Goal: Task Accomplishment & Management: Manage account settings

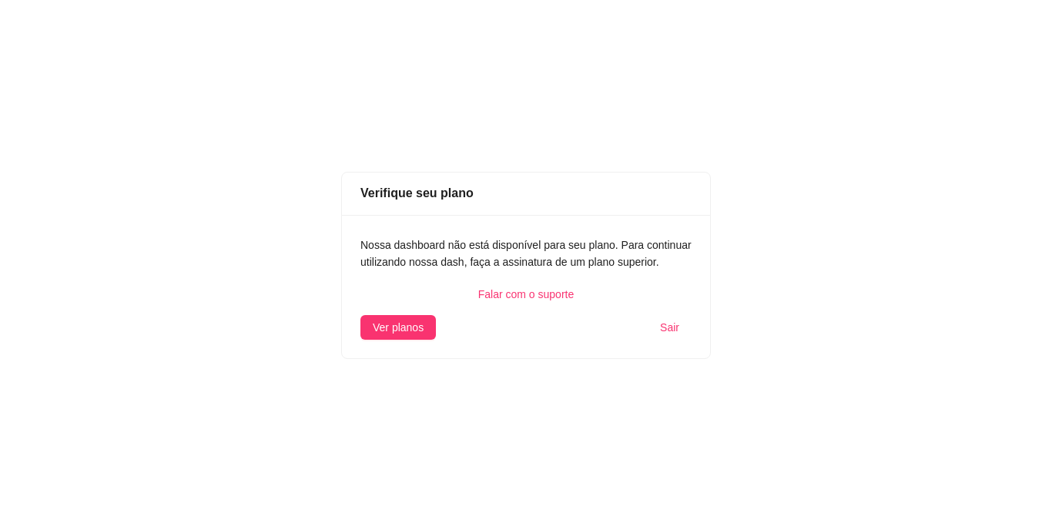
click at [669, 328] on span "Sair" at bounding box center [669, 327] width 19 height 17
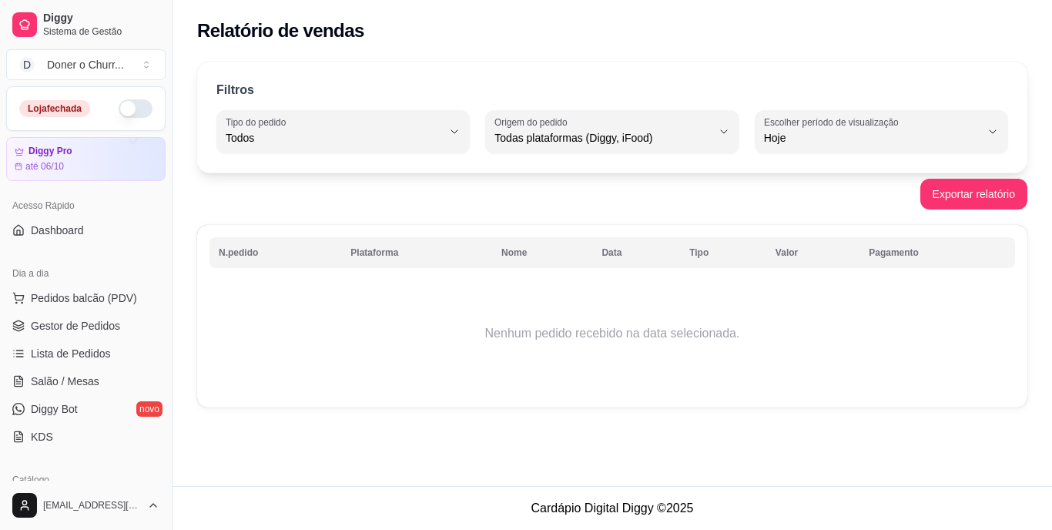
select select "ALL"
select select "0"
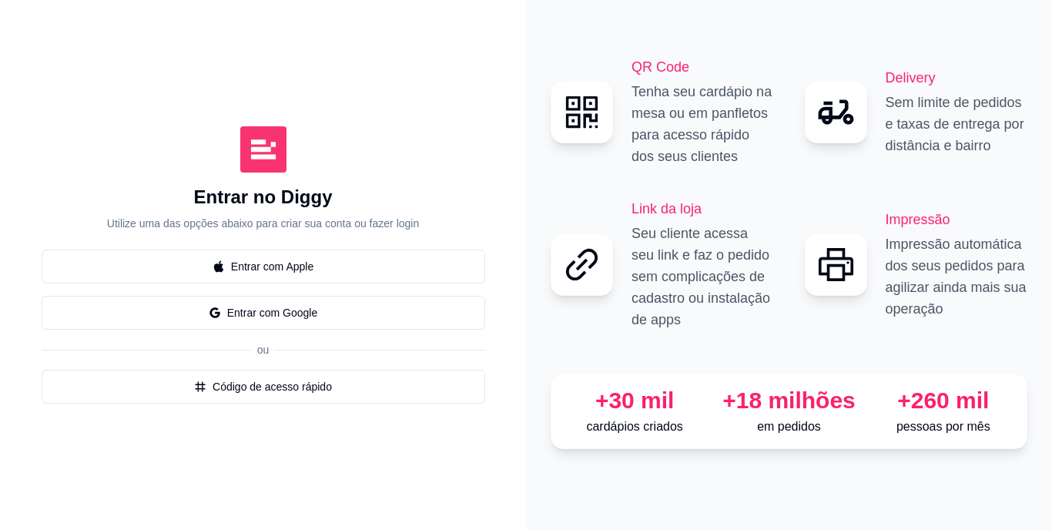
click at [443, 216] on div "Entrar no Diggy Utilize uma das opções abaixo para criar sua conta ou fazer log…" at bounding box center [263, 178] width 443 height 105
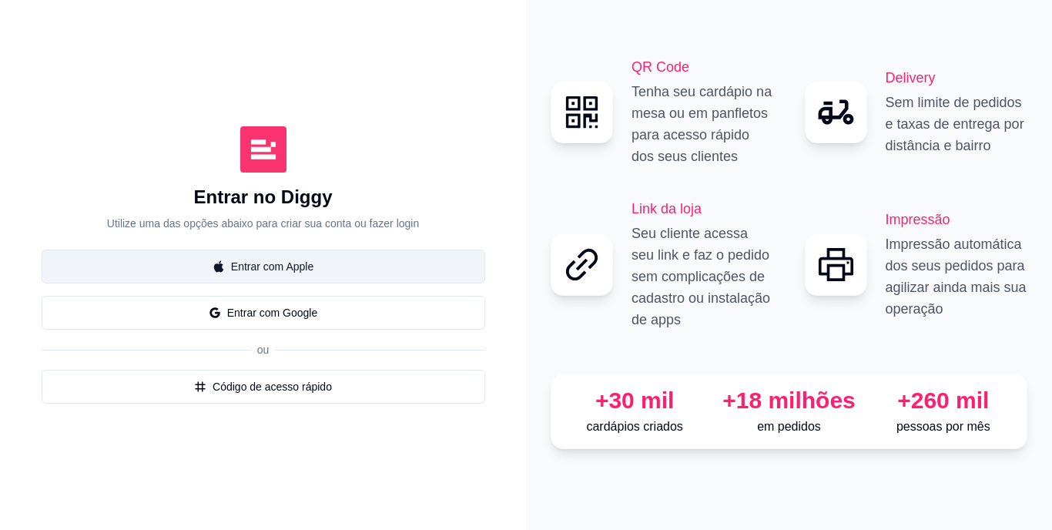
click at [241, 266] on button "Entrar com Apple" at bounding box center [263, 266] width 443 height 34
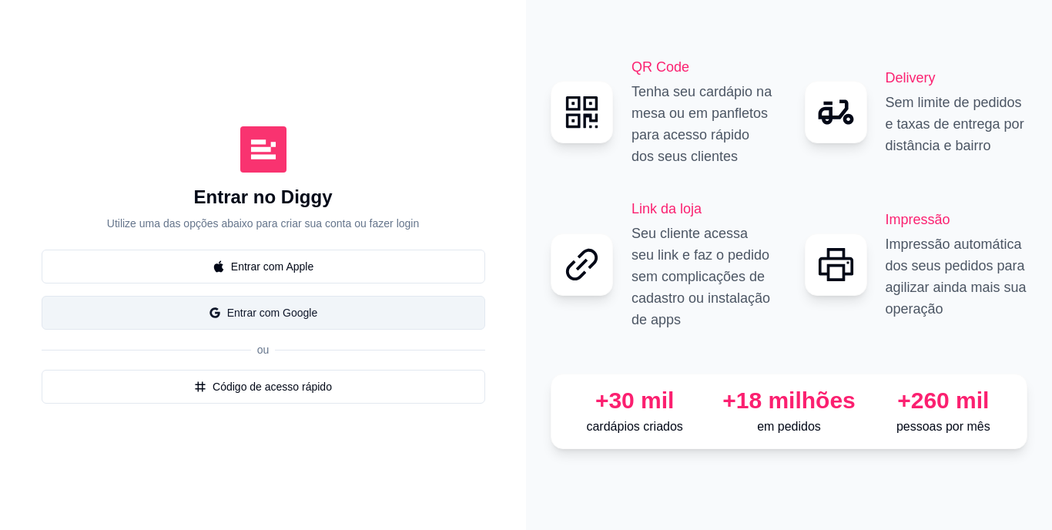
click at [275, 307] on button "Entrar com Google" at bounding box center [263, 313] width 443 height 34
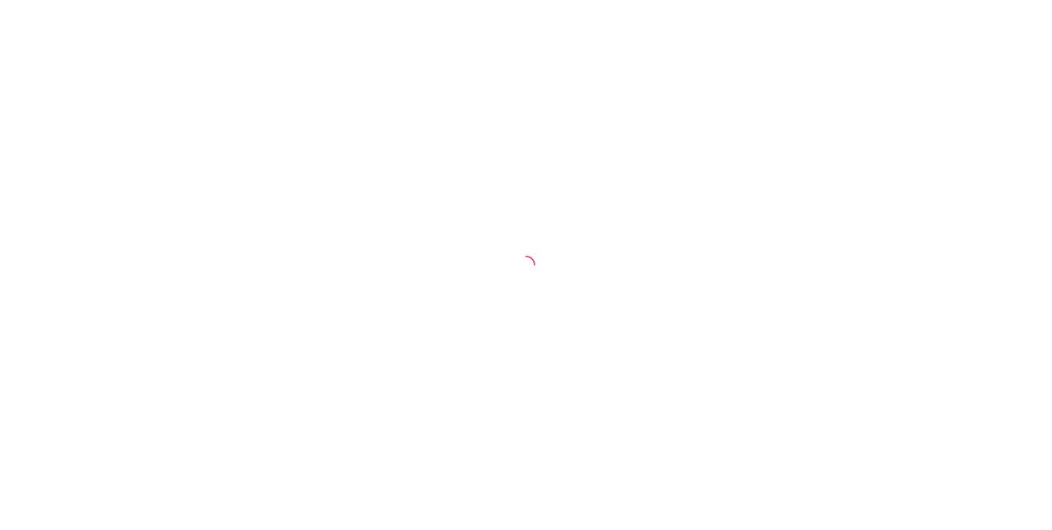
select select "ALL"
select select "0"
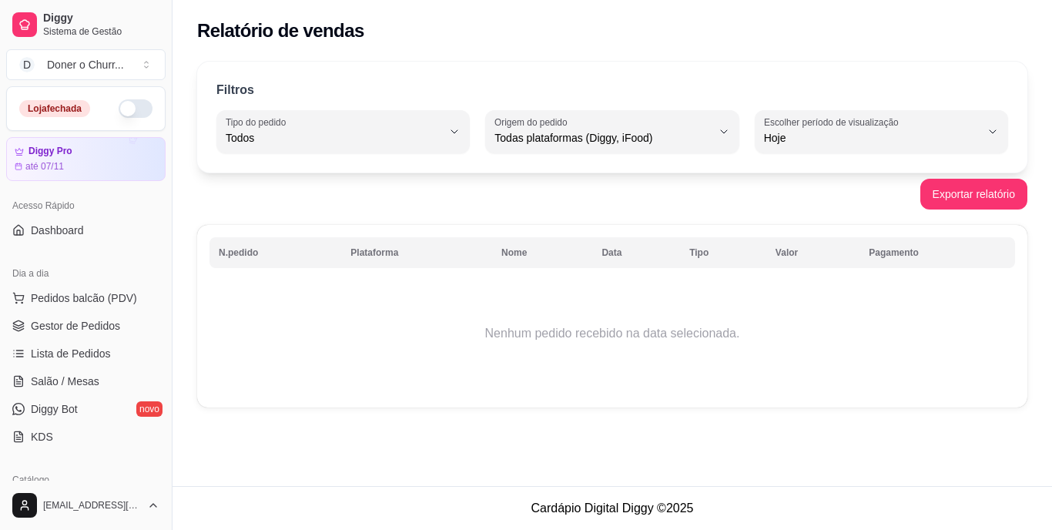
click at [119, 106] on button "button" at bounding box center [136, 108] width 34 height 18
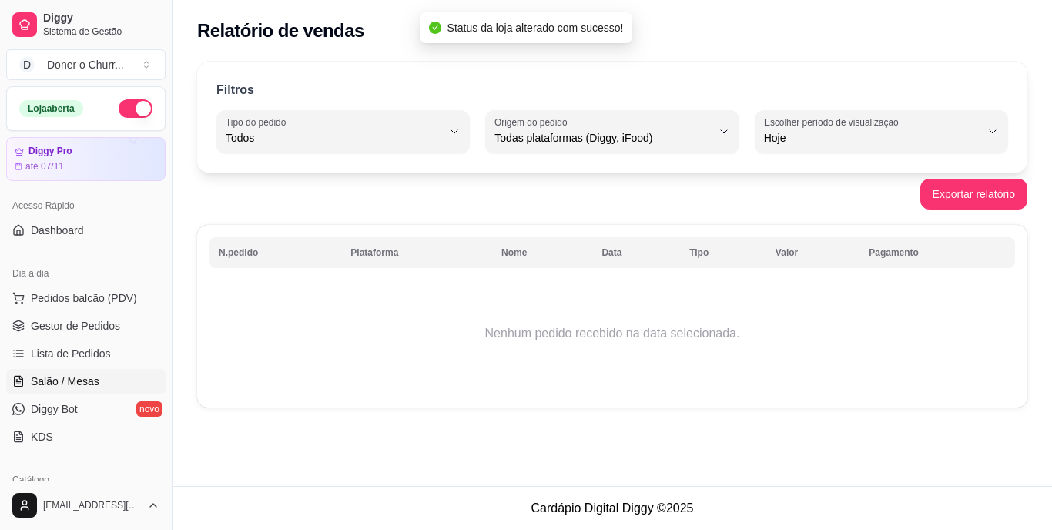
click at [61, 375] on span "Salão / Mesas" at bounding box center [65, 380] width 69 height 15
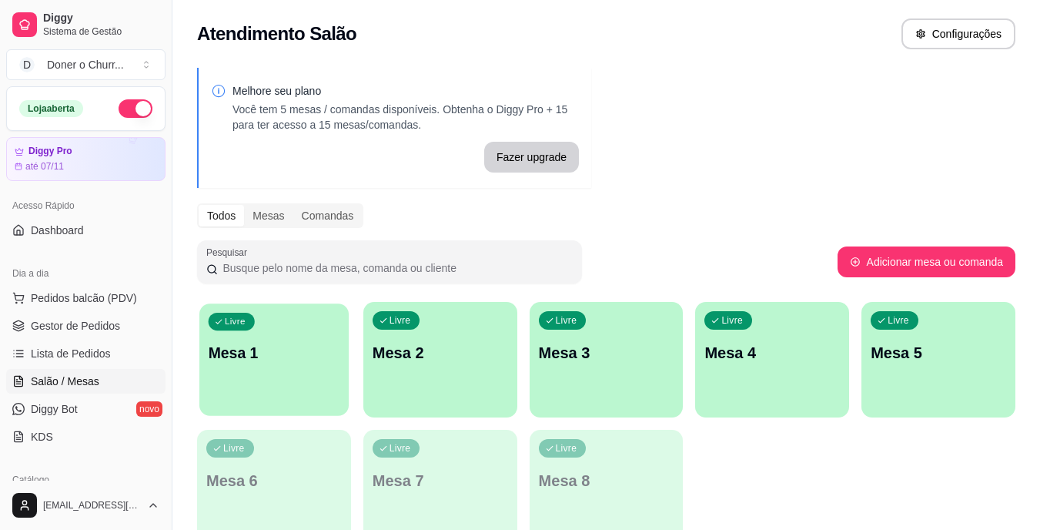
click at [253, 385] on div "Livre Mesa 1" at bounding box center [273, 350] width 149 height 94
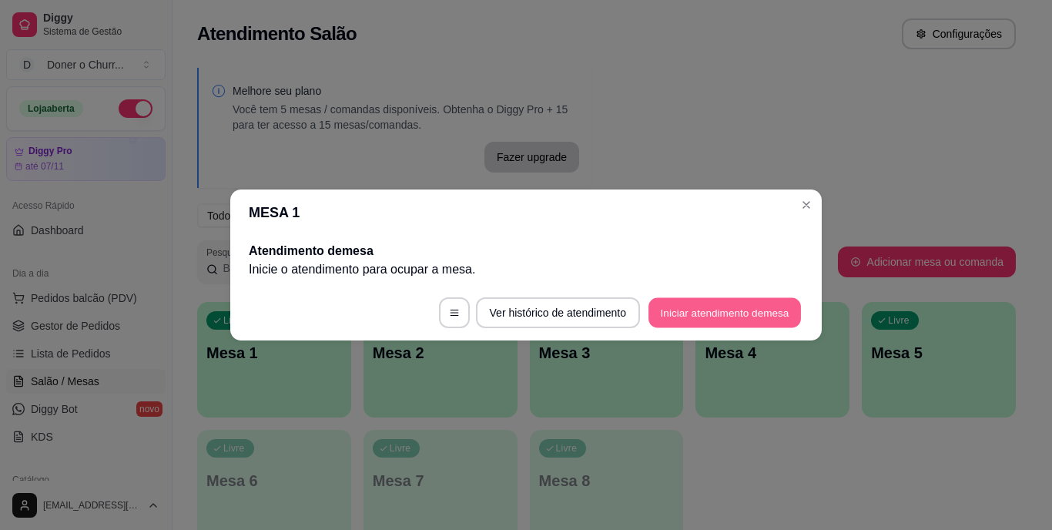
click at [694, 312] on button "Iniciar atendimento de mesa" at bounding box center [724, 313] width 152 height 30
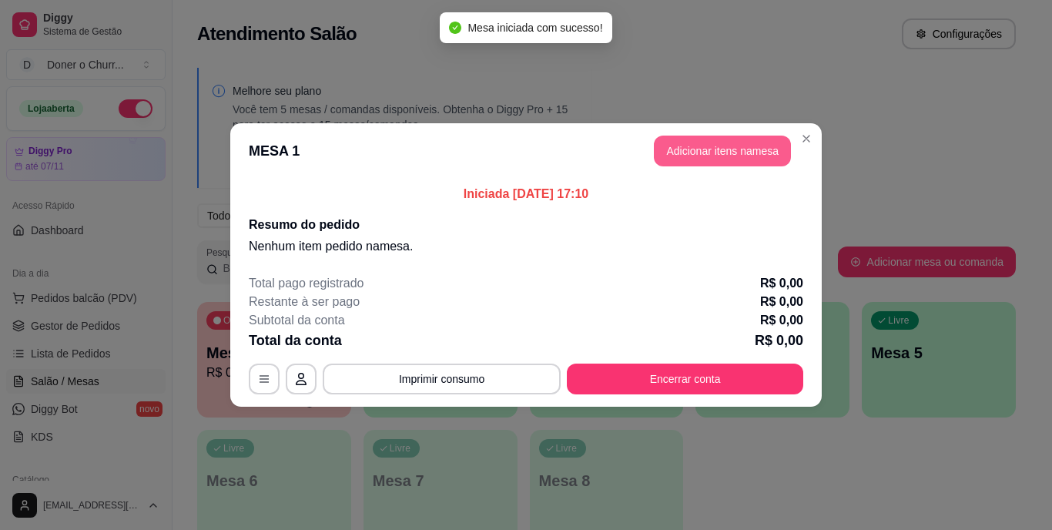
click at [701, 152] on button "Adicionar itens na mesa" at bounding box center [722, 151] width 137 height 31
click at [160, 444] on icon "increase-product-quantity" at bounding box center [166, 439] width 12 height 12
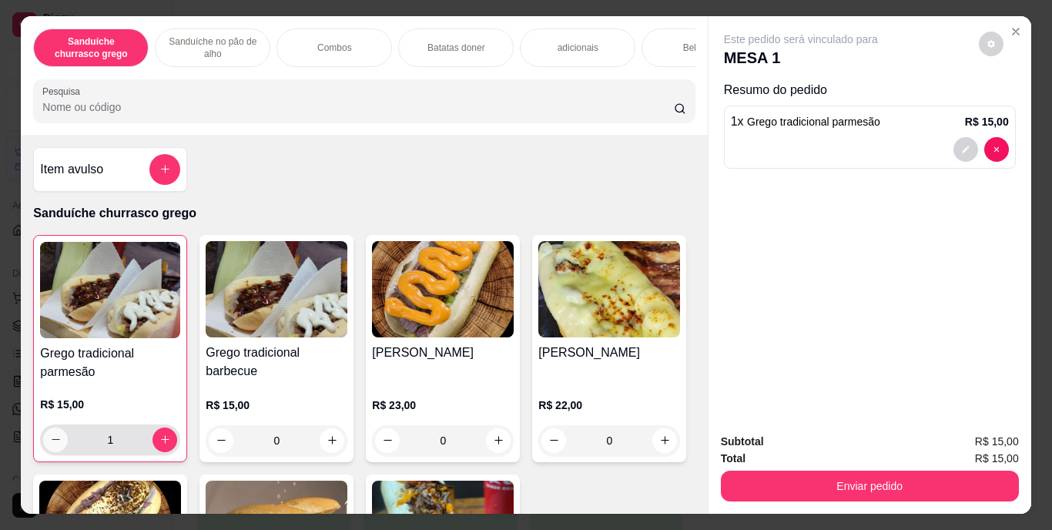
click at [50, 445] on icon "decrease-product-quantity" at bounding box center [56, 439] width 12 height 12
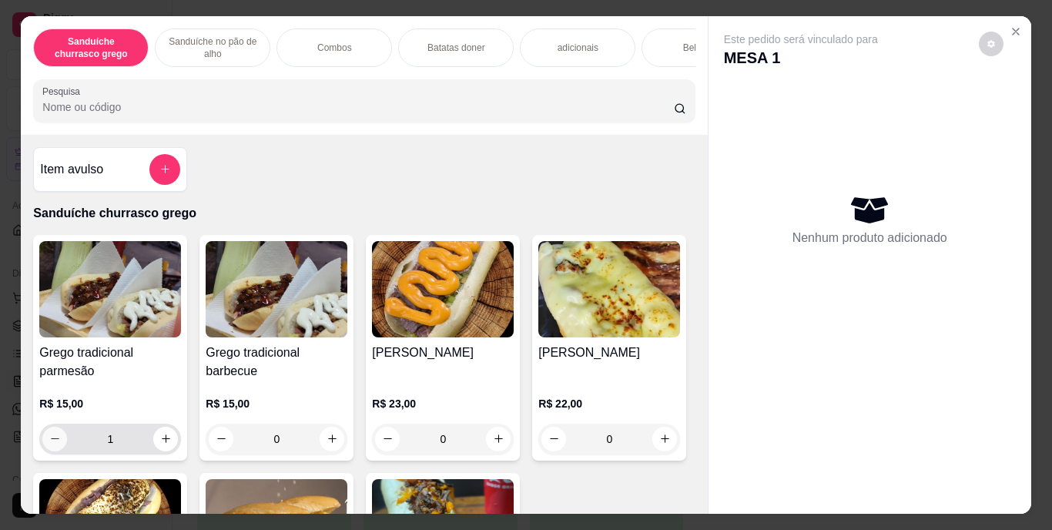
type input "0"
click at [326, 444] on icon "increase-product-quantity" at bounding box center [332, 439] width 12 height 12
type input "1"
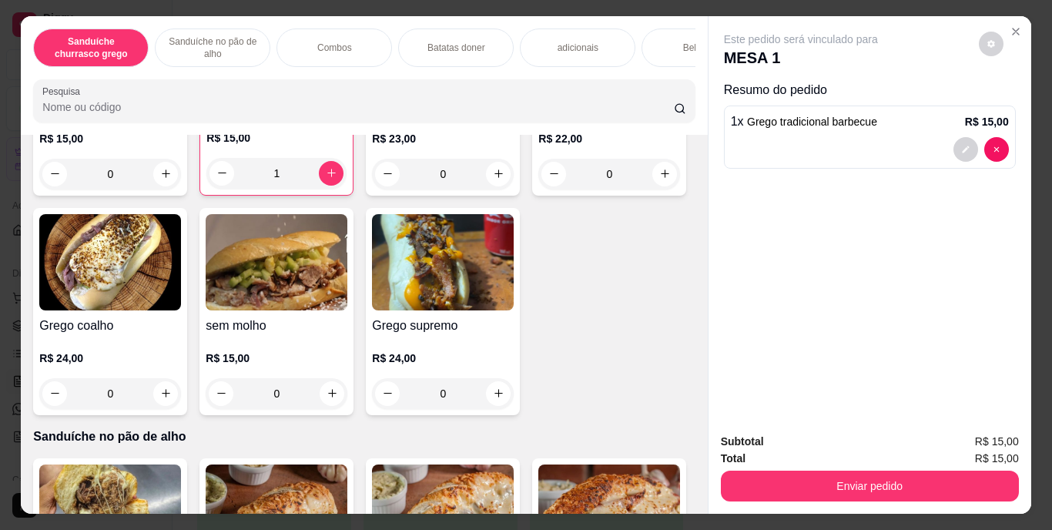
scroll to position [303, 0]
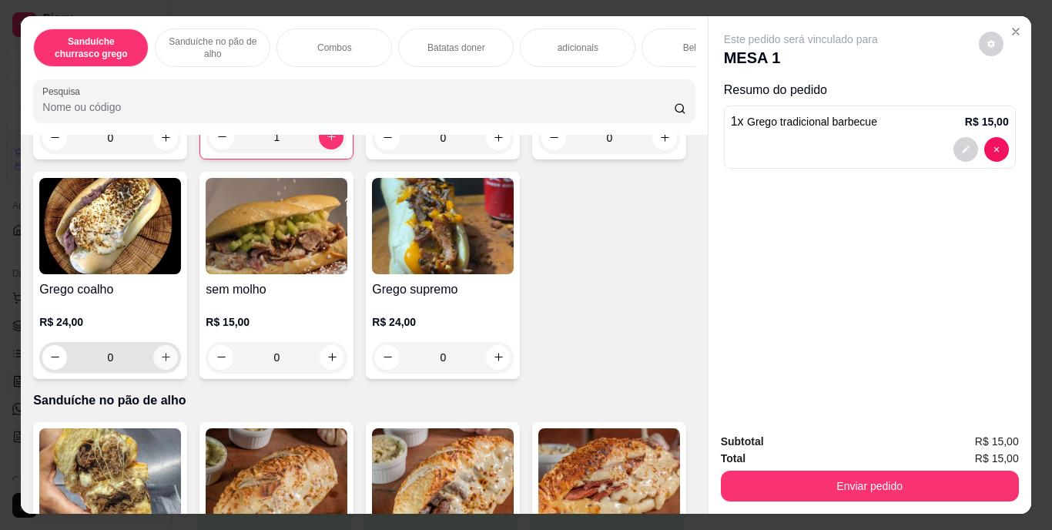
click at [172, 361] on icon "increase-product-quantity" at bounding box center [166, 357] width 12 height 12
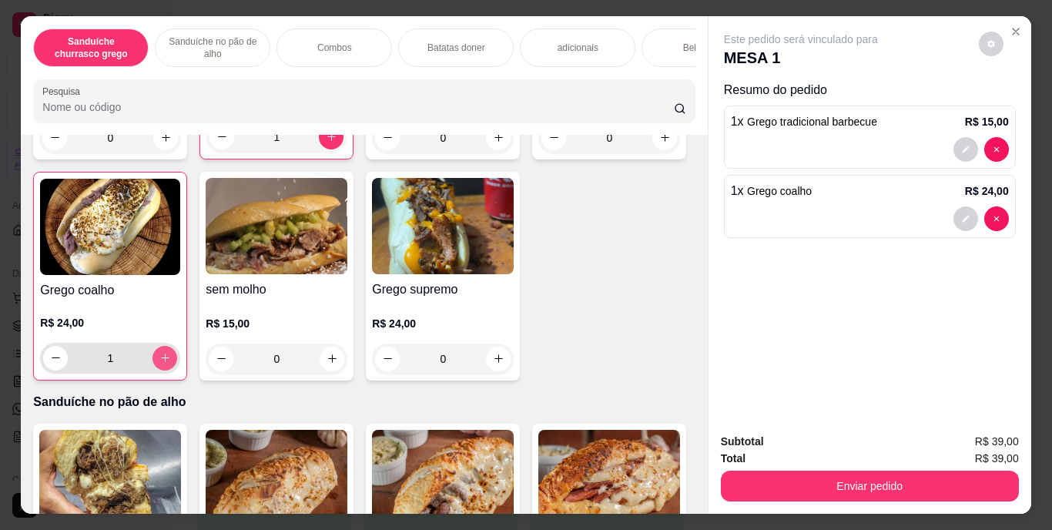
type input "1"
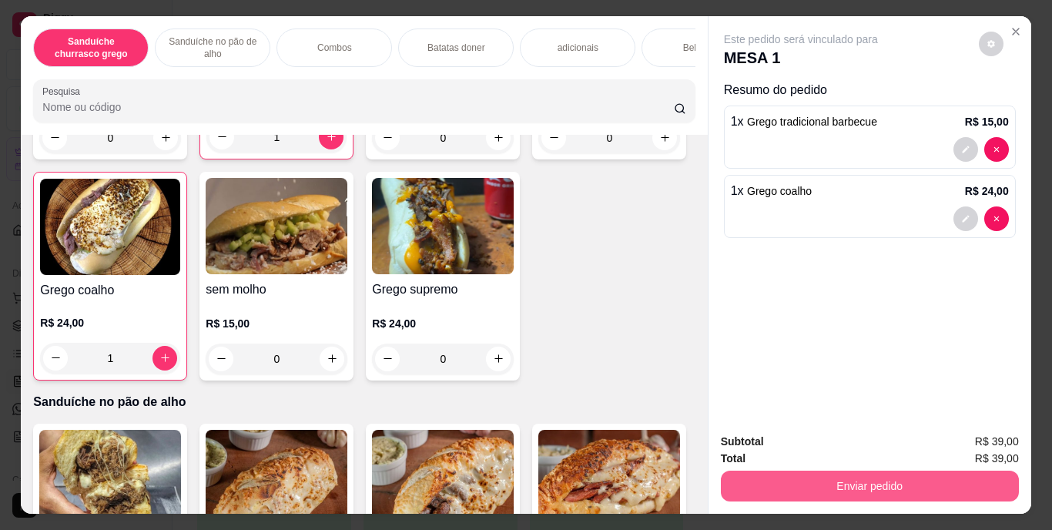
click at [836, 481] on button "Enviar pedido" at bounding box center [870, 485] width 298 height 31
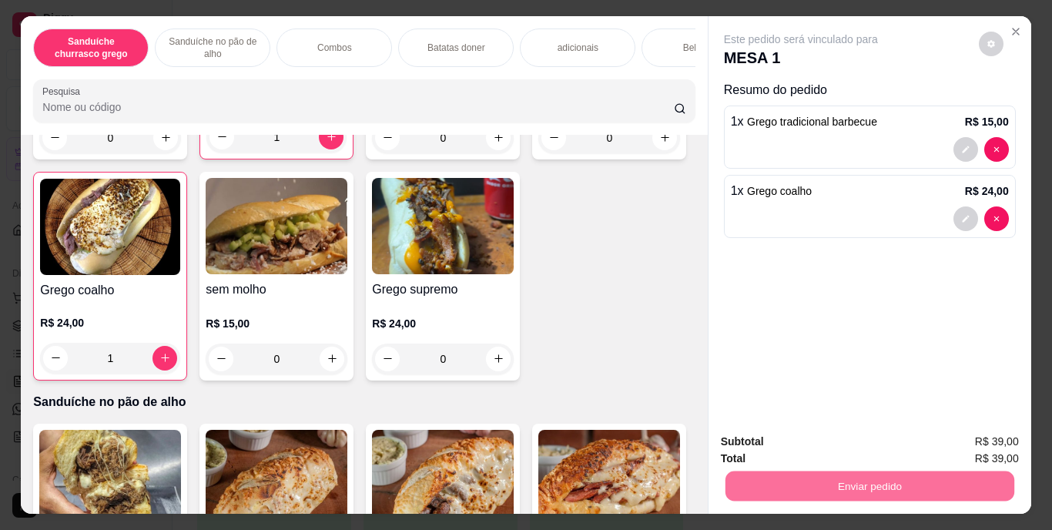
click at [982, 440] on button "Enviar pedido" at bounding box center [978, 441] width 85 height 28
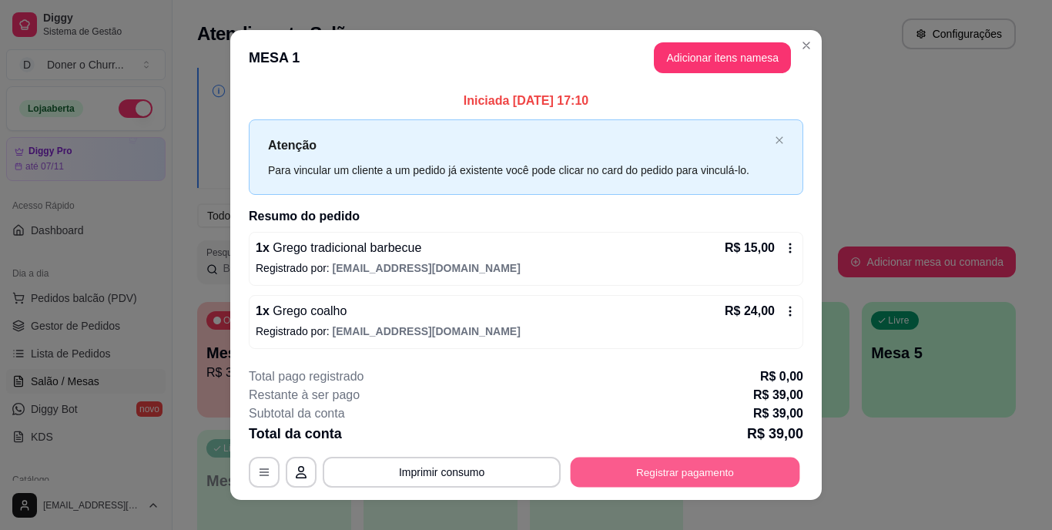
click at [681, 467] on button "Registrar pagamento" at bounding box center [684, 472] width 229 height 30
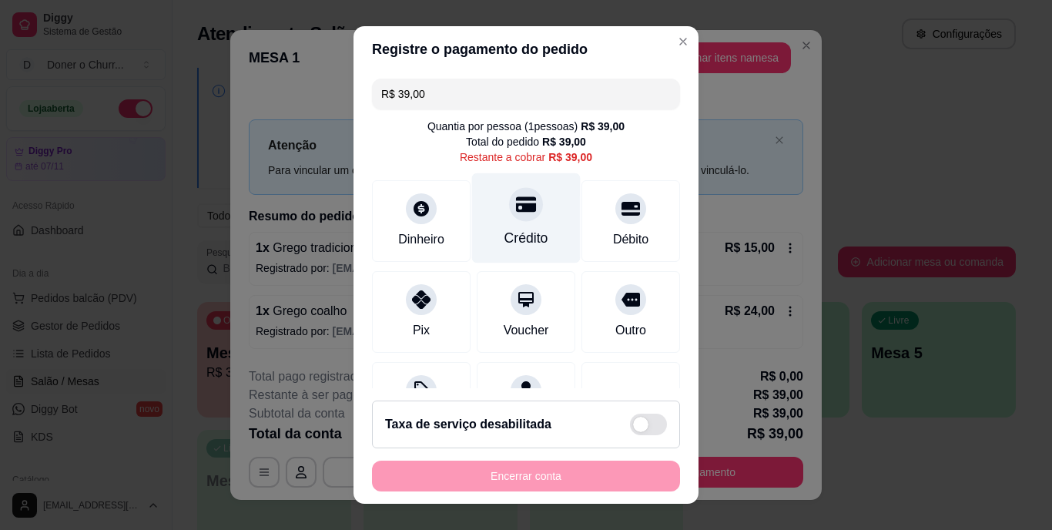
click at [519, 225] on div "Crédito" at bounding box center [526, 218] width 109 height 90
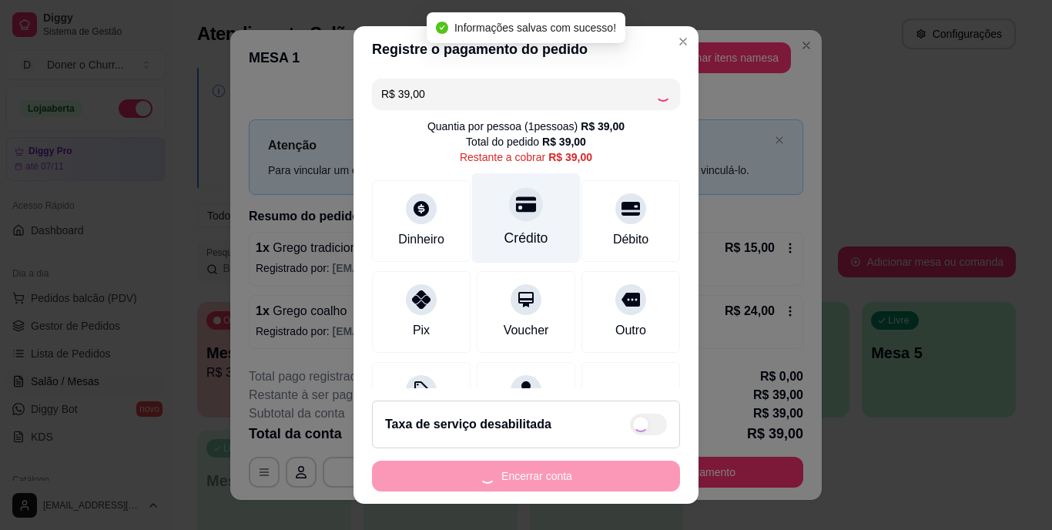
type input "R$ 0,00"
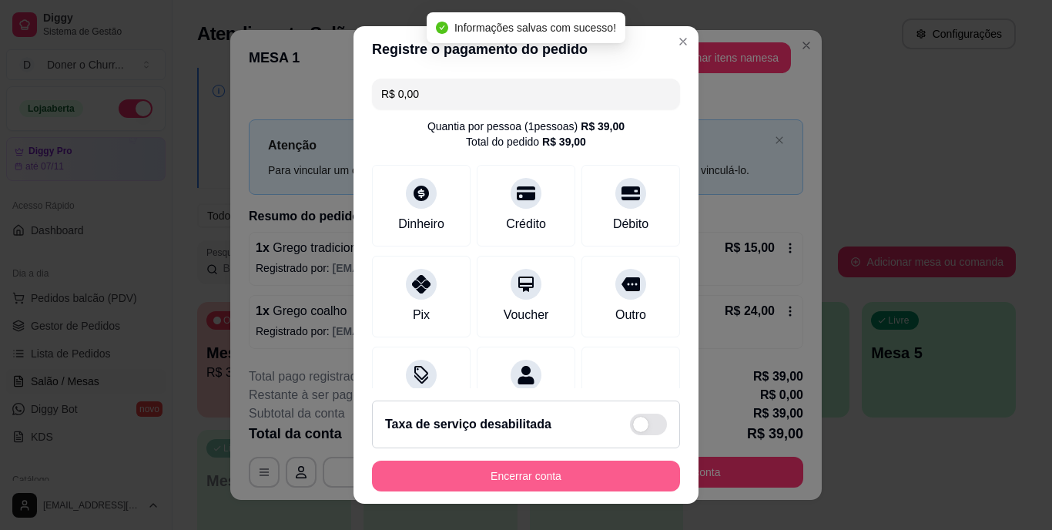
click at [513, 475] on button "Encerrar conta" at bounding box center [526, 475] width 308 height 31
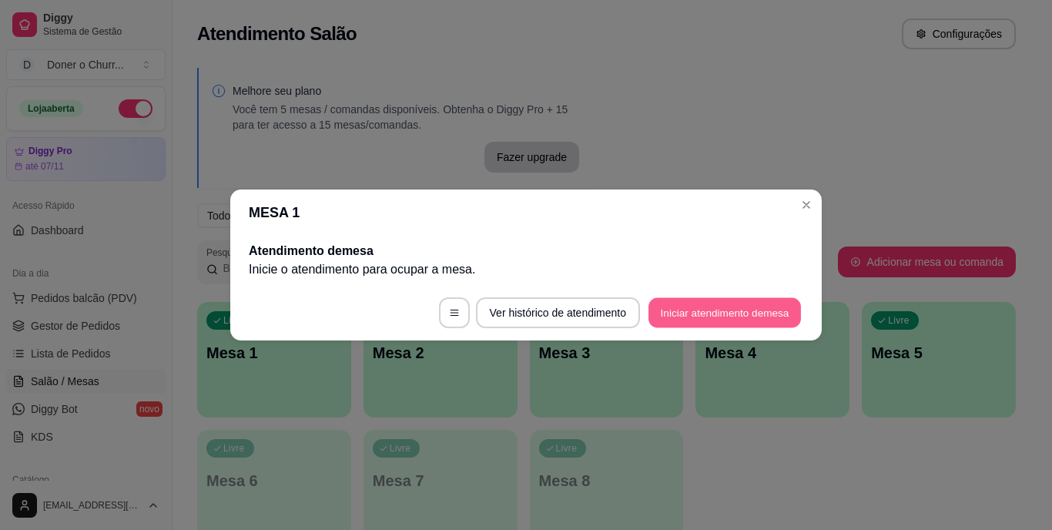
click at [694, 313] on button "Iniciar atendimento de mesa" at bounding box center [724, 313] width 152 height 30
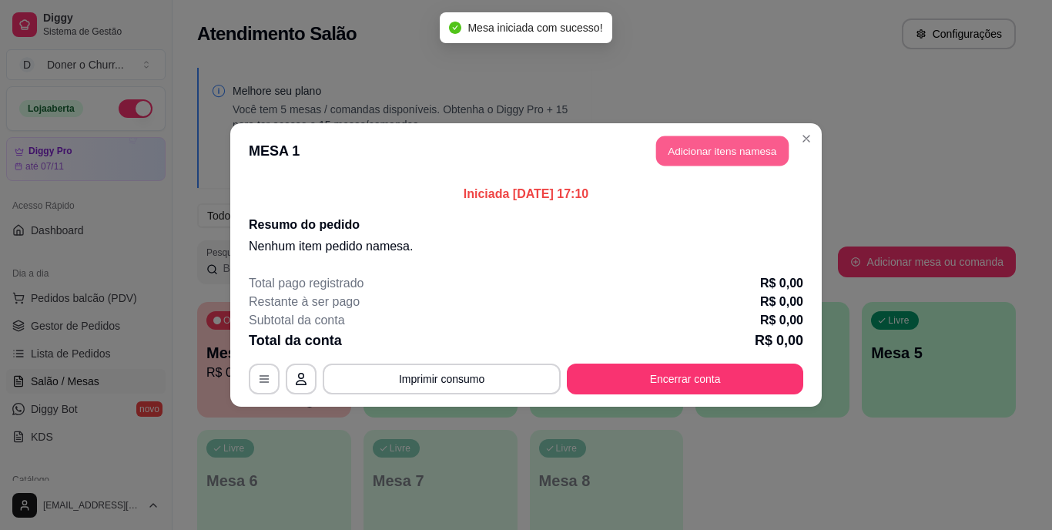
click at [701, 147] on button "Adicionar itens na mesa" at bounding box center [722, 151] width 132 height 30
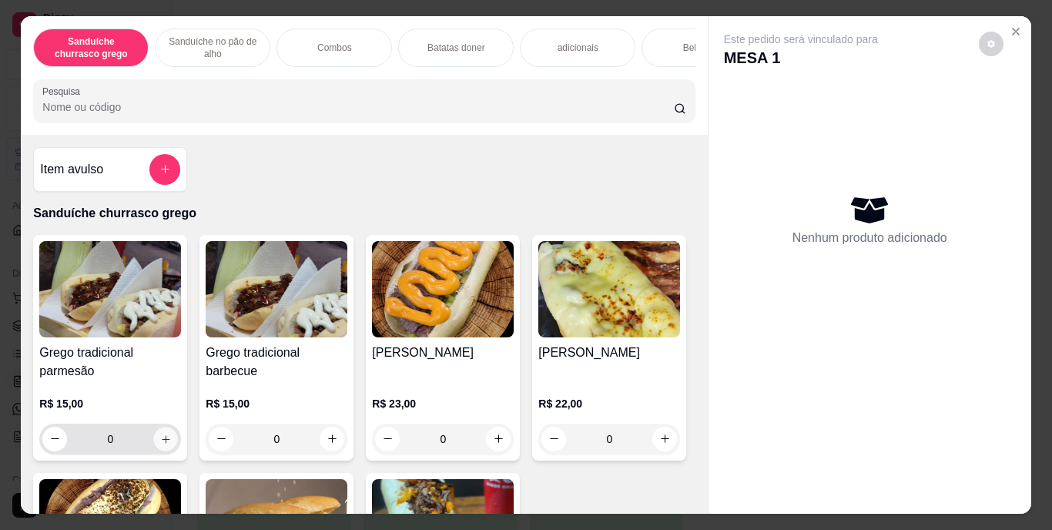
click at [160, 444] on icon "increase-product-quantity" at bounding box center [166, 439] width 12 height 12
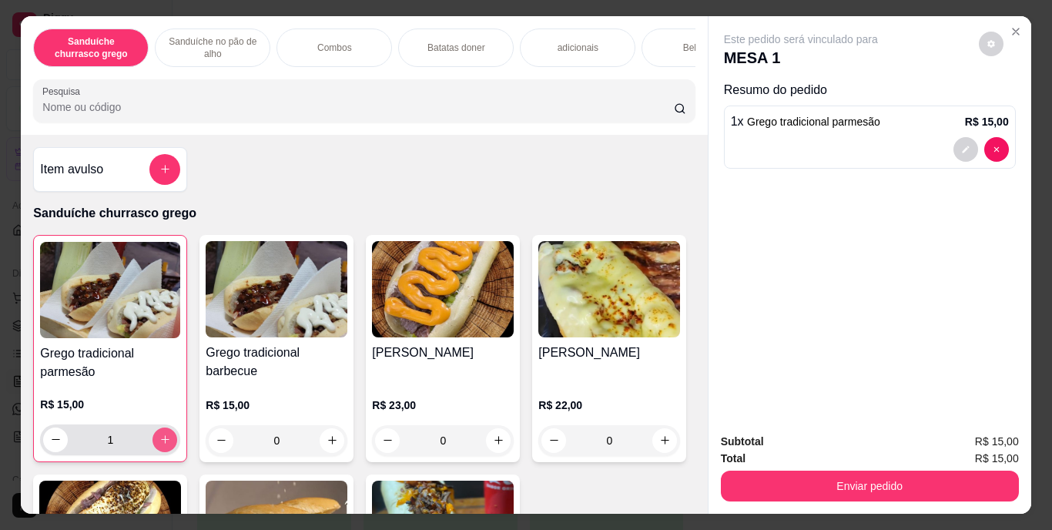
type input "1"
click at [330, 446] on icon "increase-product-quantity" at bounding box center [332, 440] width 12 height 12
type input "1"
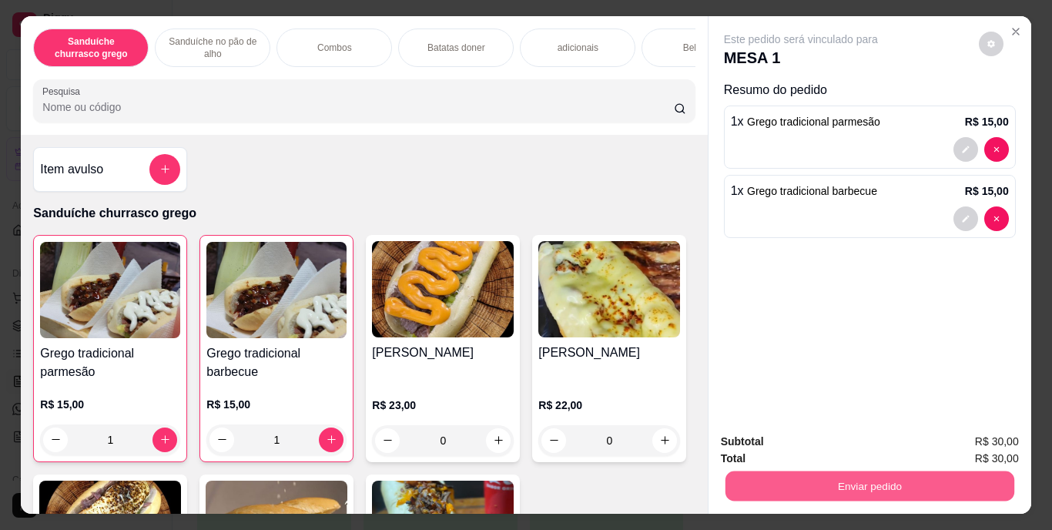
click at [841, 484] on button "Enviar pedido" at bounding box center [868, 486] width 289 height 30
click at [977, 433] on button "Enviar pedido" at bounding box center [978, 442] width 87 height 29
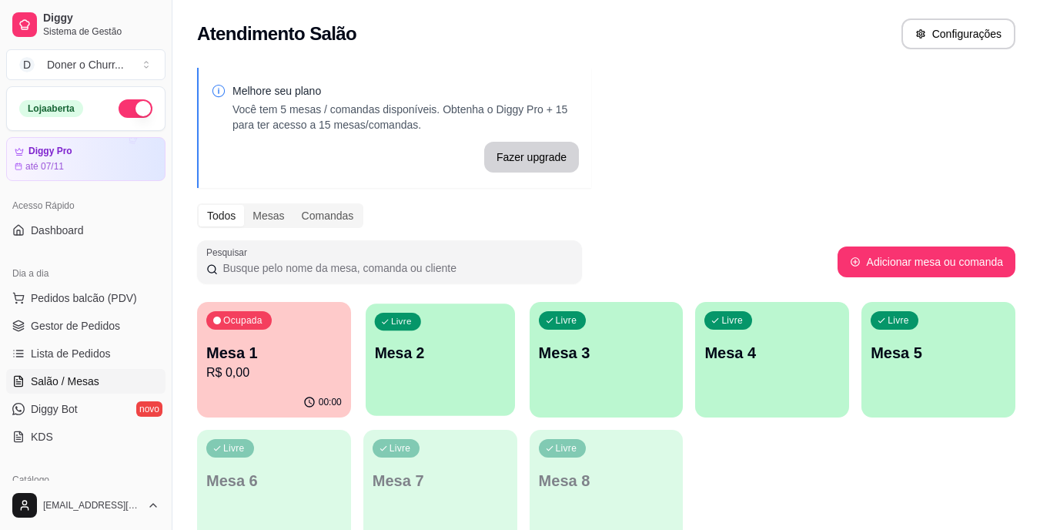
click at [384, 371] on div "Livre Mesa 2" at bounding box center [440, 350] width 149 height 94
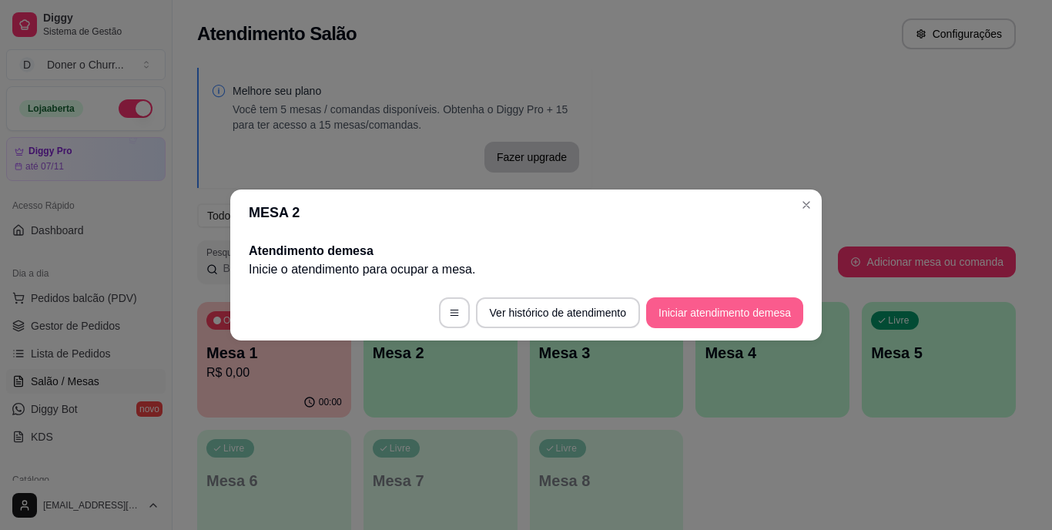
click at [728, 310] on button "Iniciar atendimento de mesa" at bounding box center [724, 312] width 157 height 31
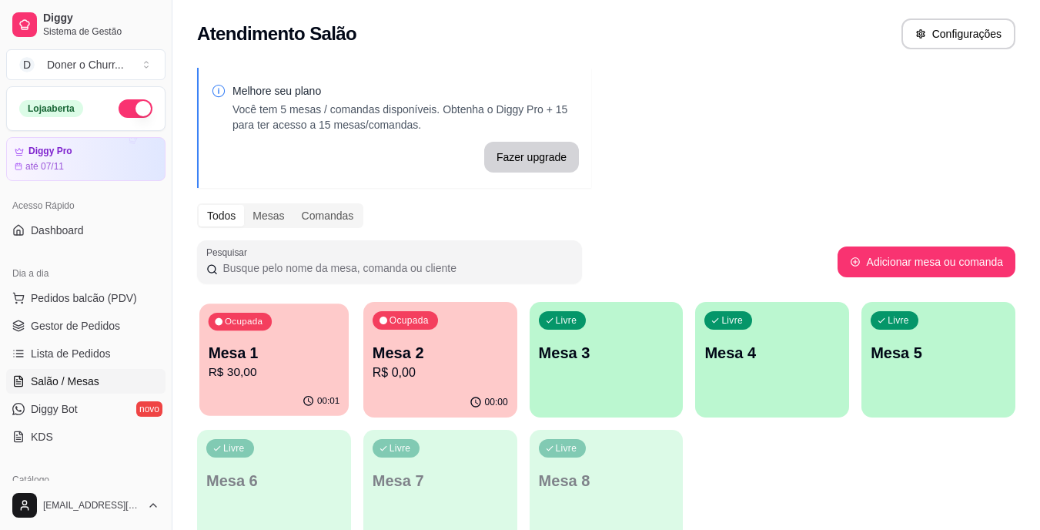
click at [296, 387] on div "00:01" at bounding box center [273, 400] width 149 height 29
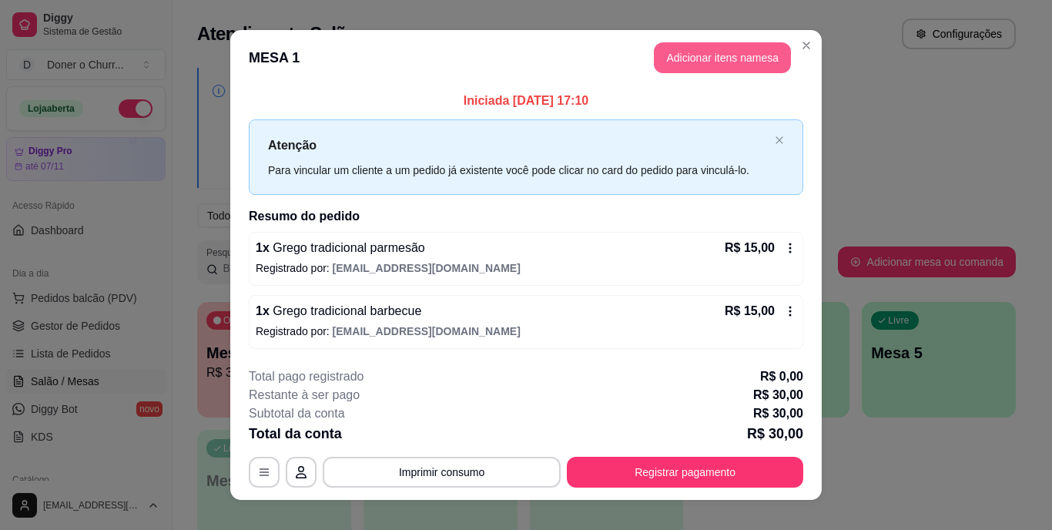
click at [703, 61] on button "Adicionar itens na mesa" at bounding box center [722, 57] width 137 height 31
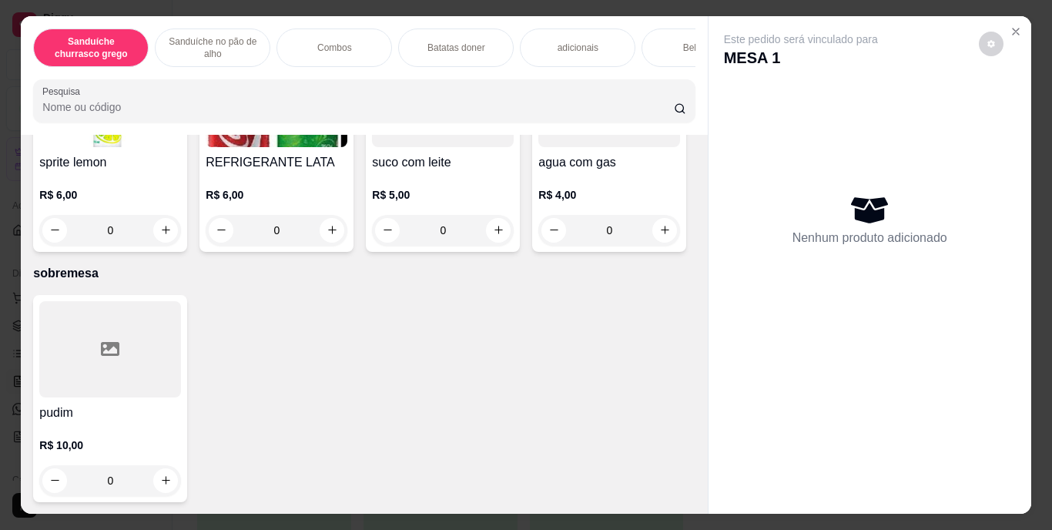
scroll to position [2551, 0]
click at [161, 22] on button "increase-product-quantity" at bounding box center [166, 10] width 24 height 24
type input "1"
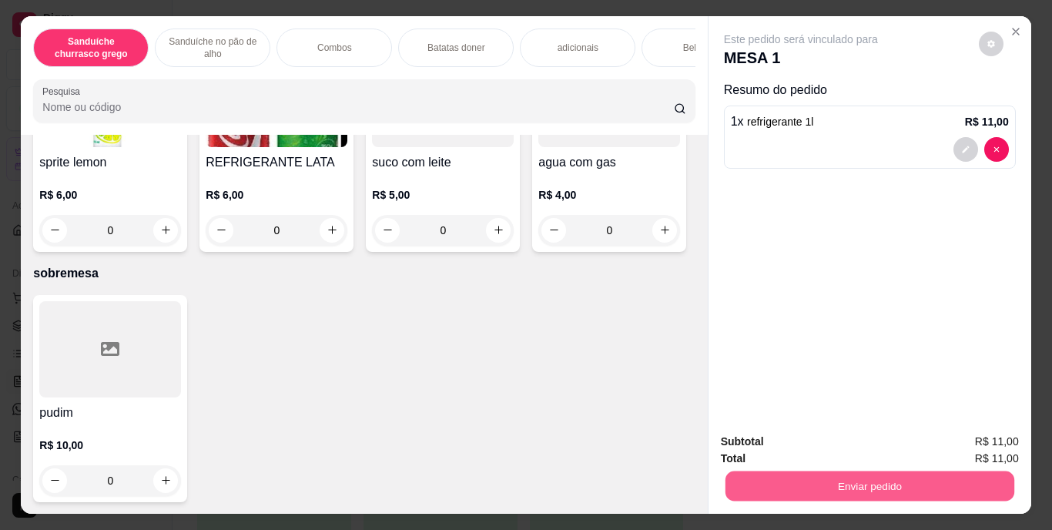
click at [808, 481] on button "Enviar pedido" at bounding box center [868, 486] width 289 height 30
click at [995, 433] on button "Enviar pedido" at bounding box center [978, 442] width 85 height 28
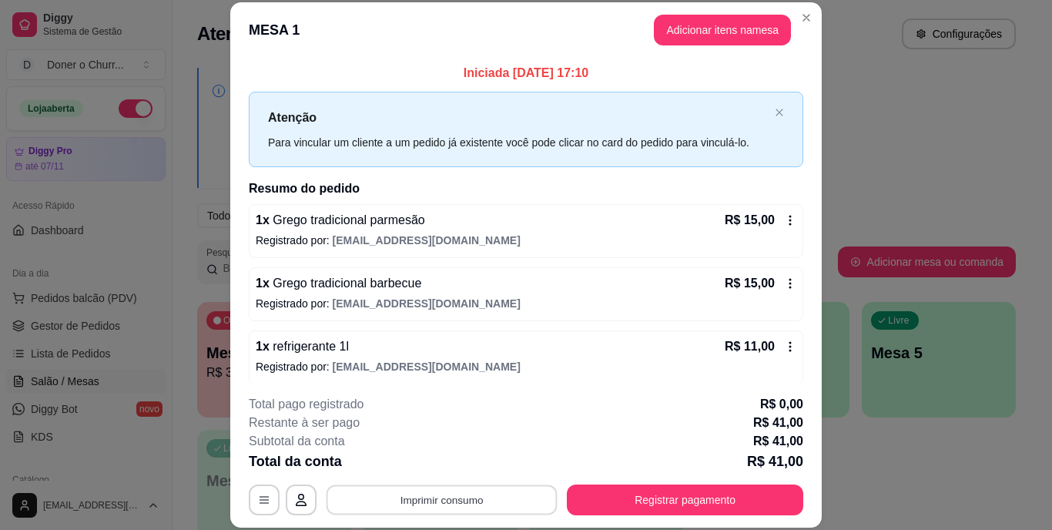
click at [441, 496] on button "Imprimir consumo" at bounding box center [441, 499] width 231 height 30
click at [444, 462] on button "IMPRESSORA" at bounding box center [440, 464] width 108 height 24
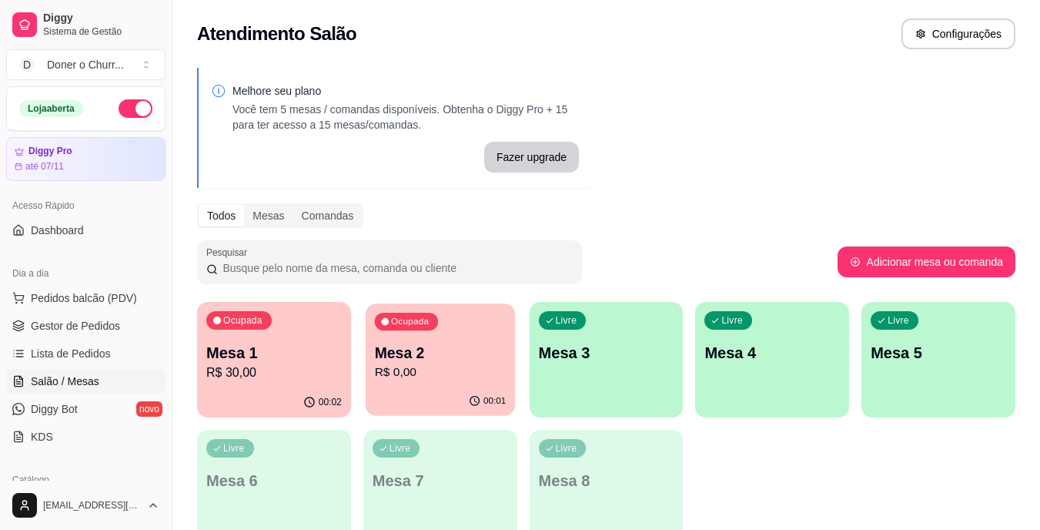
click at [449, 359] on p "Mesa 2" at bounding box center [440, 353] width 132 height 21
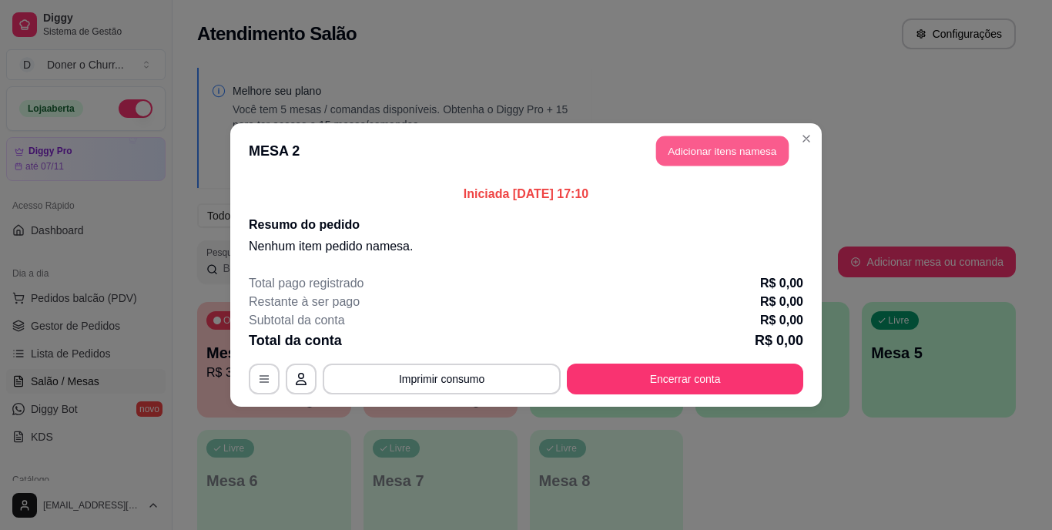
click at [693, 147] on button "Adicionar itens na mesa" at bounding box center [722, 151] width 132 height 30
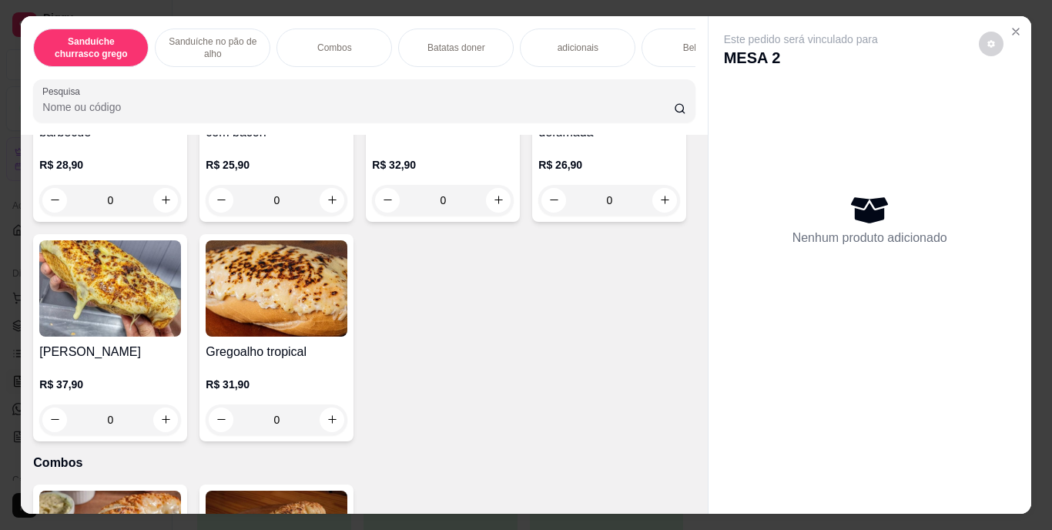
scroll to position [778, 0]
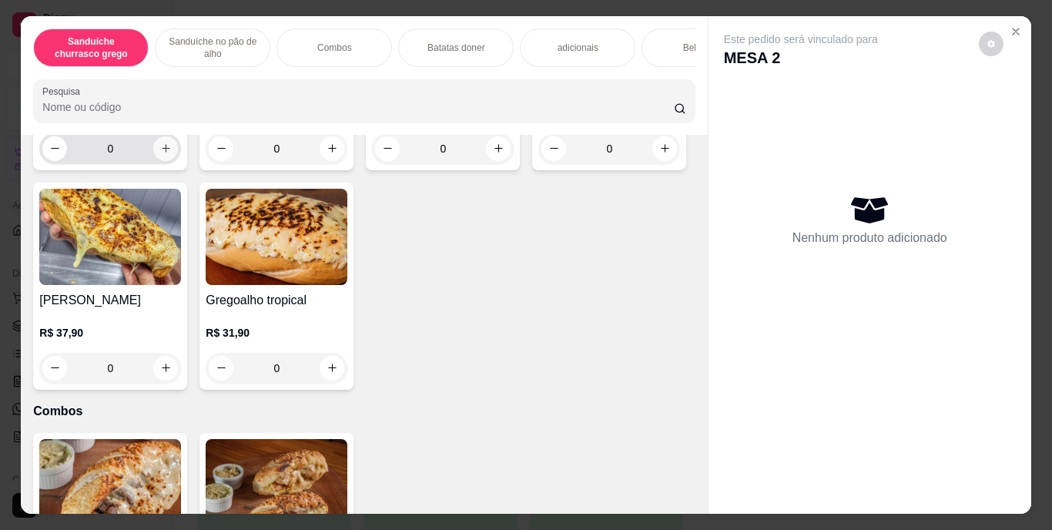
click at [162, 161] on button "increase-product-quantity" at bounding box center [165, 148] width 25 height 25
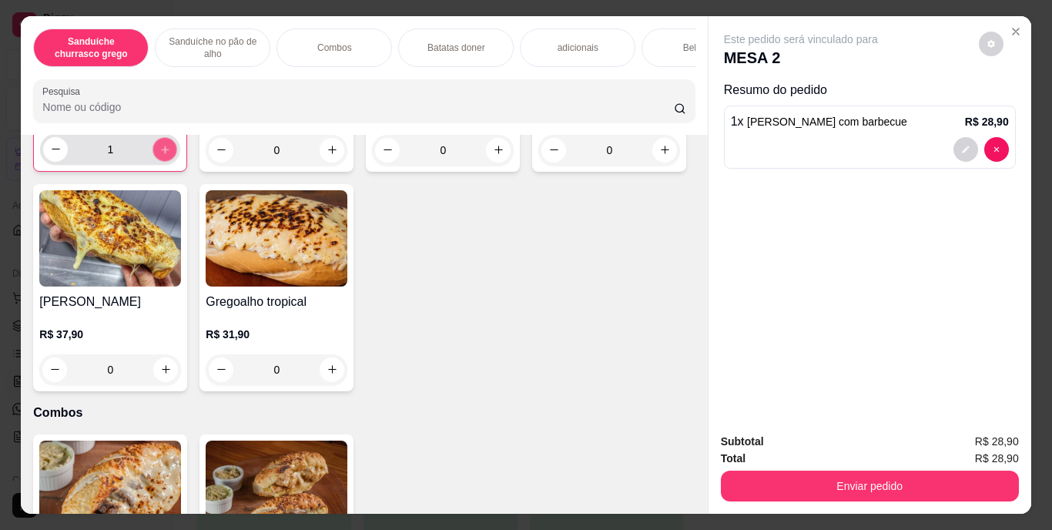
click at [162, 161] on button "increase-product-quantity" at bounding box center [165, 149] width 24 height 24
type input "2"
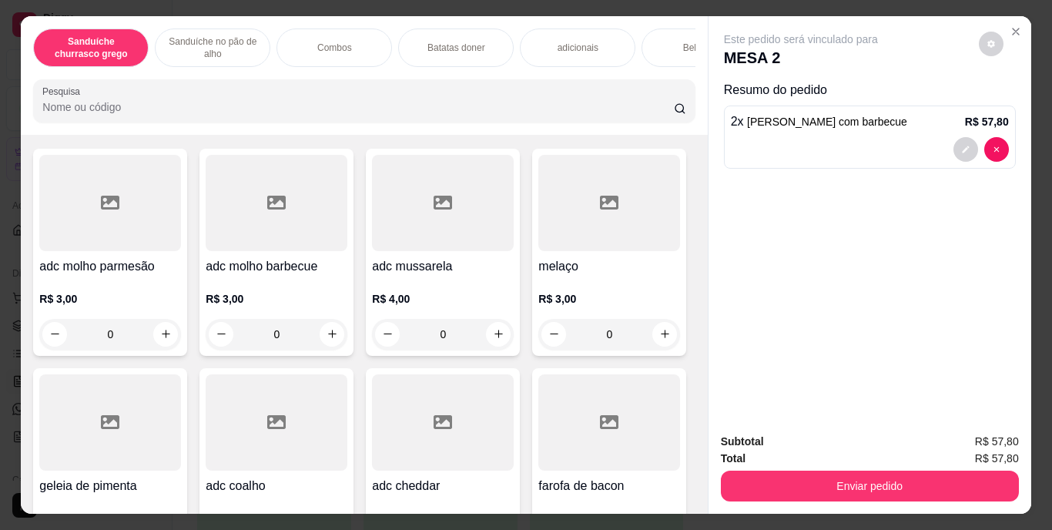
scroll to position [1596, 0]
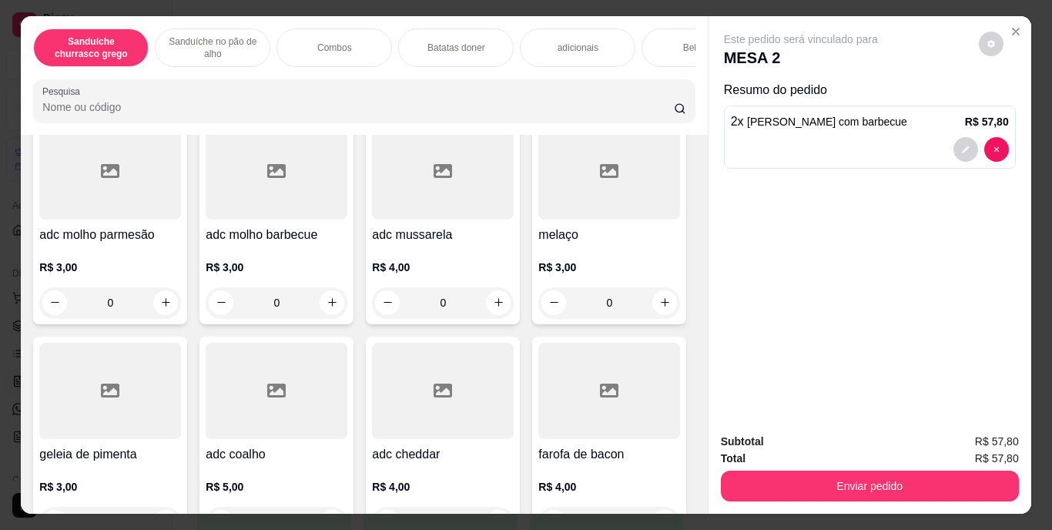
click at [162, 64] on button "increase-product-quantity" at bounding box center [166, 52] width 24 height 24
type input "1"
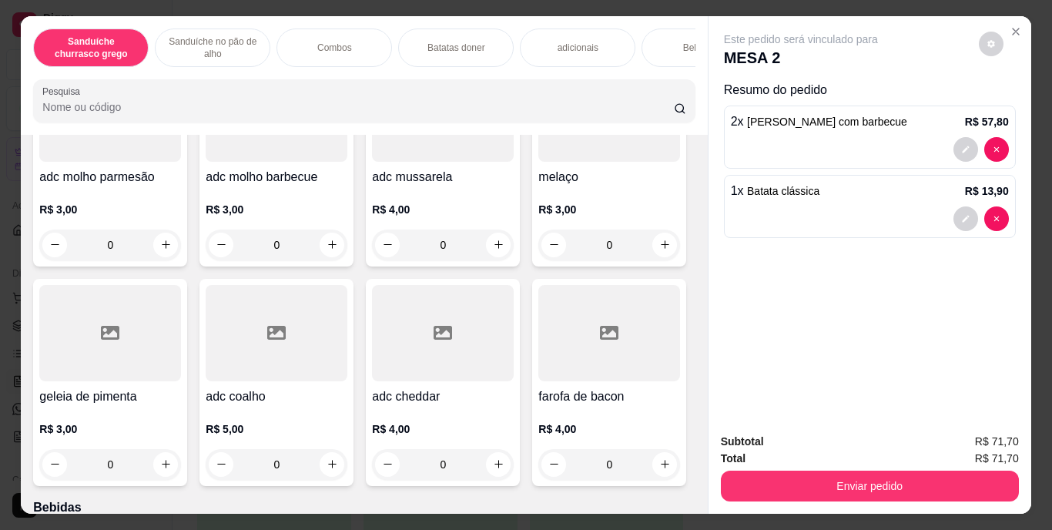
scroll to position [1681, 0]
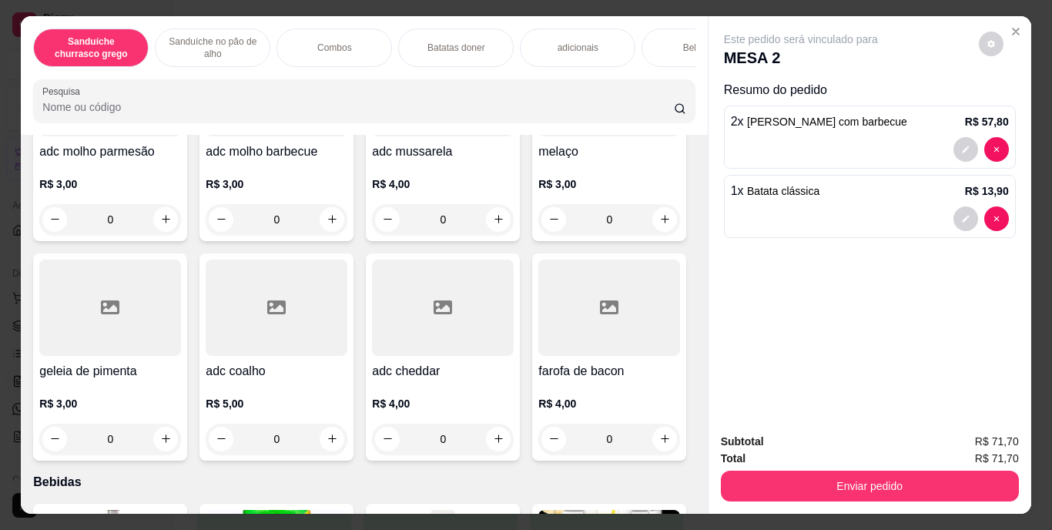
type input "1"
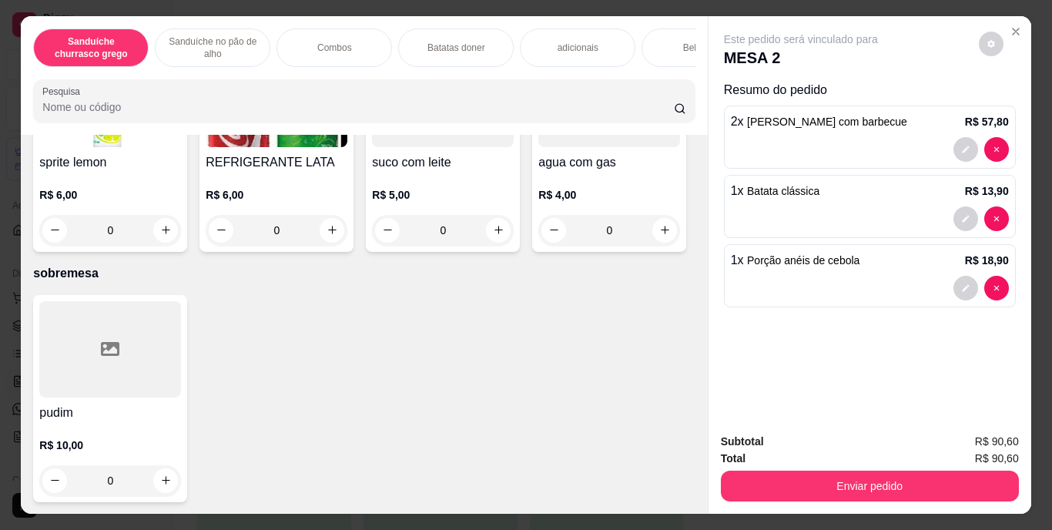
scroll to position [2633, 0]
click at [160, 16] on icon "increase-product-quantity" at bounding box center [166, 11] width 12 height 12
type input "1"
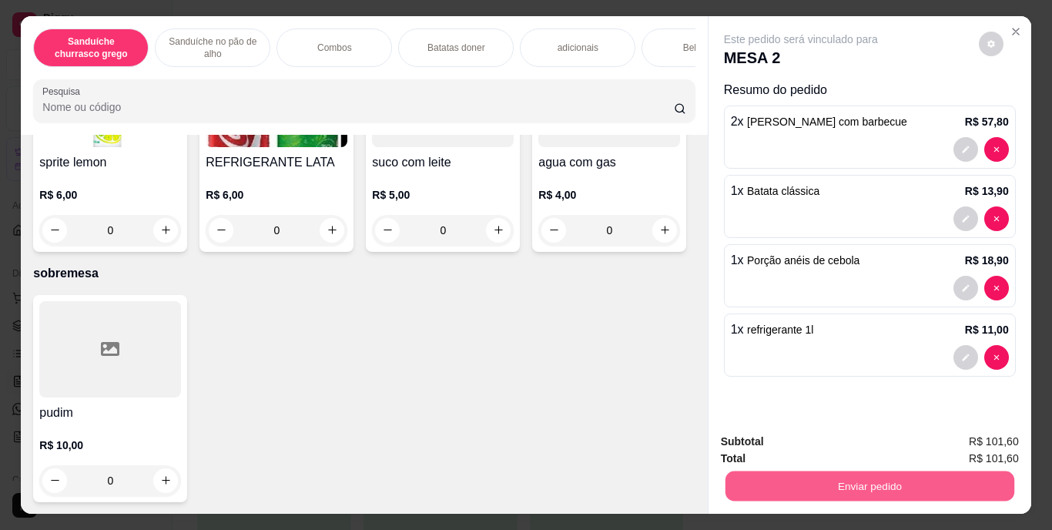
click at [865, 472] on button "Enviar pedido" at bounding box center [868, 486] width 289 height 30
click at [958, 443] on button "Enviar pedido" at bounding box center [978, 442] width 85 height 28
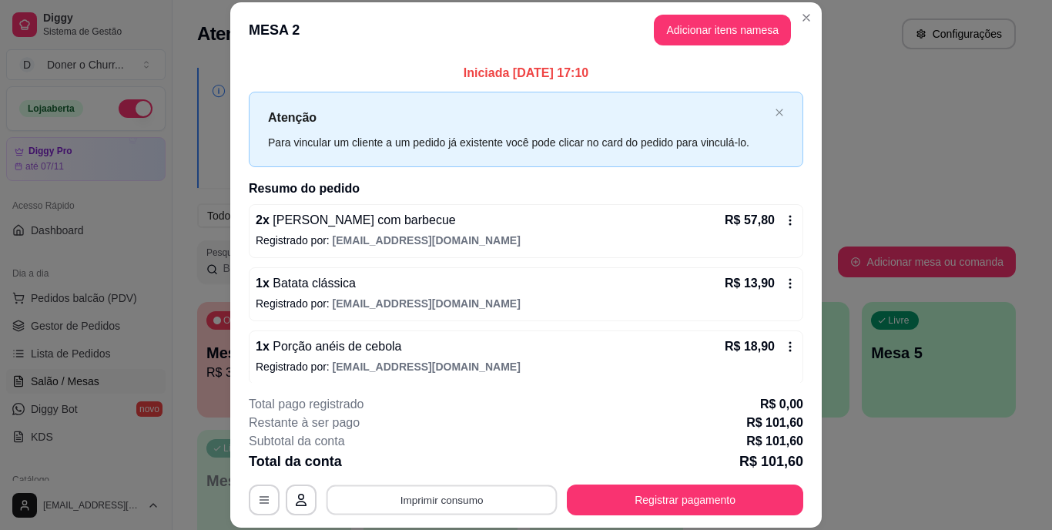
click at [459, 491] on button "Imprimir consumo" at bounding box center [441, 499] width 231 height 30
click at [445, 463] on button "IMPRESSORA" at bounding box center [440, 464] width 108 height 24
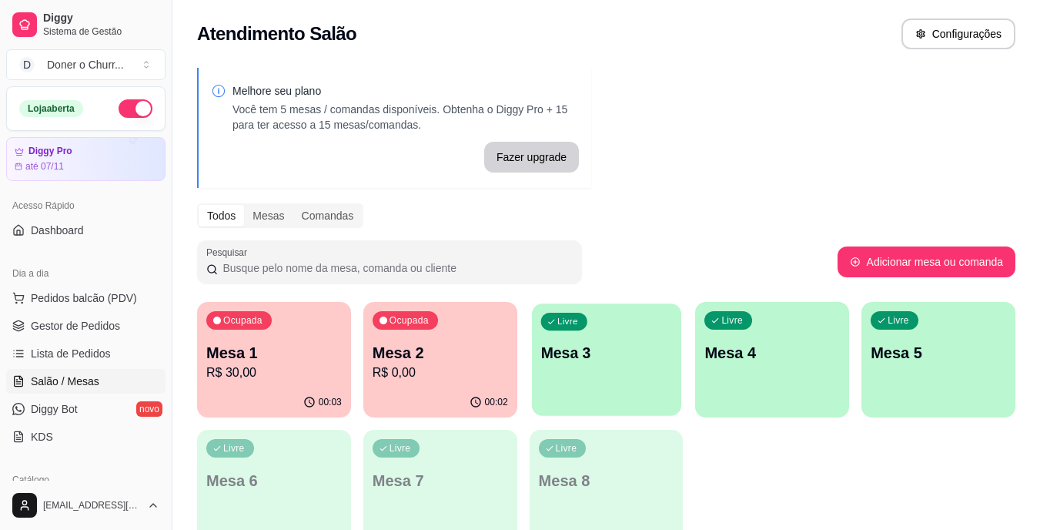
click at [624, 345] on p "Mesa 3" at bounding box center [606, 353] width 132 height 21
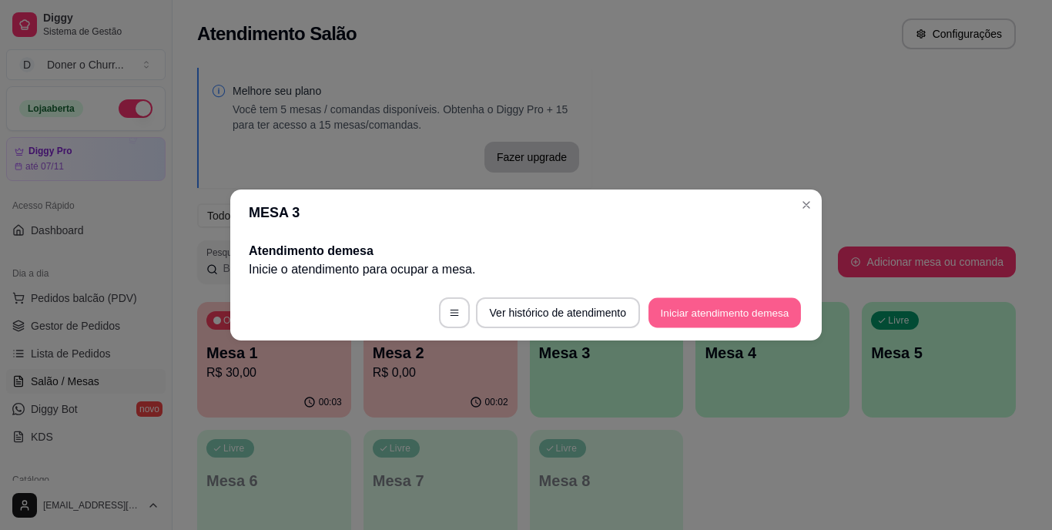
click at [739, 313] on button "Iniciar atendimento de mesa" at bounding box center [724, 313] width 152 height 30
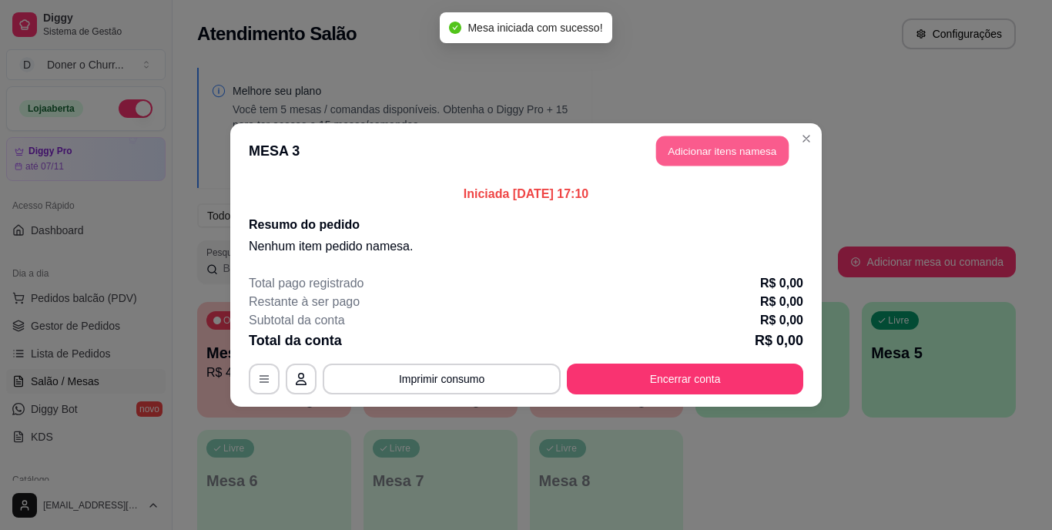
click at [703, 152] on button "Adicionar itens na mesa" at bounding box center [722, 151] width 132 height 30
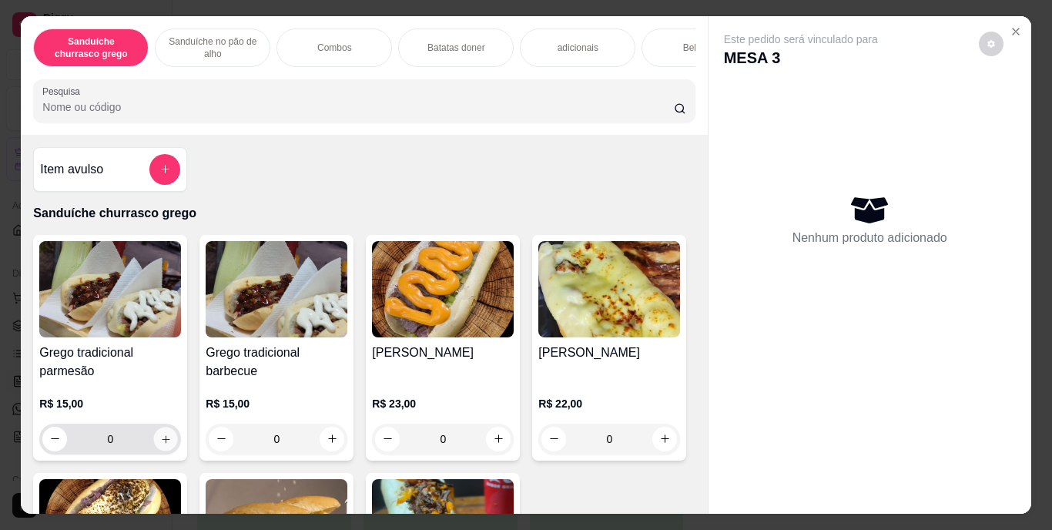
click at [163, 440] on icon "increase-product-quantity" at bounding box center [166, 439] width 12 height 12
type input "1"
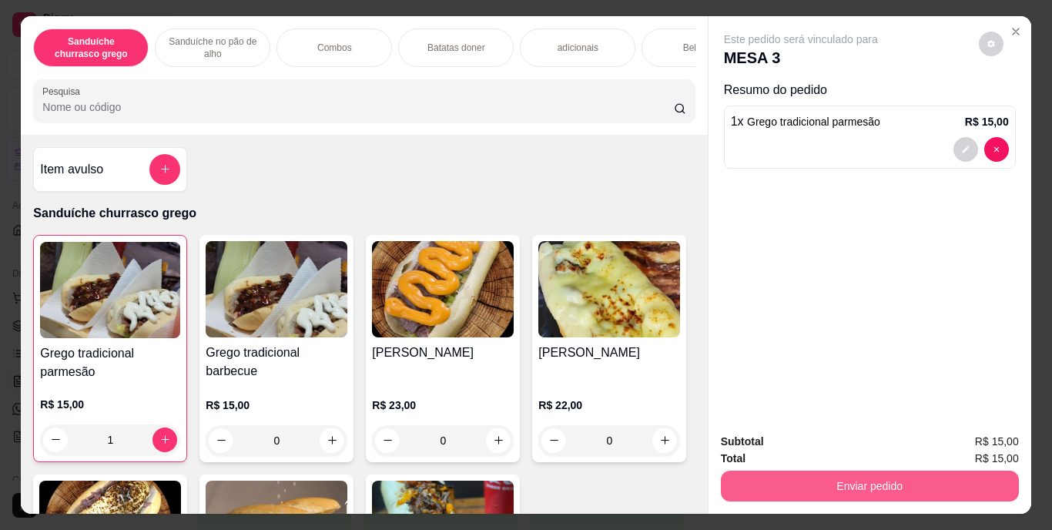
click at [835, 487] on button "Enviar pedido" at bounding box center [870, 485] width 298 height 31
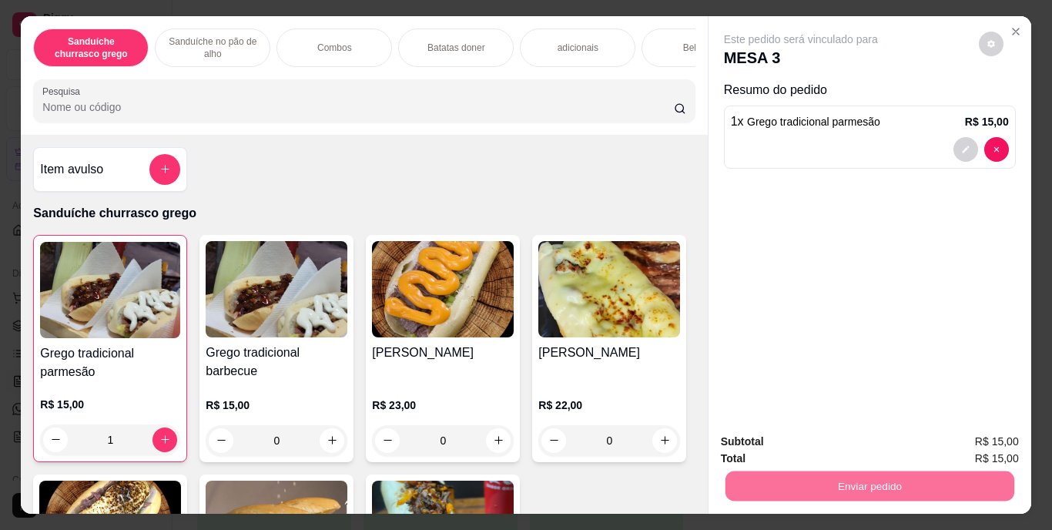
click at [981, 440] on button "Enviar pedido" at bounding box center [978, 441] width 85 height 28
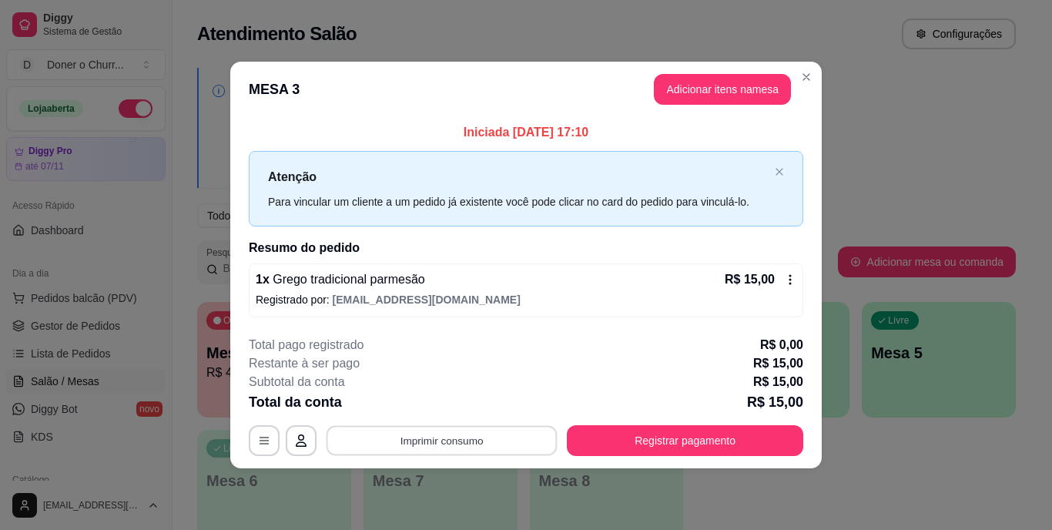
click at [435, 437] on button "Imprimir consumo" at bounding box center [441, 440] width 231 height 30
click at [440, 407] on button "IMPRESSORA" at bounding box center [447, 404] width 108 height 24
click at [453, 396] on div "Total da conta R$ 15,00" at bounding box center [526, 402] width 554 height 22
drag, startPoint x: 453, startPoint y: 396, endPoint x: 496, endPoint y: 378, distance: 46.9
click at [496, 378] on div "**********" at bounding box center [526, 396] width 554 height 120
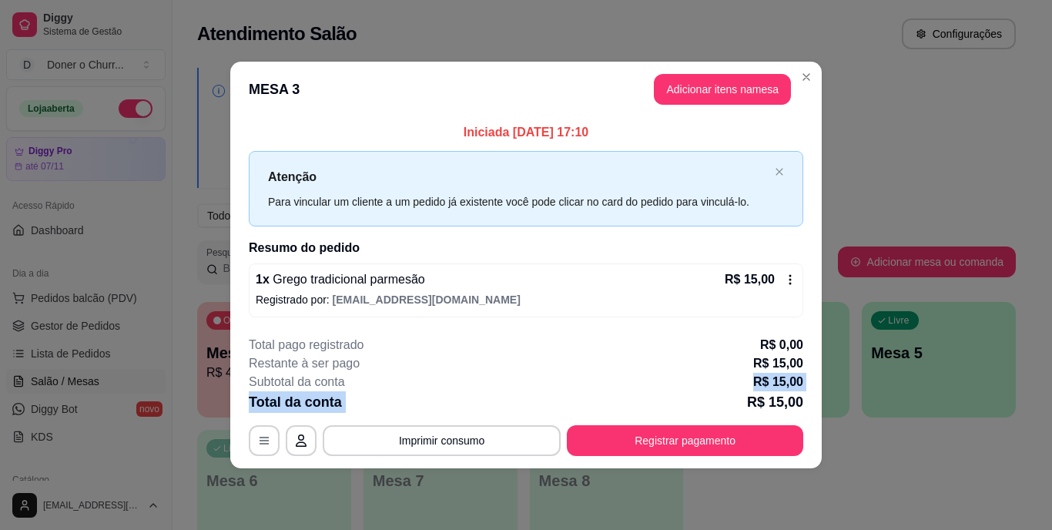
click at [496, 378] on div "Subtotal da conta R$ 15,00" at bounding box center [526, 382] width 554 height 18
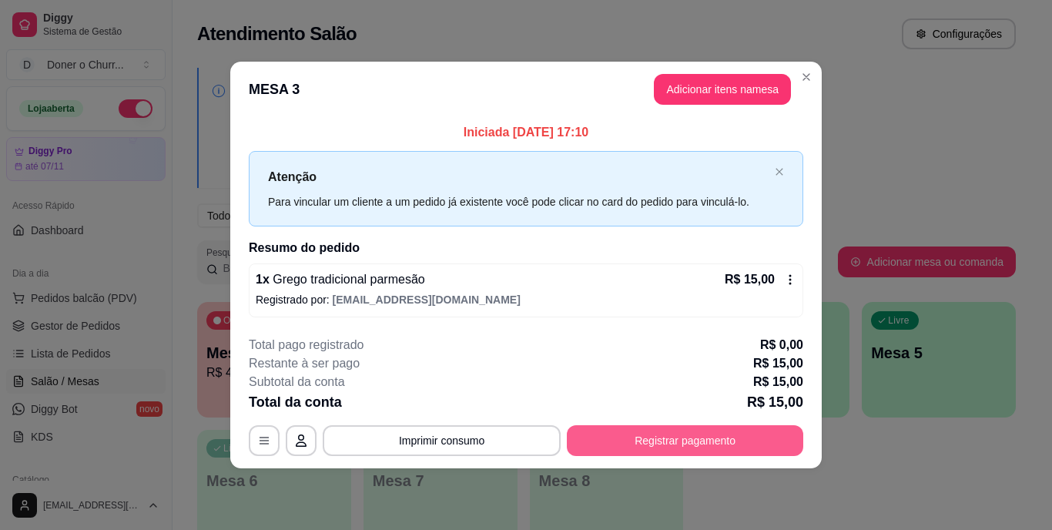
click at [687, 435] on button "Registrar pagamento" at bounding box center [685, 440] width 236 height 31
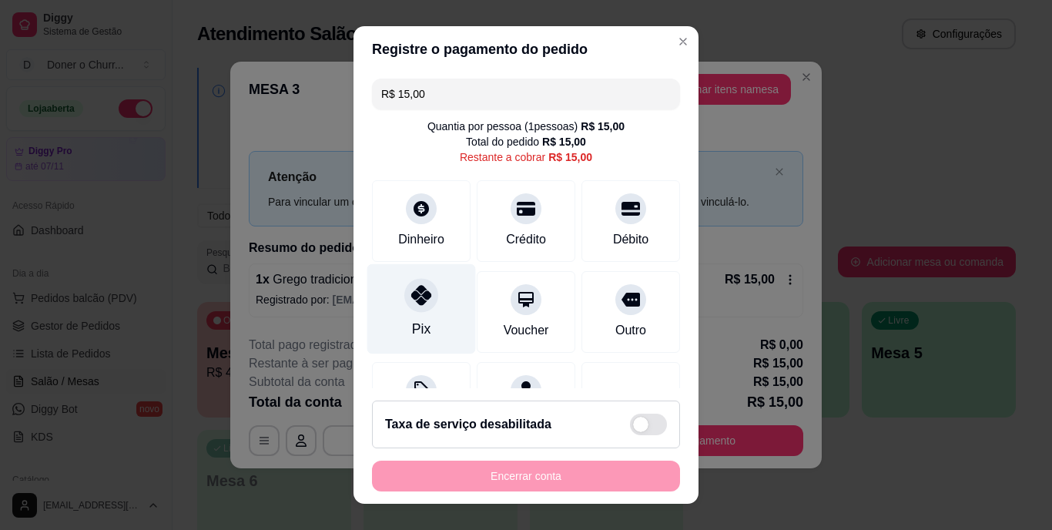
click at [404, 308] on div at bounding box center [421, 296] width 34 height 34
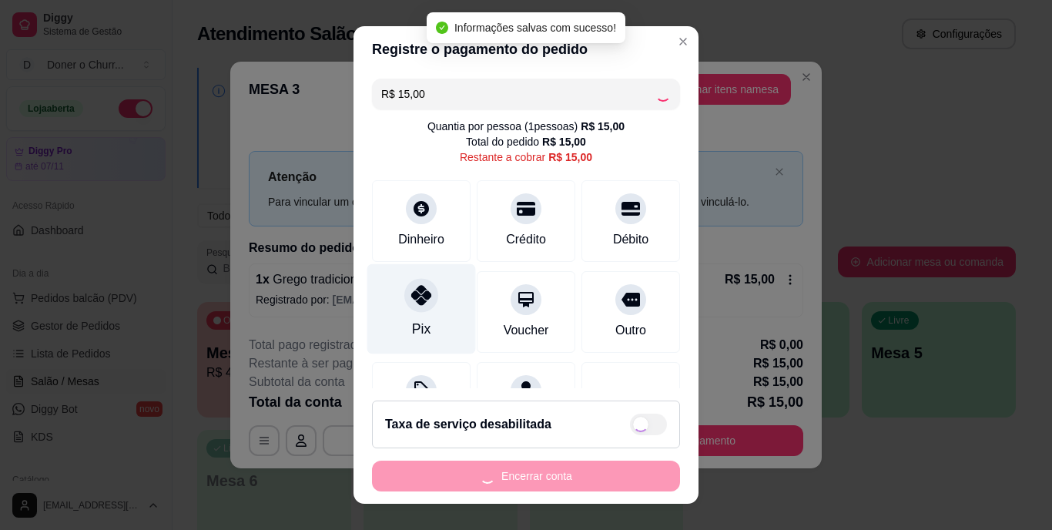
type input "R$ 0,00"
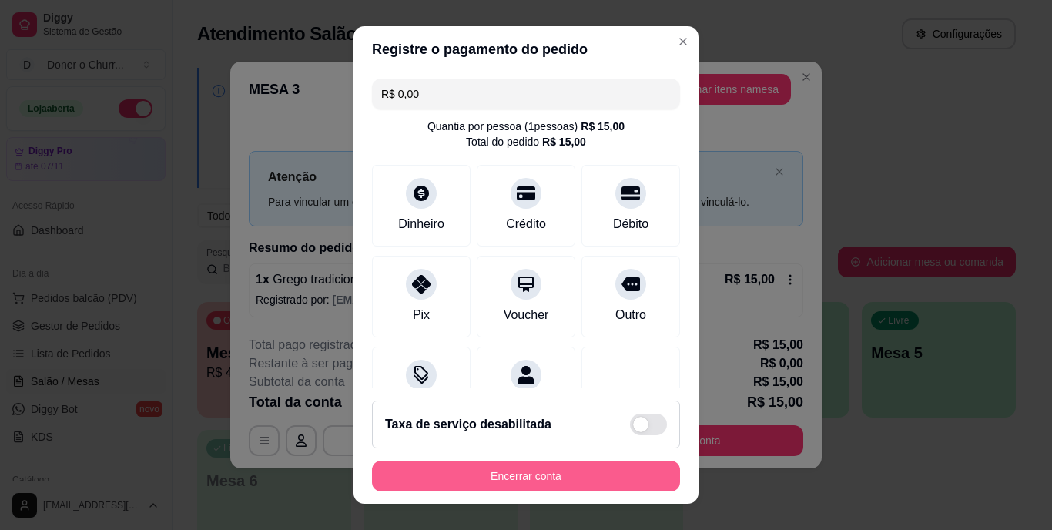
click at [485, 470] on button "Encerrar conta" at bounding box center [526, 475] width 308 height 31
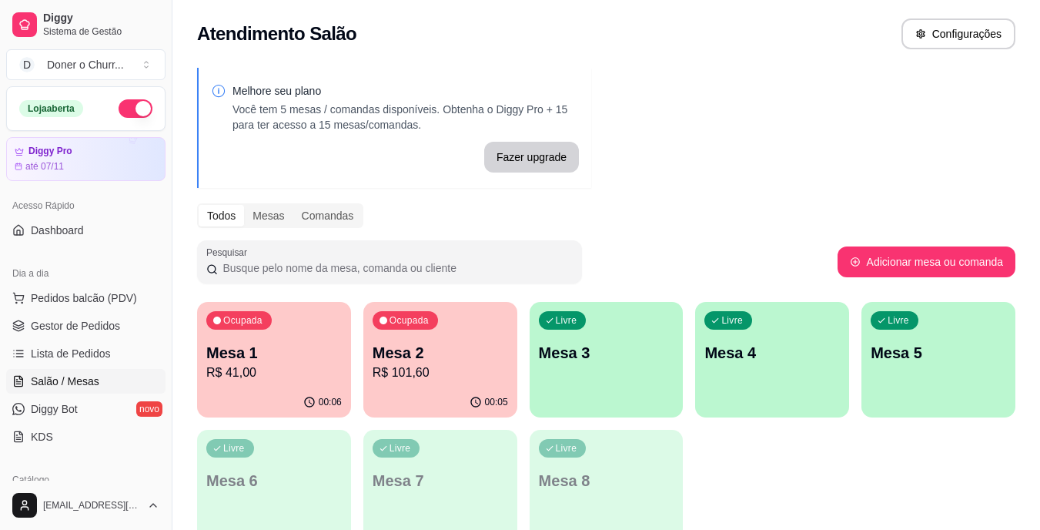
drag, startPoint x: 775, startPoint y: 471, endPoint x: 663, endPoint y: 369, distance: 151.5
click at [663, 369] on div "Ocupada Mesa 1 R$ 41,00 00:06 Ocupada Mesa 2 R$ 101,60 00:05 Livre Mesa 3 Livre…" at bounding box center [606, 423] width 818 height 243
click at [657, 366] on div "Livre Mesa 3" at bounding box center [607, 350] width 154 height 97
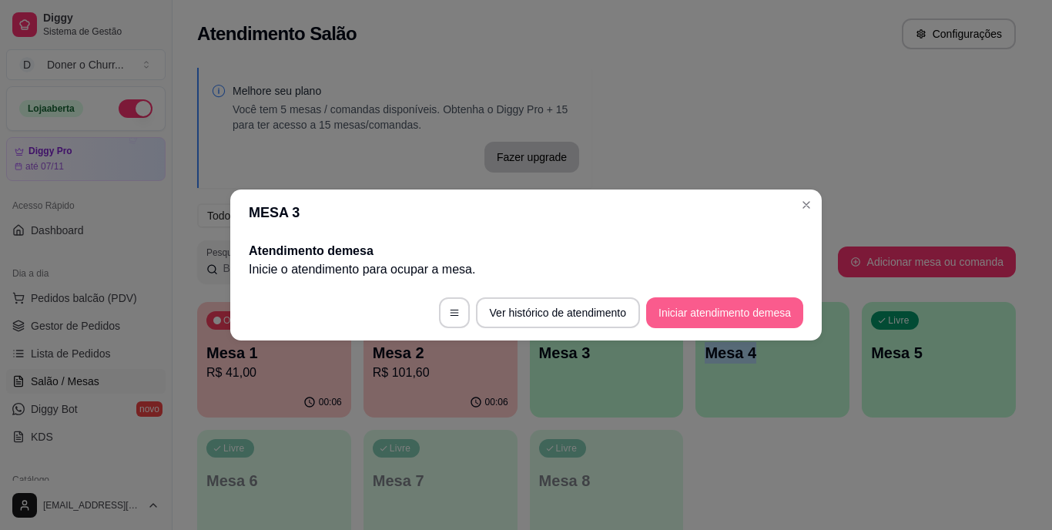
click at [715, 316] on button "Iniciar atendimento de mesa" at bounding box center [724, 312] width 157 height 31
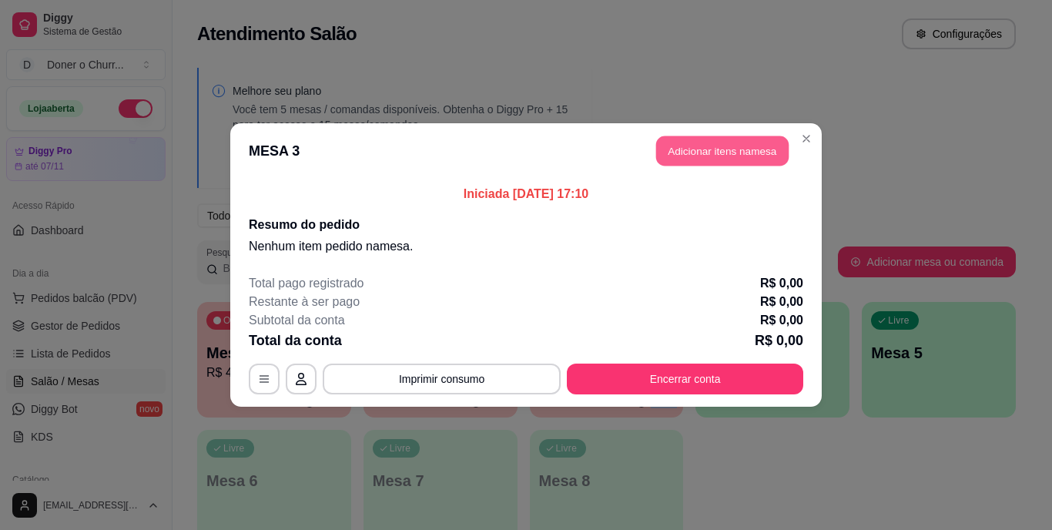
click at [754, 148] on button "Adicionar itens na mesa" at bounding box center [722, 151] width 132 height 30
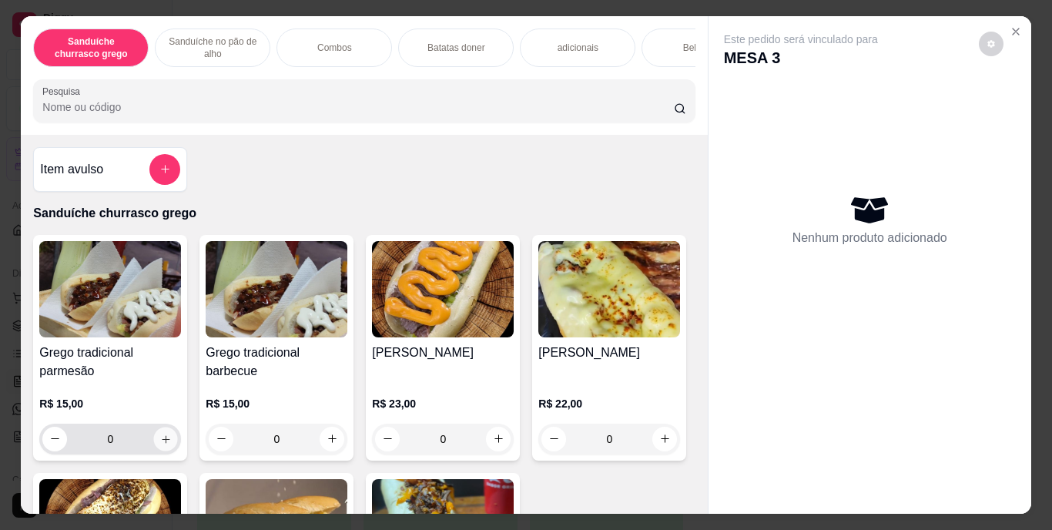
click at [165, 442] on icon "increase-product-quantity" at bounding box center [166, 439] width 12 height 12
type input "1"
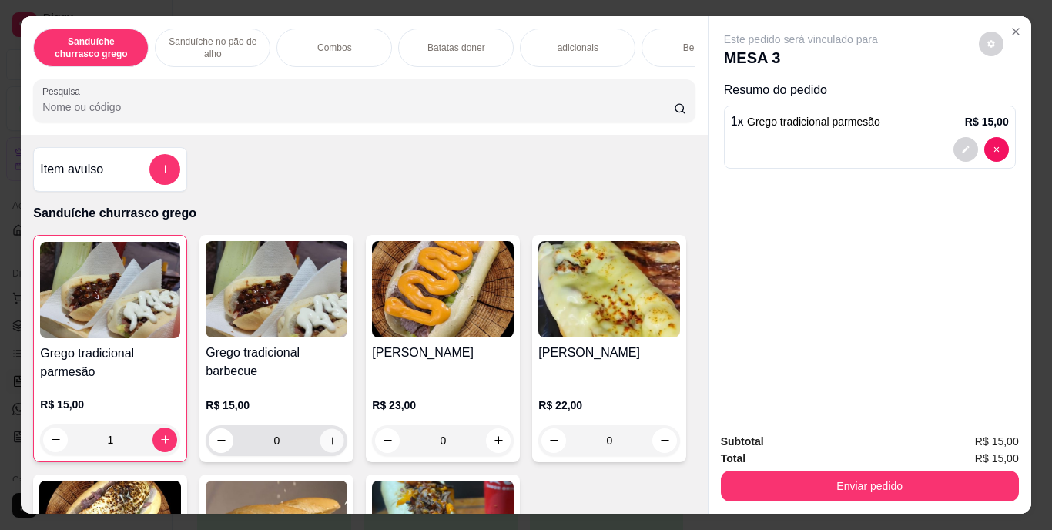
click at [320, 440] on button "increase-product-quantity" at bounding box center [332, 440] width 24 height 24
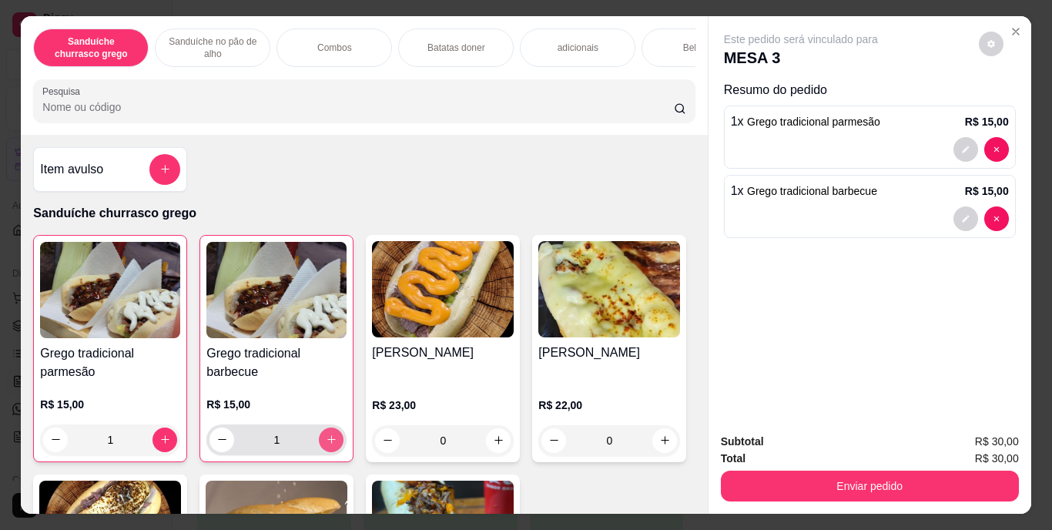
type input "1"
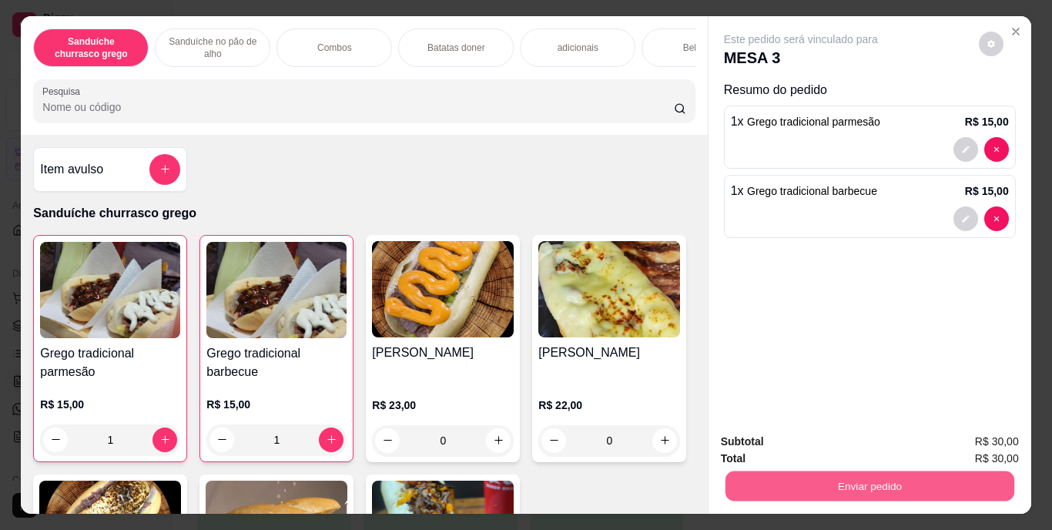
click at [810, 471] on button "Enviar pedido" at bounding box center [868, 486] width 289 height 30
click at [973, 438] on button "Enviar pedido" at bounding box center [978, 441] width 87 height 29
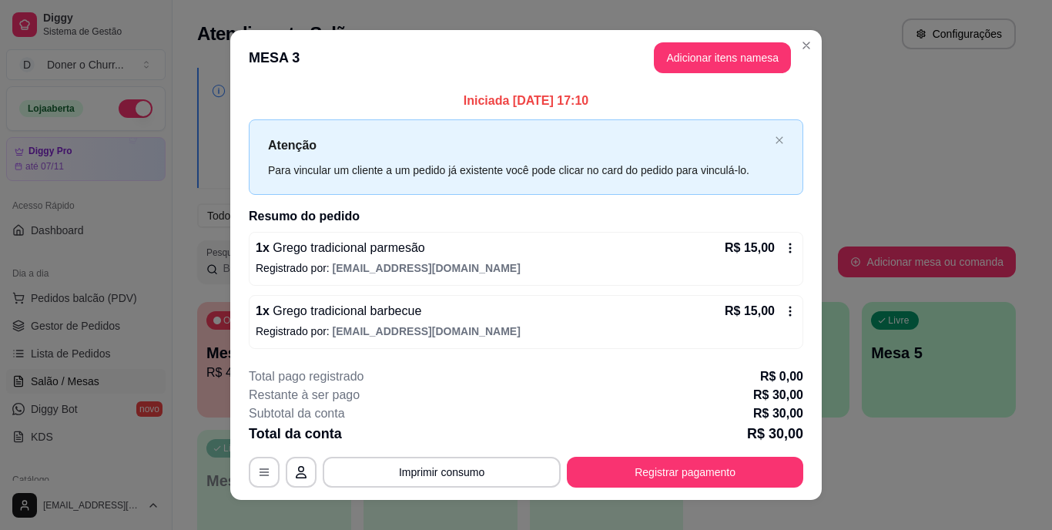
click at [650, 455] on div "**********" at bounding box center [526, 427] width 554 height 120
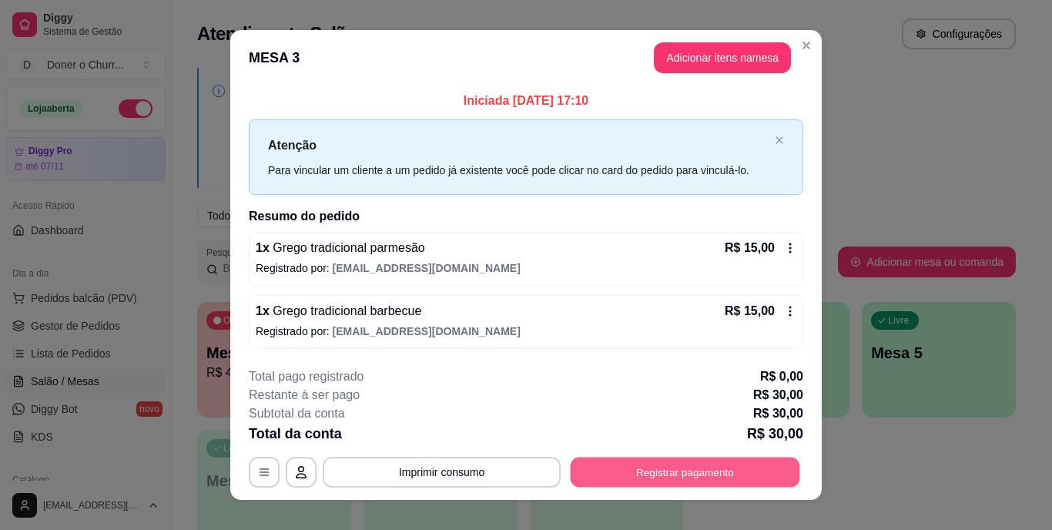
click at [654, 469] on button "Registrar pagamento" at bounding box center [684, 472] width 229 height 30
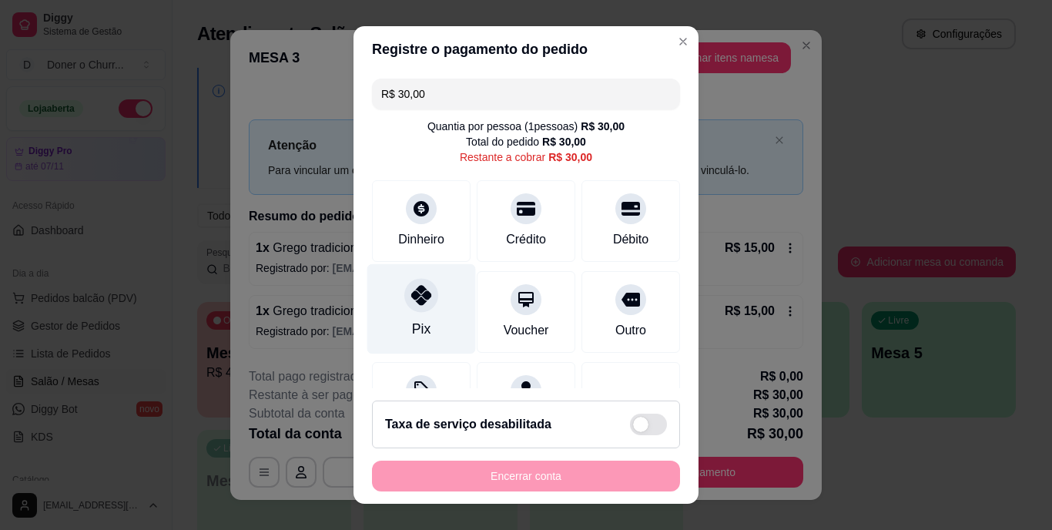
click at [411, 312] on div at bounding box center [421, 296] width 34 height 34
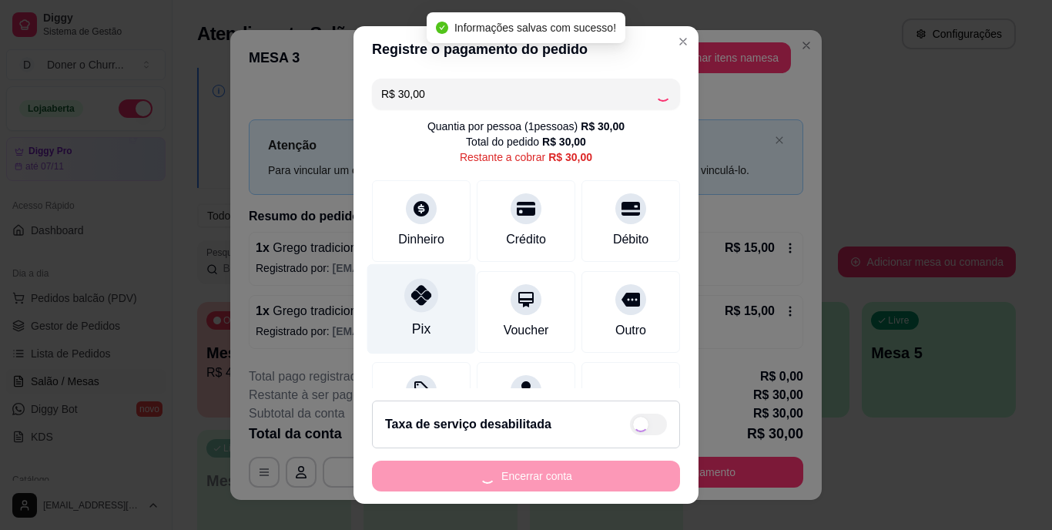
type input "R$ 0,00"
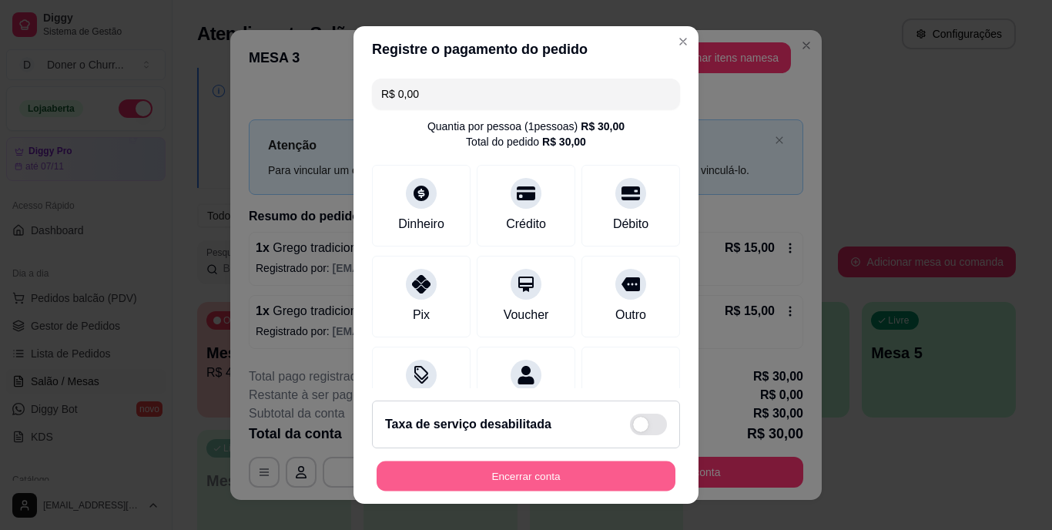
click at [481, 467] on button "Encerrar conta" at bounding box center [525, 475] width 299 height 30
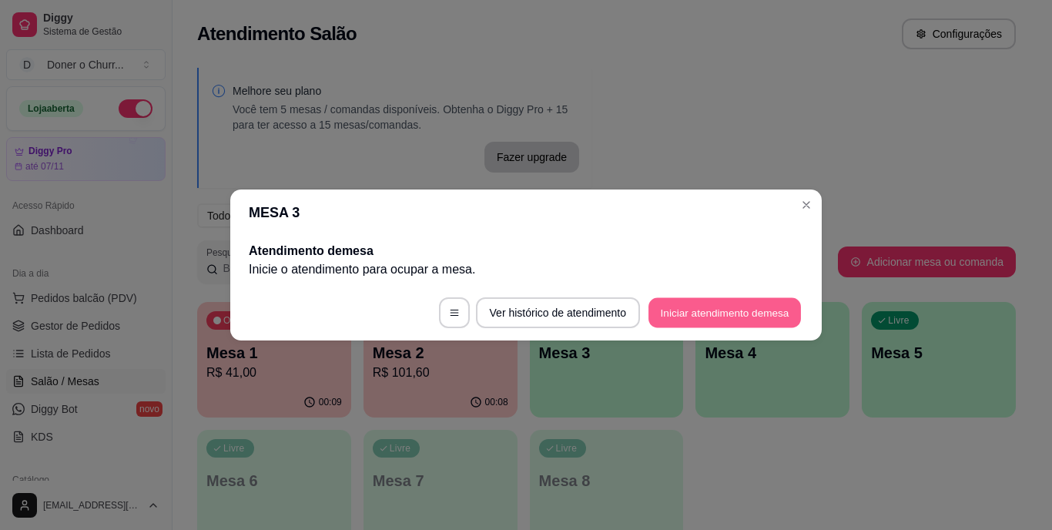
click at [751, 313] on button "Iniciar atendimento de mesa" at bounding box center [724, 313] width 152 height 30
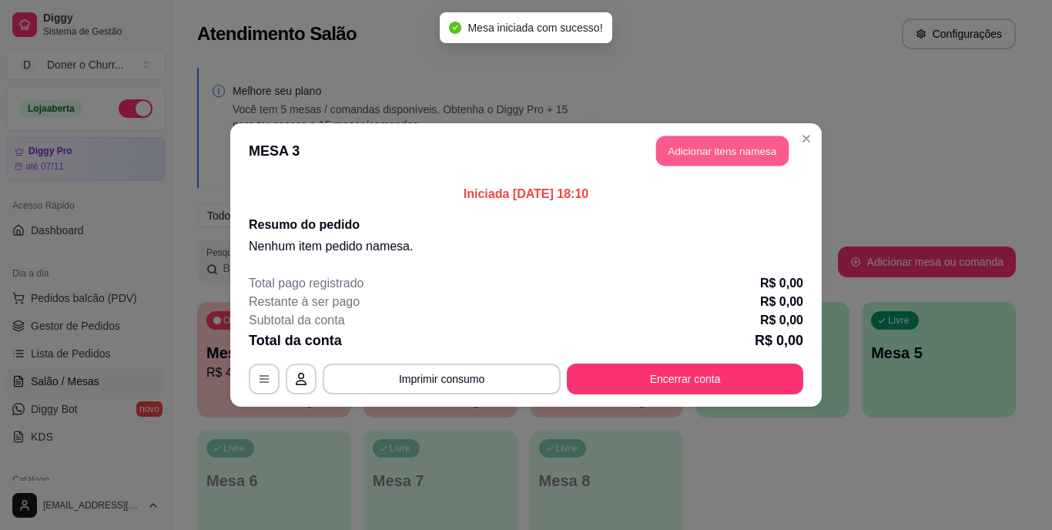
click at [701, 152] on button "Adicionar itens na mesa" at bounding box center [722, 151] width 132 height 30
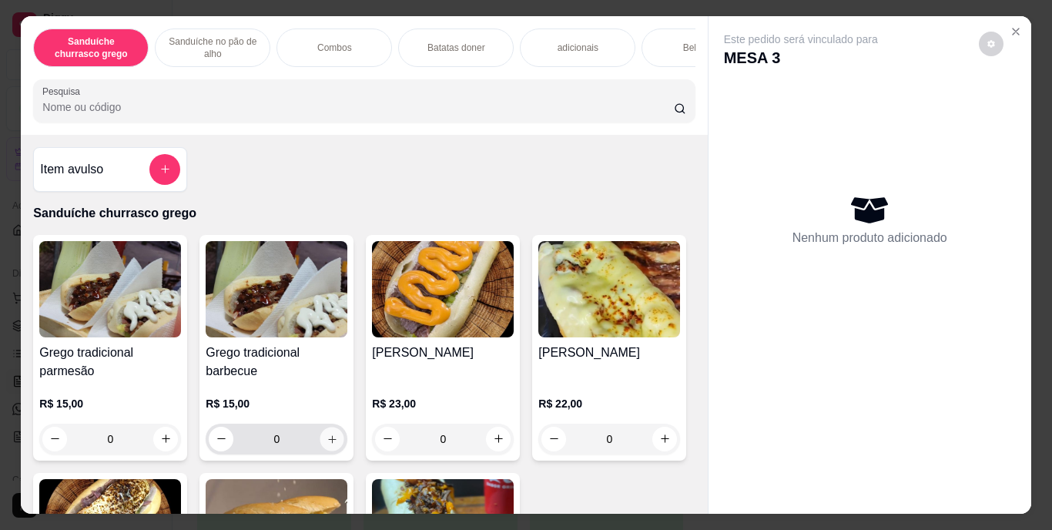
click at [326, 444] on icon "increase-product-quantity" at bounding box center [332, 439] width 12 height 12
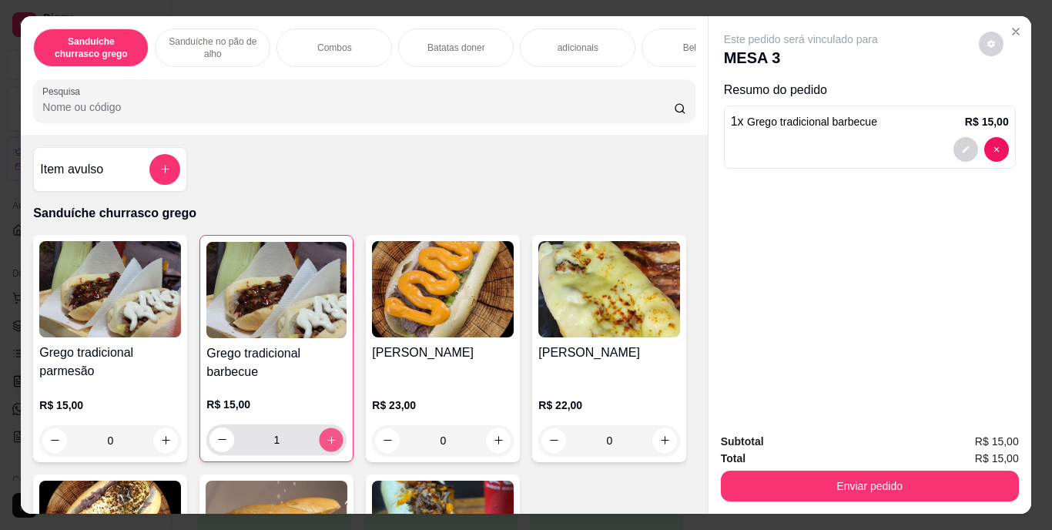
click at [326, 445] on icon "increase-product-quantity" at bounding box center [332, 439] width 12 height 12
type input "2"
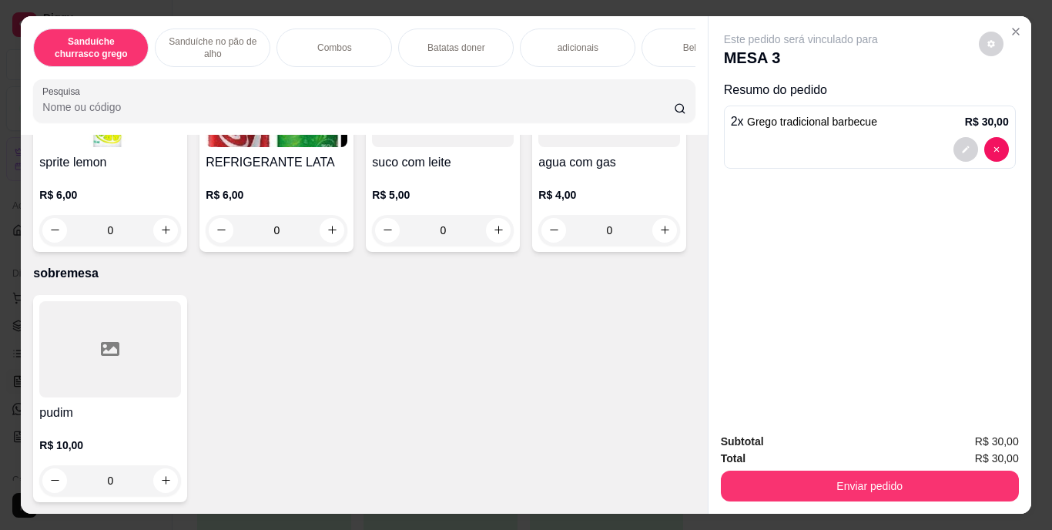
scroll to position [2790, 0]
click at [338, 236] on icon "increase-product-quantity" at bounding box center [332, 230] width 12 height 12
type input "1"
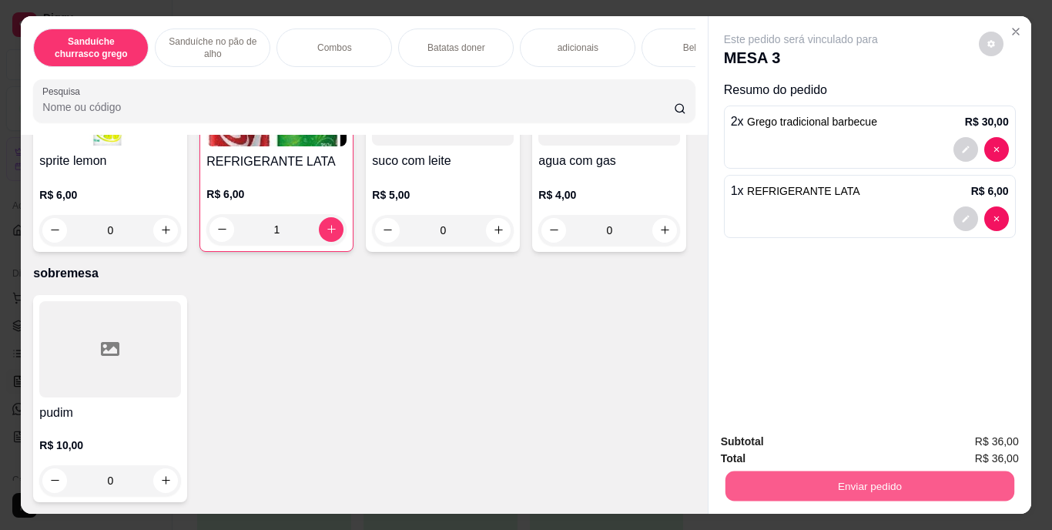
click at [861, 485] on button "Enviar pedido" at bounding box center [868, 486] width 289 height 30
click at [979, 443] on button "Enviar pedido" at bounding box center [978, 442] width 85 height 28
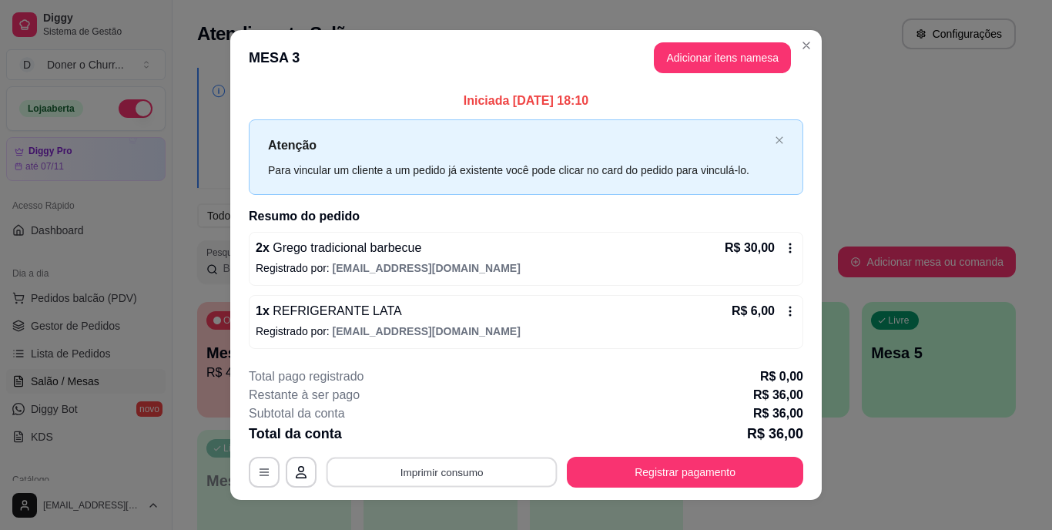
click at [440, 467] on button "Imprimir consumo" at bounding box center [441, 472] width 231 height 30
click at [437, 437] on button "IMPRESSORA" at bounding box center [440, 436] width 108 height 24
click at [465, 468] on button "Imprimir consumo" at bounding box center [441, 472] width 231 height 30
click at [450, 427] on button "IMPRESSORA" at bounding box center [440, 436] width 108 height 24
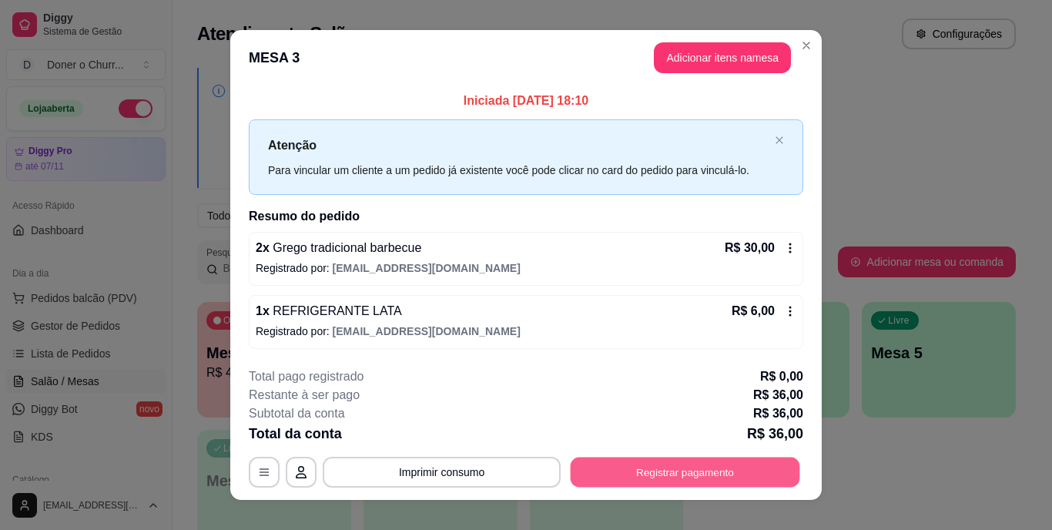
click at [658, 474] on button "Registrar pagamento" at bounding box center [684, 472] width 229 height 30
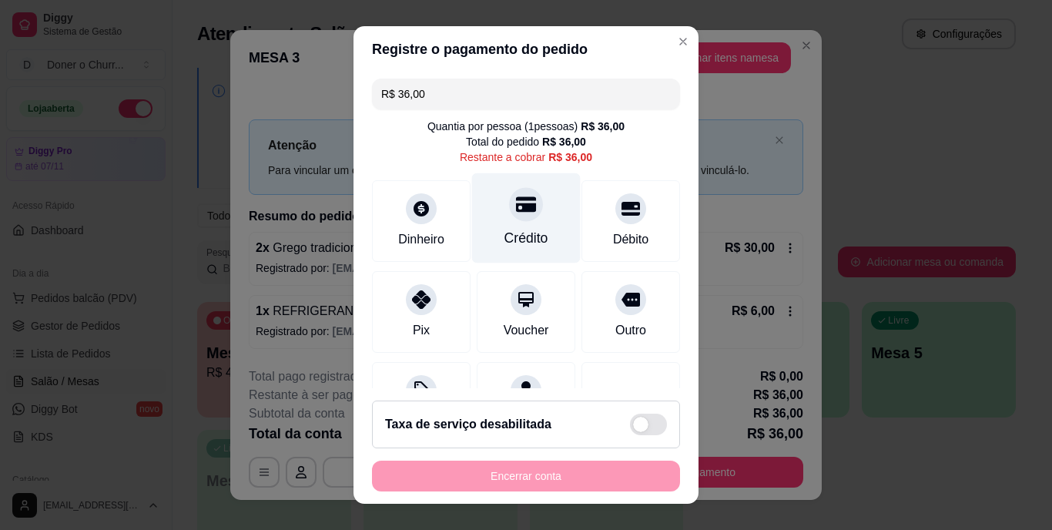
click at [539, 229] on div "Crédito" at bounding box center [526, 218] width 109 height 90
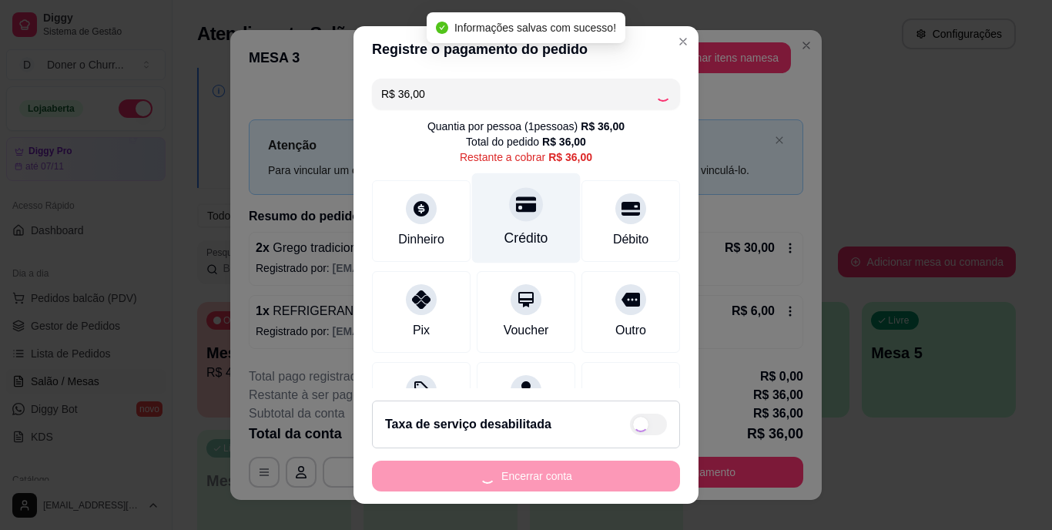
type input "R$ 0,00"
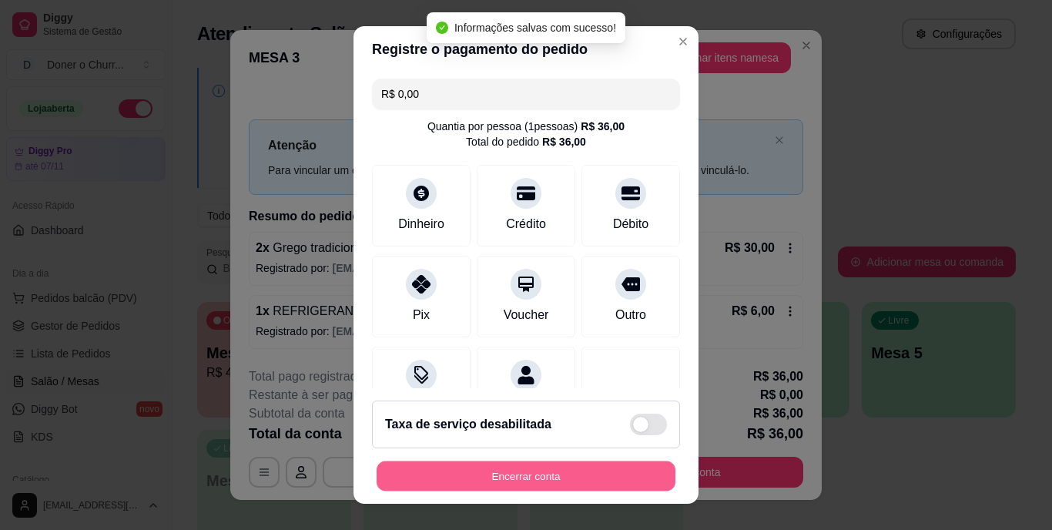
click at [514, 469] on button "Encerrar conta" at bounding box center [525, 475] width 299 height 30
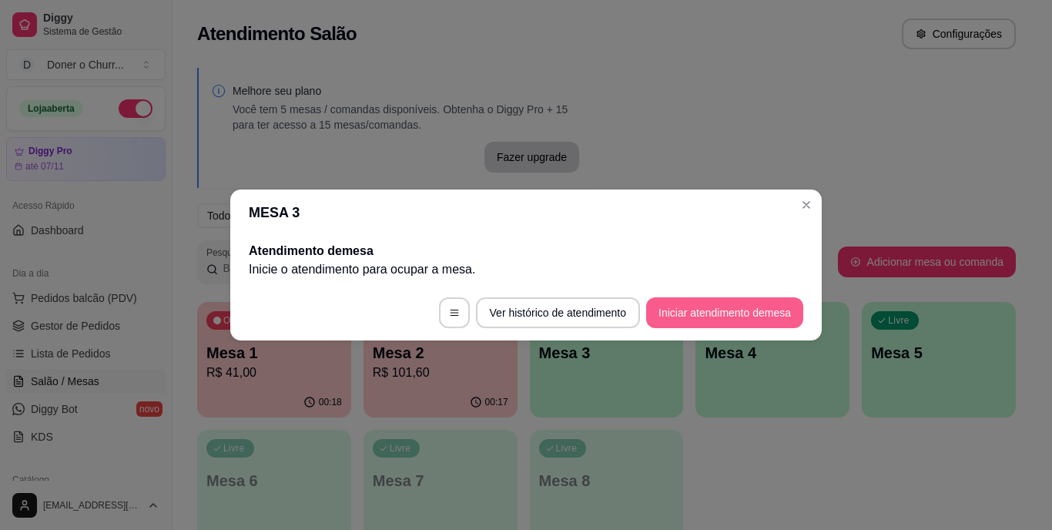
click at [708, 304] on button "Iniciar atendimento de mesa" at bounding box center [724, 312] width 157 height 31
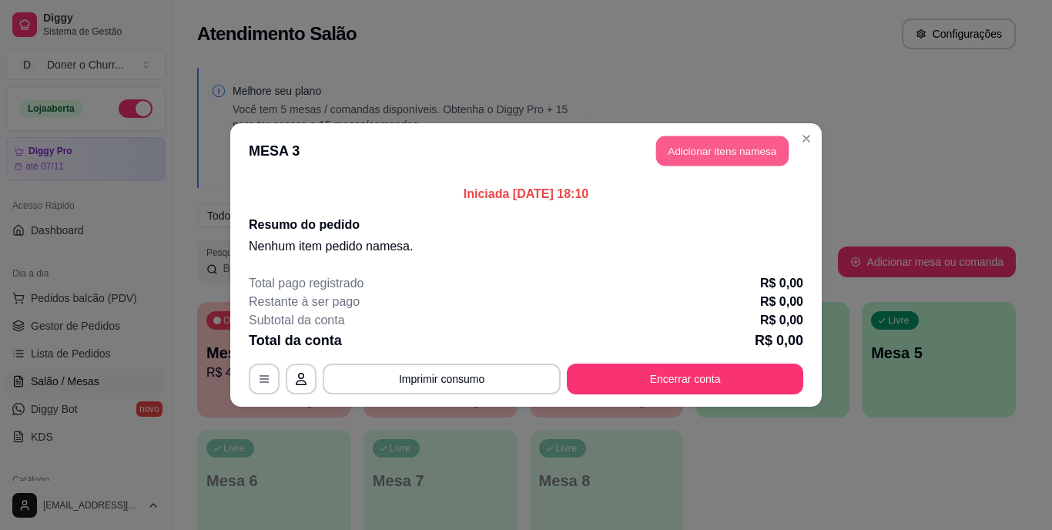
click at [731, 149] on button "Adicionar itens na mesa" at bounding box center [722, 151] width 132 height 30
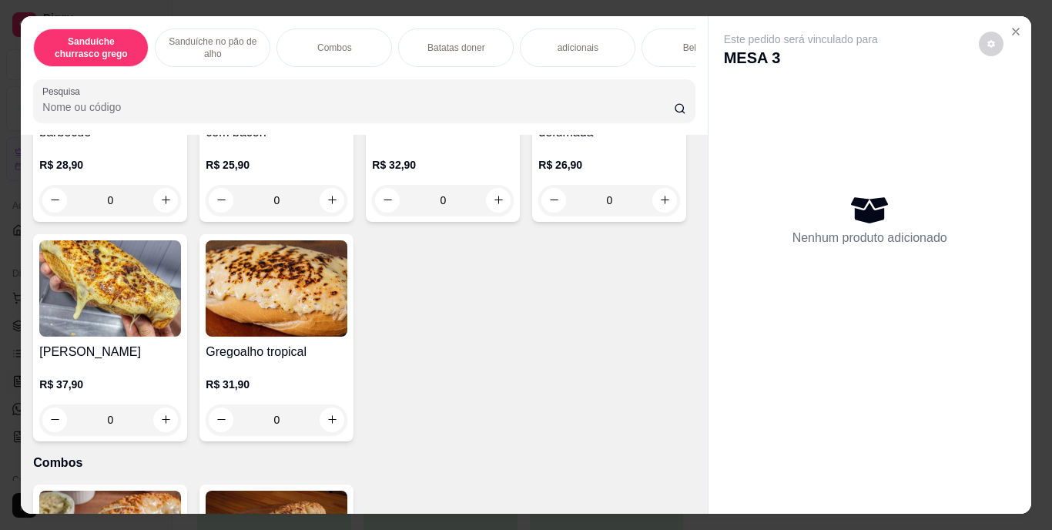
scroll to position [795, 0]
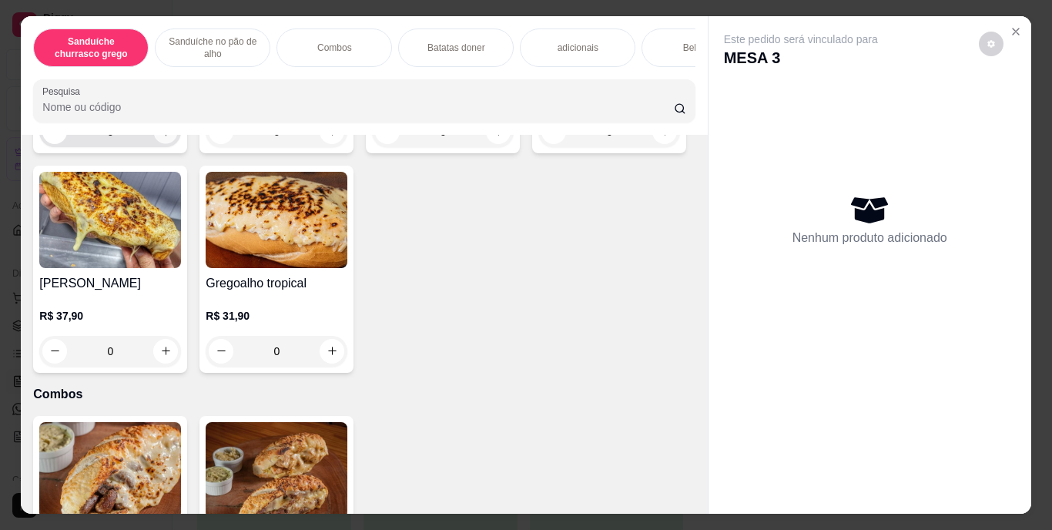
click at [160, 137] on icon "increase-product-quantity" at bounding box center [166, 131] width 12 height 12
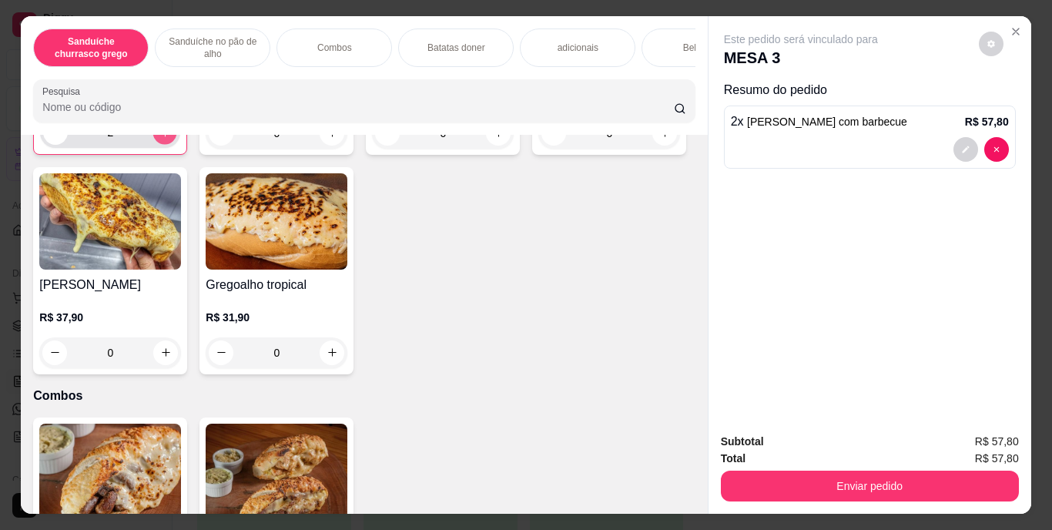
click at [159, 138] on icon "increase-product-quantity" at bounding box center [165, 132] width 12 height 12
type input "3"
click at [962, 146] on icon "decrease-product-quantity" at bounding box center [965, 149] width 7 height 7
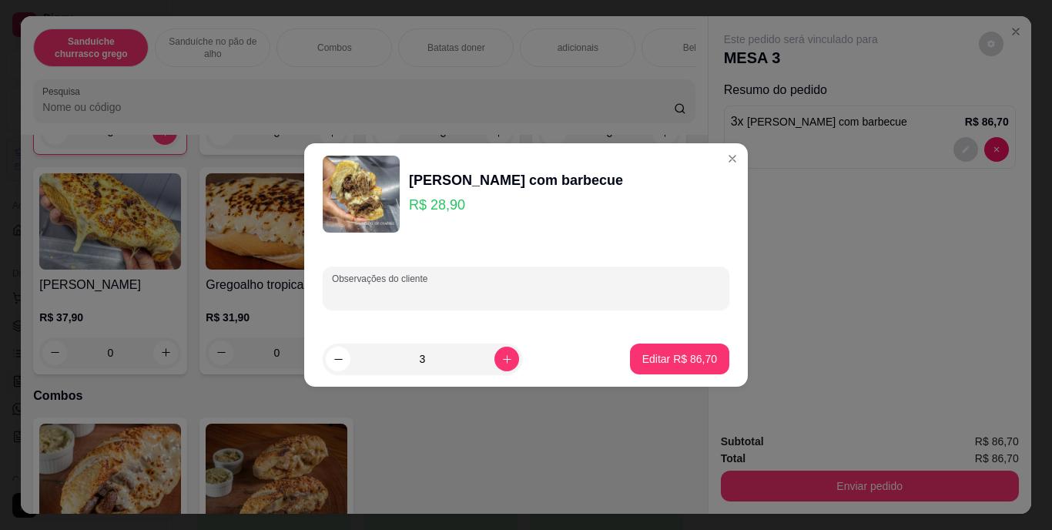
click at [560, 289] on input "Observações do cliente" at bounding box center [526, 293] width 388 height 15
click at [420, 298] on input "1 trocar" at bounding box center [526, 293] width 388 height 15
type input "1 trocar por [PERSON_NAME]"
click at [656, 363] on p "Editar R$ 86,70" at bounding box center [679, 358] width 72 height 15
type input "0"
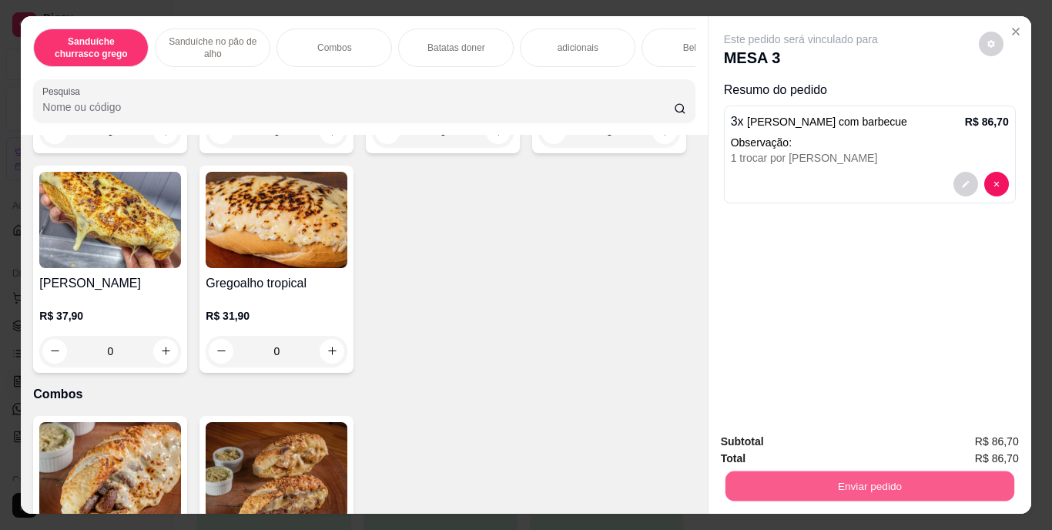
click at [851, 478] on button "Enviar pedido" at bounding box center [868, 486] width 289 height 30
click at [965, 442] on button "Enviar pedido" at bounding box center [978, 442] width 85 height 28
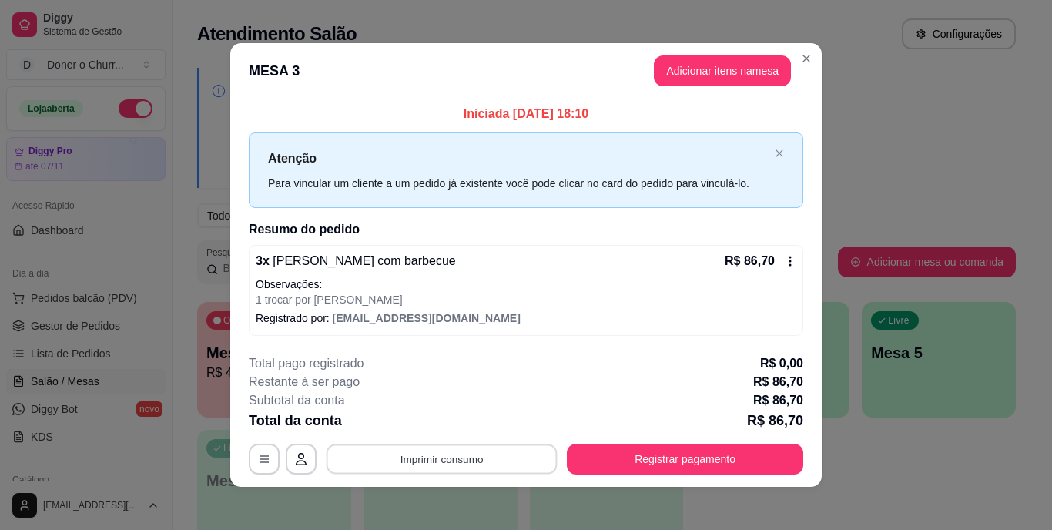
click at [443, 463] on button "Imprimir consumo" at bounding box center [441, 458] width 231 height 30
click at [440, 423] on button "IMPRESSORA" at bounding box center [440, 423] width 108 height 24
click at [477, 450] on button "Imprimir consumo" at bounding box center [441, 458] width 231 height 30
click at [448, 417] on button "IMPRESSORA" at bounding box center [440, 423] width 108 height 24
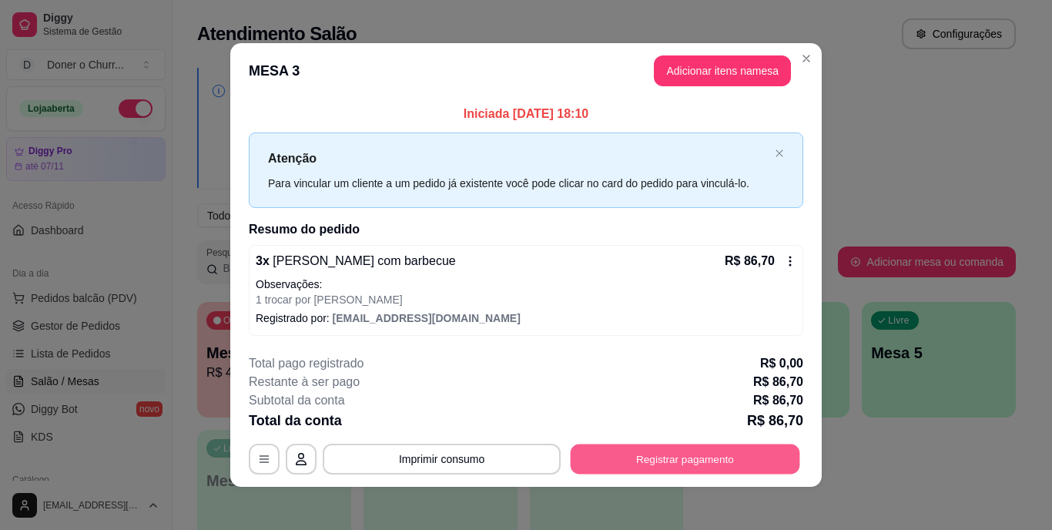
click at [670, 463] on button "Registrar pagamento" at bounding box center [684, 458] width 229 height 30
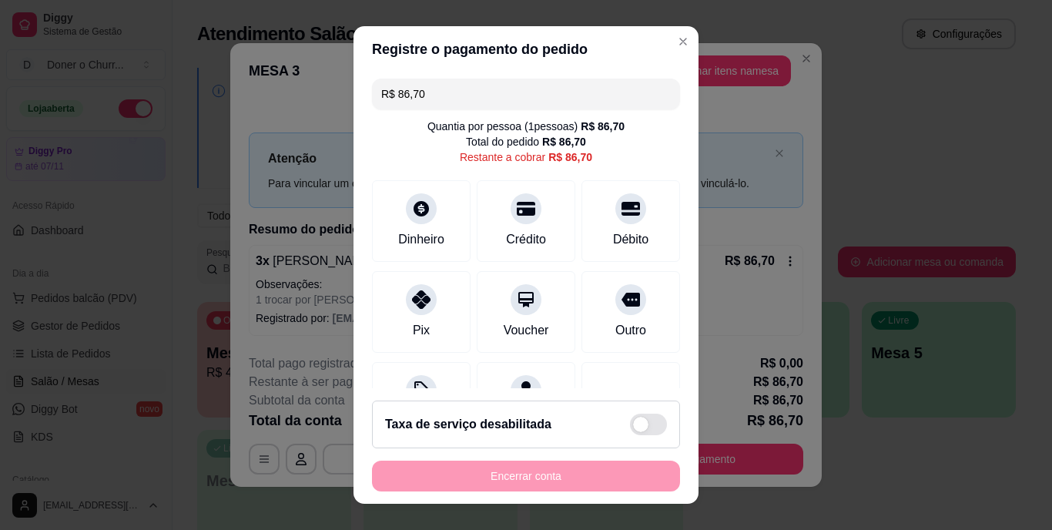
click at [463, 100] on input "R$ 86,70" at bounding box center [525, 94] width 289 height 31
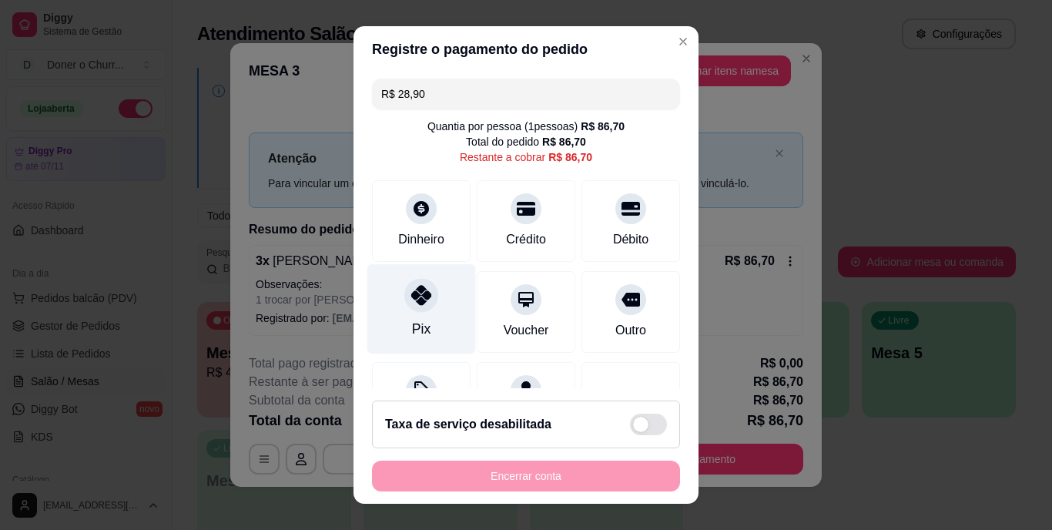
click at [420, 300] on icon at bounding box center [421, 296] width 20 height 20
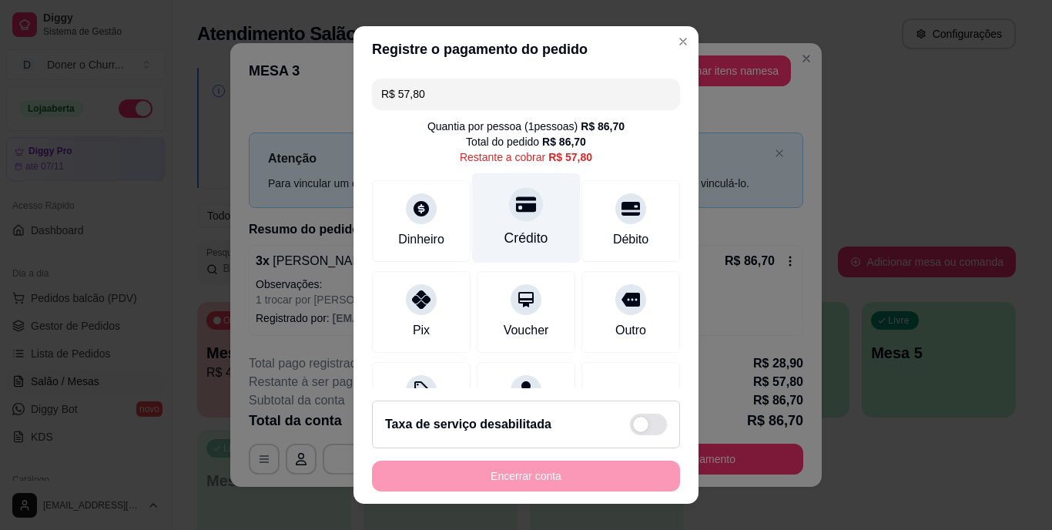
click at [524, 224] on div "Crédito" at bounding box center [526, 218] width 109 height 90
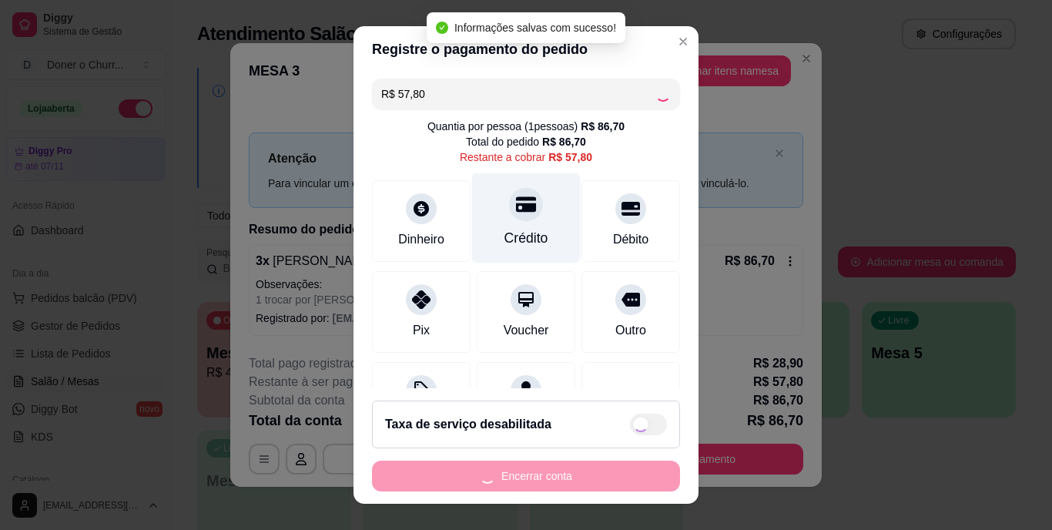
type input "R$ 0,00"
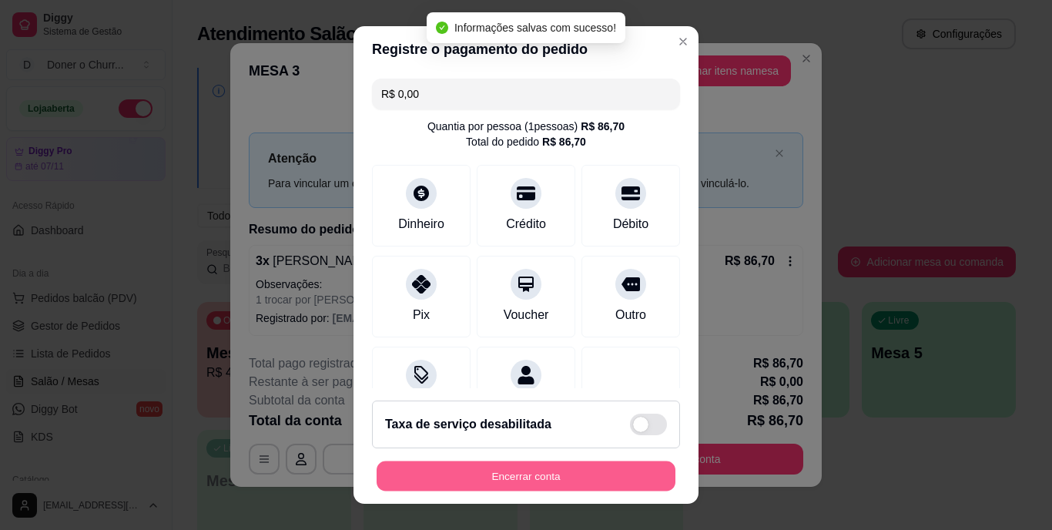
click at [502, 473] on button "Encerrar conta" at bounding box center [525, 475] width 299 height 30
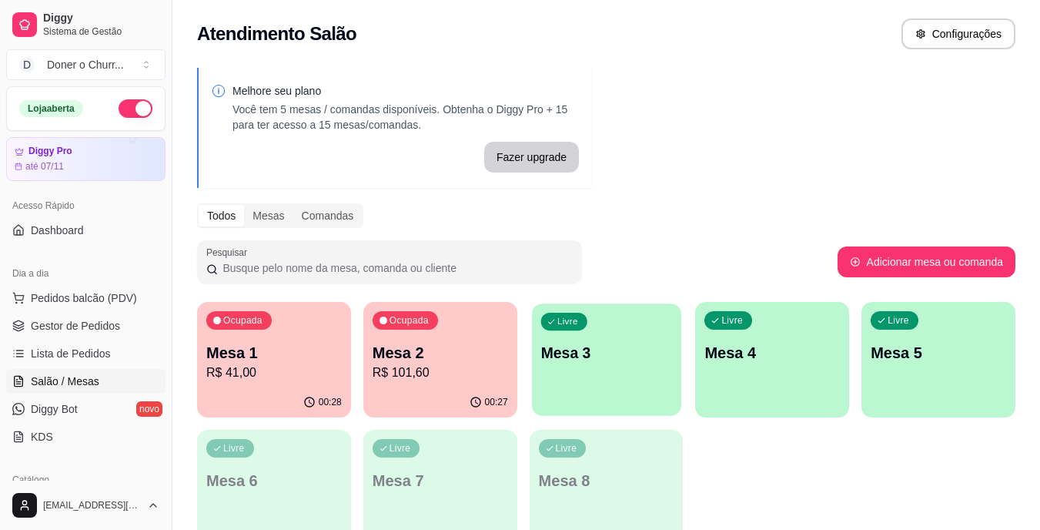
click at [620, 376] on div "Livre Mesa 3" at bounding box center [606, 350] width 149 height 94
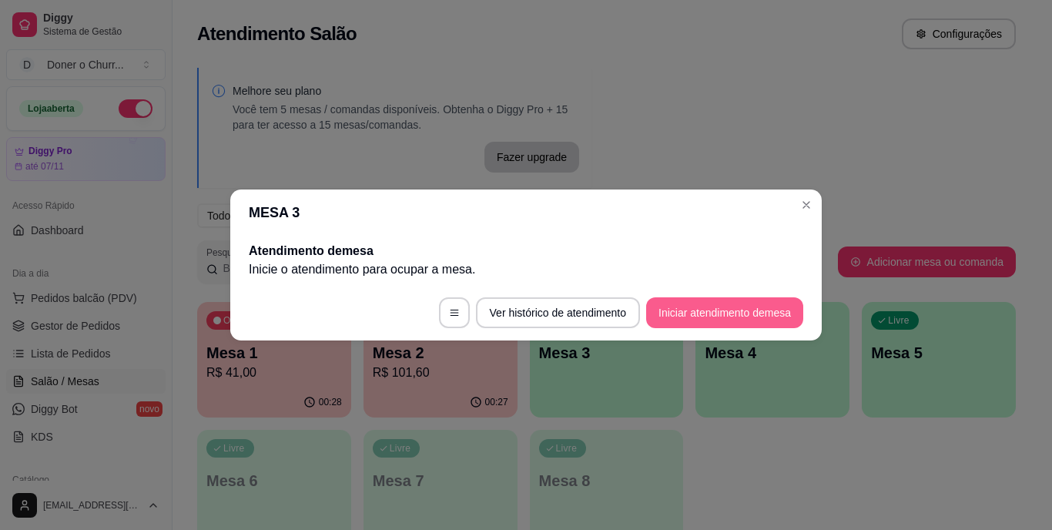
click at [733, 314] on button "Iniciar atendimento de mesa" at bounding box center [724, 312] width 157 height 31
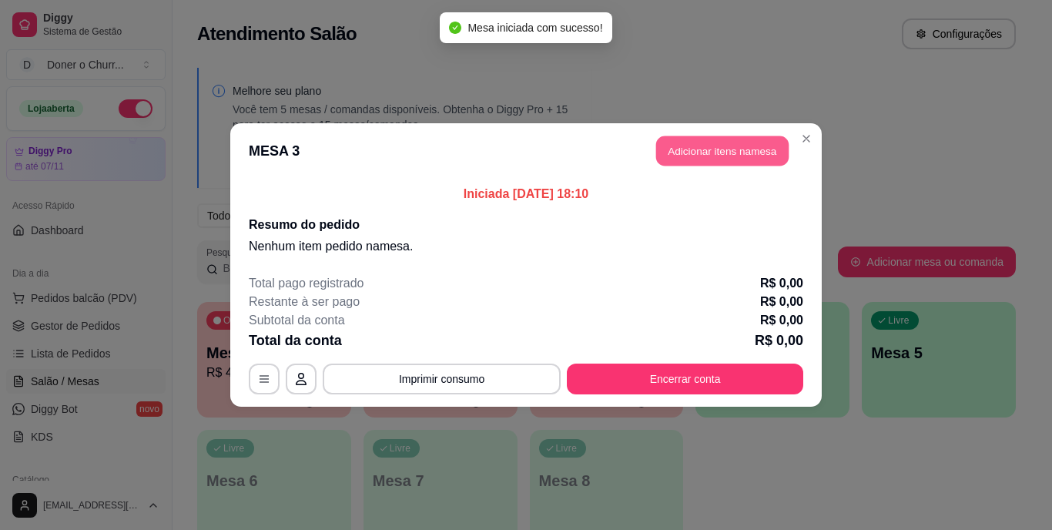
click at [741, 141] on button "Adicionar itens na mesa" at bounding box center [722, 151] width 132 height 30
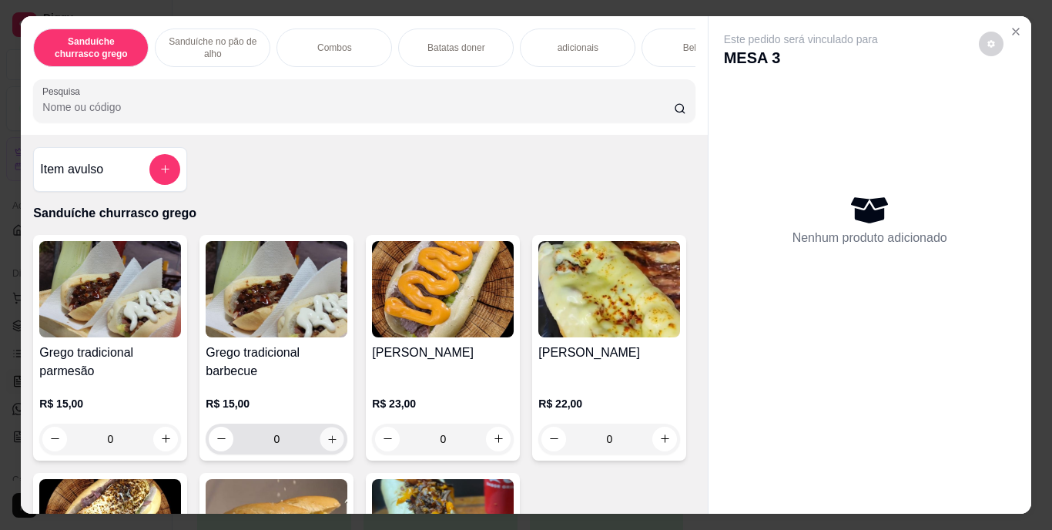
click at [324, 433] on button "increase-product-quantity" at bounding box center [332, 439] width 24 height 24
type input "1"
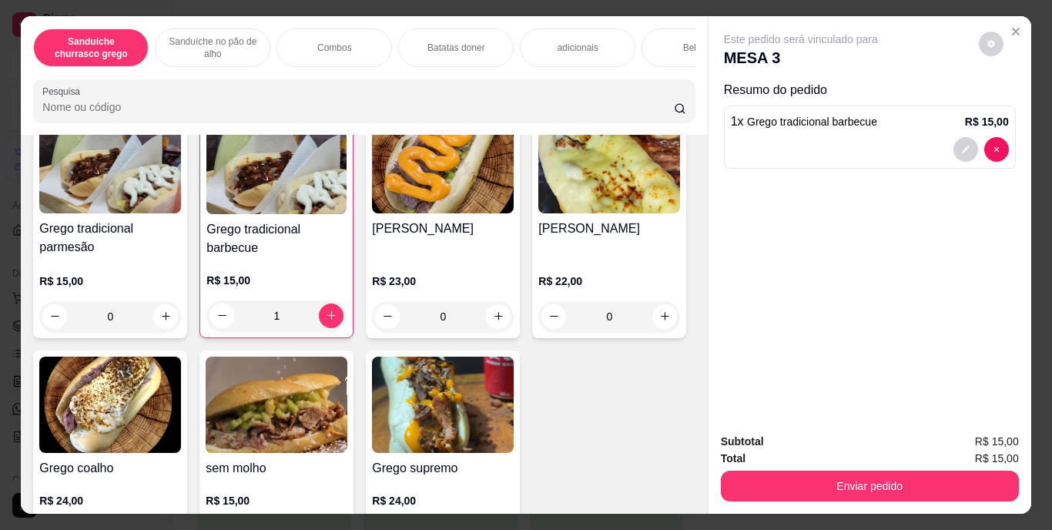
scroll to position [192, 0]
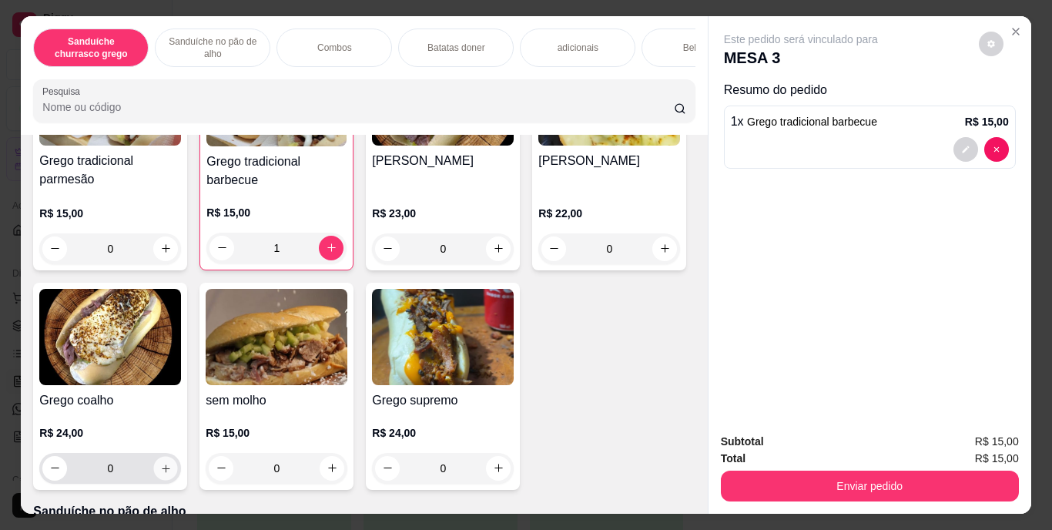
click at [169, 472] on icon "increase-product-quantity" at bounding box center [166, 468] width 8 height 8
type input "1"
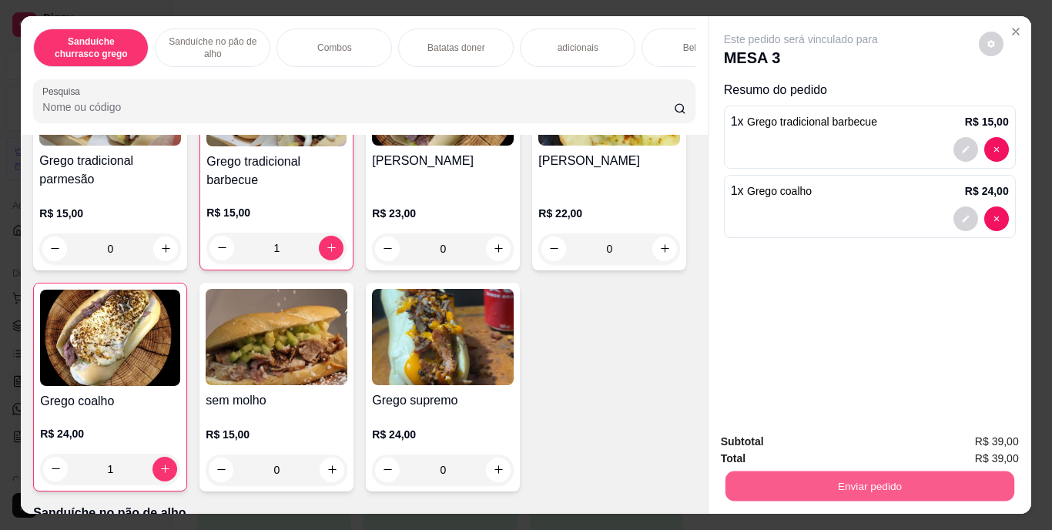
click at [862, 479] on button "Enviar pedido" at bounding box center [868, 486] width 289 height 30
click at [989, 438] on button "Enviar pedido" at bounding box center [978, 442] width 87 height 29
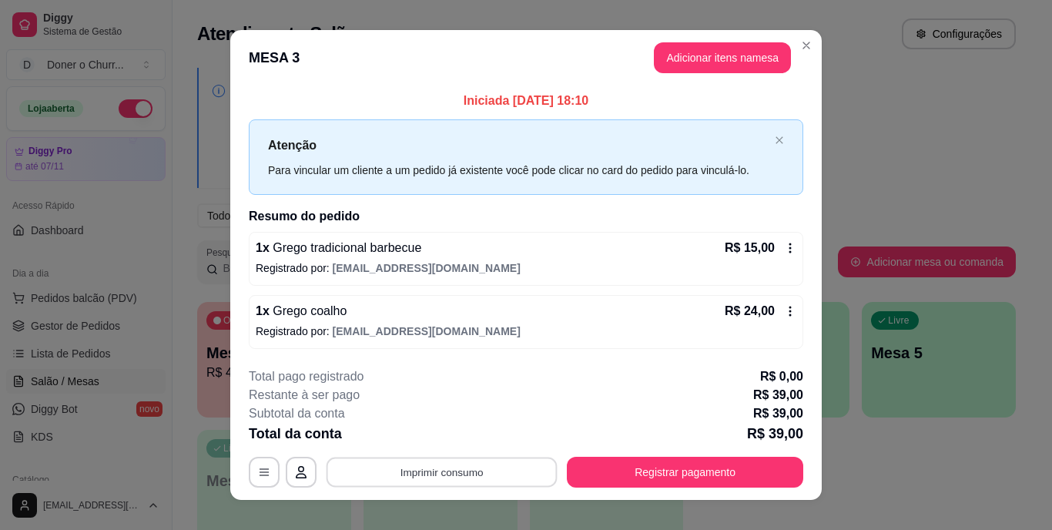
click at [440, 467] on button "Imprimir consumo" at bounding box center [441, 472] width 231 height 30
click at [439, 428] on button "IMPRESSORA" at bounding box center [440, 436] width 108 height 24
click at [437, 470] on button "Imprimir consumo" at bounding box center [441, 472] width 231 height 30
click at [436, 438] on button "IMPRESSORA" at bounding box center [440, 436] width 108 height 24
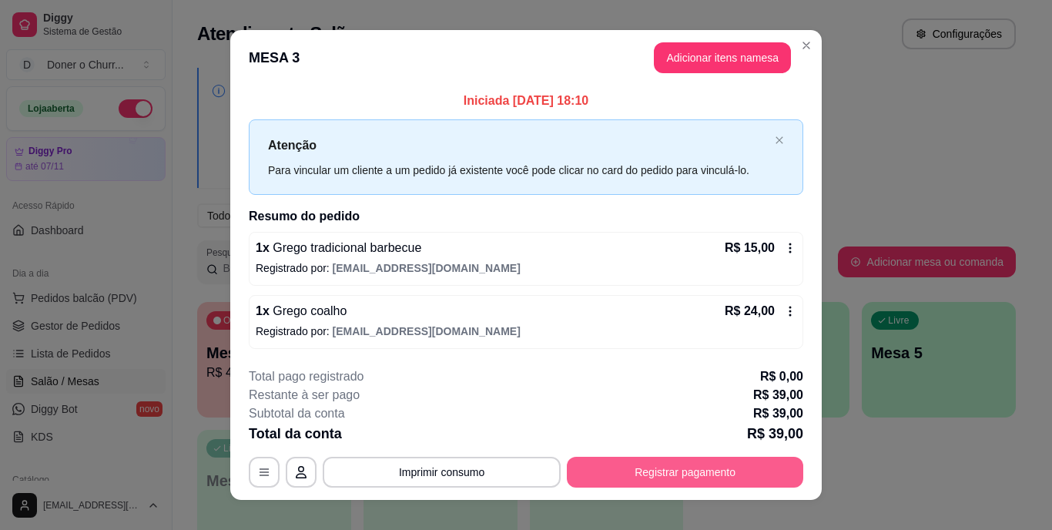
click at [688, 463] on button "Registrar pagamento" at bounding box center [685, 472] width 236 height 31
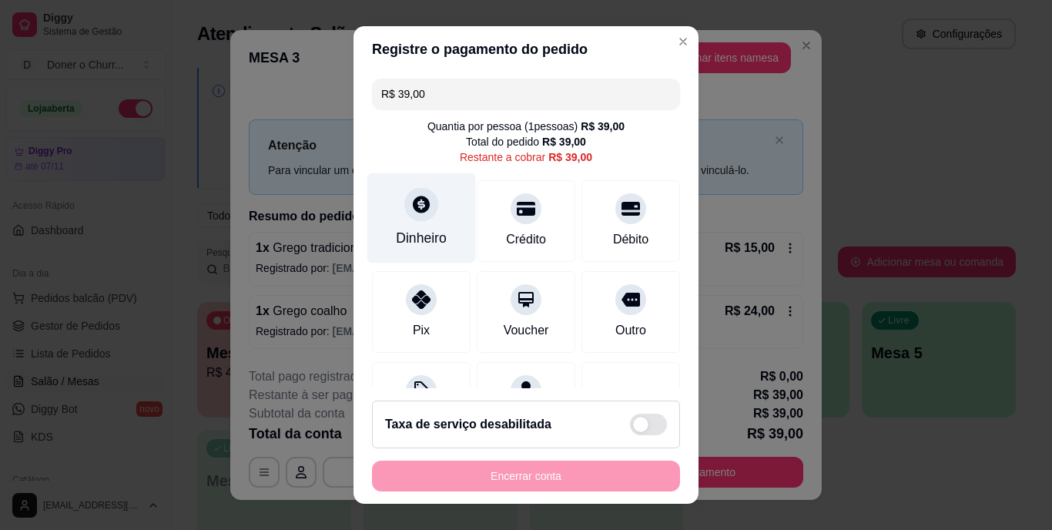
click at [410, 226] on div "Dinheiro" at bounding box center [421, 218] width 109 height 90
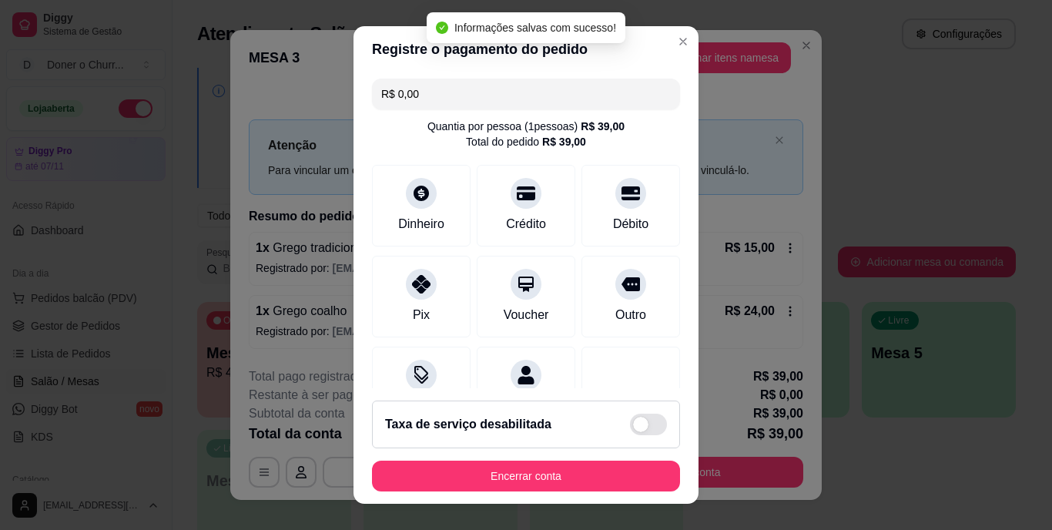
type input "R$ 0,00"
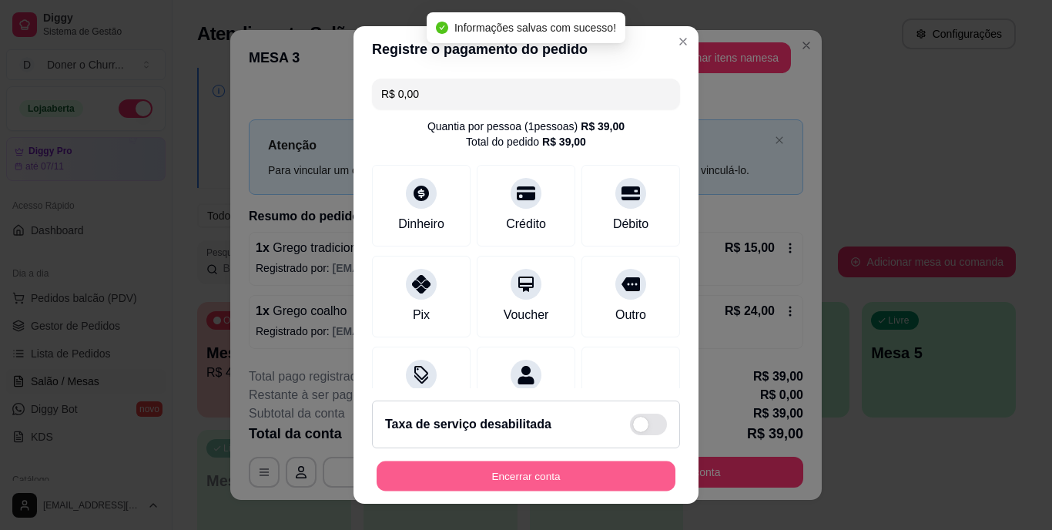
click at [534, 477] on button "Encerrar conta" at bounding box center [525, 475] width 299 height 30
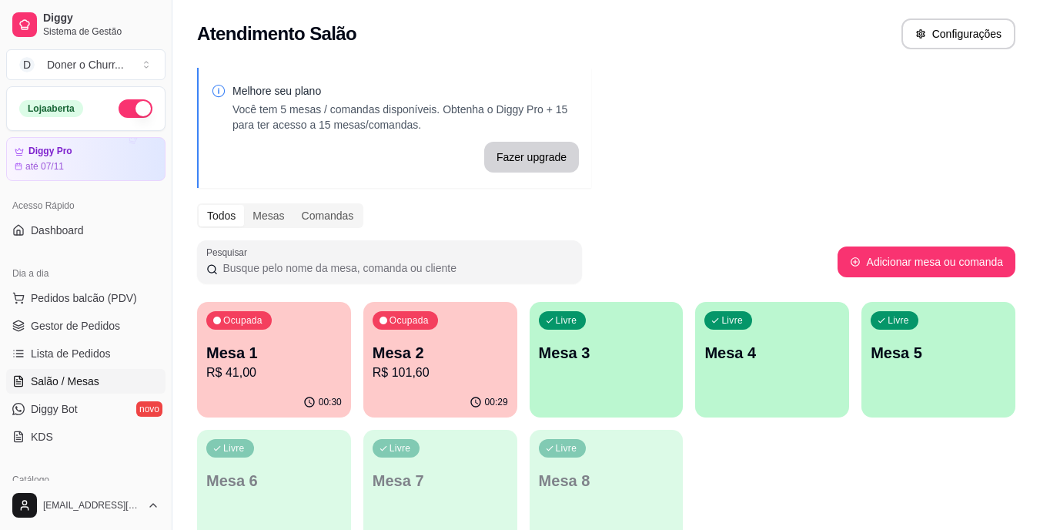
click at [315, 320] on div "Ocupada Mesa 1 R$ 41,00" at bounding box center [274, 344] width 154 height 85
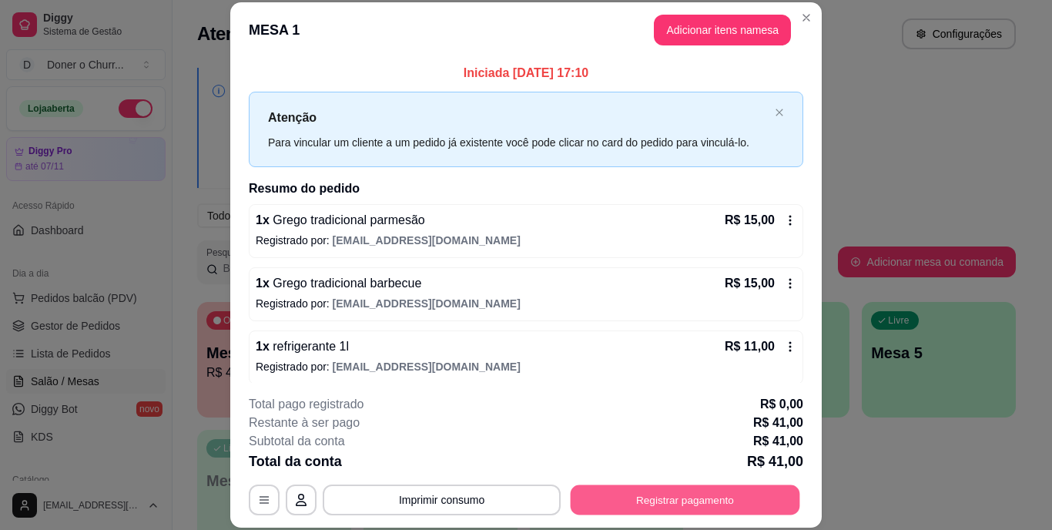
click at [708, 512] on button "Registrar pagamento" at bounding box center [684, 499] width 229 height 30
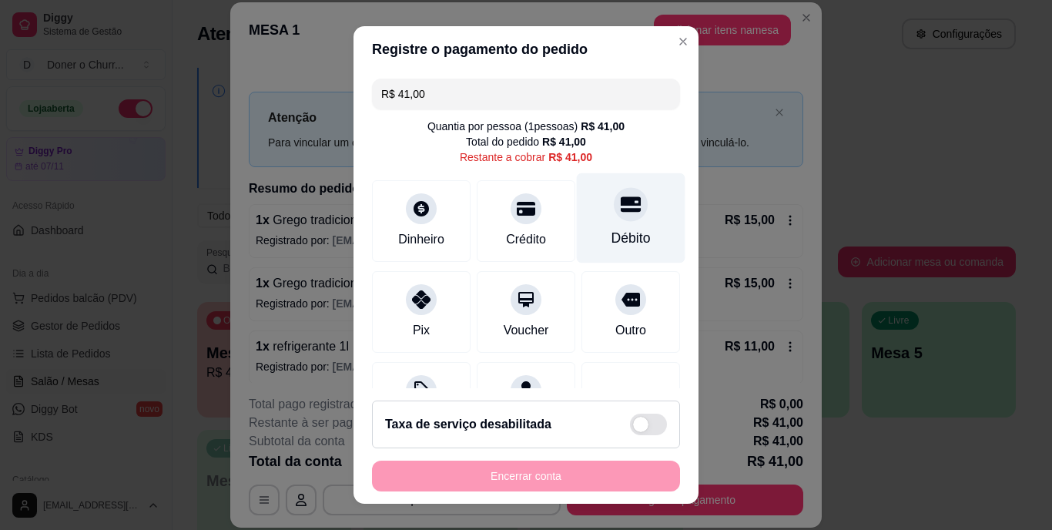
click at [611, 231] on div "Débito" at bounding box center [630, 239] width 39 height 20
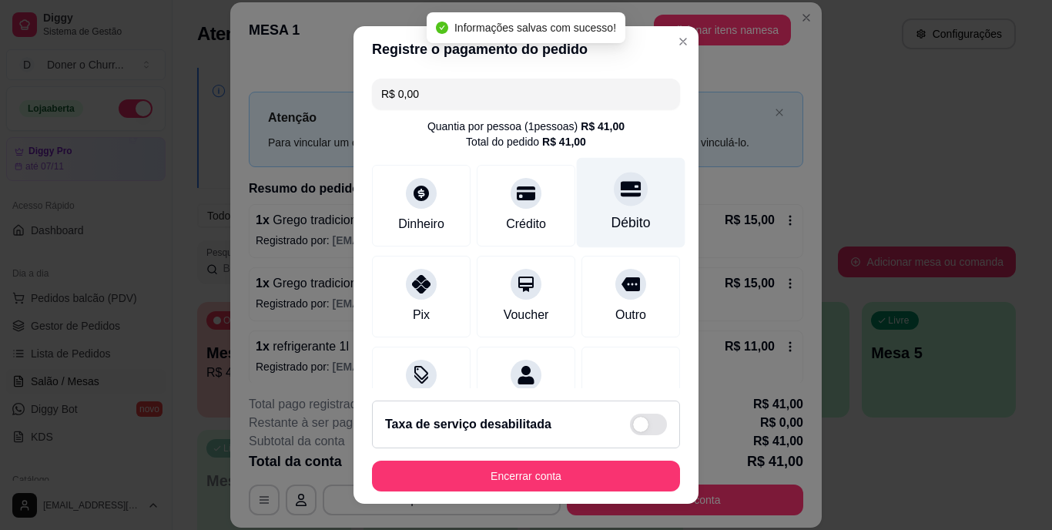
type input "R$ 0,00"
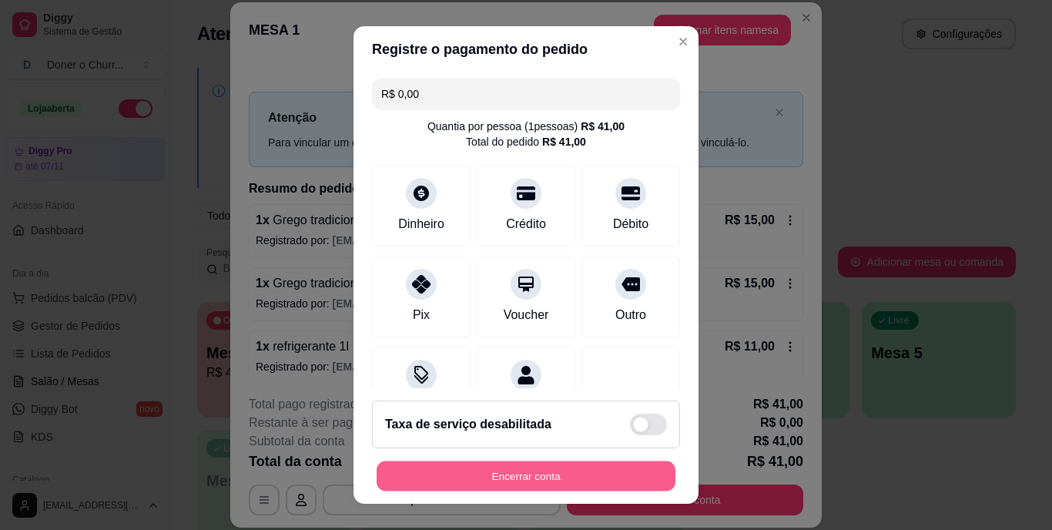
click at [592, 470] on button "Encerrar conta" at bounding box center [525, 475] width 299 height 30
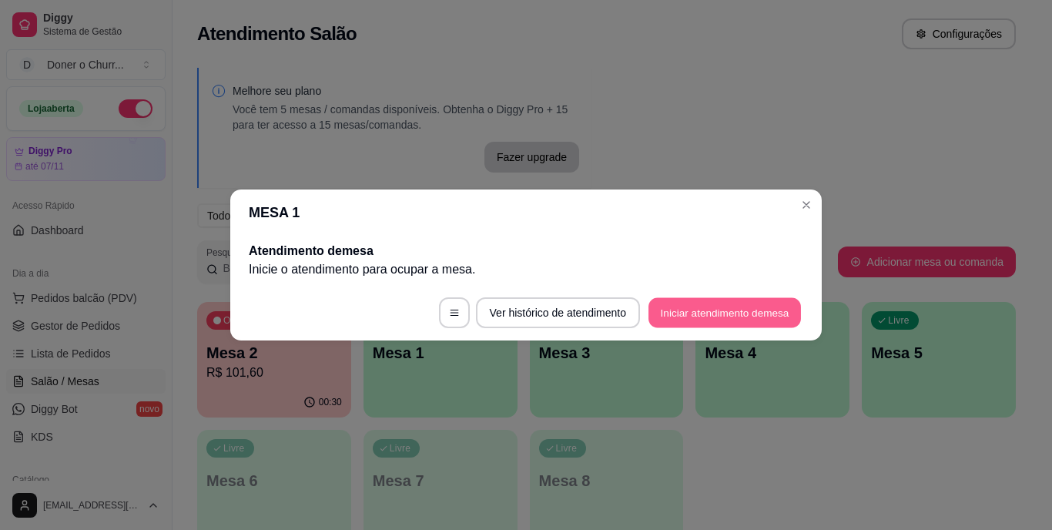
click at [741, 303] on button "Iniciar atendimento de mesa" at bounding box center [724, 313] width 152 height 30
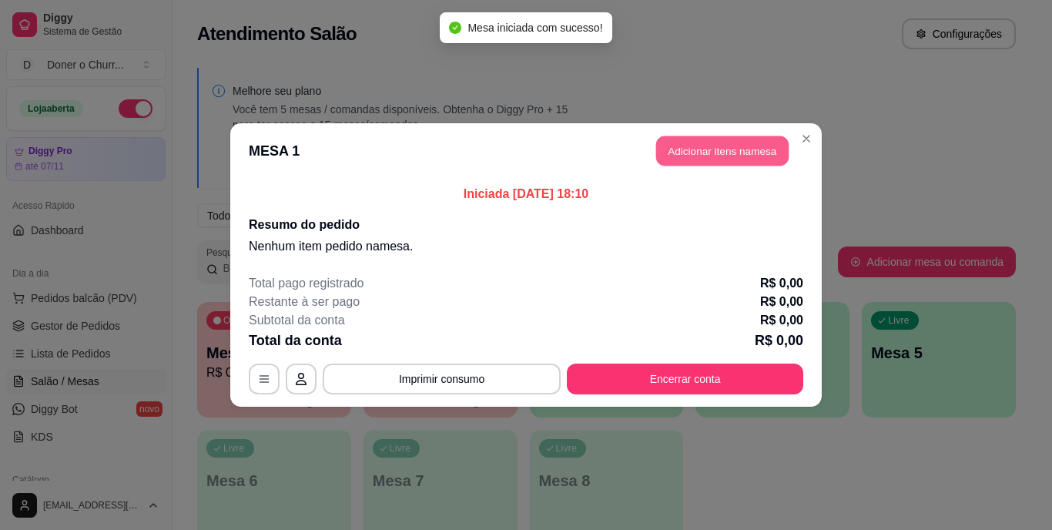
click at [714, 156] on button "Adicionar itens na mesa" at bounding box center [722, 151] width 132 height 30
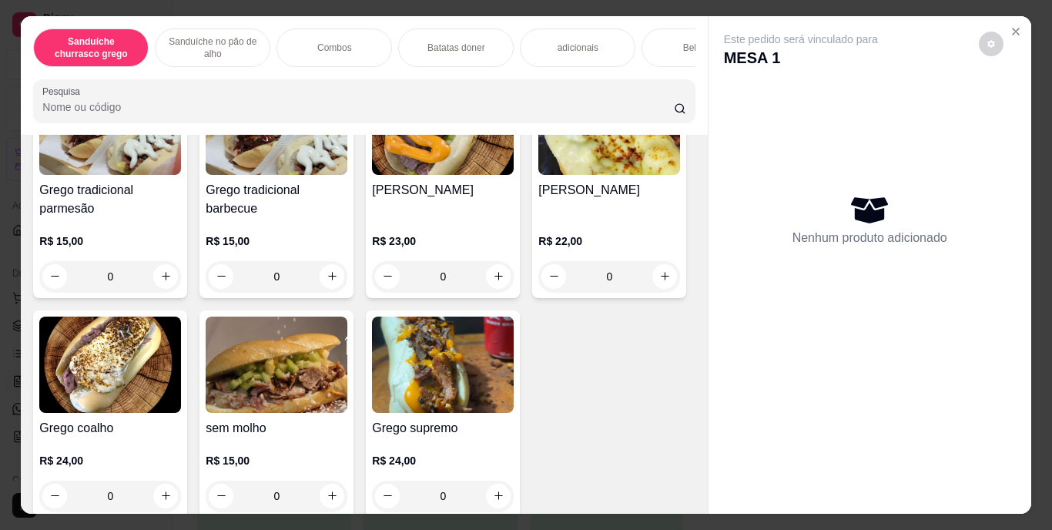
scroll to position [202, 0]
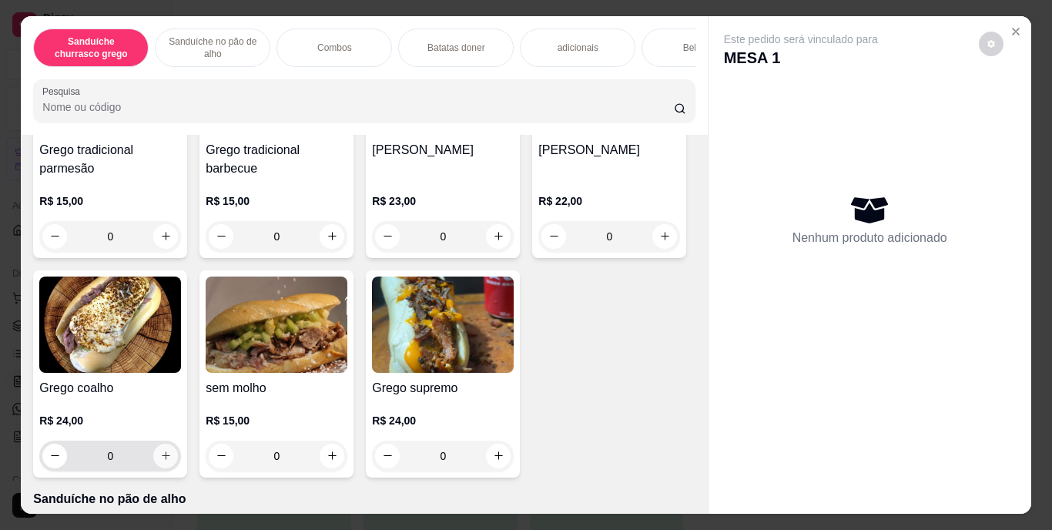
click at [172, 460] on icon "increase-product-quantity" at bounding box center [166, 456] width 12 height 12
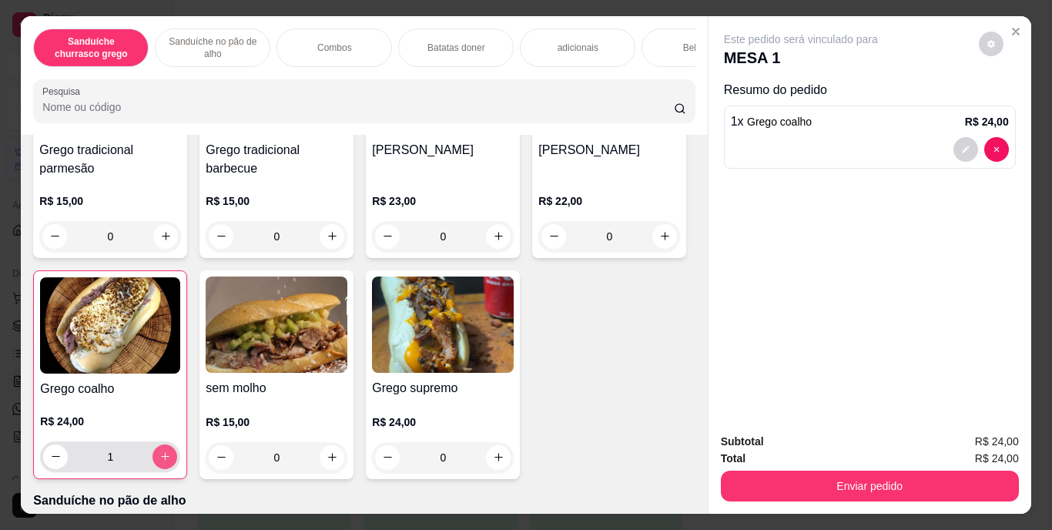
type input "1"
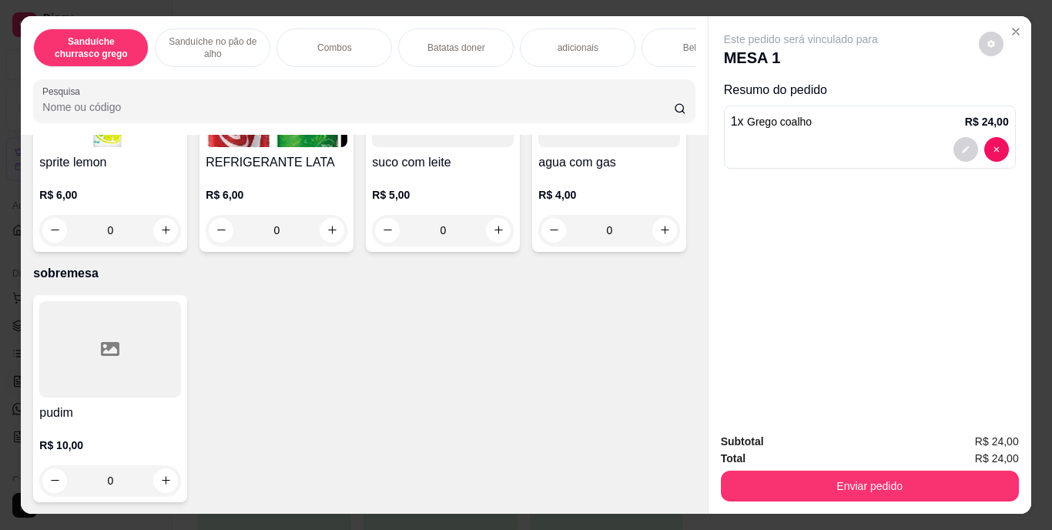
scroll to position [2638, 0]
click at [160, 16] on icon "increase-product-quantity" at bounding box center [166, 11] width 12 height 12
type input "1"
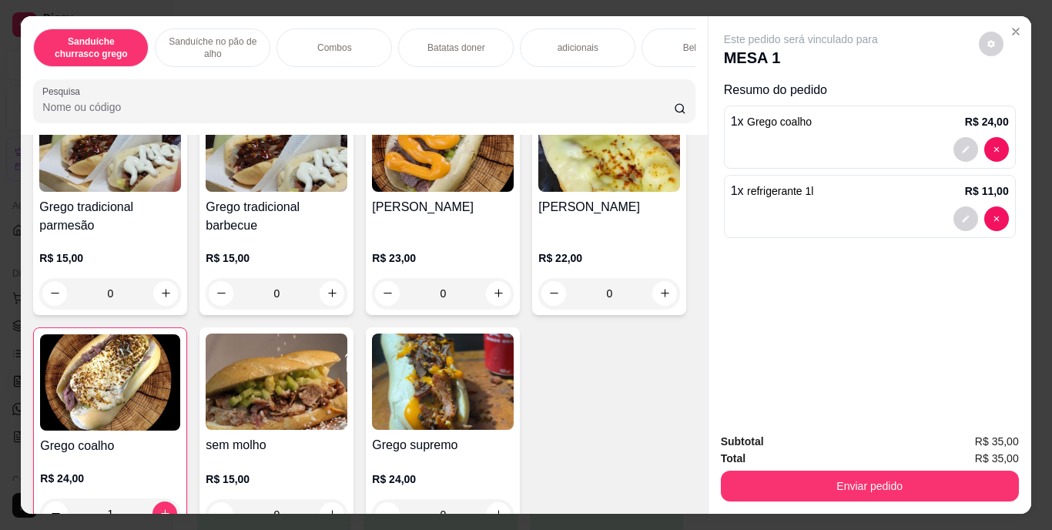
scroll to position [268, 0]
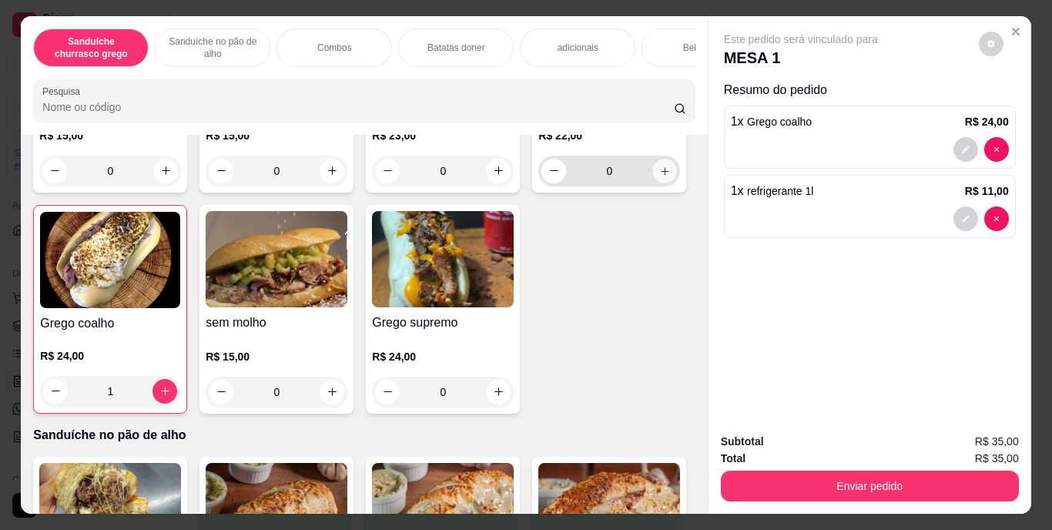
click at [659, 176] on icon "increase-product-quantity" at bounding box center [665, 171] width 12 height 12
type input "1"
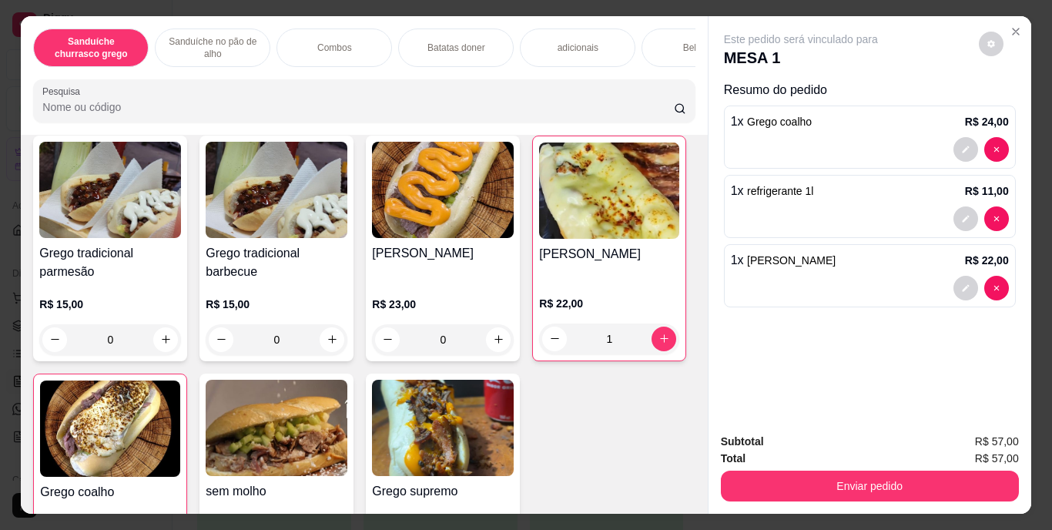
scroll to position [83, 0]
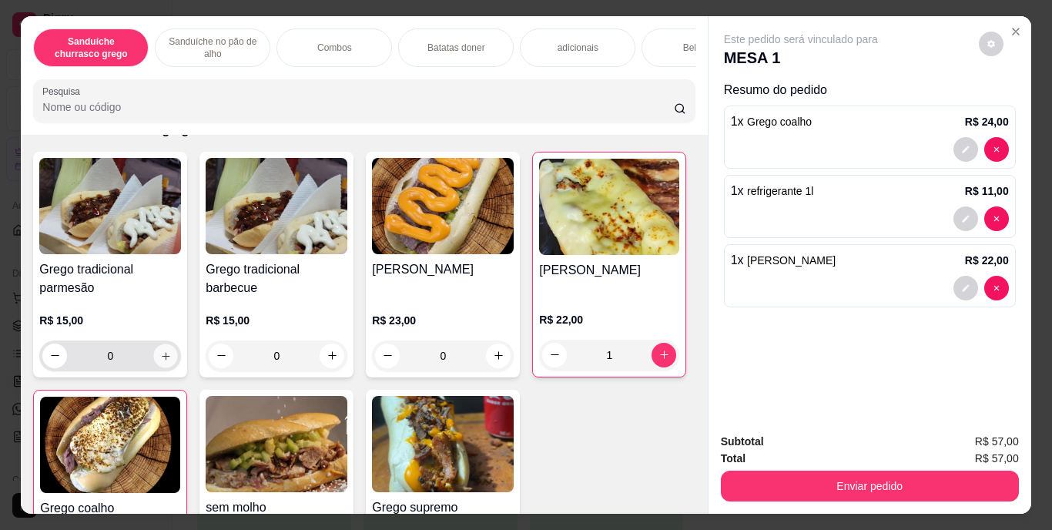
click at [162, 360] on icon "increase-product-quantity" at bounding box center [166, 356] width 8 height 8
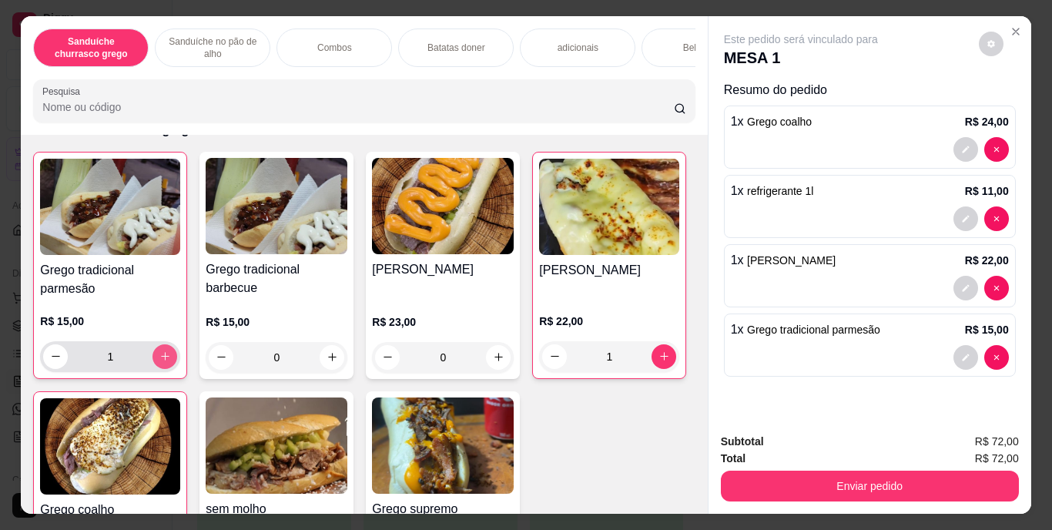
type input "1"
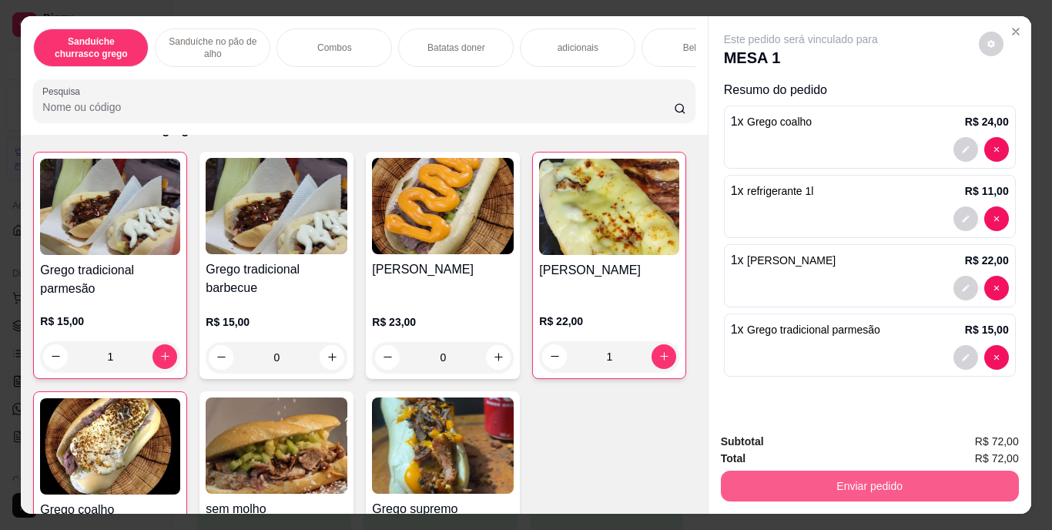
click at [865, 472] on button "Enviar pedido" at bounding box center [870, 485] width 298 height 31
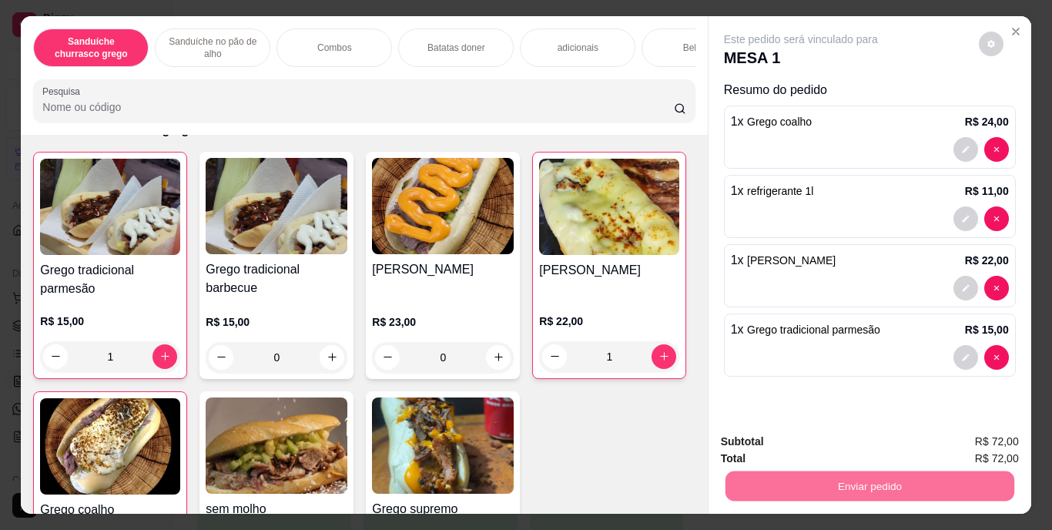
click at [969, 446] on button "Enviar pedido" at bounding box center [978, 441] width 85 height 28
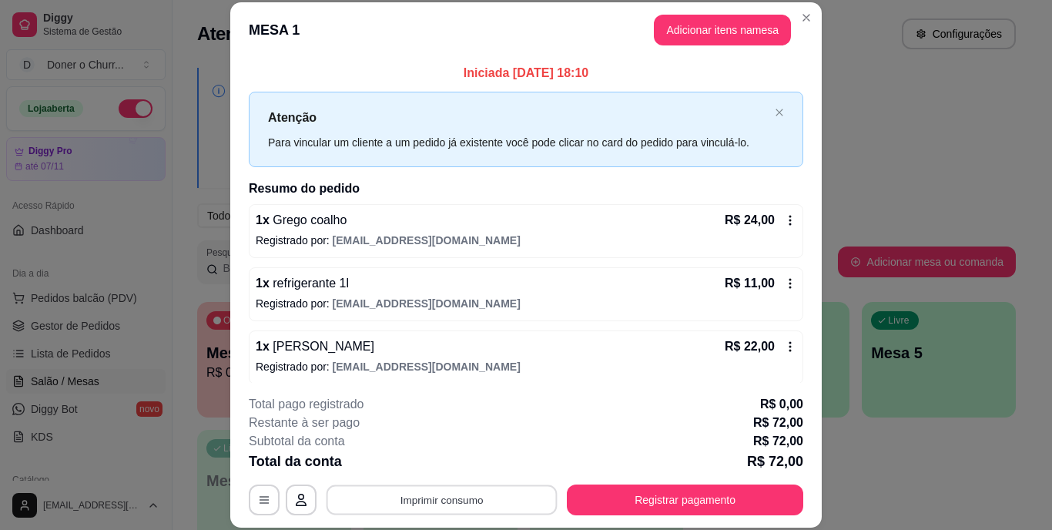
click at [473, 490] on button "Imprimir consumo" at bounding box center [441, 499] width 231 height 30
click at [435, 471] on button "IMPRESSORA" at bounding box center [441, 463] width 112 height 25
click at [437, 495] on button "Imprimir consumo" at bounding box center [441, 499] width 231 height 30
click at [438, 463] on button "IMPRESSORA" at bounding box center [440, 464] width 108 height 24
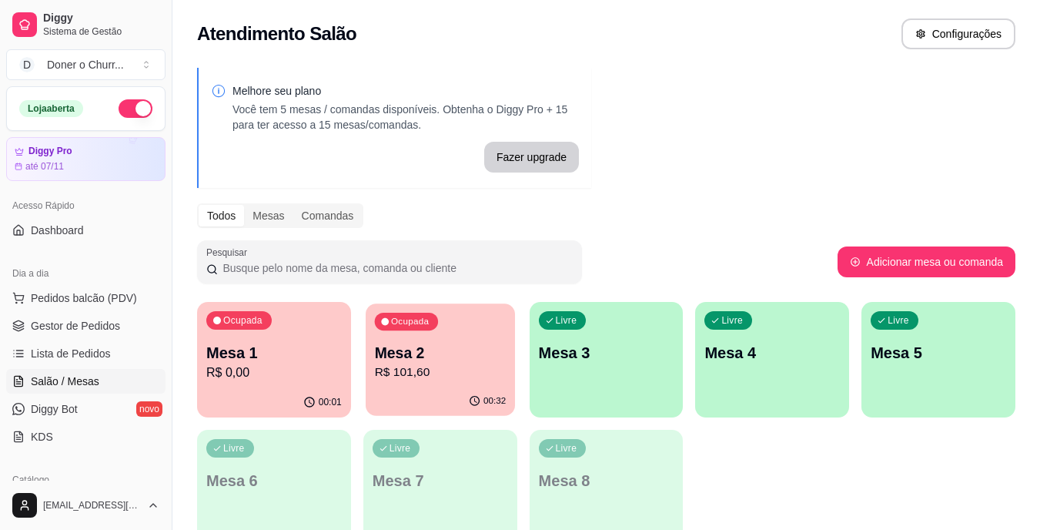
click at [419, 369] on p "R$ 101,60" at bounding box center [440, 372] width 132 height 18
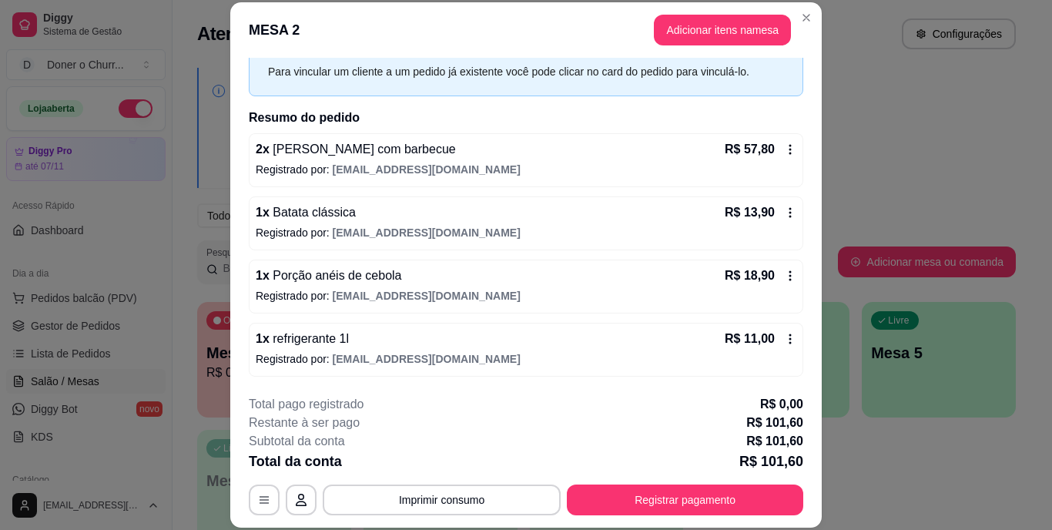
scroll to position [71, 0]
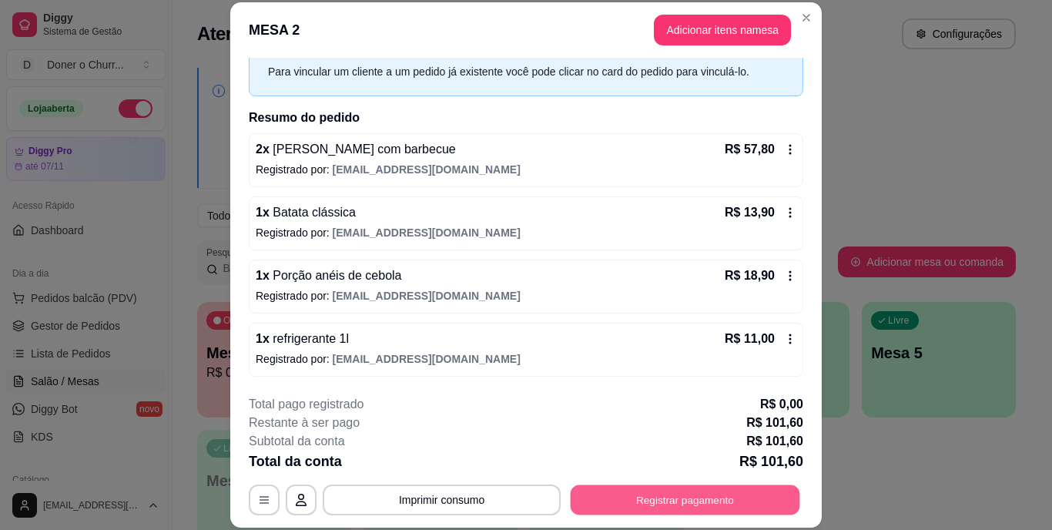
click at [668, 501] on button "Registrar pagamento" at bounding box center [684, 499] width 229 height 30
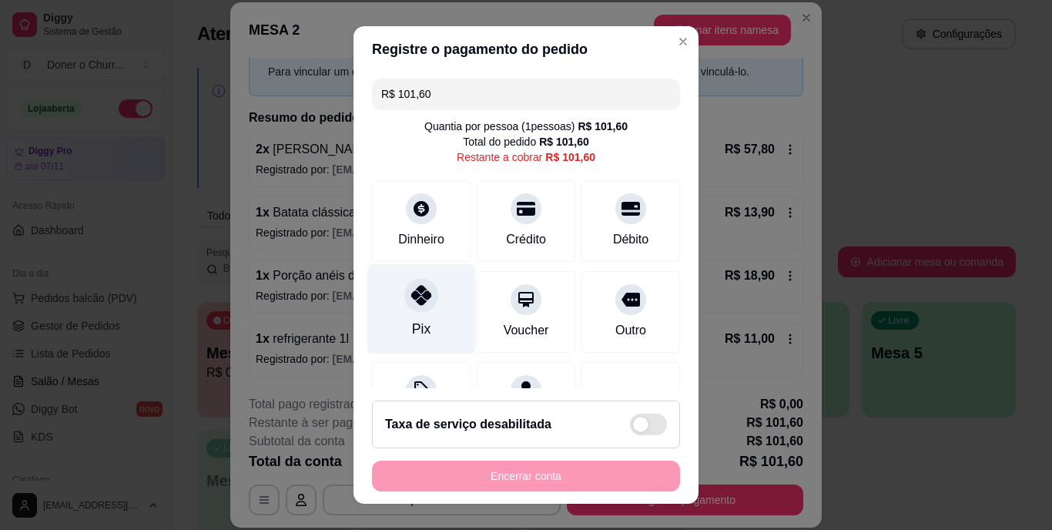
click at [416, 323] on div "Pix" at bounding box center [421, 330] width 18 height 20
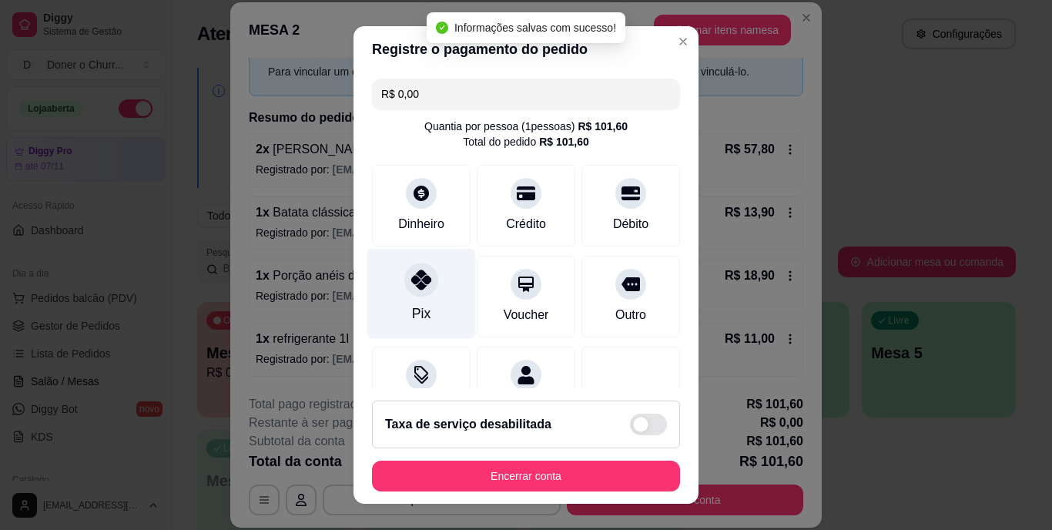
type input "R$ 0,00"
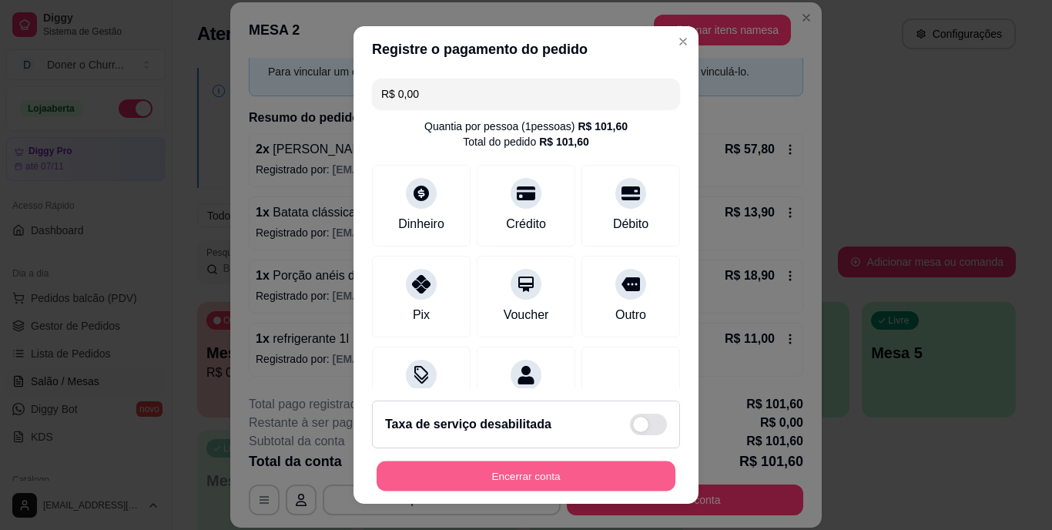
click at [526, 463] on button "Encerrar conta" at bounding box center [525, 475] width 299 height 30
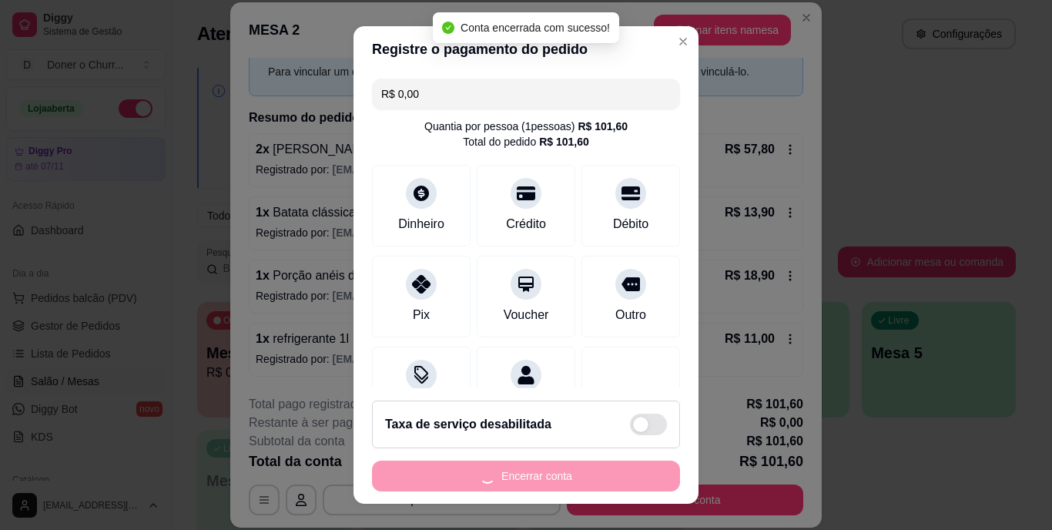
scroll to position [0, 0]
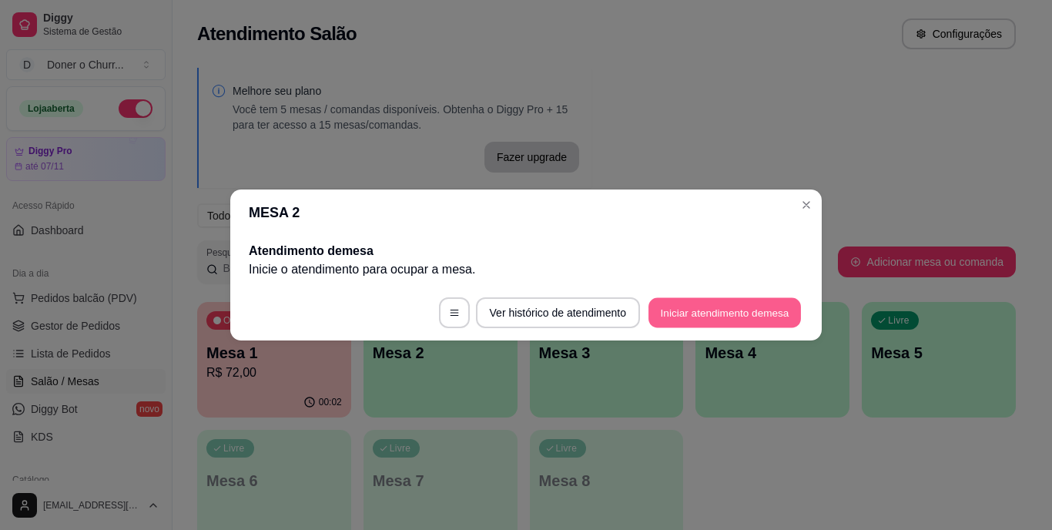
click at [753, 308] on button "Iniciar atendimento de mesa" at bounding box center [724, 313] width 152 height 30
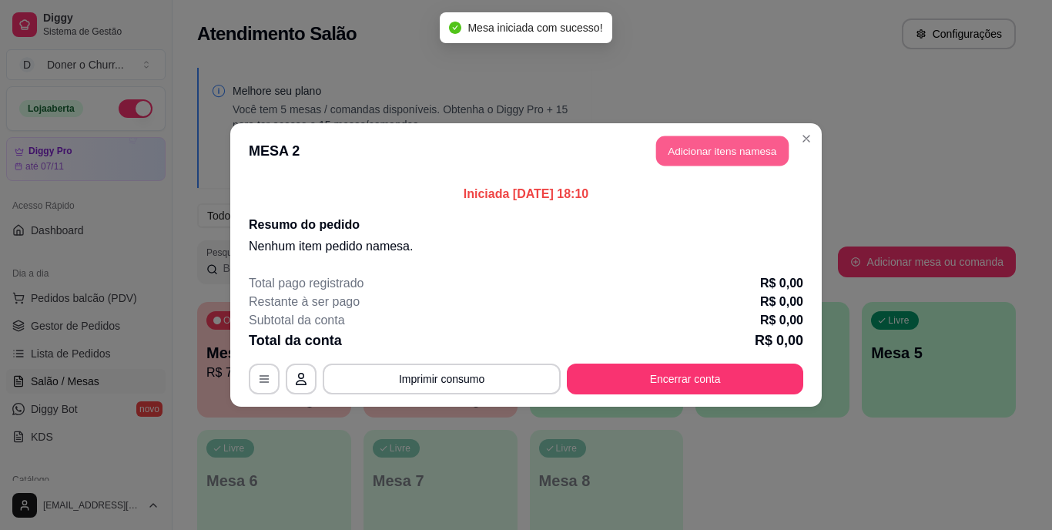
click at [718, 148] on button "Adicionar itens na mesa" at bounding box center [722, 151] width 132 height 30
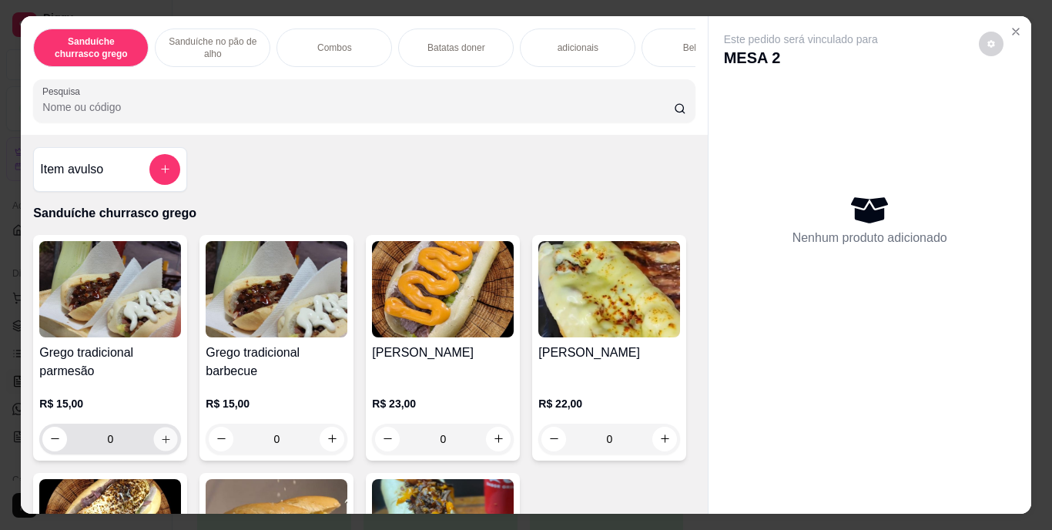
click at [160, 441] on icon "increase-product-quantity" at bounding box center [166, 439] width 12 height 12
type input "1"
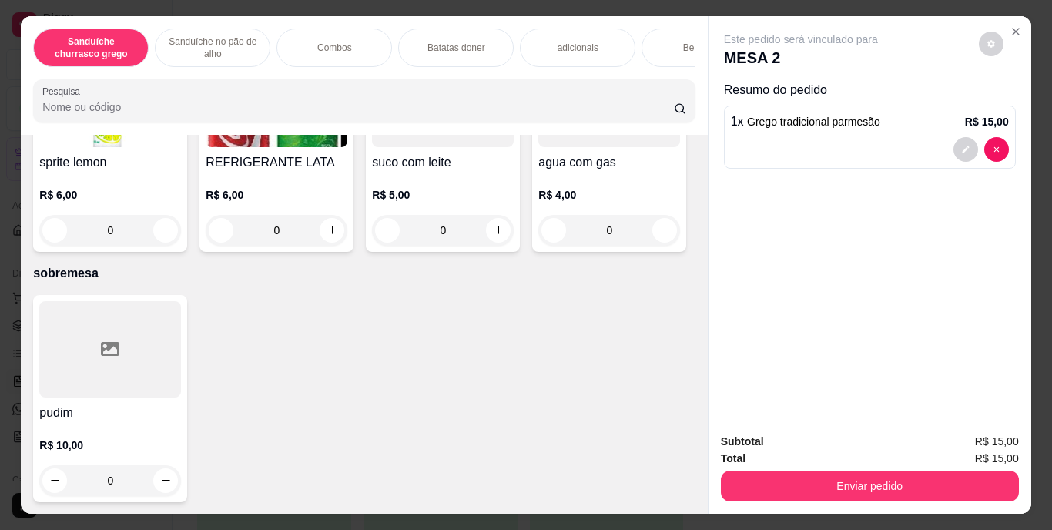
scroll to position [2827, 0]
click at [338, 236] on icon "increase-product-quantity" at bounding box center [332, 230] width 12 height 12
type input "1"
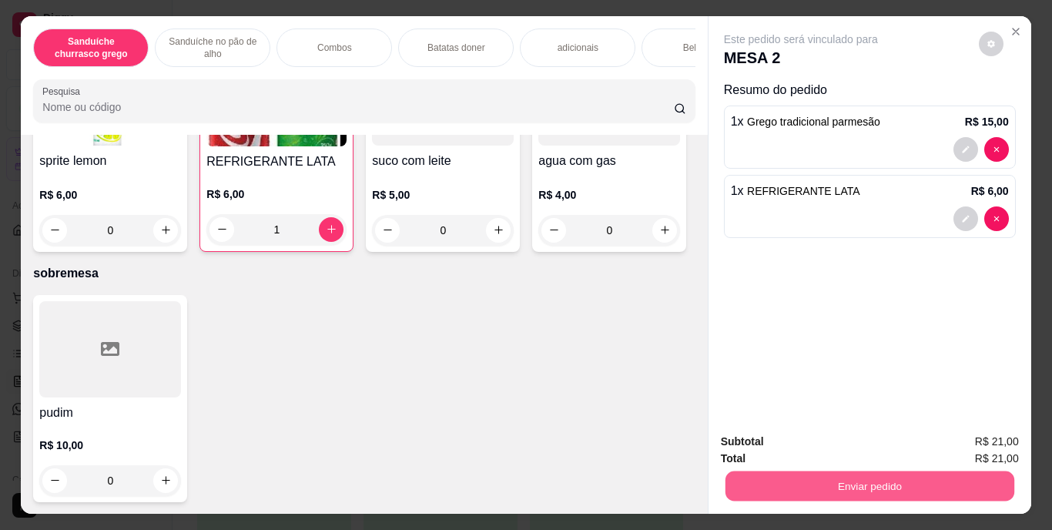
click at [864, 480] on button "Enviar pedido" at bounding box center [868, 486] width 289 height 30
click at [969, 439] on button "Enviar pedido" at bounding box center [978, 442] width 85 height 28
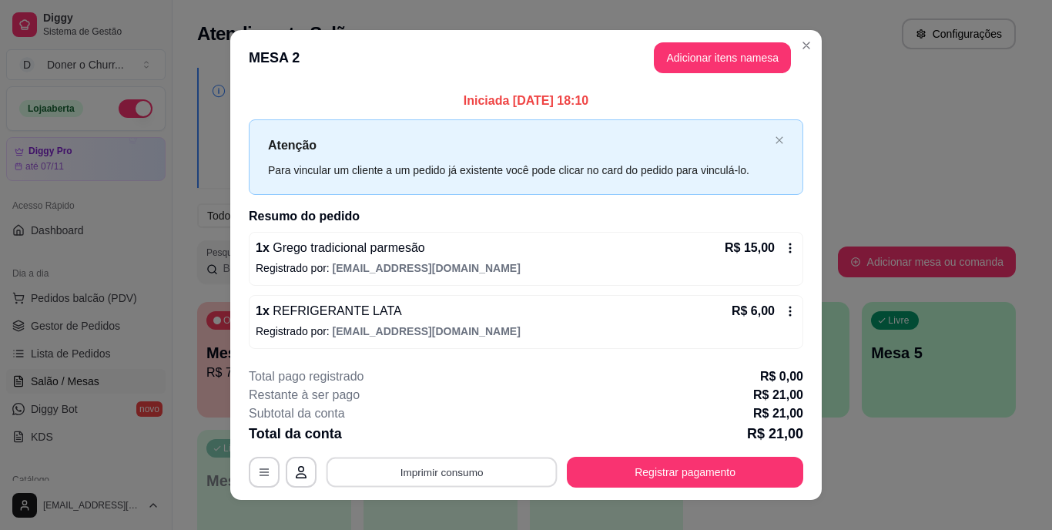
click at [462, 465] on button "Imprimir consumo" at bounding box center [441, 472] width 231 height 30
click at [445, 433] on button "IMPRESSORA" at bounding box center [440, 436] width 108 height 24
click at [486, 471] on button "Imprimir consumo" at bounding box center [442, 472] width 238 height 31
click at [453, 428] on button "IMPRESSORA" at bounding box center [441, 435] width 112 height 25
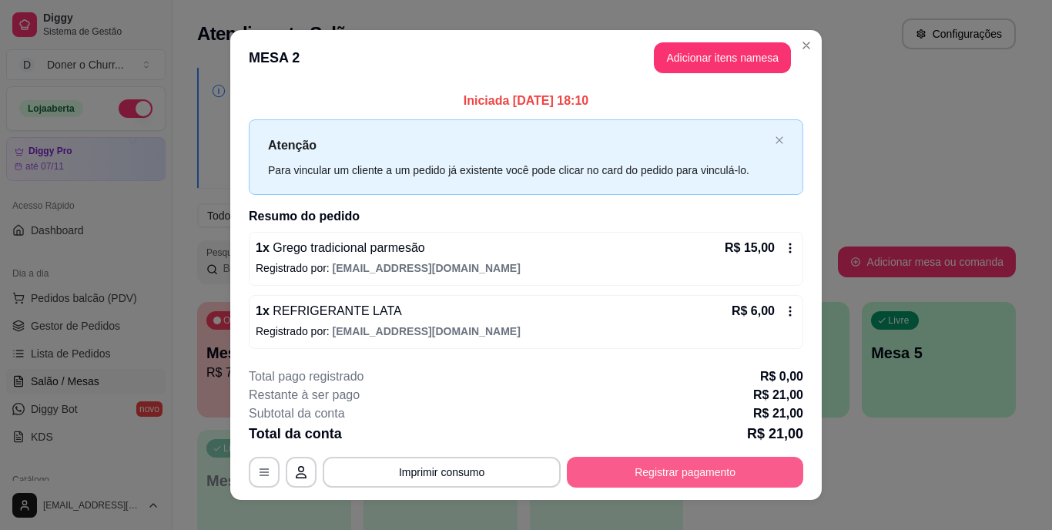
click at [668, 474] on button "Registrar pagamento" at bounding box center [685, 472] width 236 height 31
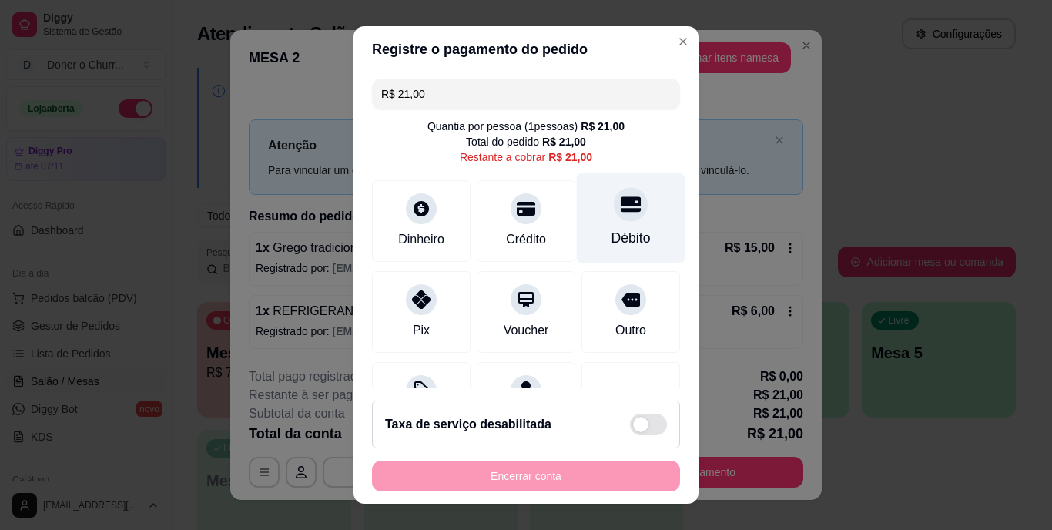
click at [611, 231] on div "Débito" at bounding box center [630, 239] width 39 height 20
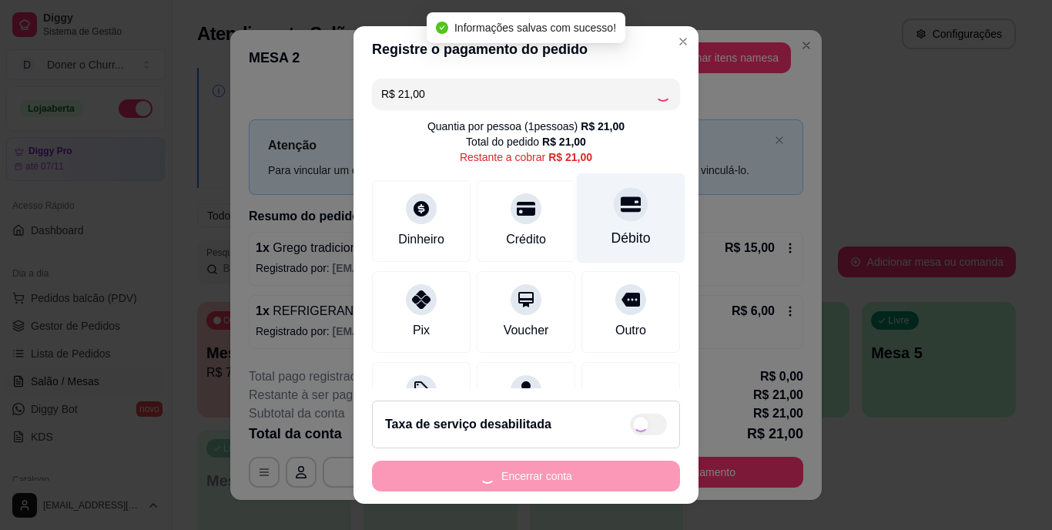
type input "R$ 0,00"
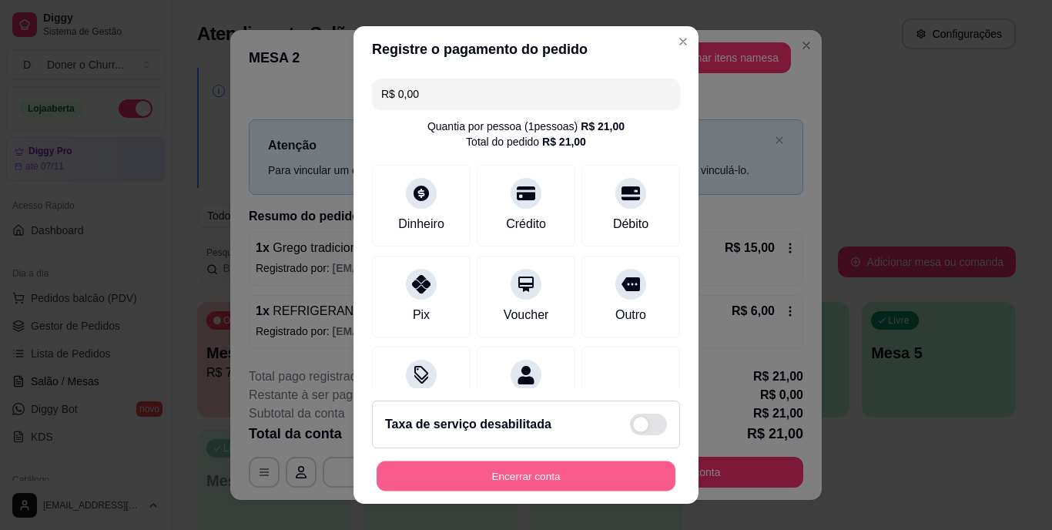
click at [544, 460] on button "Encerrar conta" at bounding box center [525, 475] width 299 height 30
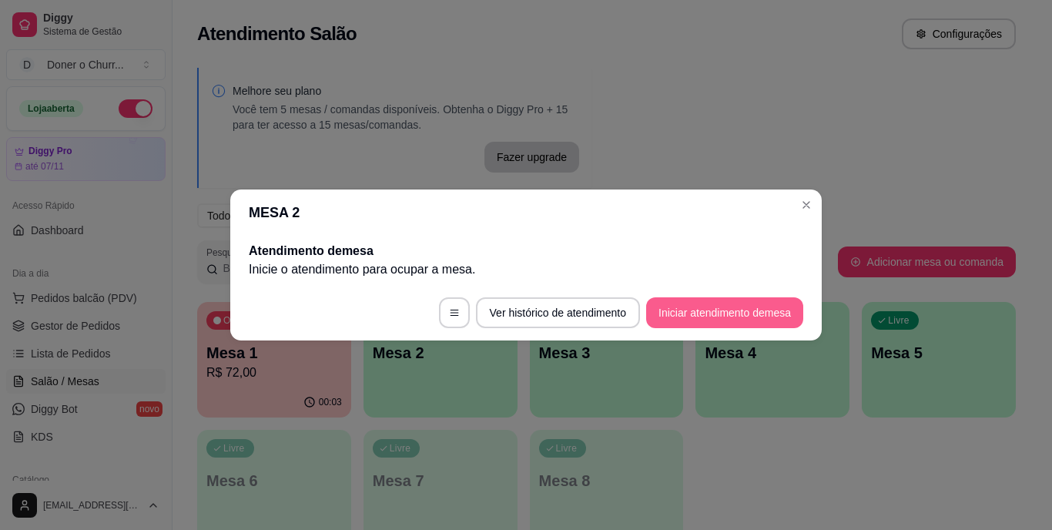
click at [704, 306] on button "Iniciar atendimento de mesa" at bounding box center [724, 312] width 157 height 31
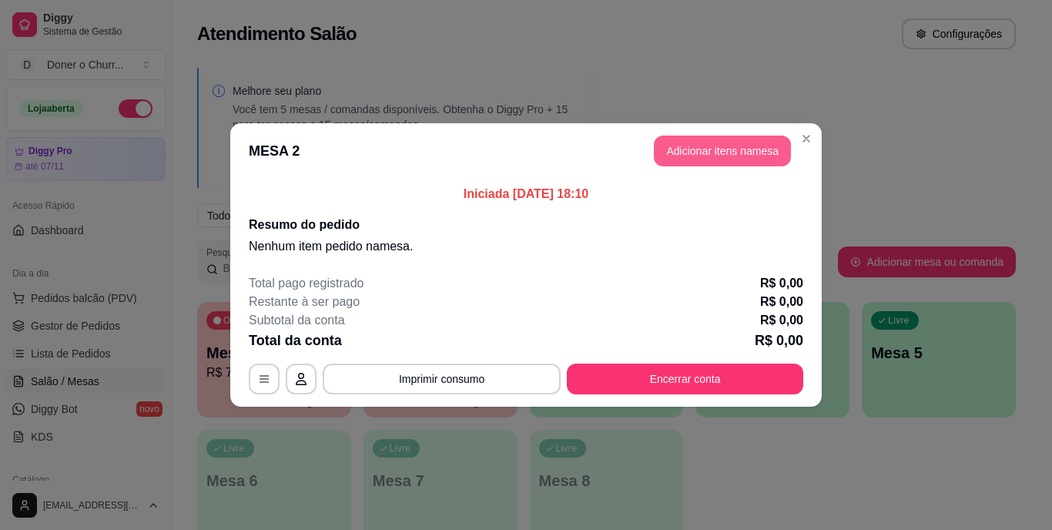
click at [722, 152] on button "Adicionar itens na mesa" at bounding box center [722, 151] width 137 height 31
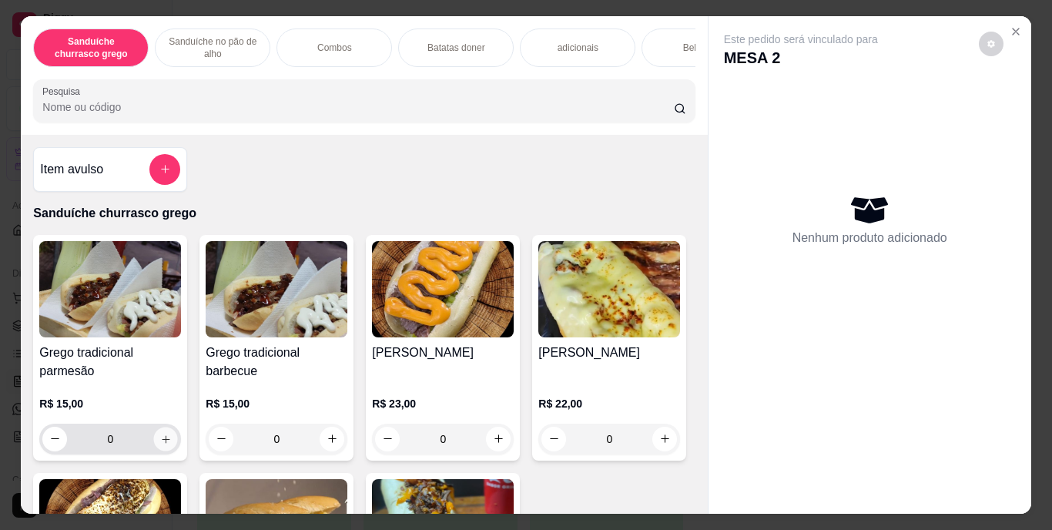
click at [160, 440] on icon "increase-product-quantity" at bounding box center [166, 439] width 12 height 12
type input "1"
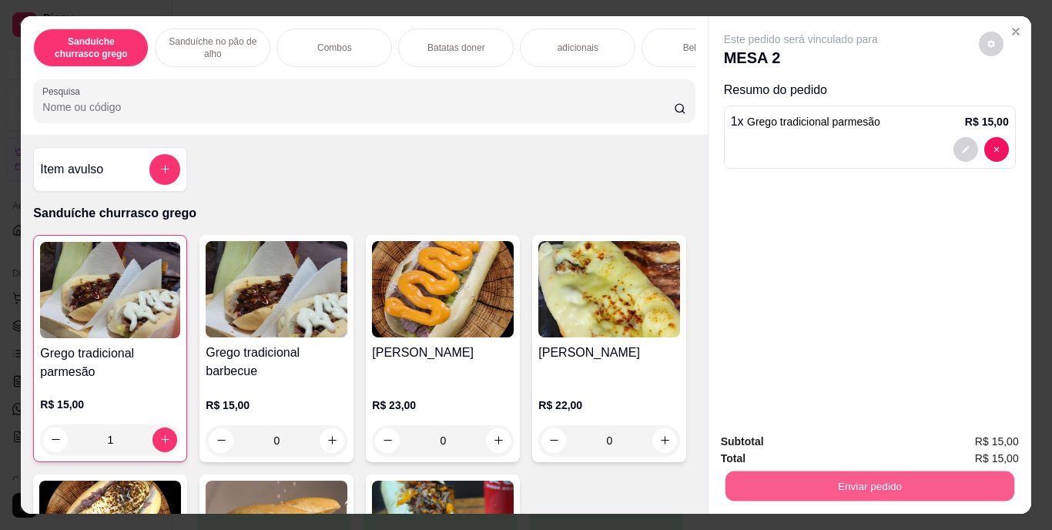
click at [787, 486] on button "Enviar pedido" at bounding box center [868, 486] width 289 height 30
click at [972, 444] on button "Enviar pedido" at bounding box center [978, 442] width 85 height 28
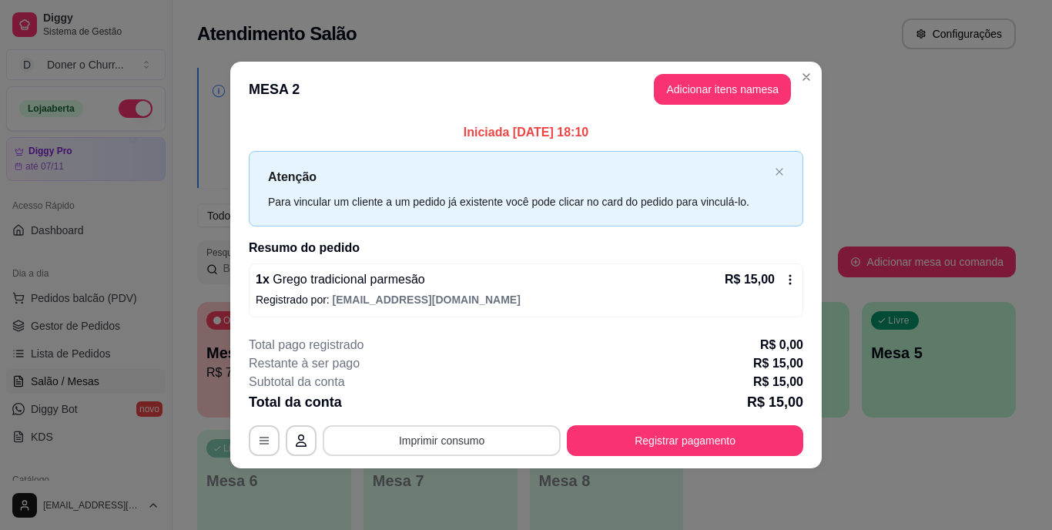
click at [433, 443] on button "Imprimir consumo" at bounding box center [442, 440] width 238 height 31
click at [430, 394] on button "IMPRESSORA" at bounding box center [446, 404] width 112 height 25
click at [451, 443] on button "Imprimir consumo" at bounding box center [441, 440] width 231 height 30
click at [449, 407] on button "IMPRESSORA" at bounding box center [447, 405] width 108 height 24
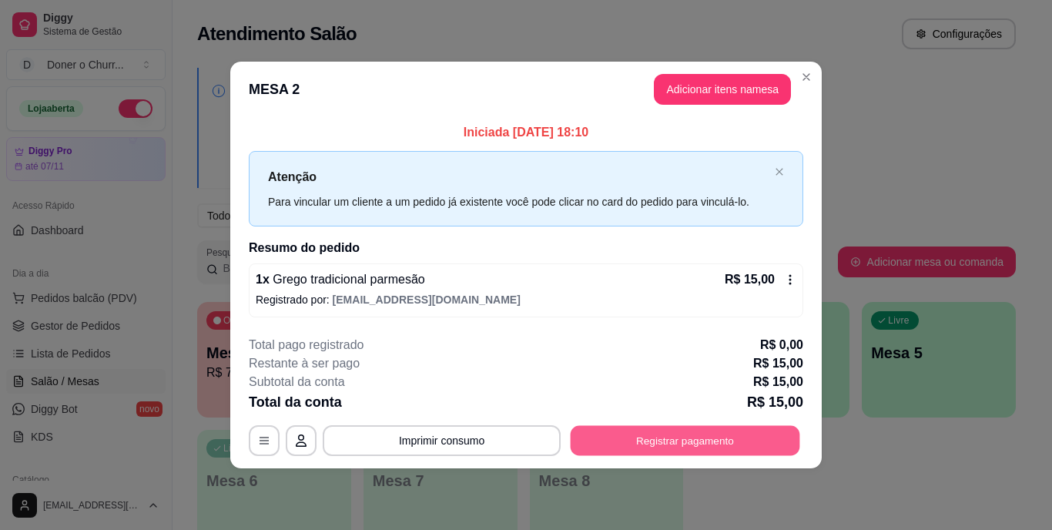
click at [681, 442] on button "Registrar pagamento" at bounding box center [684, 440] width 229 height 30
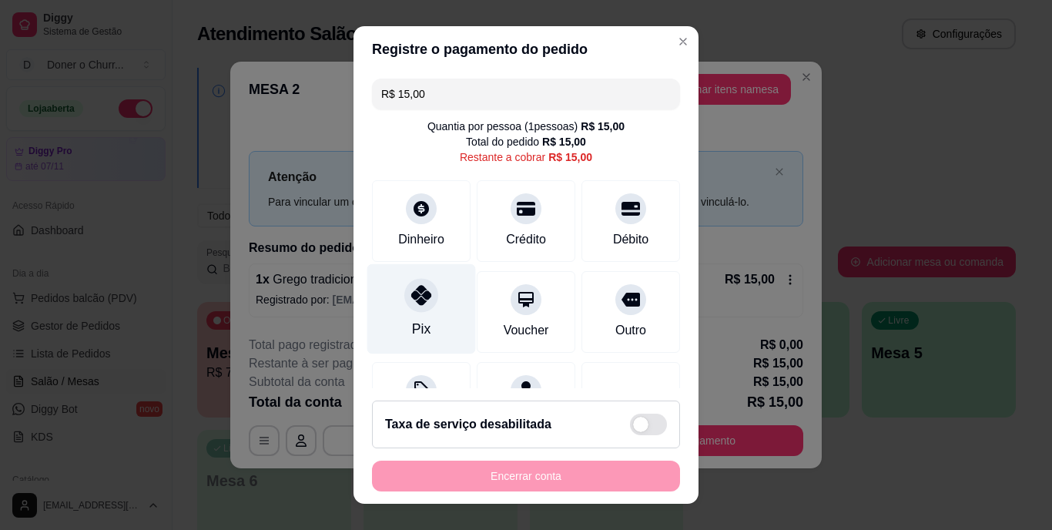
click at [413, 300] on icon at bounding box center [421, 296] width 20 height 20
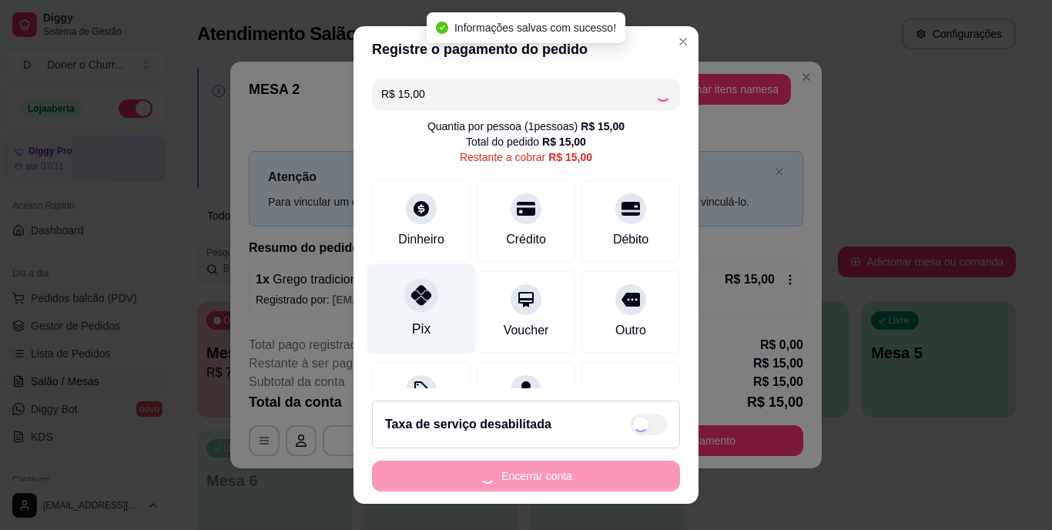
type input "R$ 0,00"
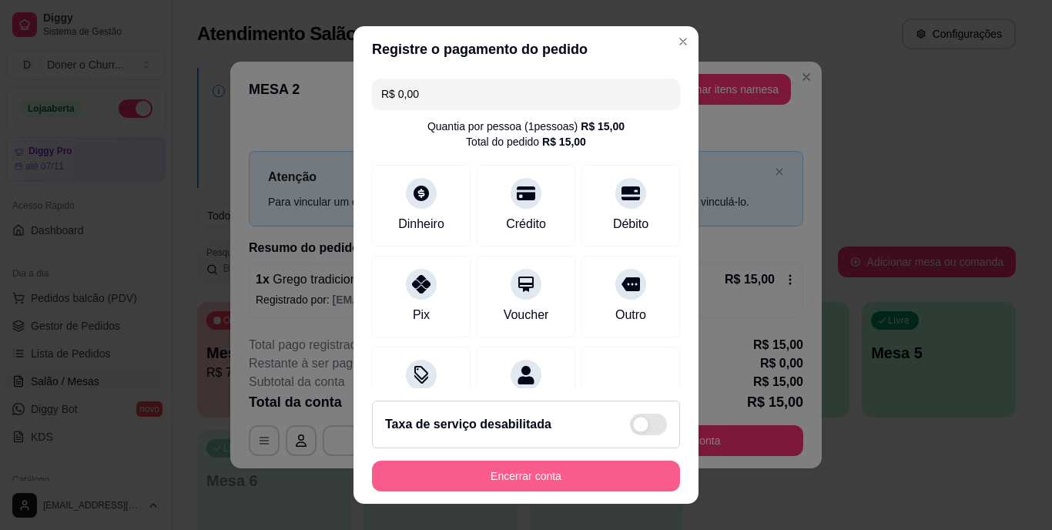
click at [520, 469] on button "Encerrar conta" at bounding box center [526, 475] width 308 height 31
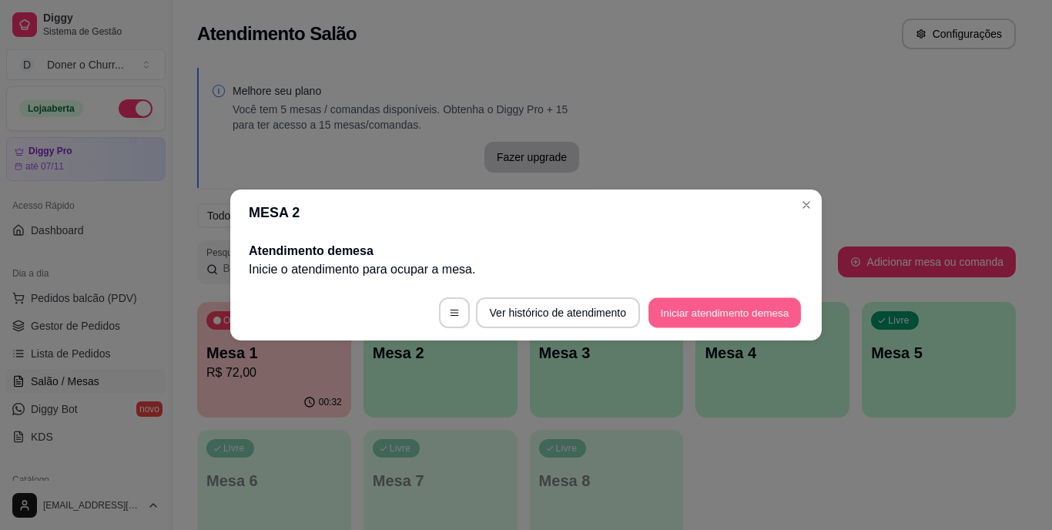
click at [711, 306] on button "Iniciar atendimento de mesa" at bounding box center [724, 313] width 152 height 30
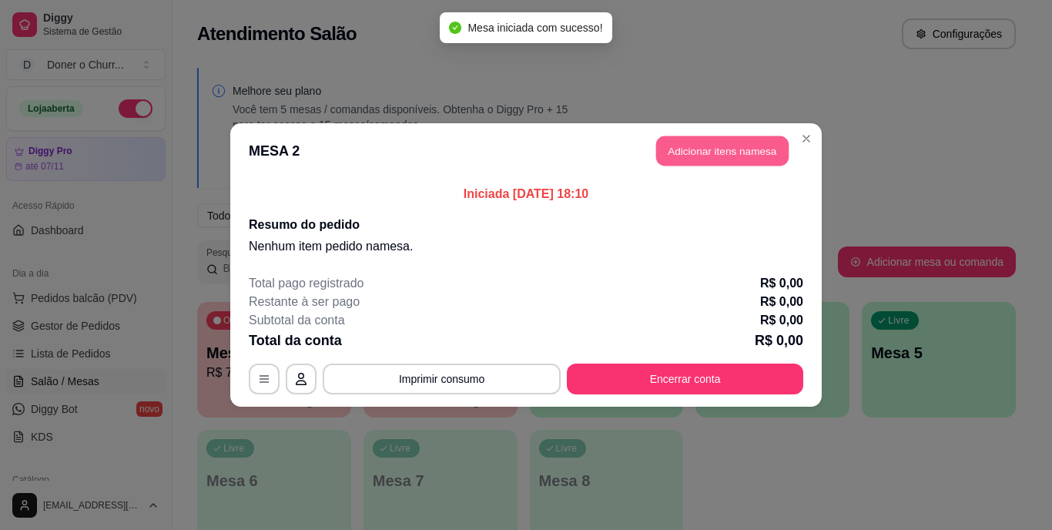
click at [725, 149] on button "Adicionar itens na mesa" at bounding box center [722, 151] width 132 height 30
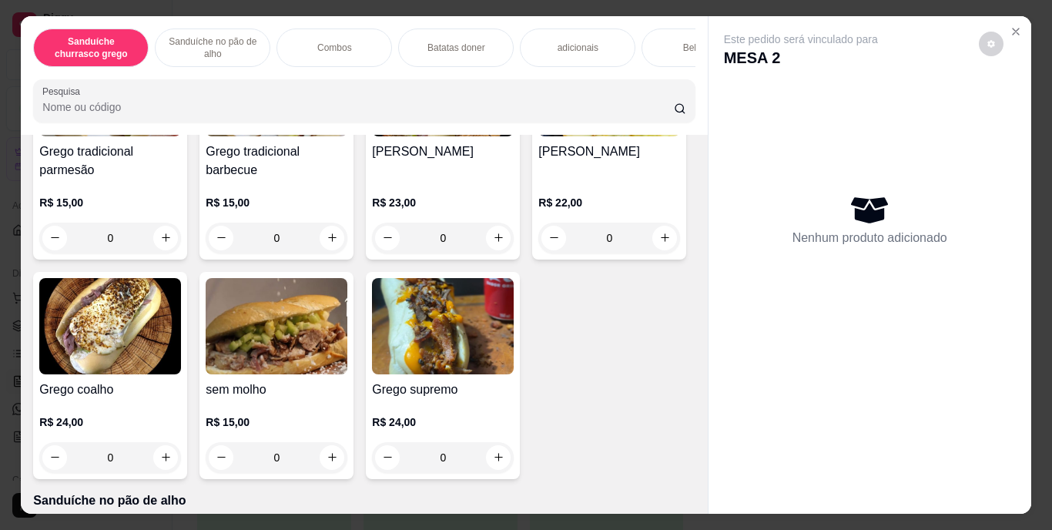
scroll to position [204, 0]
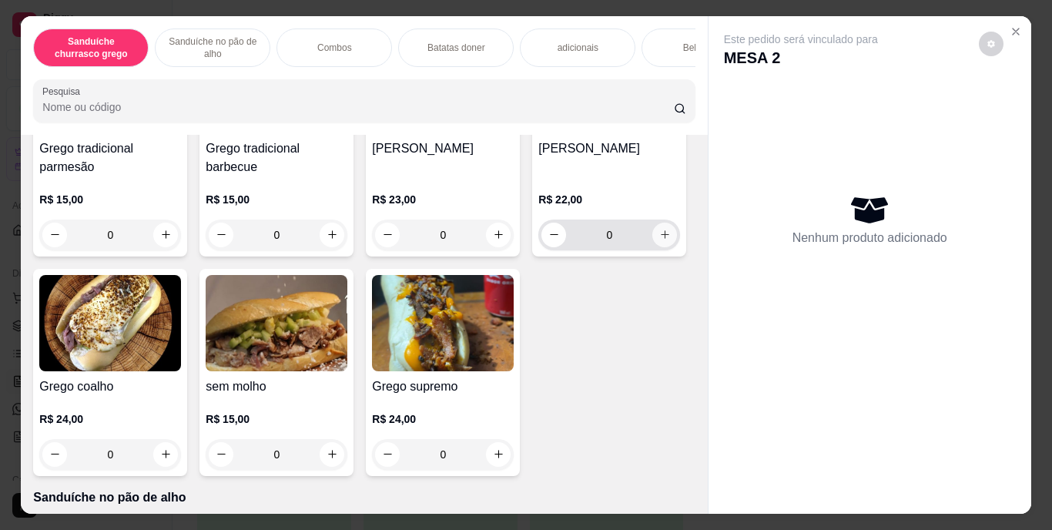
click at [659, 240] on icon "increase-product-quantity" at bounding box center [665, 235] width 12 height 12
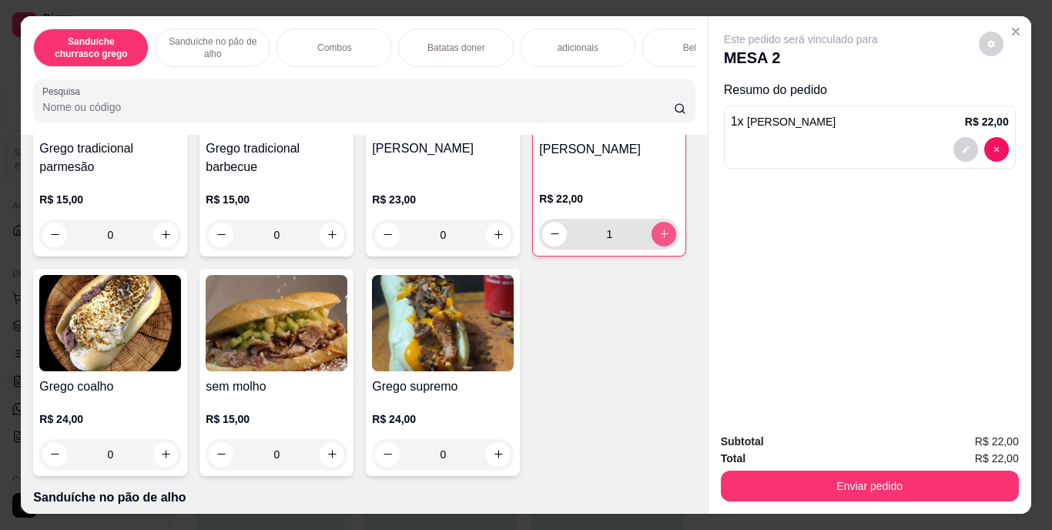
type input "1"
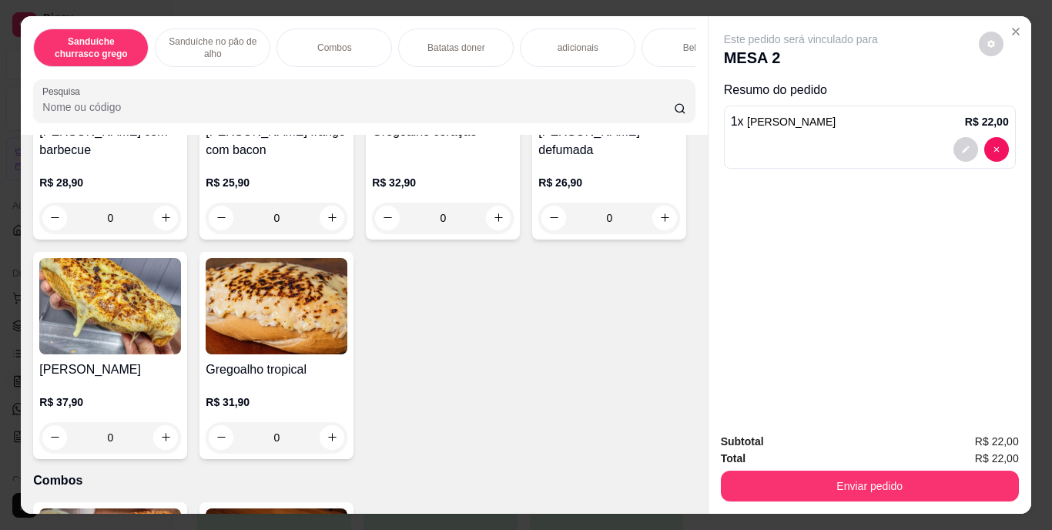
scroll to position [717, 0]
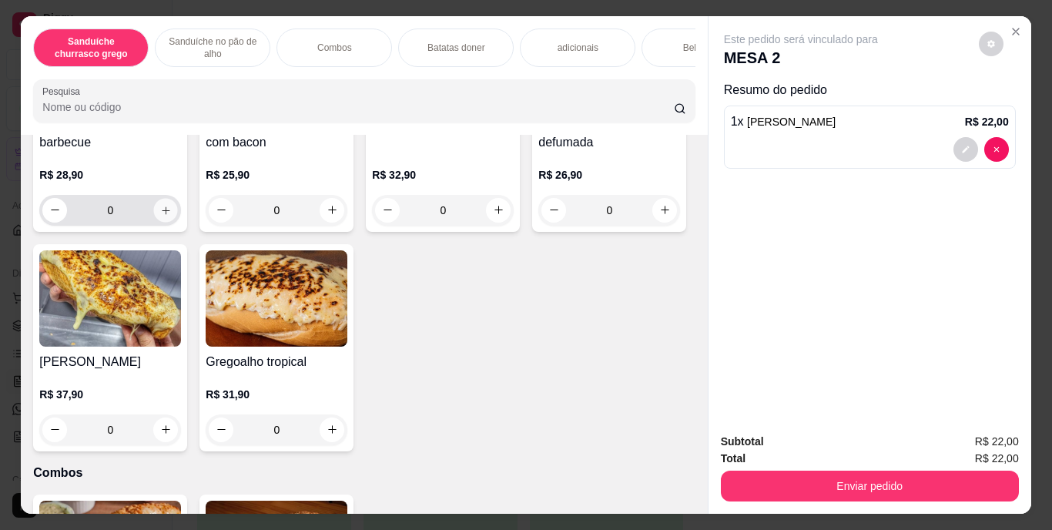
click at [165, 216] on icon "increase-product-quantity" at bounding box center [166, 210] width 12 height 12
type input "1"
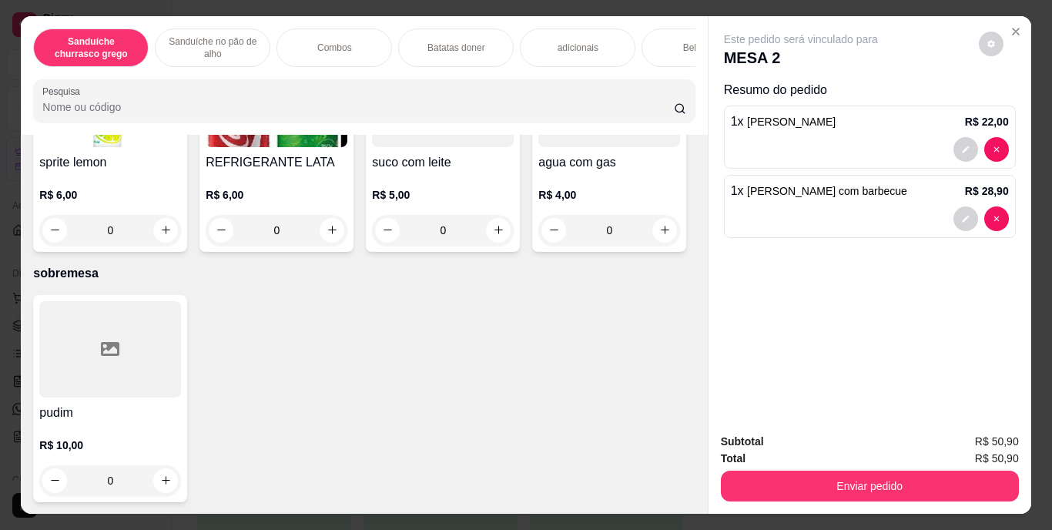
scroll to position [2698, 0]
click at [162, 16] on icon "increase-product-quantity" at bounding box center [166, 11] width 12 height 12
type input "1"
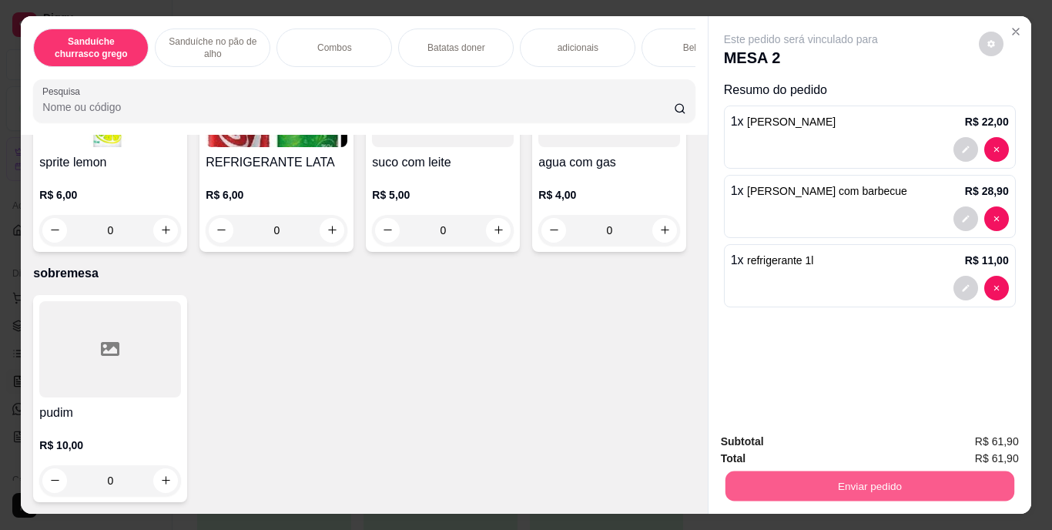
click at [872, 483] on button "Enviar pedido" at bounding box center [868, 486] width 289 height 30
click at [983, 439] on button "Enviar pedido" at bounding box center [978, 442] width 85 height 28
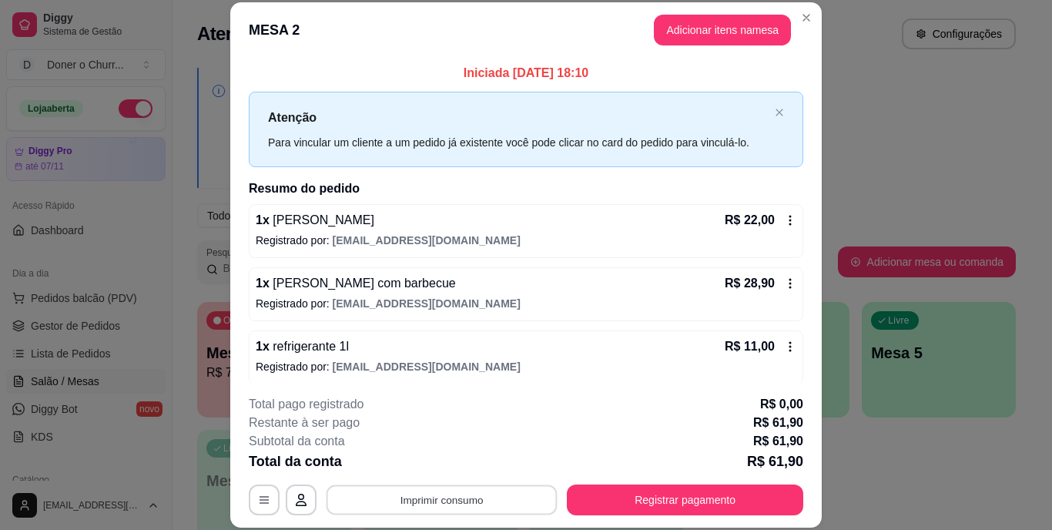
click at [432, 500] on button "Imprimir consumo" at bounding box center [441, 499] width 231 height 30
click at [450, 460] on button "IMPRESSORA" at bounding box center [440, 464] width 108 height 24
click at [426, 494] on button "Imprimir consumo" at bounding box center [441, 499] width 231 height 30
click at [430, 460] on button "IMPRESSORA" at bounding box center [440, 464] width 108 height 24
click at [441, 494] on button "Imprimir consumo" at bounding box center [442, 499] width 238 height 31
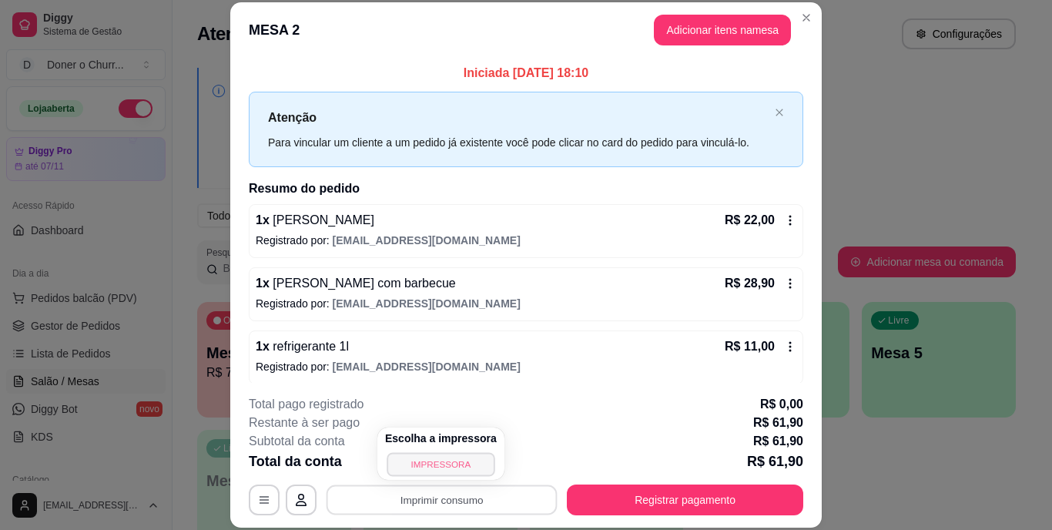
click at [444, 466] on button "IMPRESSORA" at bounding box center [440, 464] width 108 height 24
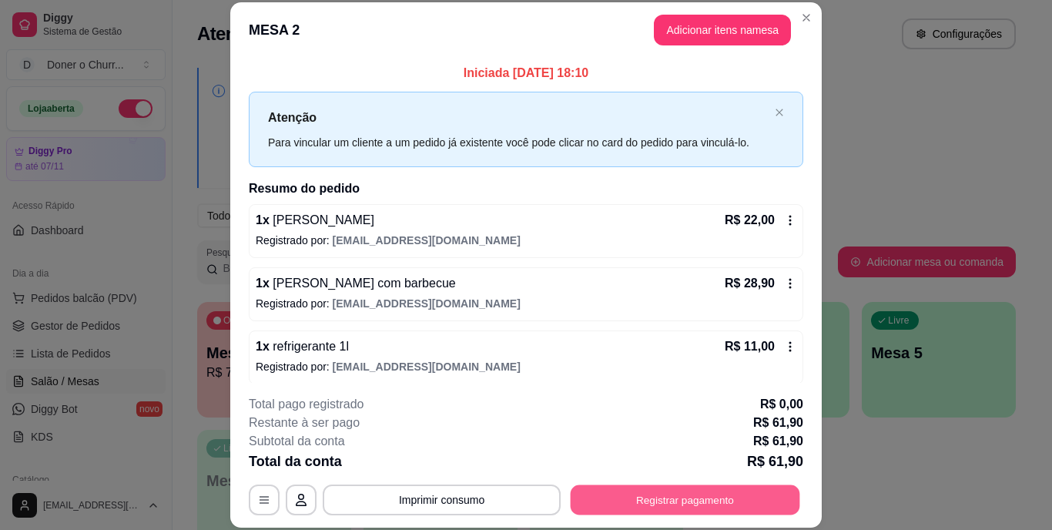
click at [644, 493] on button "Registrar pagamento" at bounding box center [684, 499] width 229 height 30
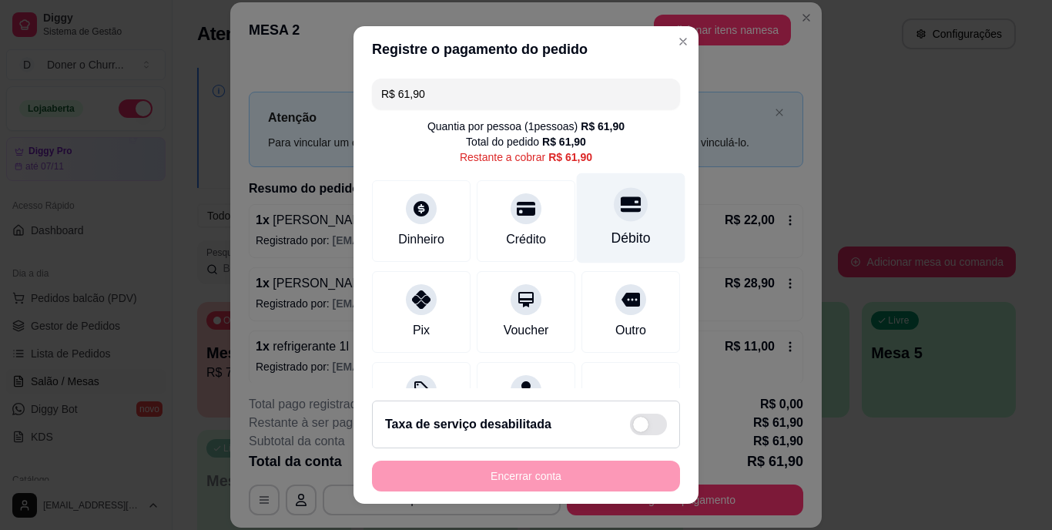
click at [577, 208] on div "Débito" at bounding box center [631, 218] width 109 height 90
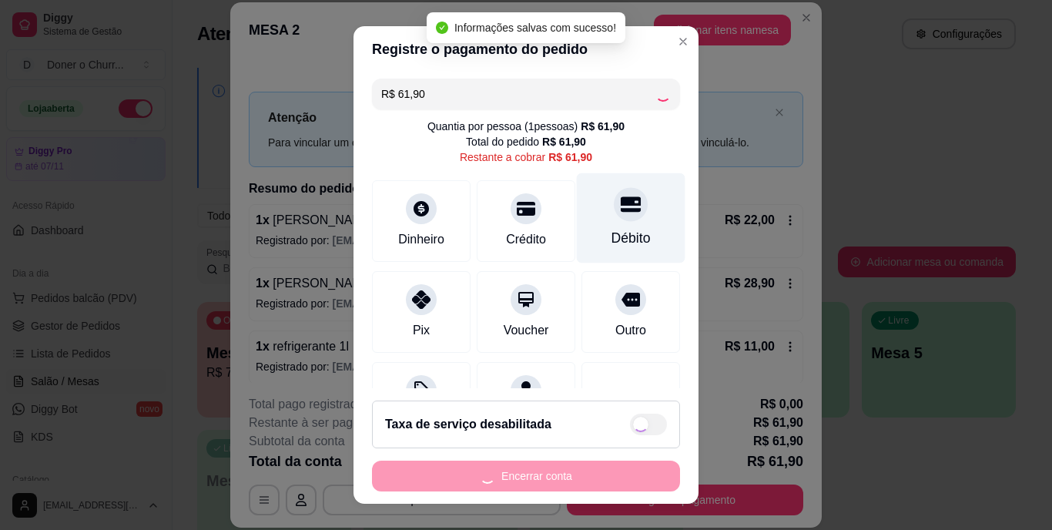
type input "R$ 0,00"
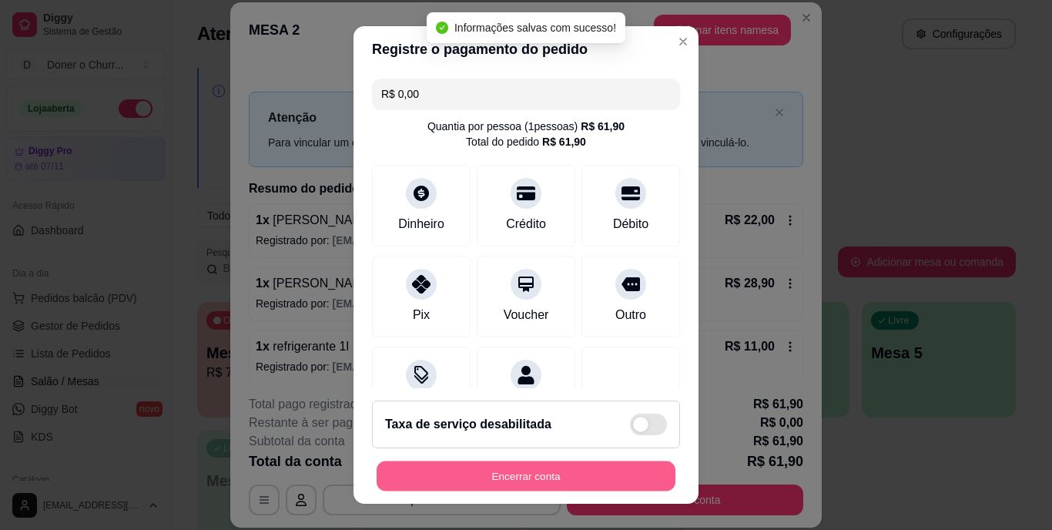
click at [508, 473] on button "Encerrar conta" at bounding box center [525, 475] width 299 height 30
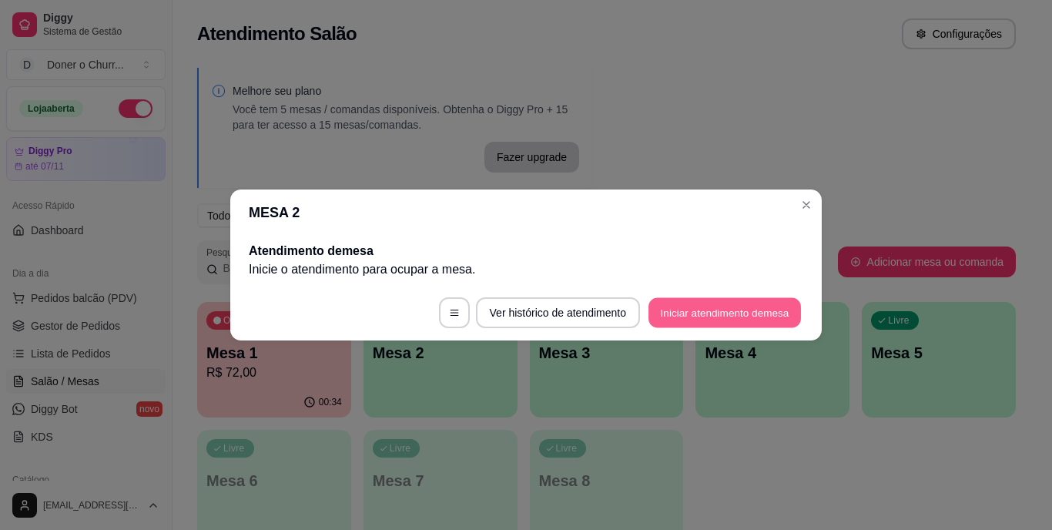
click at [721, 304] on button "Iniciar atendimento de mesa" at bounding box center [724, 313] width 152 height 30
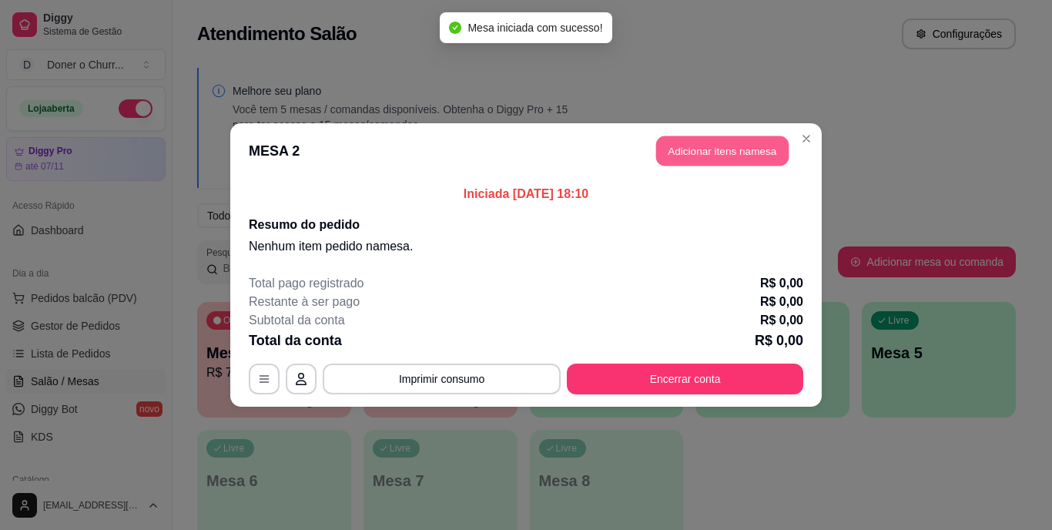
click at [724, 143] on button "Adicionar itens na mesa" at bounding box center [722, 151] width 132 height 30
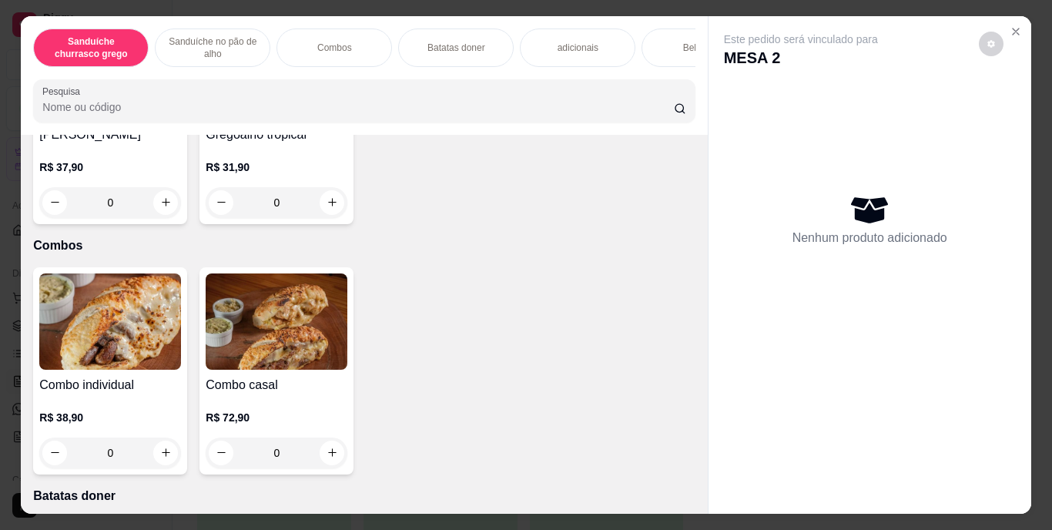
scroll to position [878, 0]
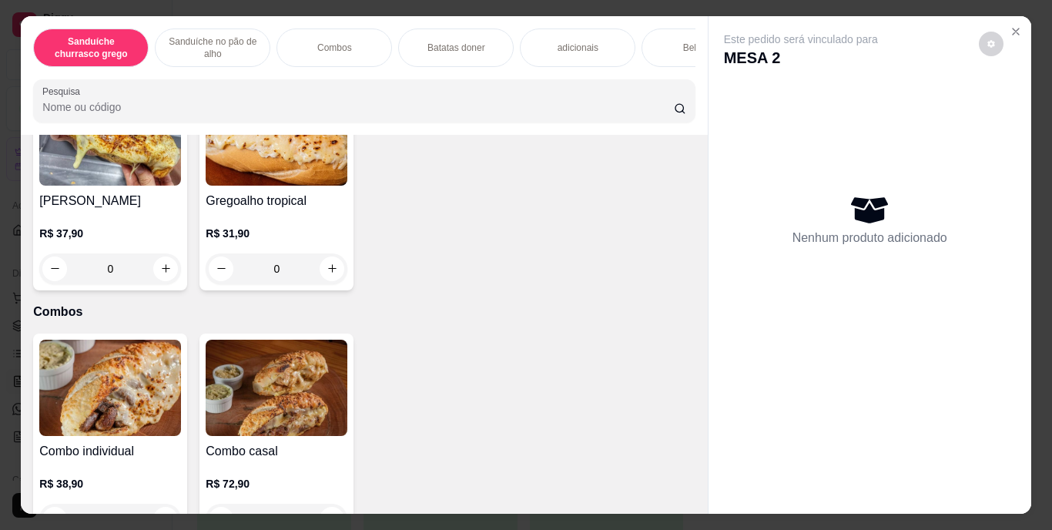
click at [160, 55] on icon "increase-product-quantity" at bounding box center [166, 49] width 12 height 12
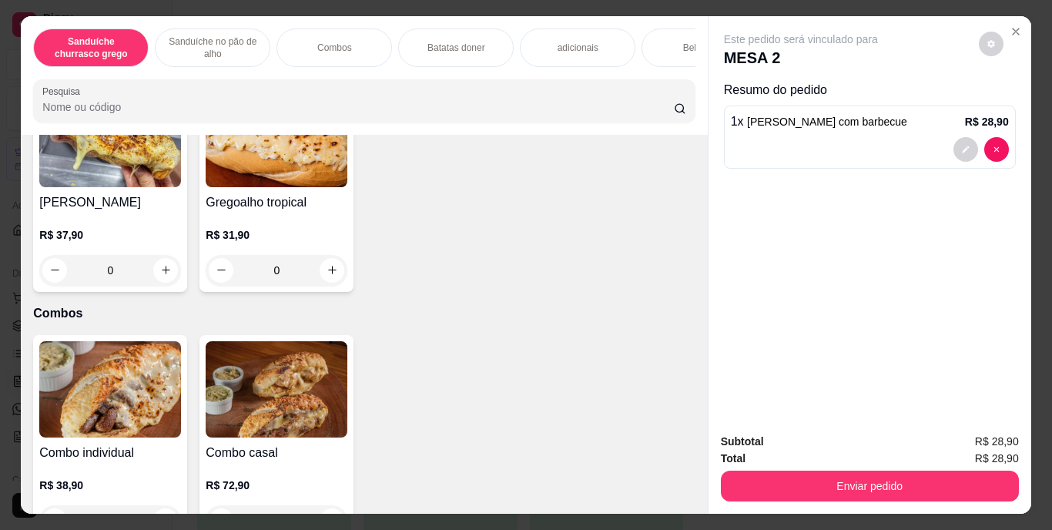
type input "1"
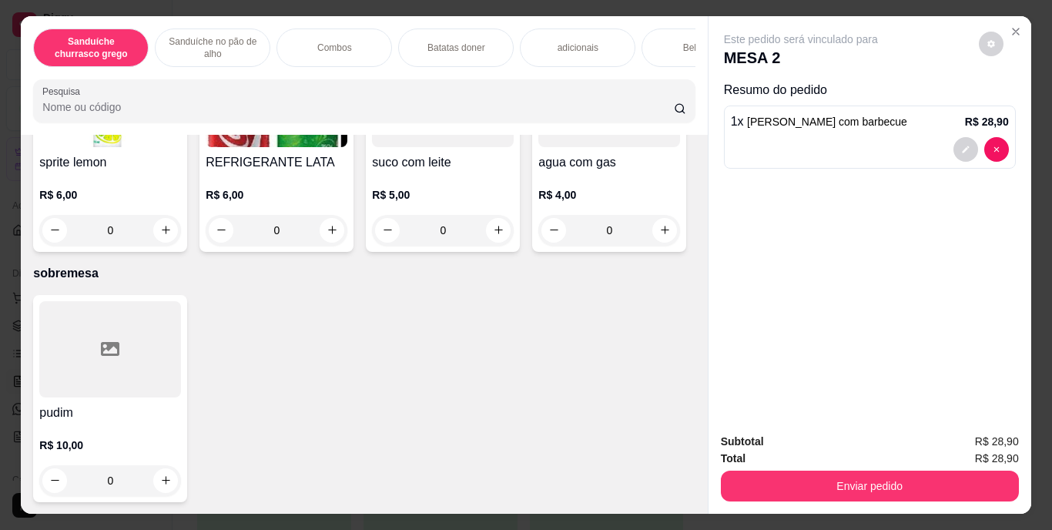
scroll to position [2949, 0]
click at [178, 242] on button "increase-product-quantity" at bounding box center [166, 230] width 24 height 24
type input "1"
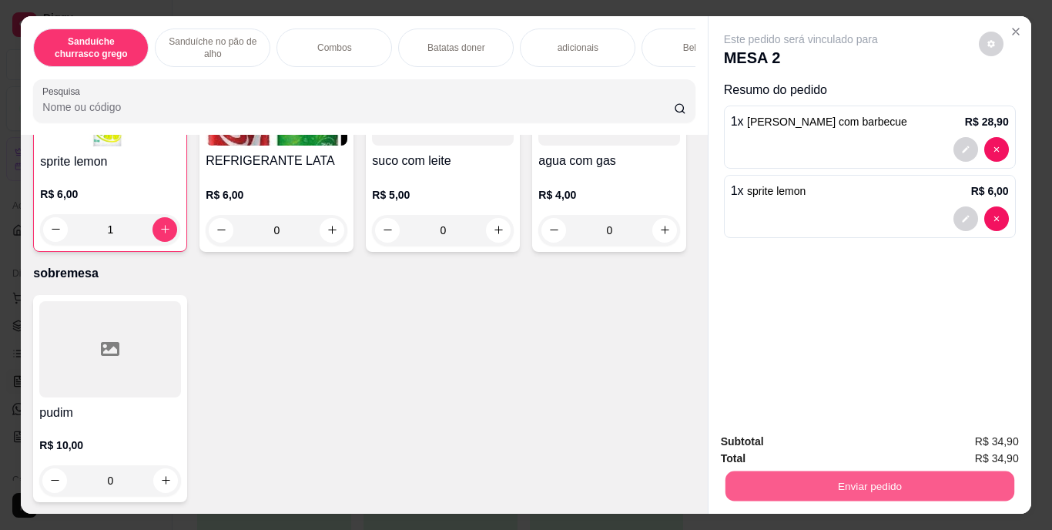
click at [850, 478] on button "Enviar pedido" at bounding box center [868, 486] width 289 height 30
click at [986, 438] on button "Enviar pedido" at bounding box center [978, 442] width 87 height 29
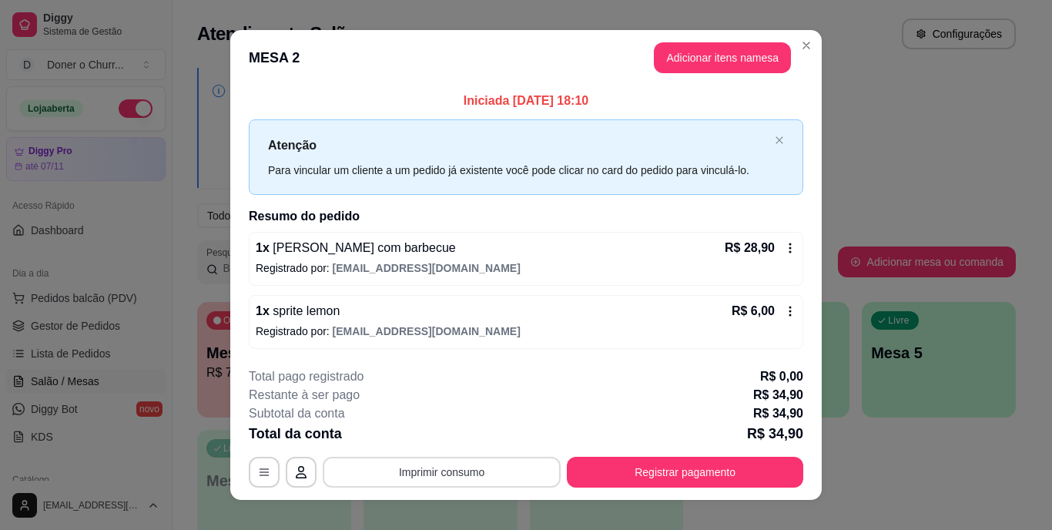
click at [434, 468] on button "Imprimir consumo" at bounding box center [442, 472] width 238 height 31
click at [434, 433] on button "IMPRESSORA" at bounding box center [440, 436] width 108 height 24
click at [433, 480] on button "Imprimir consumo" at bounding box center [441, 472] width 231 height 30
click at [442, 427] on button "IMPRESSORA" at bounding box center [440, 436] width 108 height 24
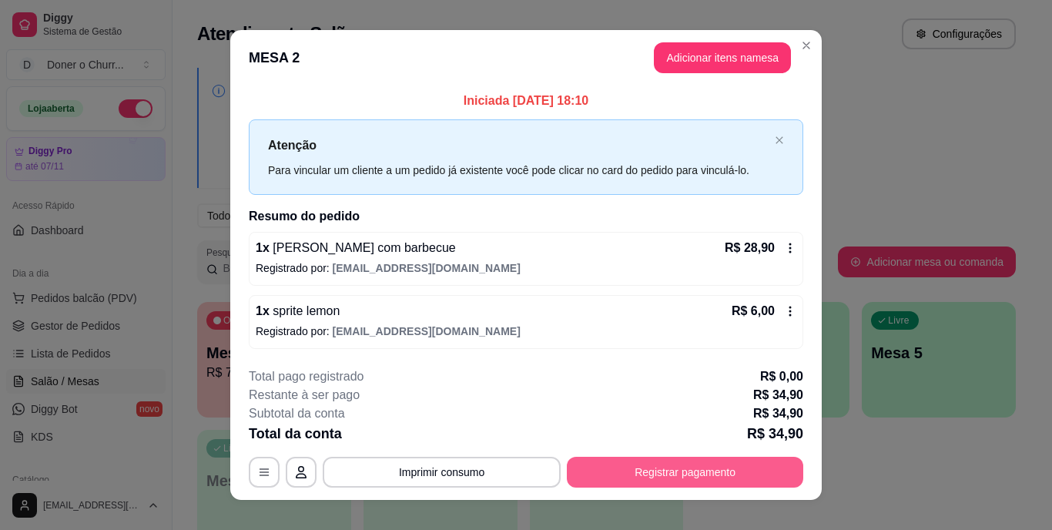
click at [702, 473] on button "Registrar pagamento" at bounding box center [685, 472] width 236 height 31
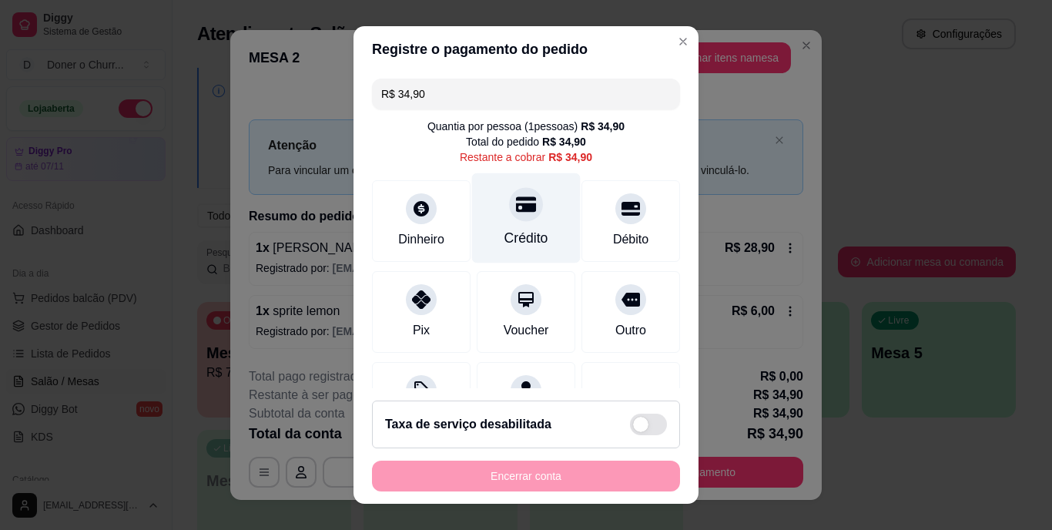
click at [507, 227] on div "Crédito" at bounding box center [526, 218] width 109 height 90
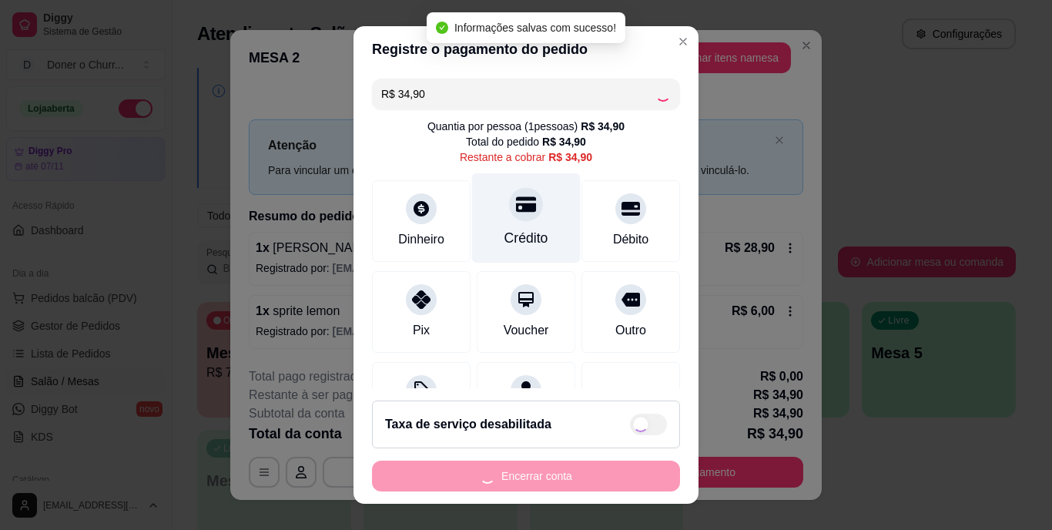
type input "R$ 0,00"
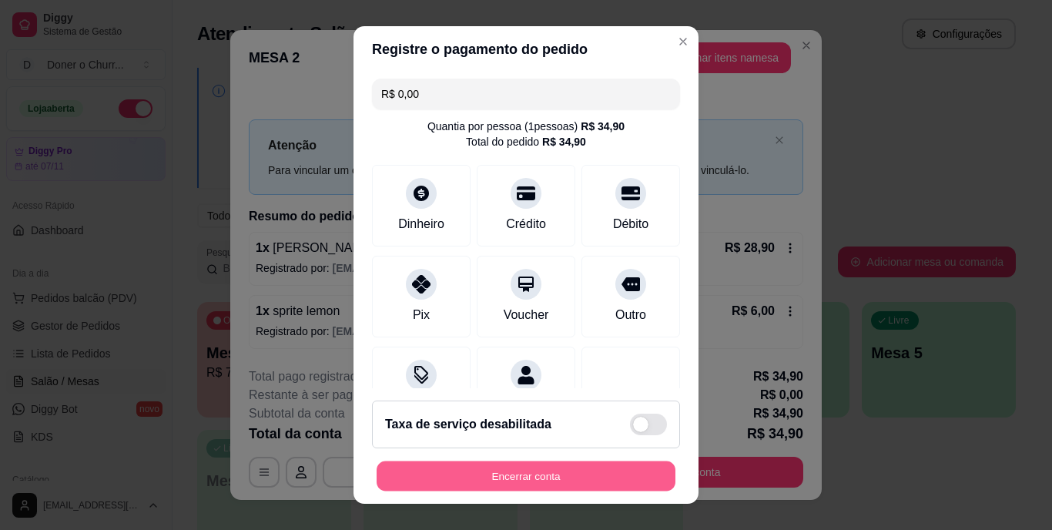
click at [491, 474] on button "Encerrar conta" at bounding box center [525, 475] width 299 height 30
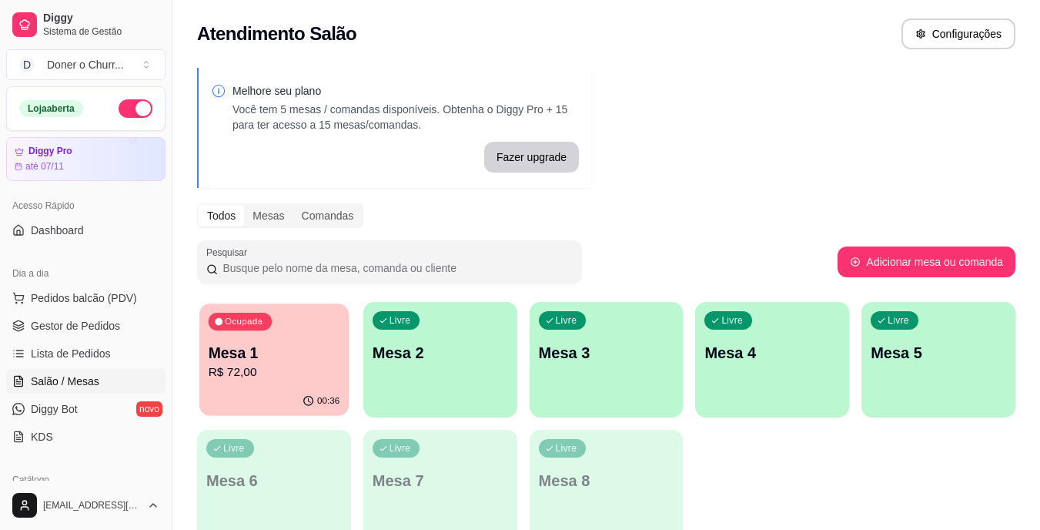
click at [259, 390] on div "00:36" at bounding box center [273, 400] width 149 height 29
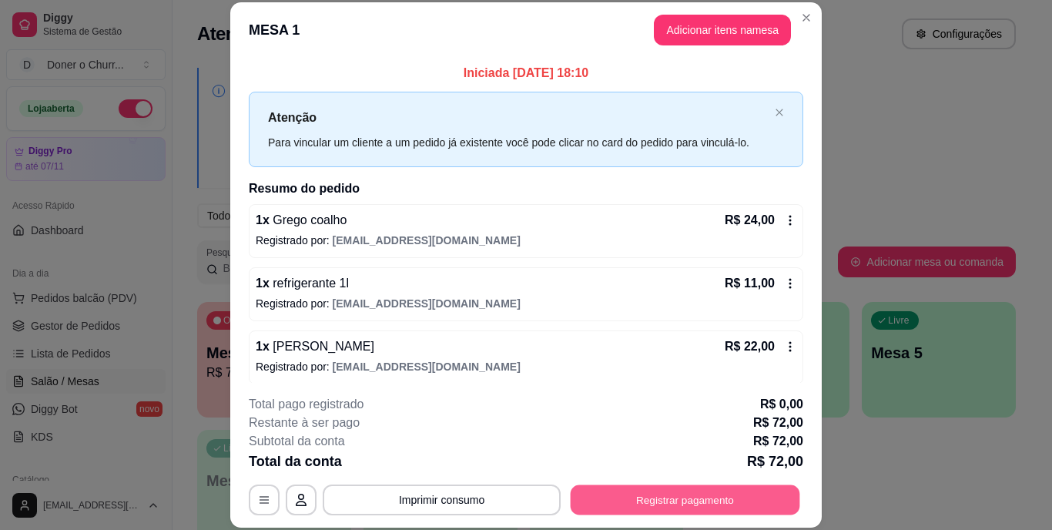
click at [652, 495] on button "Registrar pagamento" at bounding box center [684, 499] width 229 height 30
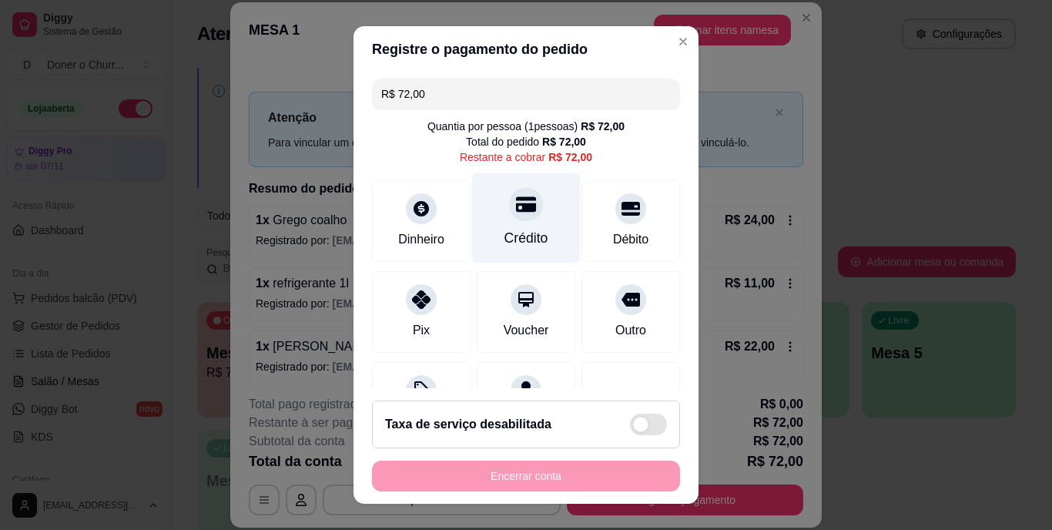
click at [504, 225] on div "Crédito" at bounding box center [526, 218] width 109 height 90
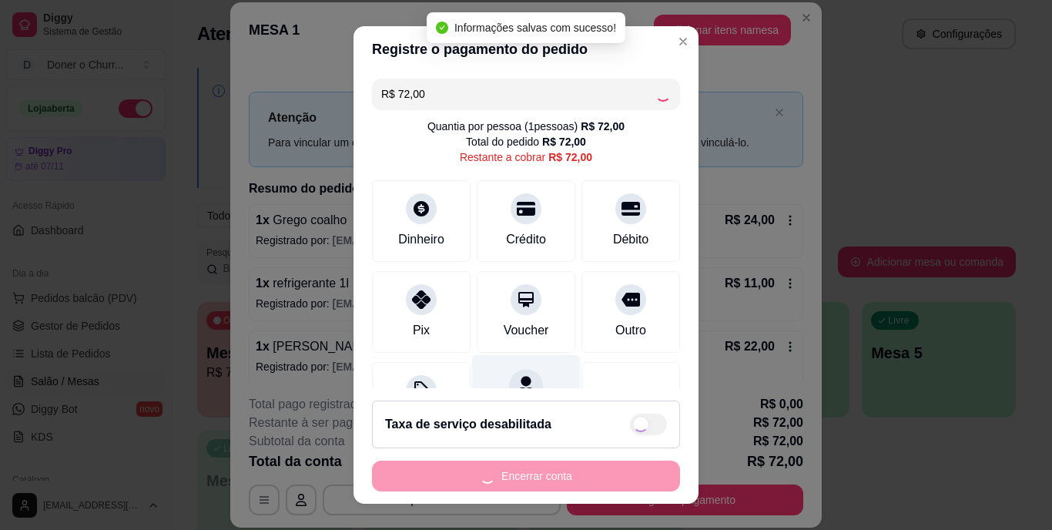
type input "R$ 0,00"
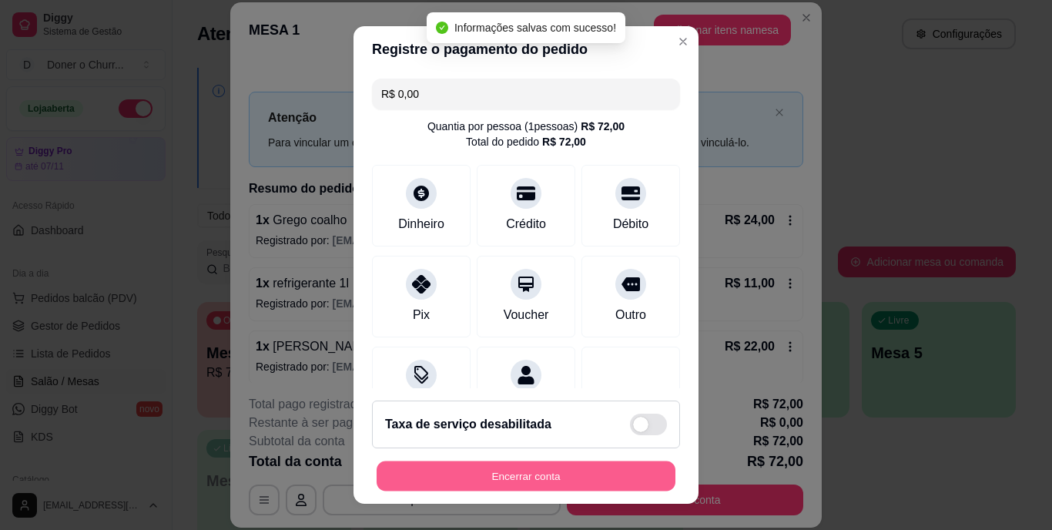
click at [510, 474] on button "Encerrar conta" at bounding box center [525, 475] width 299 height 30
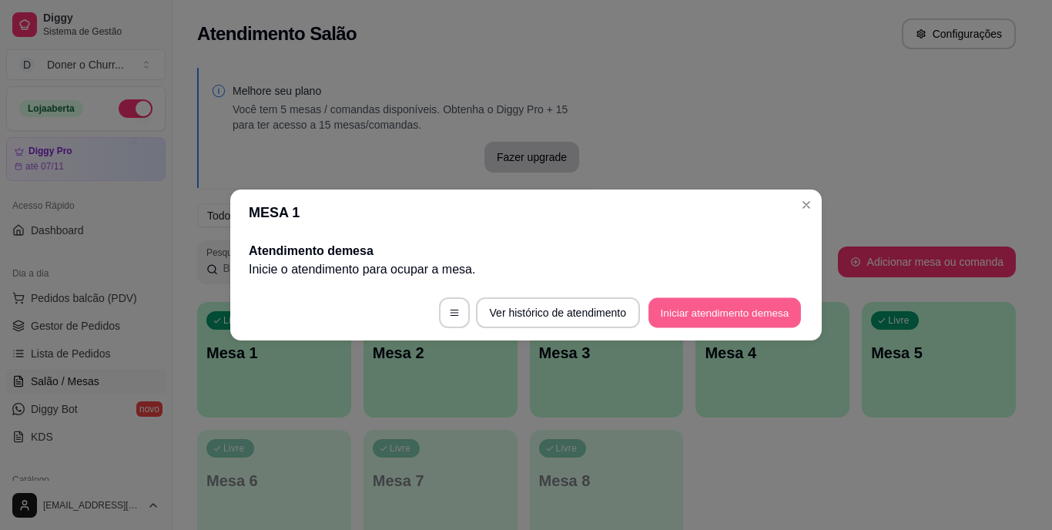
click at [738, 303] on button "Iniciar atendimento de mesa" at bounding box center [724, 313] width 152 height 30
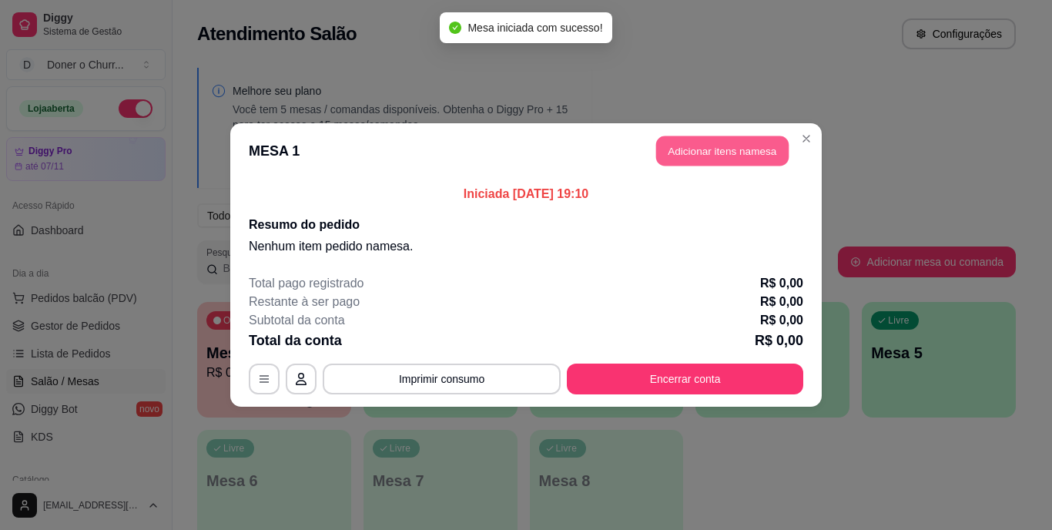
click at [731, 156] on button "Adicionar itens na mesa" at bounding box center [722, 151] width 132 height 30
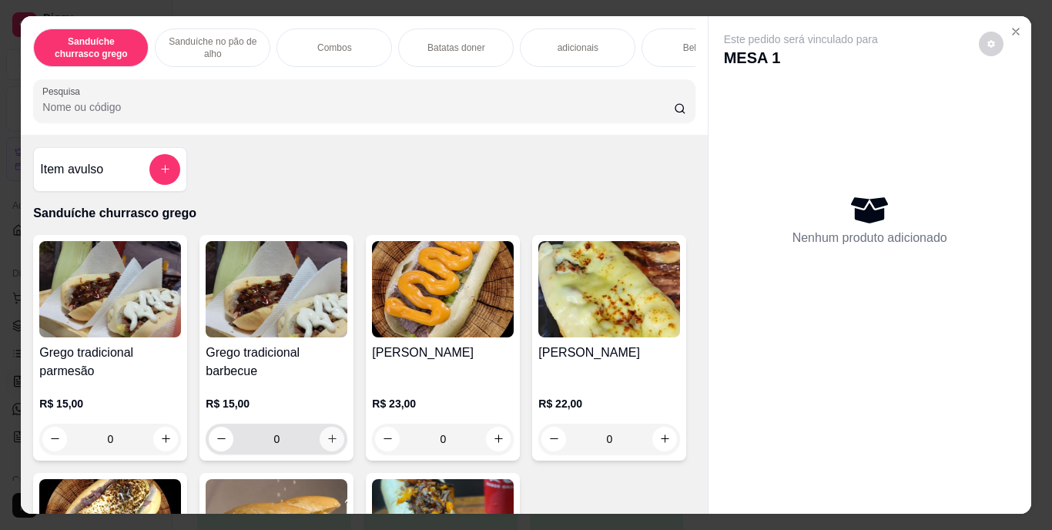
click at [328, 443] on icon "increase-product-quantity" at bounding box center [332, 438] width 8 height 8
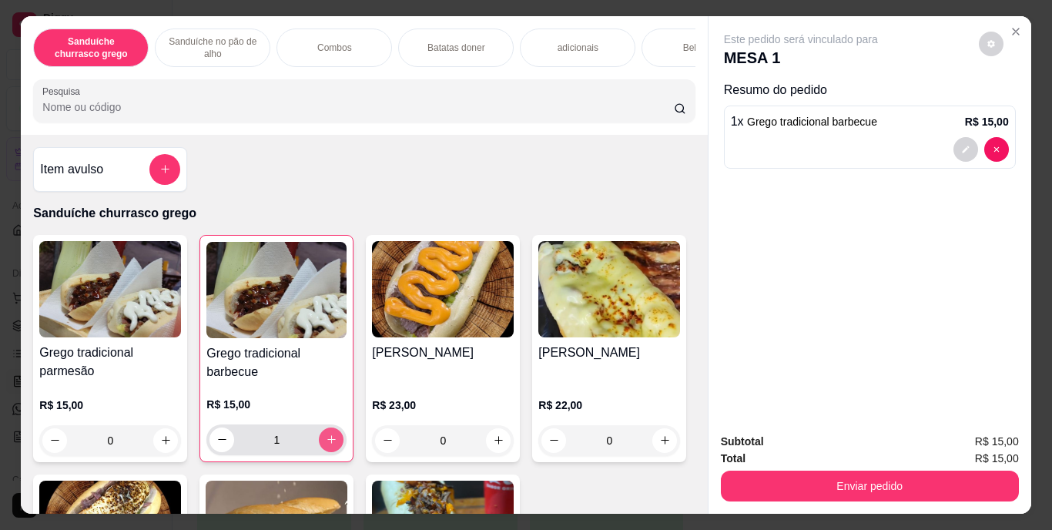
type input "1"
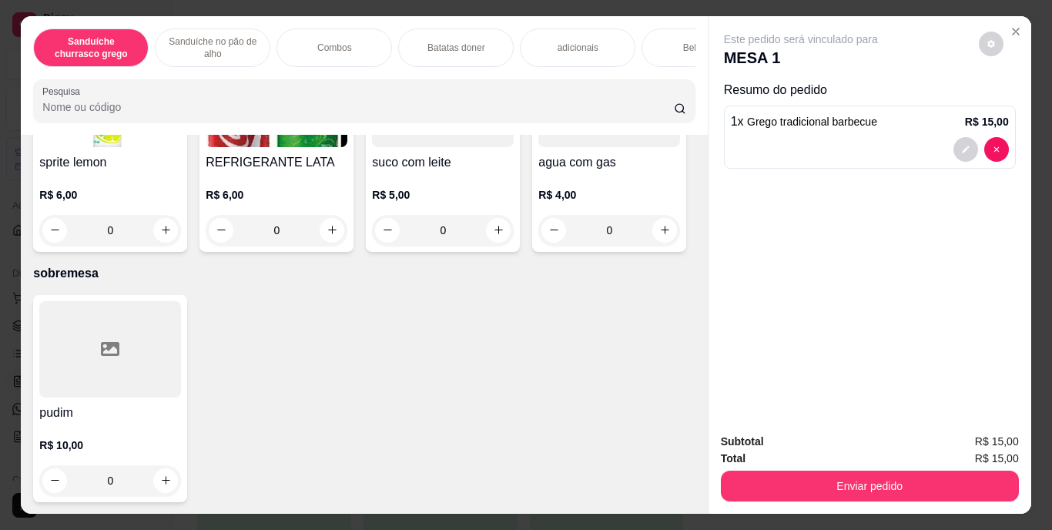
scroll to position [2798, 0]
click at [659, 16] on icon "increase-product-quantity" at bounding box center [665, 11] width 12 height 12
type input "1"
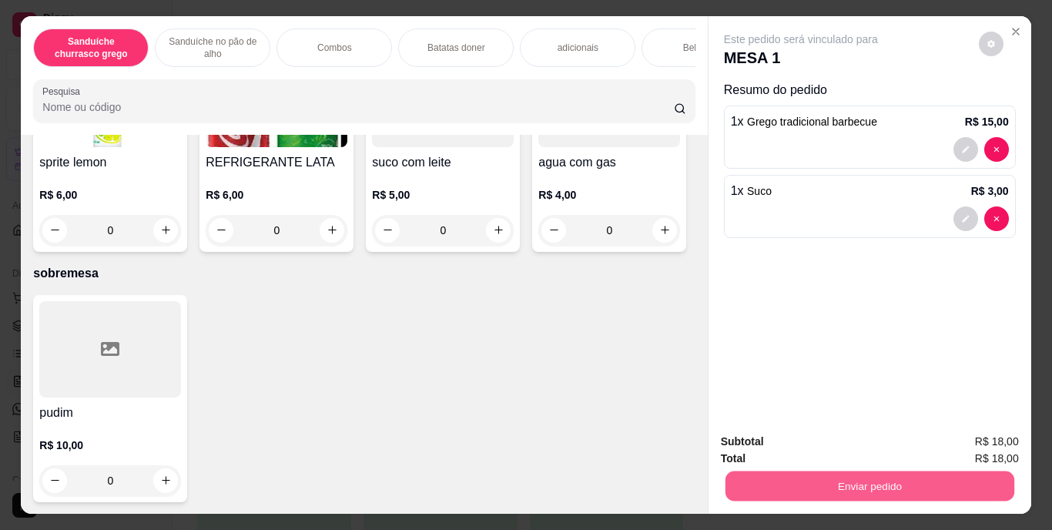
click at [855, 480] on button "Enviar pedido" at bounding box center [868, 486] width 289 height 30
click at [995, 436] on button "Enviar pedido" at bounding box center [978, 442] width 87 height 29
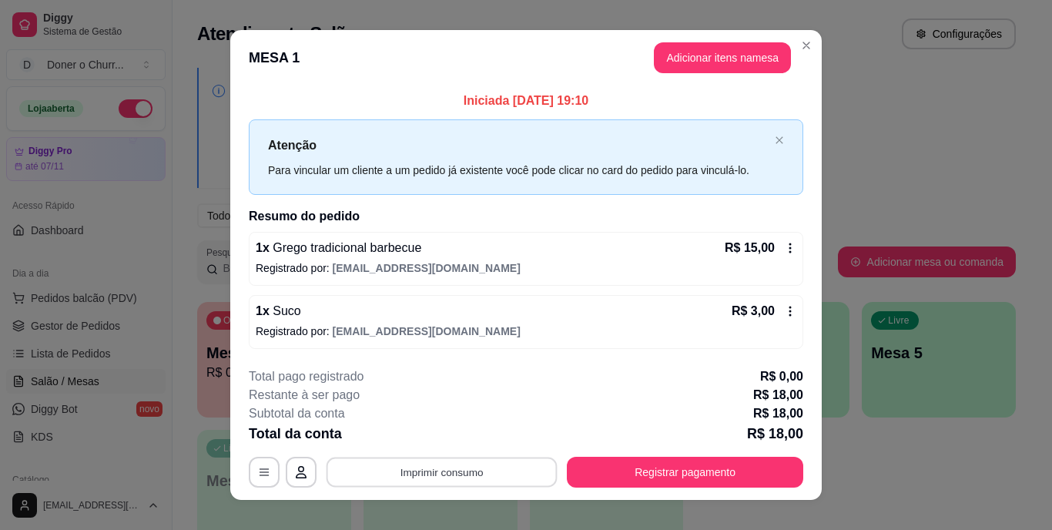
click at [473, 466] on button "Imprimir consumo" at bounding box center [441, 472] width 231 height 30
click at [434, 440] on button "IMPRESSORA" at bounding box center [441, 436] width 112 height 25
click at [450, 473] on div "**********" at bounding box center [526, 472] width 554 height 31
click at [433, 471] on button "Imprimir consumo" at bounding box center [441, 472] width 231 height 30
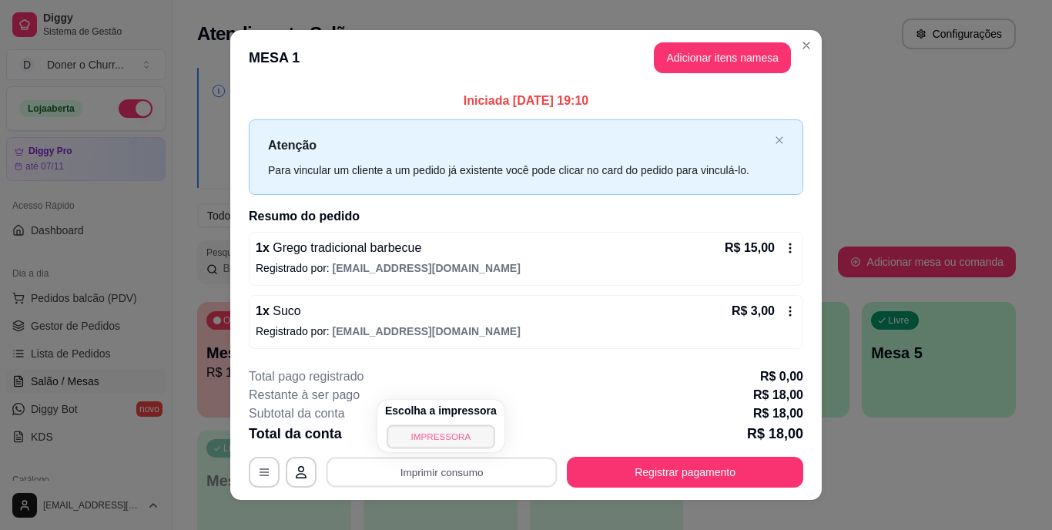
click at [443, 431] on button "IMPRESSORA" at bounding box center [440, 436] width 108 height 24
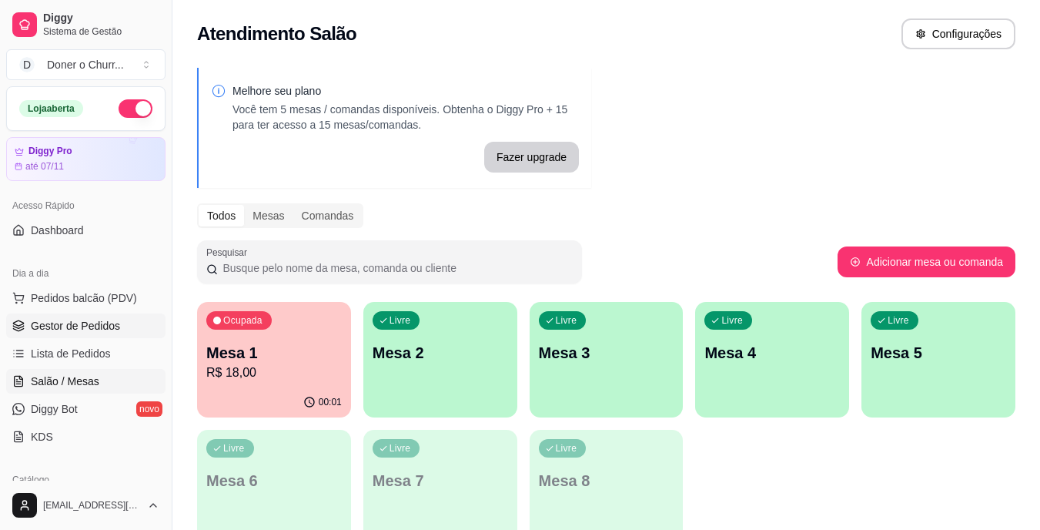
click at [66, 326] on span "Gestor de Pedidos" at bounding box center [75, 325] width 89 height 15
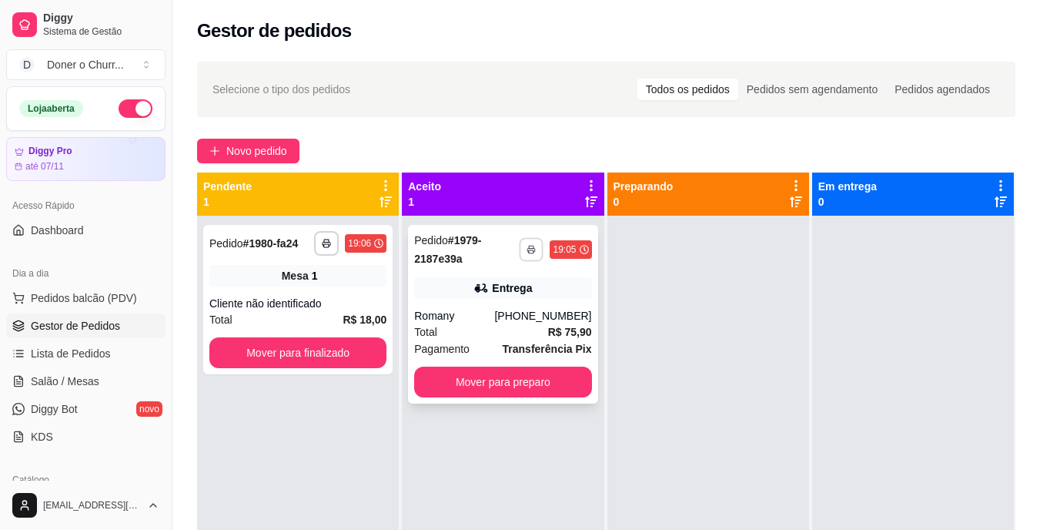
click at [527, 252] on icon "button" at bounding box center [531, 249] width 9 height 9
click at [69, 373] on link "Salão / Mesas" at bounding box center [85, 381] width 159 height 25
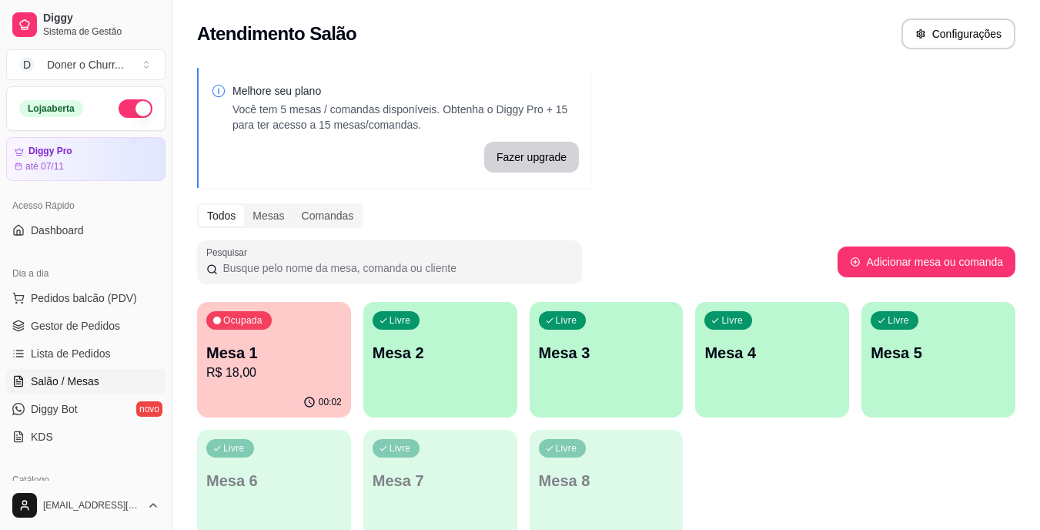
click at [421, 371] on div "Livre Mesa 2" at bounding box center [440, 350] width 154 height 97
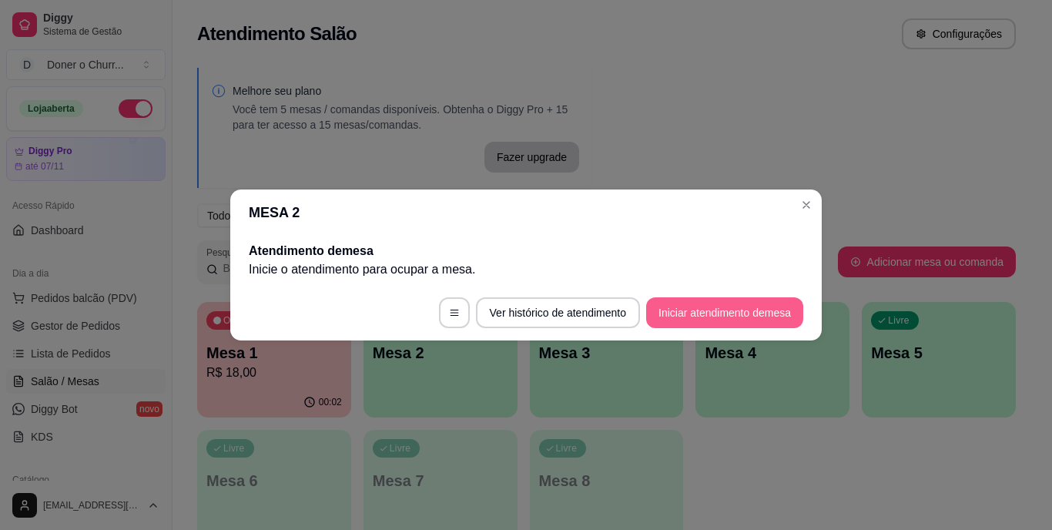
click at [699, 303] on button "Iniciar atendimento de mesa" at bounding box center [724, 312] width 157 height 31
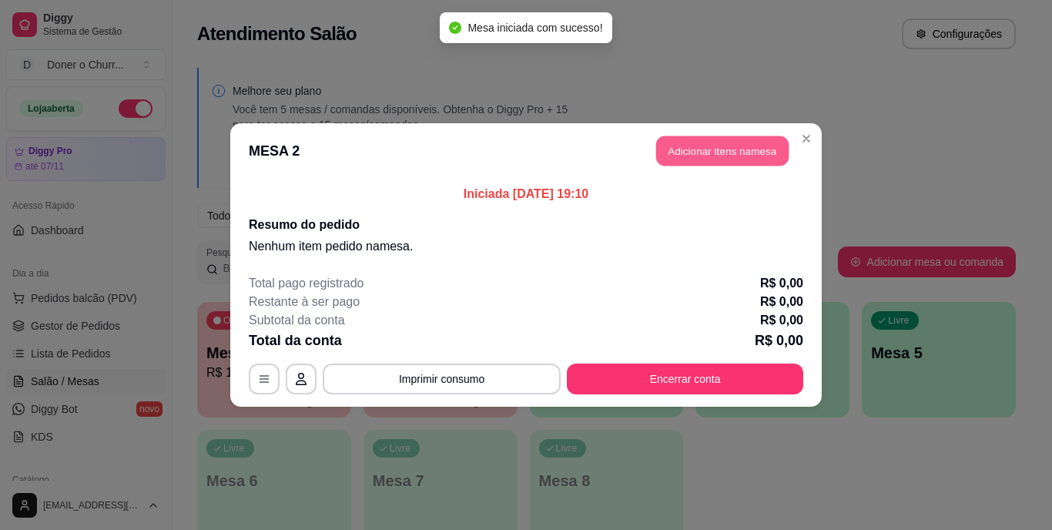
click at [710, 155] on button "Adicionar itens na mesa" at bounding box center [722, 151] width 132 height 30
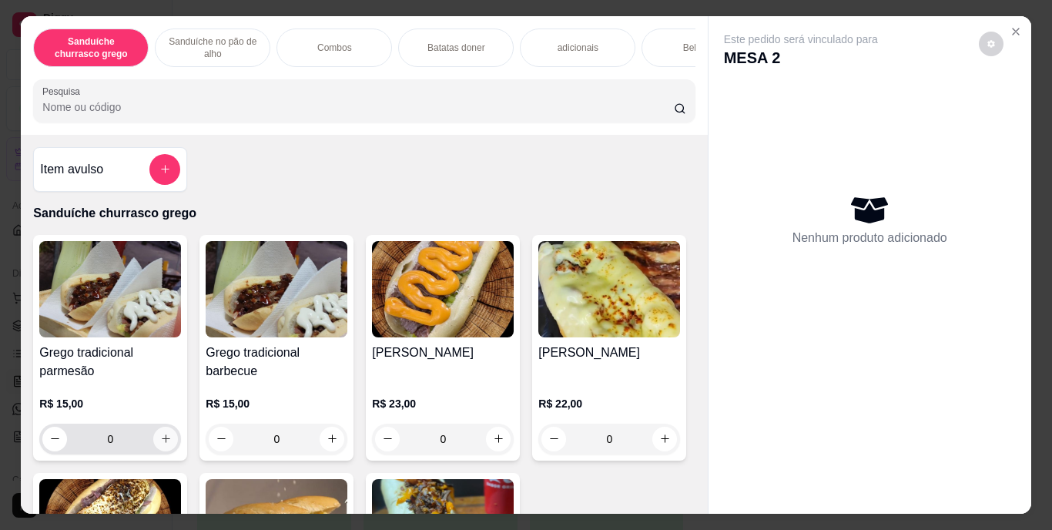
click at [160, 441] on icon "increase-product-quantity" at bounding box center [166, 439] width 12 height 12
type input "2"
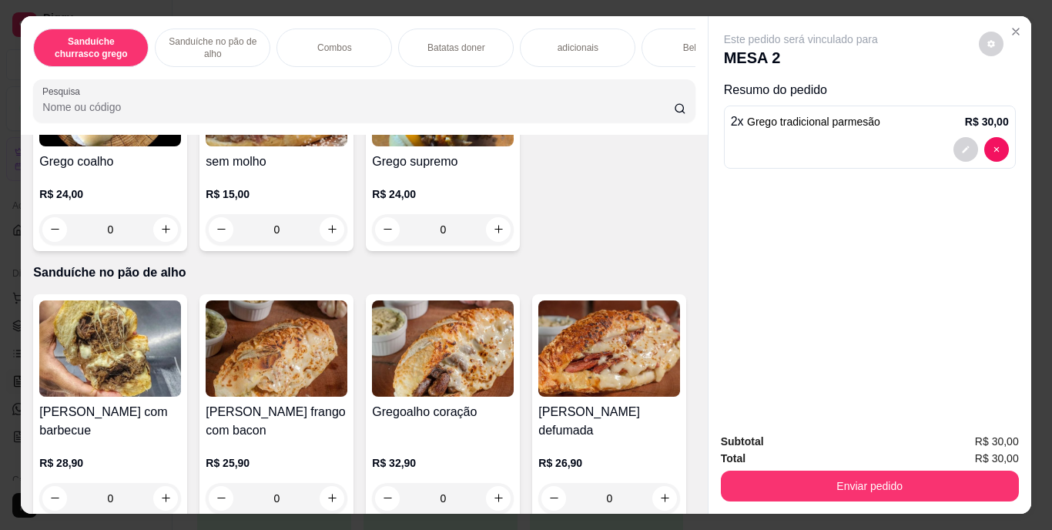
scroll to position [437, 0]
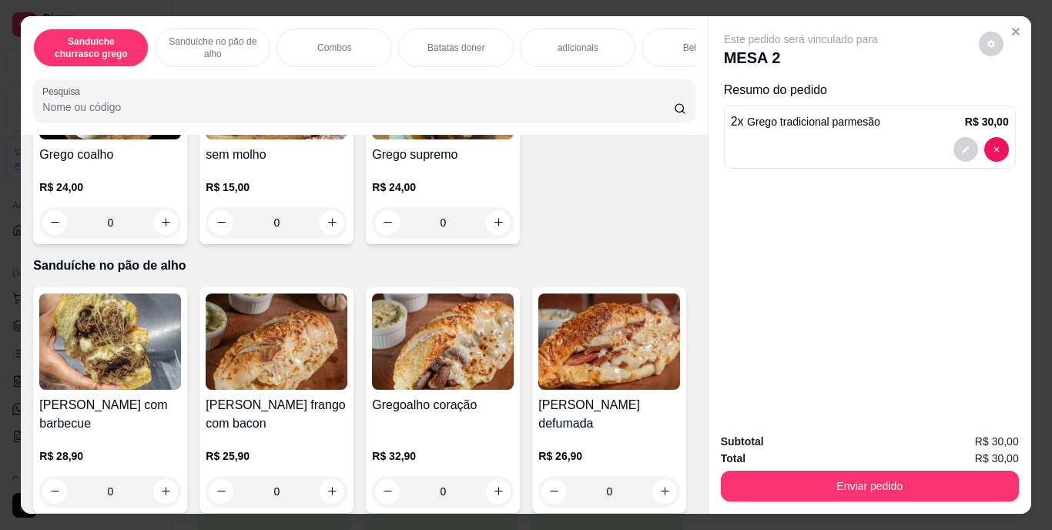
click at [661, 7] on icon "increase-product-quantity" at bounding box center [665, 3] width 8 height 8
click at [659, 8] on icon "increase-product-quantity" at bounding box center [665, 3] width 12 height 12
type input "2"
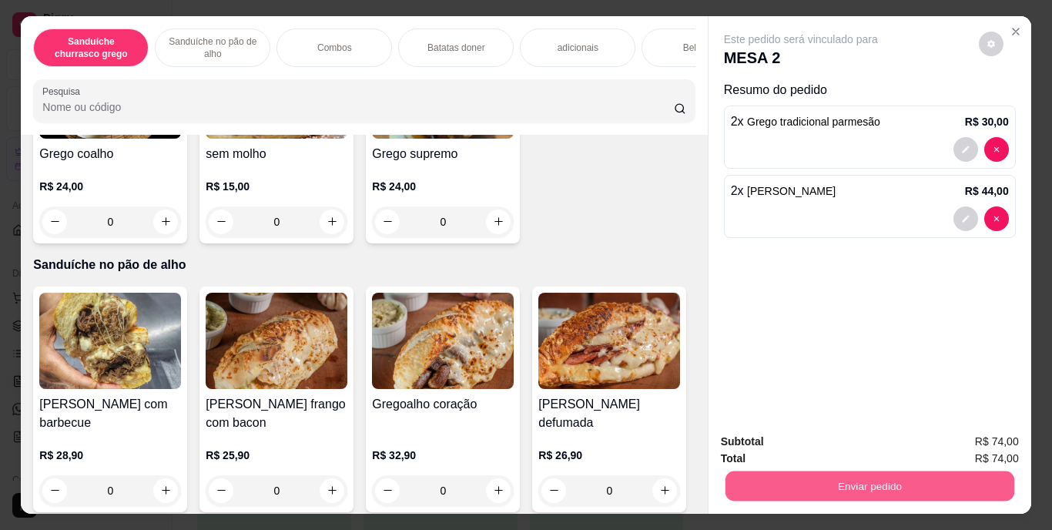
click at [802, 471] on button "Enviar pedido" at bounding box center [868, 486] width 289 height 30
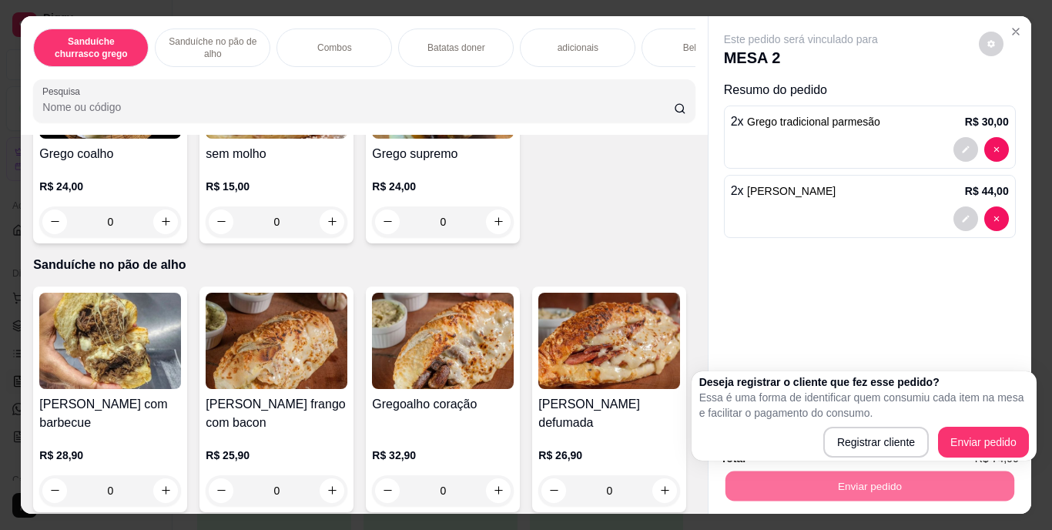
click at [530, 243] on div "Grego tradicional parmesão R$ 15,00 2 Grego tradicional barbecue R$ 15,00 0 [PE…" at bounding box center [363, 20] width 661 height 447
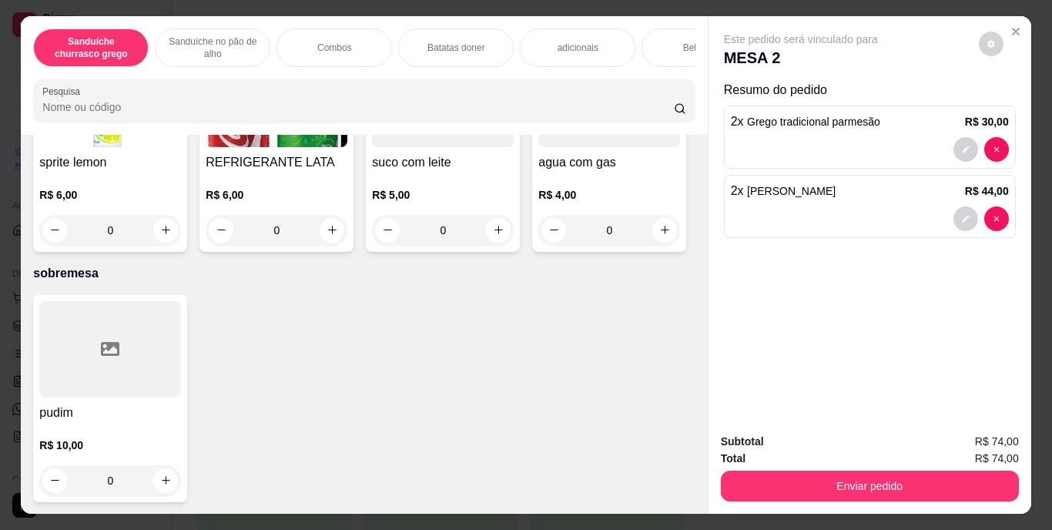
scroll to position [2726, 0]
click at [493, 16] on icon "increase-product-quantity" at bounding box center [499, 11] width 12 height 12
type input "1"
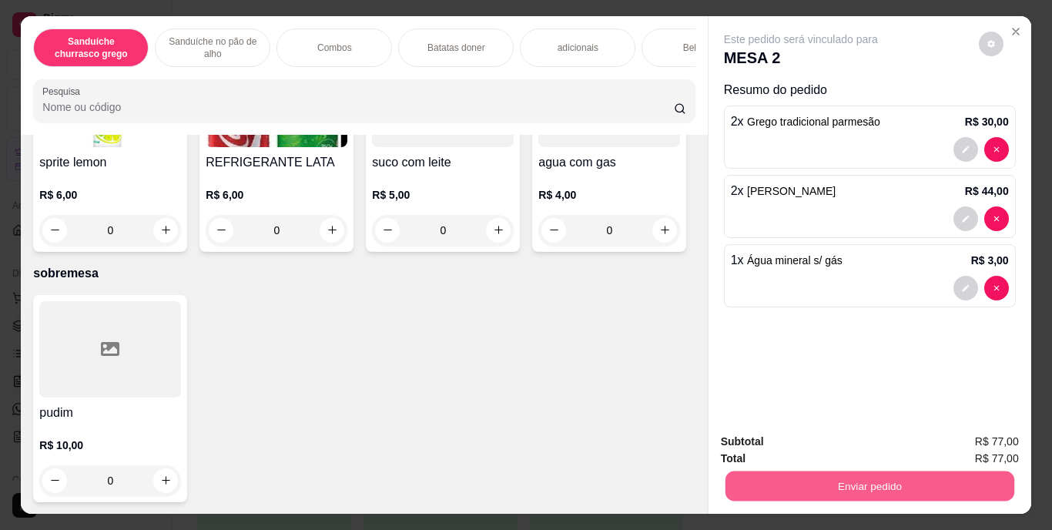
click at [905, 480] on button "Enviar pedido" at bounding box center [868, 486] width 289 height 30
click at [978, 449] on button "Enviar pedido" at bounding box center [978, 442] width 85 height 28
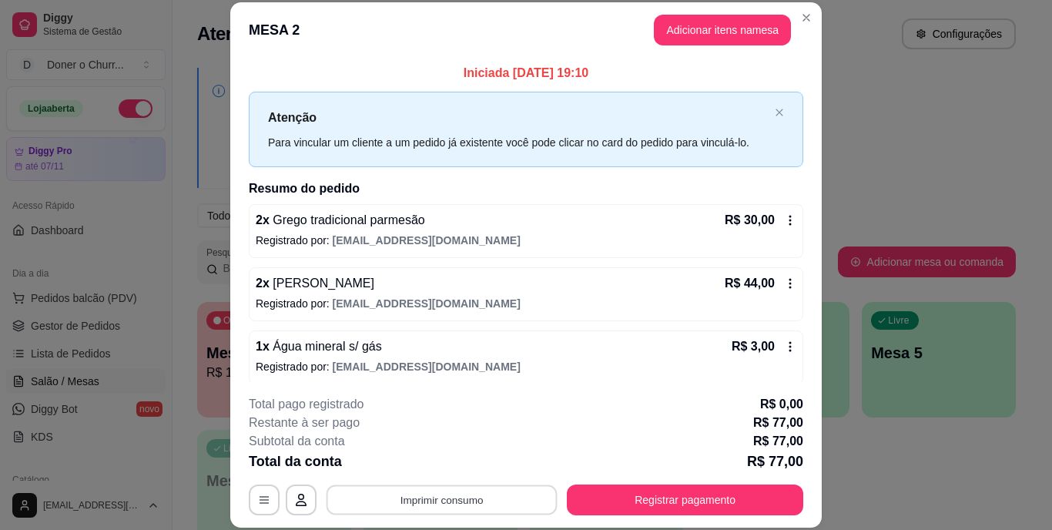
click at [417, 488] on button "Imprimir consumo" at bounding box center [441, 499] width 231 height 30
click at [453, 460] on button "IMPRESSORA" at bounding box center [440, 464] width 108 height 24
click at [416, 500] on button "Imprimir consumo" at bounding box center [441, 499] width 231 height 30
click at [441, 467] on button "IMPRESSORA" at bounding box center [440, 464] width 108 height 24
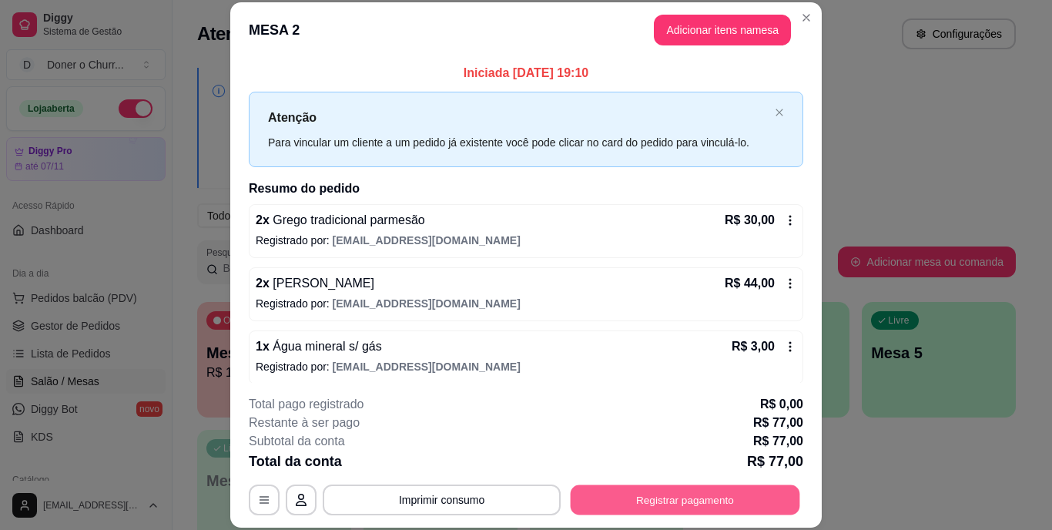
click at [647, 486] on button "Registrar pagamento" at bounding box center [684, 499] width 229 height 30
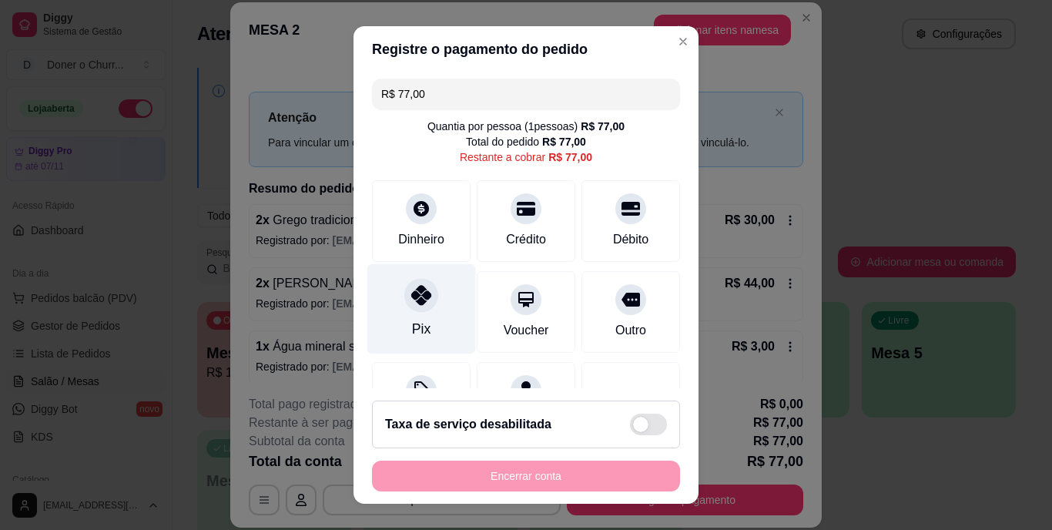
click at [413, 299] on icon at bounding box center [421, 296] width 20 height 20
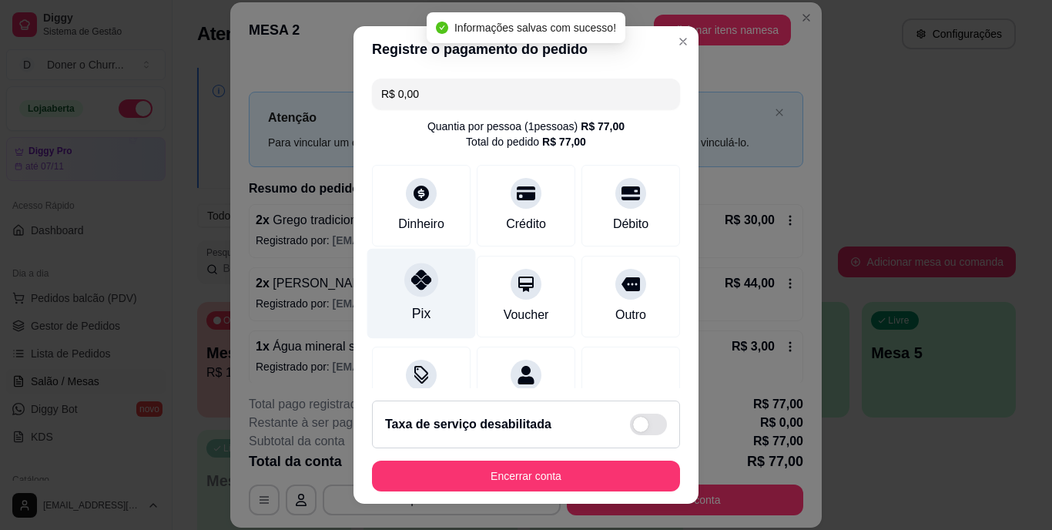
type input "R$ 0,00"
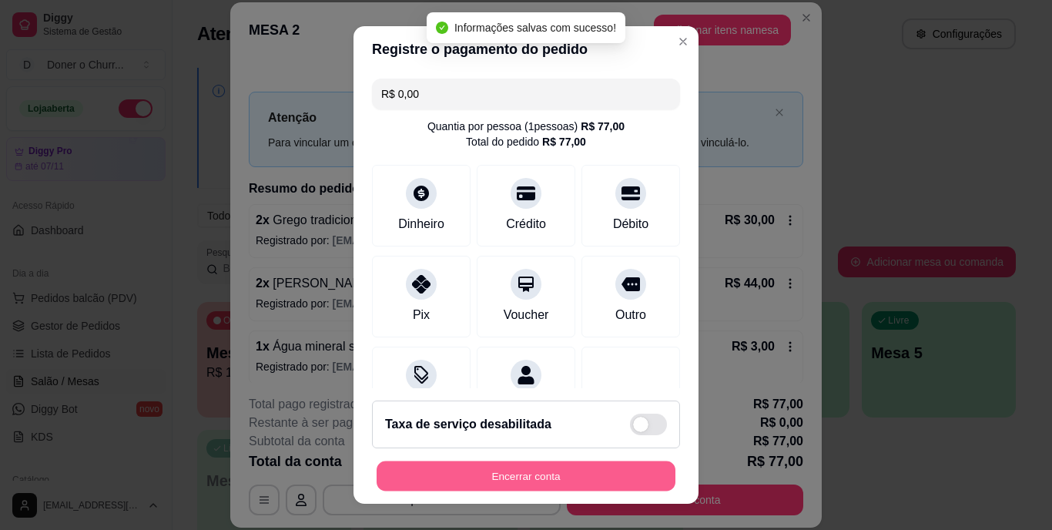
click at [501, 473] on button "Encerrar conta" at bounding box center [525, 475] width 299 height 30
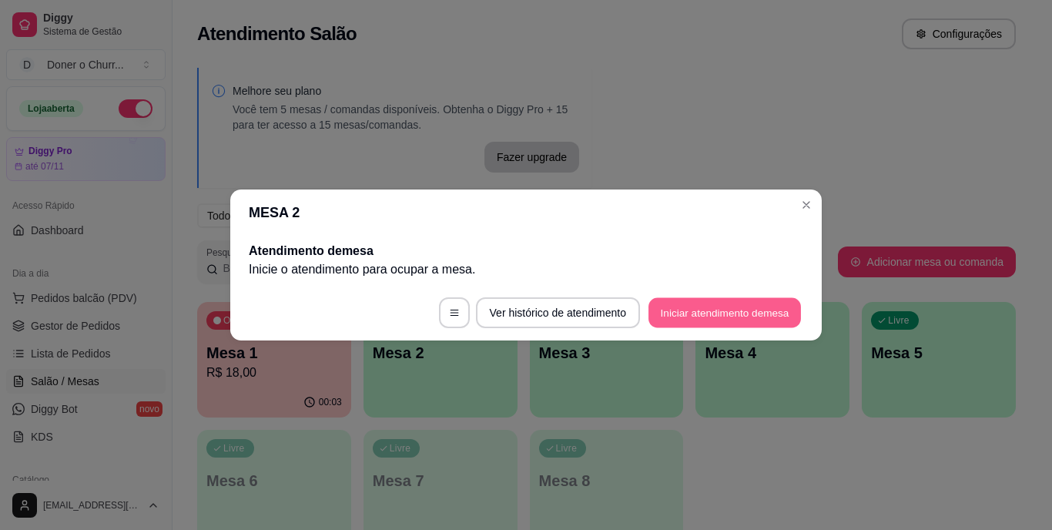
click at [738, 304] on button "Iniciar atendimento de mesa" at bounding box center [724, 313] width 152 height 30
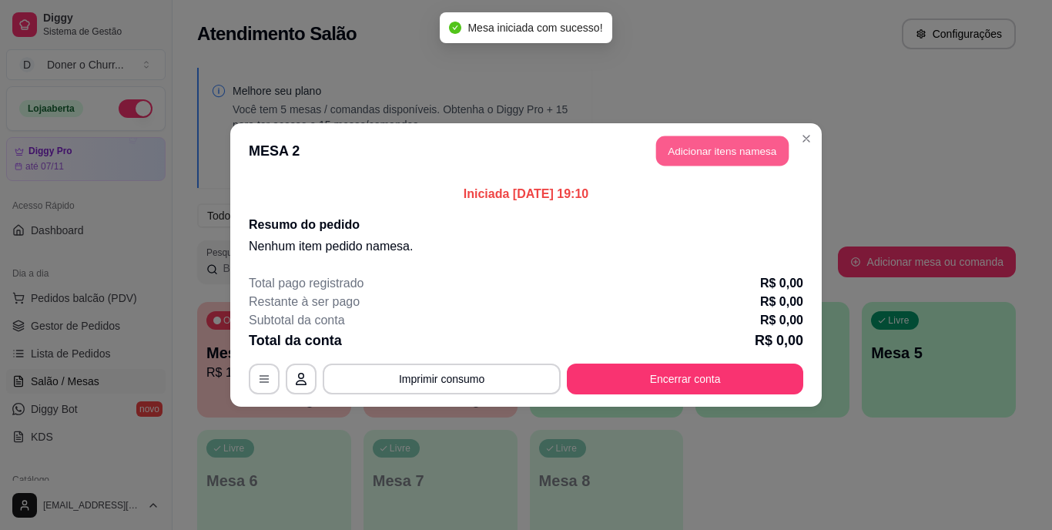
click at [699, 148] on button "Adicionar itens na mesa" at bounding box center [722, 151] width 132 height 30
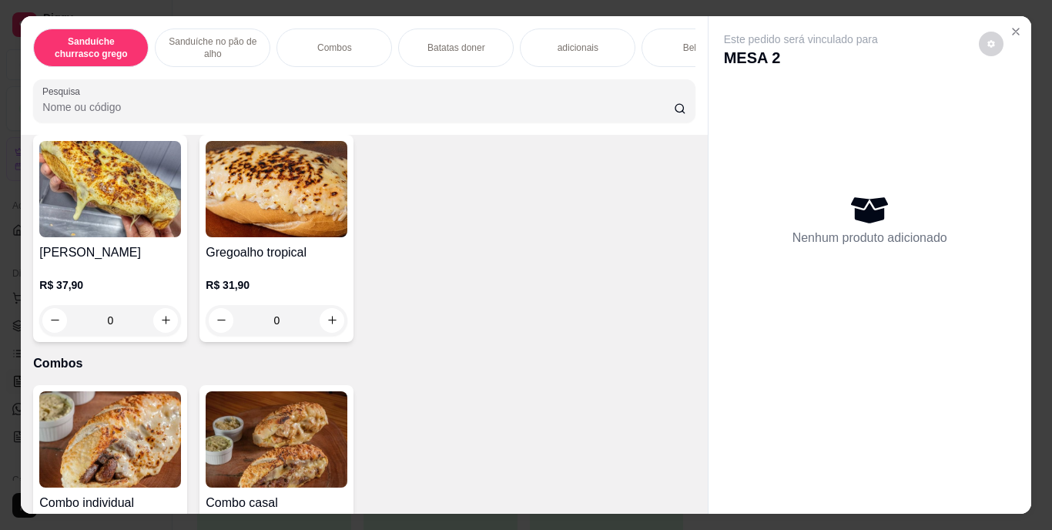
scroll to position [825, 0]
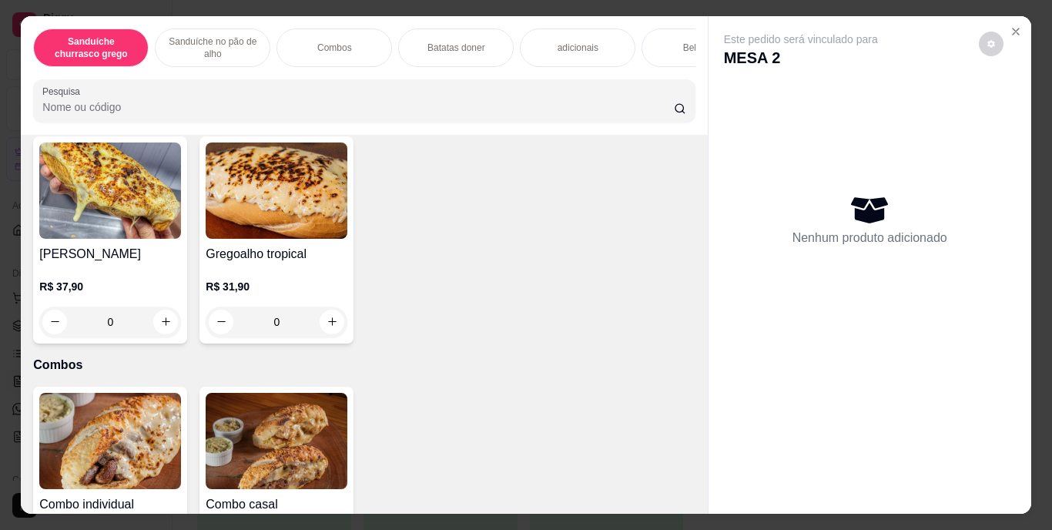
click at [160, 108] on icon "increase-product-quantity" at bounding box center [166, 102] width 12 height 12
type input "2"
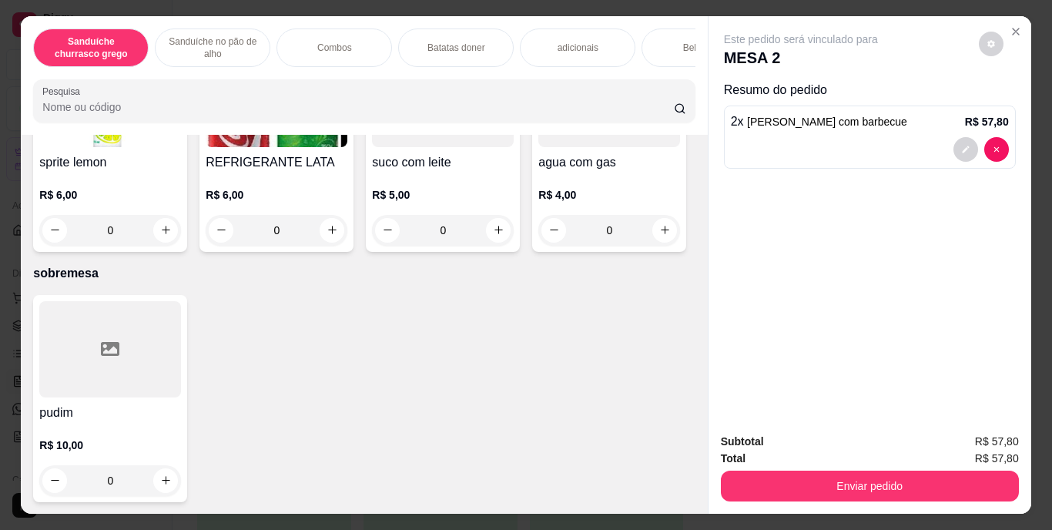
scroll to position [2817, 0]
click at [338, 236] on icon "increase-product-quantity" at bounding box center [332, 230] width 12 height 12
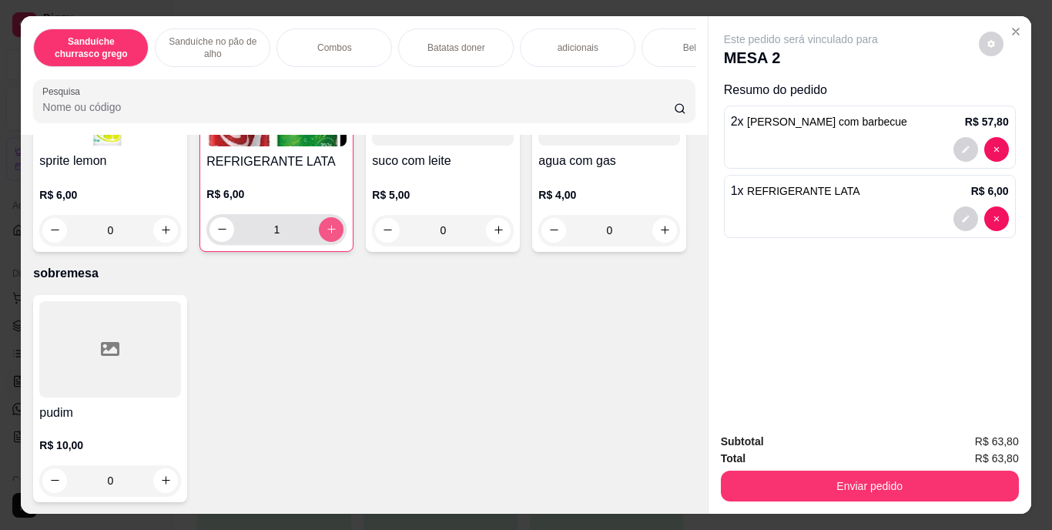
click at [337, 235] on icon "increase-product-quantity" at bounding box center [332, 229] width 12 height 12
type input "2"
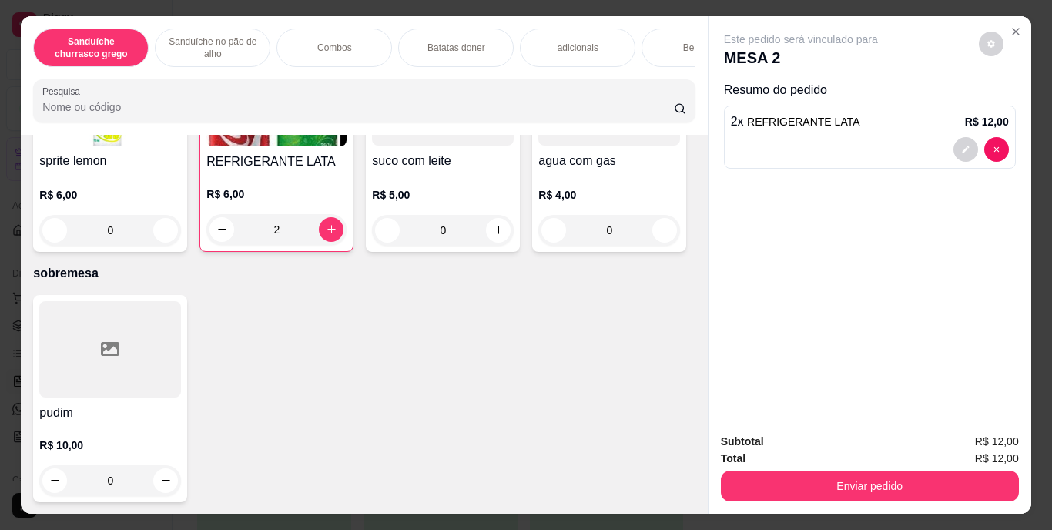
type input "0"
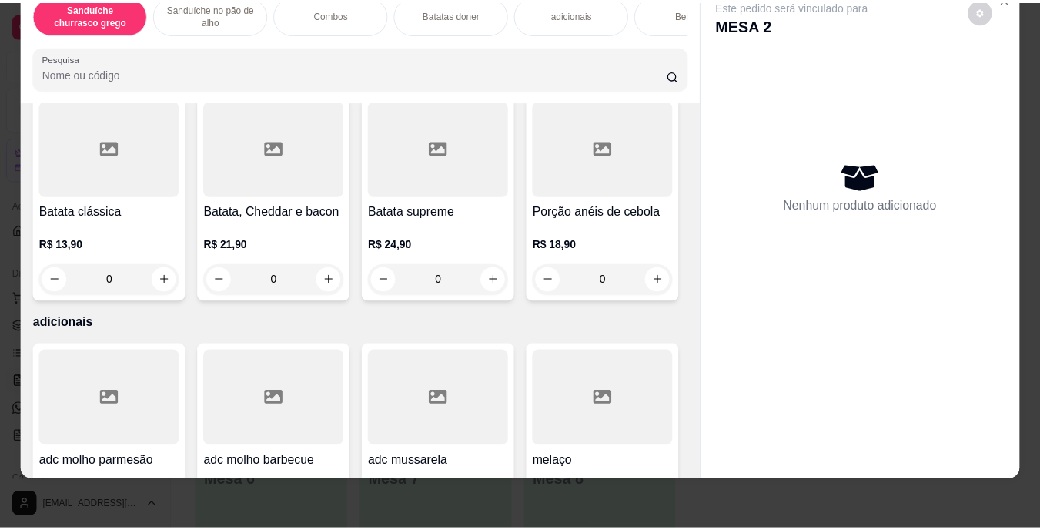
scroll to position [1229, 0]
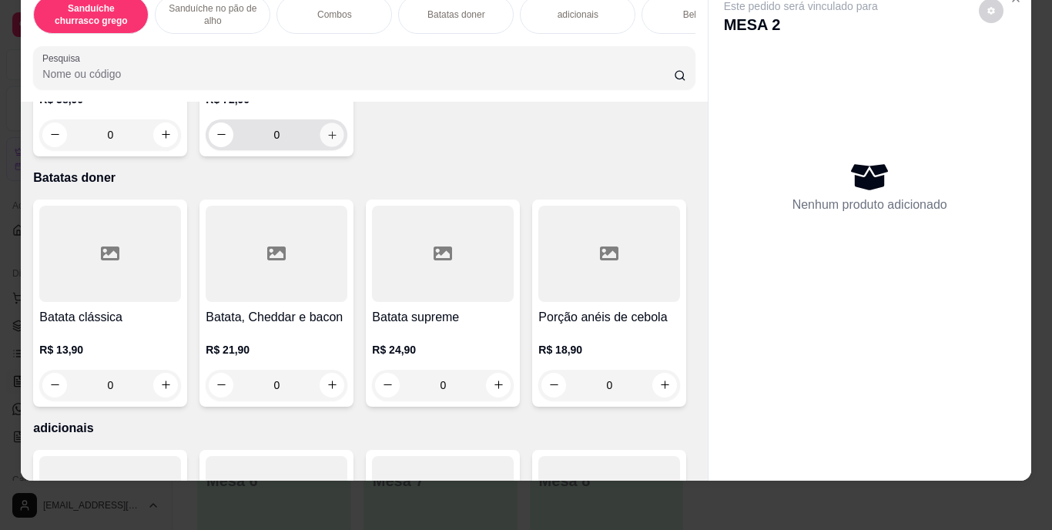
click at [328, 139] on icon "increase-product-quantity" at bounding box center [332, 135] width 8 height 8
type input "1"
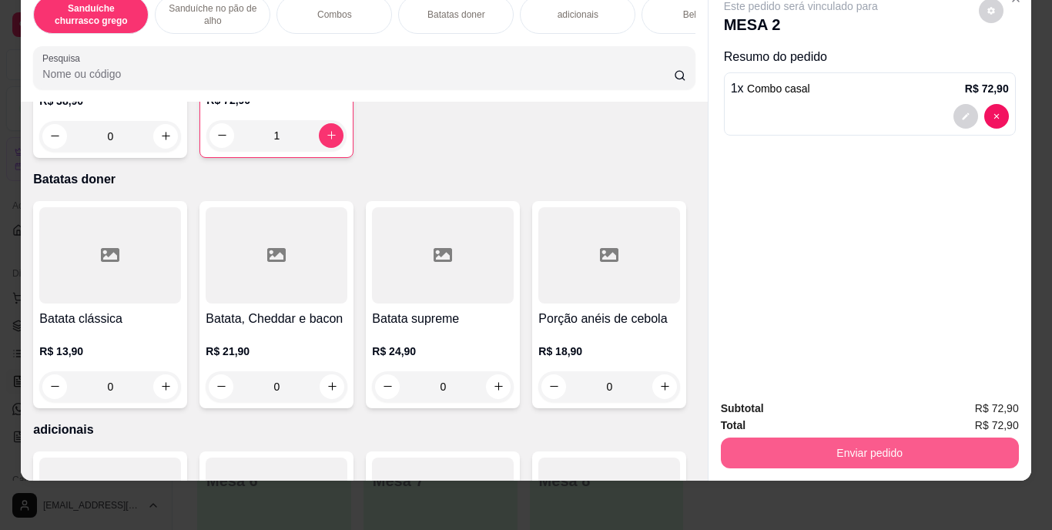
click at [891, 445] on button "Enviar pedido" at bounding box center [870, 452] width 298 height 31
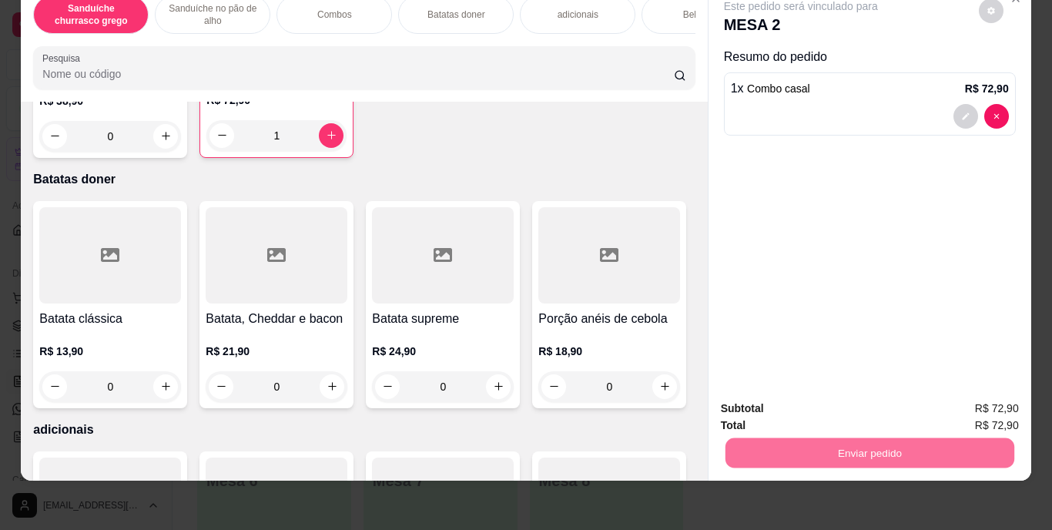
click at [977, 396] on button "Enviar pedido" at bounding box center [978, 402] width 85 height 28
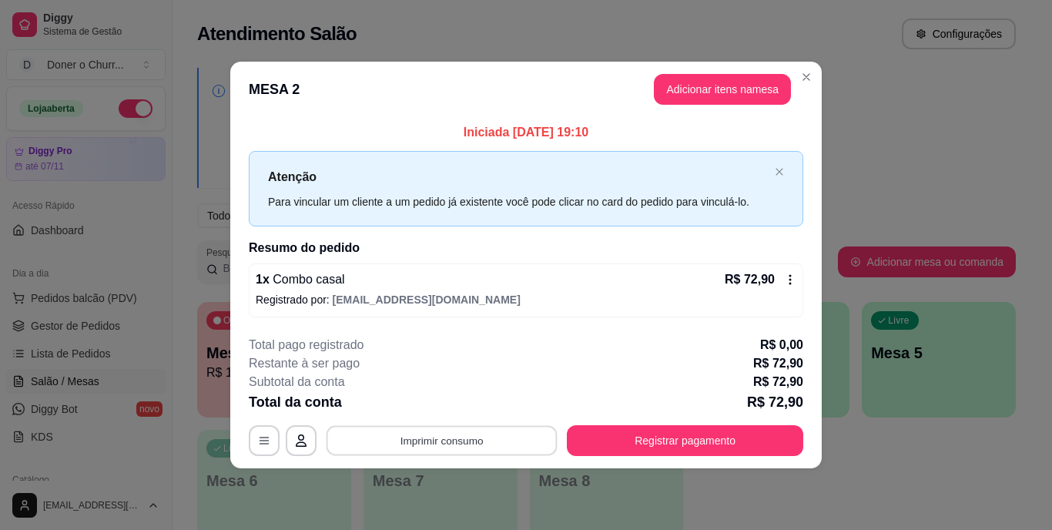
click at [443, 443] on button "Imprimir consumo" at bounding box center [441, 440] width 231 height 30
click at [437, 406] on button "IMPRESSORA" at bounding box center [446, 405] width 112 height 25
click at [453, 446] on button "Imprimir consumo" at bounding box center [442, 440] width 238 height 31
click at [437, 401] on button "IMPRESSORA" at bounding box center [447, 405] width 108 height 24
click at [437, 401] on div "Escolha a impressora IMPRESSORA" at bounding box center [446, 394] width 127 height 52
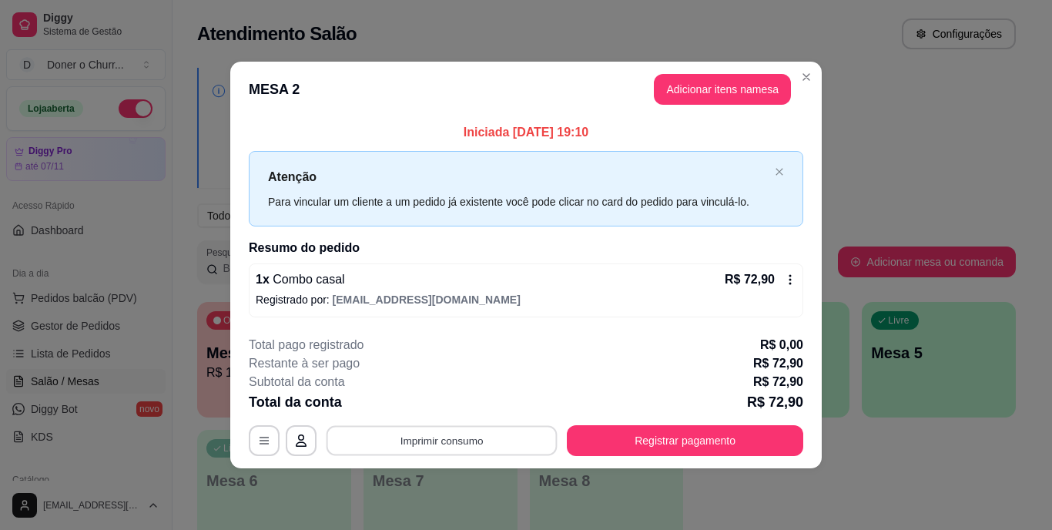
click at [480, 434] on button "Imprimir consumo" at bounding box center [441, 440] width 231 height 30
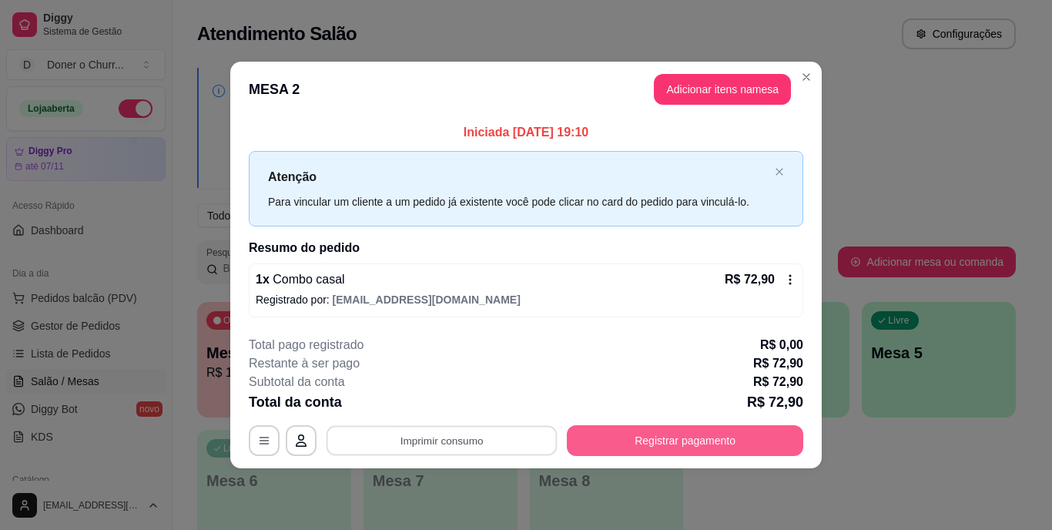
click at [673, 449] on button "Registrar pagamento" at bounding box center [685, 440] width 236 height 31
click at [642, 437] on button "Registrar pagamento" at bounding box center [684, 440] width 229 height 30
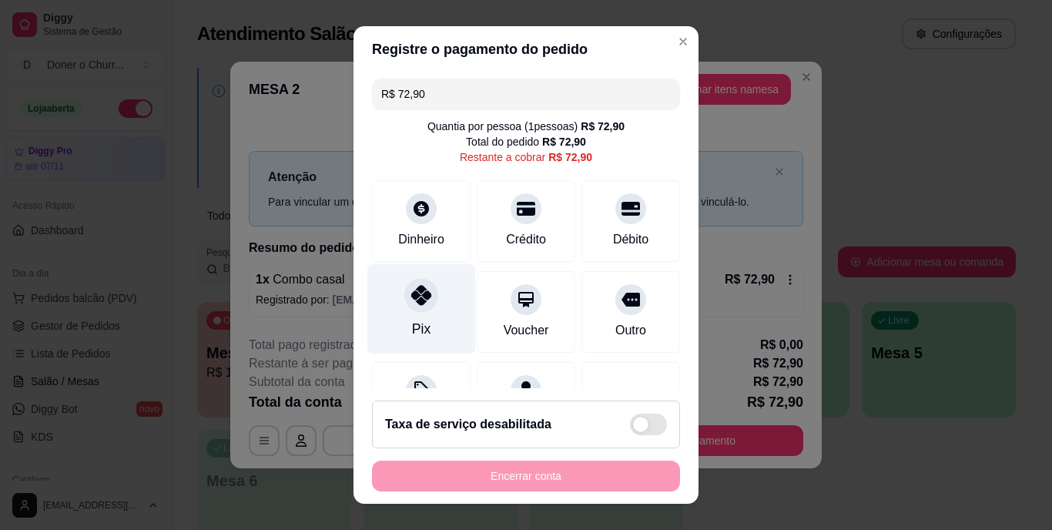
click at [406, 309] on div at bounding box center [421, 296] width 34 height 34
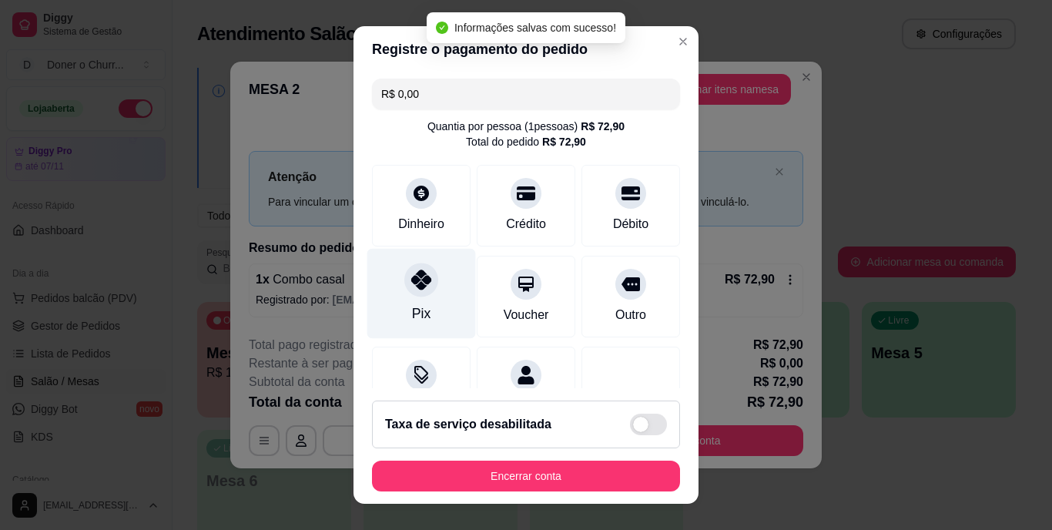
type input "R$ 0,00"
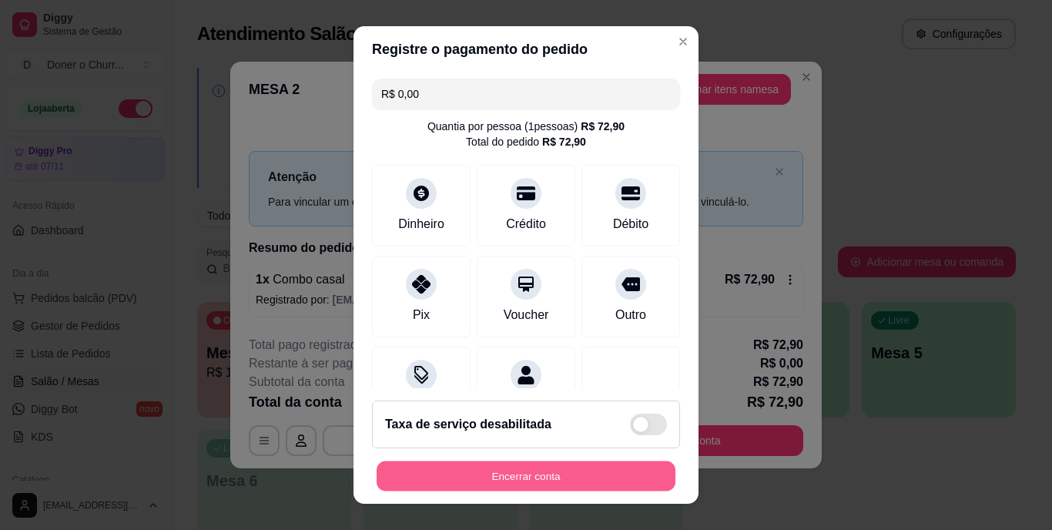
click at [518, 470] on button "Encerrar conta" at bounding box center [525, 475] width 299 height 30
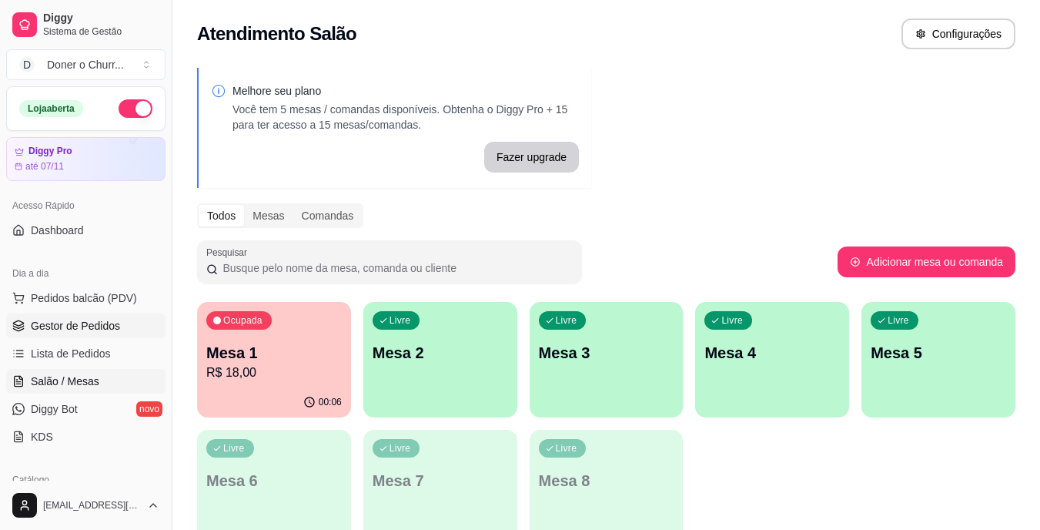
click at [119, 317] on link "Gestor de Pedidos" at bounding box center [85, 325] width 159 height 25
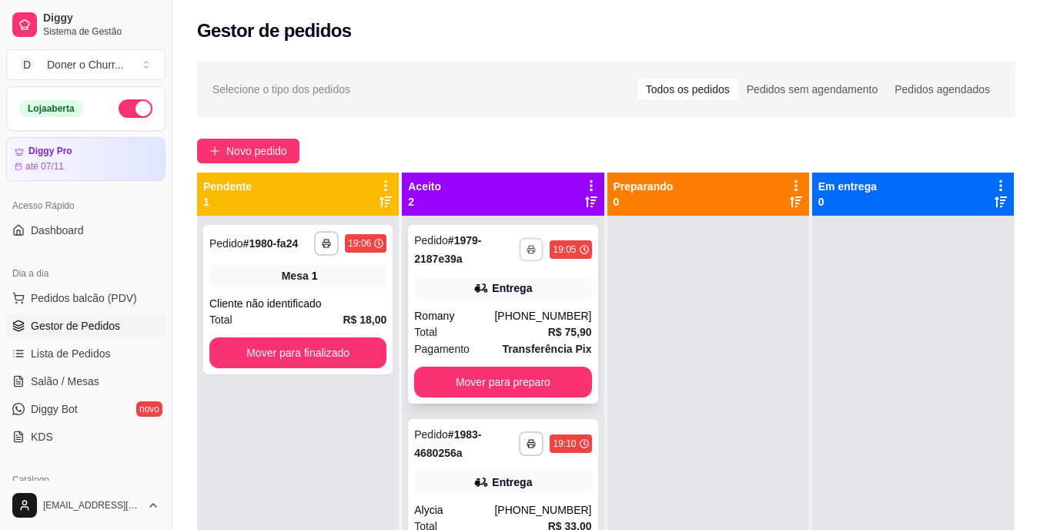
click at [527, 252] on icon "button" at bounding box center [531, 249] width 9 height 9
click at [493, 309] on button "IMPRESSORA" at bounding box center [485, 303] width 108 height 24
click at [529, 443] on icon "button" at bounding box center [531, 443] width 9 height 9
click at [482, 501] on button "IMPRESSORA" at bounding box center [485, 497] width 108 height 24
click at [488, 371] on button "Mover para preparo" at bounding box center [502, 381] width 177 height 31
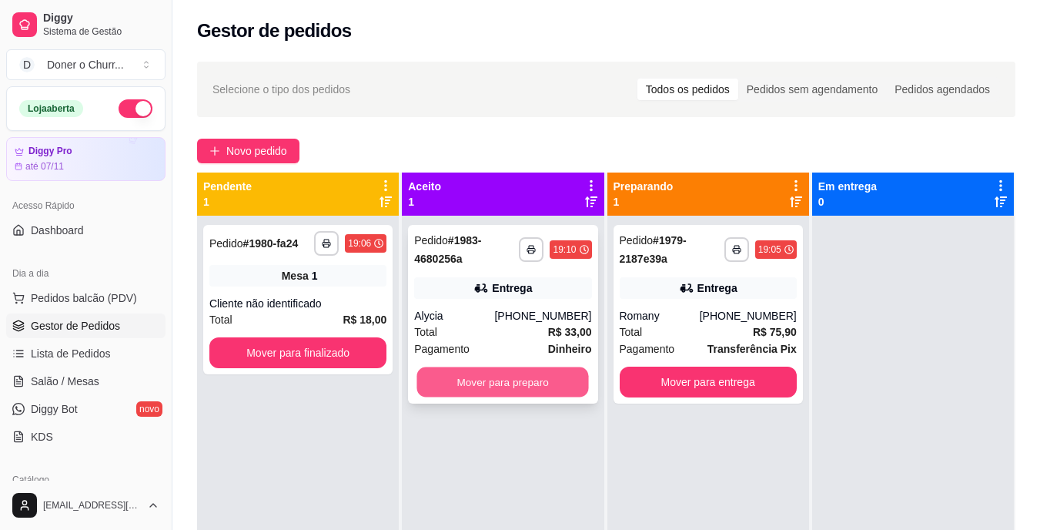
click at [493, 375] on button "Mover para preparo" at bounding box center [503, 382] width 172 height 30
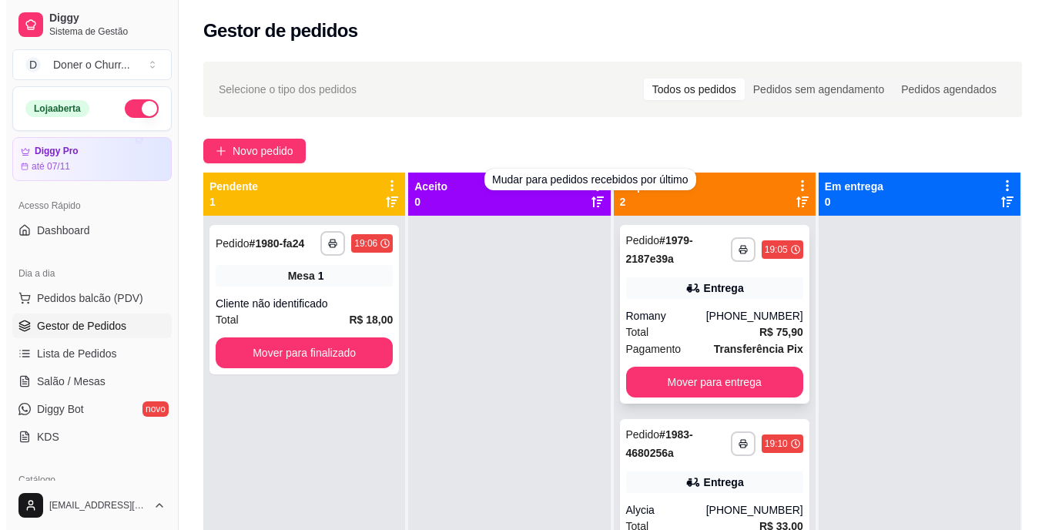
scroll to position [42, 0]
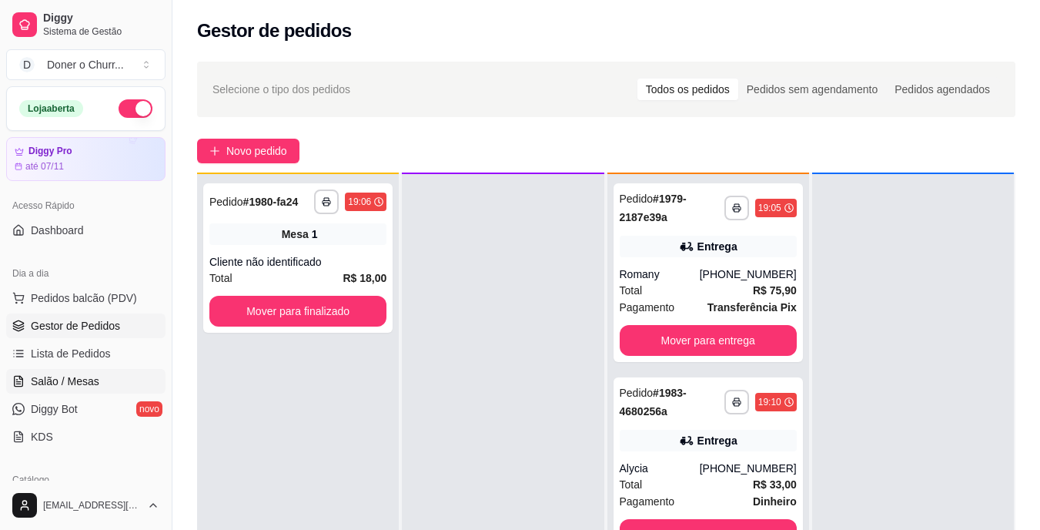
click at [72, 381] on span "Salão / Mesas" at bounding box center [65, 380] width 69 height 15
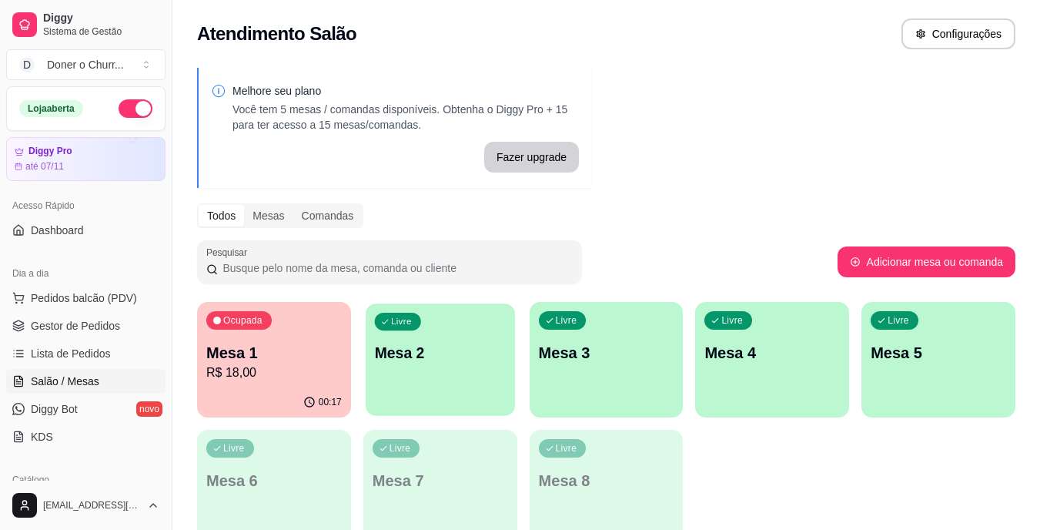
click at [443, 366] on div "Livre Mesa 2" at bounding box center [440, 350] width 149 height 94
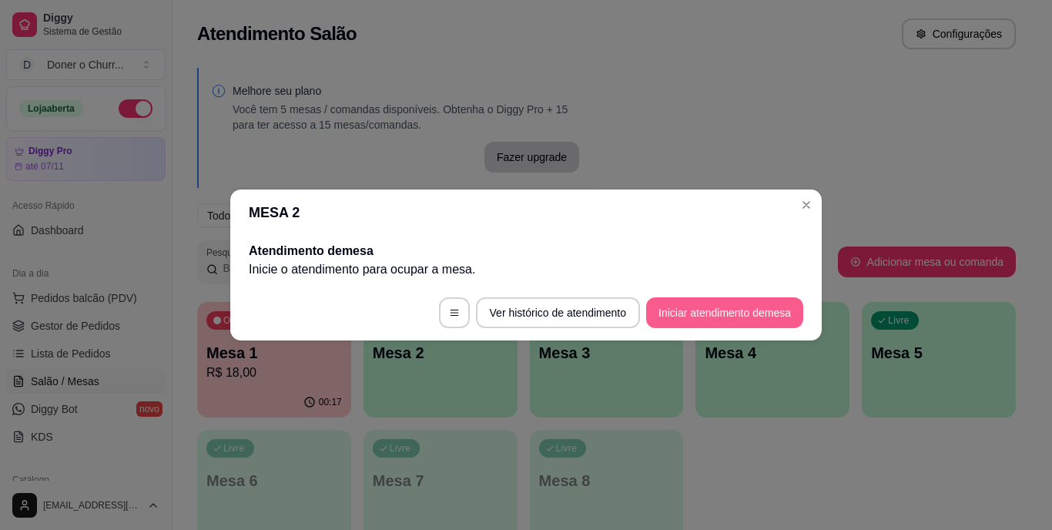
click at [735, 305] on button "Iniciar atendimento de mesa" at bounding box center [724, 312] width 157 height 31
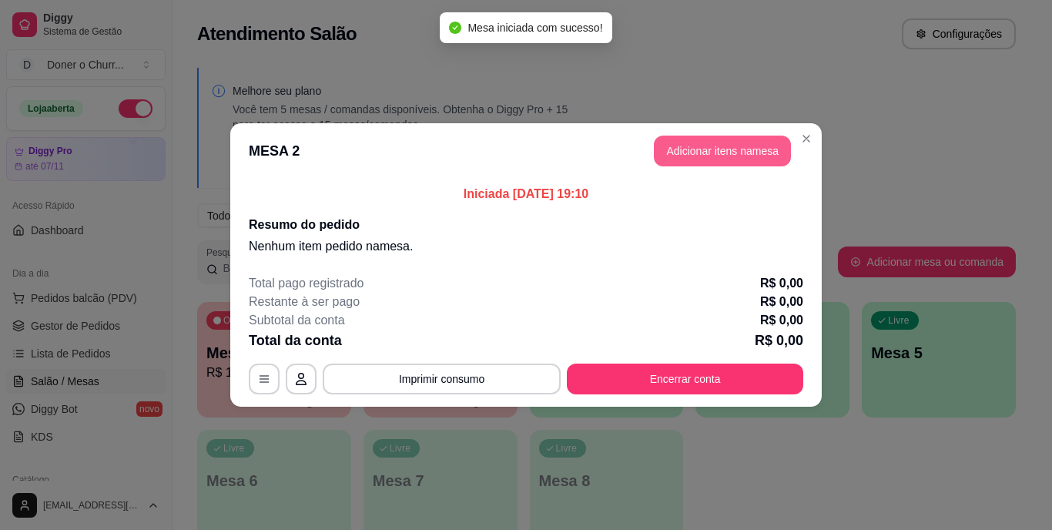
click at [725, 147] on button "Adicionar itens na mesa" at bounding box center [722, 151] width 137 height 31
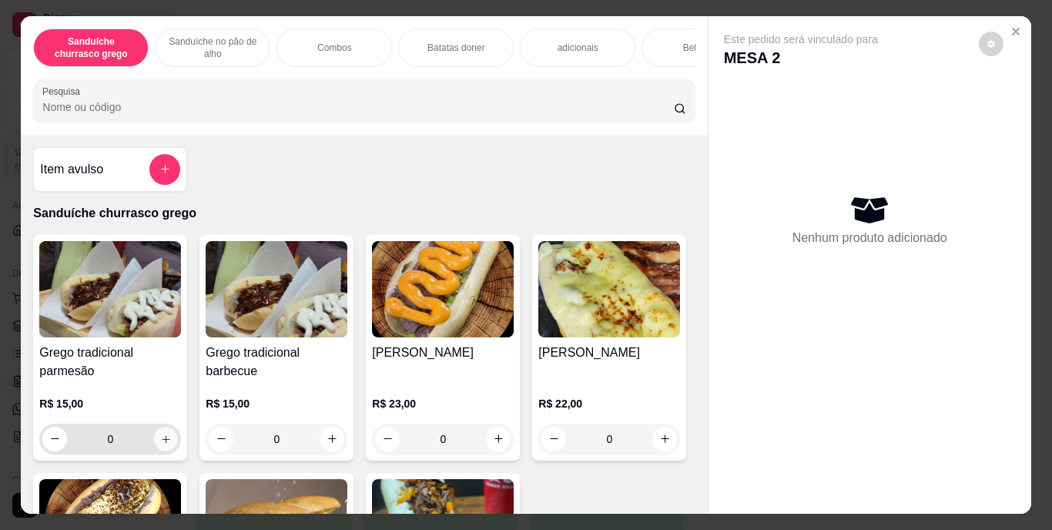
click at [160, 443] on icon "increase-product-quantity" at bounding box center [166, 439] width 12 height 12
type input "1"
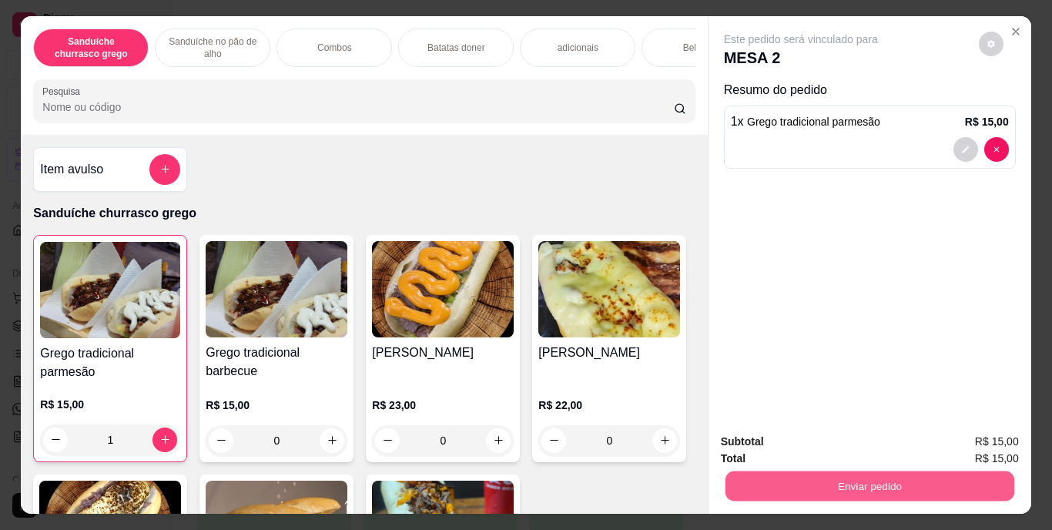
click at [856, 480] on button "Enviar pedido" at bounding box center [868, 486] width 289 height 30
click at [986, 434] on button "Enviar pedido" at bounding box center [978, 442] width 85 height 28
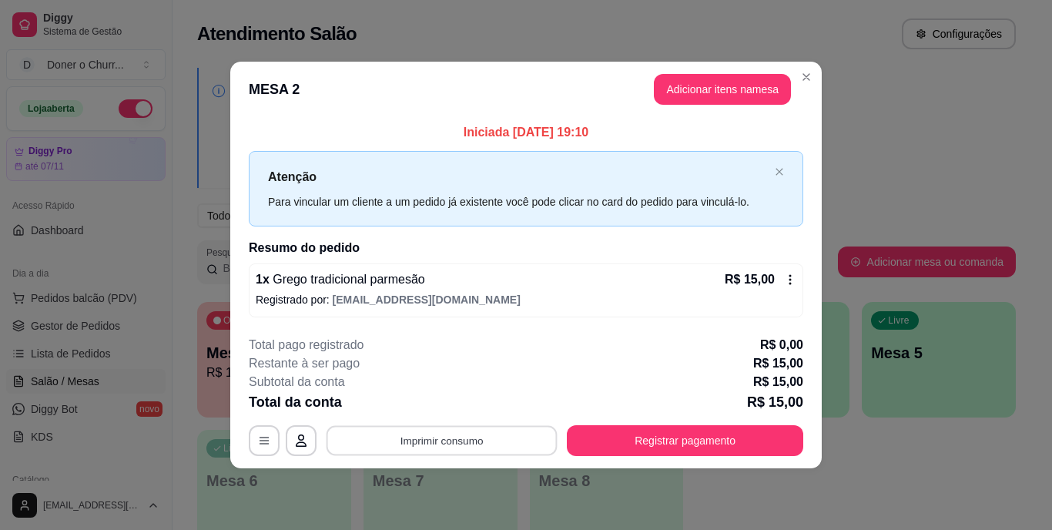
click at [441, 443] on button "Imprimir consumo" at bounding box center [441, 440] width 231 height 30
click at [442, 397] on button "IMPRESSORA" at bounding box center [447, 405] width 108 height 24
click at [437, 432] on button "Imprimir consumo" at bounding box center [441, 440] width 231 height 30
click at [436, 406] on button "IMPRESSORA" at bounding box center [447, 405] width 108 height 24
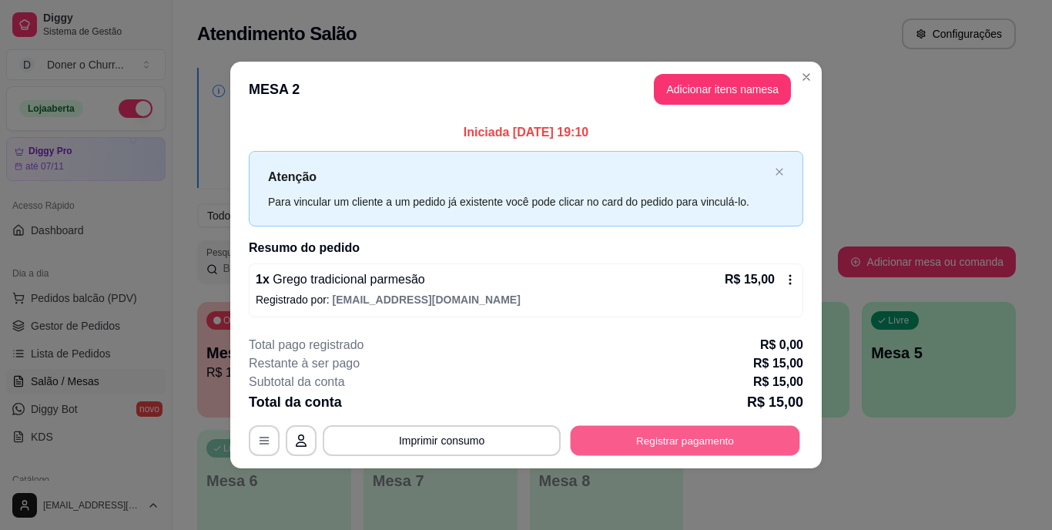
click at [608, 439] on button "Registrar pagamento" at bounding box center [684, 440] width 229 height 30
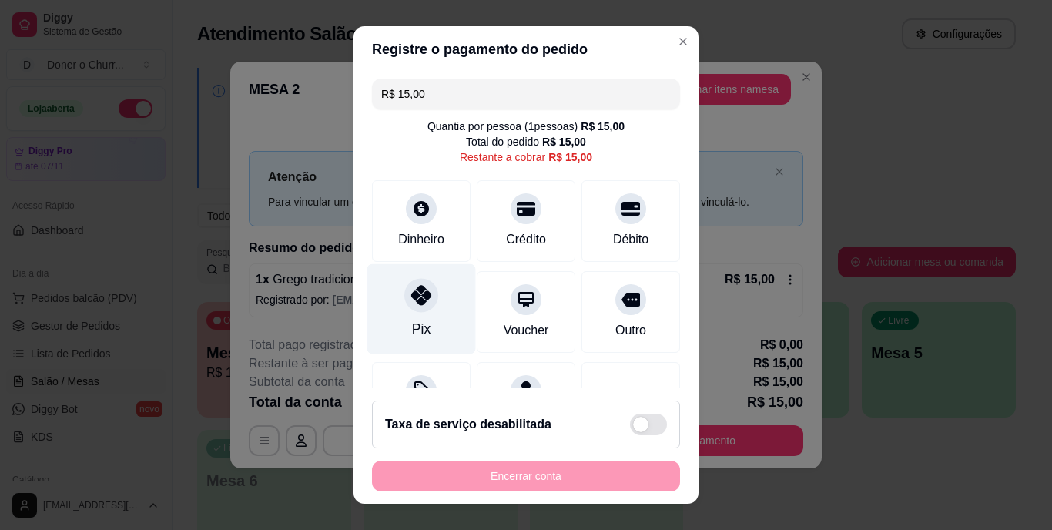
click at [416, 306] on div at bounding box center [421, 296] width 34 height 34
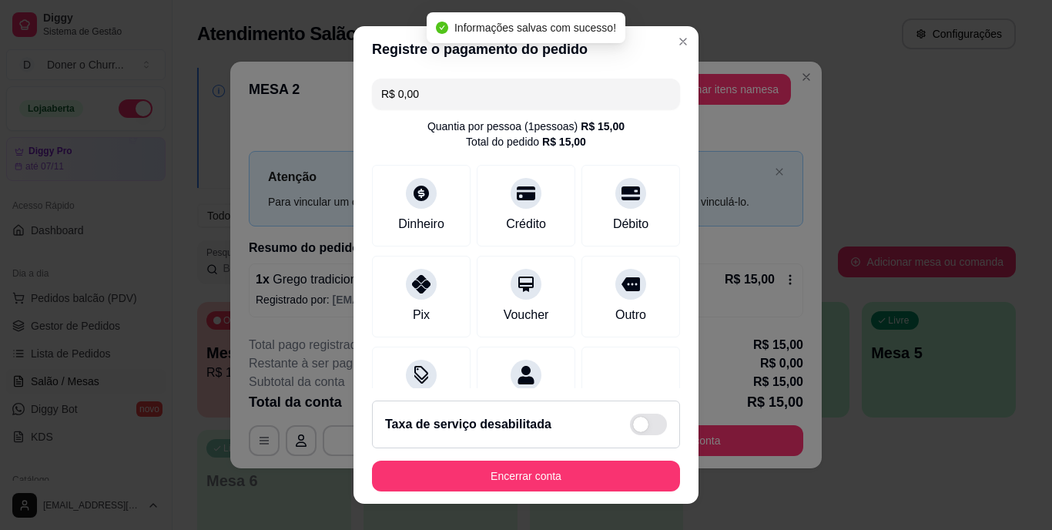
type input "R$ 0,00"
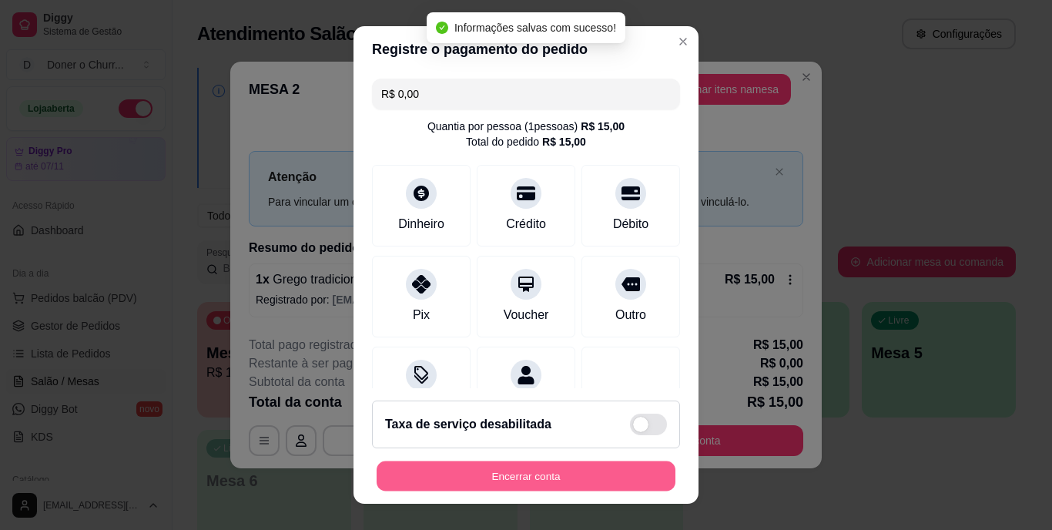
click at [534, 462] on button "Encerrar conta" at bounding box center [525, 475] width 299 height 30
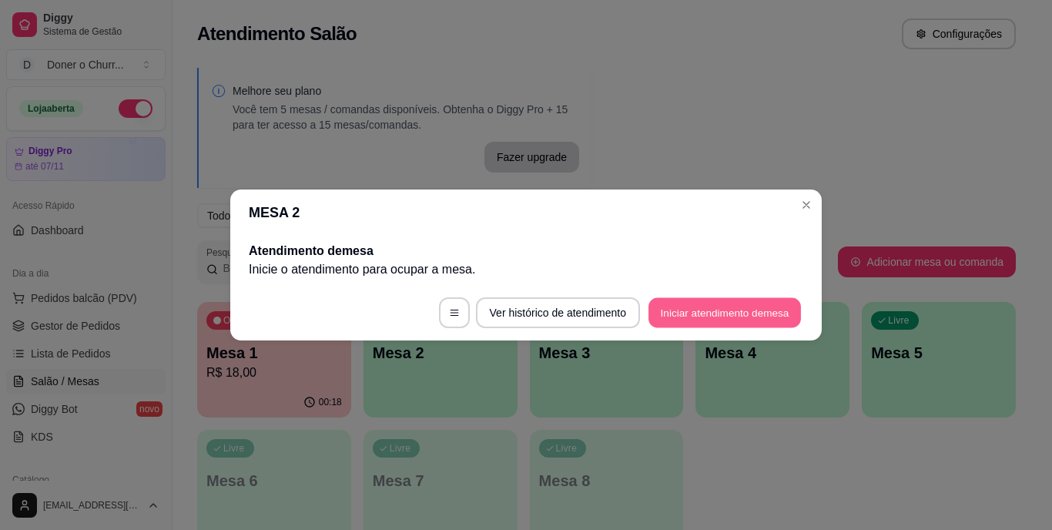
click at [667, 306] on button "Iniciar atendimento de mesa" at bounding box center [724, 313] width 152 height 30
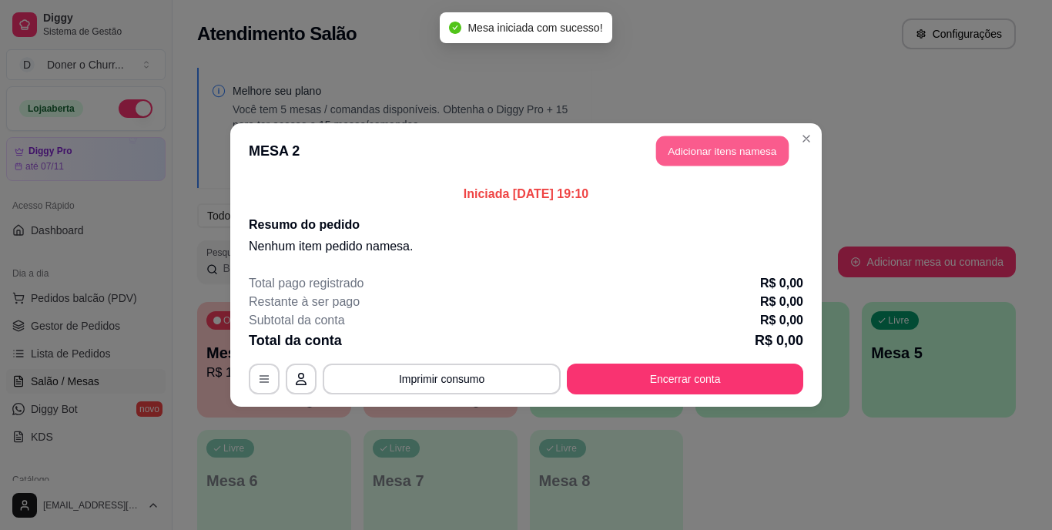
click at [709, 159] on button "Adicionar itens na mesa" at bounding box center [722, 151] width 132 height 30
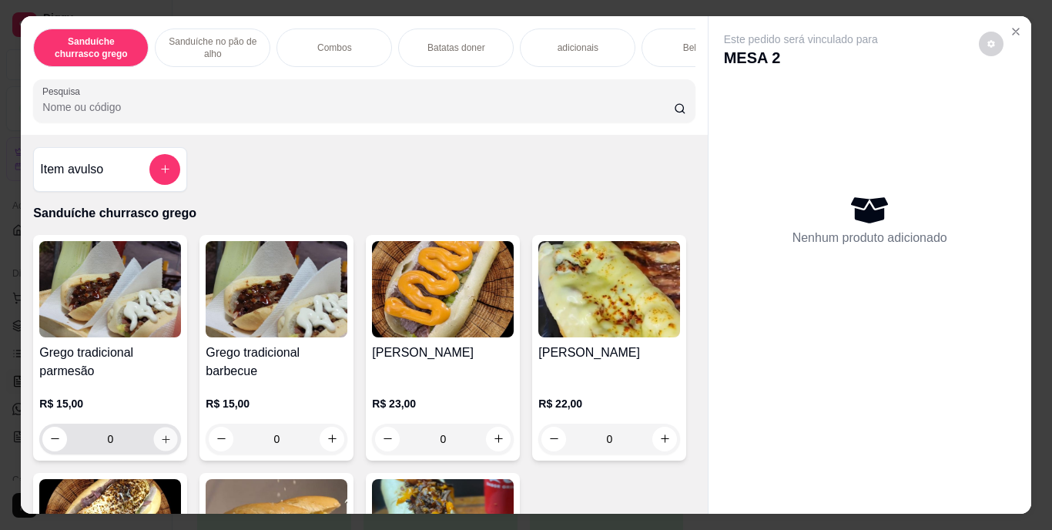
click at [160, 444] on icon "increase-product-quantity" at bounding box center [166, 439] width 12 height 12
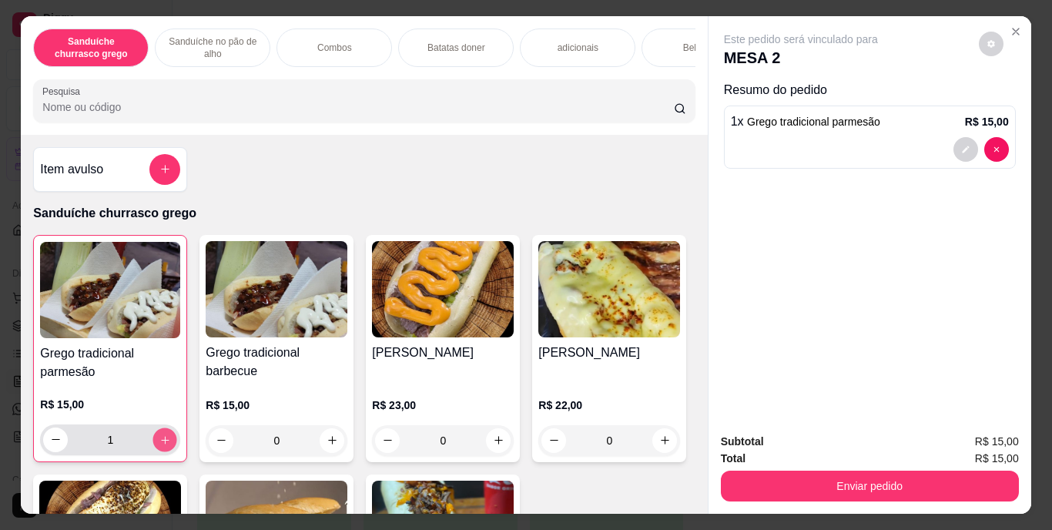
click at [159, 445] on icon "increase-product-quantity" at bounding box center [165, 439] width 12 height 12
type input "2"
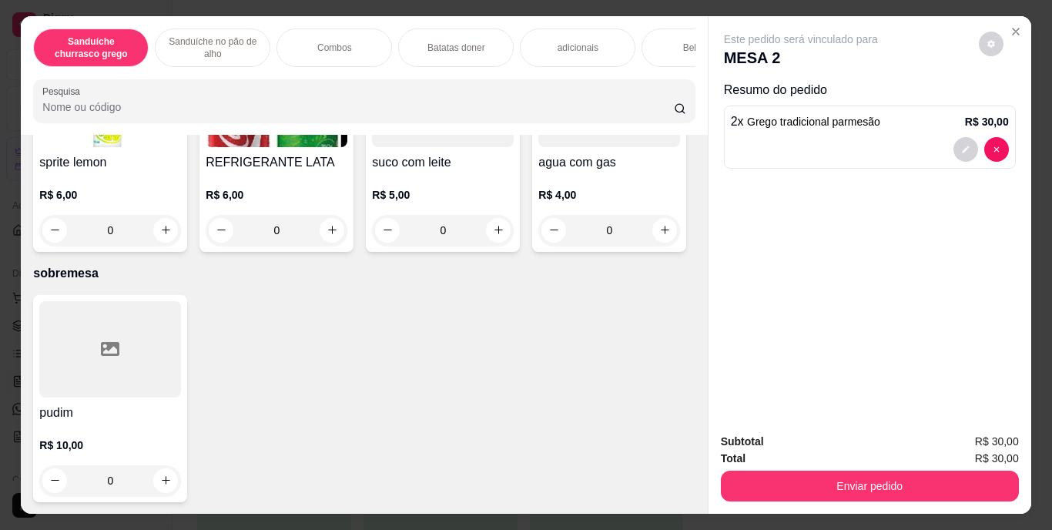
scroll to position [2709, 0]
click at [162, 16] on icon "increase-product-quantity" at bounding box center [166, 11] width 12 height 12
type input "1"
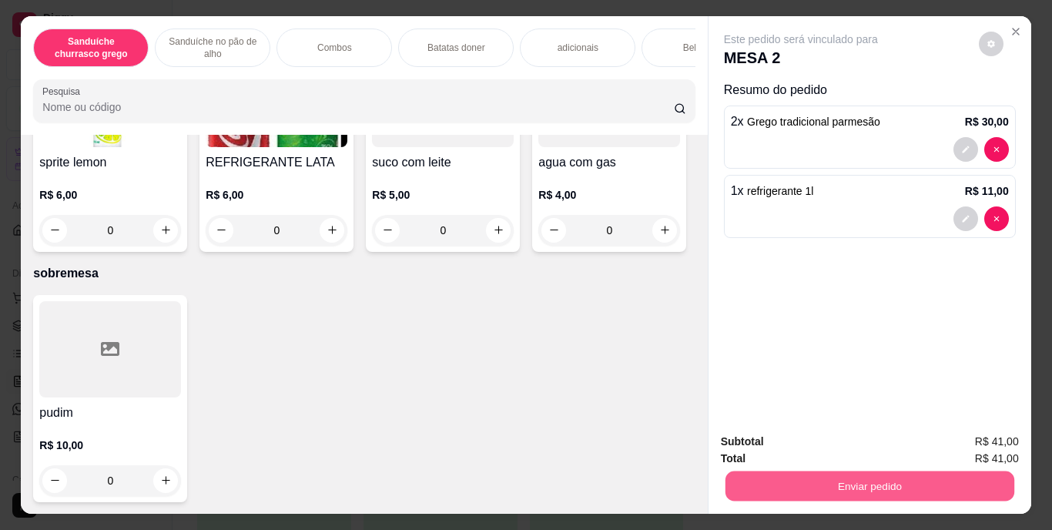
click at [816, 472] on button "Enviar pedido" at bounding box center [868, 486] width 289 height 30
click at [981, 433] on button "Enviar pedido" at bounding box center [978, 442] width 85 height 28
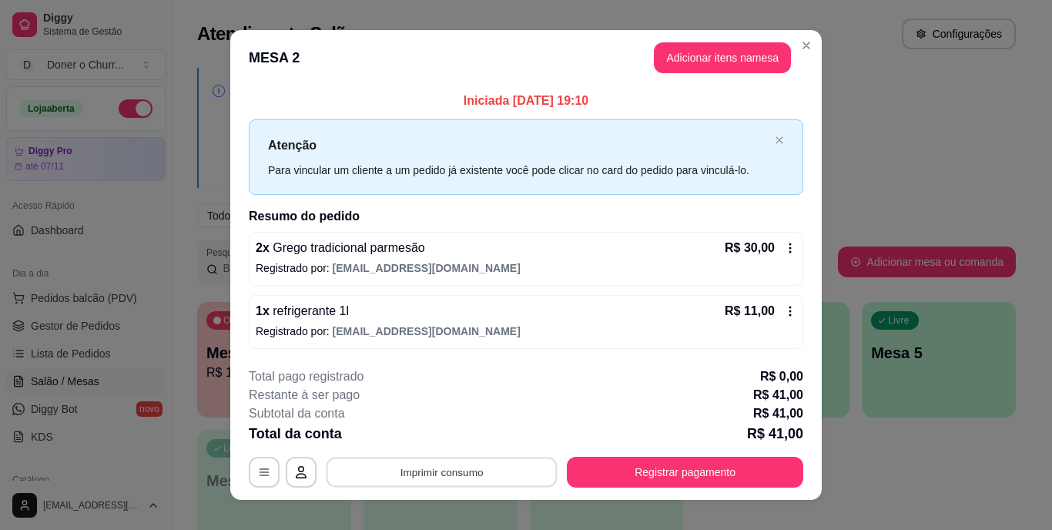
click at [447, 467] on button "Imprimir consumo" at bounding box center [441, 472] width 231 height 30
click at [433, 437] on button "IMPRESSORA" at bounding box center [440, 436] width 108 height 24
click at [436, 471] on button "Imprimir consumo" at bounding box center [441, 472] width 231 height 30
click at [434, 437] on button "IMPRESSORA" at bounding box center [441, 436] width 112 height 25
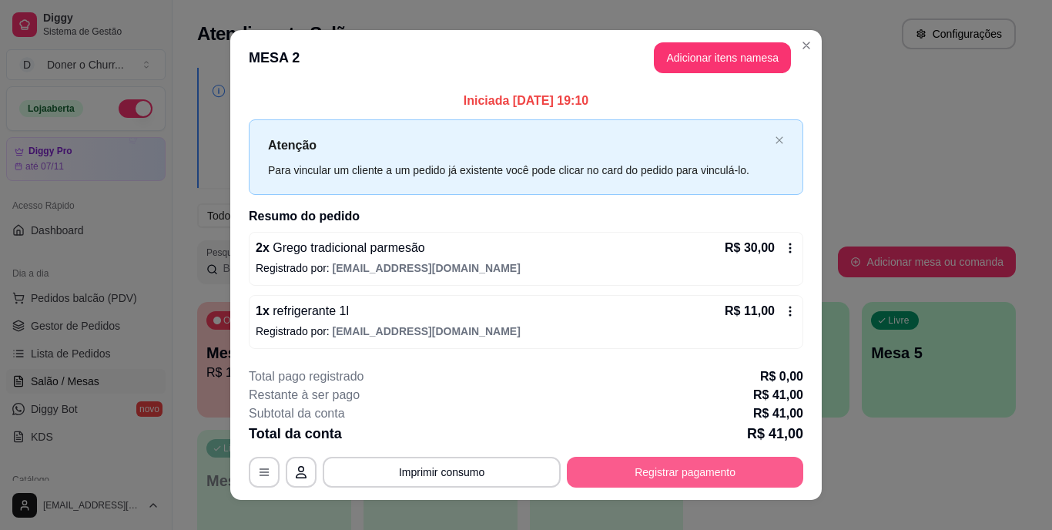
click at [585, 460] on button "Registrar pagamento" at bounding box center [685, 472] width 236 height 31
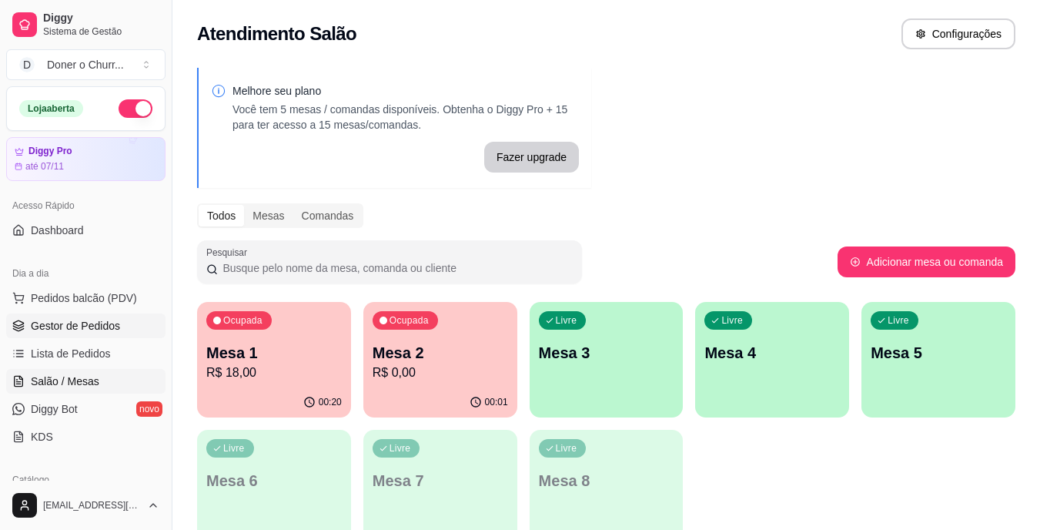
click at [92, 327] on span "Gestor de Pedidos" at bounding box center [75, 325] width 89 height 15
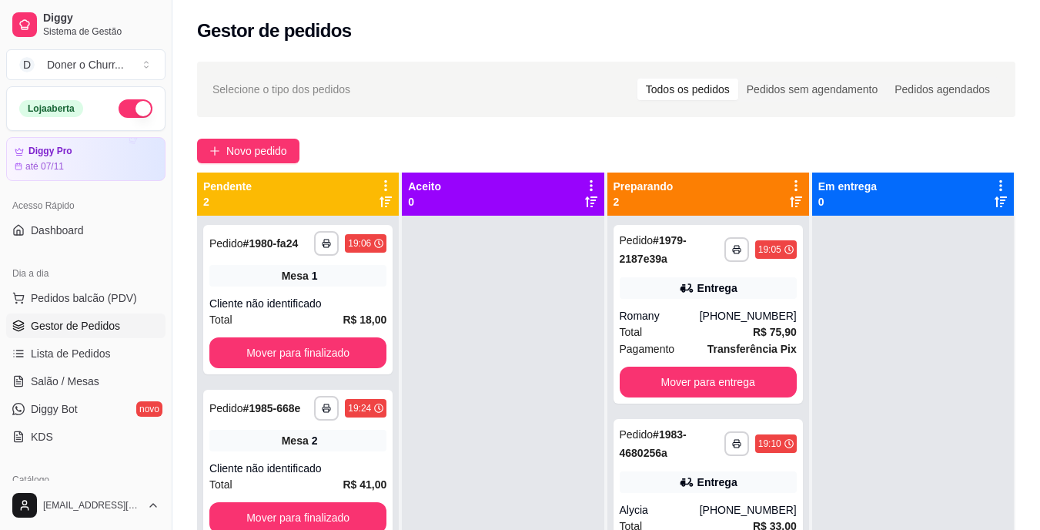
drag, startPoint x: 551, startPoint y: 298, endPoint x: 482, endPoint y: 460, distance: 175.9
click at [482, 460] on div at bounding box center [503, 481] width 202 height 530
click at [73, 386] on span "Salão / Mesas" at bounding box center [65, 380] width 69 height 15
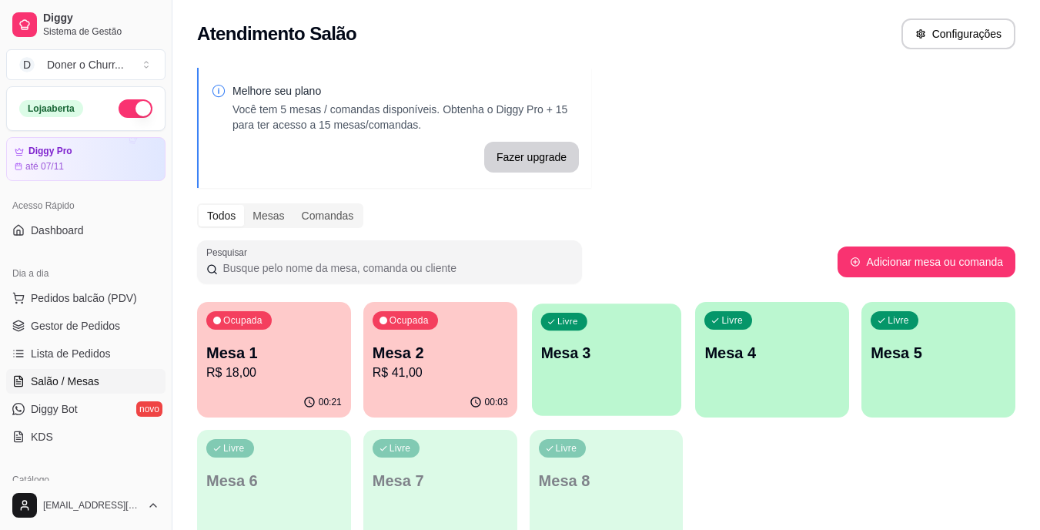
click at [593, 352] on p "Mesa 3" at bounding box center [606, 353] width 132 height 21
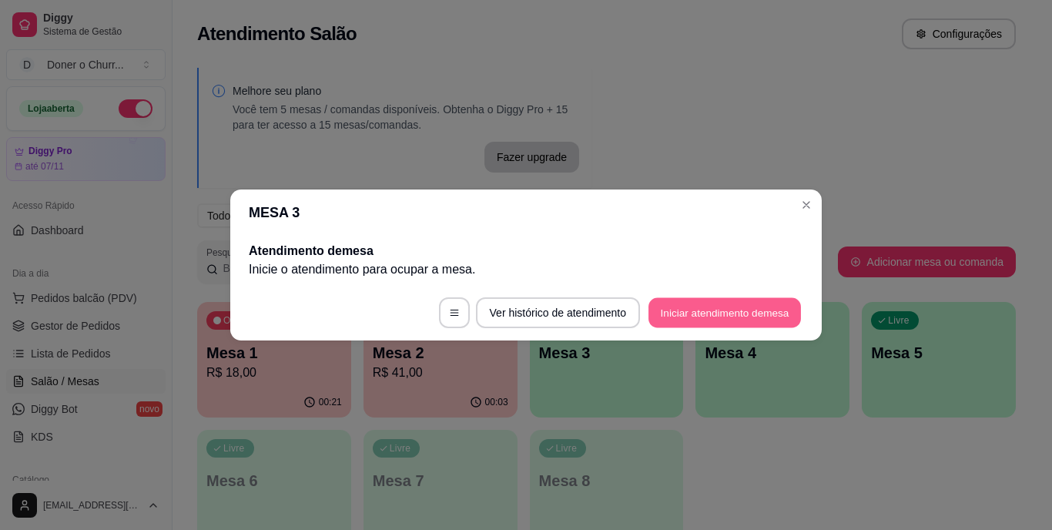
click at [726, 311] on button "Iniciar atendimento de mesa" at bounding box center [724, 313] width 152 height 30
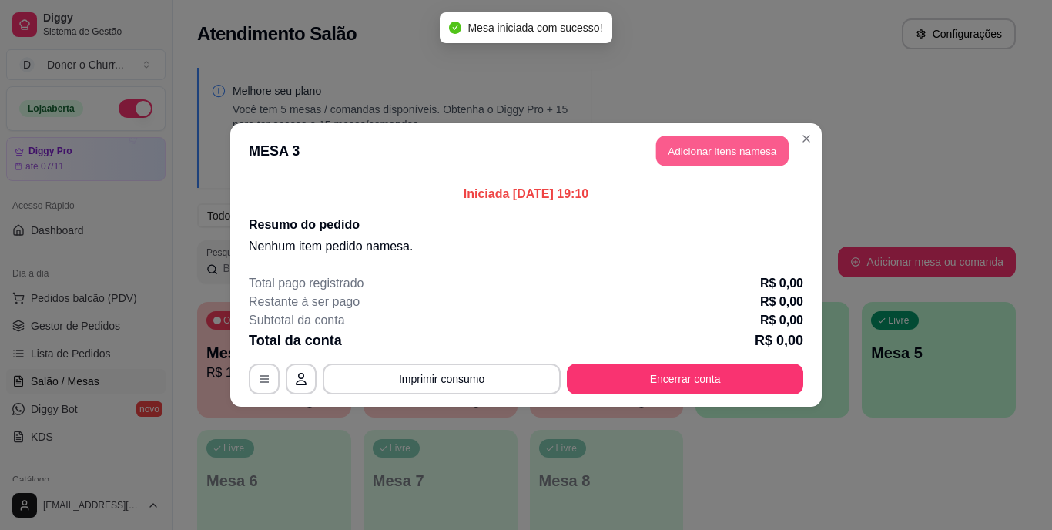
click at [735, 149] on button "Adicionar itens na mesa" at bounding box center [722, 151] width 132 height 30
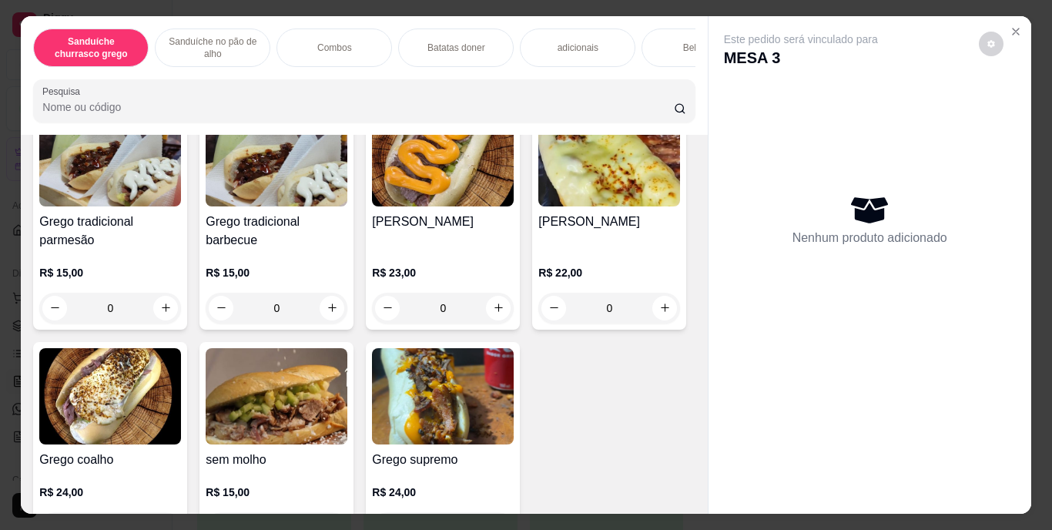
scroll to position [250, 0]
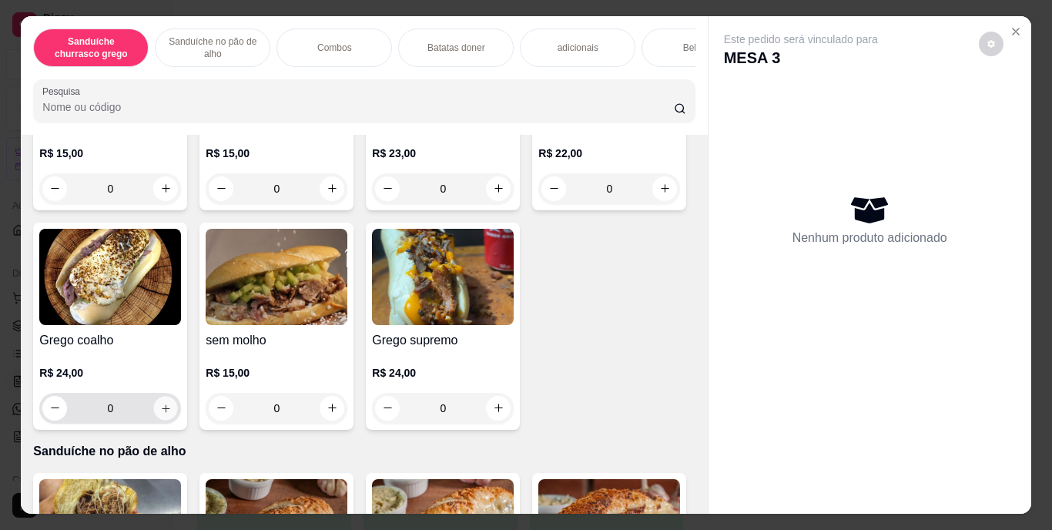
click at [178, 420] on button "increase-product-quantity" at bounding box center [166, 408] width 24 height 24
type input "1"
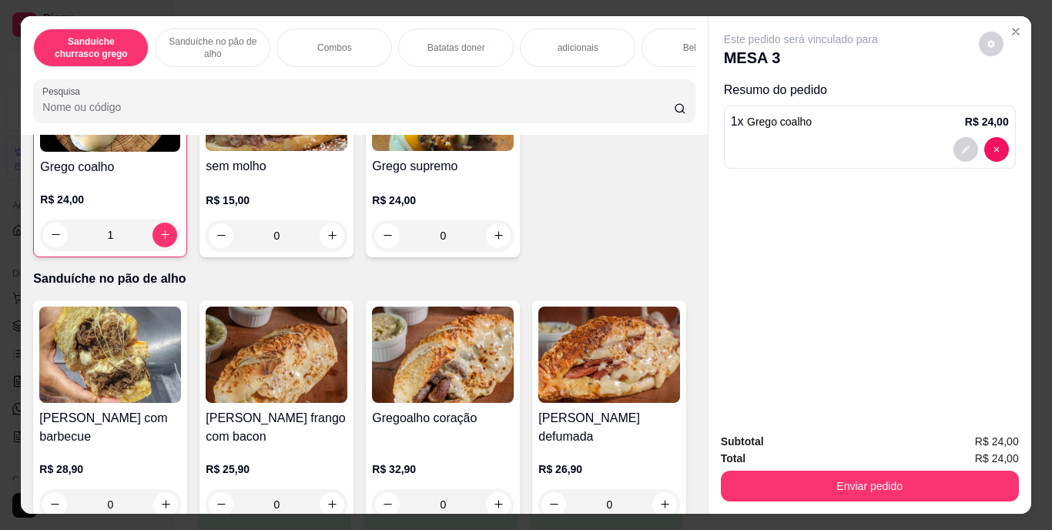
scroll to position [405, 0]
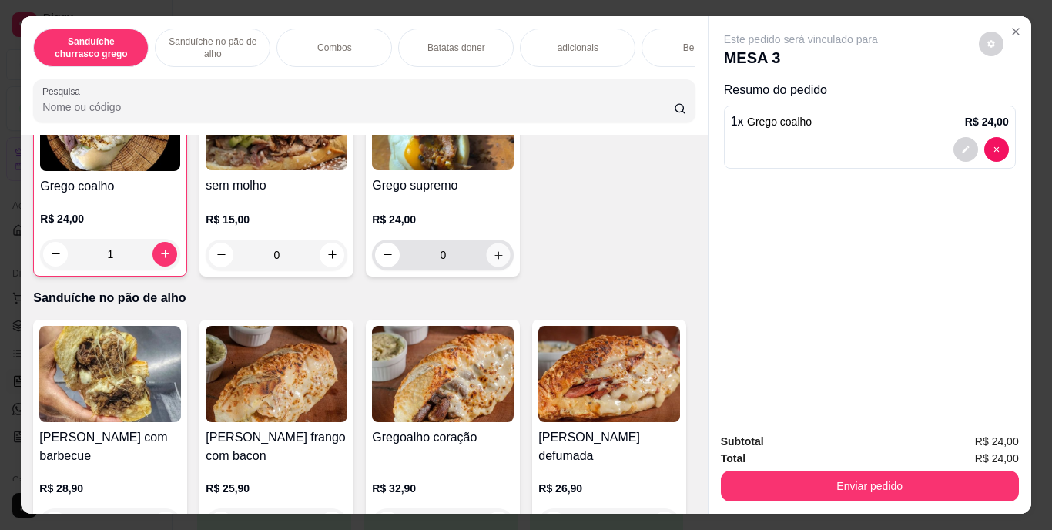
click at [493, 260] on icon "increase-product-quantity" at bounding box center [499, 255] width 12 height 12
type input "1"
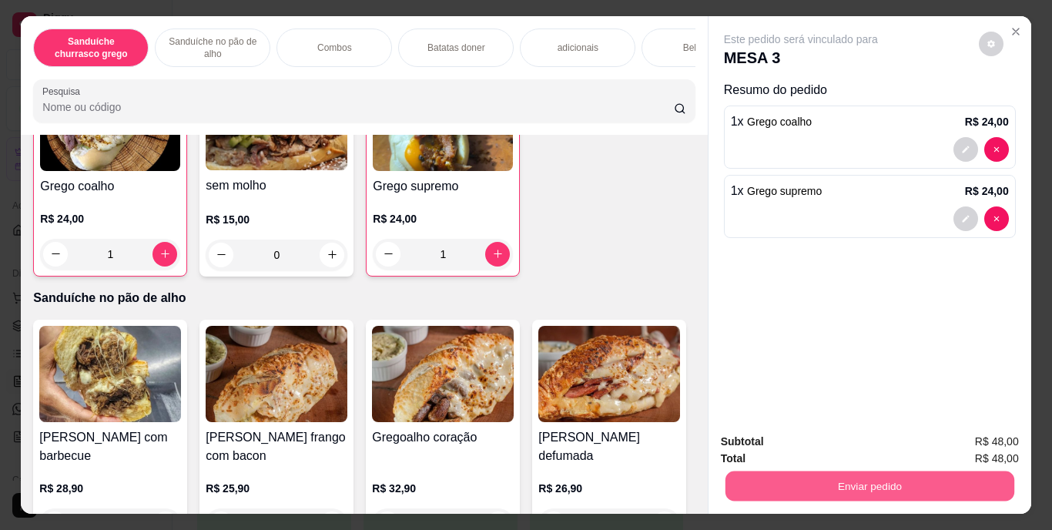
click at [876, 480] on button "Enviar pedido" at bounding box center [868, 486] width 289 height 30
click at [972, 440] on button "Enviar pedido" at bounding box center [978, 442] width 85 height 28
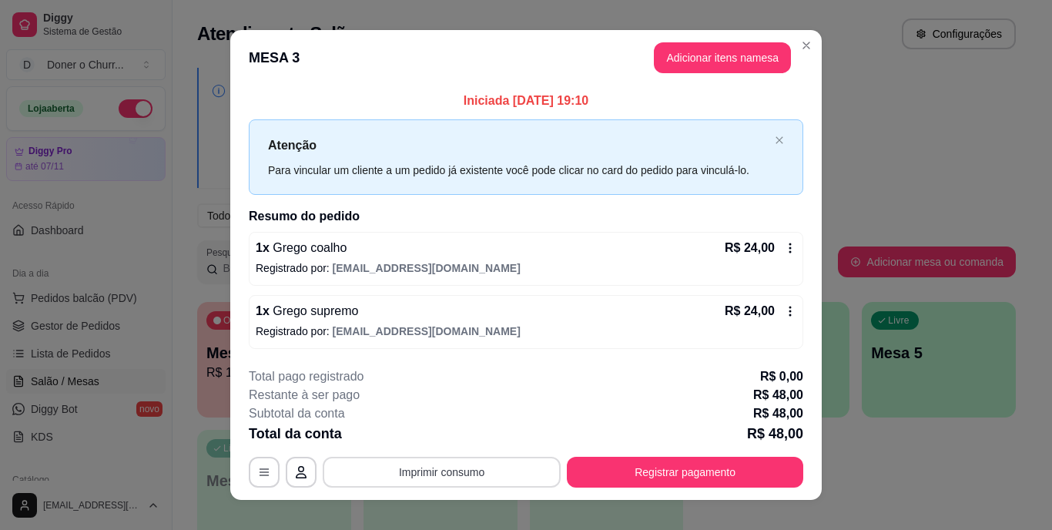
click at [417, 466] on button "Imprimir consumo" at bounding box center [442, 472] width 238 height 31
click at [429, 421] on div "Escolha a impressora IMPRESSORA" at bounding box center [440, 426] width 127 height 52
click at [433, 431] on button "IMPRESSORA" at bounding box center [440, 436] width 108 height 24
click at [430, 466] on button "Imprimir consumo" at bounding box center [441, 472] width 231 height 30
click at [443, 433] on button "IMPRESSORA" at bounding box center [441, 436] width 112 height 25
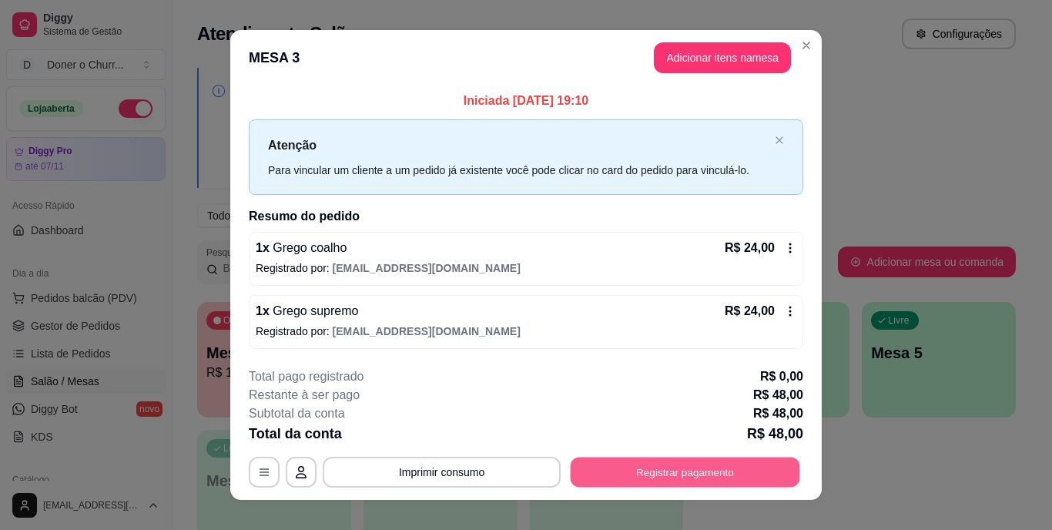
click at [663, 470] on button "Registrar pagamento" at bounding box center [684, 472] width 229 height 30
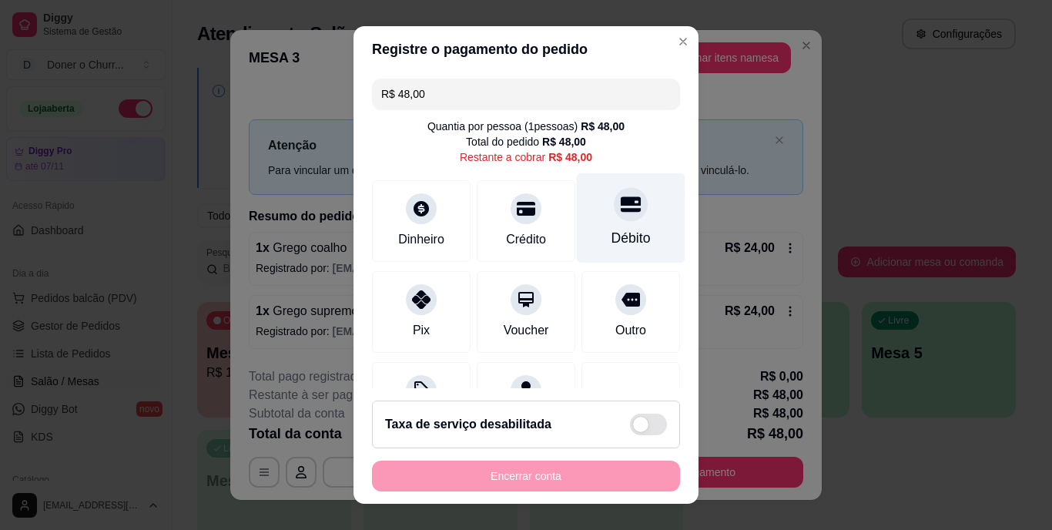
click at [611, 229] on div "Débito" at bounding box center [630, 239] width 39 height 20
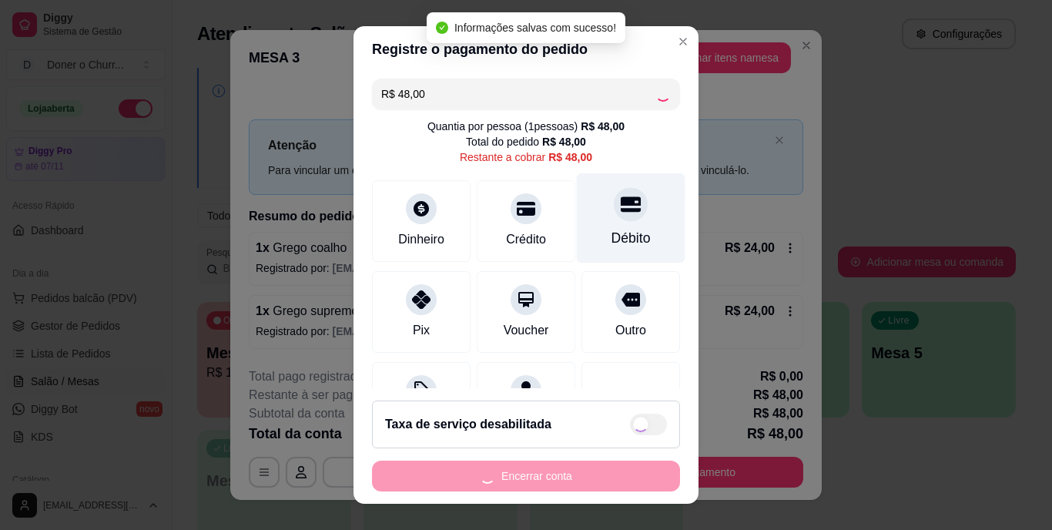
type input "R$ 0,00"
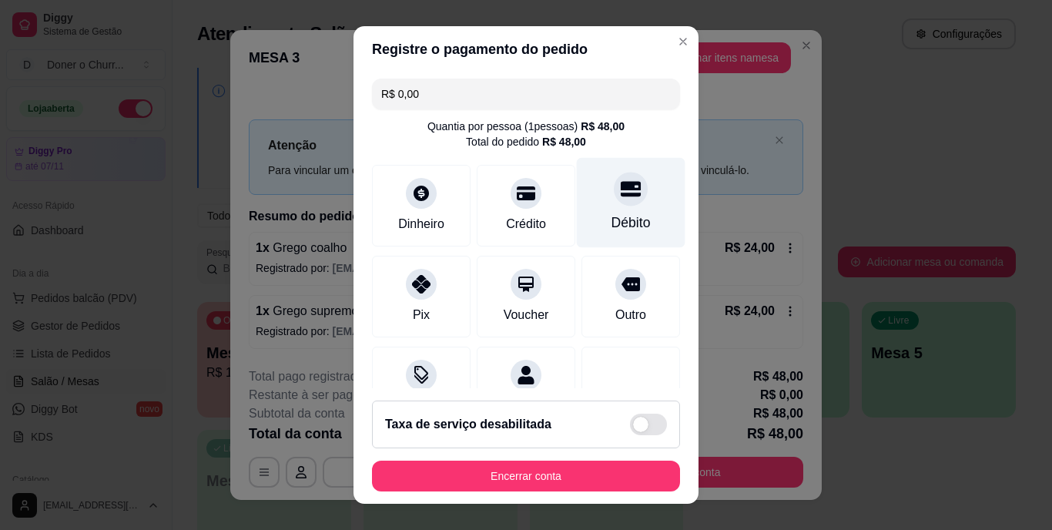
click at [611, 229] on div "Débito" at bounding box center [630, 223] width 39 height 20
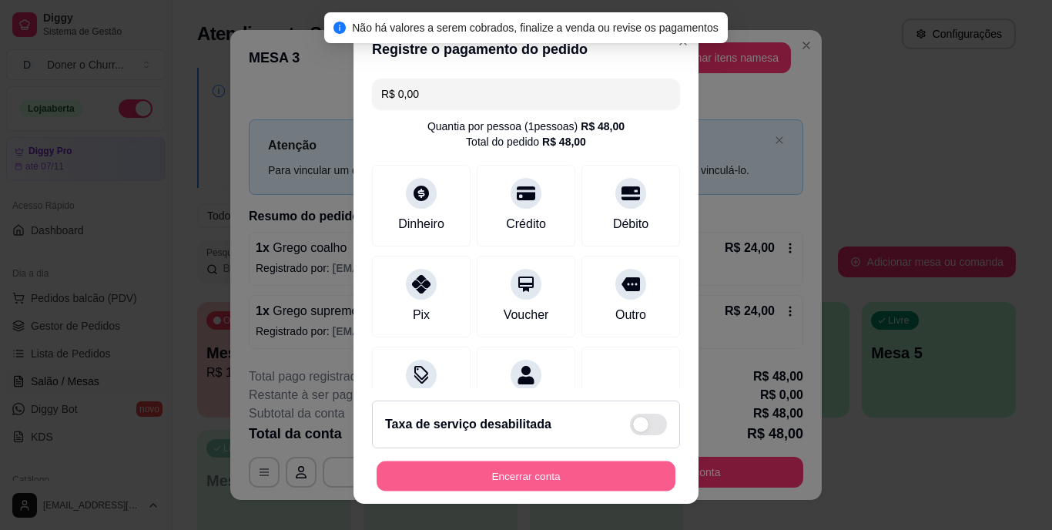
click at [524, 470] on button "Encerrar conta" at bounding box center [525, 475] width 299 height 30
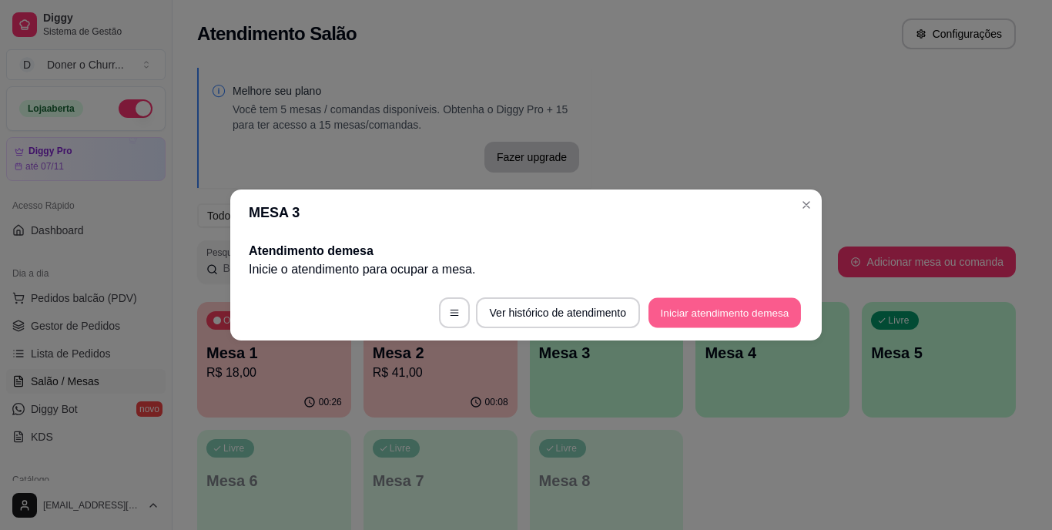
click at [742, 309] on button "Iniciar atendimento de mesa" at bounding box center [724, 313] width 152 height 30
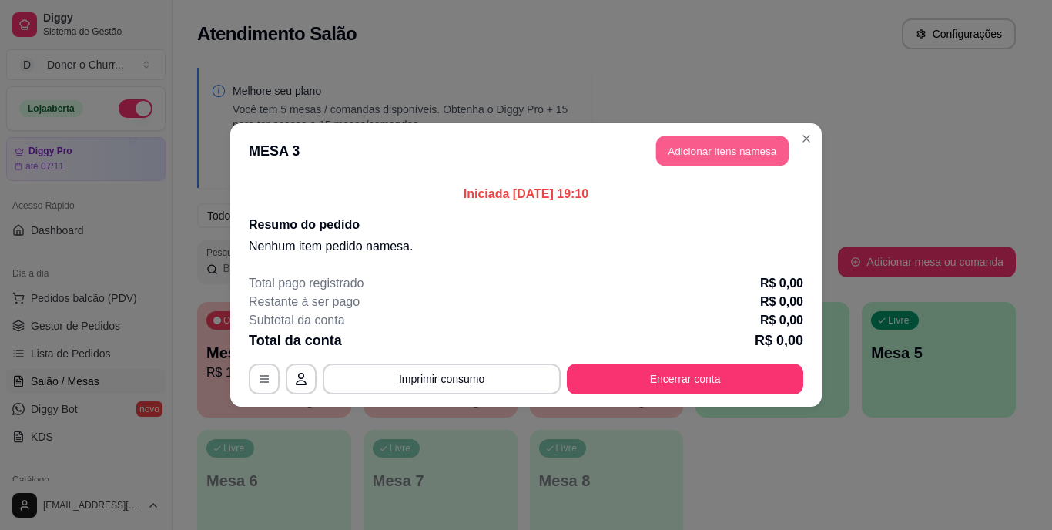
click at [702, 156] on button "Adicionar itens na mesa" at bounding box center [722, 151] width 132 height 30
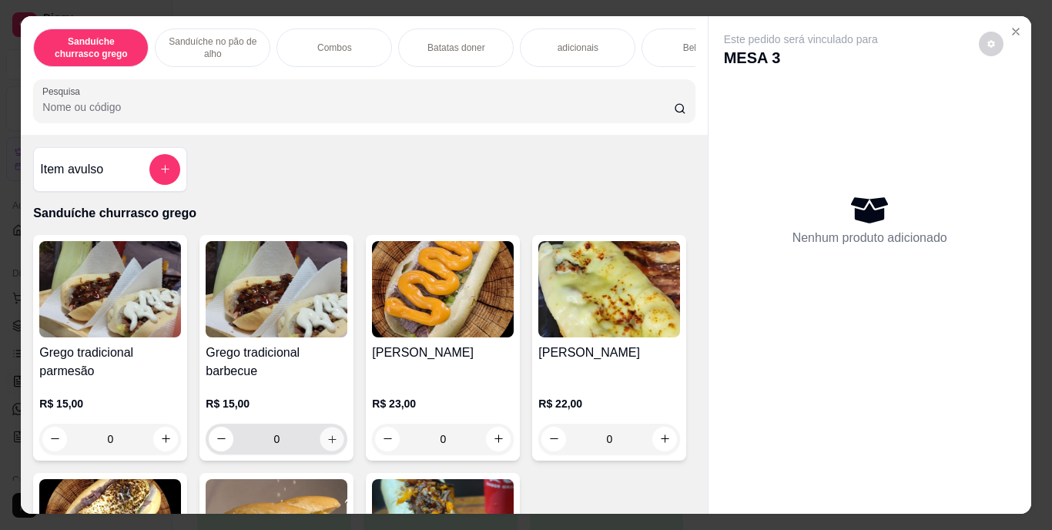
click at [328, 443] on icon "increase-product-quantity" at bounding box center [332, 439] width 12 height 12
type input "1"
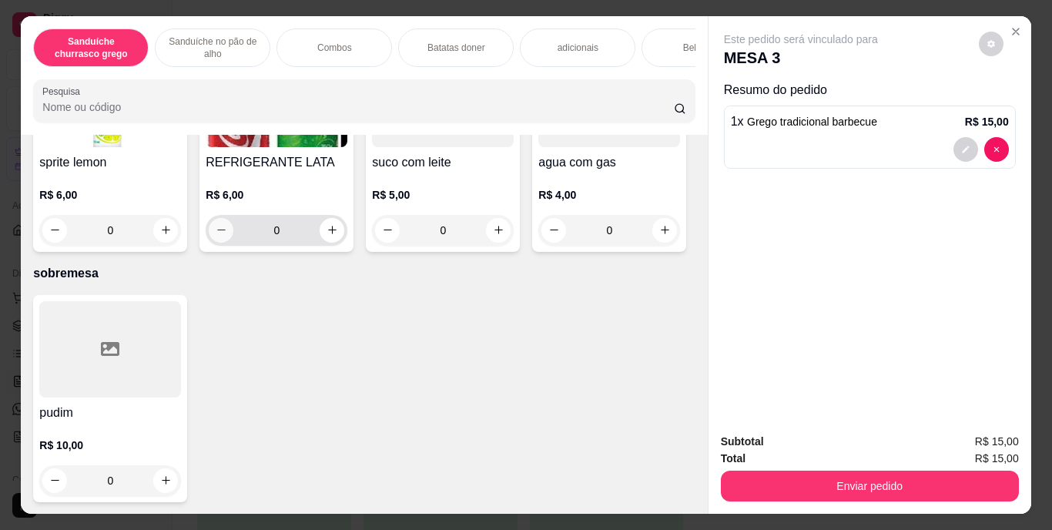
scroll to position [2876, 0]
click at [659, 16] on icon "increase-product-quantity" at bounding box center [665, 11] width 12 height 12
type input "1"
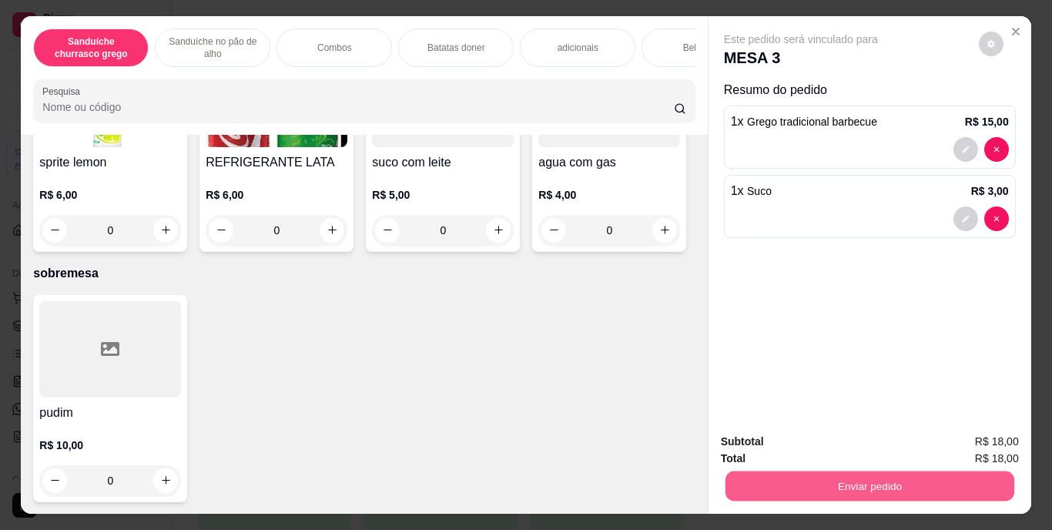
click at [828, 479] on button "Enviar pedido" at bounding box center [868, 486] width 289 height 30
click at [979, 443] on button "Enviar pedido" at bounding box center [978, 442] width 85 height 28
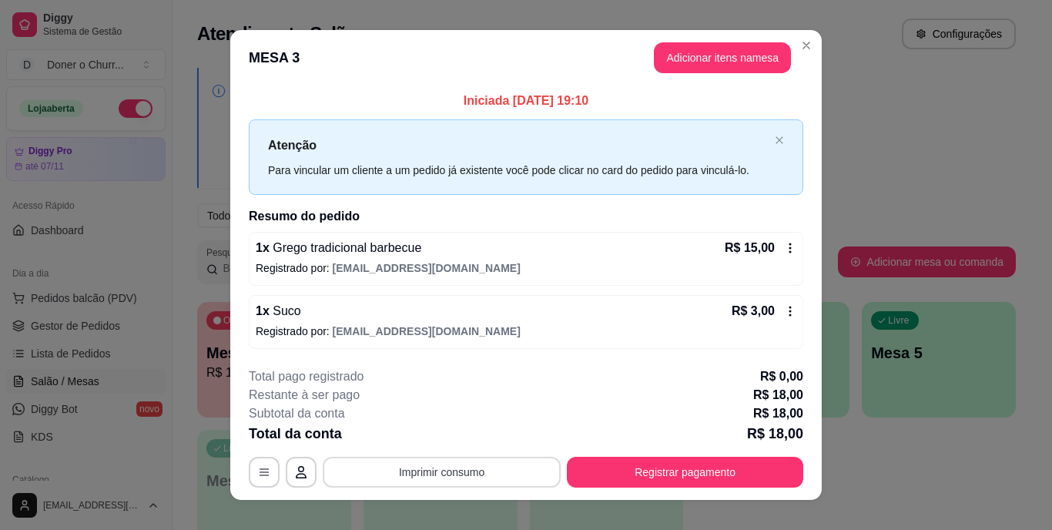
click at [416, 472] on button "Imprimir consumo" at bounding box center [442, 472] width 238 height 31
click at [459, 428] on button "IMPRESSORA" at bounding box center [440, 435] width 108 height 24
click at [436, 471] on button "Imprimir consumo" at bounding box center [442, 472] width 238 height 31
click at [435, 430] on button "IMPRESSORA" at bounding box center [440, 436] width 108 height 24
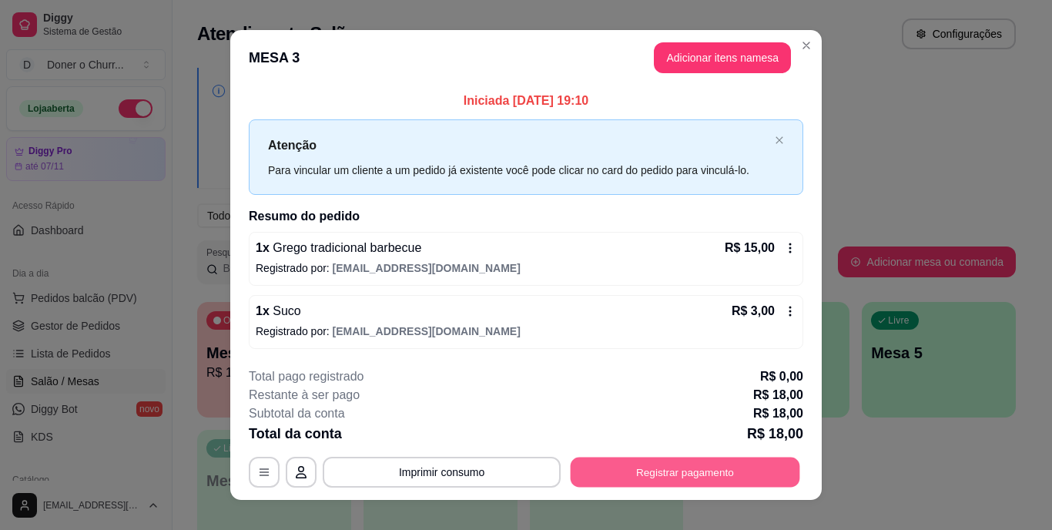
click at [679, 473] on button "Registrar pagamento" at bounding box center [684, 472] width 229 height 30
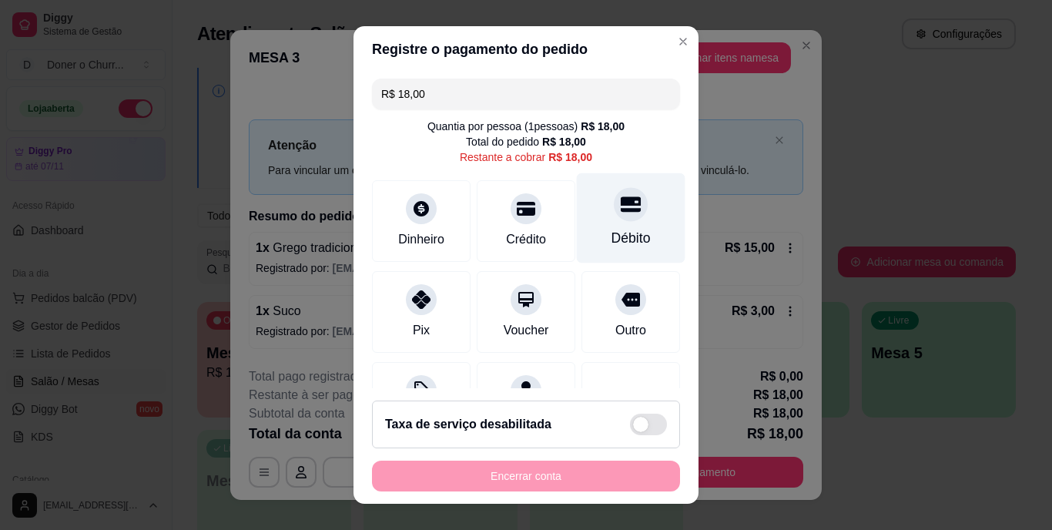
click at [611, 236] on div "Débito" at bounding box center [630, 239] width 39 height 20
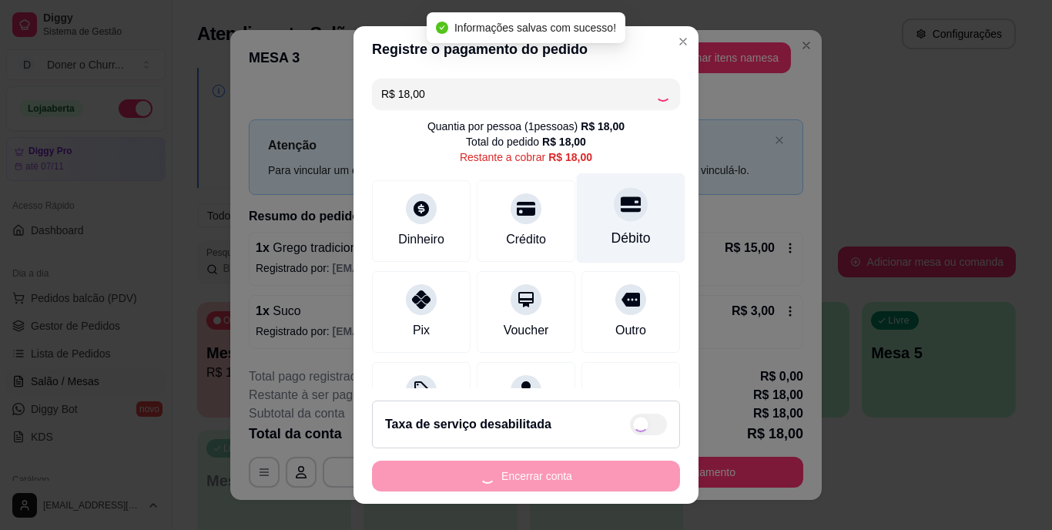
type input "R$ 0,00"
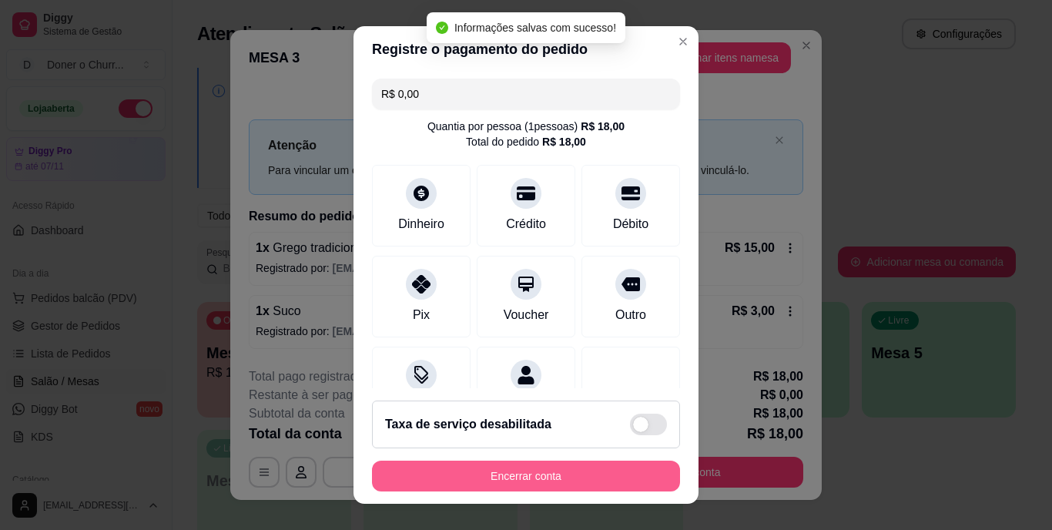
click at [532, 474] on button "Encerrar conta" at bounding box center [526, 475] width 308 height 31
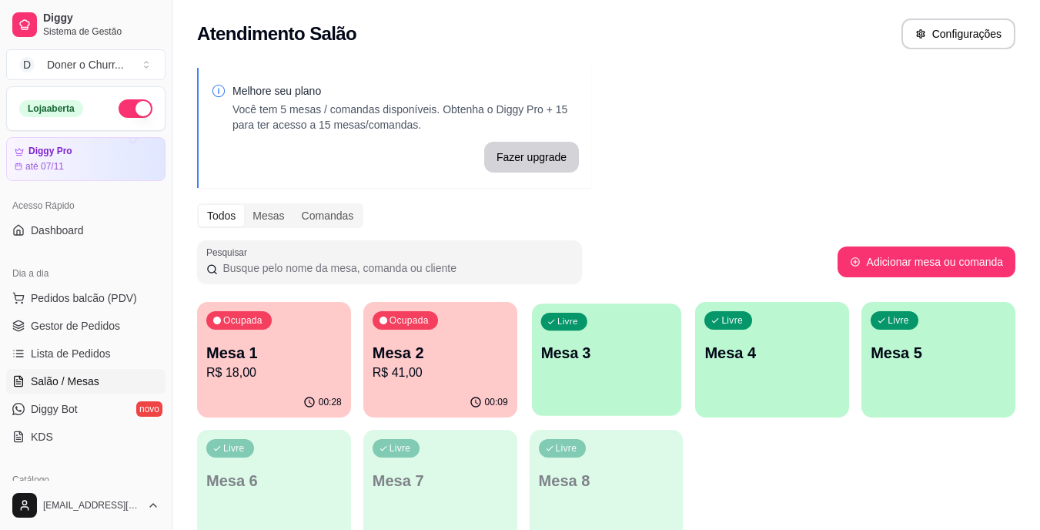
click at [570, 352] on p "Mesa 3" at bounding box center [606, 353] width 132 height 21
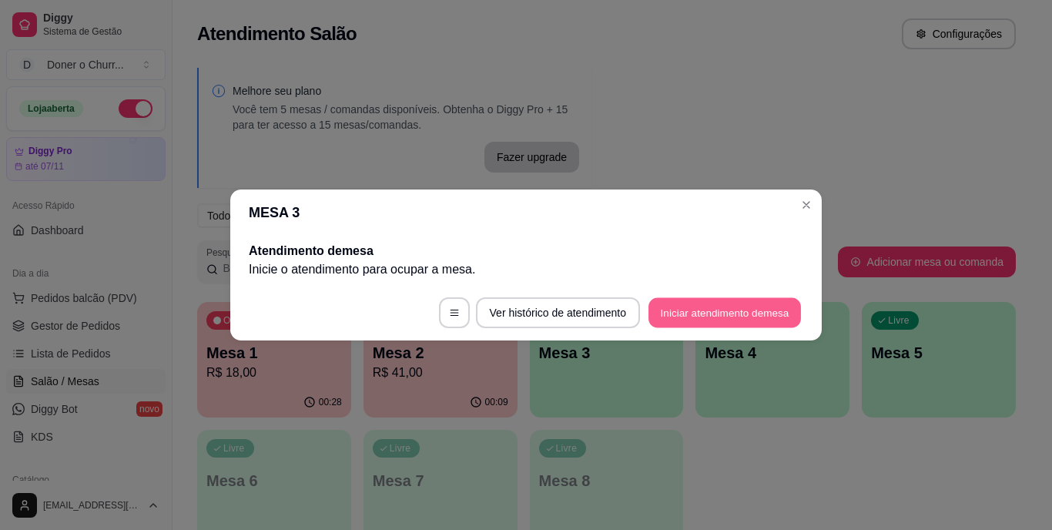
click at [697, 313] on button "Iniciar atendimento de mesa" at bounding box center [724, 313] width 152 height 30
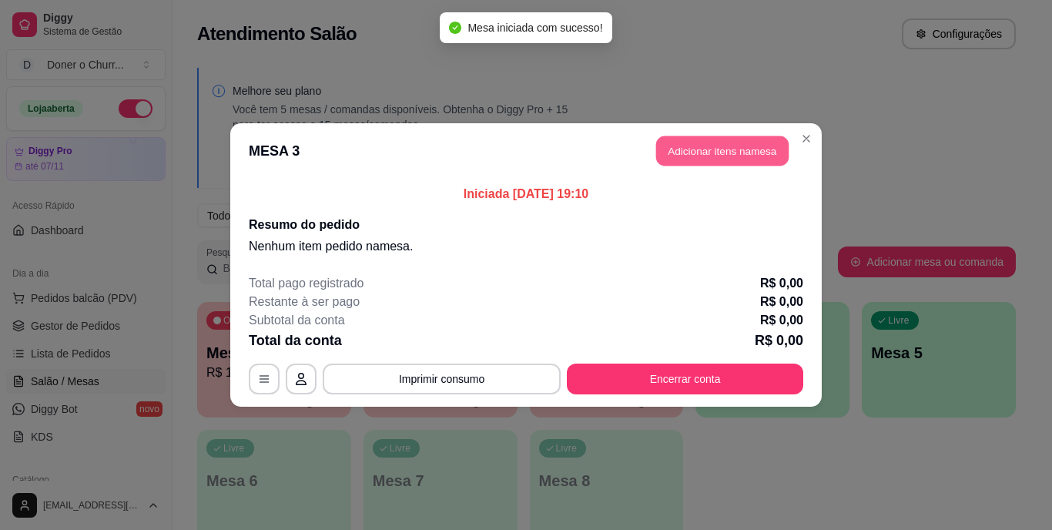
click at [712, 145] on button "Adicionar itens na mesa" at bounding box center [722, 151] width 132 height 30
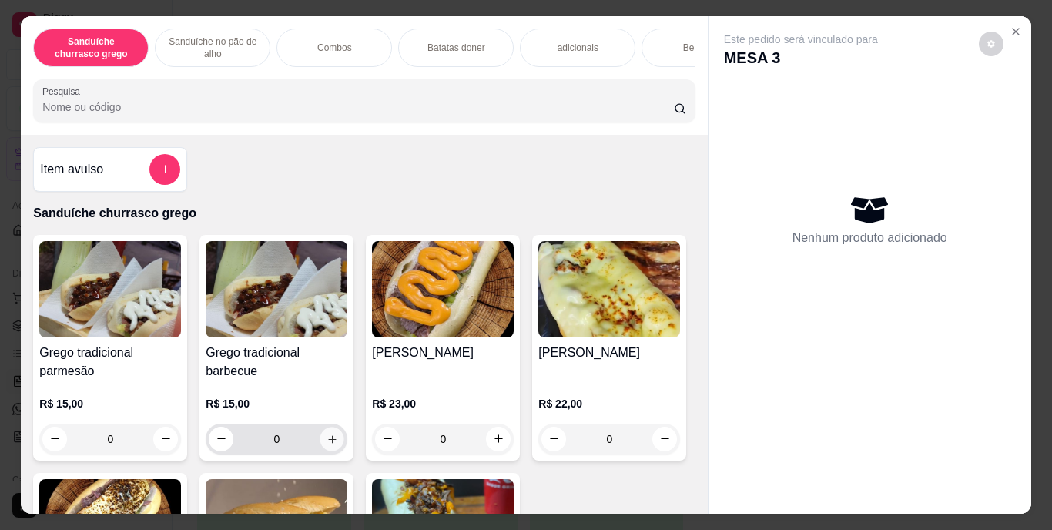
click at [328, 444] on icon "increase-product-quantity" at bounding box center [332, 439] width 12 height 12
type input "1"
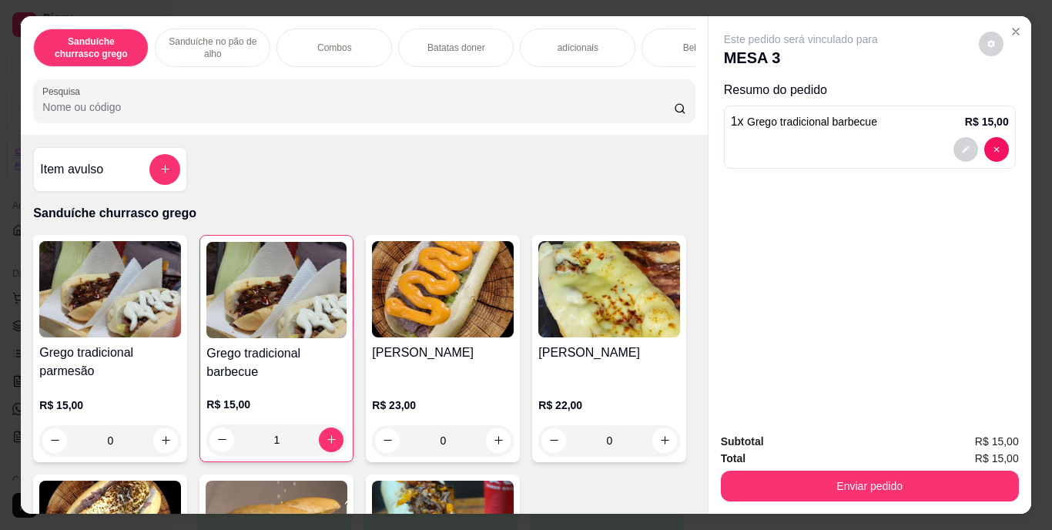
click at [747, 413] on div "Este pedido será vinculado para MESA 3 Resumo do pedido 1 x Grego tradicional b…" at bounding box center [869, 218] width 323 height 405
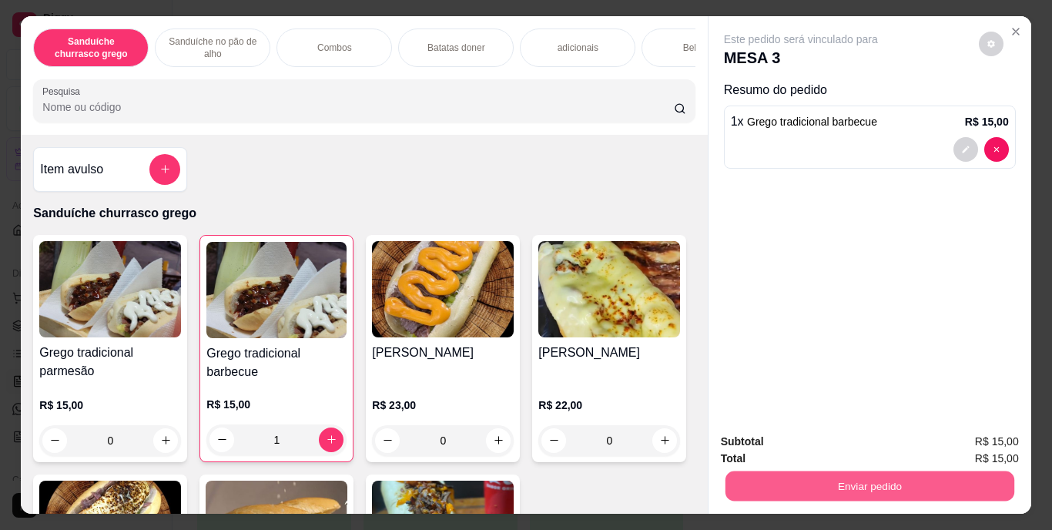
click at [842, 490] on button "Enviar pedido" at bounding box center [868, 486] width 289 height 30
click at [980, 436] on button "Enviar pedido" at bounding box center [978, 442] width 85 height 28
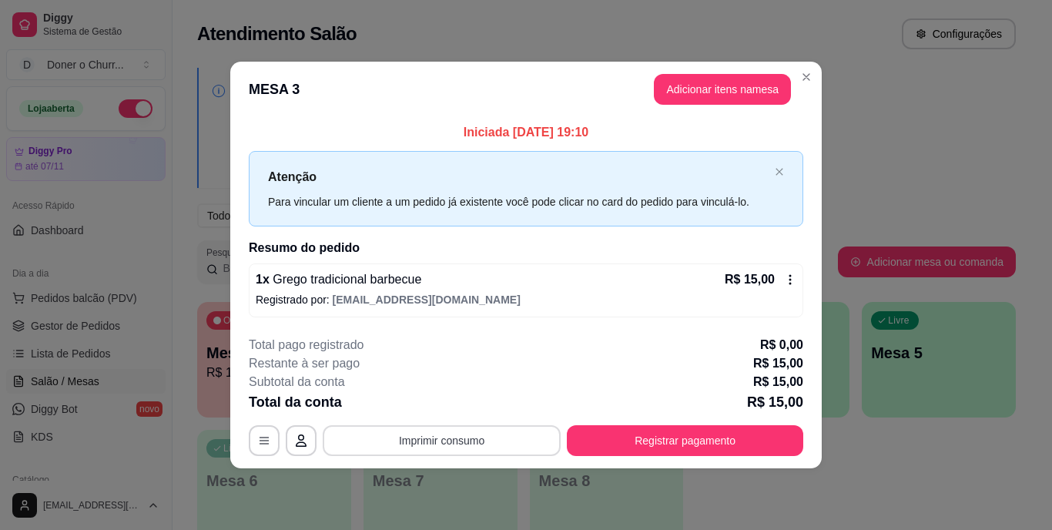
click at [452, 437] on button "Imprimir consumo" at bounding box center [442, 440] width 238 height 31
click at [448, 403] on button "IMPRESSORA" at bounding box center [447, 405] width 108 height 24
click at [450, 434] on button "Imprimir consumo" at bounding box center [441, 440] width 231 height 30
click at [450, 400] on button "IMPRESSORA" at bounding box center [447, 405] width 108 height 24
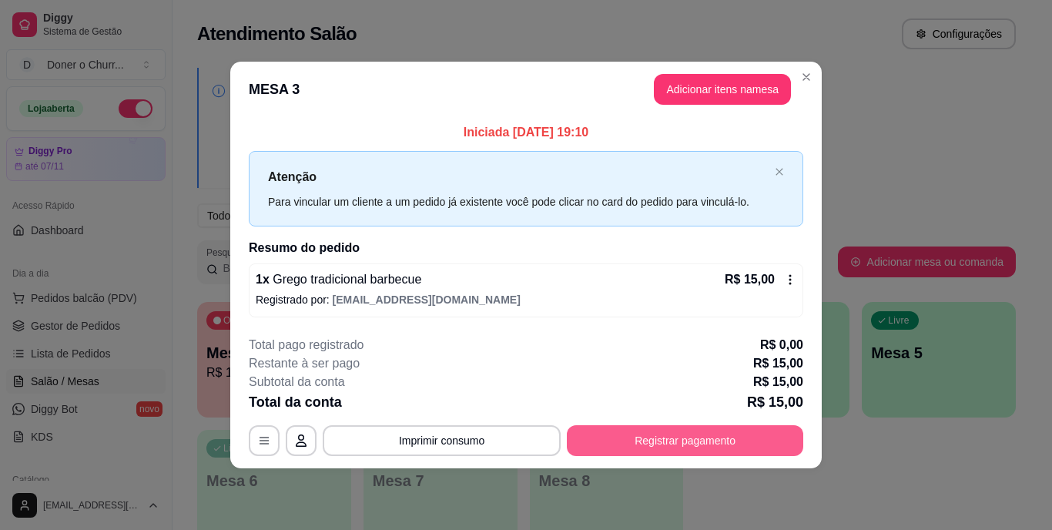
click at [624, 434] on button "Registrar pagamento" at bounding box center [685, 440] width 236 height 31
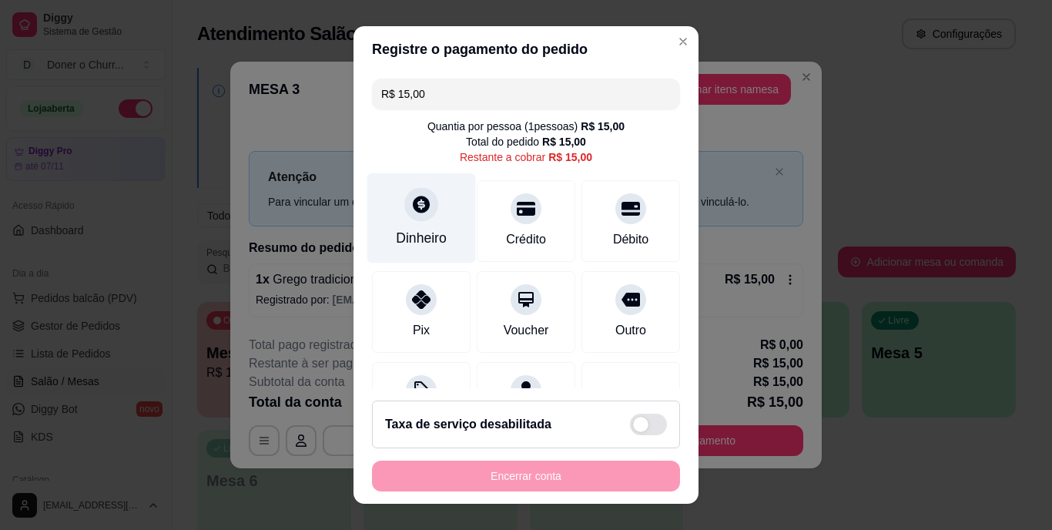
click at [408, 220] on div at bounding box center [421, 205] width 34 height 34
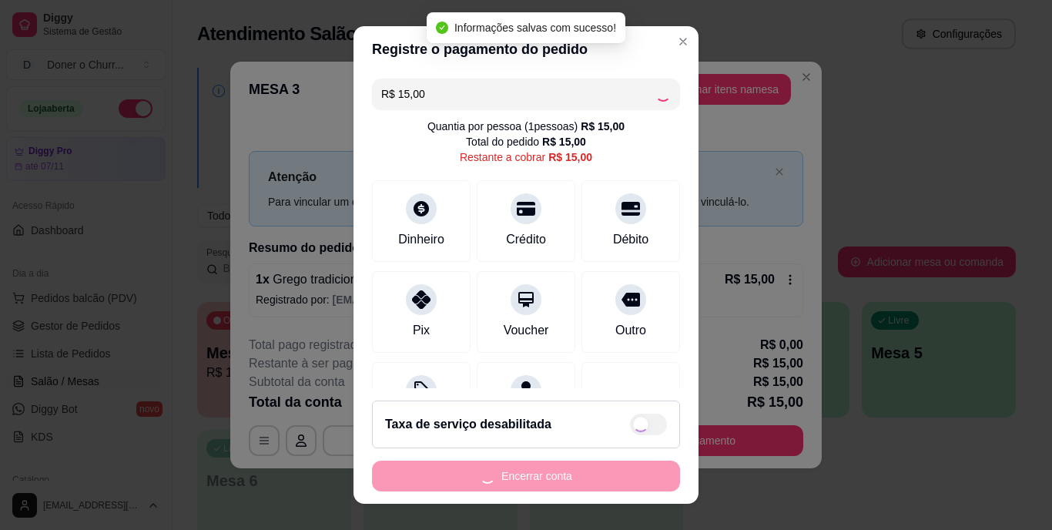
type input "R$ 0,00"
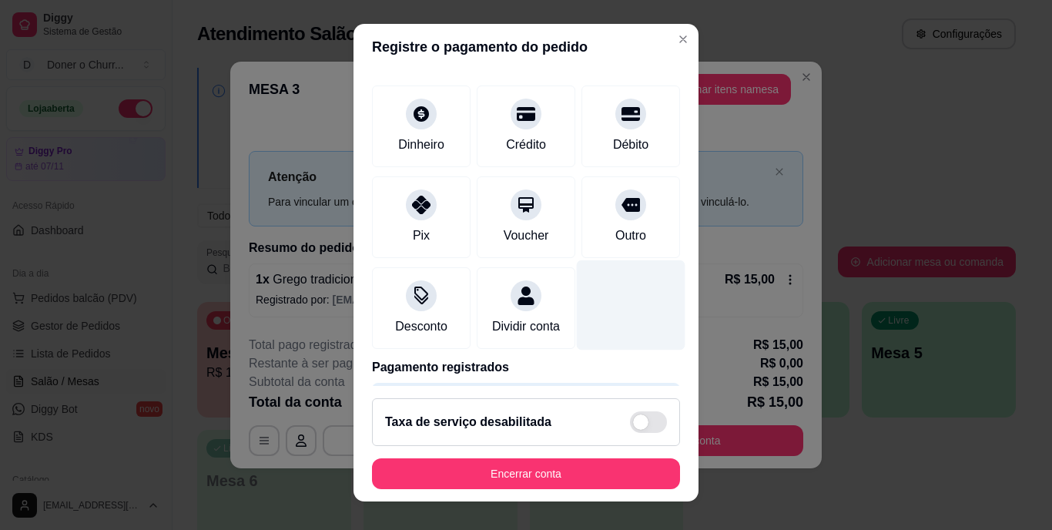
scroll to position [145, 0]
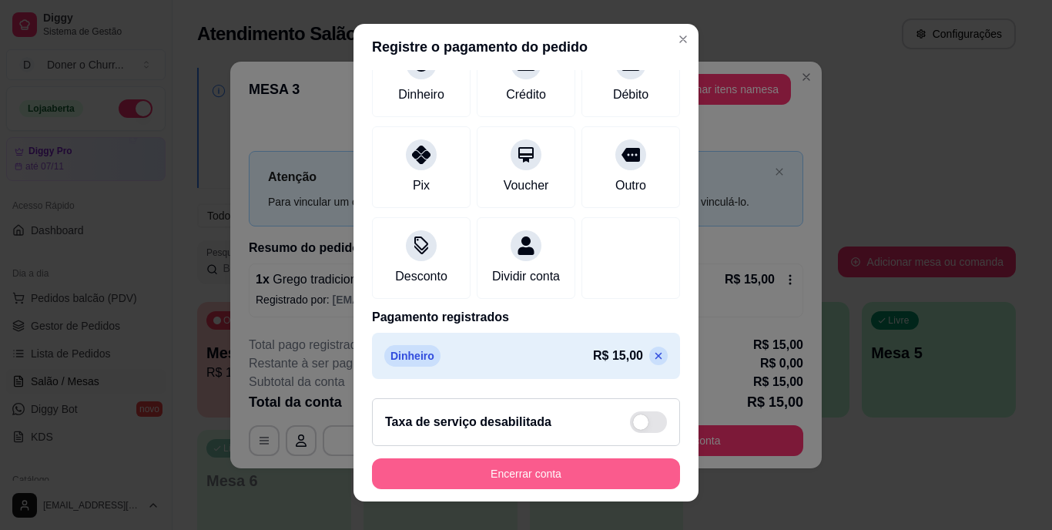
click at [522, 476] on button "Encerrar conta" at bounding box center [526, 473] width 308 height 31
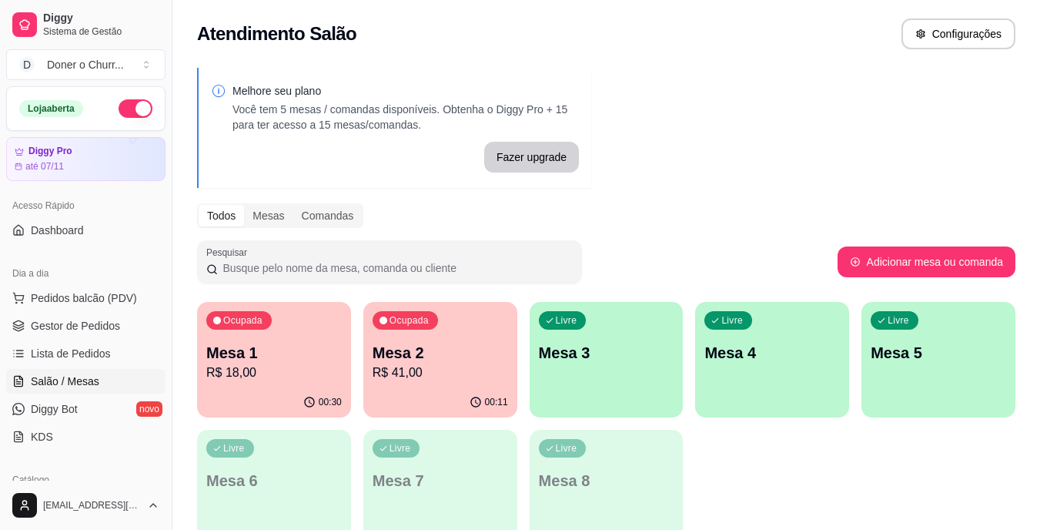
click at [239, 356] on p "Mesa 1" at bounding box center [274, 353] width 136 height 22
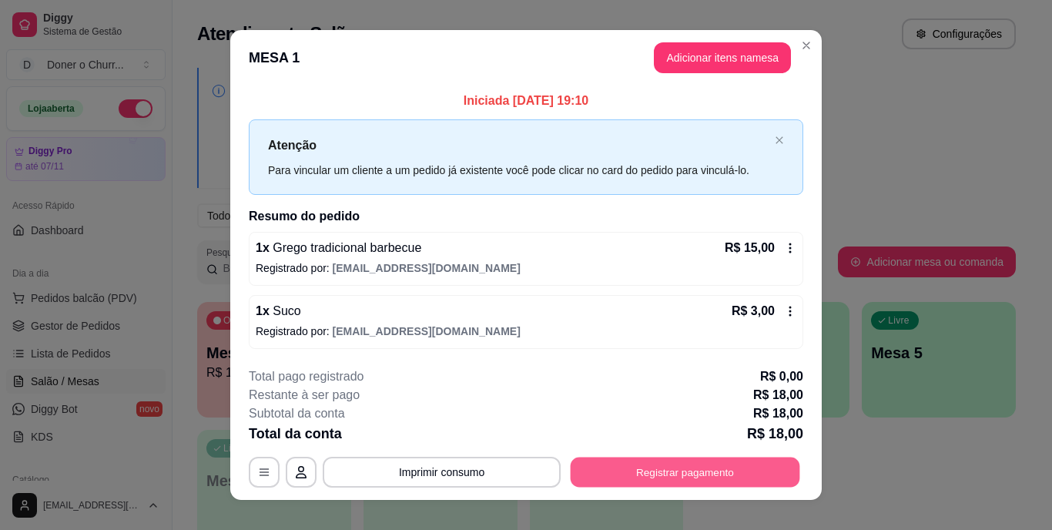
click at [683, 472] on button "Registrar pagamento" at bounding box center [684, 472] width 229 height 30
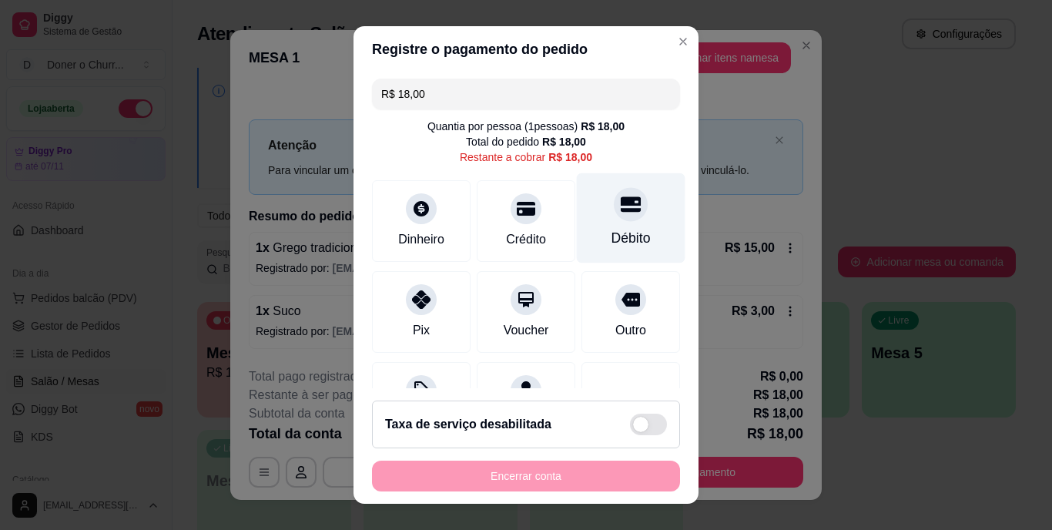
click at [602, 227] on div "Débito" at bounding box center [631, 218] width 109 height 90
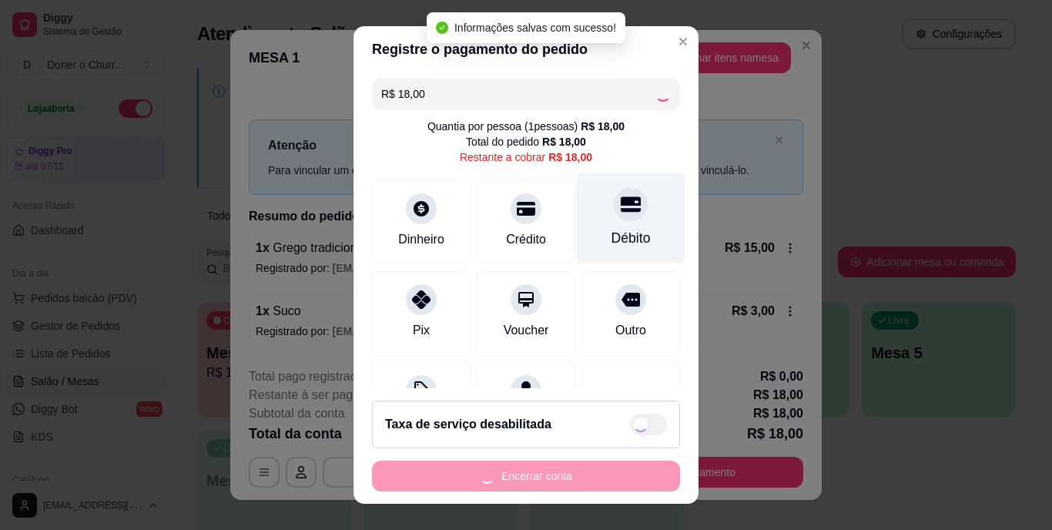
click at [611, 229] on div "Débito" at bounding box center [630, 239] width 39 height 20
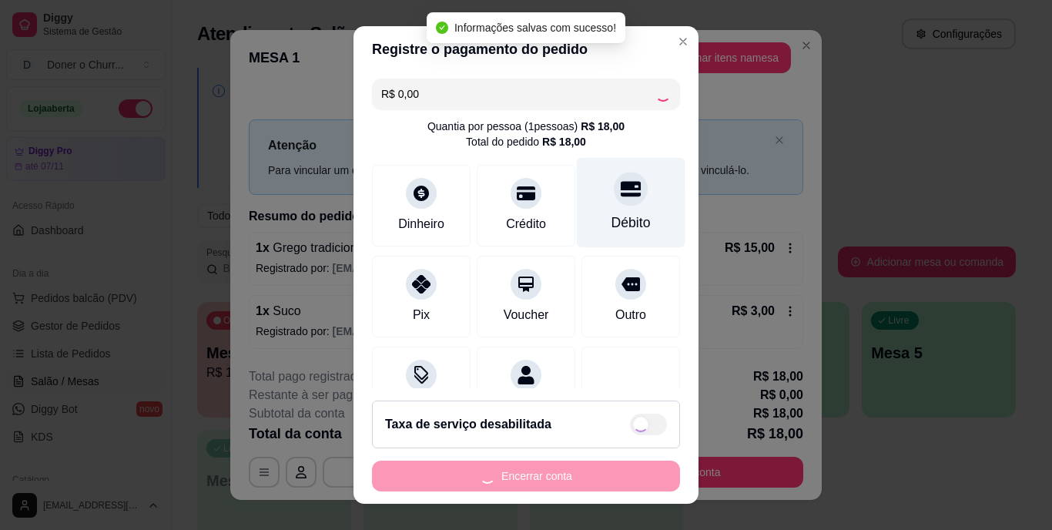
type input "R$ 0,00"
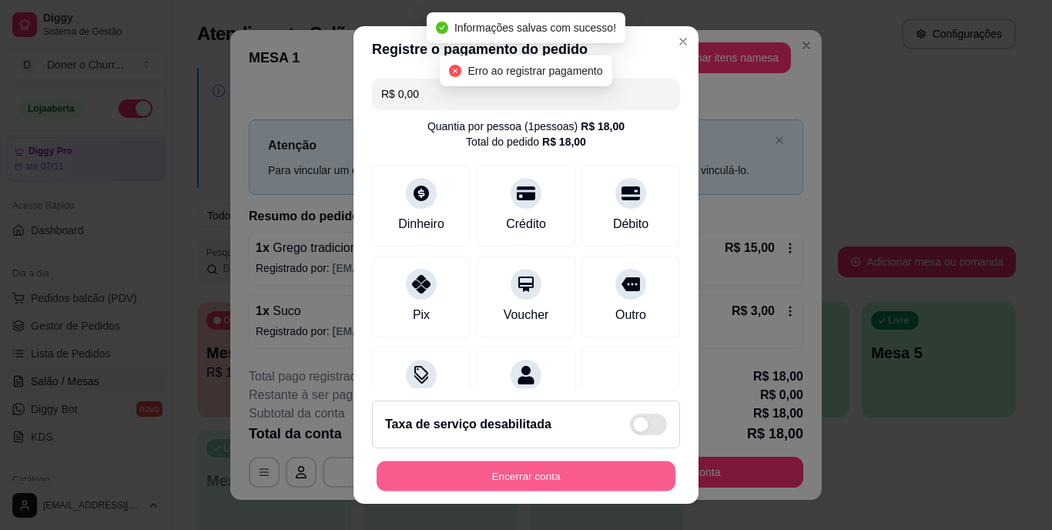
click at [535, 474] on button "Encerrar conta" at bounding box center [525, 475] width 299 height 30
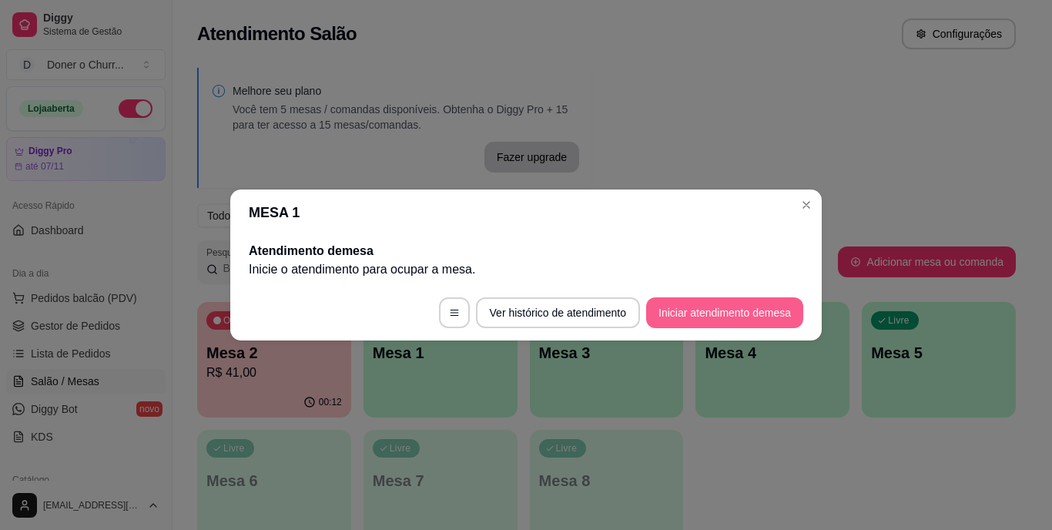
click at [718, 313] on button "Iniciar atendimento de mesa" at bounding box center [724, 312] width 157 height 31
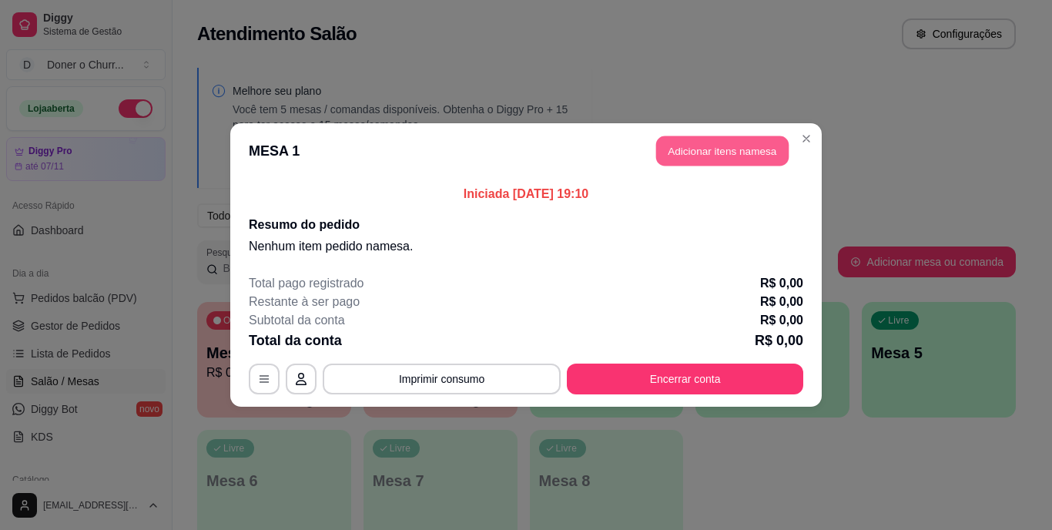
click at [715, 158] on button "Adicionar itens na mesa" at bounding box center [722, 151] width 132 height 30
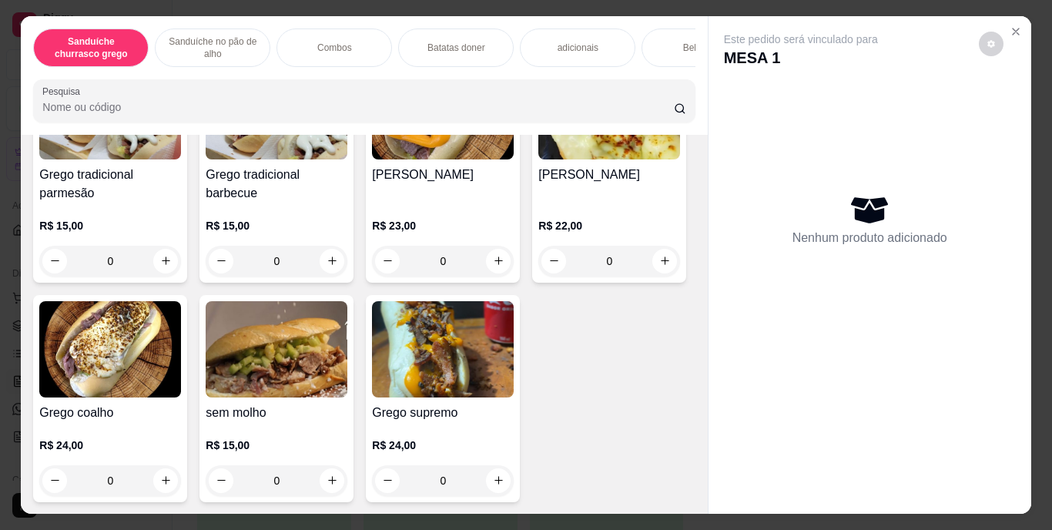
scroll to position [213, 0]
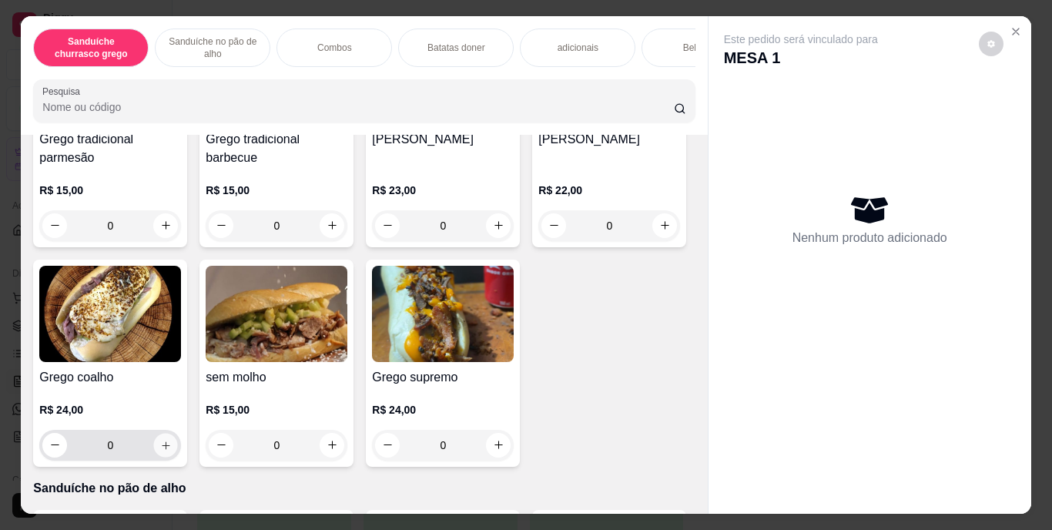
click at [172, 448] on icon "increase-product-quantity" at bounding box center [166, 445] width 12 height 12
type input "1"
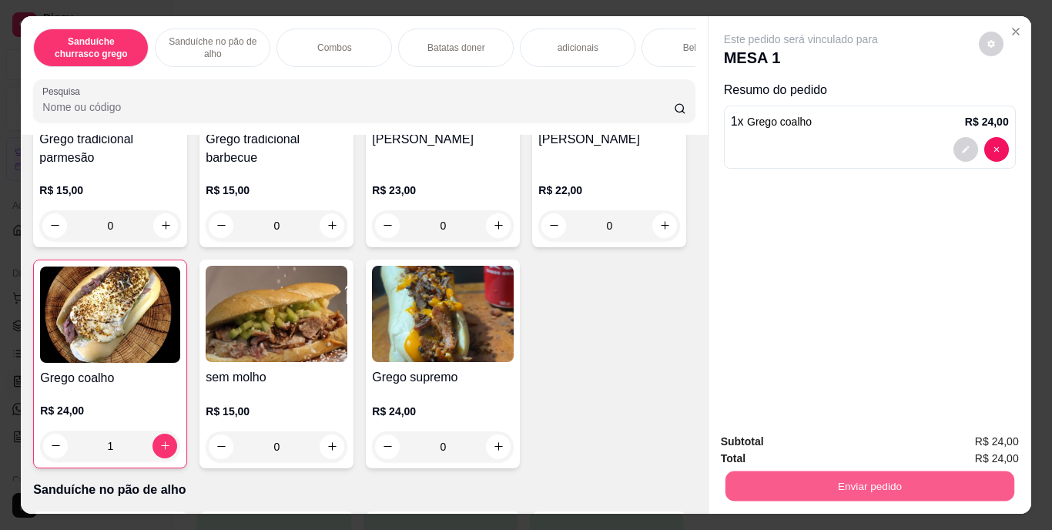
click at [840, 477] on button "Enviar pedido" at bounding box center [868, 486] width 289 height 30
click at [969, 437] on button "Enviar pedido" at bounding box center [978, 442] width 87 height 29
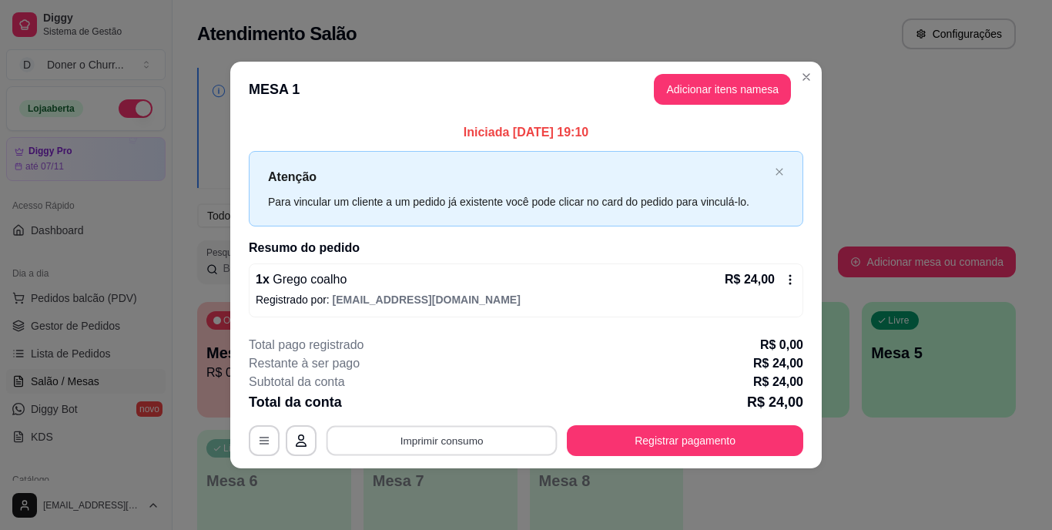
click at [432, 440] on button "Imprimir consumo" at bounding box center [441, 440] width 231 height 30
click at [447, 414] on button "IMPRESSORA" at bounding box center [447, 405] width 108 height 24
click at [463, 440] on button "Imprimir consumo" at bounding box center [441, 440] width 231 height 30
click at [445, 403] on button "IMPRESSORA" at bounding box center [447, 405] width 108 height 24
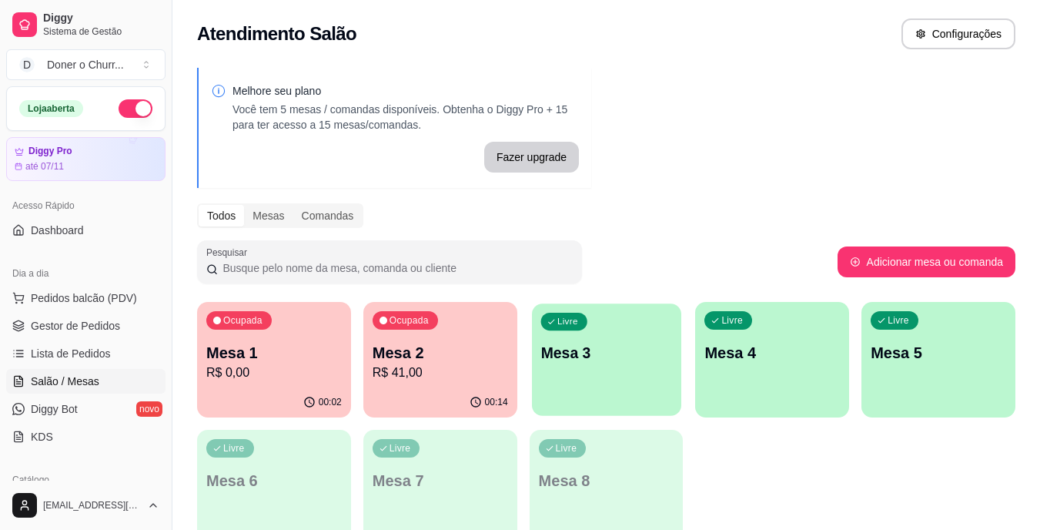
click at [597, 348] on p "Mesa 3" at bounding box center [606, 353] width 132 height 21
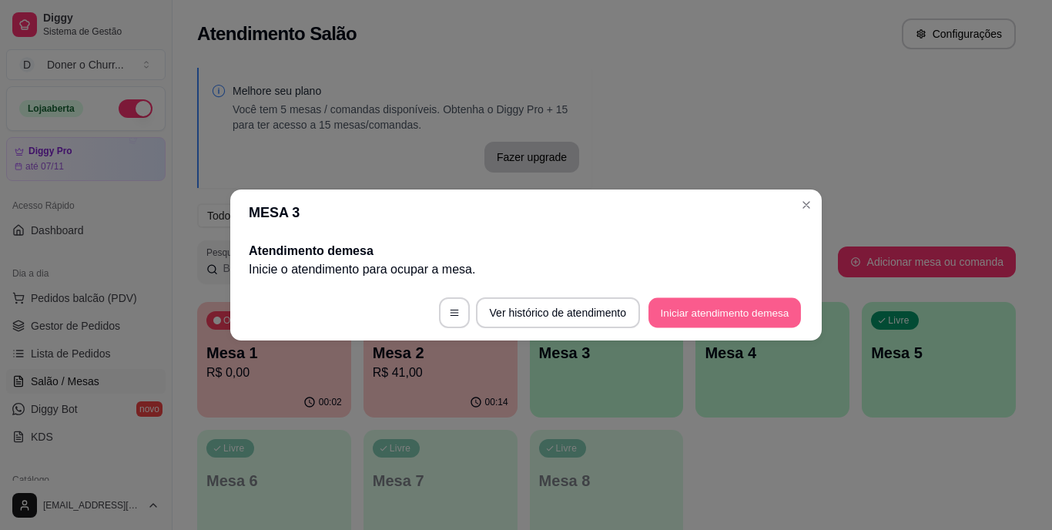
click at [710, 306] on button "Iniciar atendimento de mesa" at bounding box center [724, 313] width 152 height 30
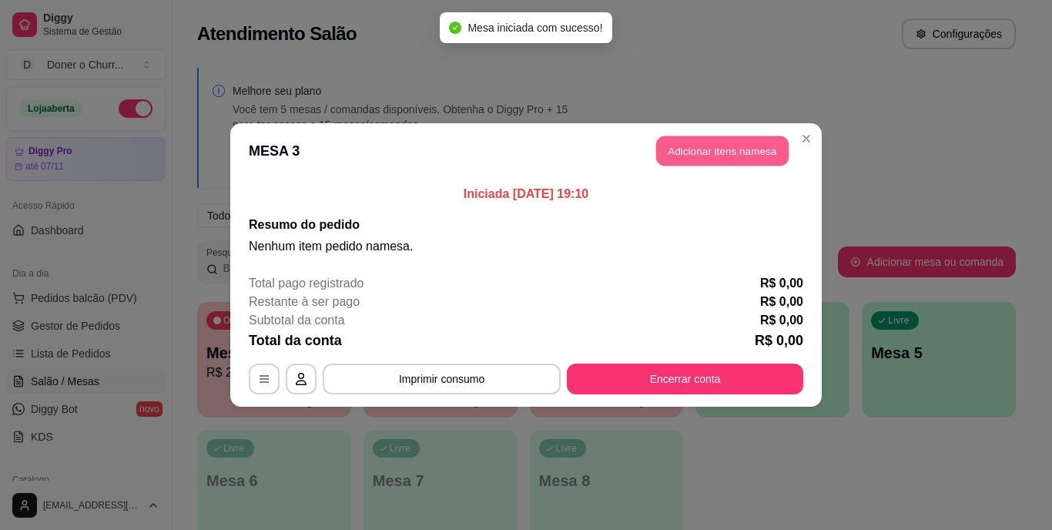
click at [731, 151] on button "Adicionar itens na mesa" at bounding box center [722, 151] width 132 height 30
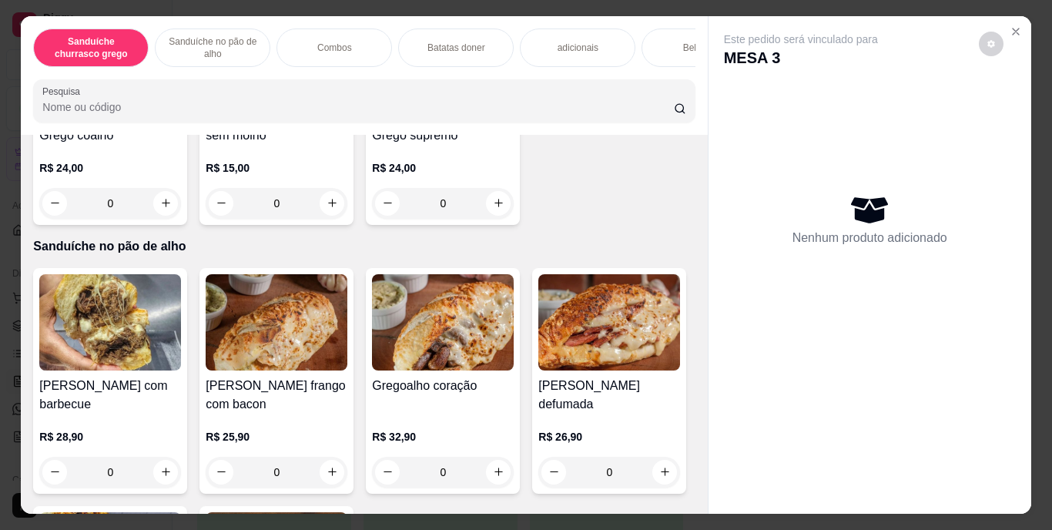
scroll to position [486, 0]
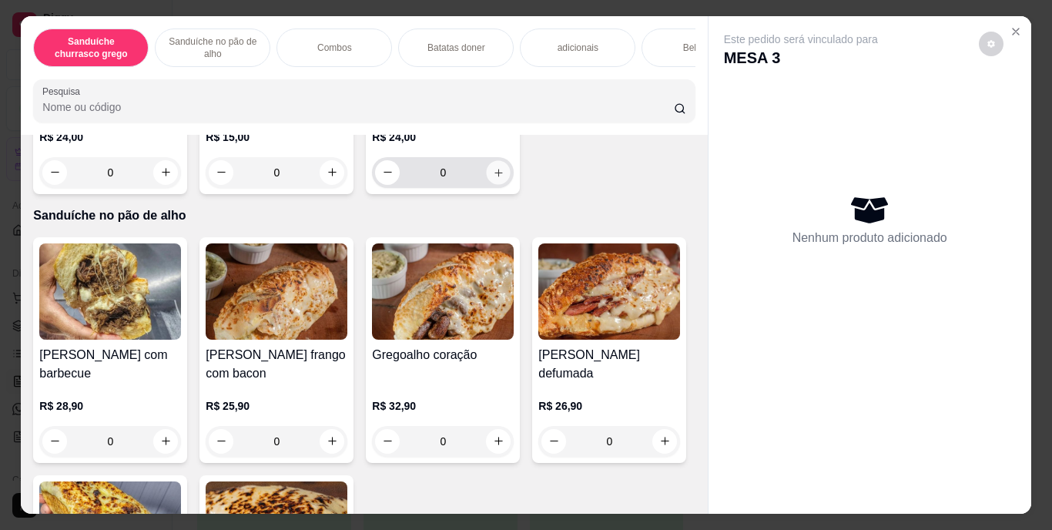
click at [493, 178] on icon "increase-product-quantity" at bounding box center [499, 172] width 12 height 12
type input "1"
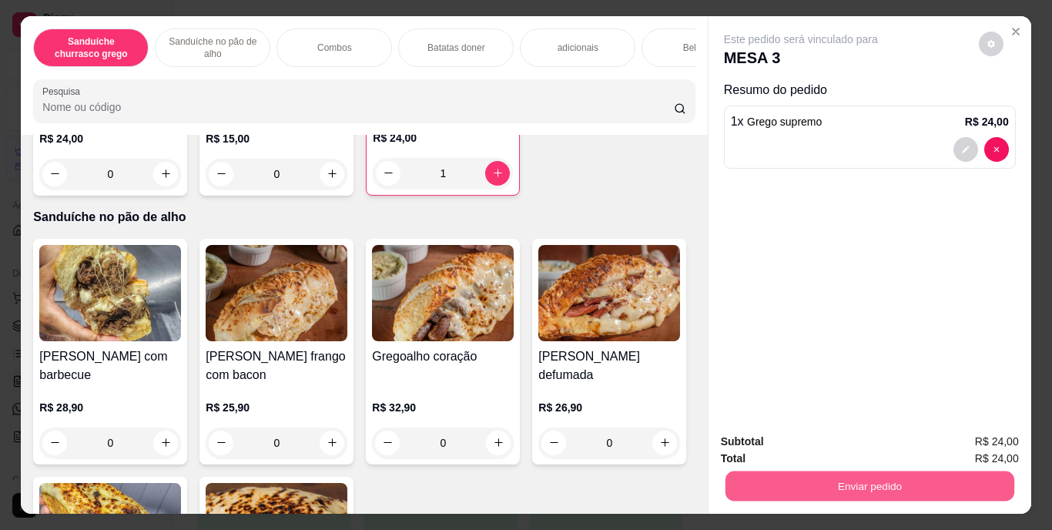
click at [816, 476] on button "Enviar pedido" at bounding box center [868, 486] width 289 height 30
click at [989, 436] on button "Enviar pedido" at bounding box center [978, 442] width 85 height 28
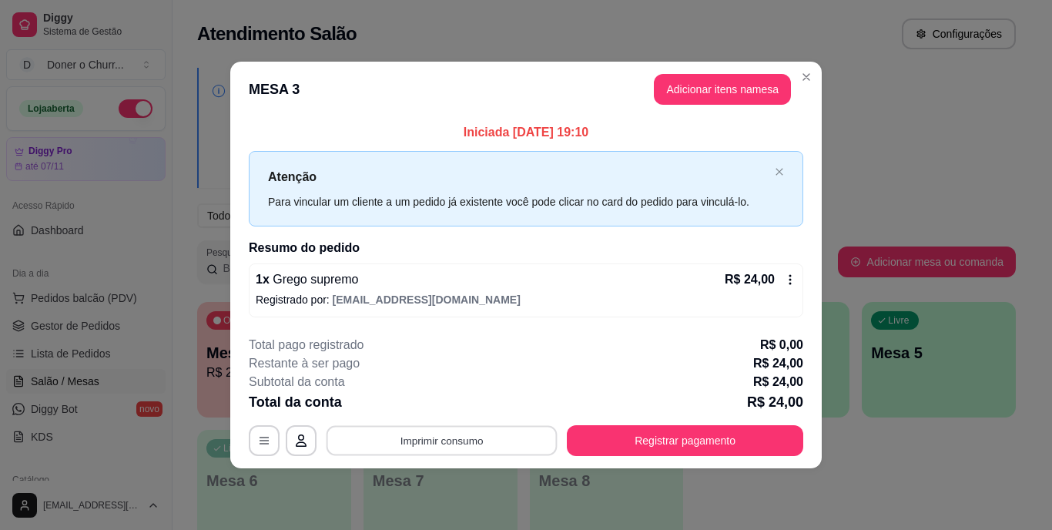
click at [442, 443] on button "Imprimir consumo" at bounding box center [441, 440] width 231 height 30
click at [437, 401] on button "IMPRESSORA" at bounding box center [447, 405] width 108 height 24
click at [451, 443] on button "Imprimir consumo" at bounding box center [441, 440] width 231 height 30
drag, startPoint x: 447, startPoint y: 390, endPoint x: 443, endPoint y: 407, distance: 16.6
click at [443, 407] on div "Escolha a impressora IMPRESSORA" at bounding box center [446, 394] width 127 height 52
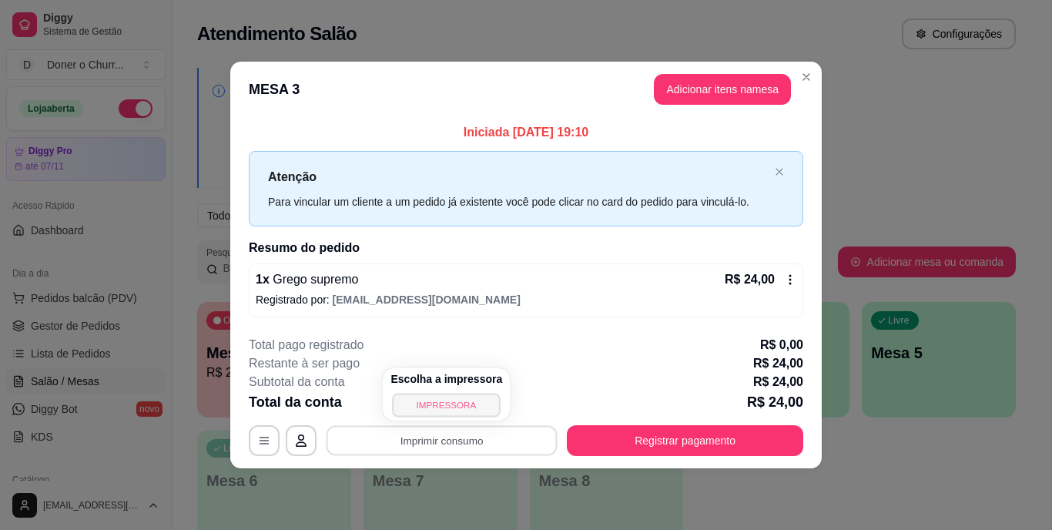
click at [443, 407] on button "IMPRESSORA" at bounding box center [447, 405] width 108 height 24
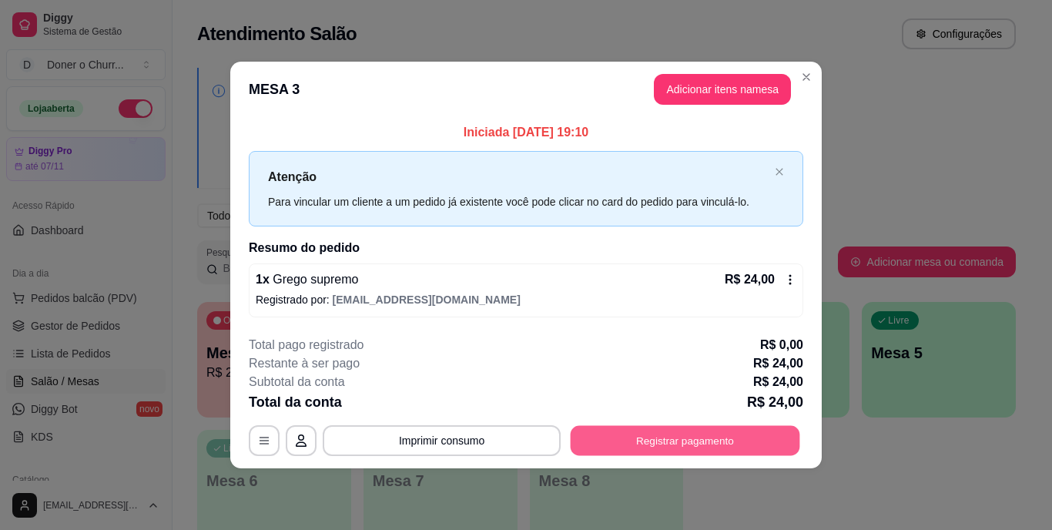
click at [668, 451] on button "Registrar pagamento" at bounding box center [684, 440] width 229 height 30
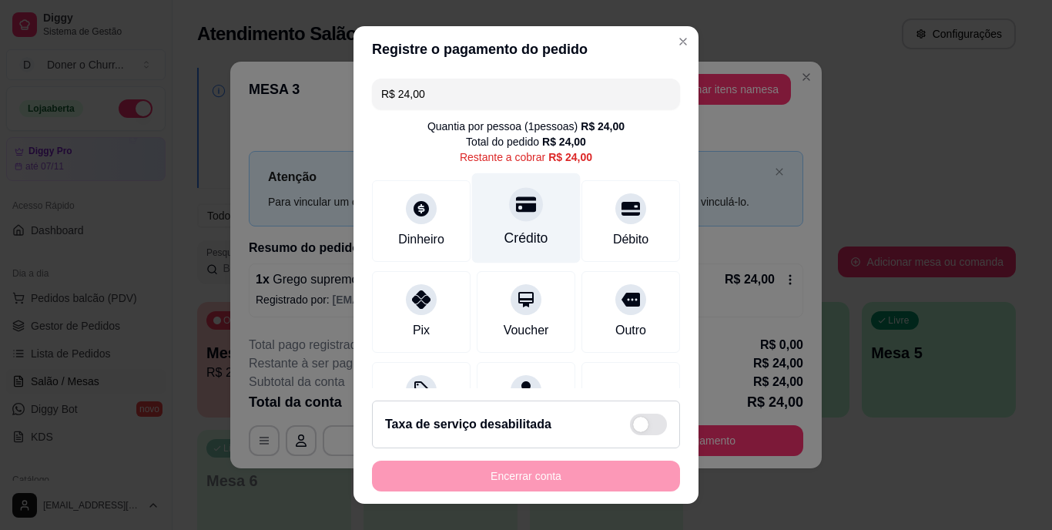
click at [515, 234] on div "Crédito" at bounding box center [526, 239] width 44 height 20
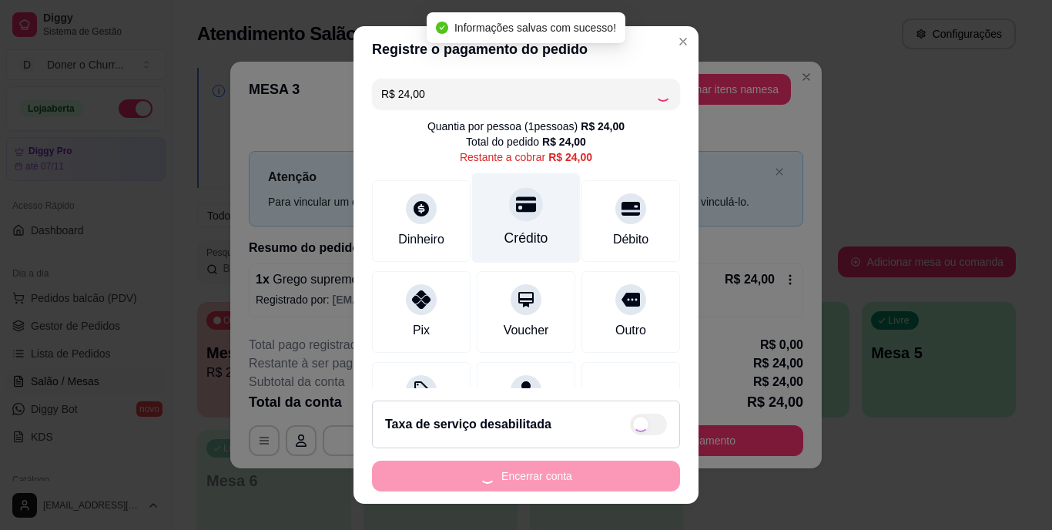
type input "R$ 0,00"
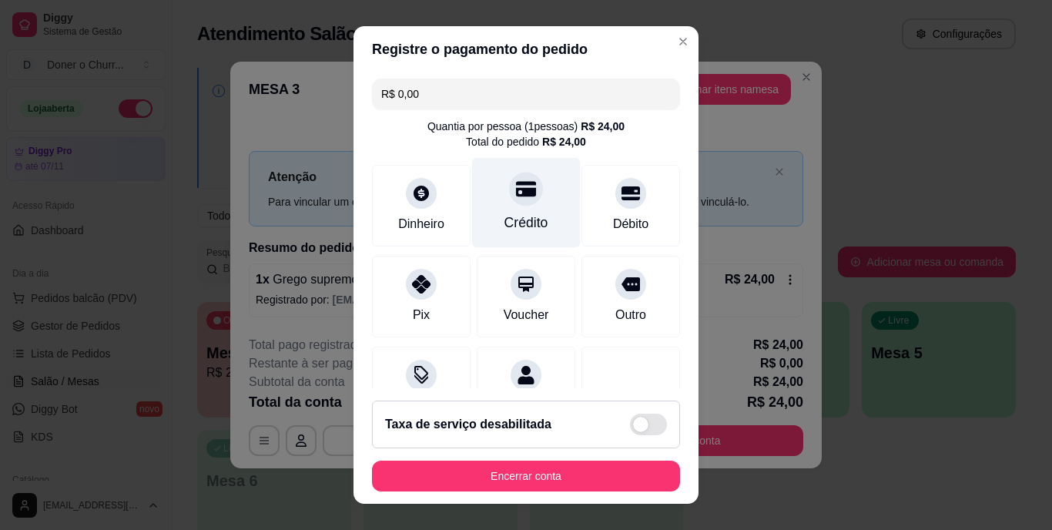
click at [504, 226] on div "Crédito" at bounding box center [526, 223] width 44 height 20
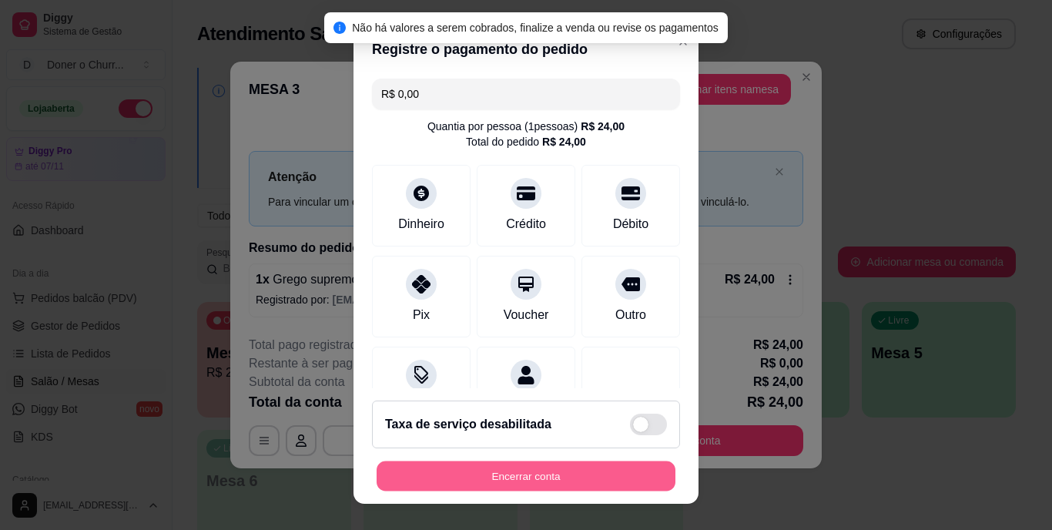
click at [502, 481] on button "Encerrar conta" at bounding box center [525, 475] width 299 height 30
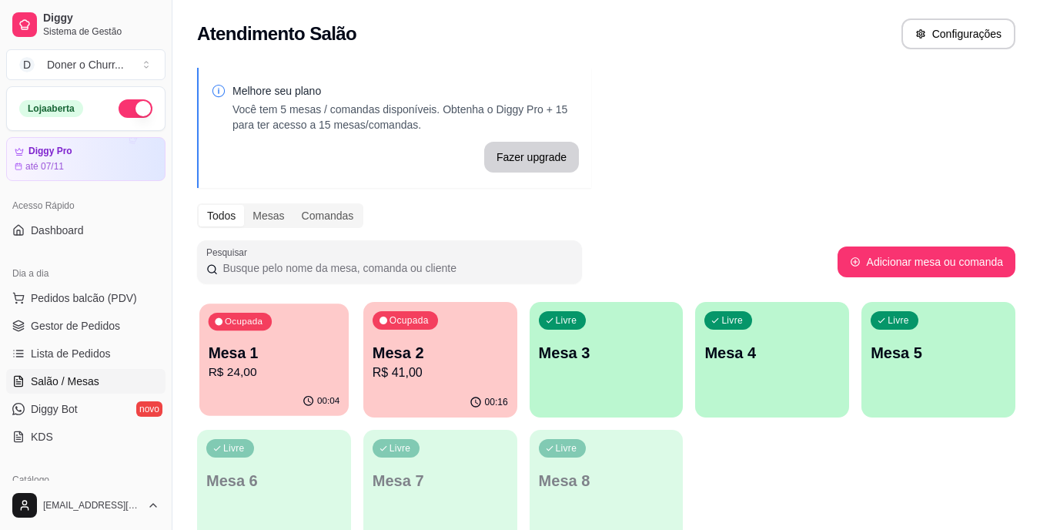
click at [299, 368] on p "R$ 24,00" at bounding box center [275, 372] width 132 height 18
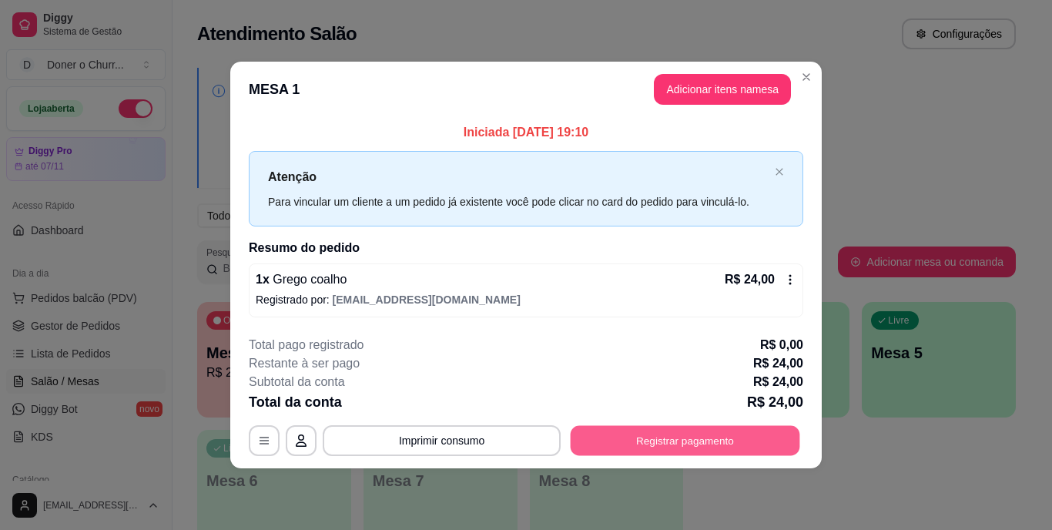
click at [617, 440] on button "Registrar pagamento" at bounding box center [684, 440] width 229 height 30
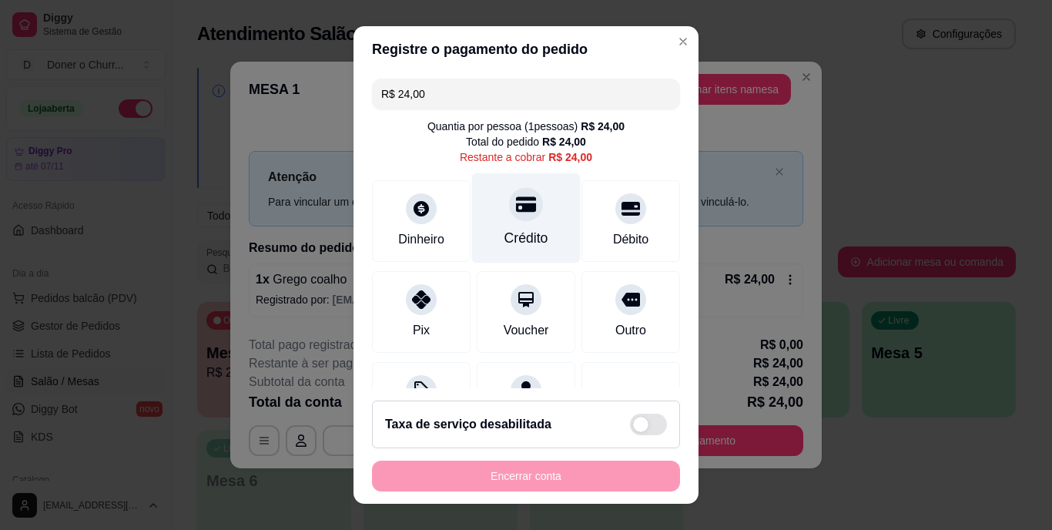
click at [518, 229] on div "Crédito" at bounding box center [526, 239] width 44 height 20
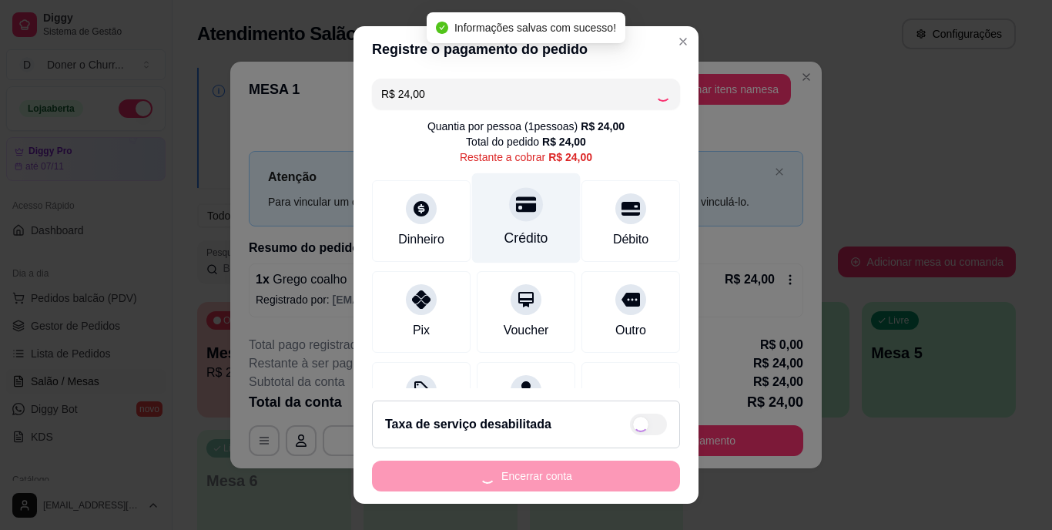
type input "R$ 0,00"
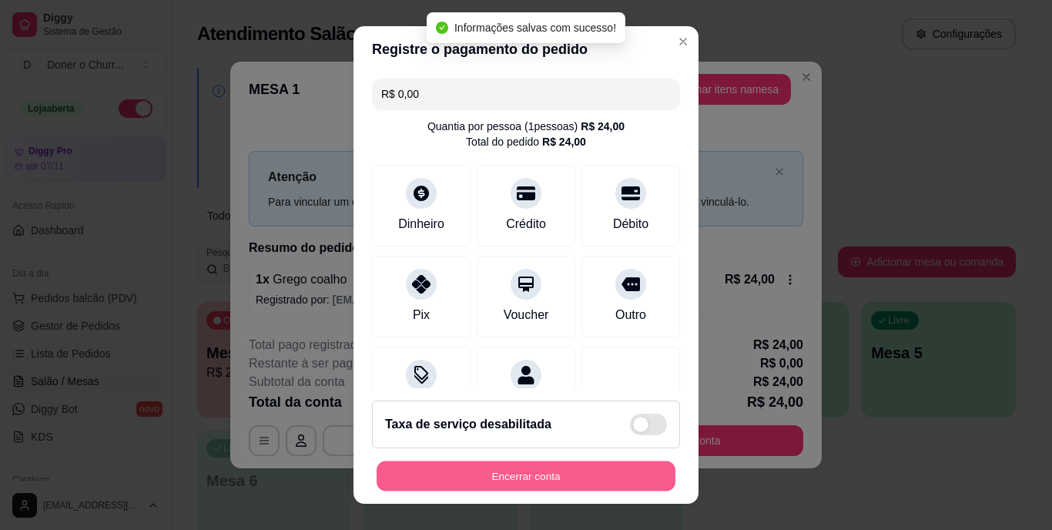
click at [527, 473] on button "Encerrar conta" at bounding box center [525, 475] width 299 height 30
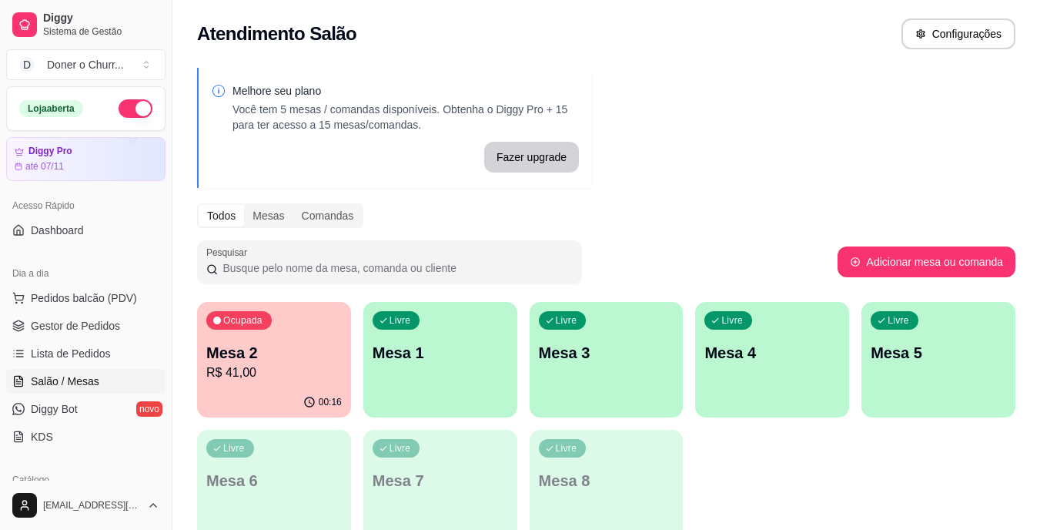
click at [430, 365] on div "Livre Mesa 1" at bounding box center [440, 350] width 154 height 97
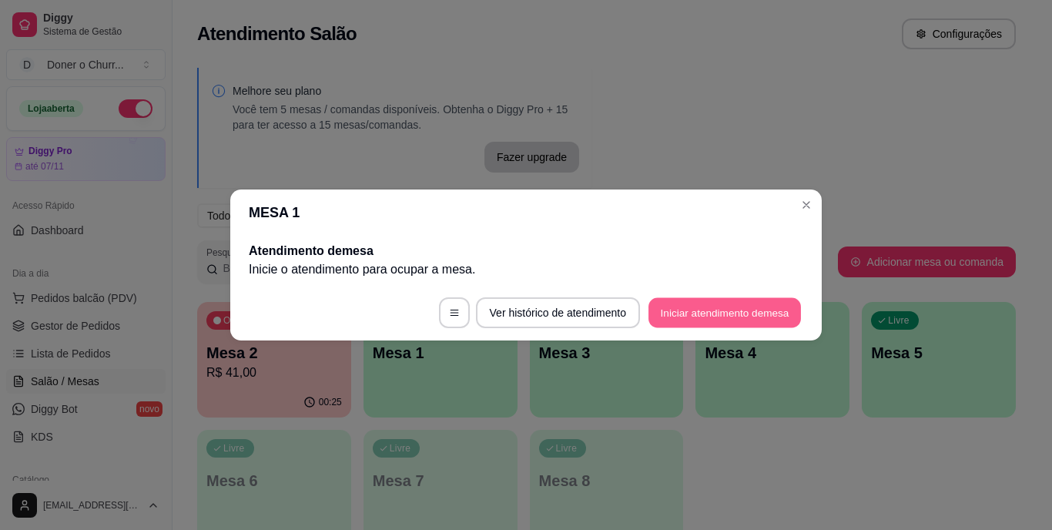
click at [691, 312] on button "Iniciar atendimento de mesa" at bounding box center [724, 313] width 152 height 30
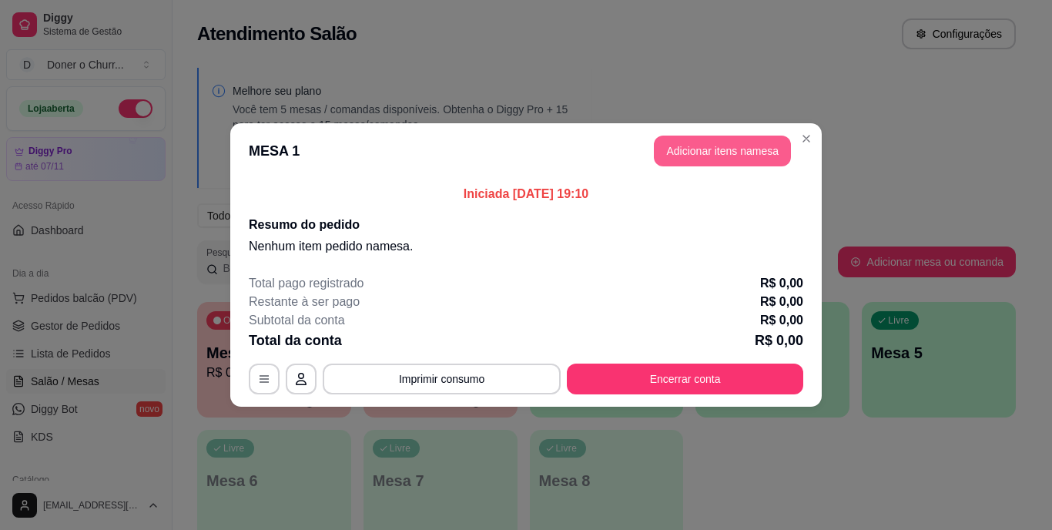
click at [708, 142] on button "Adicionar itens na mesa" at bounding box center [722, 151] width 137 height 31
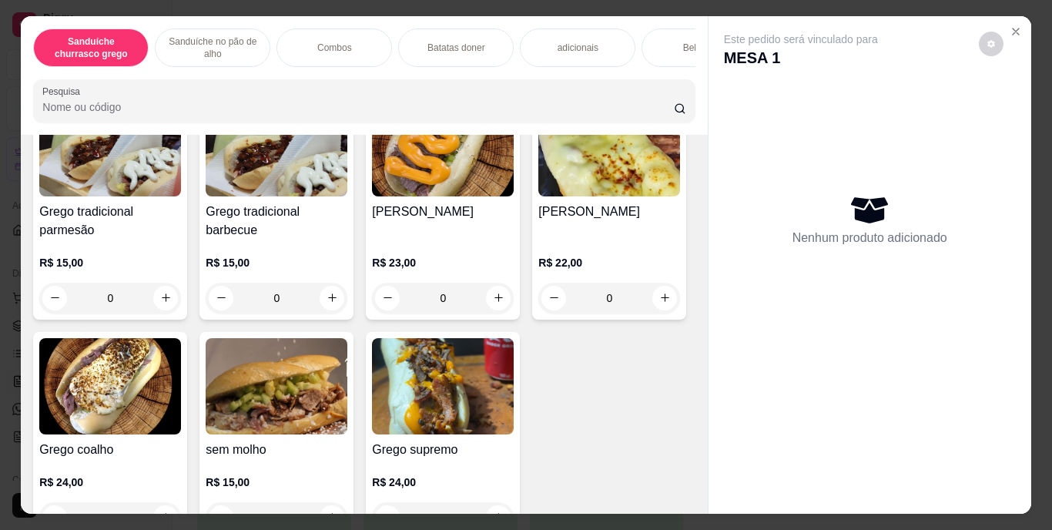
scroll to position [152, 0]
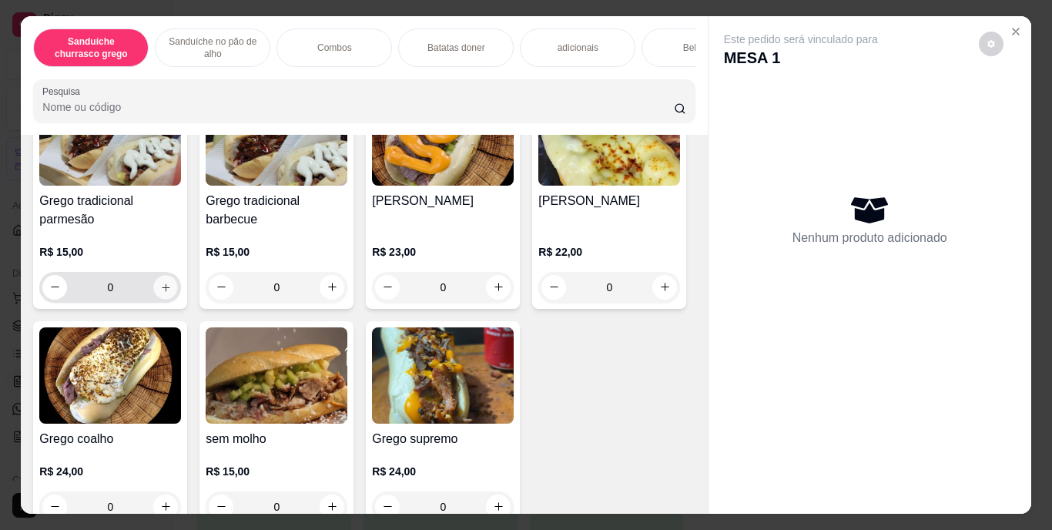
click at [160, 293] on icon "increase-product-quantity" at bounding box center [166, 287] width 12 height 12
type input "1"
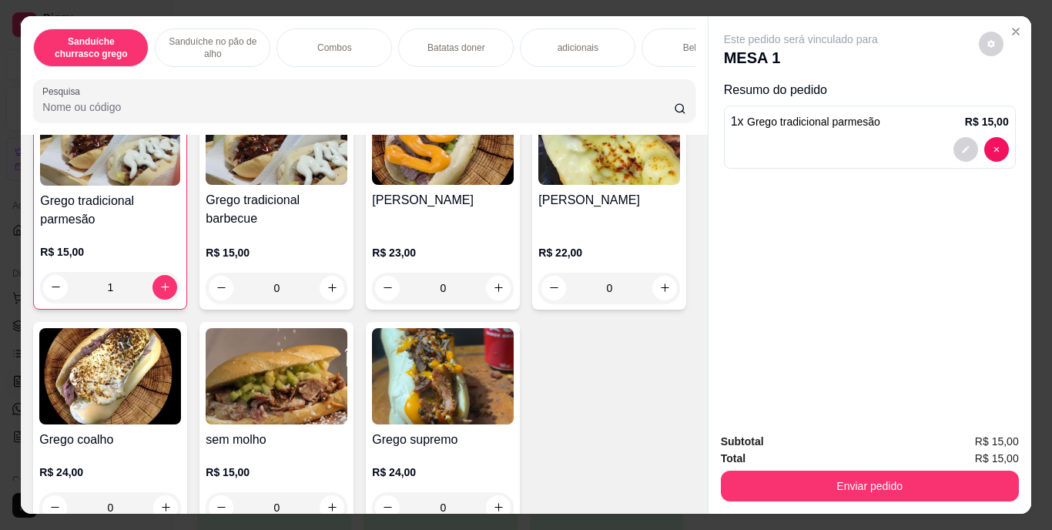
scroll to position [366, 0]
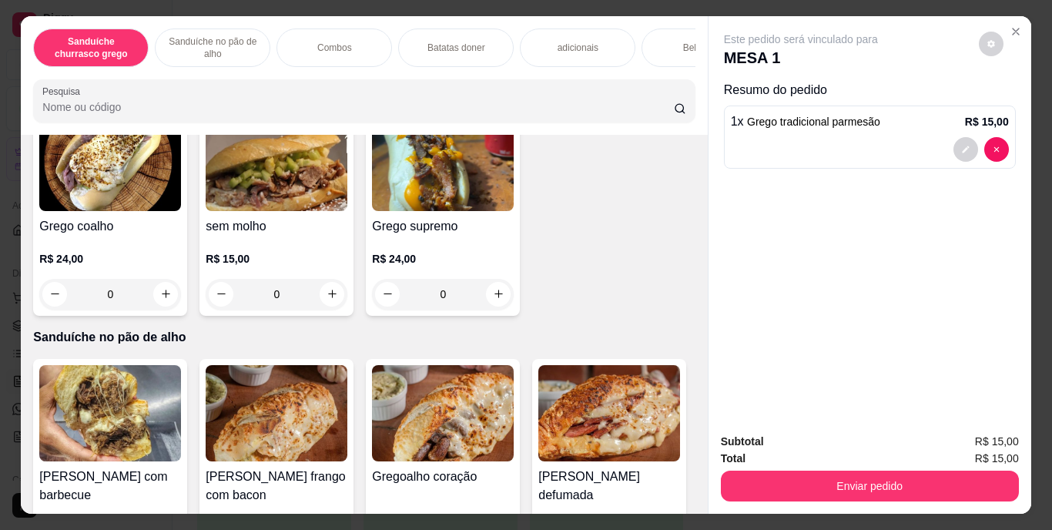
click at [659, 80] on icon "increase-product-quantity" at bounding box center [665, 75] width 12 height 12
type input "1"
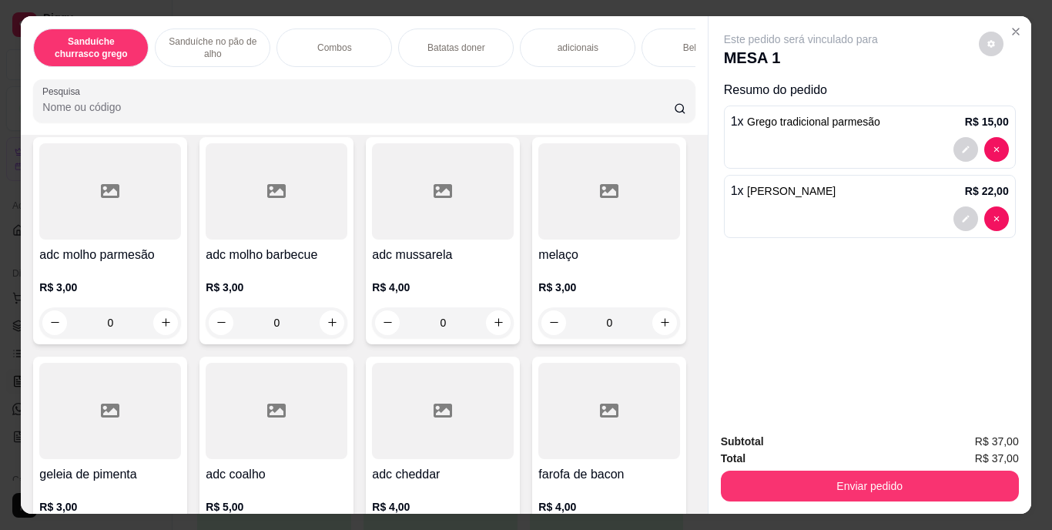
scroll to position [1594, 0]
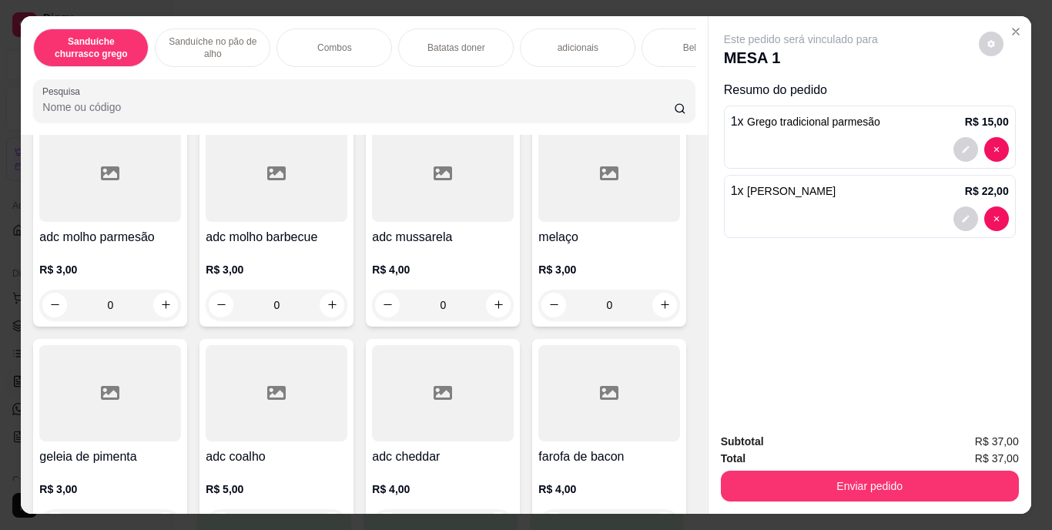
click at [160, 60] on icon "increase-product-quantity" at bounding box center [166, 55] width 12 height 12
type input "1"
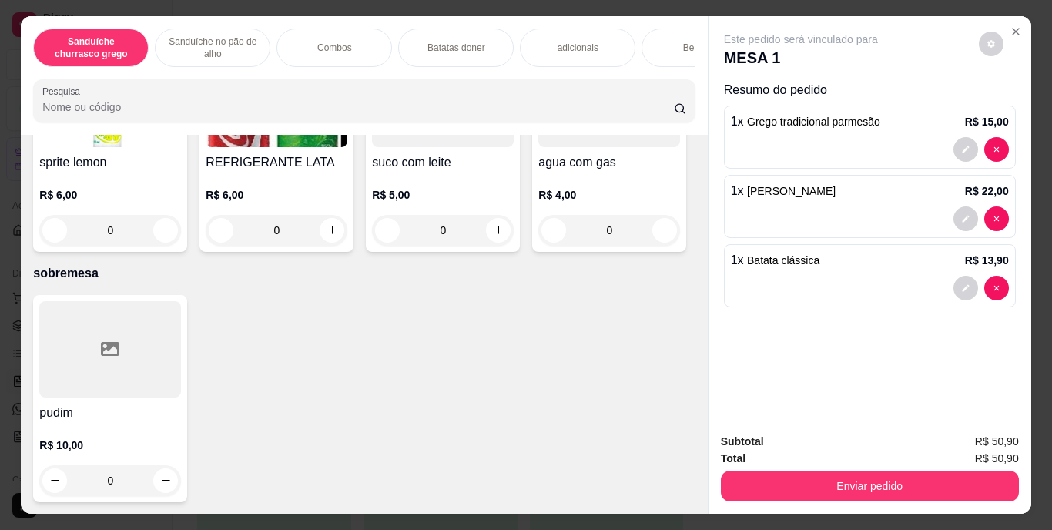
scroll to position [2990, 0]
click at [169, 234] on icon "increase-product-quantity" at bounding box center [166, 230] width 8 height 8
type input "1"
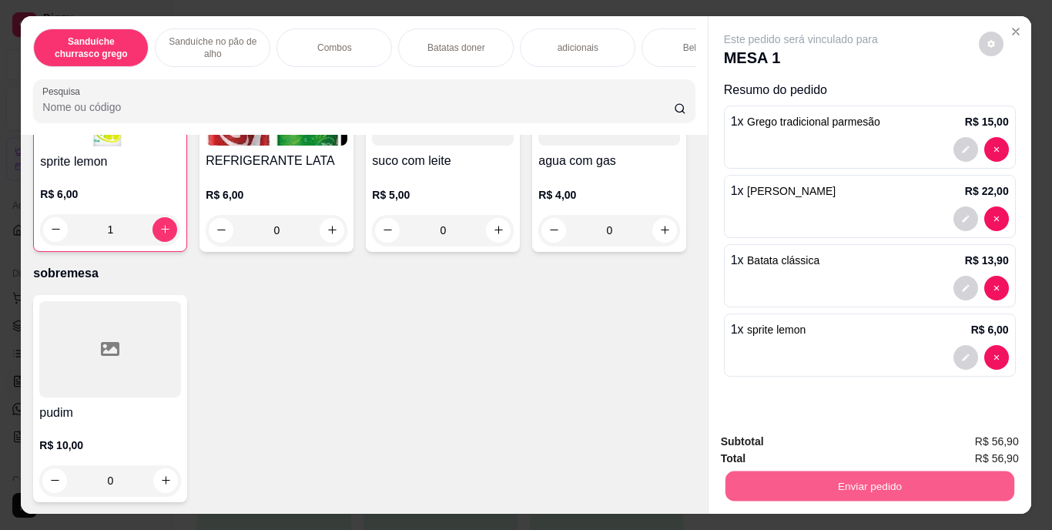
click at [849, 485] on button "Enviar pedido" at bounding box center [868, 486] width 289 height 30
click at [955, 442] on button "Enviar pedido" at bounding box center [978, 442] width 85 height 28
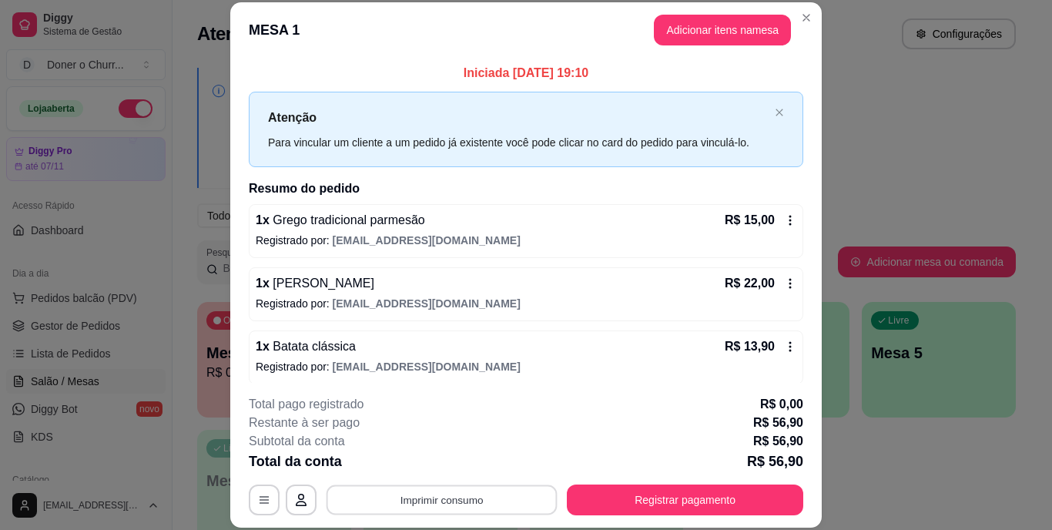
click at [440, 508] on button "Imprimir consumo" at bounding box center [441, 499] width 231 height 30
click at [427, 468] on button "IMPRESSORA" at bounding box center [440, 464] width 108 height 24
click at [433, 496] on button "Imprimir consumo" at bounding box center [442, 499] width 238 height 31
click at [434, 463] on button "IMPRESSORA" at bounding box center [440, 464] width 108 height 24
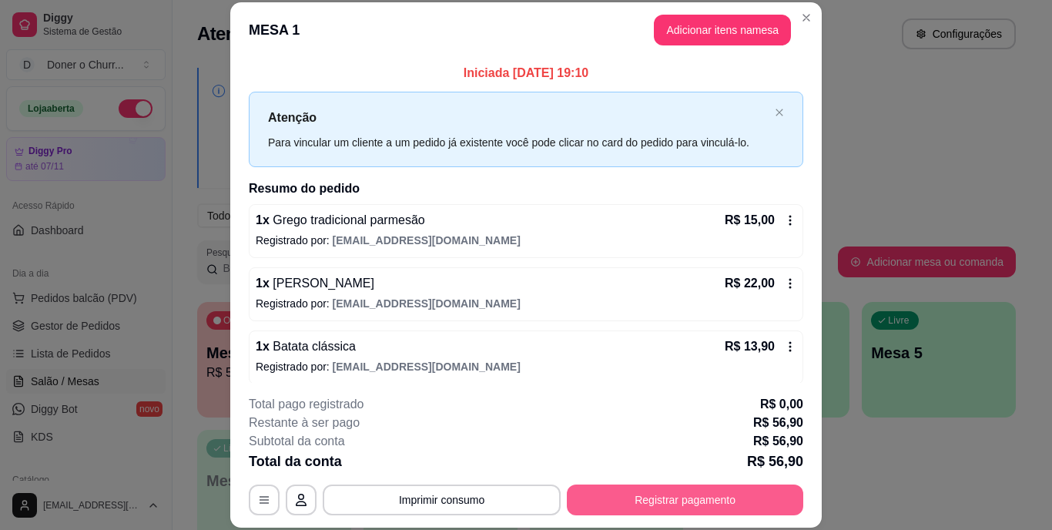
click at [622, 497] on button "Registrar pagamento" at bounding box center [685, 499] width 236 height 31
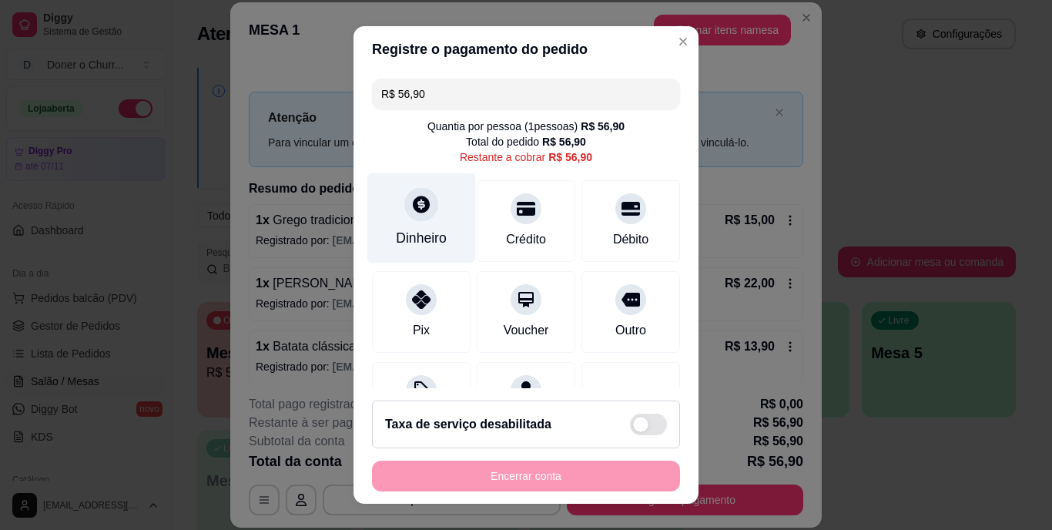
click at [400, 229] on div "Dinheiro" at bounding box center [421, 218] width 109 height 90
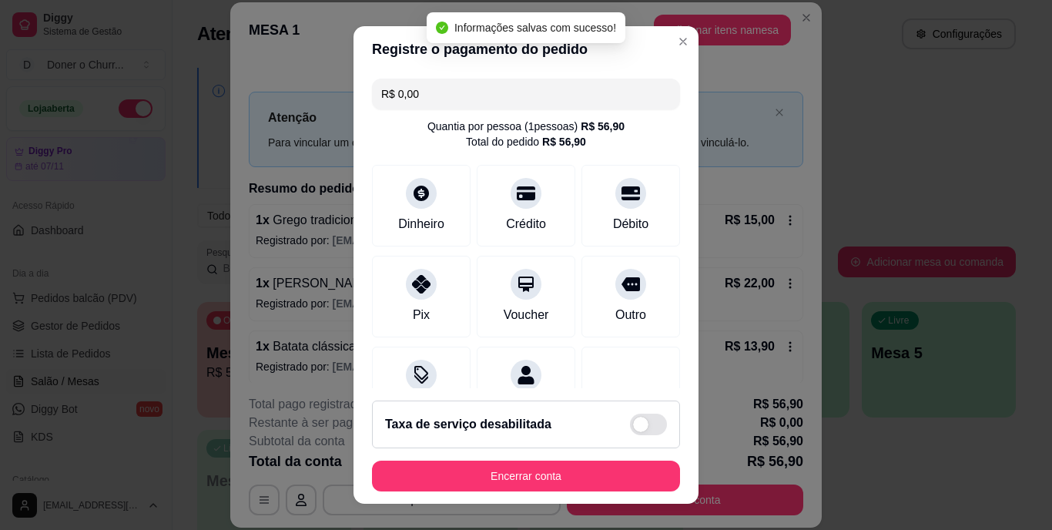
type input "R$ 0,00"
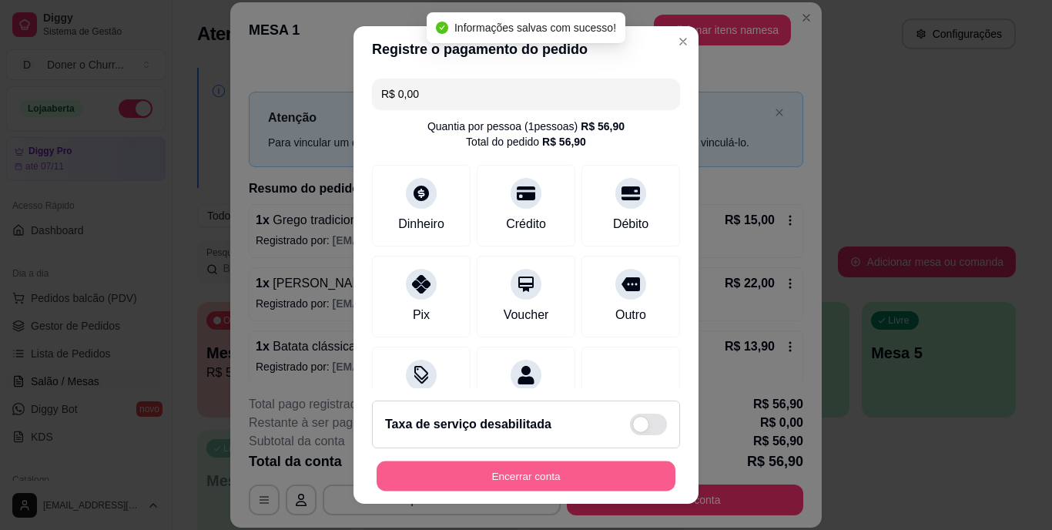
click at [537, 465] on button "Encerrar conta" at bounding box center [525, 475] width 299 height 30
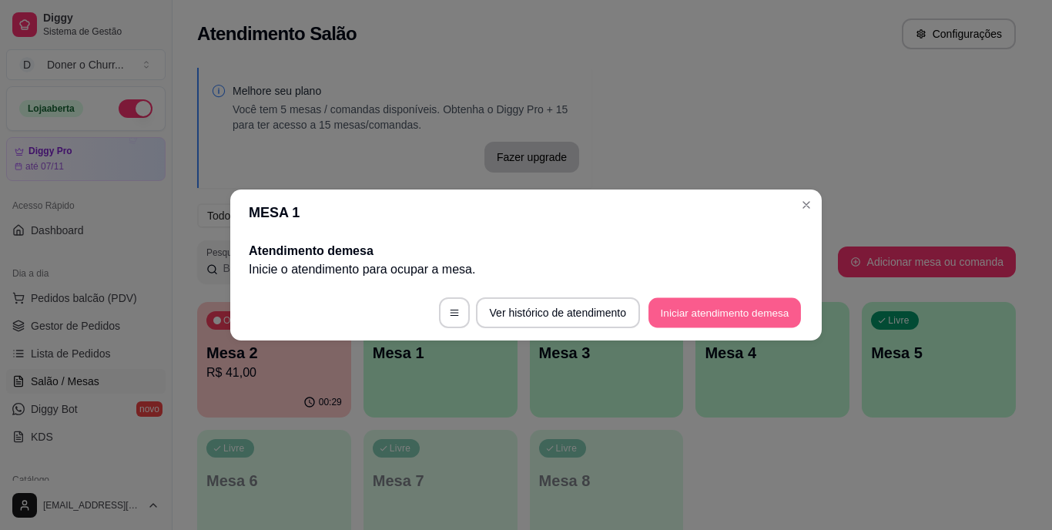
click at [751, 320] on button "Iniciar atendimento de mesa" at bounding box center [724, 313] width 152 height 30
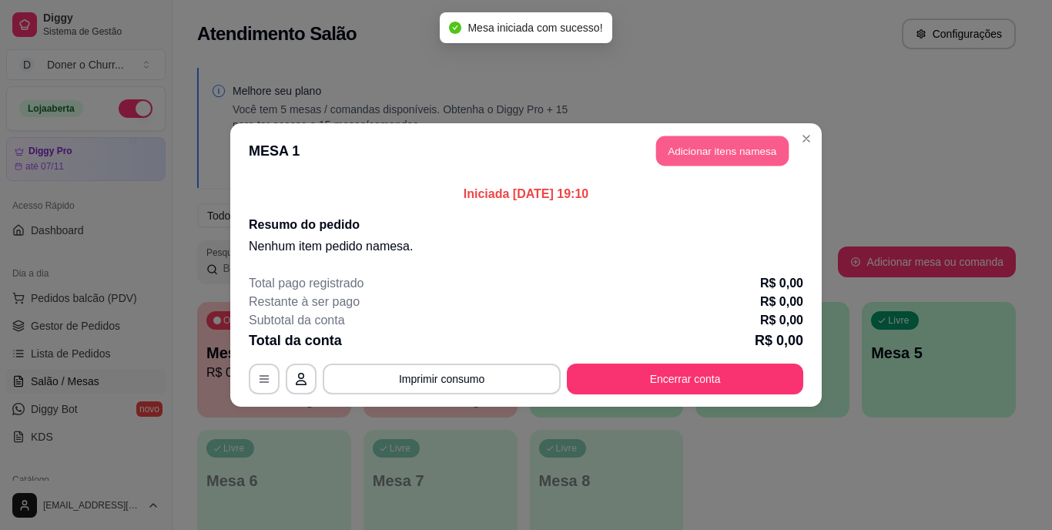
click at [722, 159] on button "Adicionar itens na mesa" at bounding box center [722, 151] width 132 height 30
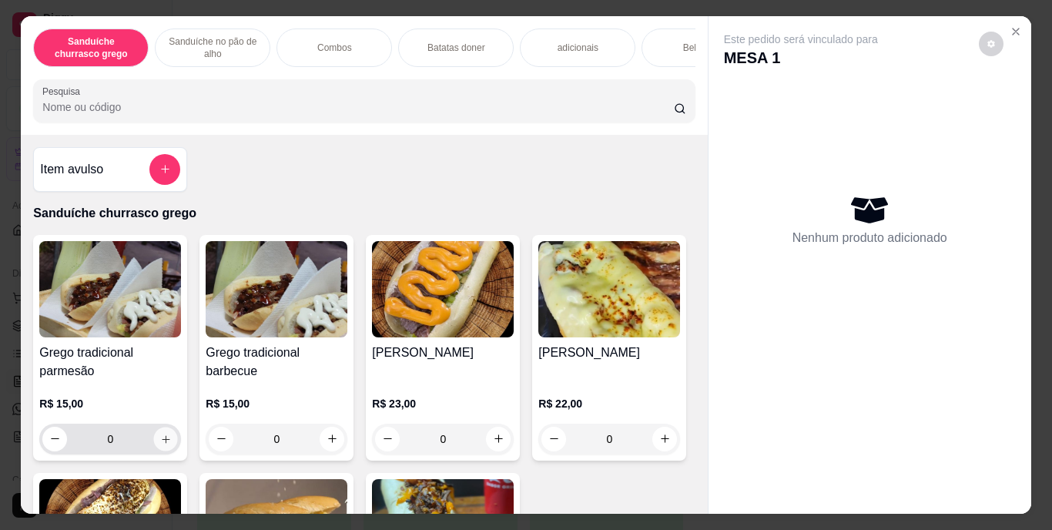
click at [160, 444] on icon "increase-product-quantity" at bounding box center [166, 439] width 12 height 12
type input "1"
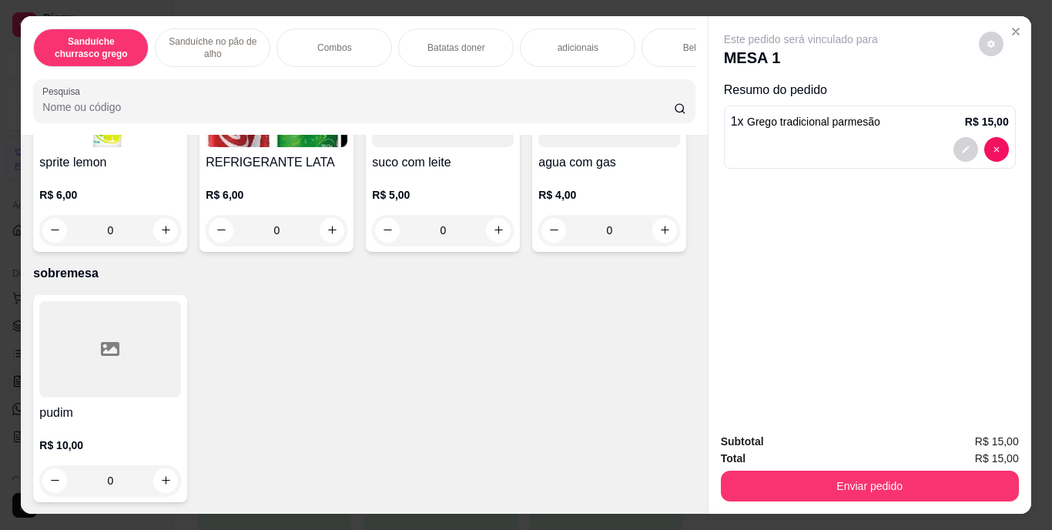
scroll to position [2782, 0]
click at [338, 236] on icon "increase-product-quantity" at bounding box center [332, 230] width 12 height 12
type input "1"
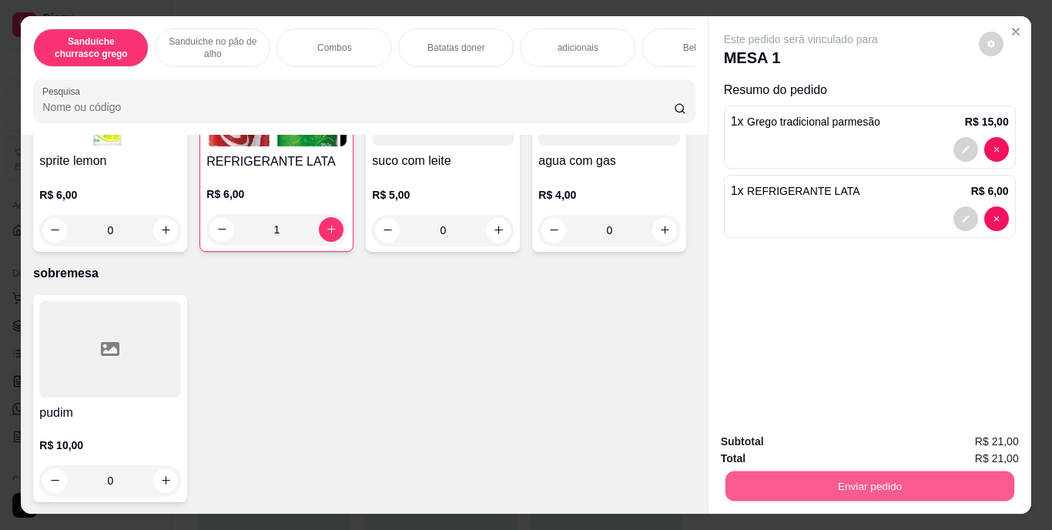
click at [866, 485] on button "Enviar pedido" at bounding box center [868, 486] width 289 height 30
click at [965, 441] on button "Enviar pedido" at bounding box center [978, 442] width 85 height 28
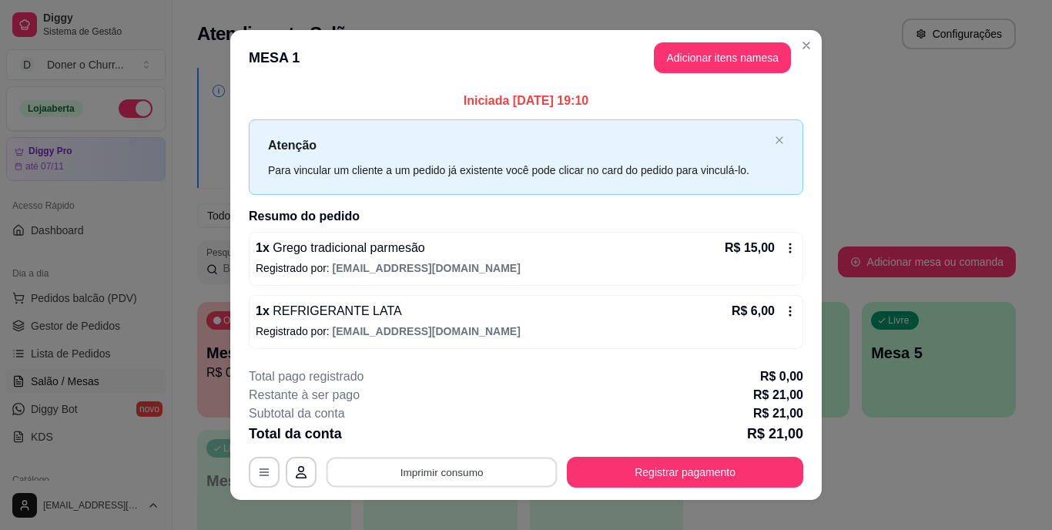
click at [443, 467] on button "Imprimir consumo" at bounding box center [441, 472] width 231 height 30
click at [429, 436] on button "IMPRESSORA" at bounding box center [440, 436] width 108 height 24
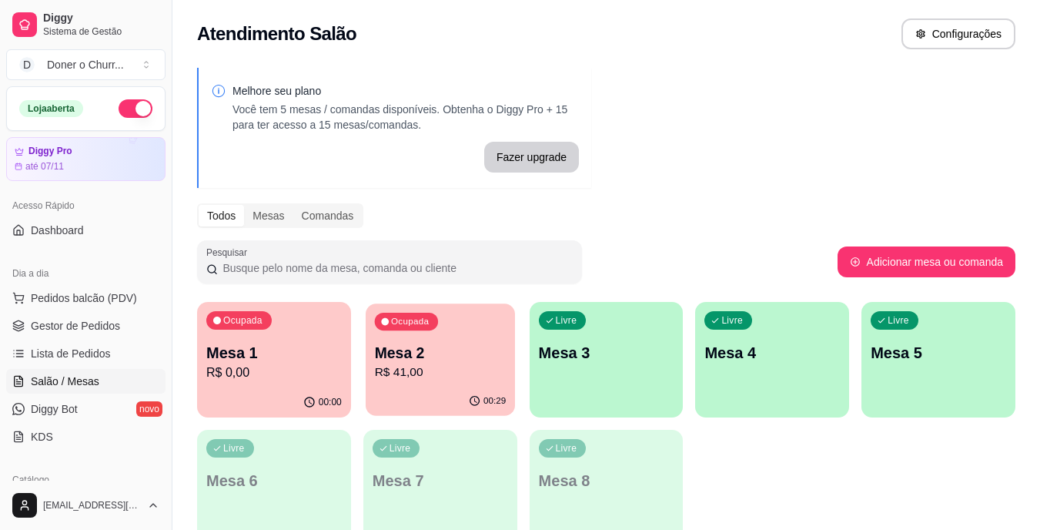
click at [447, 367] on p "R$ 41,00" at bounding box center [440, 372] width 132 height 18
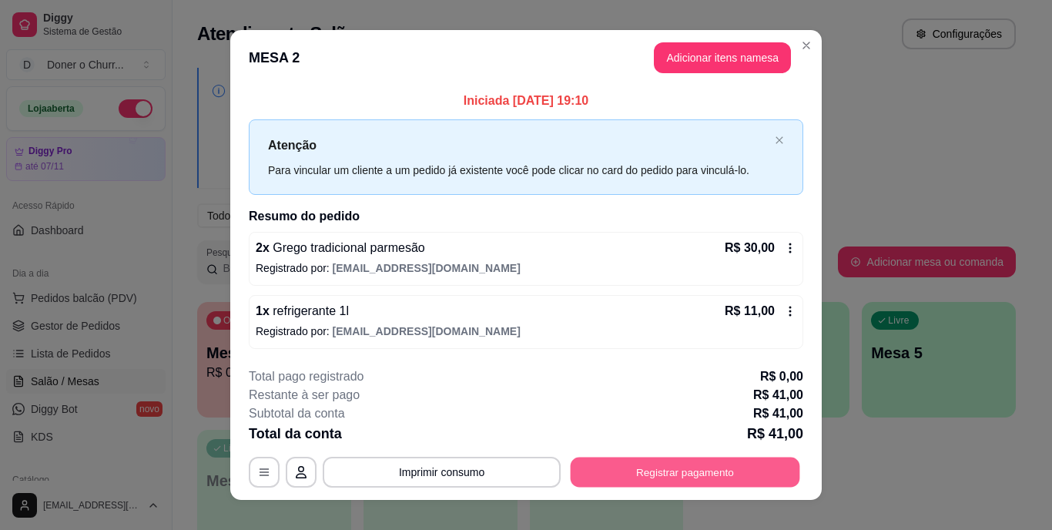
click at [674, 462] on button "Registrar pagamento" at bounding box center [684, 472] width 229 height 30
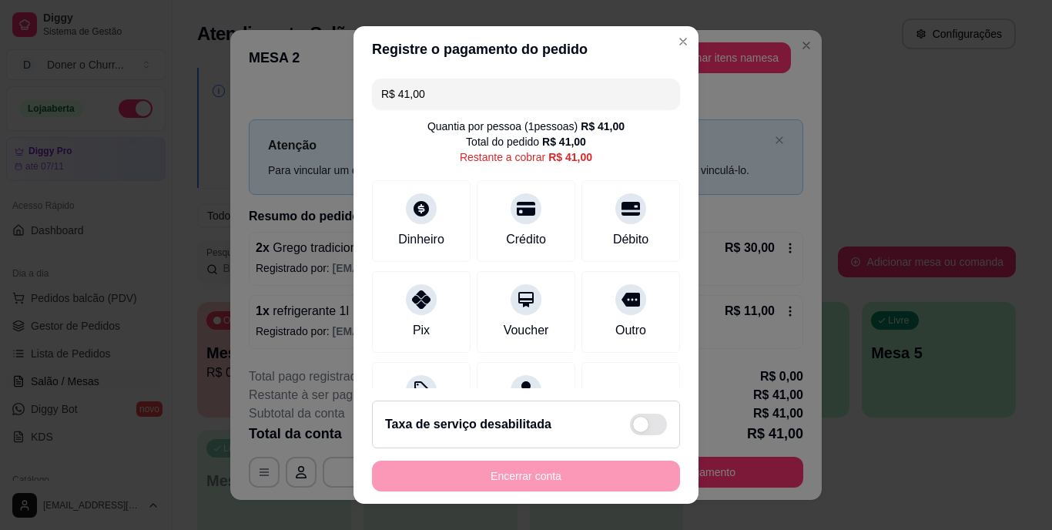
click at [433, 99] on input "R$ 41,00" at bounding box center [525, 94] width 289 height 31
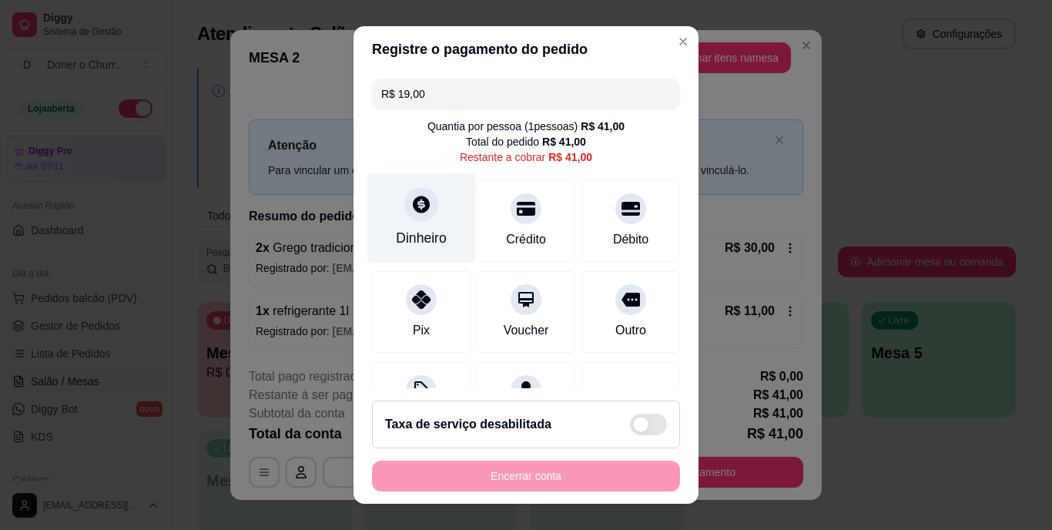
click at [411, 208] on icon at bounding box center [421, 205] width 20 height 20
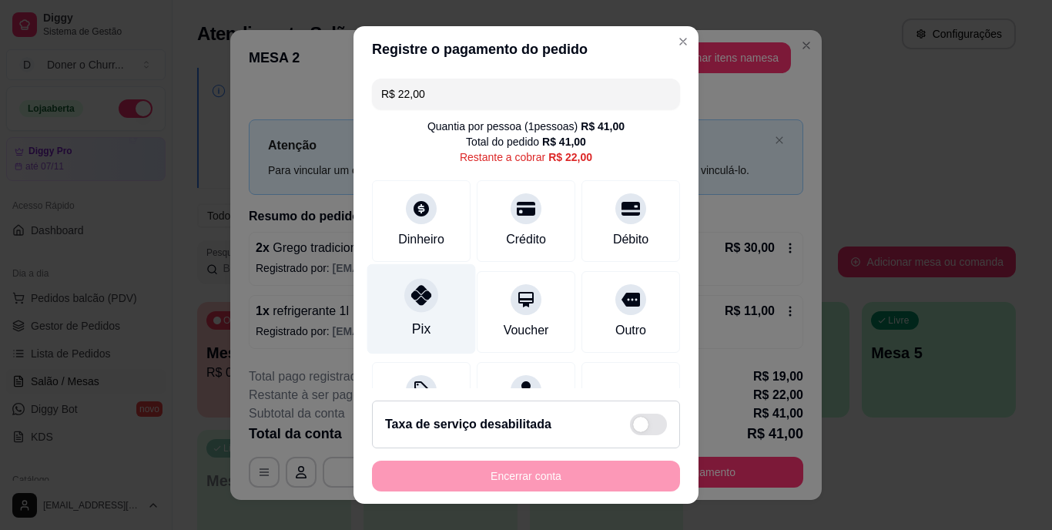
click at [411, 297] on icon at bounding box center [421, 296] width 20 height 20
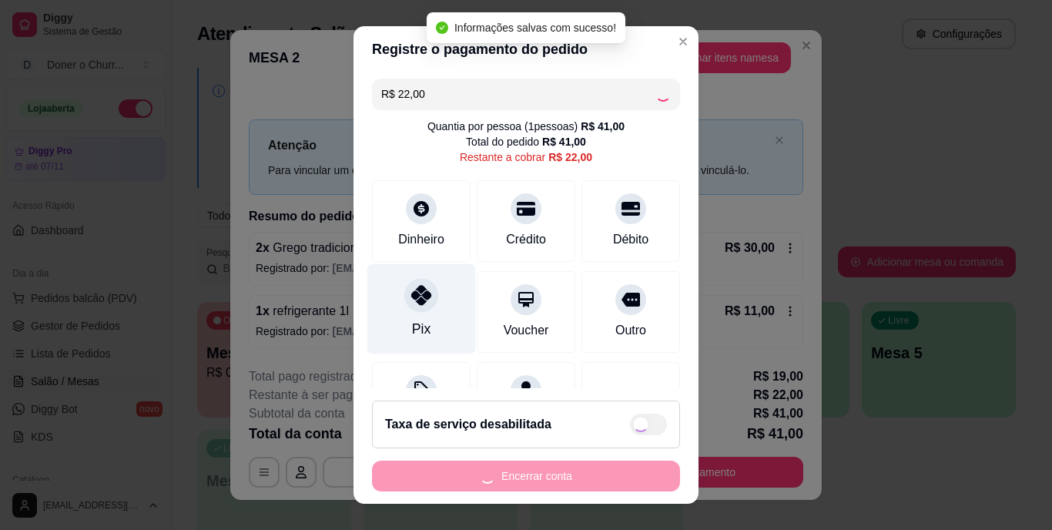
type input "R$ 0,00"
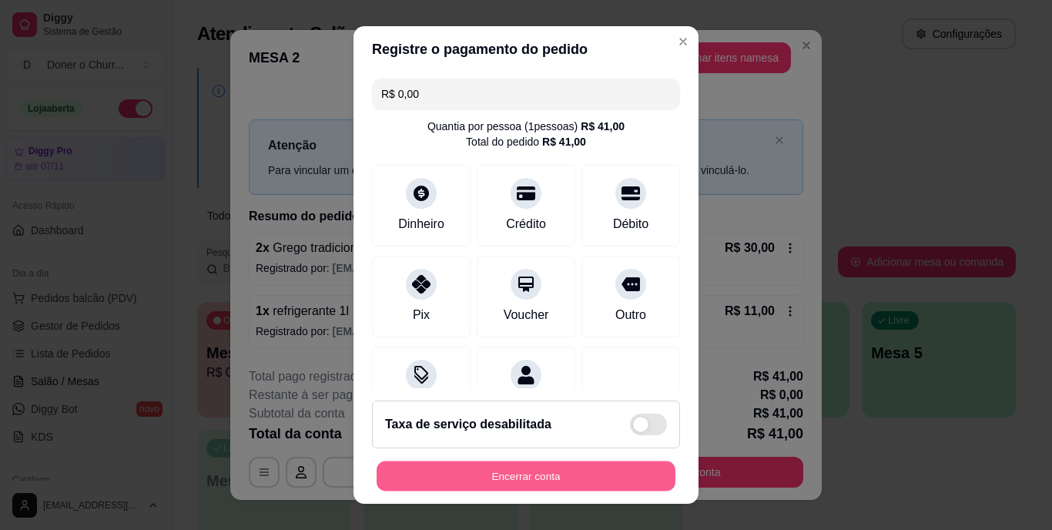
click at [534, 467] on button "Encerrar conta" at bounding box center [525, 475] width 299 height 30
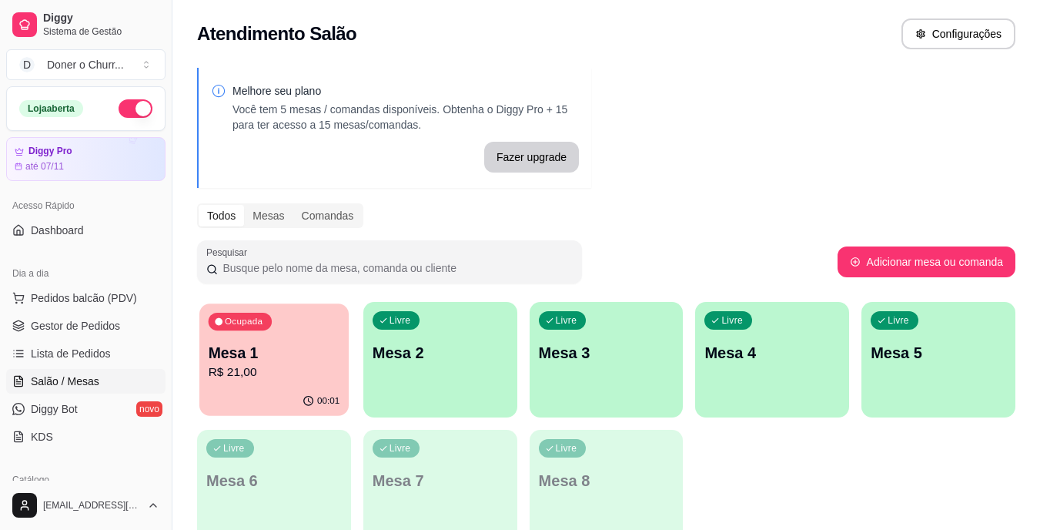
click at [279, 387] on div "00:01" at bounding box center [273, 400] width 149 height 29
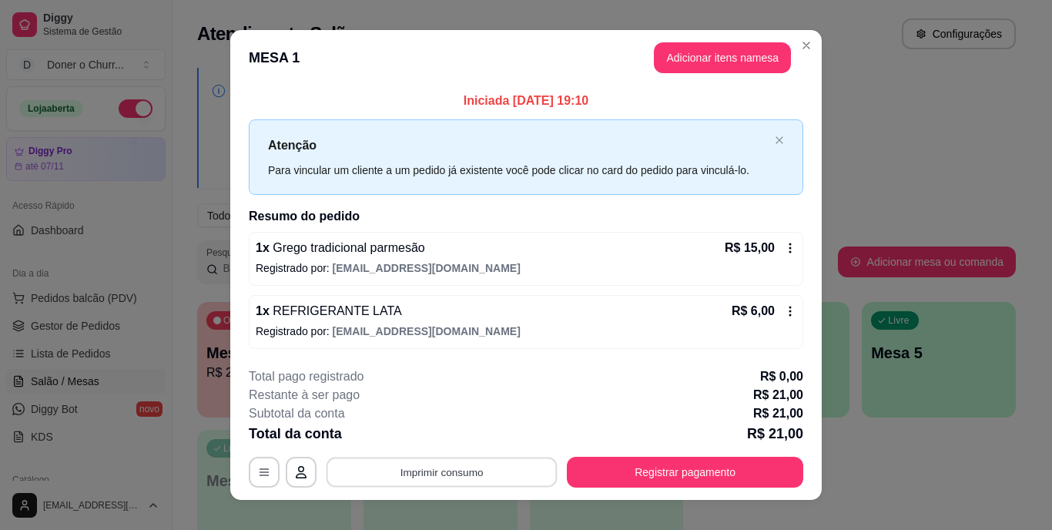
click at [435, 467] on button "Imprimir consumo" at bounding box center [441, 472] width 231 height 30
click at [443, 435] on button "IMPRESSORA" at bounding box center [440, 436] width 108 height 24
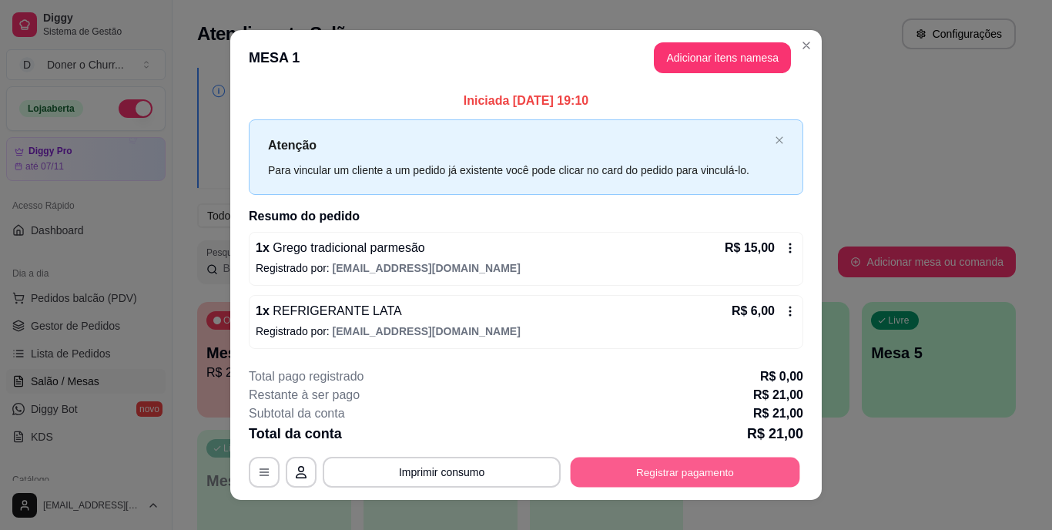
click at [667, 467] on button "Registrar pagamento" at bounding box center [684, 472] width 229 height 30
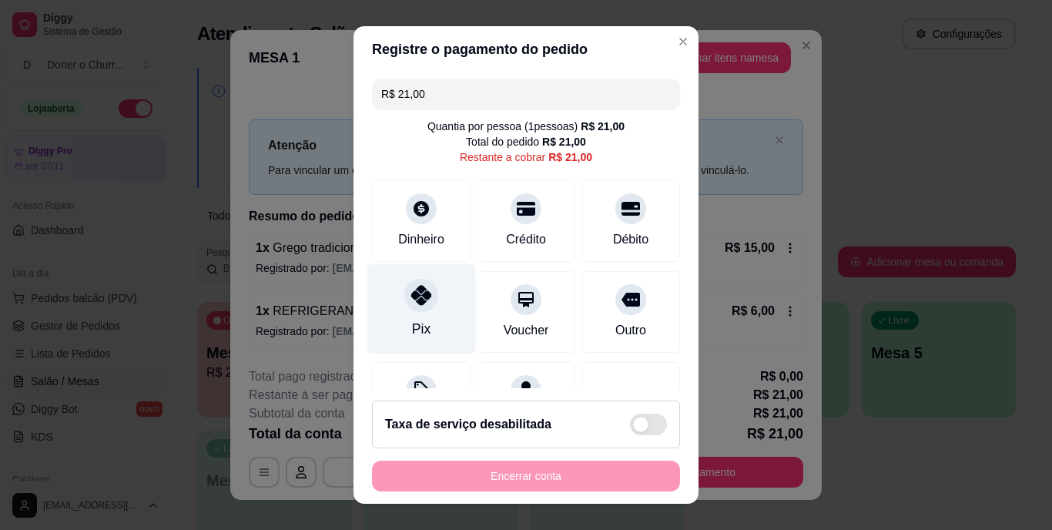
click at [411, 303] on icon at bounding box center [421, 296] width 20 height 20
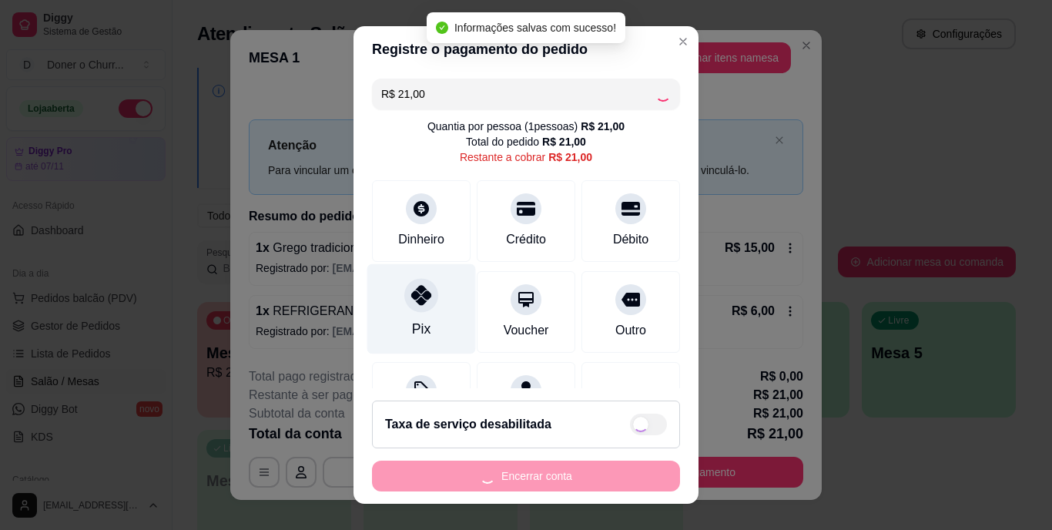
type input "R$ 0,00"
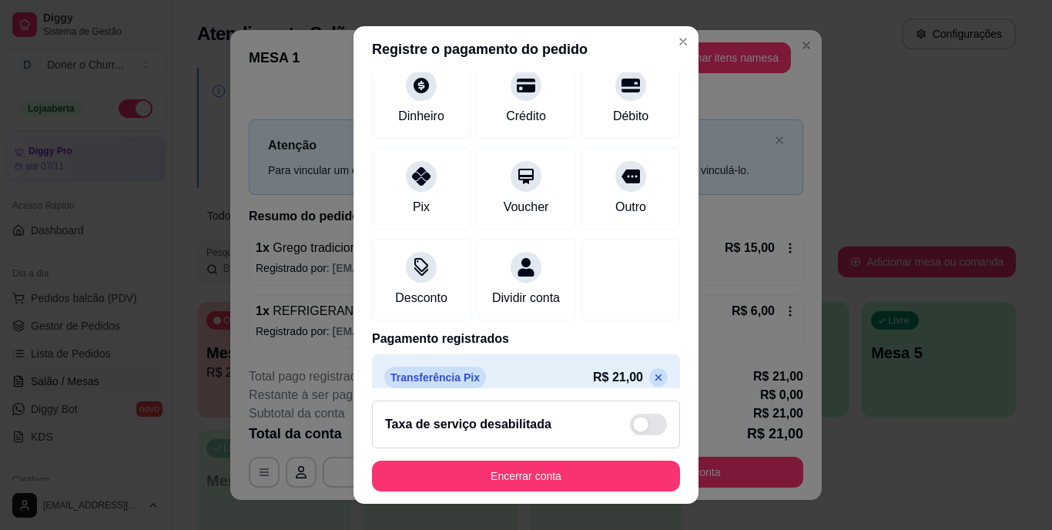
scroll to position [145, 0]
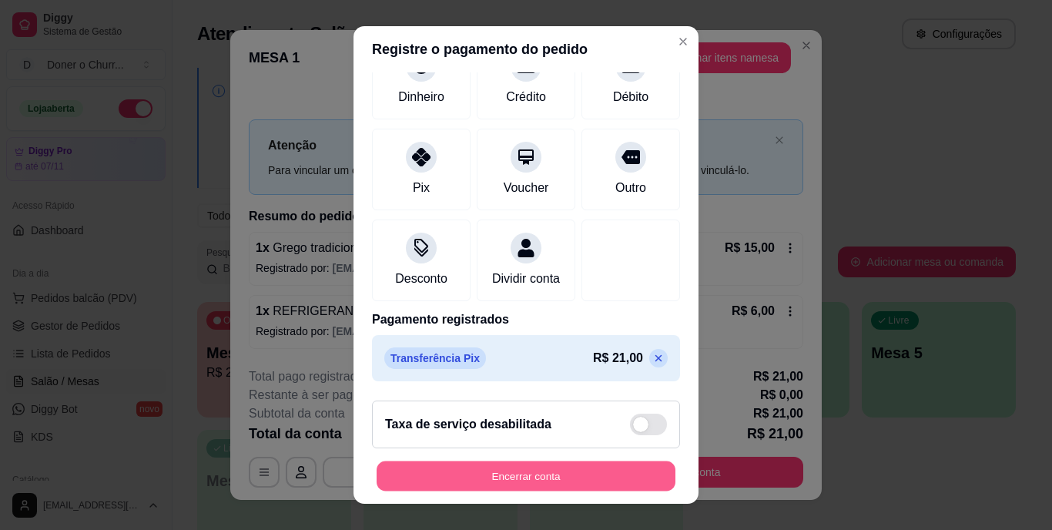
click at [505, 477] on button "Encerrar conta" at bounding box center [525, 475] width 299 height 30
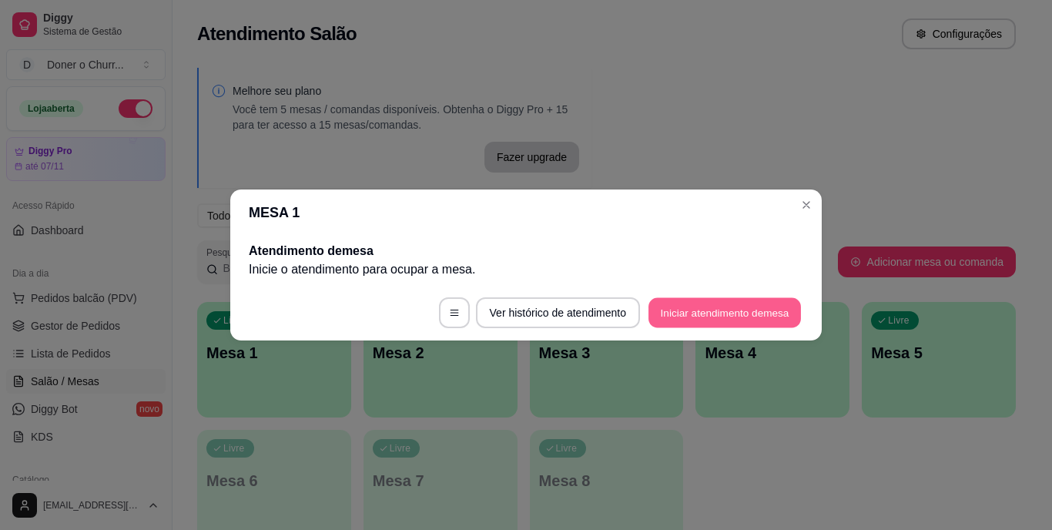
click at [695, 304] on button "Iniciar atendimento de mesa" at bounding box center [724, 313] width 152 height 30
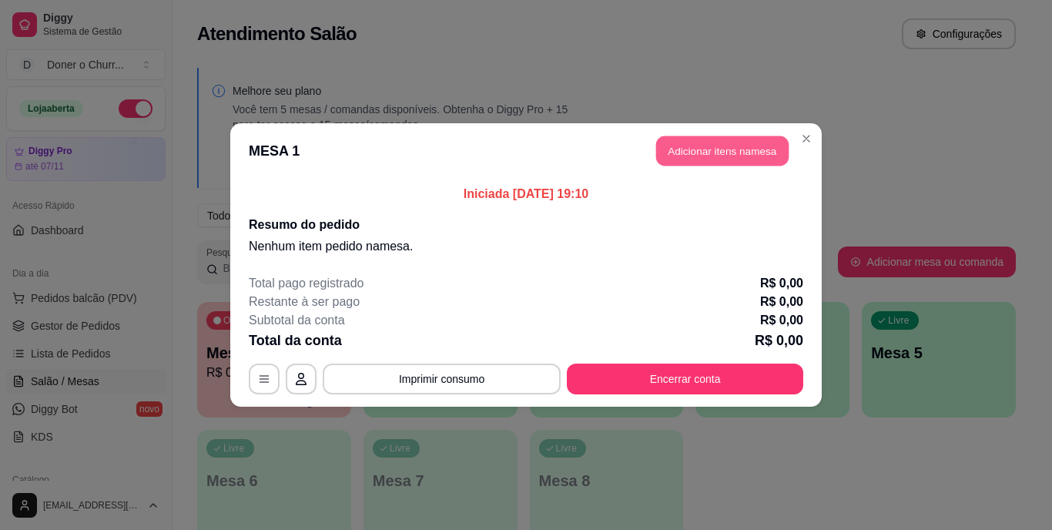
click at [715, 155] on button "Adicionar itens na mesa" at bounding box center [722, 151] width 132 height 30
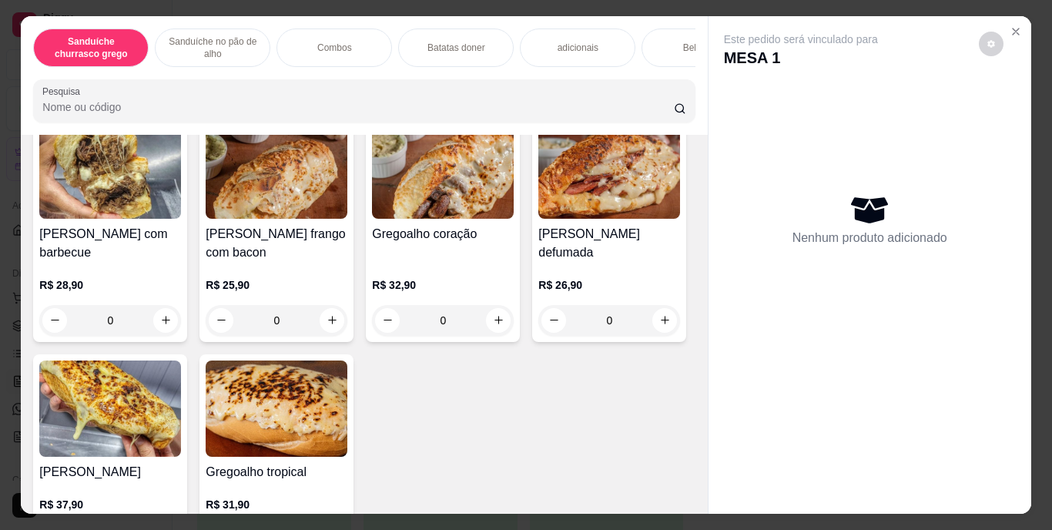
scroll to position [692, 0]
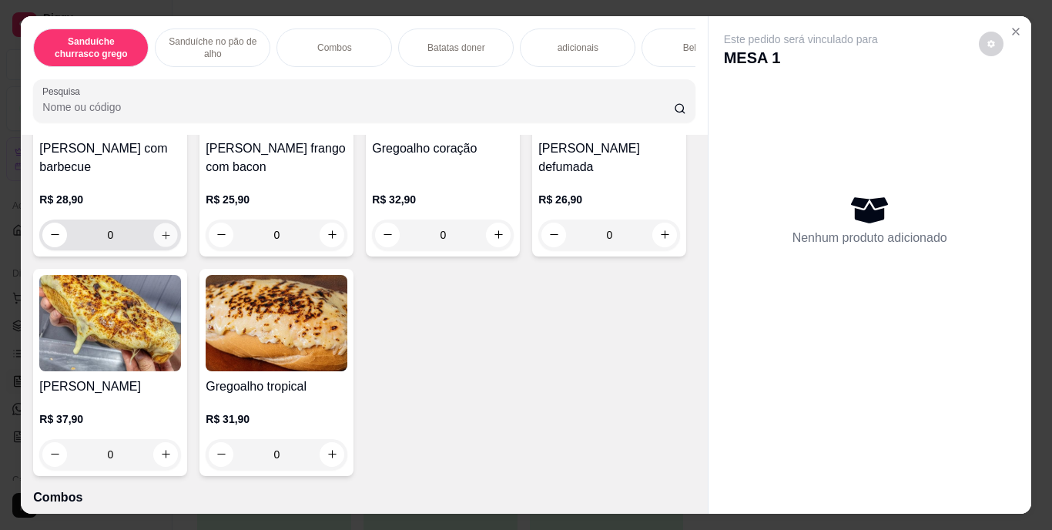
click at [160, 240] on icon "increase-product-quantity" at bounding box center [166, 235] width 12 height 12
type input "1"
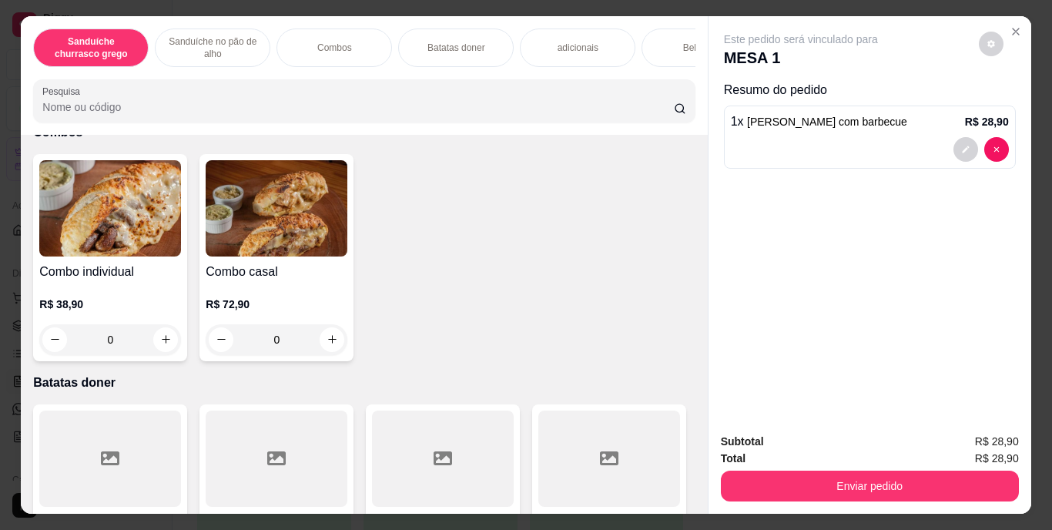
scroll to position [1036, 0]
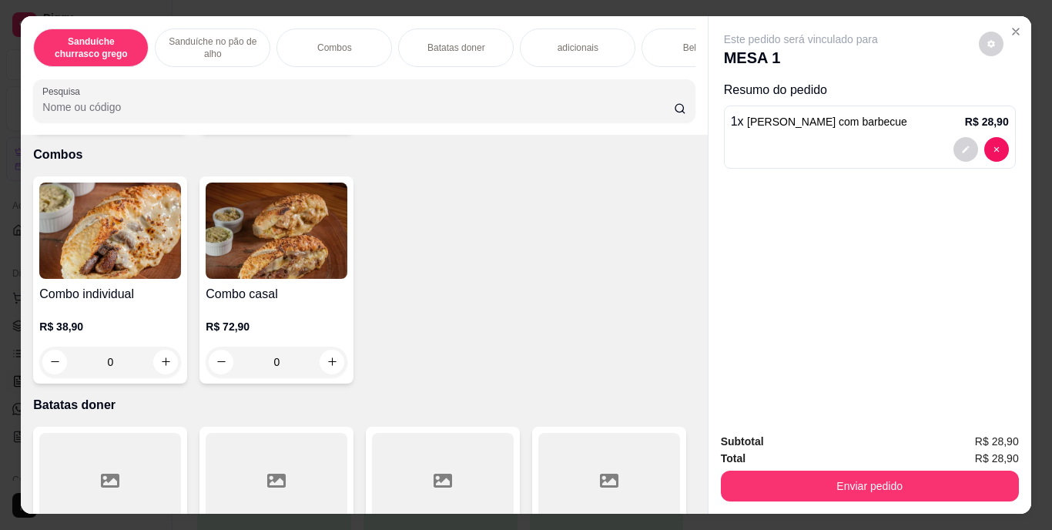
click at [172, 117] on icon "increase-product-quantity" at bounding box center [166, 111] width 12 height 12
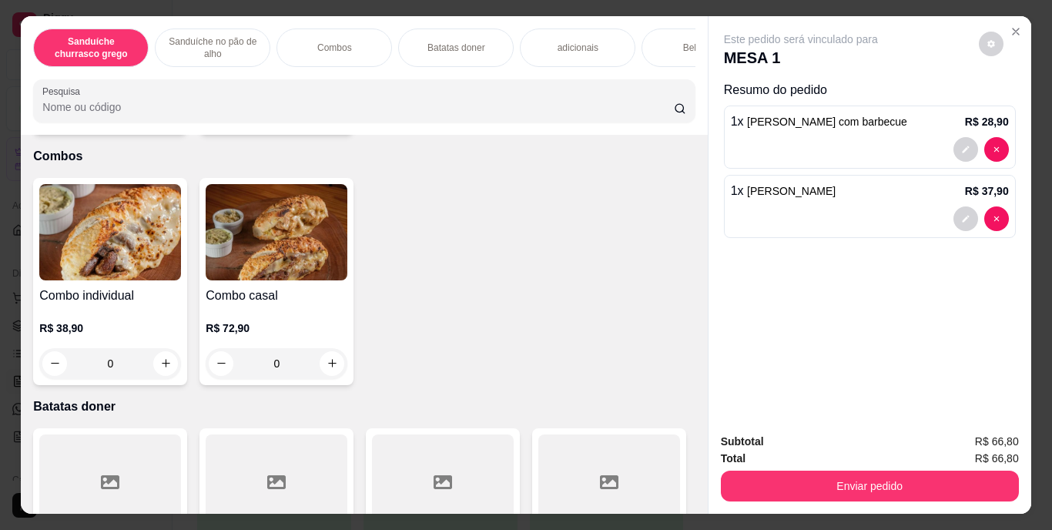
type input "1"
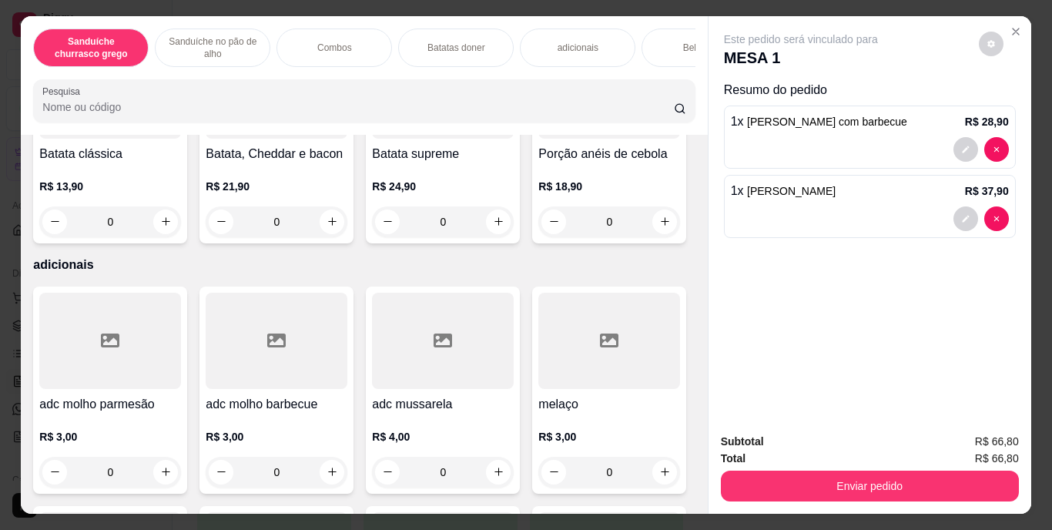
scroll to position [1517, 0]
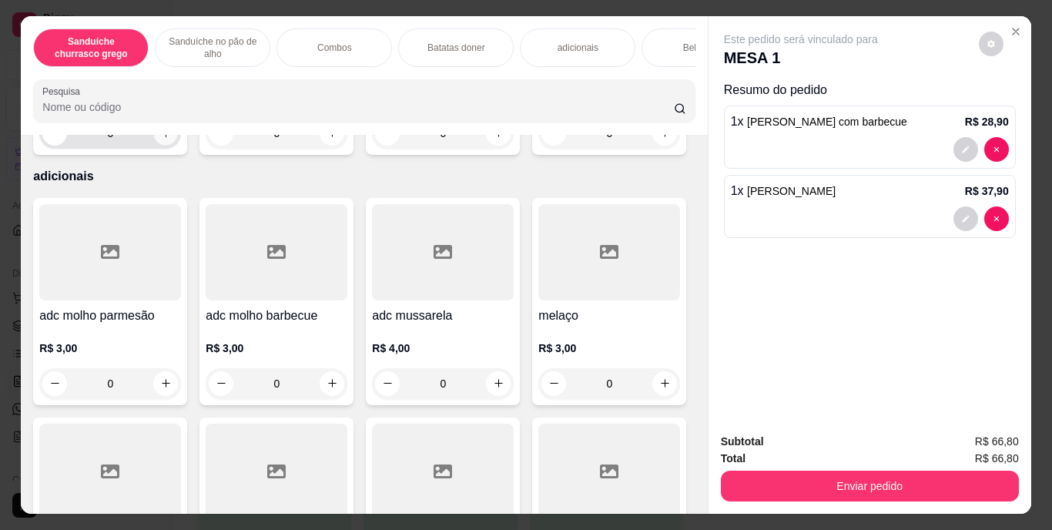
click at [162, 139] on icon "increase-product-quantity" at bounding box center [166, 133] width 12 height 12
type input "1"
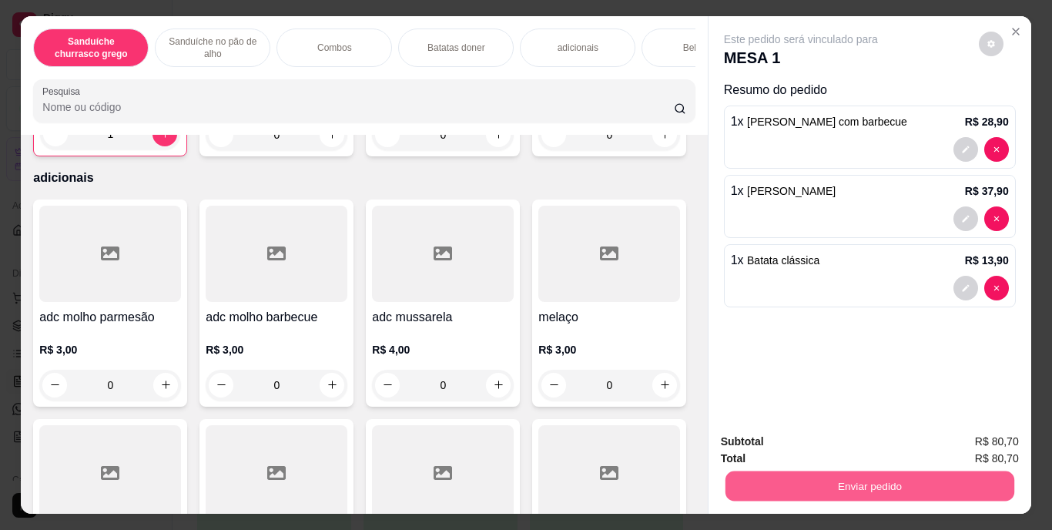
click at [891, 471] on button "Enviar pedido" at bounding box center [868, 486] width 289 height 30
click at [992, 437] on button "Enviar pedido" at bounding box center [978, 442] width 85 height 28
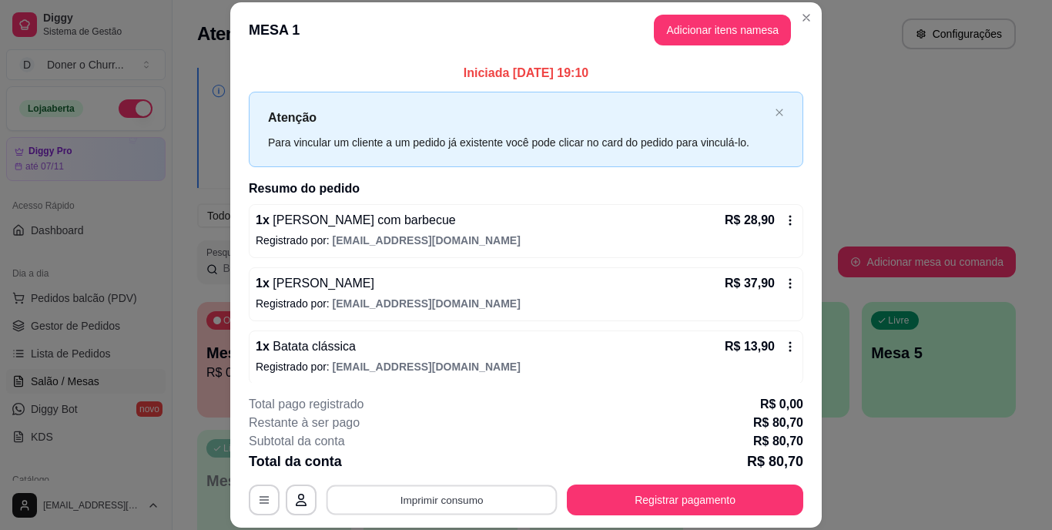
click at [441, 497] on button "Imprimir consumo" at bounding box center [441, 499] width 231 height 30
click at [436, 468] on button "IMPRESSORA" at bounding box center [441, 464] width 112 height 25
click at [436, 500] on button "Imprimir consumo" at bounding box center [441, 499] width 231 height 30
click at [442, 458] on button "IMPRESSORA" at bounding box center [441, 463] width 112 height 25
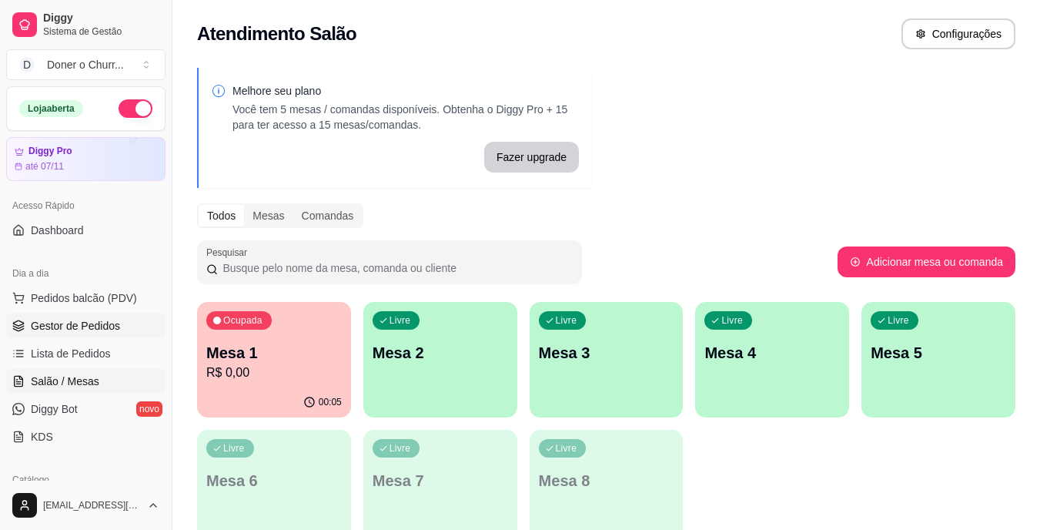
click at [69, 324] on span "Gestor de Pedidos" at bounding box center [75, 325] width 89 height 15
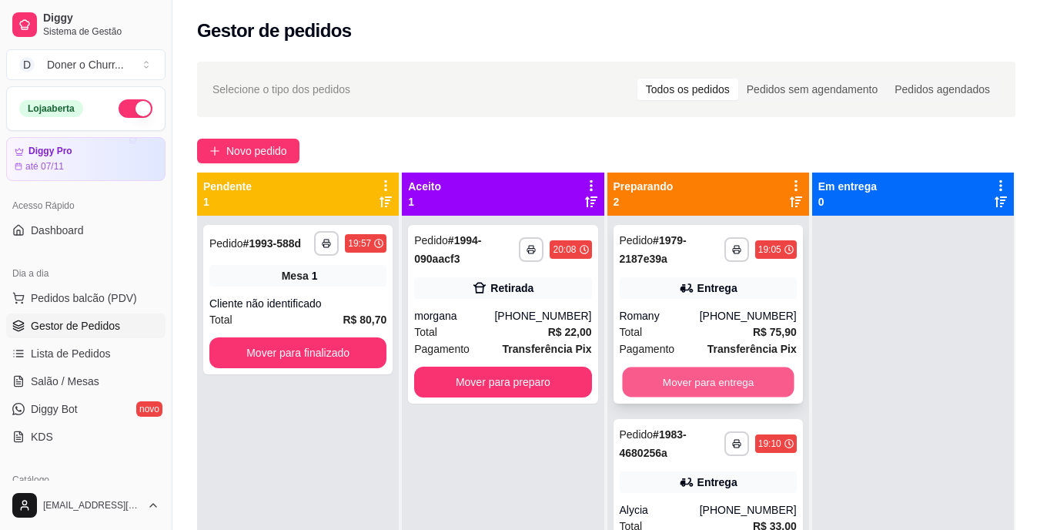
click at [680, 377] on button "Mover para entrega" at bounding box center [708, 382] width 172 height 30
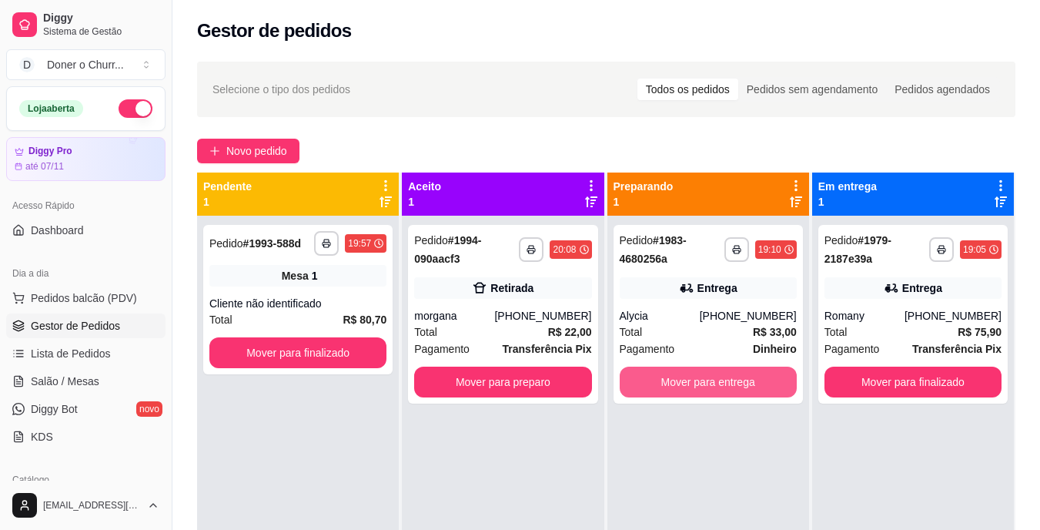
click at [680, 377] on button "Mover para entrega" at bounding box center [708, 381] width 177 height 31
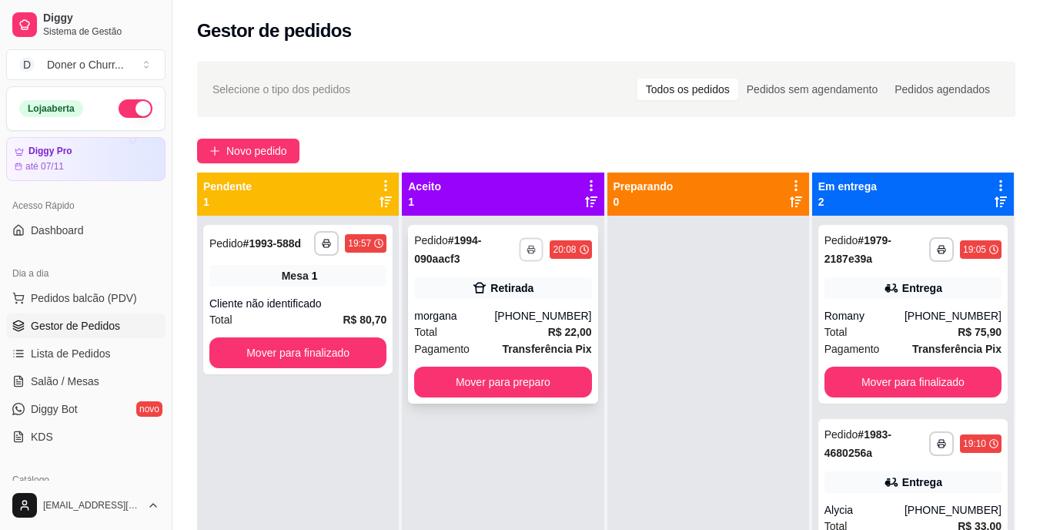
click at [530, 253] on rect "button" at bounding box center [532, 251] width 5 height 3
click at [483, 303] on button "IMPRESSORA" at bounding box center [485, 303] width 108 height 24
click at [905, 488] on div "Entrega" at bounding box center [922, 481] width 40 height 15
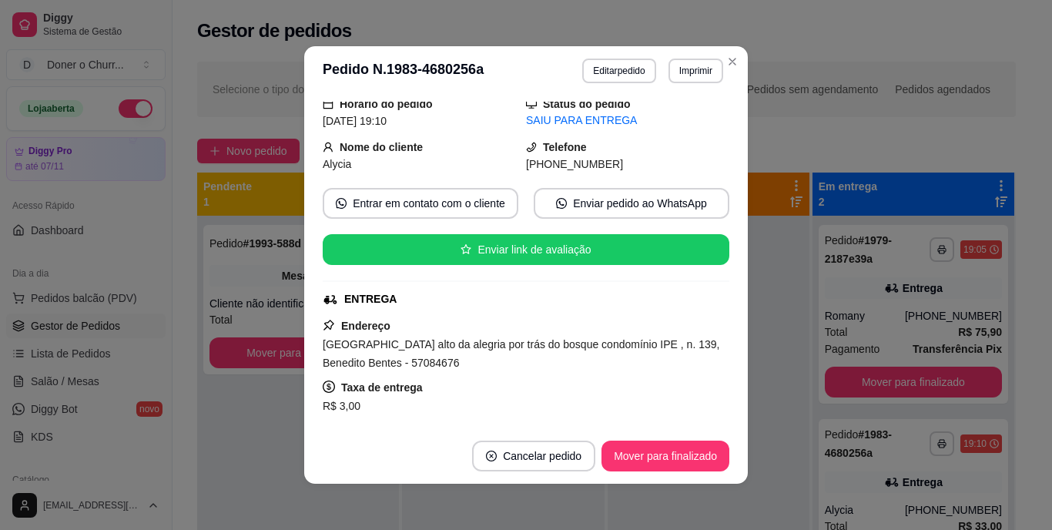
scroll to position [4, 0]
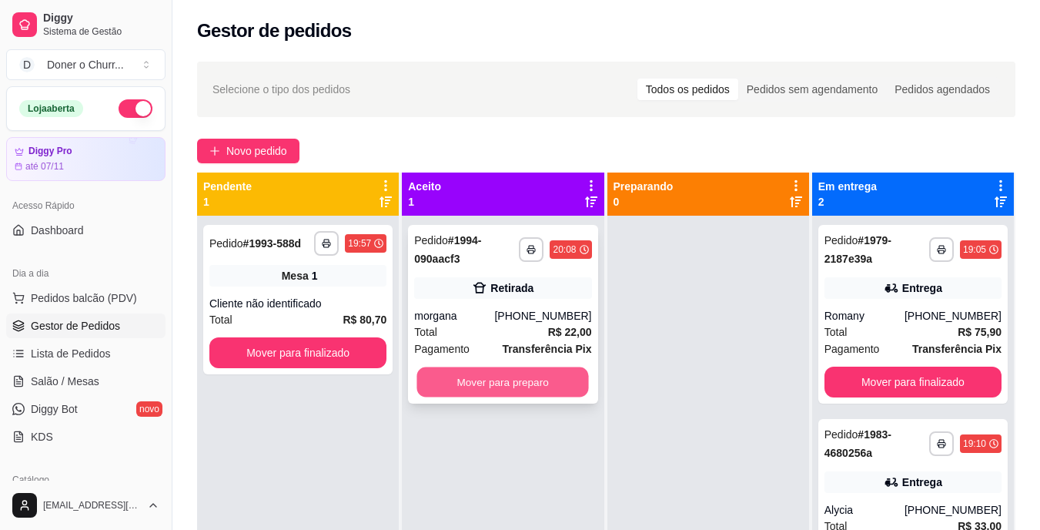
click at [547, 378] on button "Mover para preparo" at bounding box center [503, 382] width 172 height 30
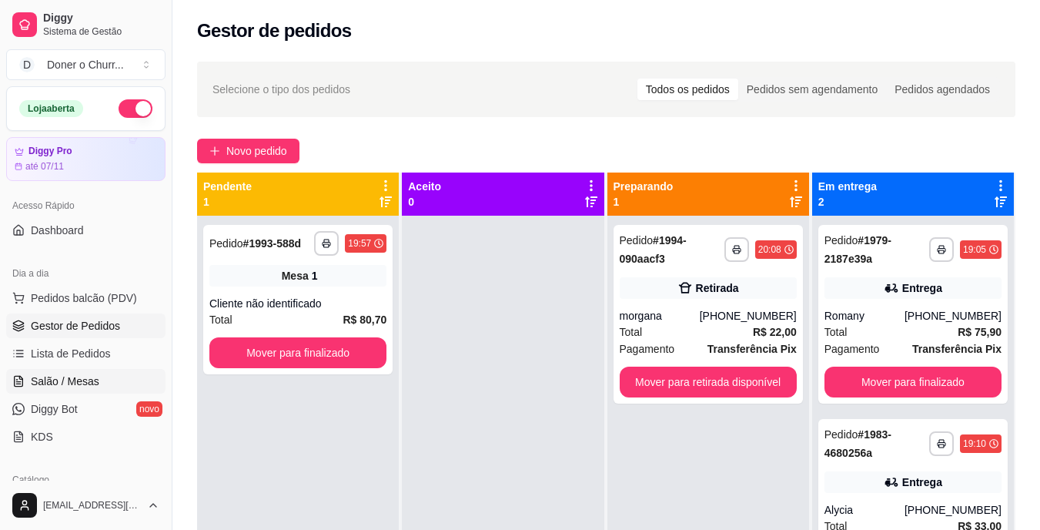
click at [75, 376] on span "Salão / Mesas" at bounding box center [65, 380] width 69 height 15
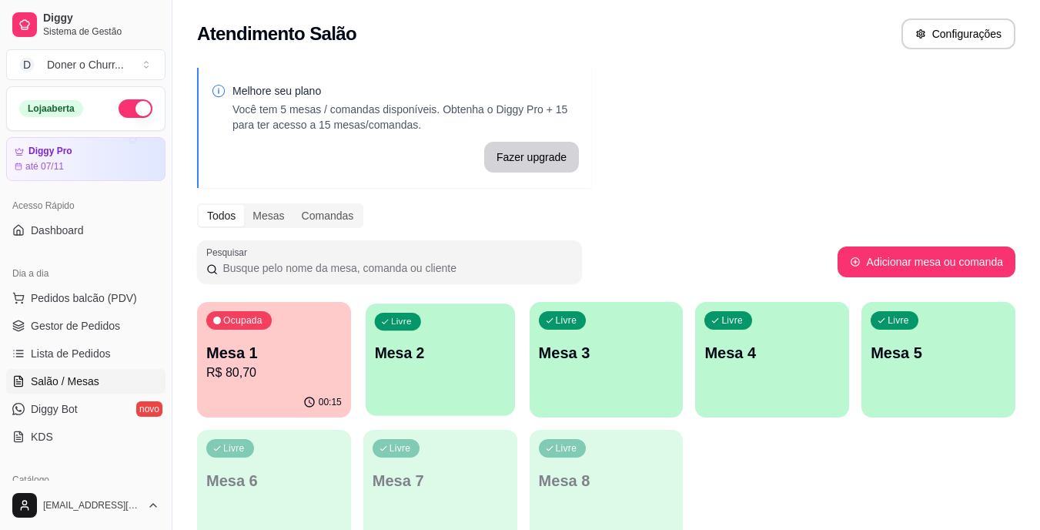
click at [430, 367] on div "Livre Mesa 2" at bounding box center [440, 350] width 149 height 94
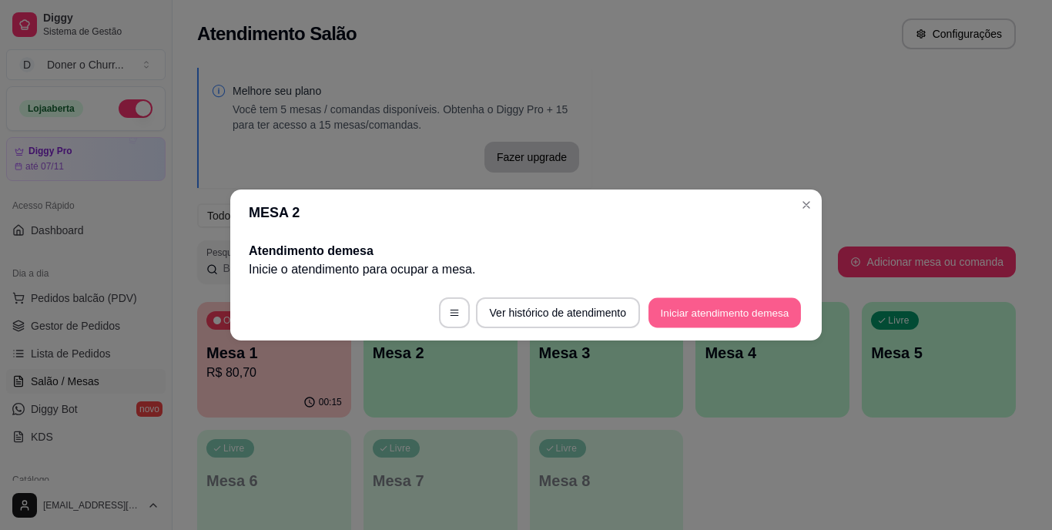
click at [728, 313] on button "Iniciar atendimento de mesa" at bounding box center [724, 313] width 152 height 30
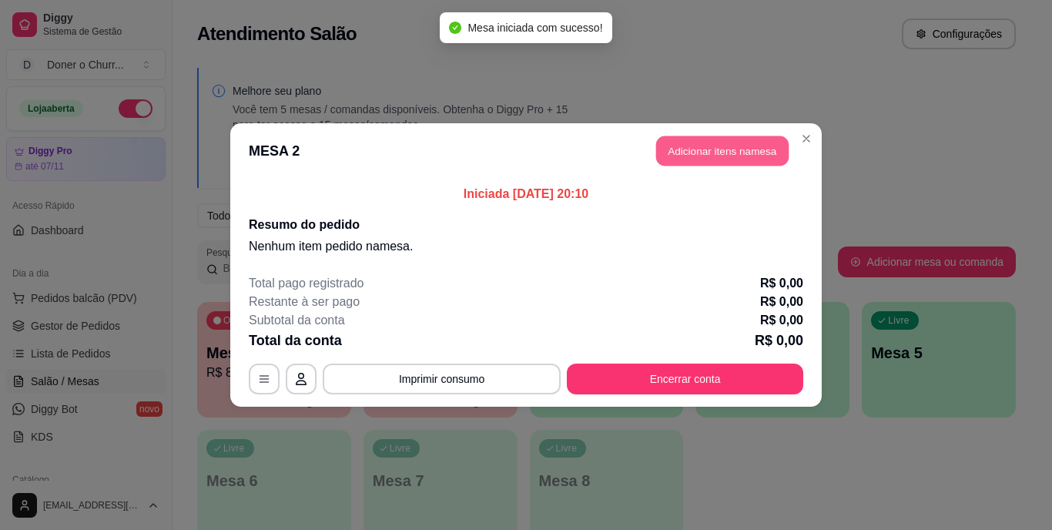
click at [738, 149] on button "Adicionar itens na mesa" at bounding box center [722, 151] width 132 height 30
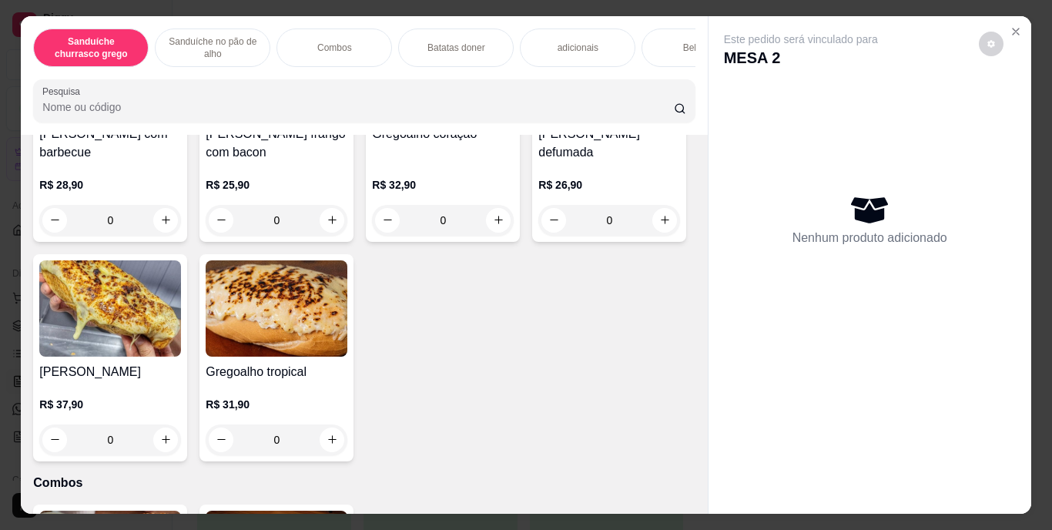
scroll to position [710, 0]
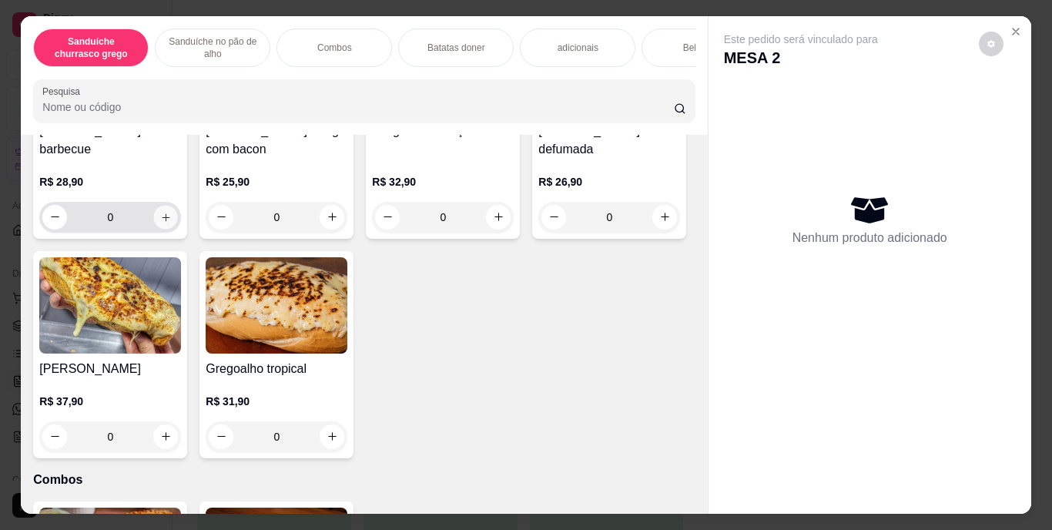
click at [160, 223] on icon "increase-product-quantity" at bounding box center [166, 217] width 12 height 12
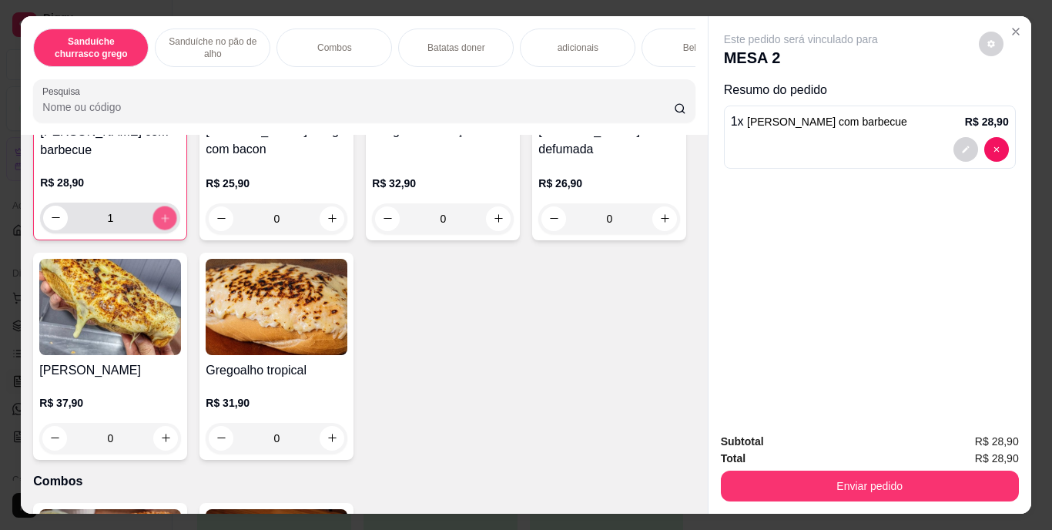
click at [161, 222] on icon "increase-product-quantity" at bounding box center [165, 218] width 8 height 8
type input "3"
click at [356, 460] on div "[PERSON_NAME] com barbecue R$ 28,90 3 Gregoalho frango com bacon R$ 25,90 0 Gre…" at bounding box center [363, 236] width 661 height 447
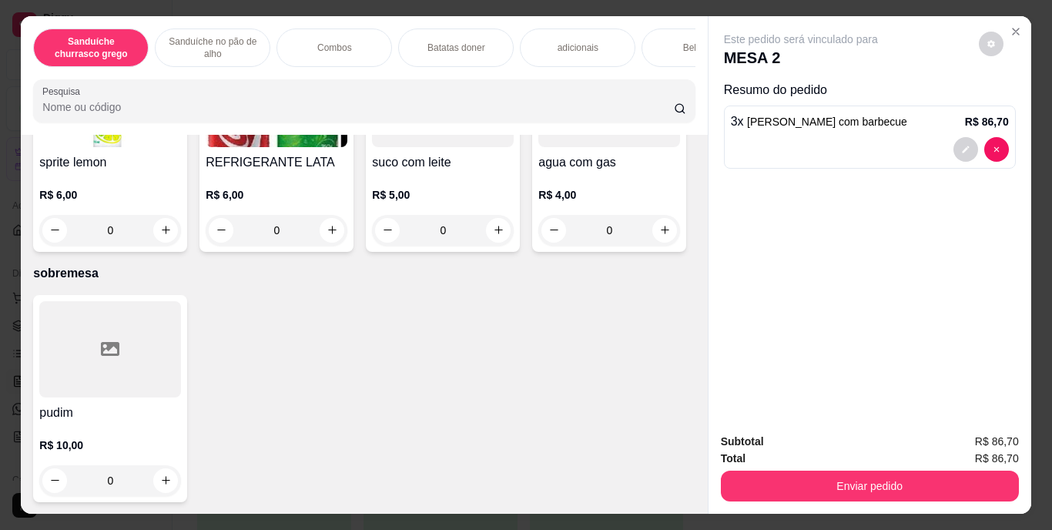
scroll to position [2700, 0]
click at [162, 15] on icon "increase-product-quantity" at bounding box center [166, 11] width 8 height 8
type input "1"
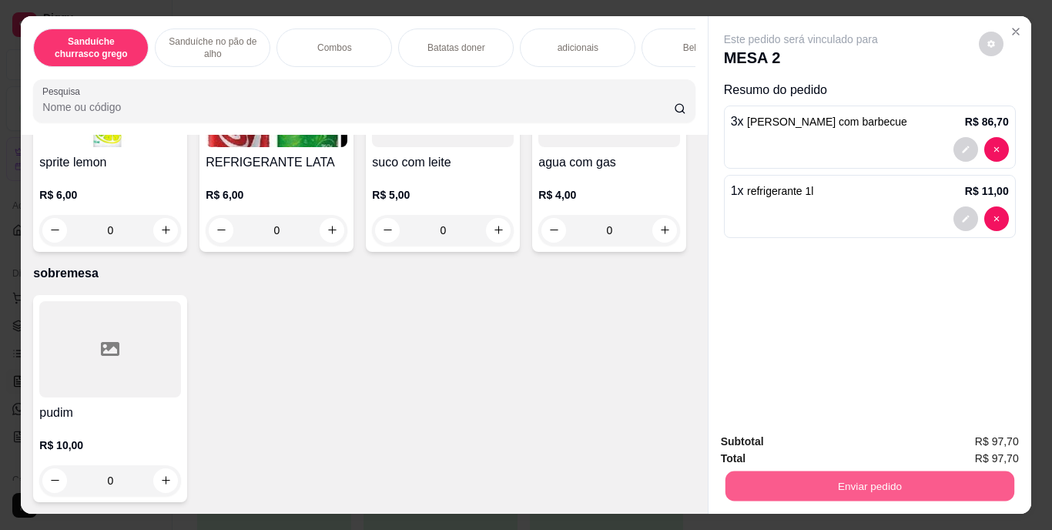
click at [817, 476] on button "Enviar pedido" at bounding box center [868, 486] width 289 height 30
click at [989, 430] on button "Enviar pedido" at bounding box center [978, 442] width 85 height 28
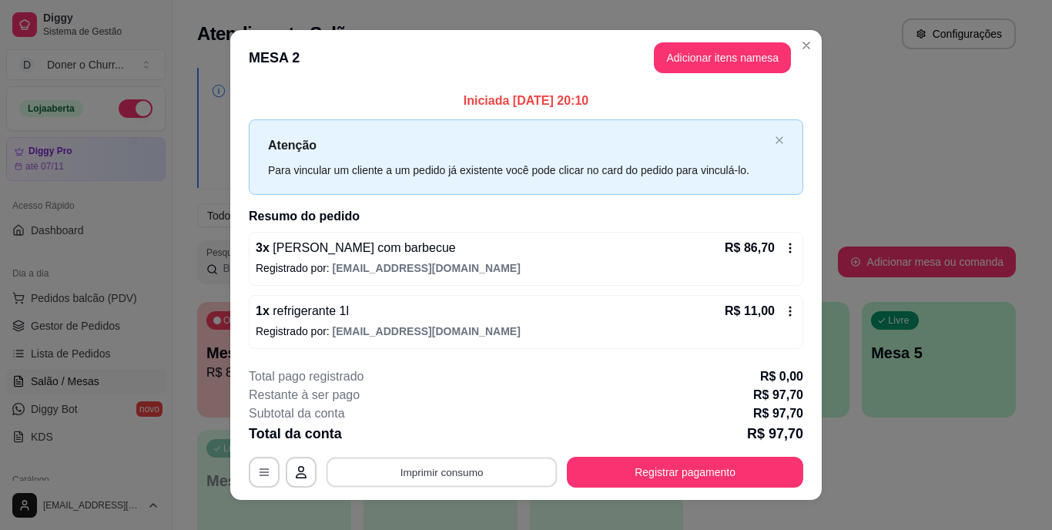
click at [453, 479] on button "Imprimir consumo" at bounding box center [441, 472] width 231 height 30
click at [441, 437] on button "IMPRESSORA" at bounding box center [440, 436] width 108 height 24
click at [424, 470] on button "Imprimir consumo" at bounding box center [441, 472] width 231 height 30
click at [432, 432] on button "IMPRESSORA" at bounding box center [441, 436] width 112 height 25
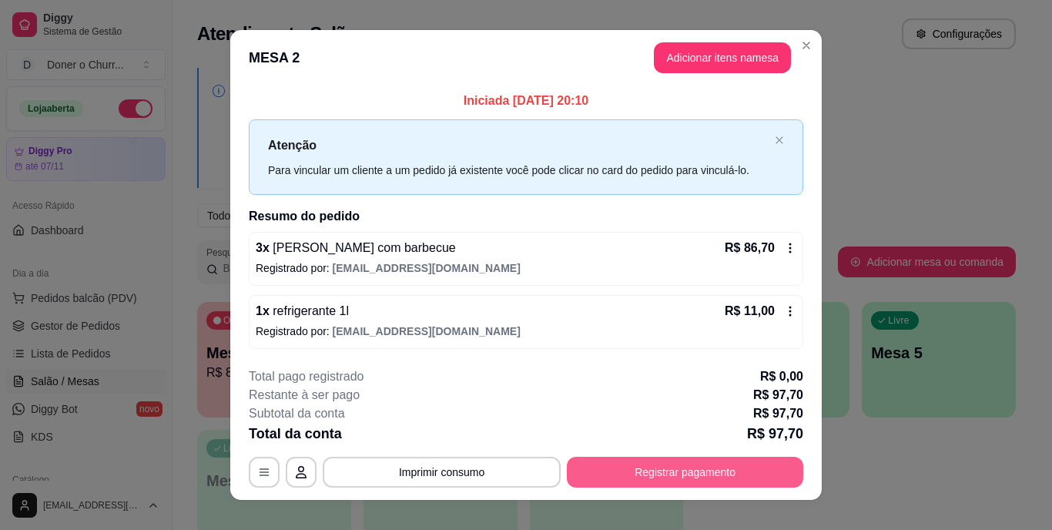
click at [638, 462] on button "Registrar pagamento" at bounding box center [685, 472] width 236 height 31
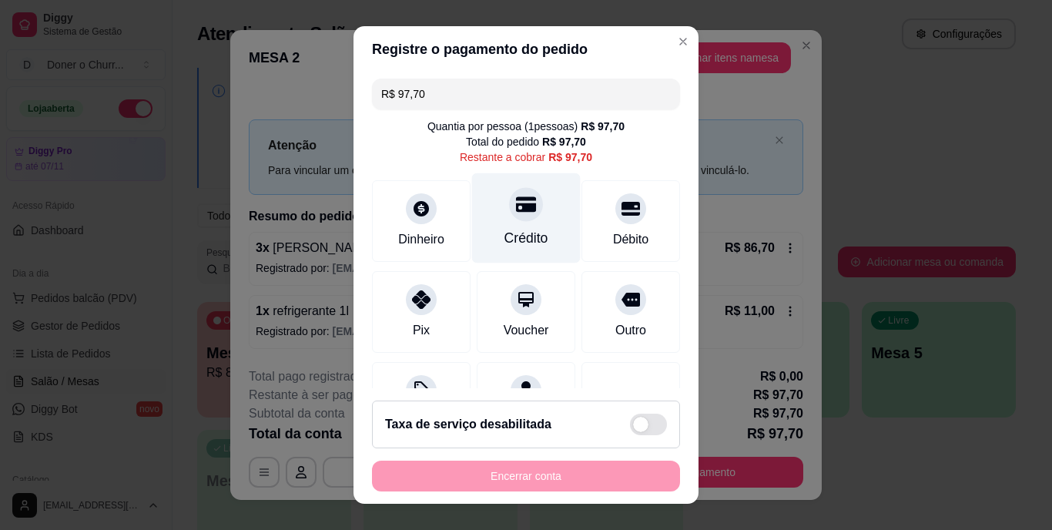
click at [510, 232] on div "Crédito" at bounding box center [526, 239] width 44 height 20
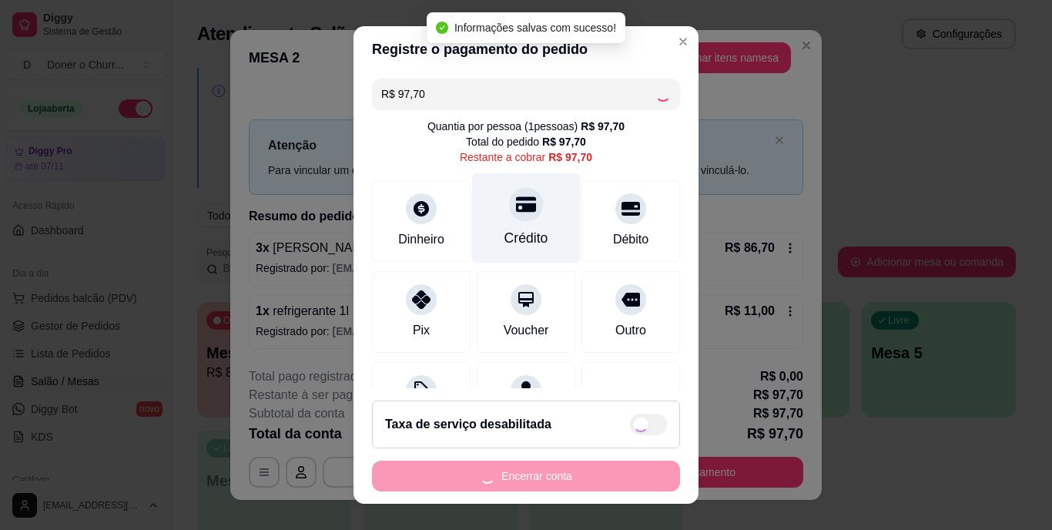
type input "R$ 0,00"
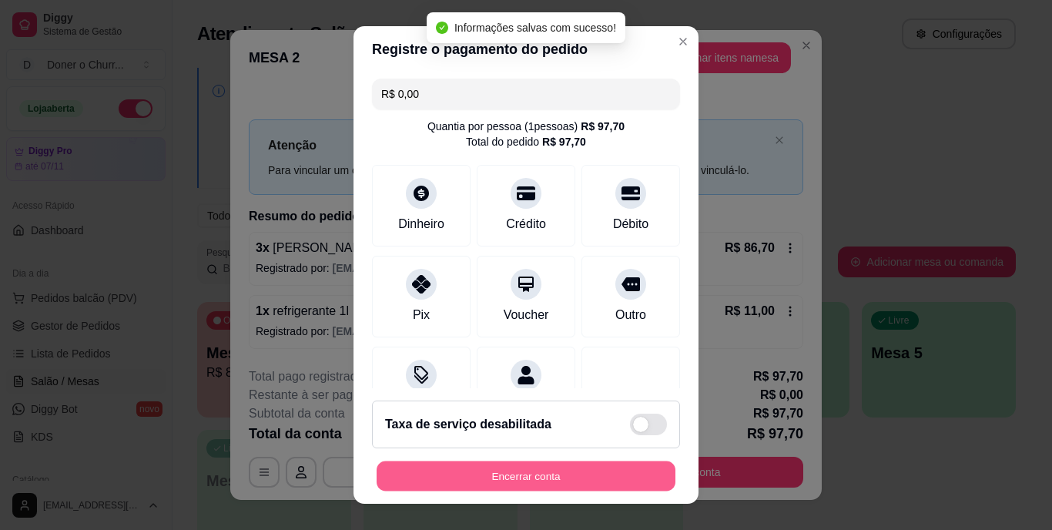
click at [540, 480] on button "Encerrar conta" at bounding box center [525, 475] width 299 height 30
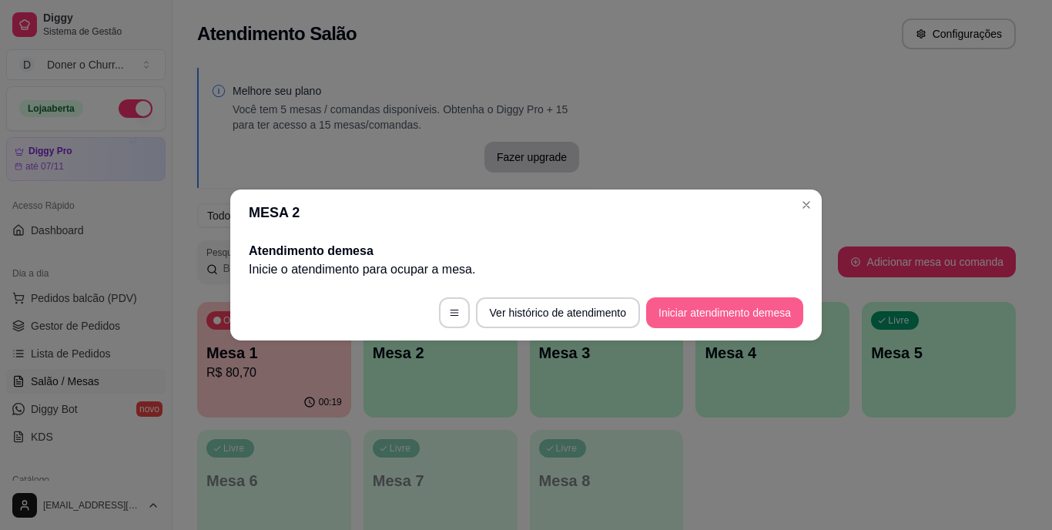
click at [704, 320] on button "Iniciar atendimento de mesa" at bounding box center [724, 312] width 157 height 31
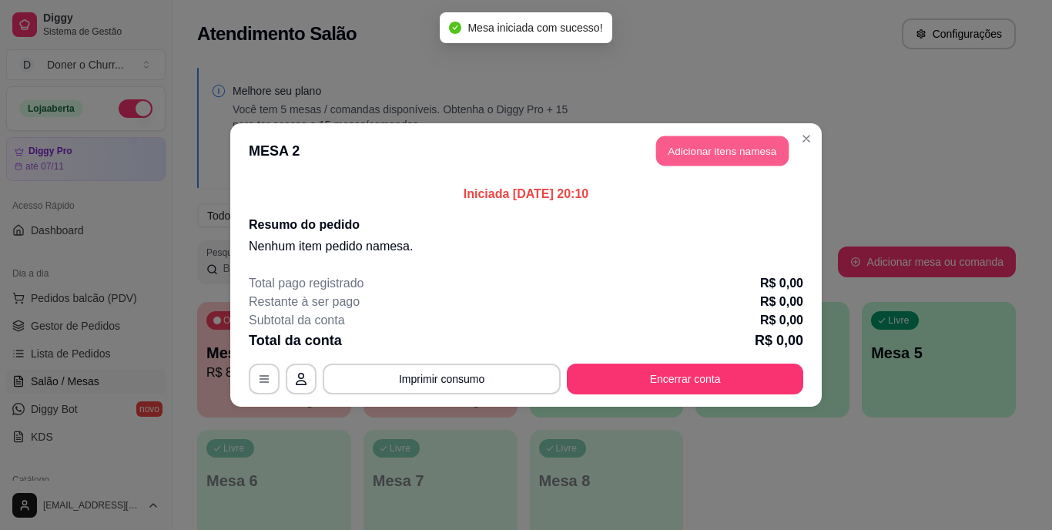
click at [732, 150] on button "Adicionar itens na mesa" at bounding box center [722, 151] width 132 height 30
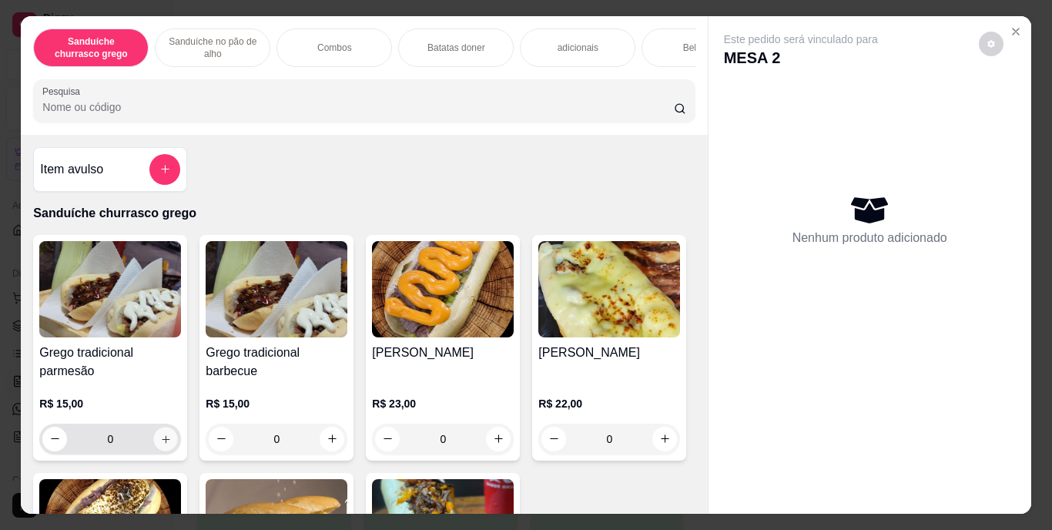
click at [162, 442] on icon "increase-product-quantity" at bounding box center [166, 439] width 12 height 12
type input "1"
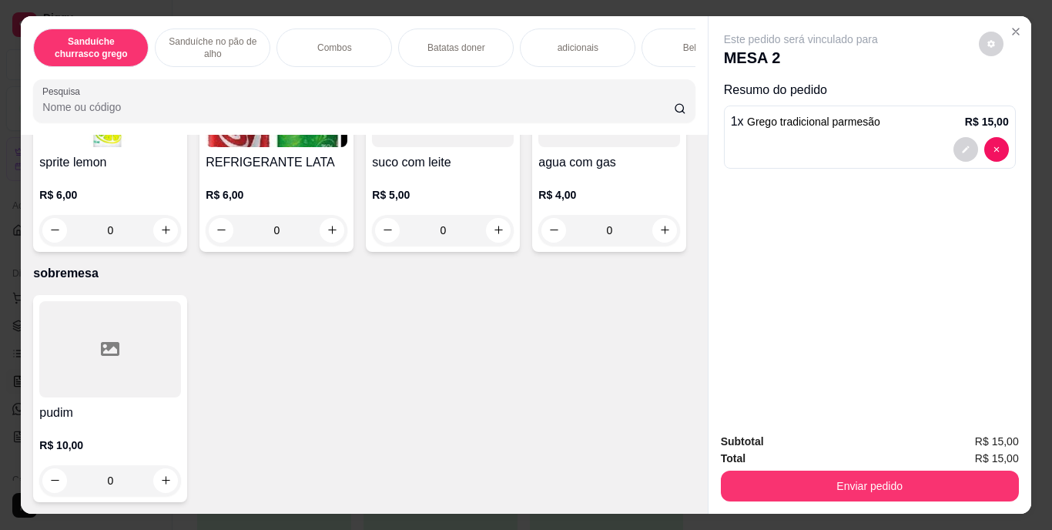
scroll to position [2766, 0]
click at [499, 23] on button "increase-product-quantity" at bounding box center [498, 10] width 25 height 25
type input "1"
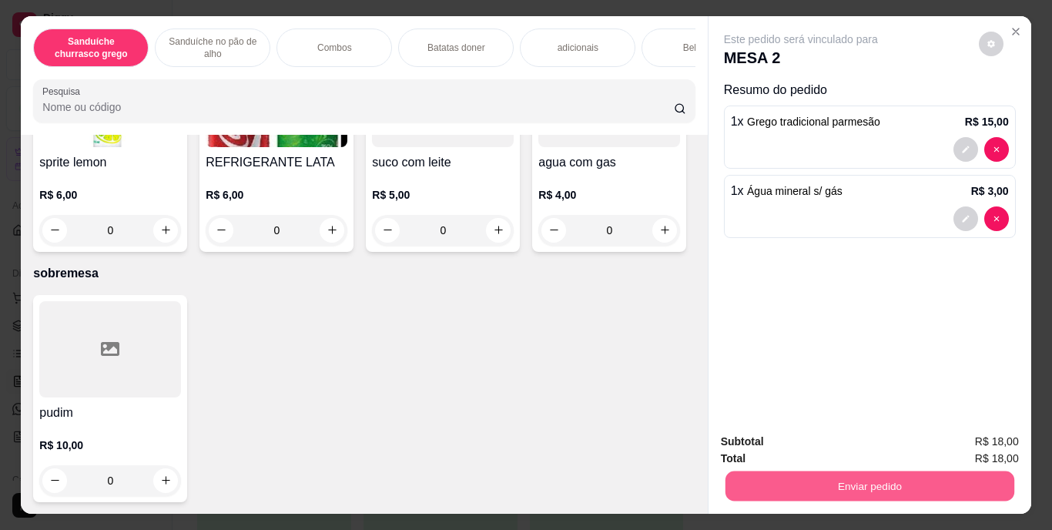
click at [875, 490] on button "Enviar pedido" at bounding box center [868, 486] width 289 height 30
click at [962, 444] on button "Enviar pedido" at bounding box center [978, 442] width 87 height 29
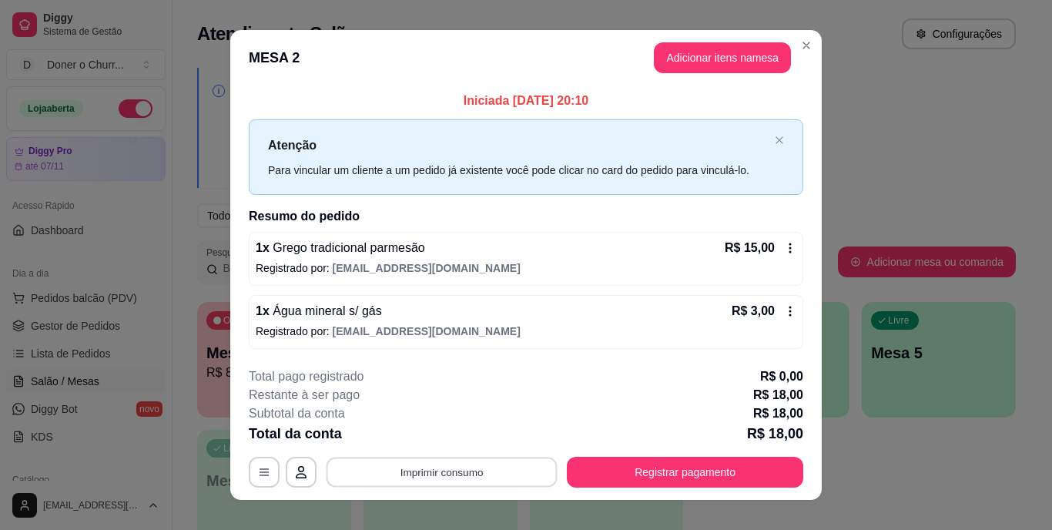
click at [438, 463] on button "Imprimir consumo" at bounding box center [441, 472] width 231 height 30
click at [434, 434] on button "IMPRESSORA" at bounding box center [440, 435] width 108 height 24
click at [434, 434] on div "Escolha a impressora IMPRESSORA" at bounding box center [440, 425] width 127 height 52
click at [430, 472] on button "Imprimir consumo" at bounding box center [441, 472] width 231 height 30
click at [435, 430] on button "IMPRESSORA" at bounding box center [440, 436] width 108 height 24
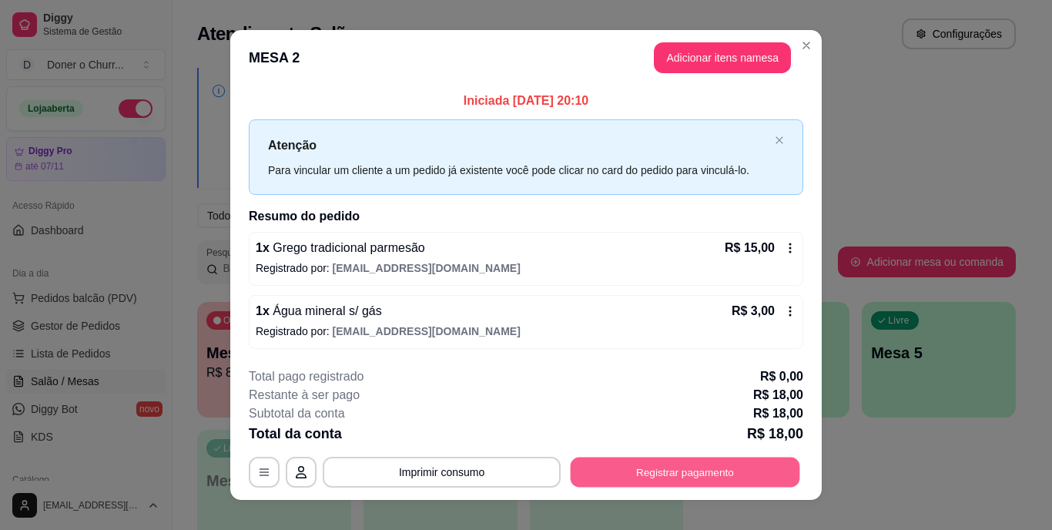
click at [634, 480] on button "Registrar pagamento" at bounding box center [684, 472] width 229 height 30
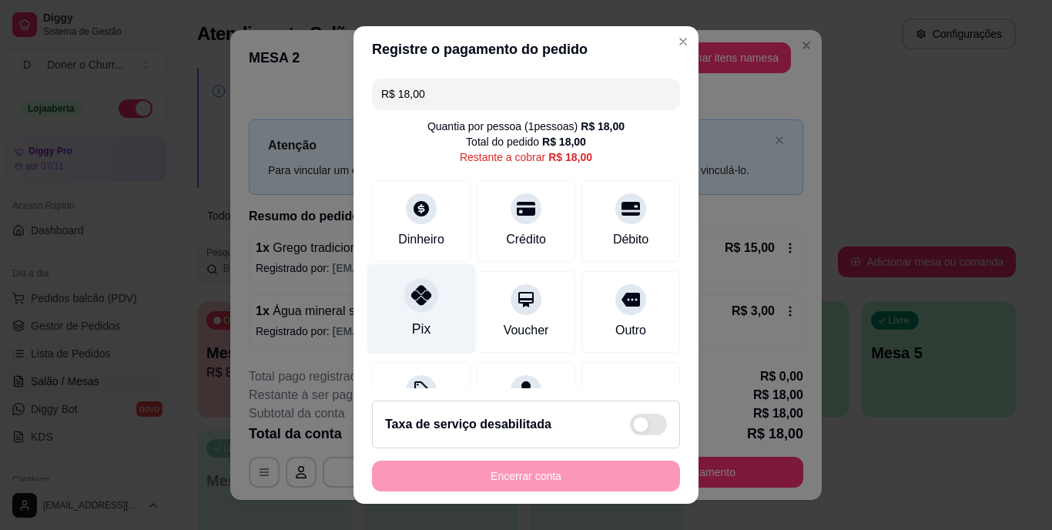
click at [411, 303] on icon at bounding box center [421, 296] width 20 height 20
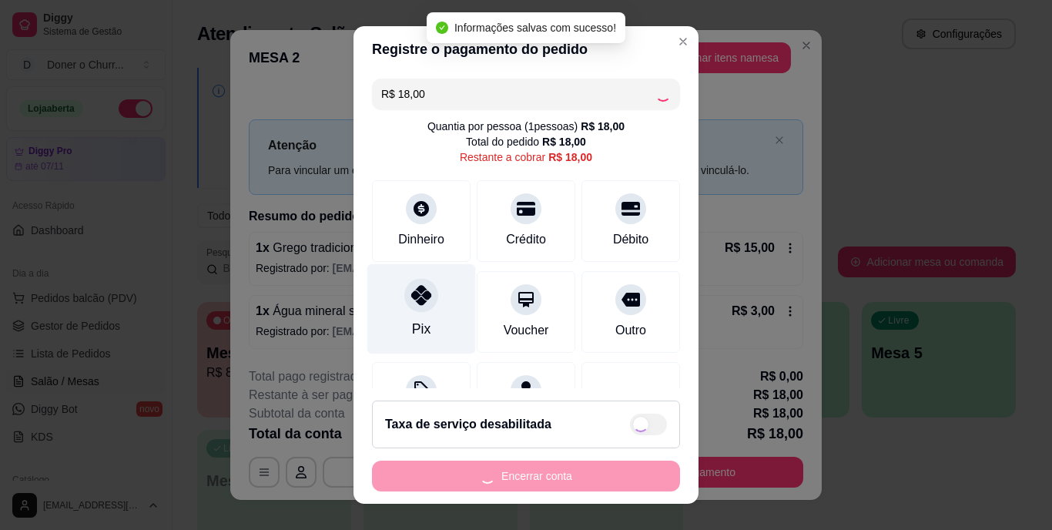
type input "R$ 0,00"
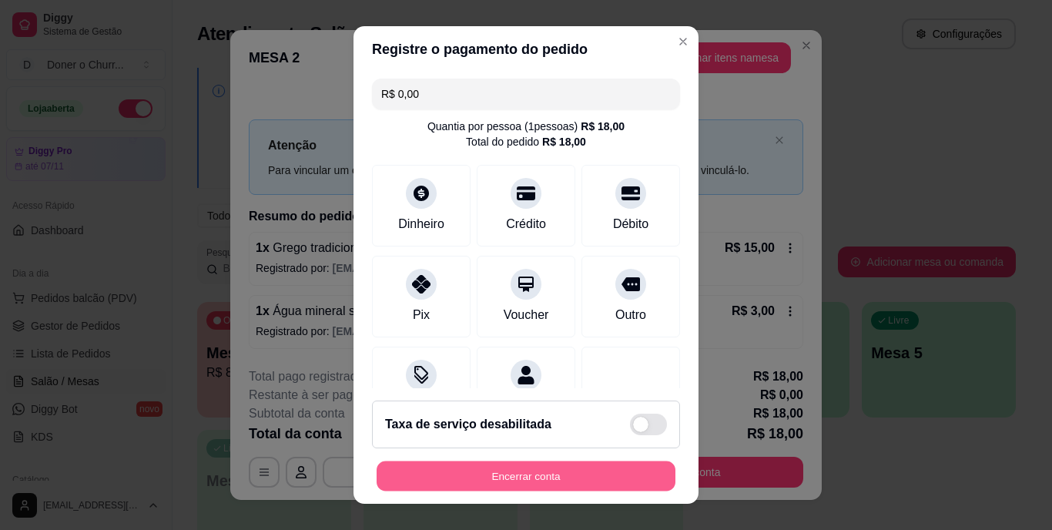
click at [521, 483] on button "Encerrar conta" at bounding box center [525, 475] width 299 height 30
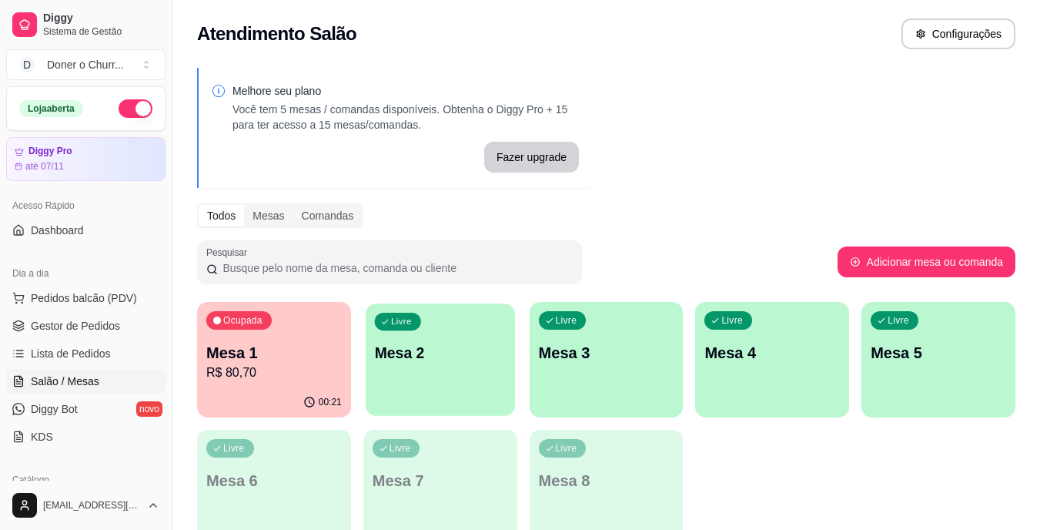
click at [425, 347] on p "Mesa 2" at bounding box center [440, 353] width 132 height 21
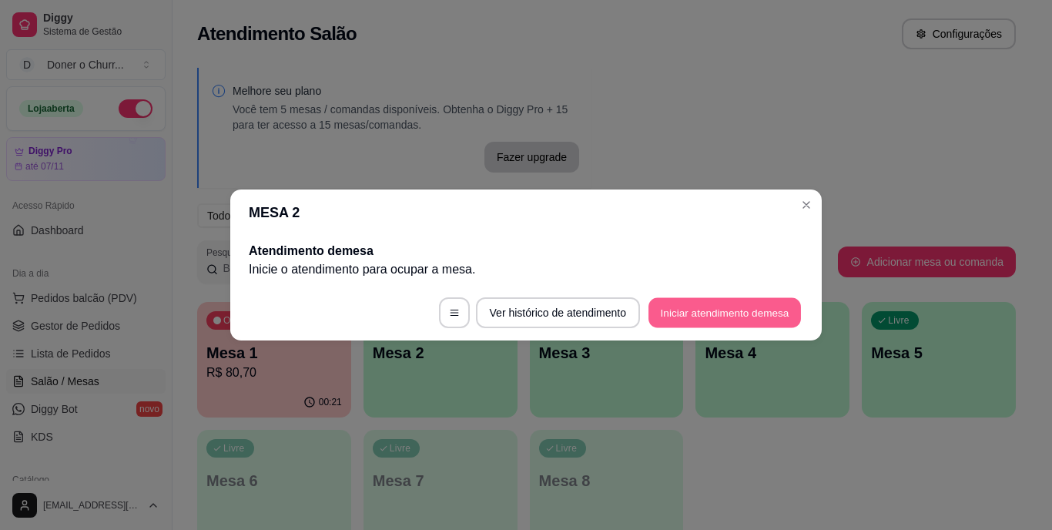
click at [688, 319] on button "Iniciar atendimento de mesa" at bounding box center [724, 313] width 152 height 30
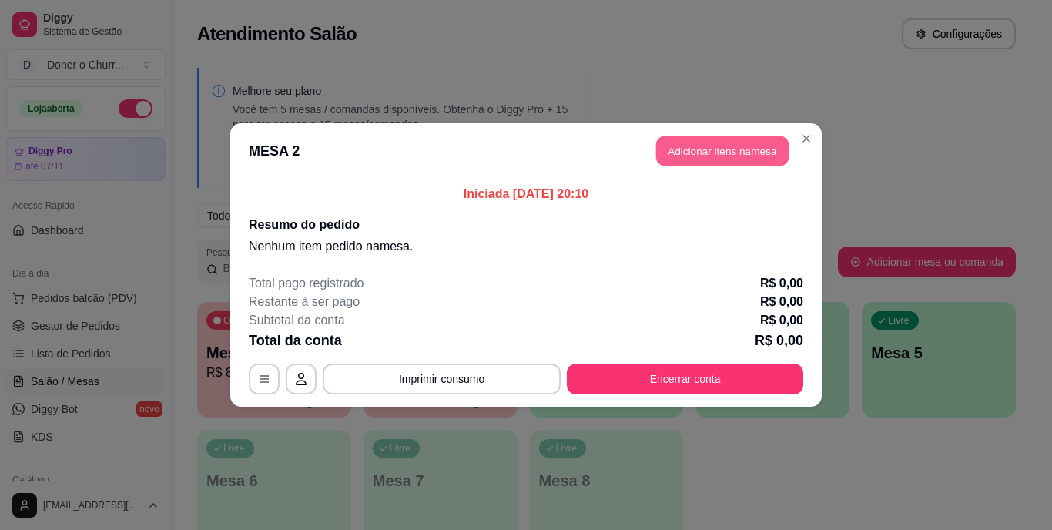
click at [708, 156] on button "Adicionar itens na mesa" at bounding box center [722, 151] width 132 height 30
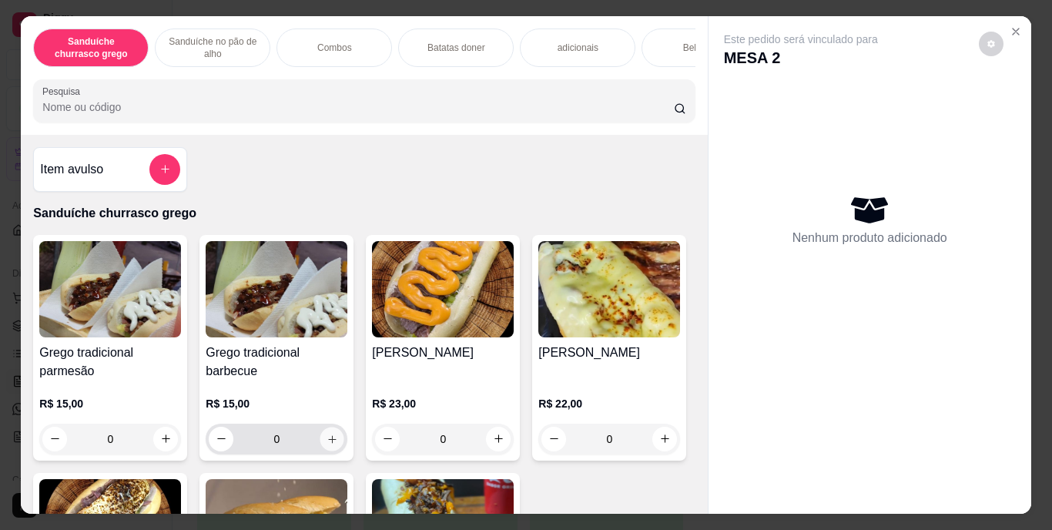
click at [330, 442] on icon "increase-product-quantity" at bounding box center [332, 439] width 12 height 12
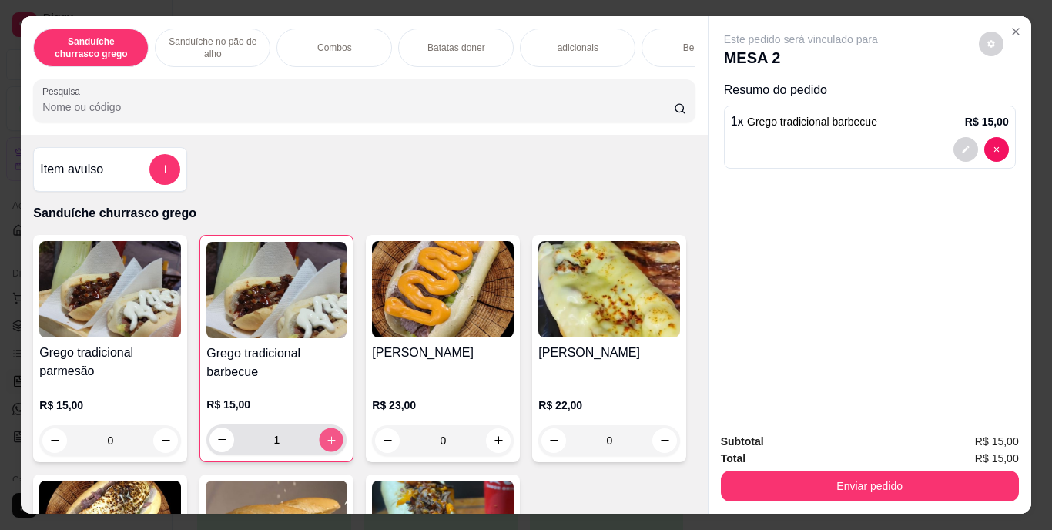
click at [330, 442] on icon "increase-product-quantity" at bounding box center [332, 439] width 12 height 12
type input "2"
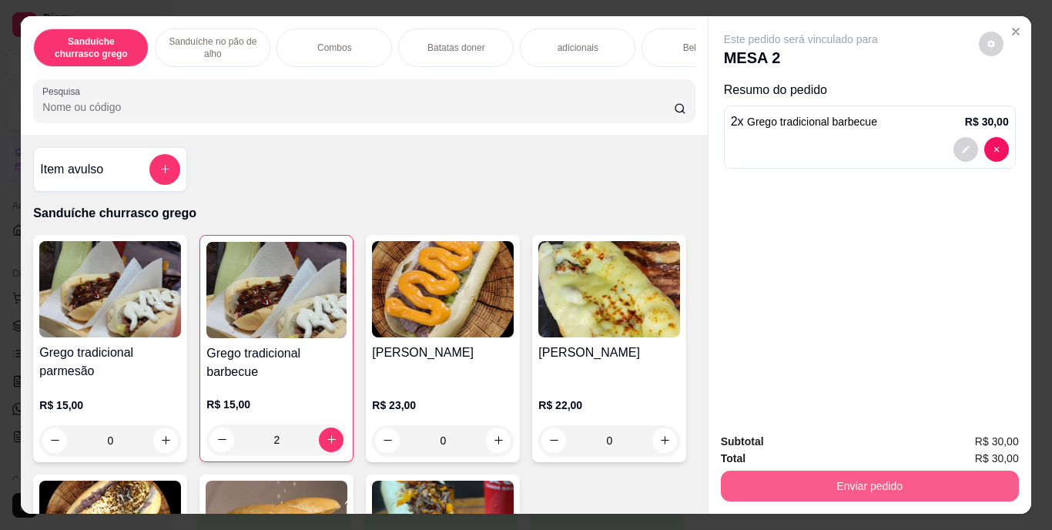
click at [860, 471] on button "Enviar pedido" at bounding box center [870, 485] width 298 height 31
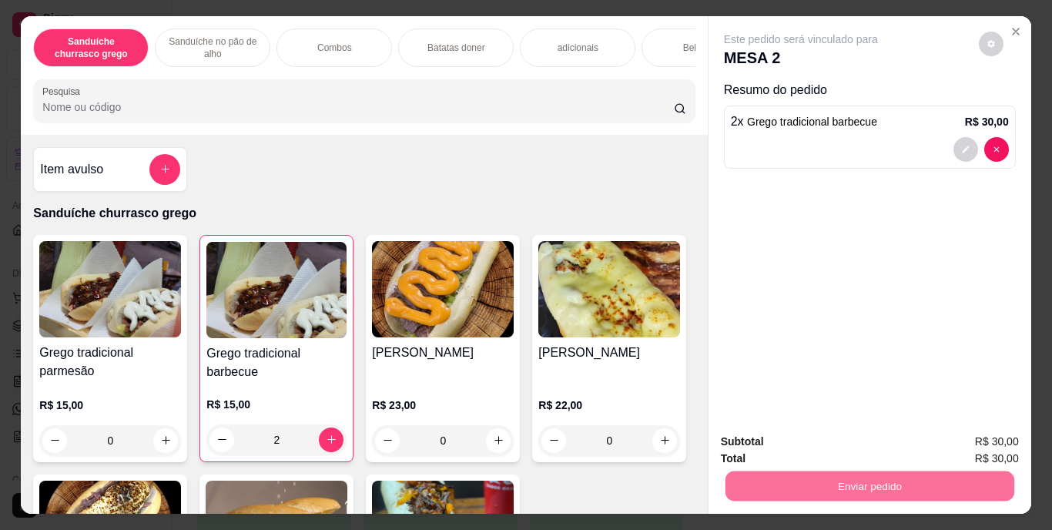
click at [965, 447] on button "Enviar pedido" at bounding box center [978, 442] width 85 height 28
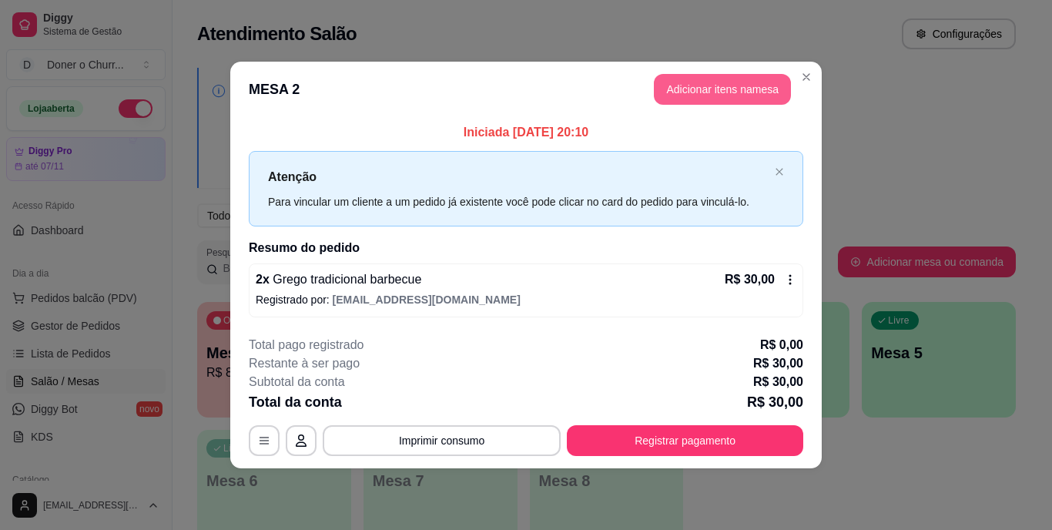
click at [756, 79] on button "Adicionar itens na mesa" at bounding box center [722, 89] width 137 height 31
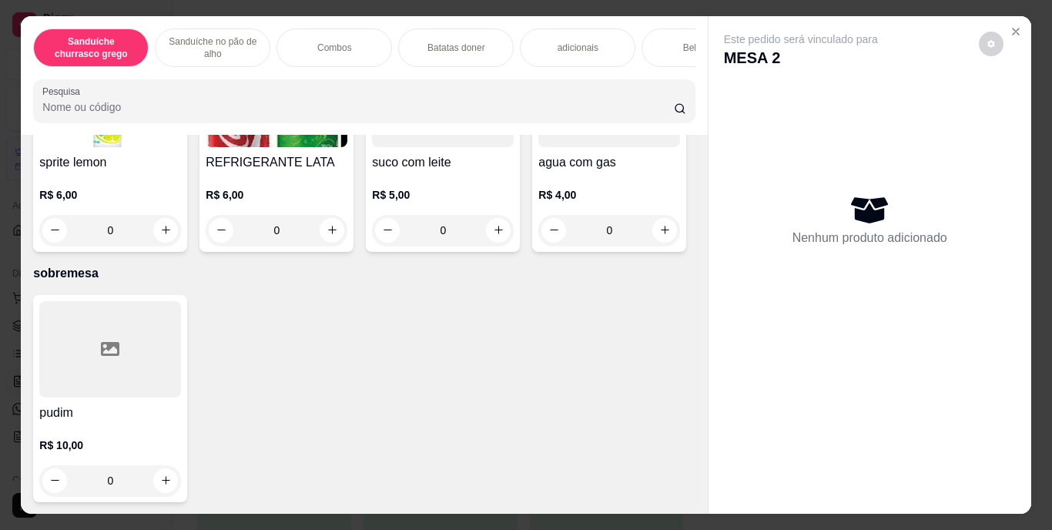
scroll to position [2982, 0]
click at [344, 242] on button "increase-product-quantity" at bounding box center [332, 230] width 24 height 24
type input "1"
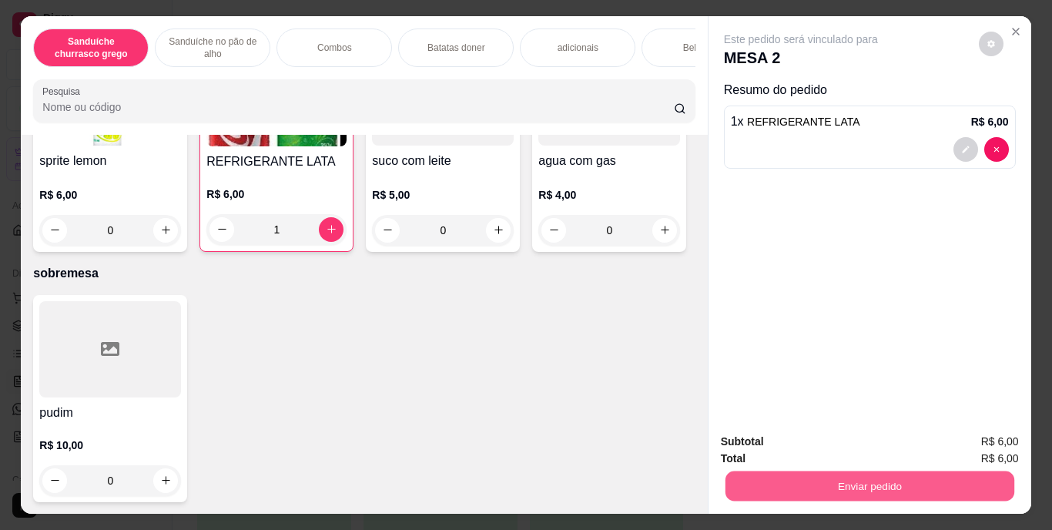
click at [819, 471] on button "Enviar pedido" at bounding box center [868, 486] width 289 height 30
click at [978, 447] on button "Enviar pedido" at bounding box center [978, 442] width 85 height 28
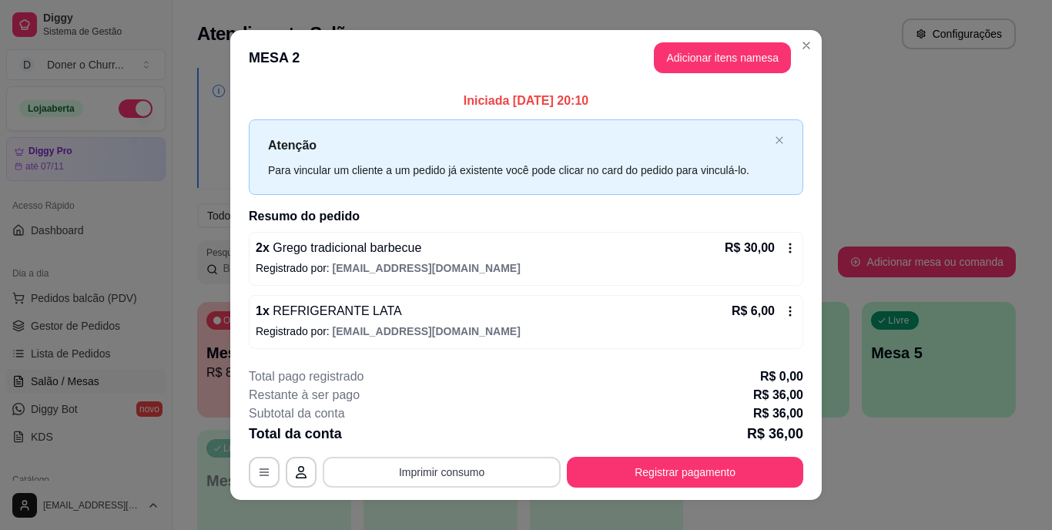
click at [424, 467] on button "Imprimir consumo" at bounding box center [442, 472] width 238 height 31
click at [453, 432] on button "IMPRESSORA" at bounding box center [440, 435] width 108 height 24
click at [439, 471] on button "Imprimir consumo" at bounding box center [442, 472] width 238 height 31
click at [438, 433] on button "IMPRESSORA" at bounding box center [440, 436] width 108 height 24
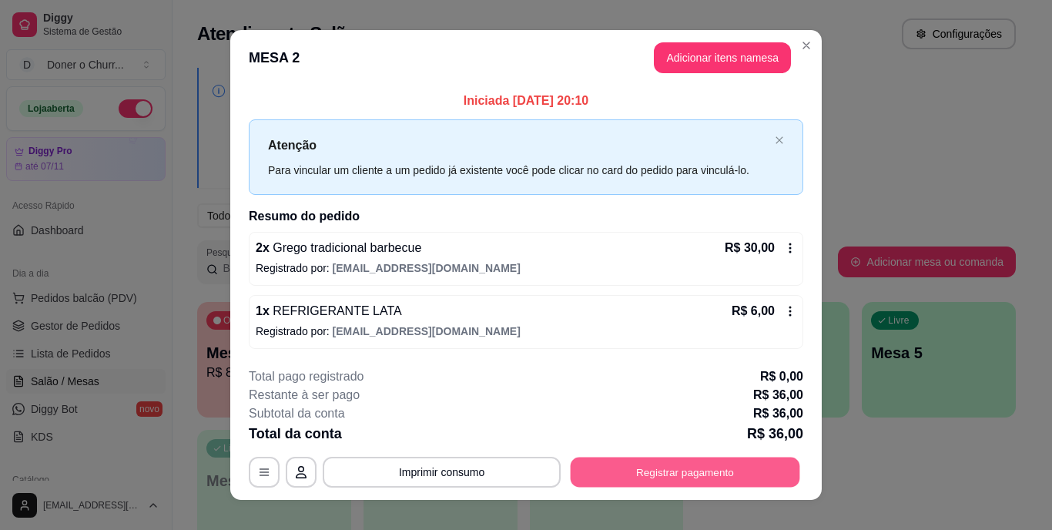
click at [604, 471] on button "Registrar pagamento" at bounding box center [684, 472] width 229 height 30
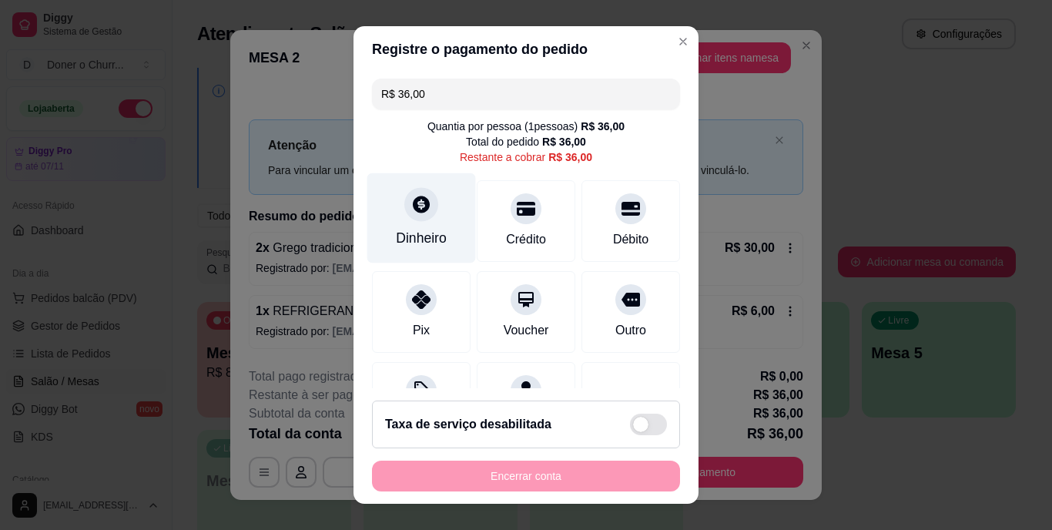
click at [427, 215] on div "Dinheiro" at bounding box center [421, 218] width 109 height 90
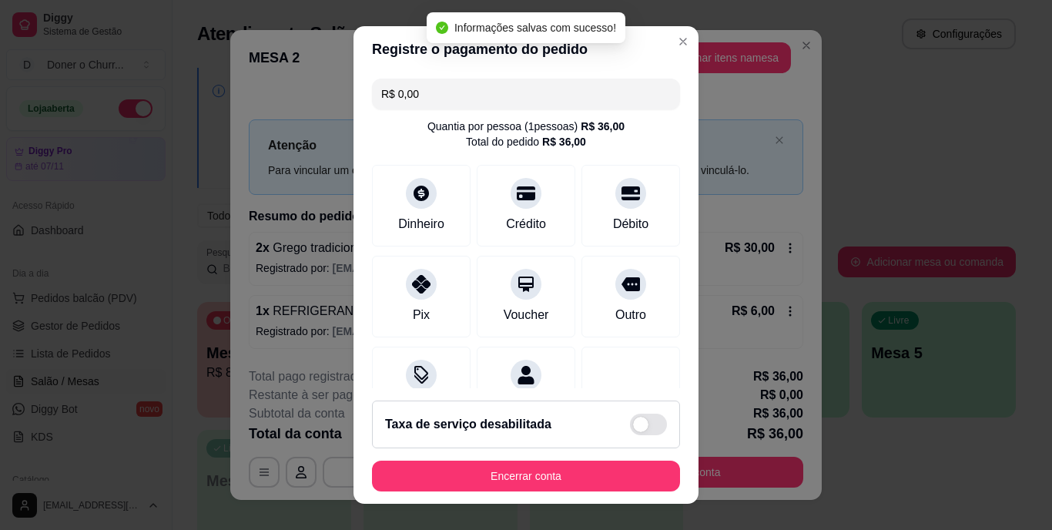
type input "R$ 0,00"
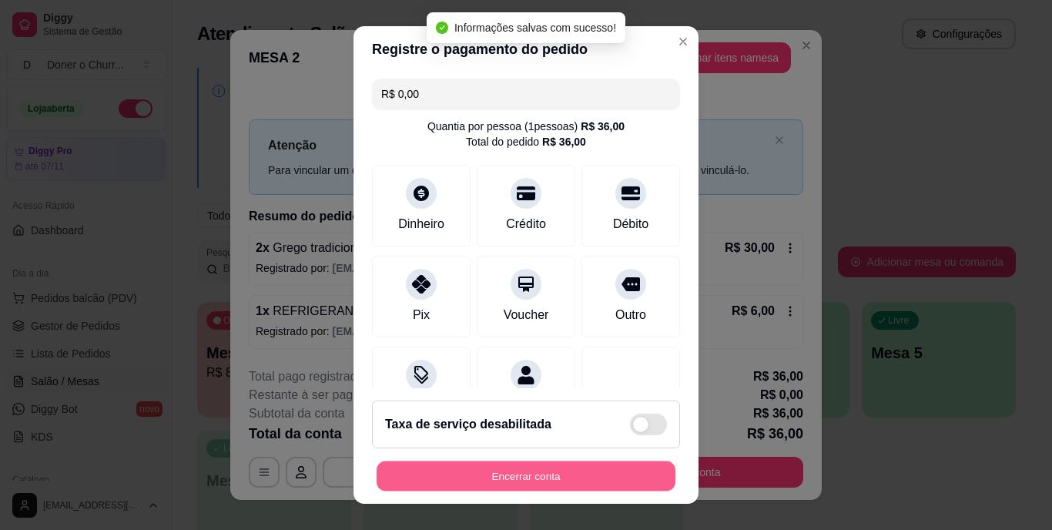
click at [534, 472] on button "Encerrar conta" at bounding box center [525, 475] width 299 height 30
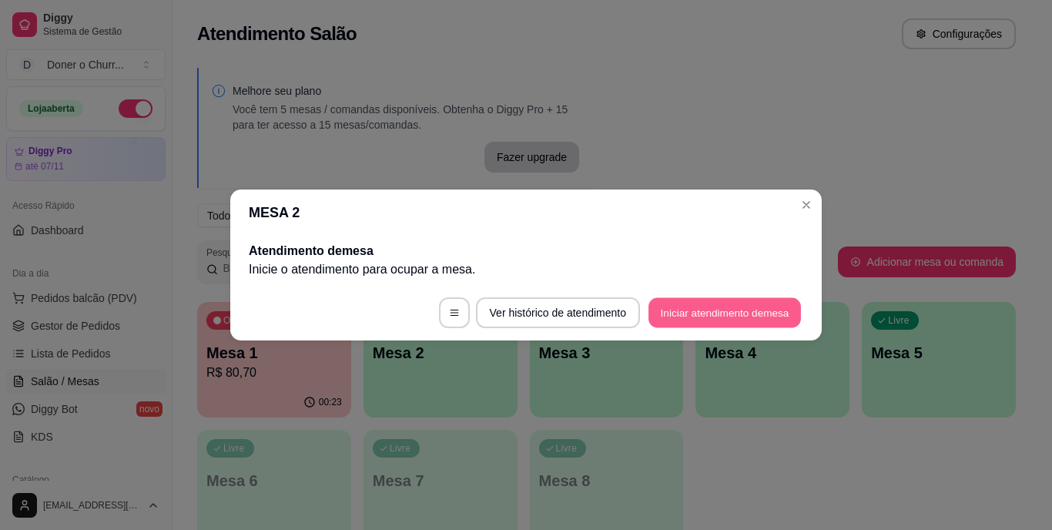
click at [718, 304] on button "Iniciar atendimento de mesa" at bounding box center [724, 313] width 152 height 30
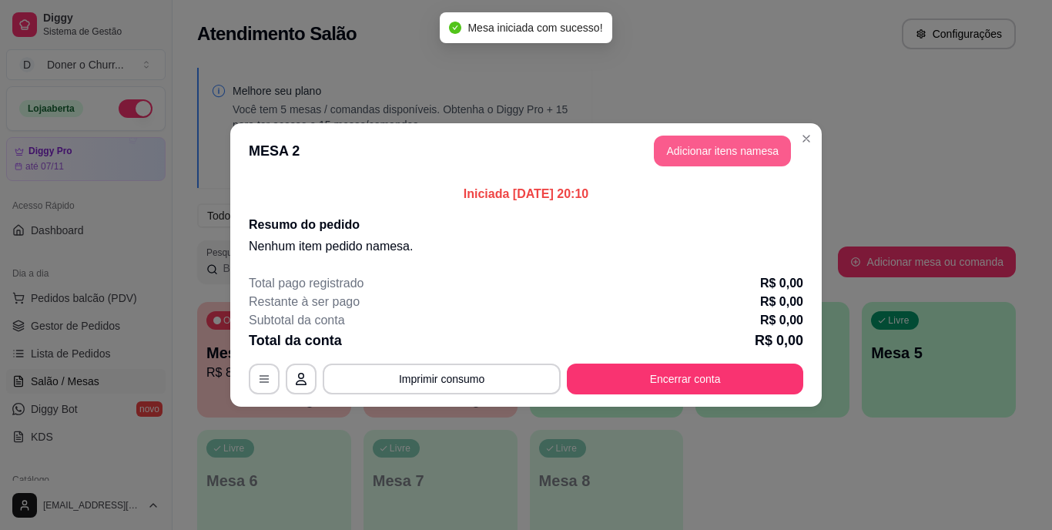
click at [691, 136] on button "Adicionar itens na mesa" at bounding box center [722, 151] width 137 height 31
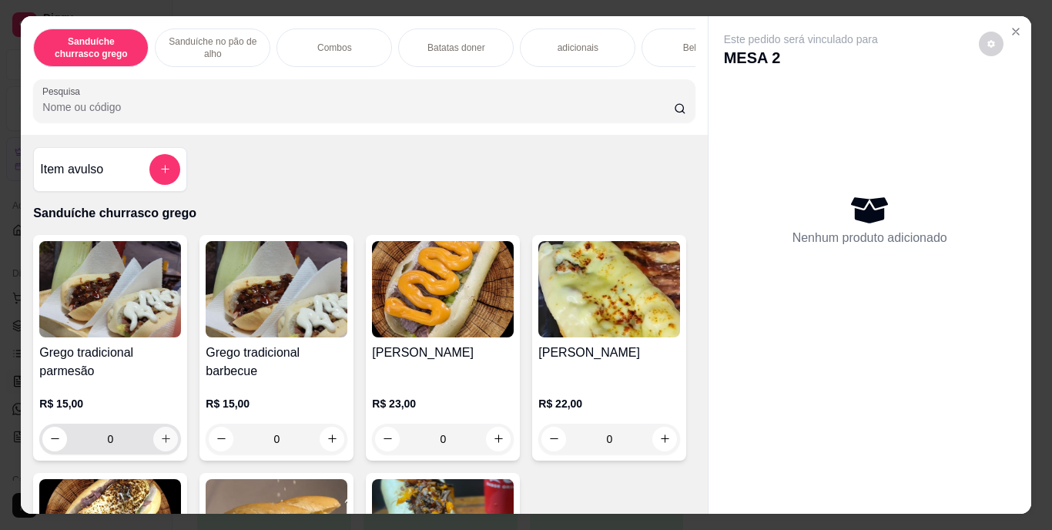
click at [160, 438] on icon "increase-product-quantity" at bounding box center [166, 439] width 12 height 12
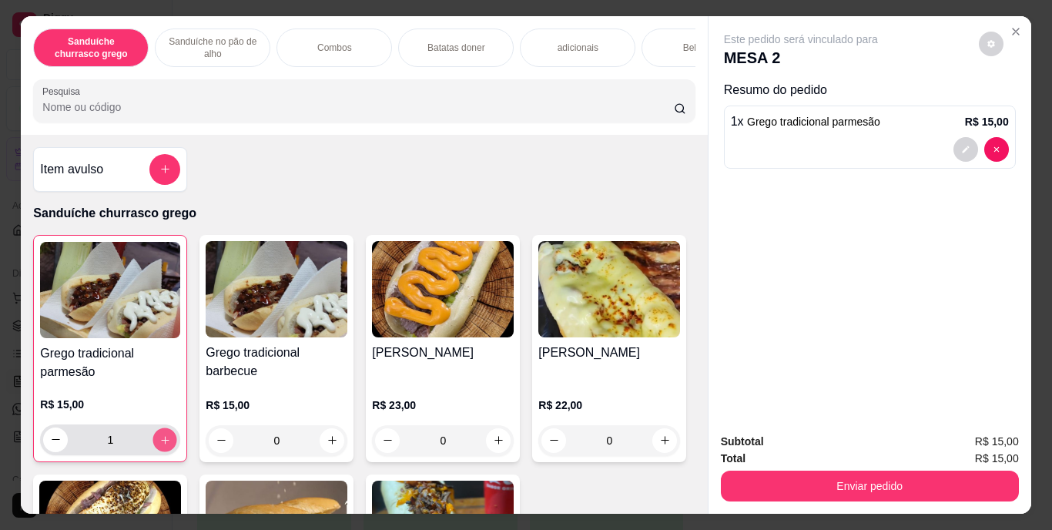
click at [159, 438] on button "increase-product-quantity" at bounding box center [165, 439] width 24 height 24
type input "2"
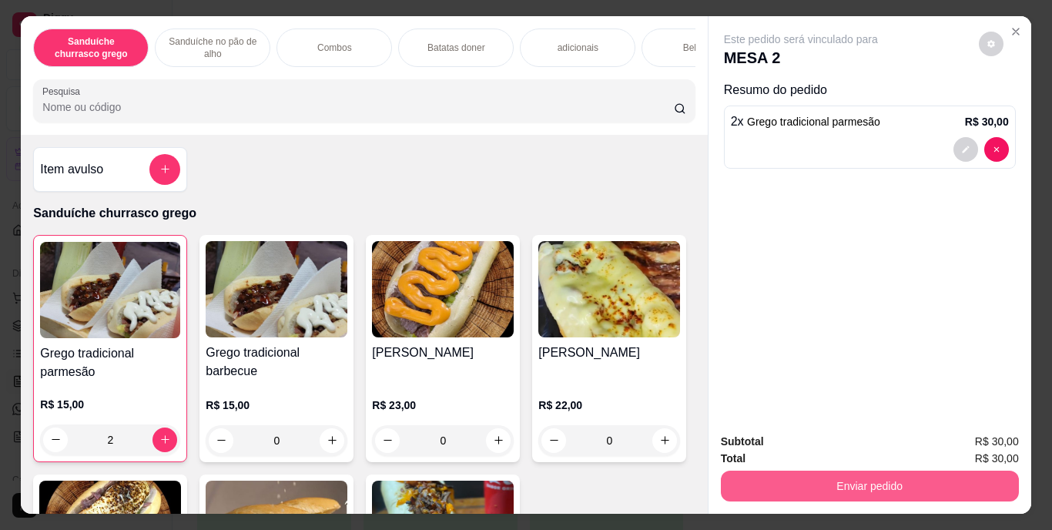
click at [754, 470] on button "Enviar pedido" at bounding box center [870, 485] width 298 height 31
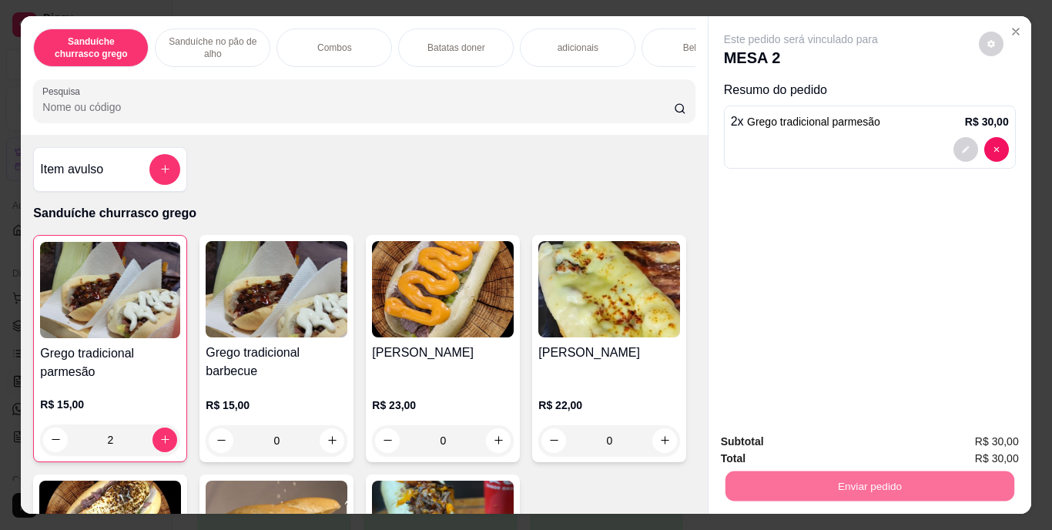
click at [1001, 432] on button "Enviar pedido" at bounding box center [978, 442] width 85 height 28
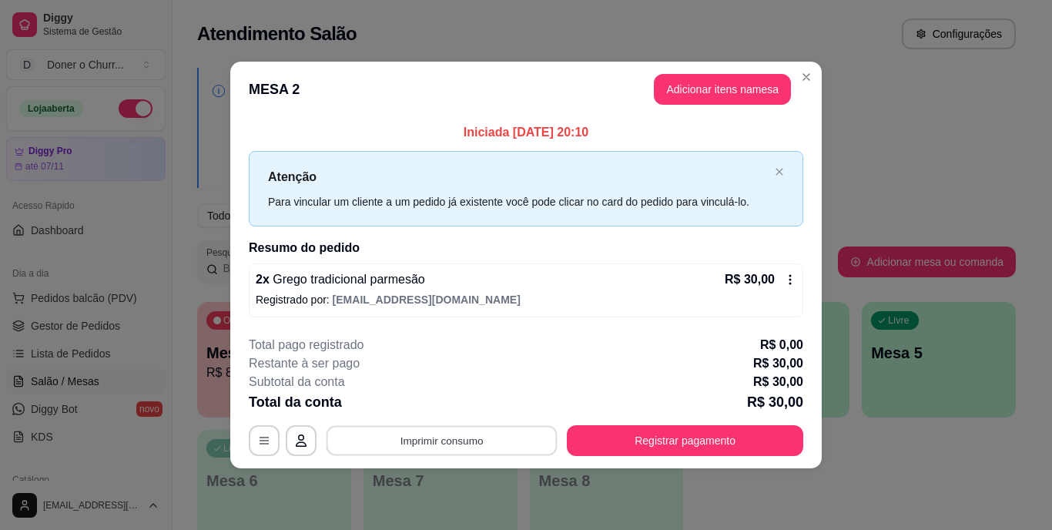
click at [452, 435] on button "Imprimir consumo" at bounding box center [441, 440] width 231 height 30
click at [443, 410] on button "IMPRESSORA" at bounding box center [447, 405] width 108 height 24
click at [439, 430] on button "Imprimir consumo" at bounding box center [441, 440] width 231 height 30
click at [442, 406] on button "IMPRESSORA" at bounding box center [447, 405] width 108 height 24
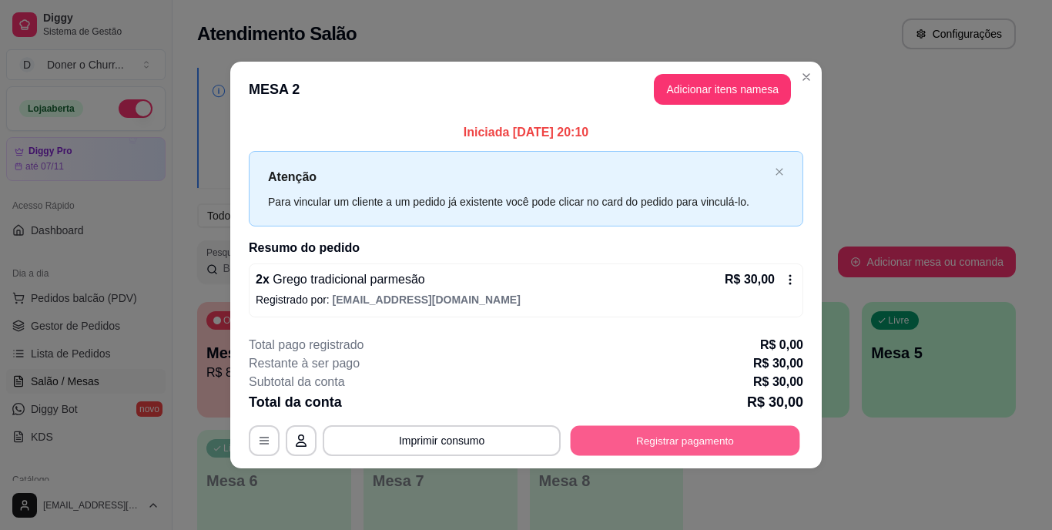
click at [628, 436] on button "Registrar pagamento" at bounding box center [684, 440] width 229 height 30
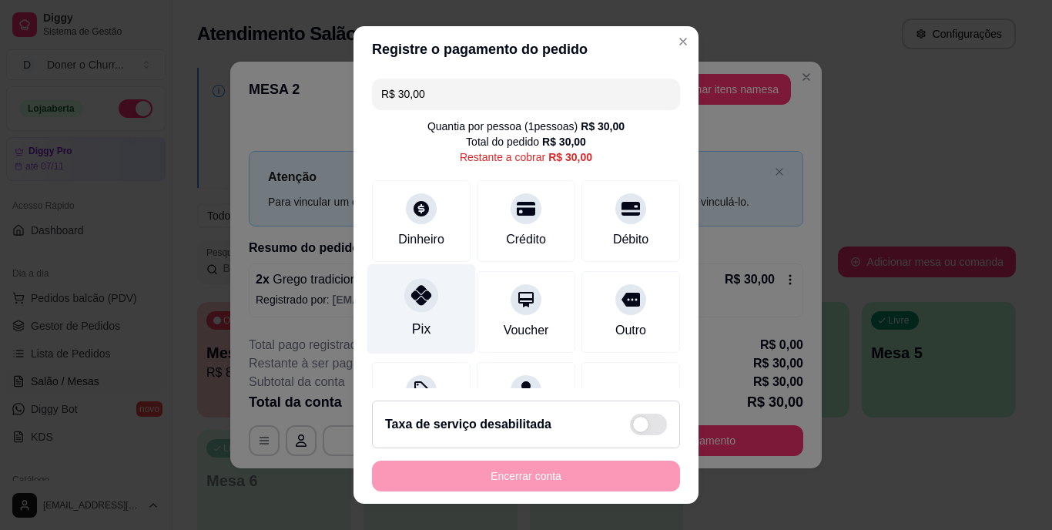
click at [410, 314] on div "Pix" at bounding box center [421, 309] width 109 height 90
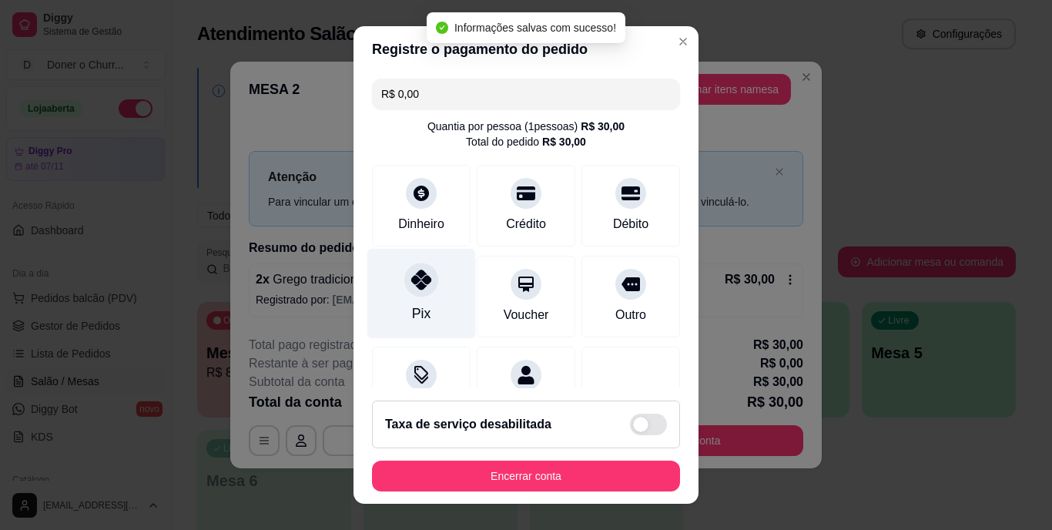
type input "R$ 0,00"
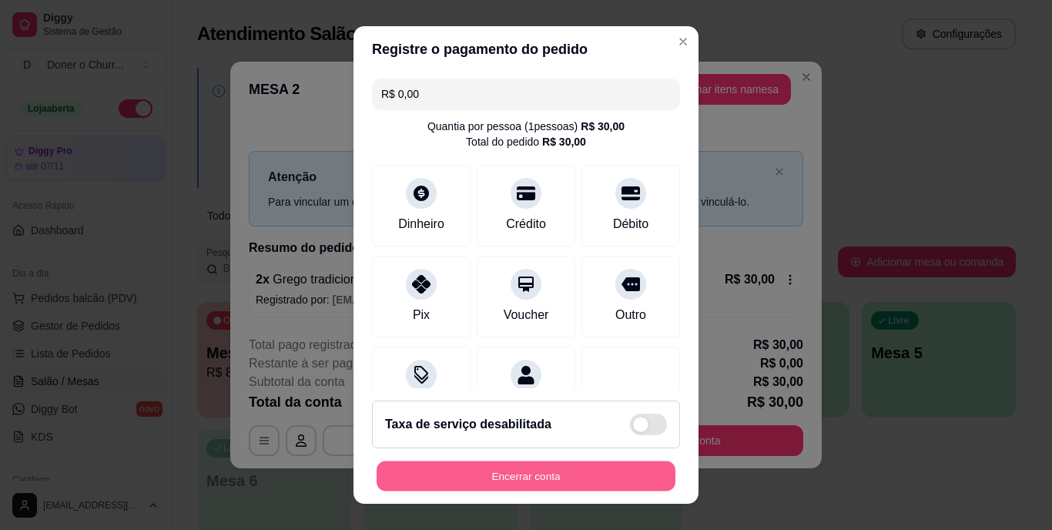
click at [506, 461] on button "Encerrar conta" at bounding box center [525, 475] width 299 height 30
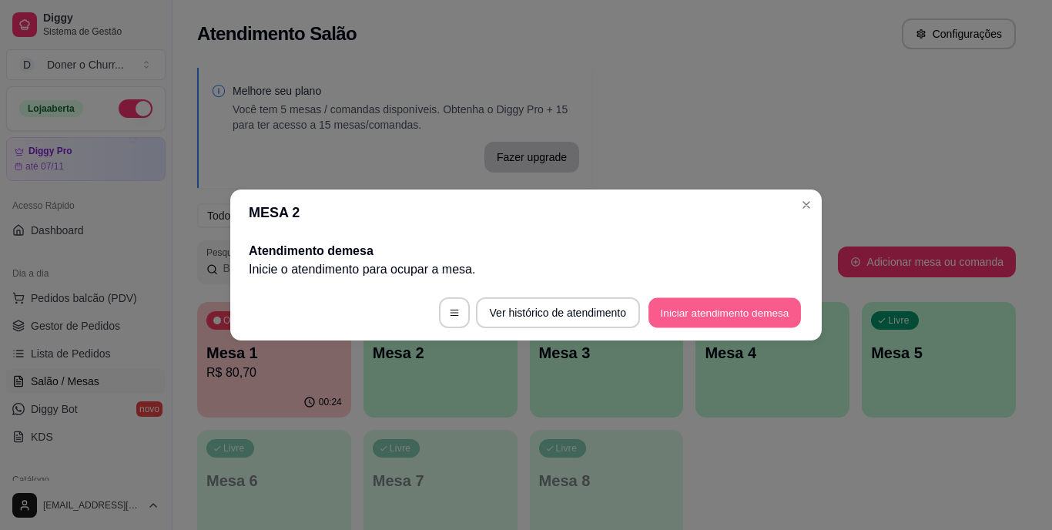
click at [698, 313] on button "Iniciar atendimento de mesa" at bounding box center [724, 313] width 152 height 30
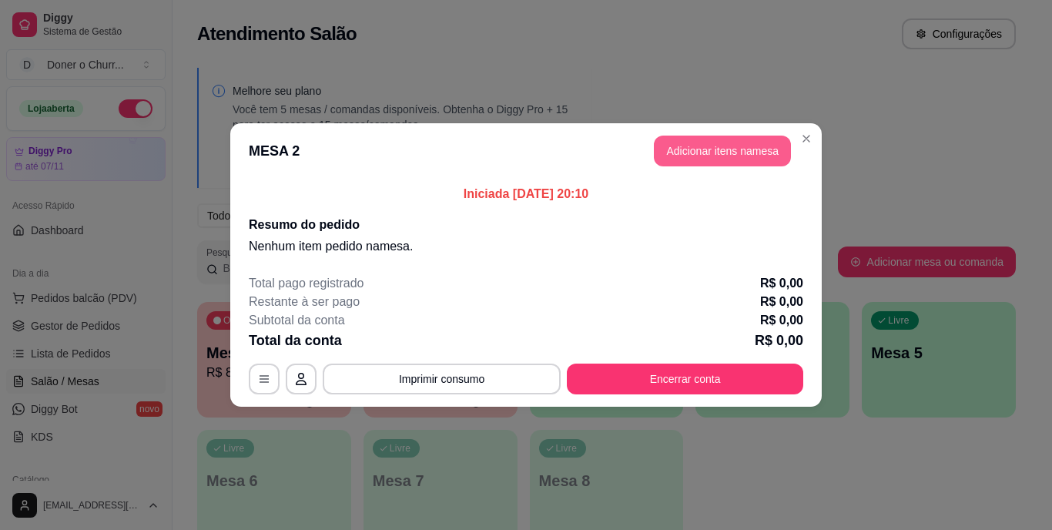
click at [716, 154] on button "Adicionar itens na mesa" at bounding box center [722, 151] width 137 height 31
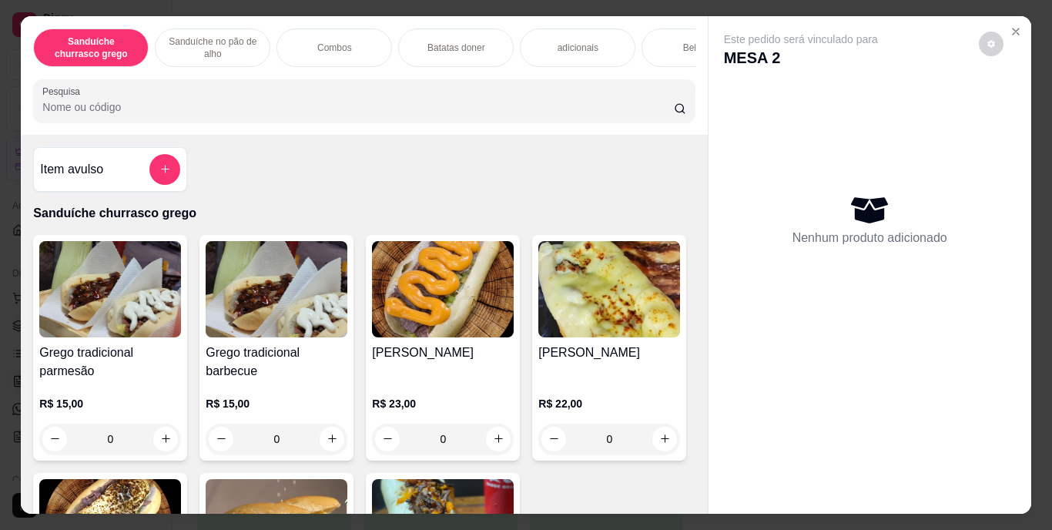
scroll to position [362, 0]
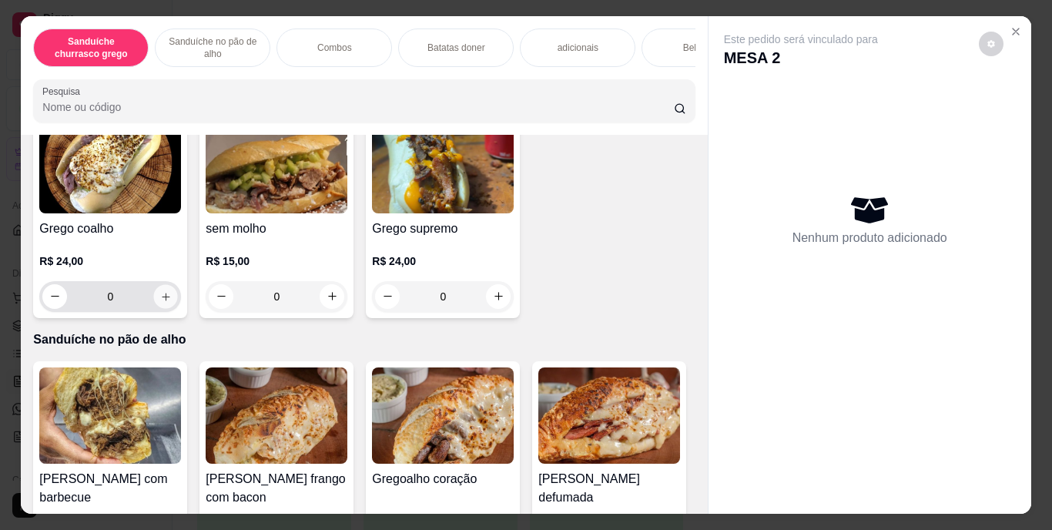
click at [178, 308] on button "increase-product-quantity" at bounding box center [166, 296] width 24 height 24
type input "1"
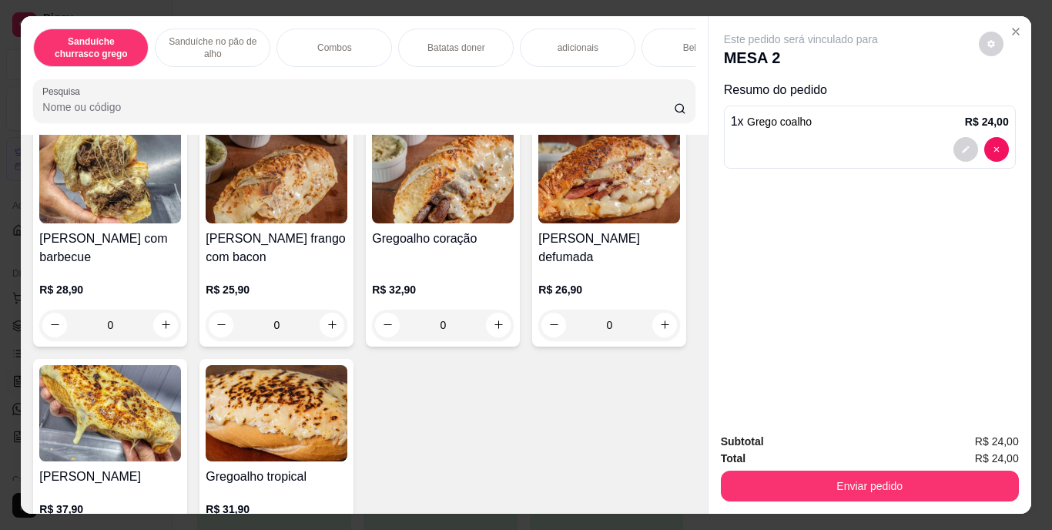
scroll to position [769, 0]
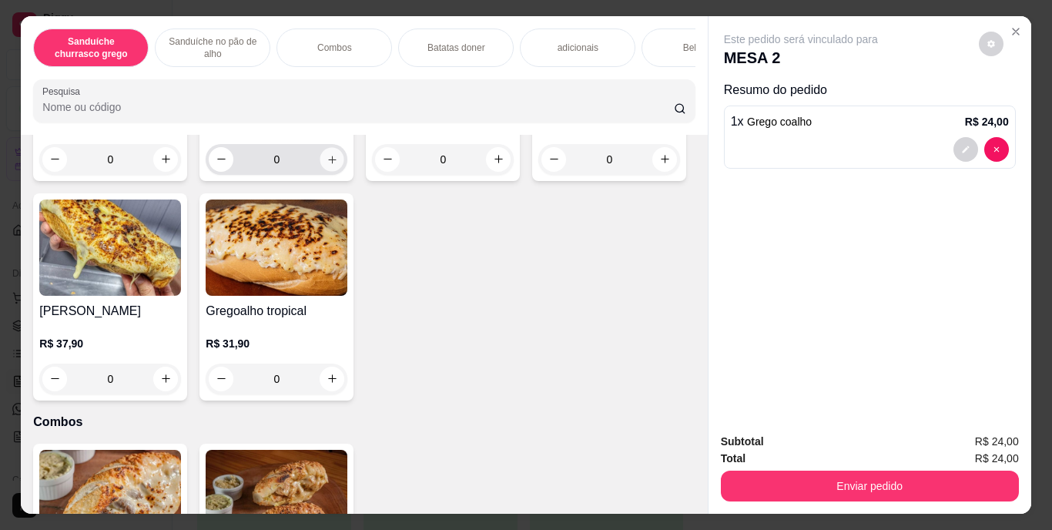
click at [327, 165] on icon "increase-product-quantity" at bounding box center [332, 159] width 12 height 12
type input "1"
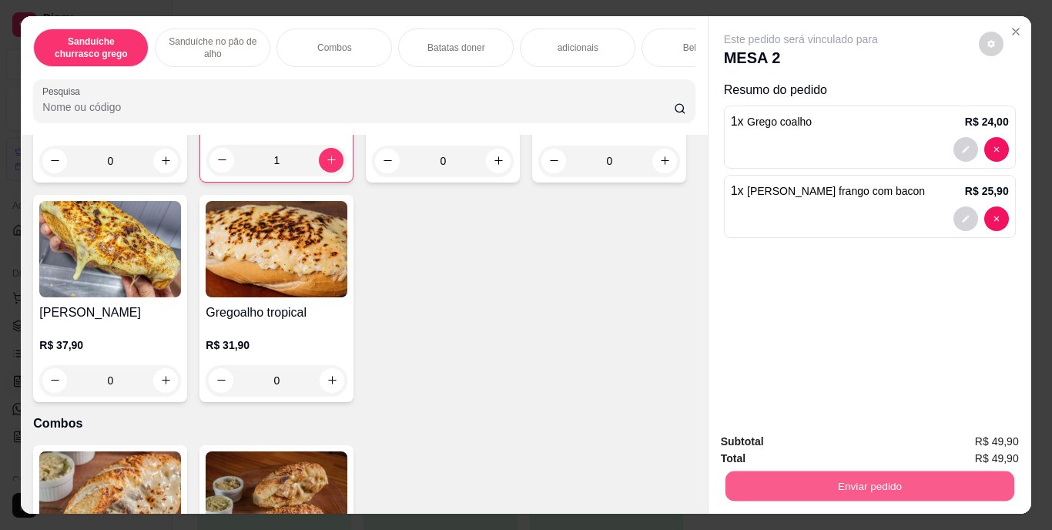
click at [869, 480] on button "Enviar pedido" at bounding box center [868, 486] width 289 height 30
click at [963, 436] on button "Enviar pedido" at bounding box center [978, 442] width 85 height 28
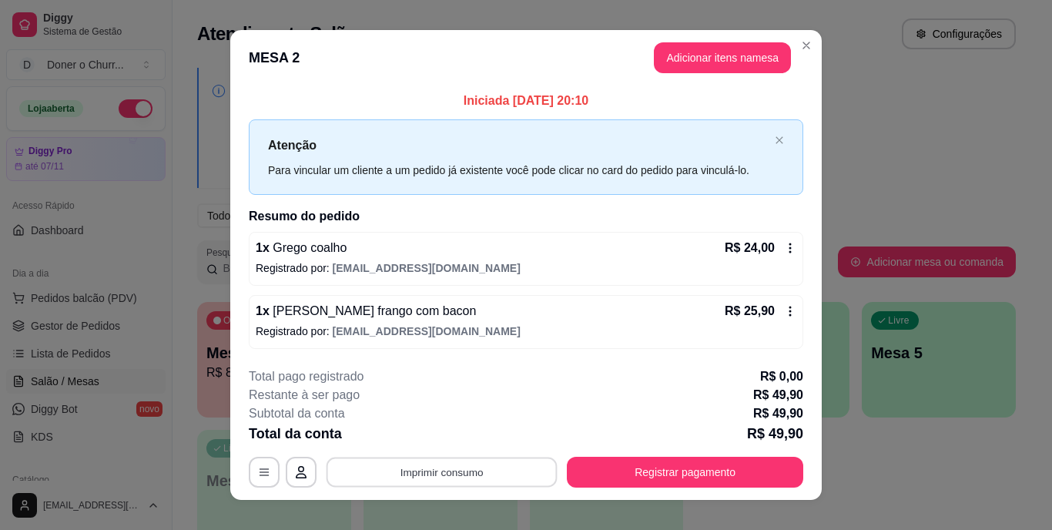
click at [429, 473] on button "Imprimir consumo" at bounding box center [441, 472] width 231 height 30
click at [457, 430] on button "IMPRESSORA" at bounding box center [440, 436] width 108 height 24
click at [440, 463] on button "Imprimir consumo" at bounding box center [441, 472] width 231 height 30
click at [443, 439] on button "IMPRESSORA" at bounding box center [441, 436] width 112 height 25
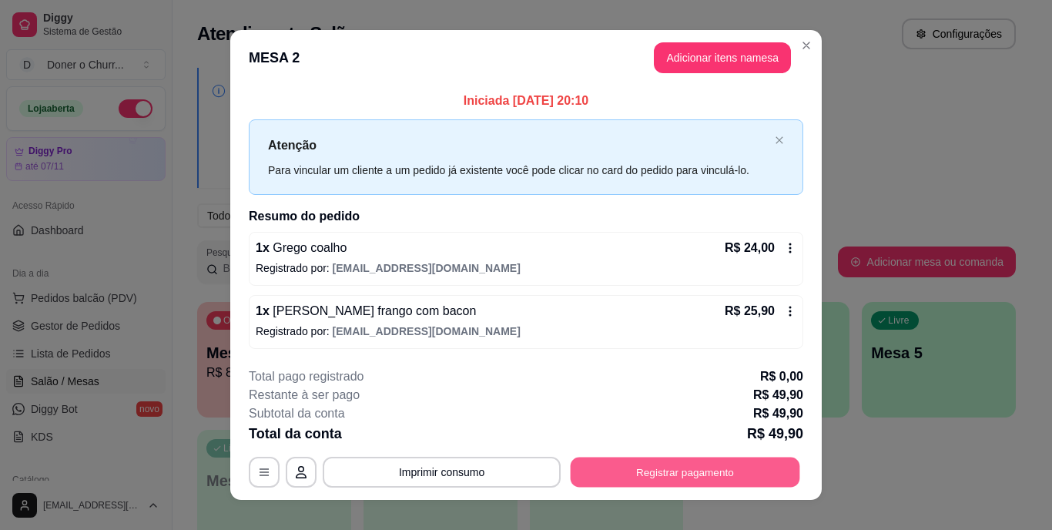
click at [615, 478] on button "Registrar pagamento" at bounding box center [684, 472] width 229 height 30
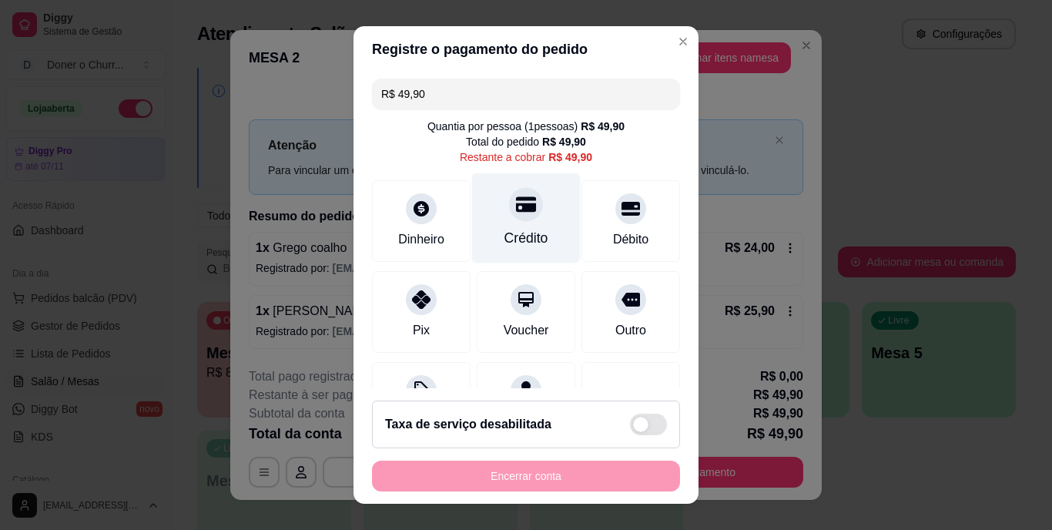
click at [504, 226] on div "Crédito" at bounding box center [526, 218] width 109 height 90
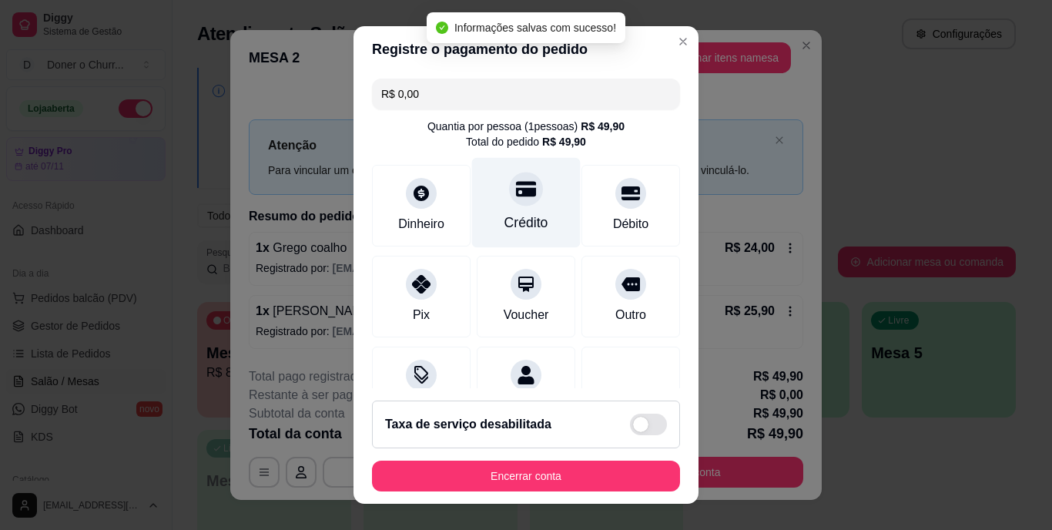
type input "R$ 0,00"
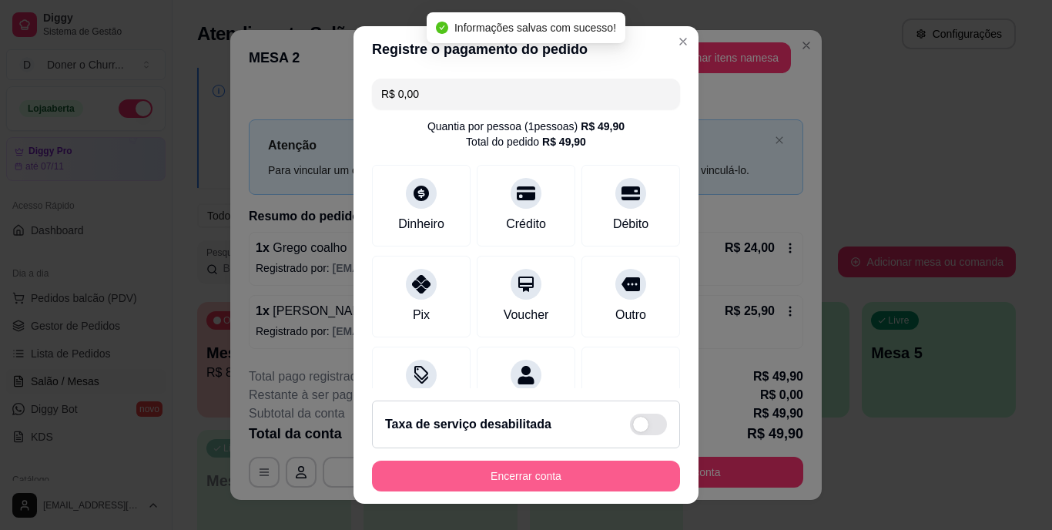
click at [514, 466] on button "Encerrar conta" at bounding box center [526, 475] width 308 height 31
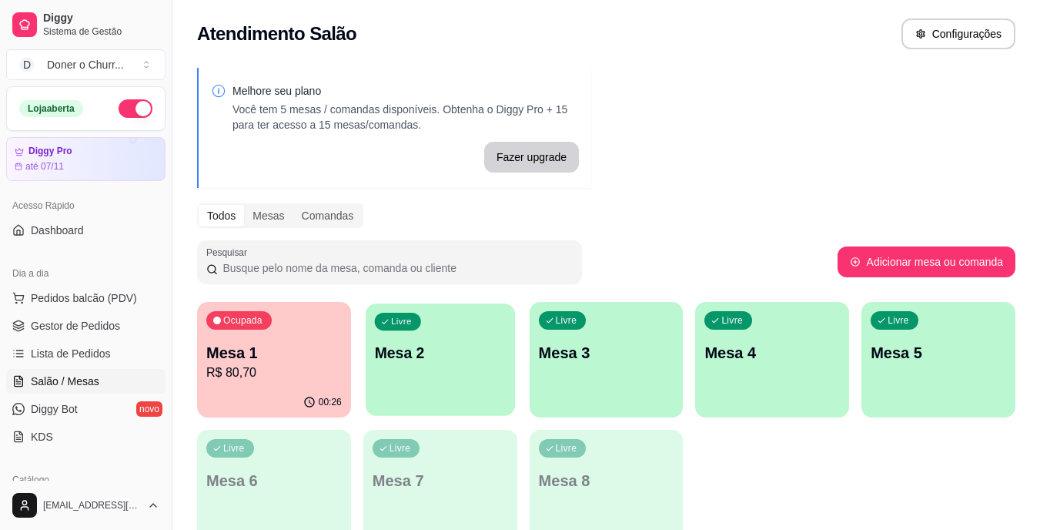
click at [417, 360] on p "Mesa 2" at bounding box center [440, 353] width 132 height 21
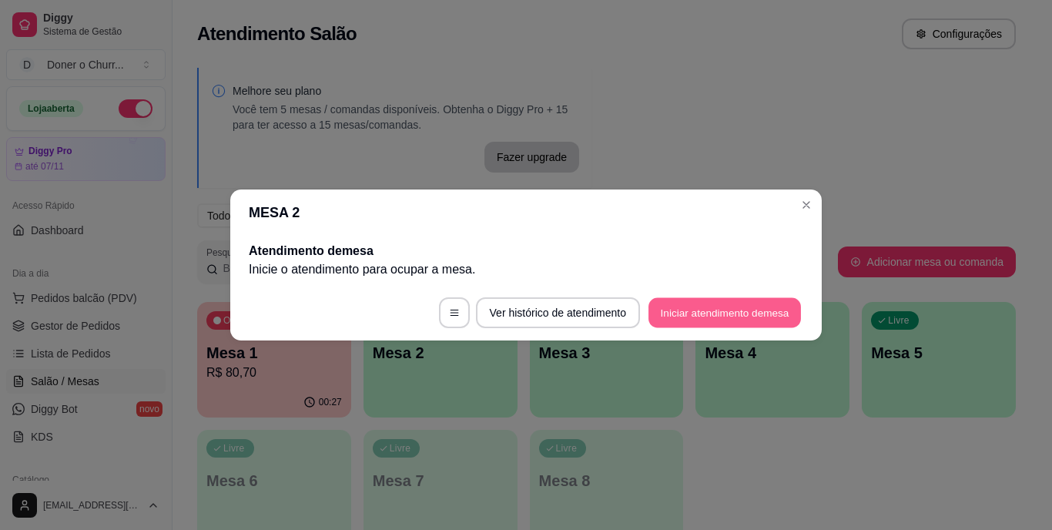
click at [724, 312] on button "Iniciar atendimento de mesa" at bounding box center [724, 313] width 152 height 30
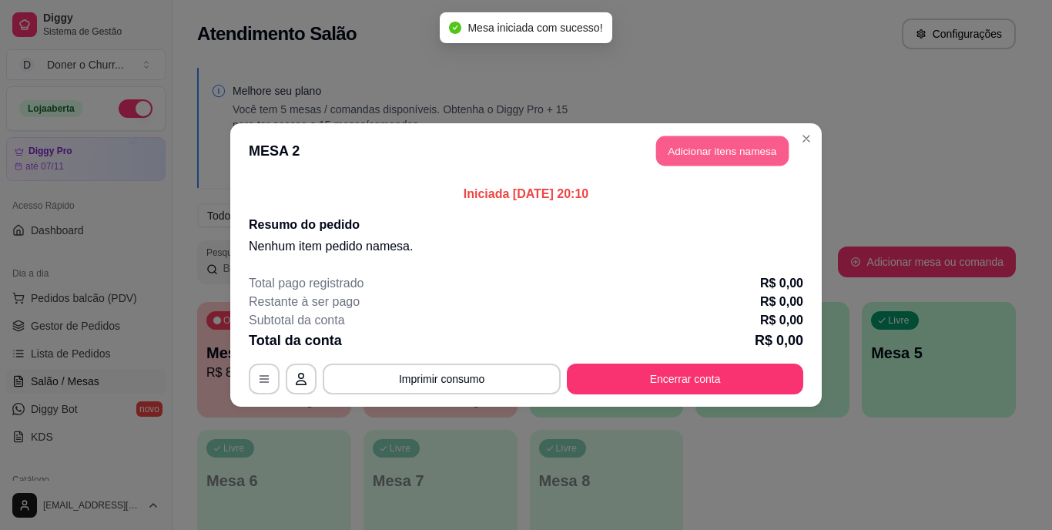
click at [714, 153] on button "Adicionar itens na mesa" at bounding box center [722, 151] width 132 height 30
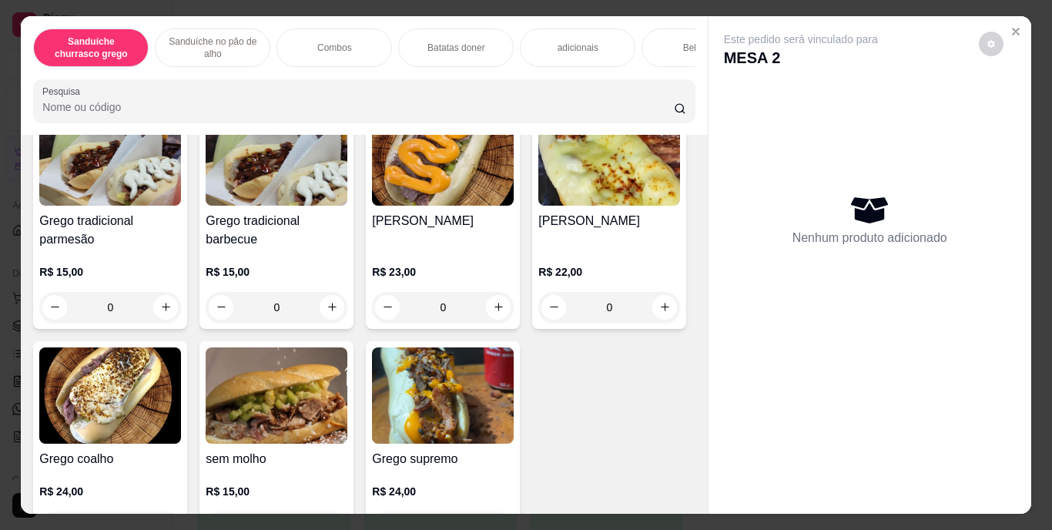
scroll to position [250, 0]
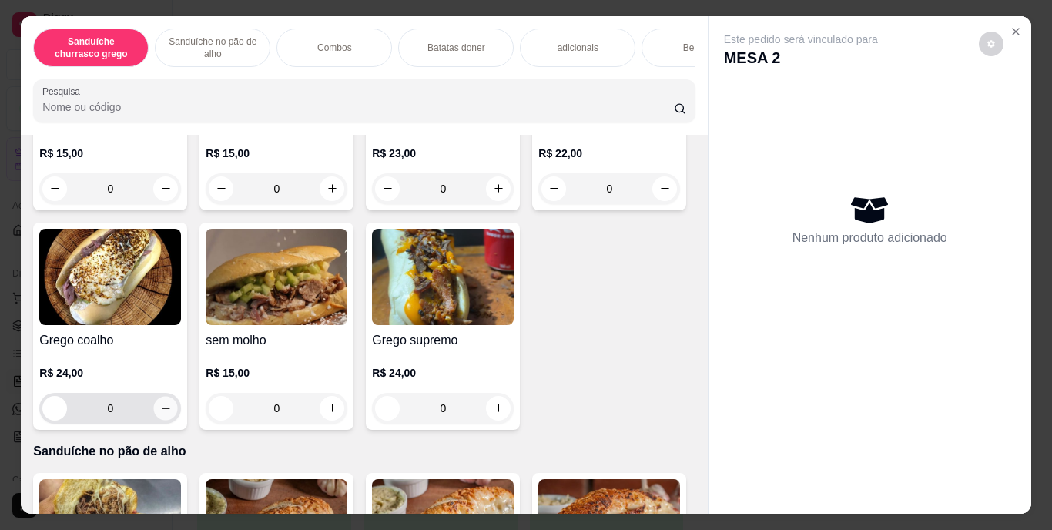
click at [172, 410] on icon "increase-product-quantity" at bounding box center [166, 408] width 12 height 12
type input "1"
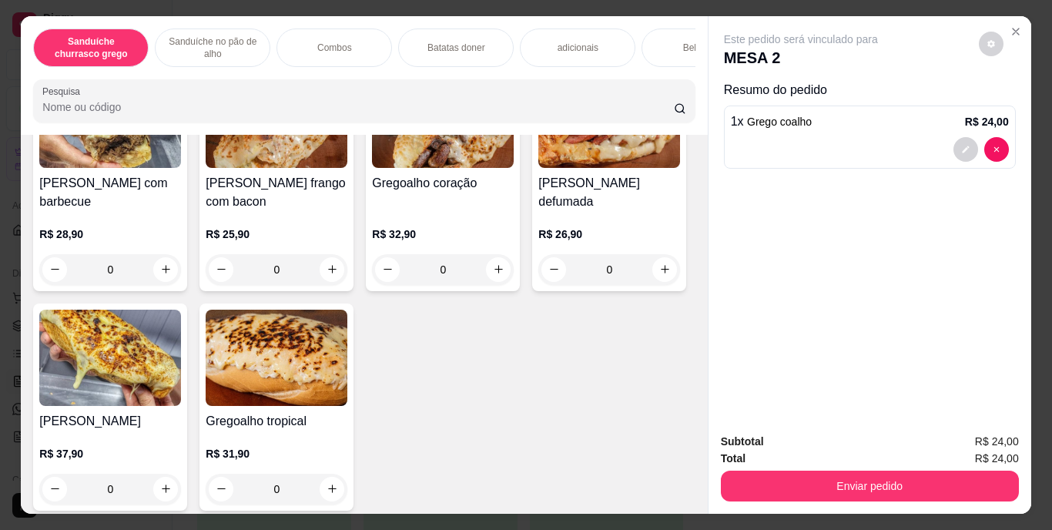
scroll to position [710, 0]
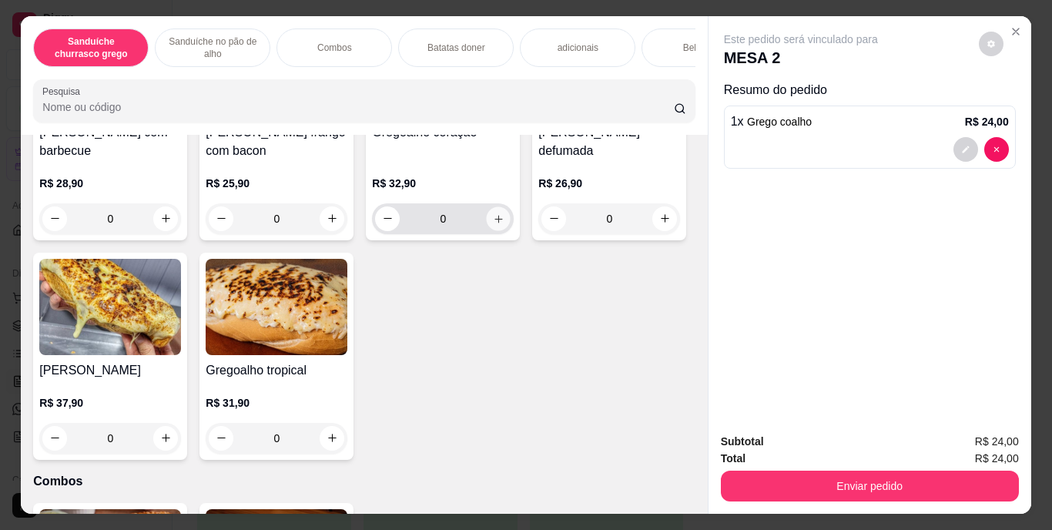
click at [495, 224] on icon "increase-product-quantity" at bounding box center [499, 218] width 12 height 12
type input "1"
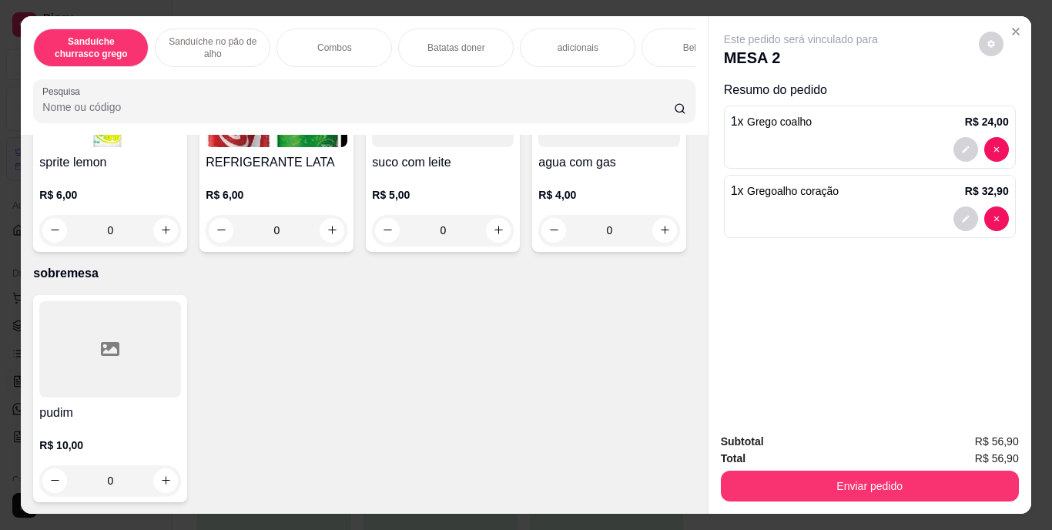
scroll to position [2845, 0]
click at [659, 16] on icon "increase-product-quantity" at bounding box center [665, 11] width 12 height 12
click at [652, 22] on button "increase-product-quantity" at bounding box center [664, 10] width 24 height 24
type input "2"
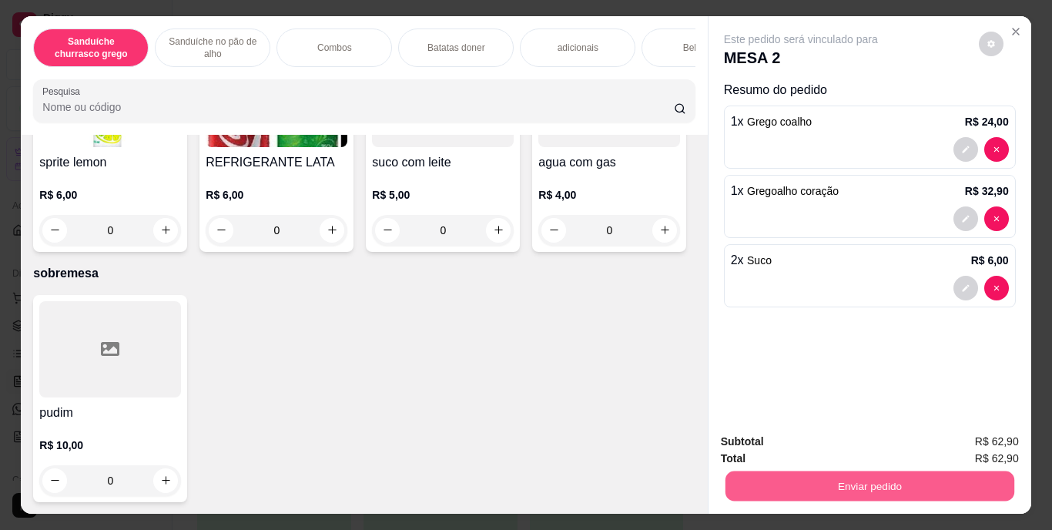
click at [827, 472] on button "Enviar pedido" at bounding box center [868, 486] width 289 height 30
click at [986, 447] on button "Enviar pedido" at bounding box center [978, 442] width 85 height 28
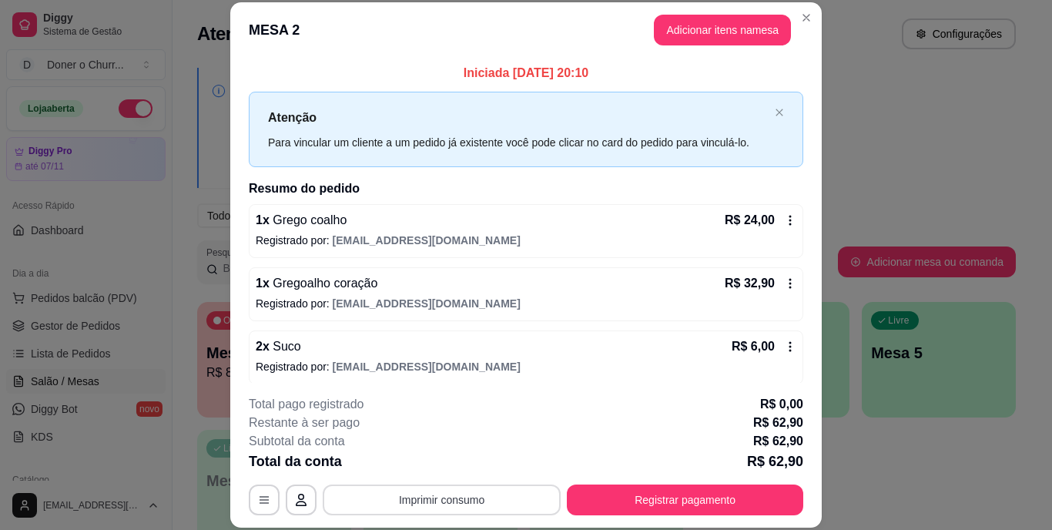
click at [414, 493] on button "Imprimir consumo" at bounding box center [442, 499] width 238 height 31
click at [445, 469] on button "IMPRESSORA" at bounding box center [440, 464] width 108 height 24
click at [444, 492] on button "Imprimir consumo" at bounding box center [441, 499] width 231 height 30
click at [423, 458] on button "IMPRESSORA" at bounding box center [440, 464] width 108 height 24
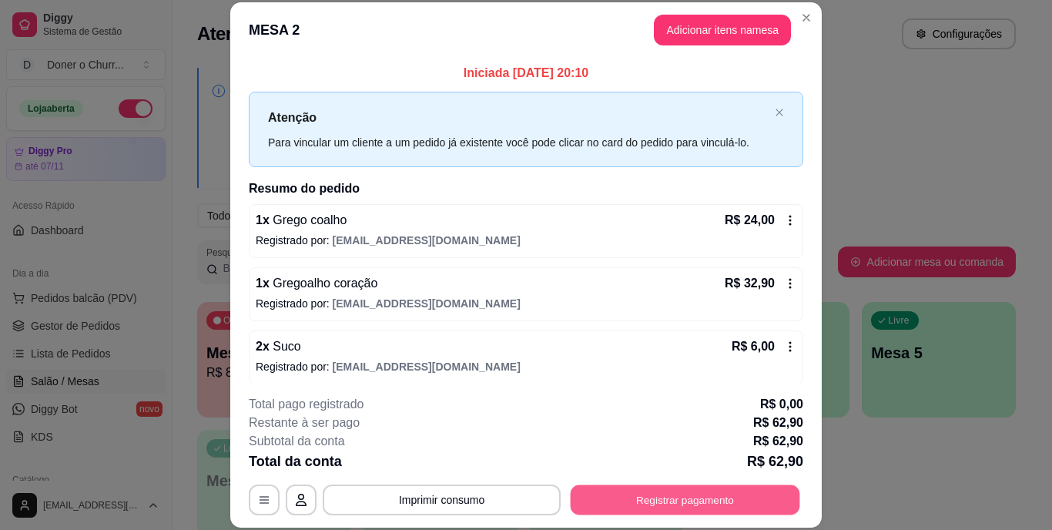
click at [677, 503] on button "Registrar pagamento" at bounding box center [684, 499] width 229 height 30
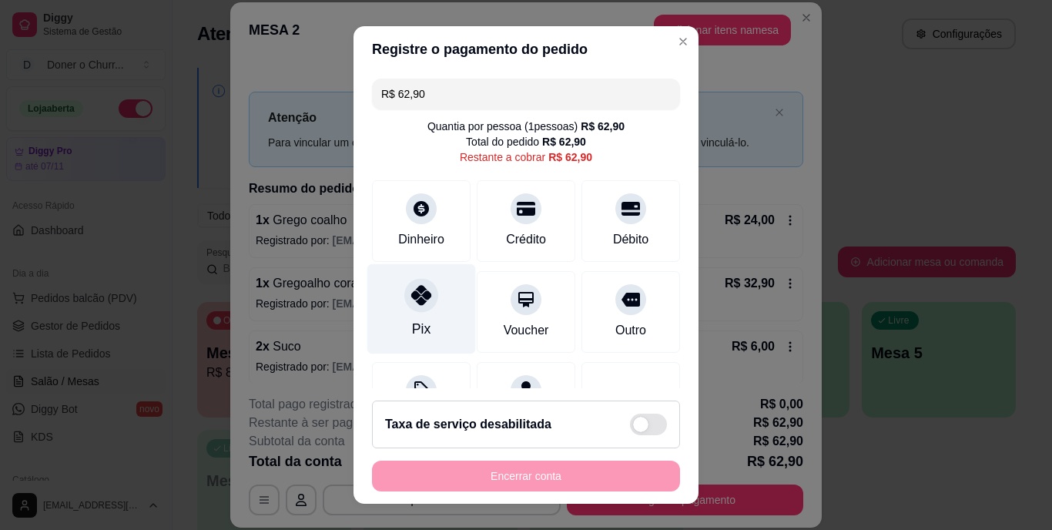
click at [414, 318] on div "Pix" at bounding box center [421, 309] width 109 height 90
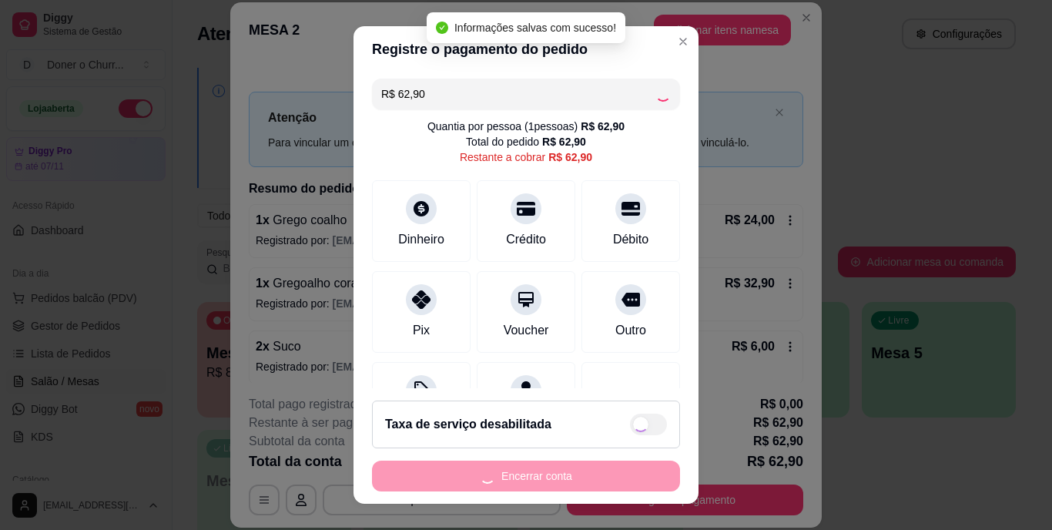
type input "R$ 0,00"
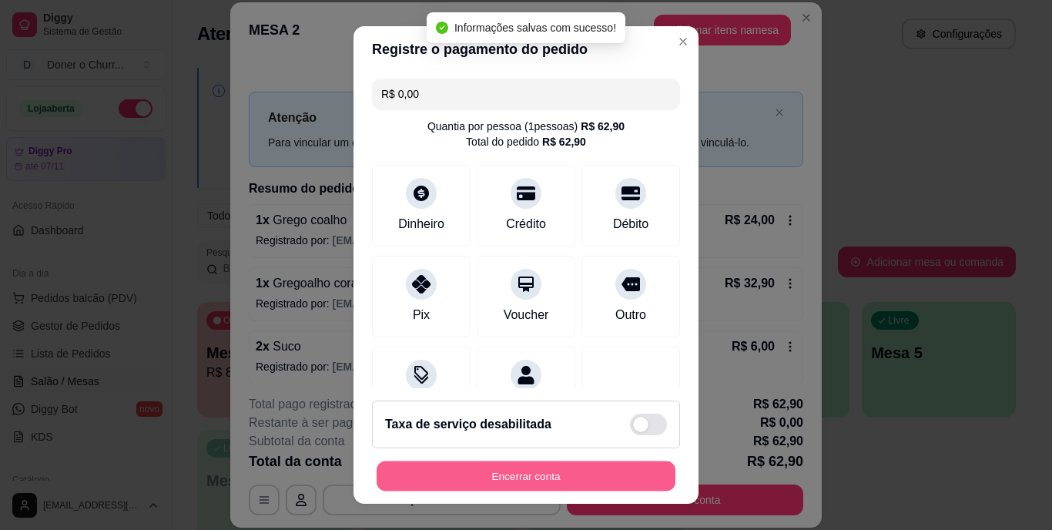
click at [504, 472] on button "Encerrar conta" at bounding box center [525, 475] width 299 height 30
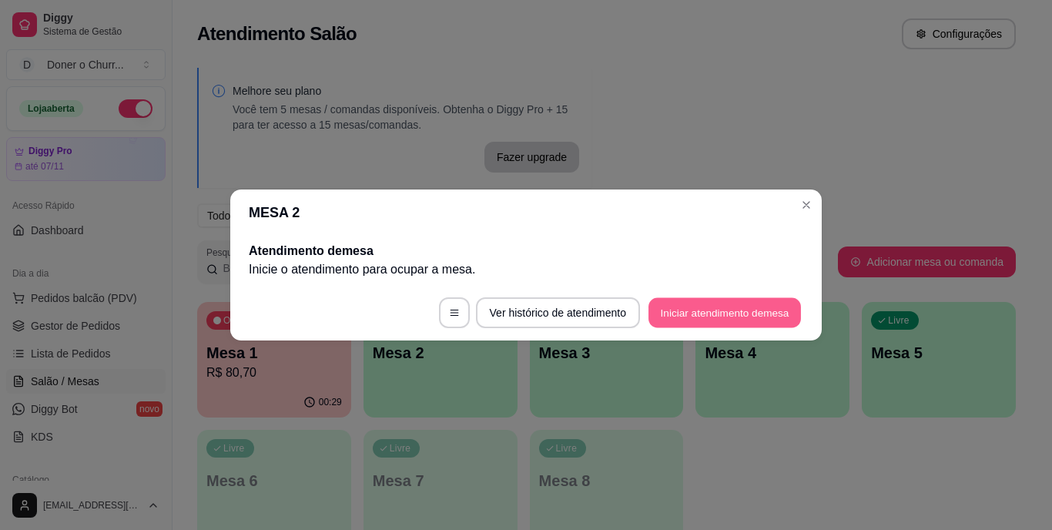
click at [687, 298] on button "Iniciar atendimento de mesa" at bounding box center [724, 313] width 152 height 30
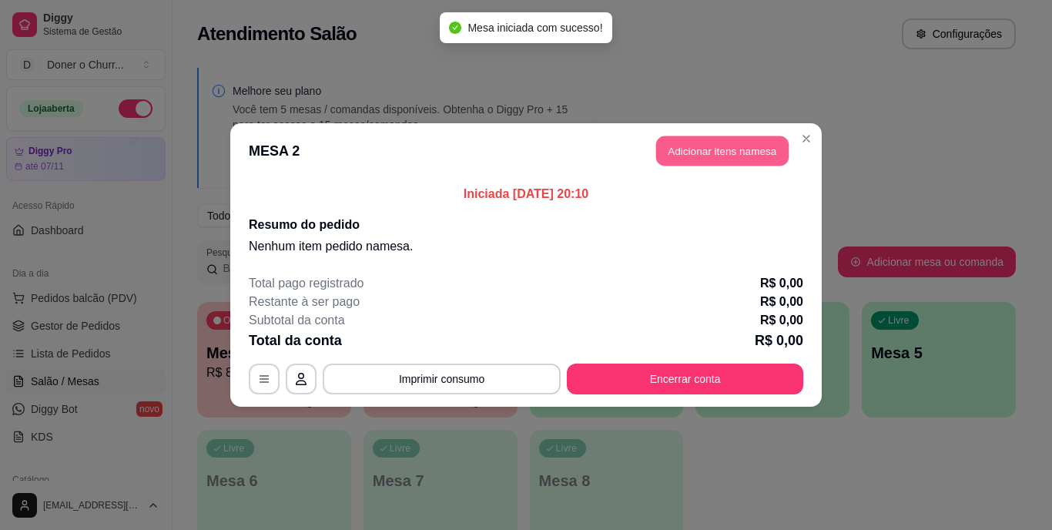
click at [726, 149] on button "Adicionar itens na mesa" at bounding box center [722, 151] width 132 height 30
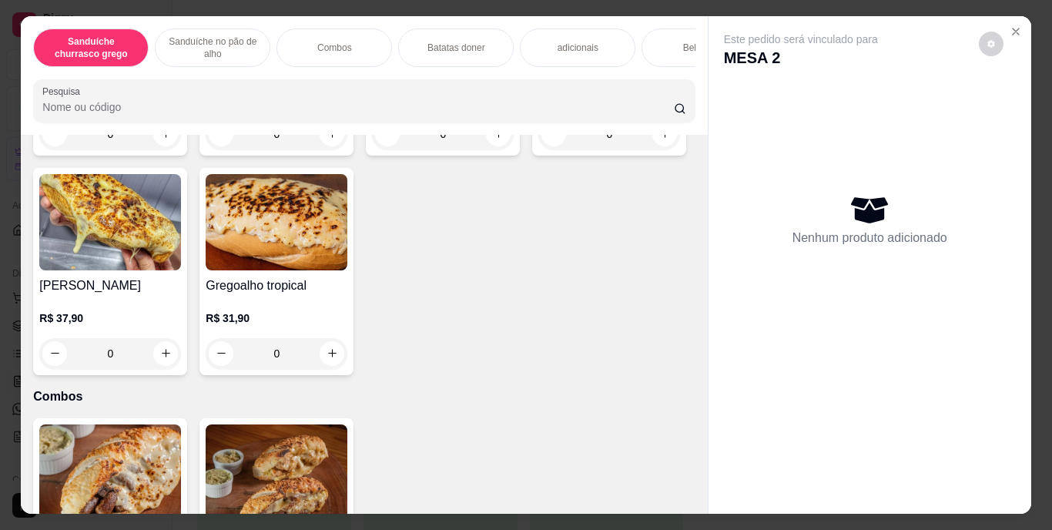
scroll to position [801, 0]
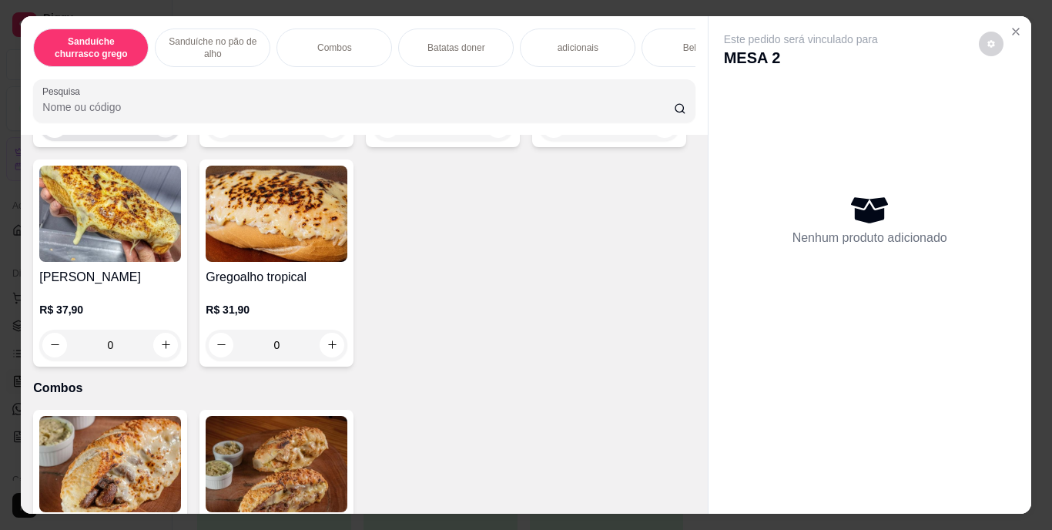
click at [154, 137] on button "increase-product-quantity" at bounding box center [166, 125] width 24 height 24
type input "1"
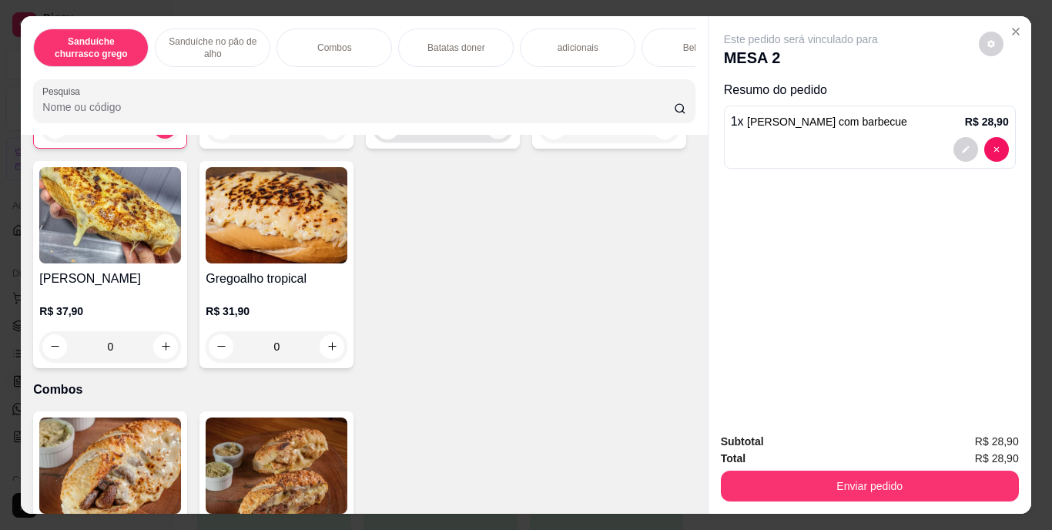
click at [493, 132] on icon "increase-product-quantity" at bounding box center [499, 127] width 12 height 12
type input "1"
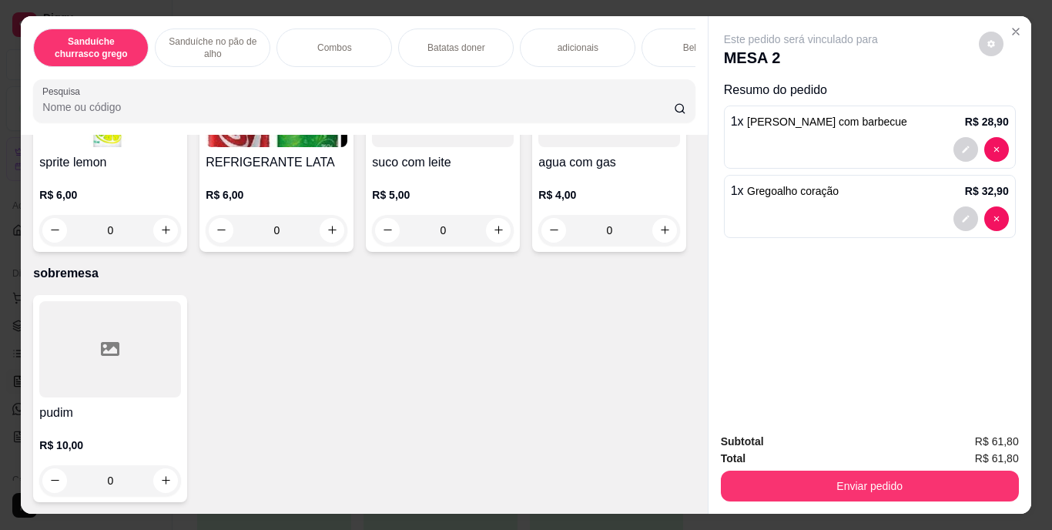
scroll to position [2799, 0]
click at [338, 236] on icon "increase-product-quantity" at bounding box center [332, 230] width 12 height 12
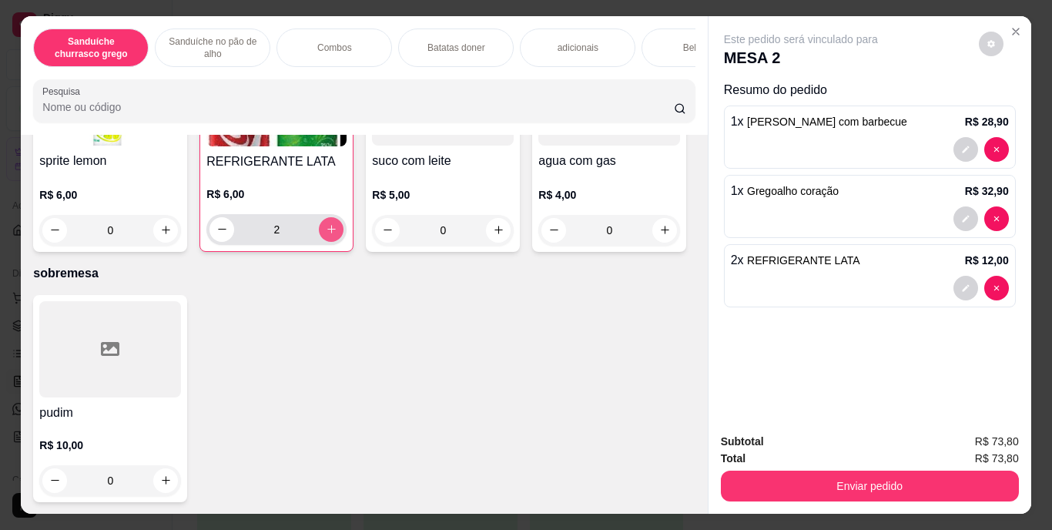
type input "2"
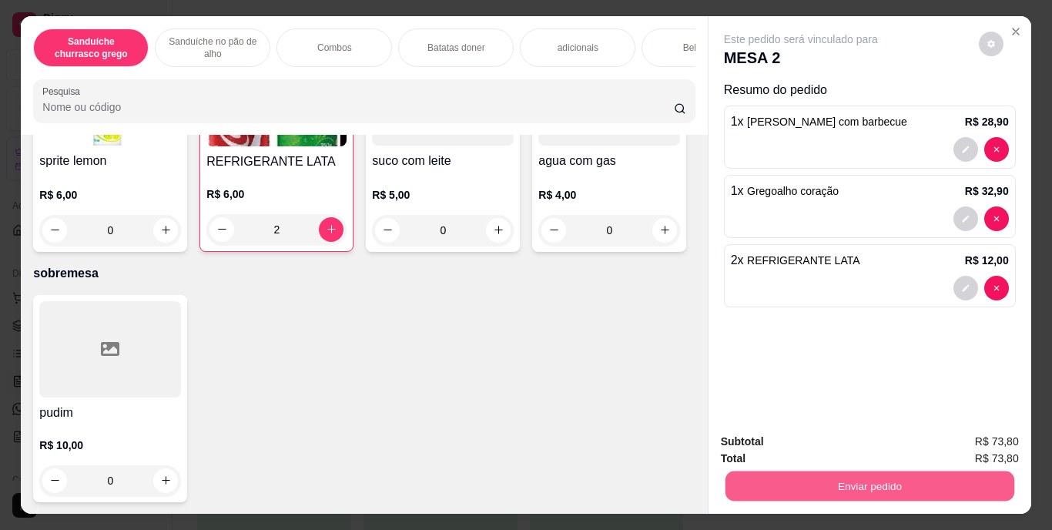
click at [791, 478] on button "Enviar pedido" at bounding box center [868, 486] width 289 height 30
click at [966, 443] on button "Enviar pedido" at bounding box center [978, 442] width 85 height 28
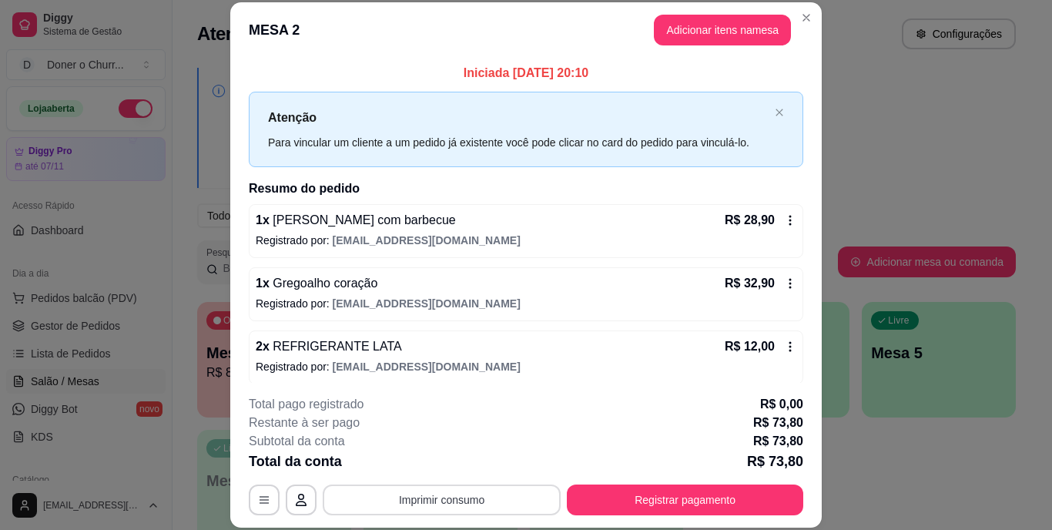
click at [440, 493] on button "Imprimir consumo" at bounding box center [442, 499] width 238 height 31
click at [439, 460] on button "IMPRESSORA" at bounding box center [441, 464] width 112 height 25
click at [448, 496] on button "Imprimir consumo" at bounding box center [441, 499] width 231 height 30
click at [430, 468] on button "IMPRESSORA" at bounding box center [440, 464] width 108 height 24
click at [612, 496] on button "Registrar pagamento" at bounding box center [685, 499] width 236 height 31
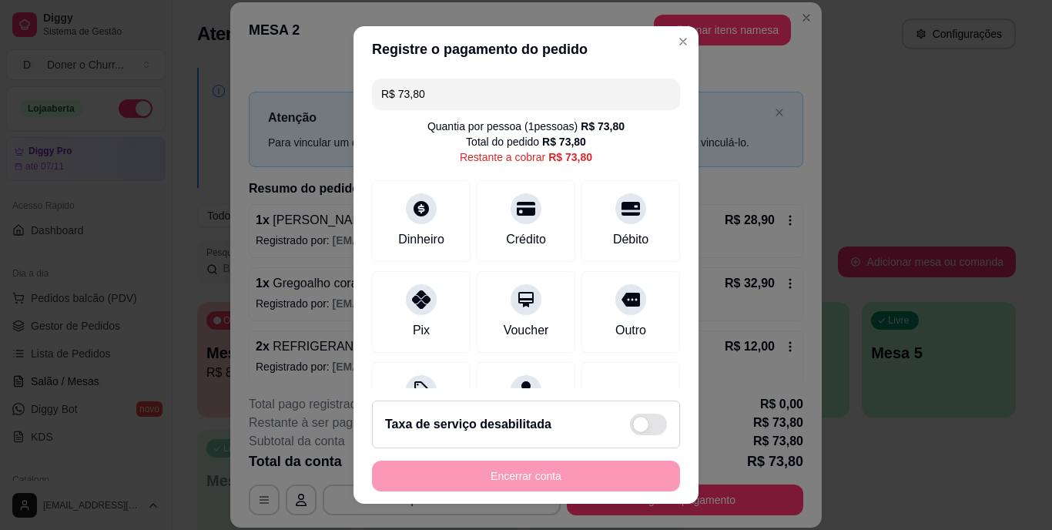
click at [646, 494] on footer "Taxa de serviço desabilitada Encerrar conta" at bounding box center [525, 445] width 345 height 115
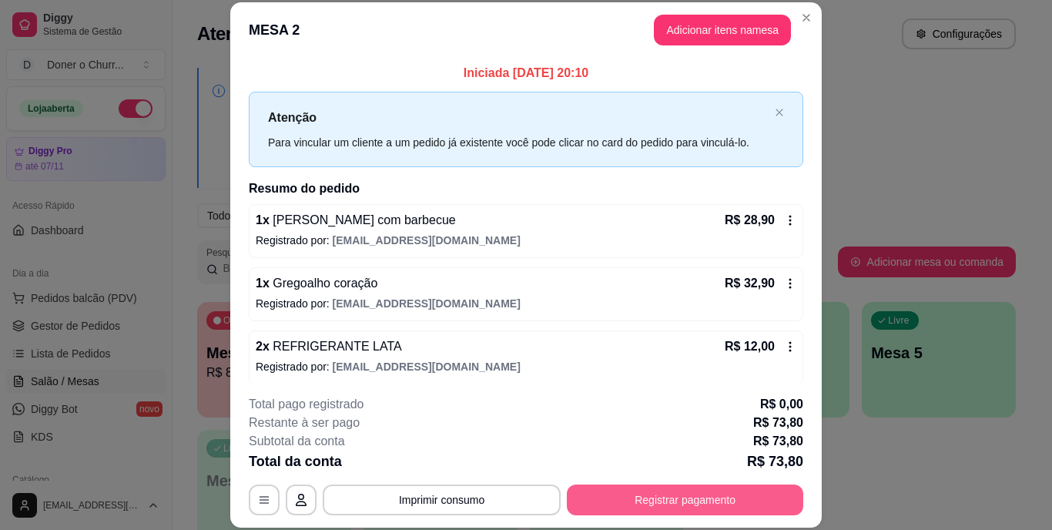
click at [621, 507] on button "Registrar pagamento" at bounding box center [685, 499] width 236 height 31
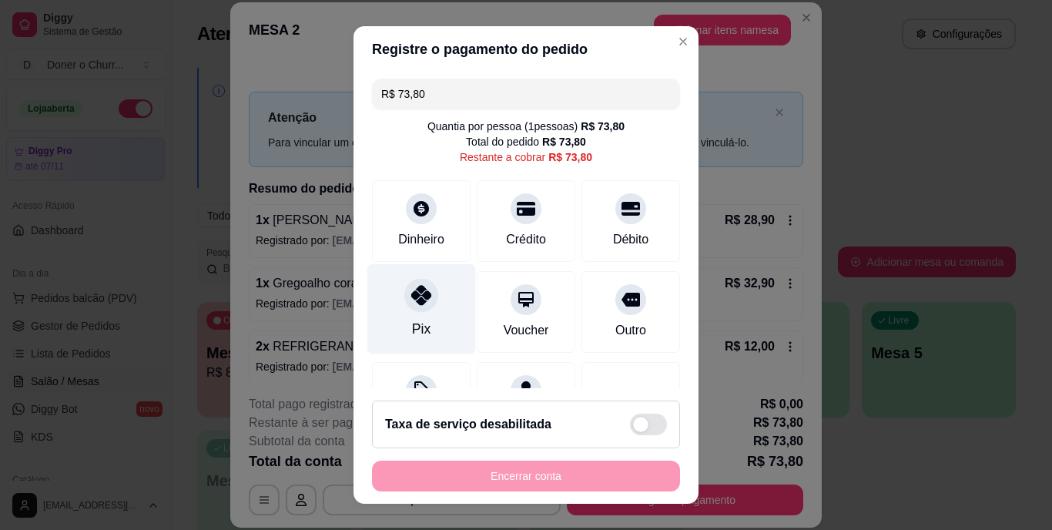
click at [418, 320] on div "Pix" at bounding box center [421, 330] width 18 height 20
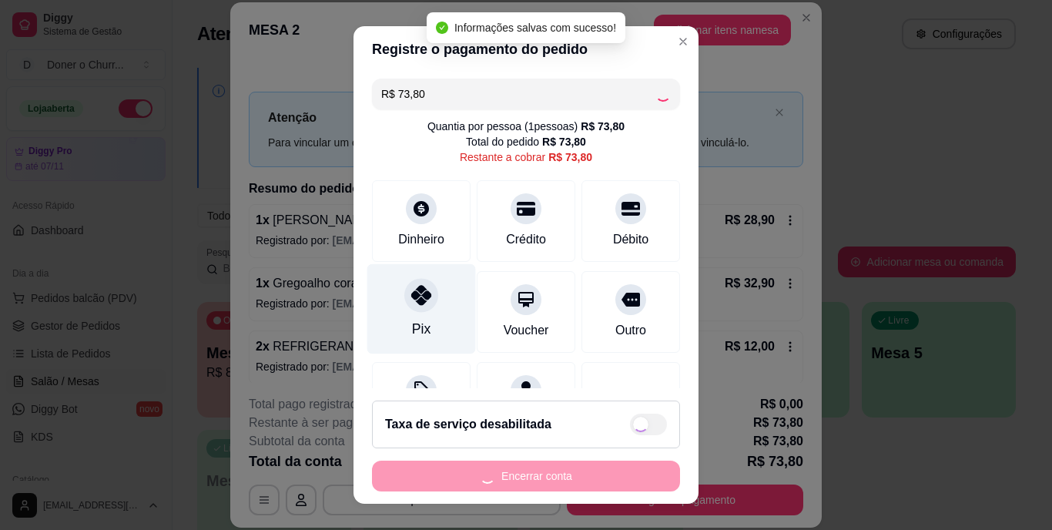
type input "R$ 0,00"
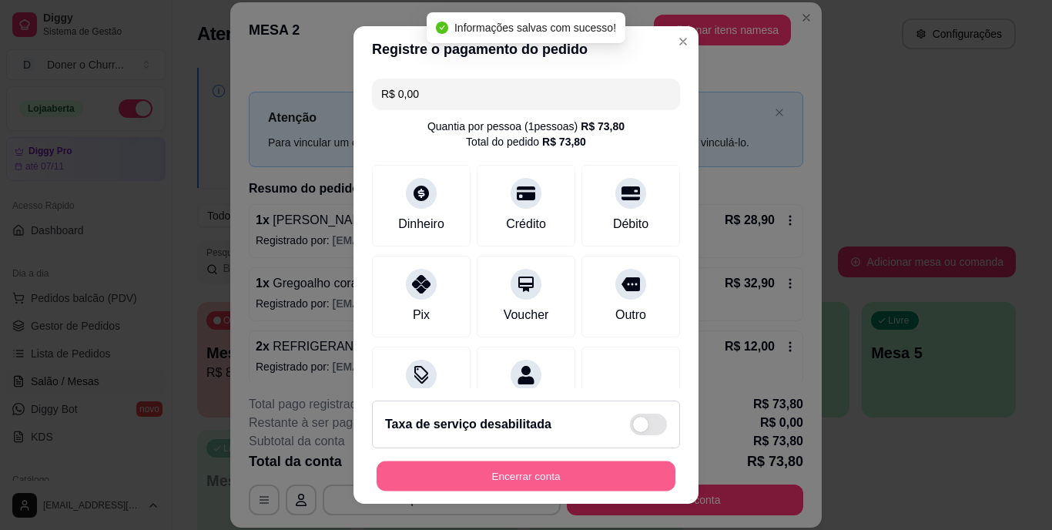
click at [540, 476] on button "Encerrar conta" at bounding box center [525, 475] width 299 height 30
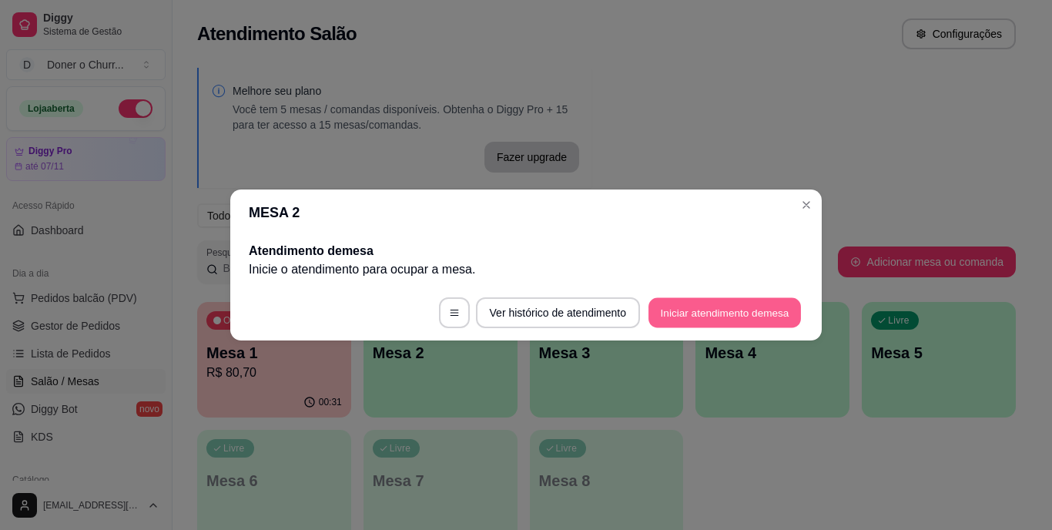
click at [720, 314] on button "Iniciar atendimento de mesa" at bounding box center [724, 313] width 152 height 30
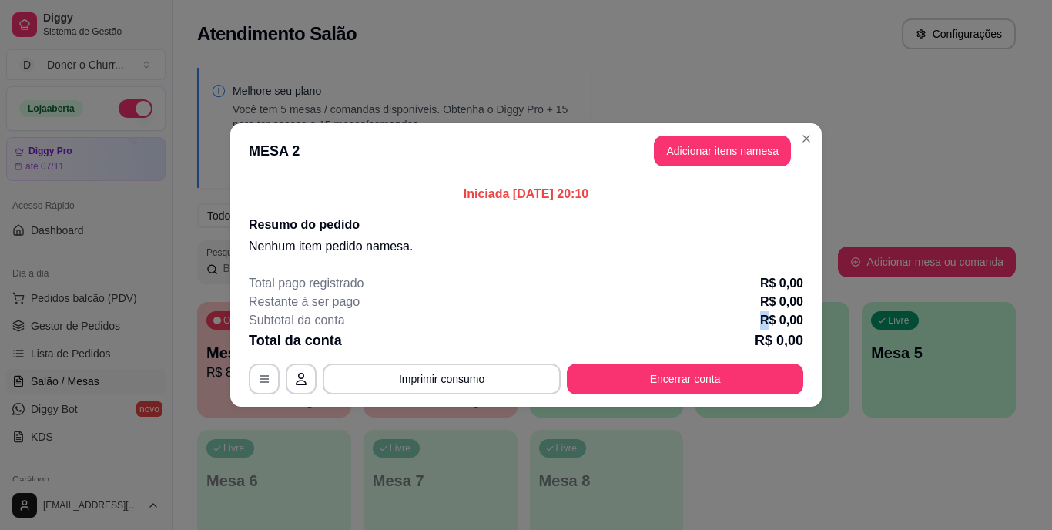
click at [720, 314] on div "Subtotal da conta R$ 0,00" at bounding box center [526, 320] width 554 height 18
drag, startPoint x: 720, startPoint y: 314, endPoint x: 699, endPoint y: 216, distance: 100.7
click at [699, 216] on h2 "Resumo do pedido" at bounding box center [526, 225] width 554 height 18
click at [691, 150] on button "Adicionar itens na mesa" at bounding box center [722, 151] width 132 height 30
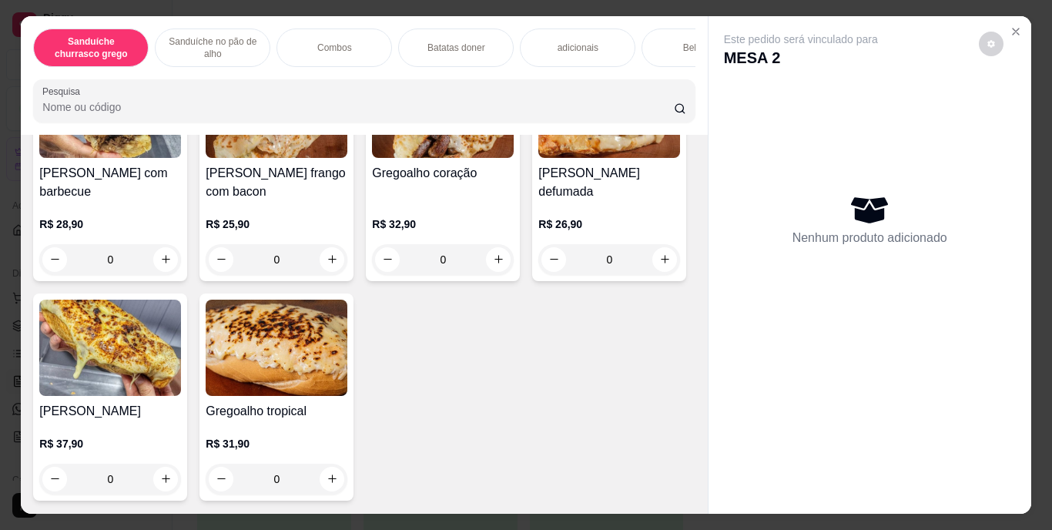
scroll to position [768, 0]
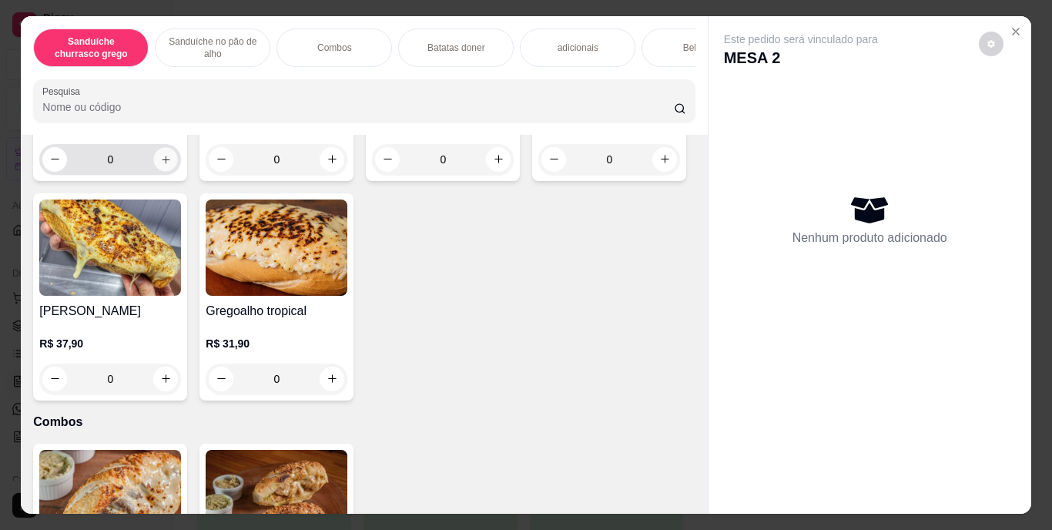
click at [163, 165] on icon "increase-product-quantity" at bounding box center [166, 159] width 12 height 12
type input "2"
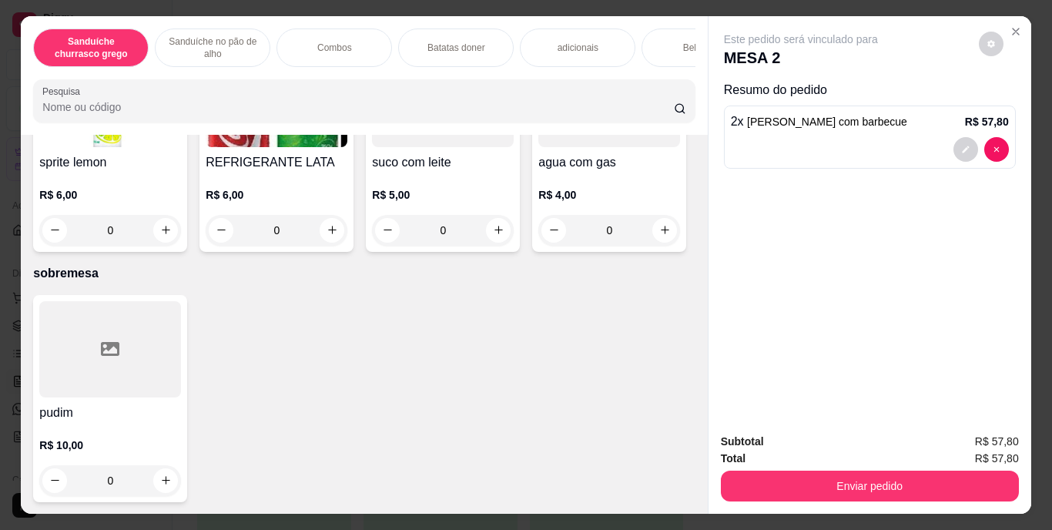
scroll to position [2594, 0]
click at [156, 22] on button "increase-product-quantity" at bounding box center [166, 10] width 24 height 24
type input "1"
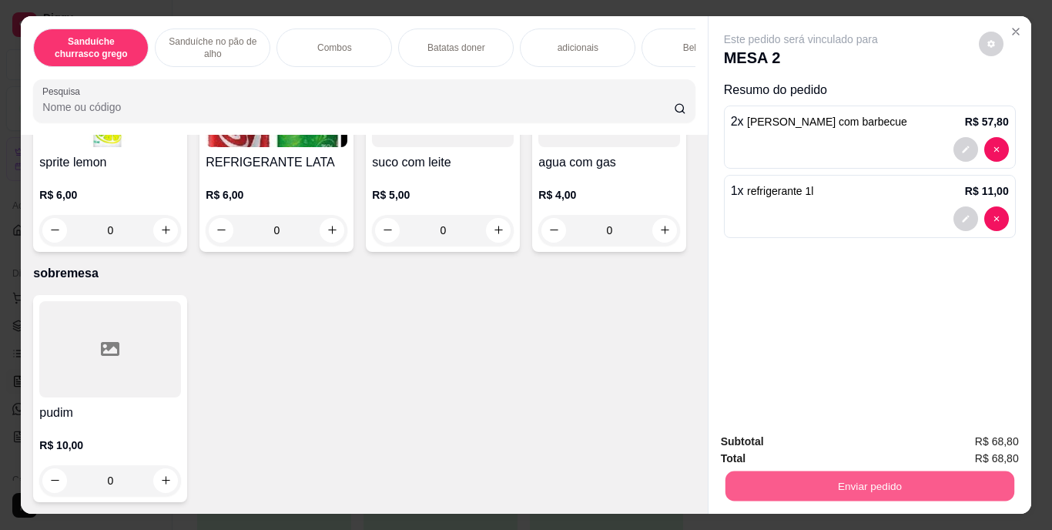
click at [821, 471] on button "Enviar pedido" at bounding box center [868, 486] width 289 height 30
click at [985, 439] on button "Enviar pedido" at bounding box center [978, 442] width 87 height 29
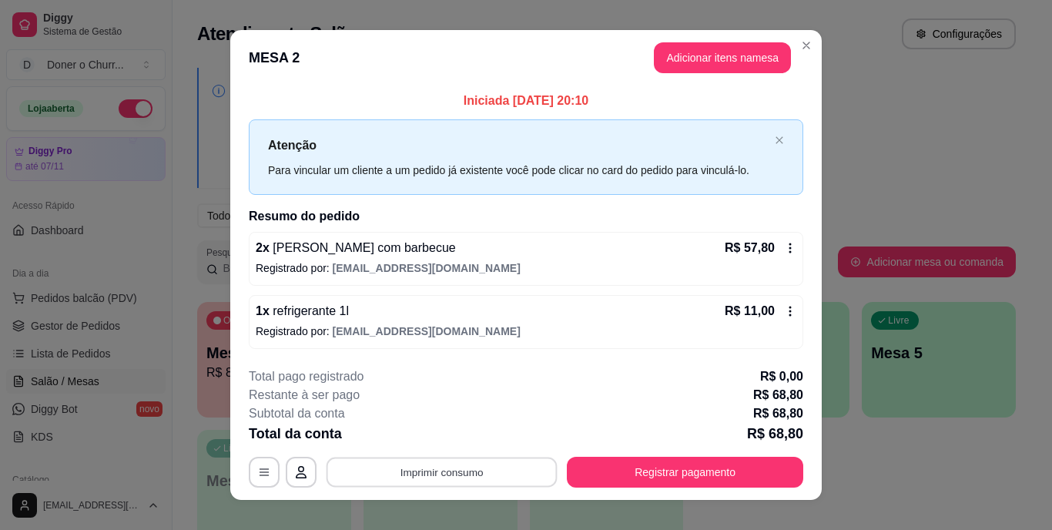
click at [416, 477] on button "Imprimir consumo" at bounding box center [441, 472] width 231 height 30
click at [450, 440] on button "IMPRESSORA" at bounding box center [440, 436] width 108 height 24
click at [441, 461] on button "Imprimir consumo" at bounding box center [441, 472] width 231 height 30
click at [426, 431] on button "IMPRESSORA" at bounding box center [440, 436] width 108 height 24
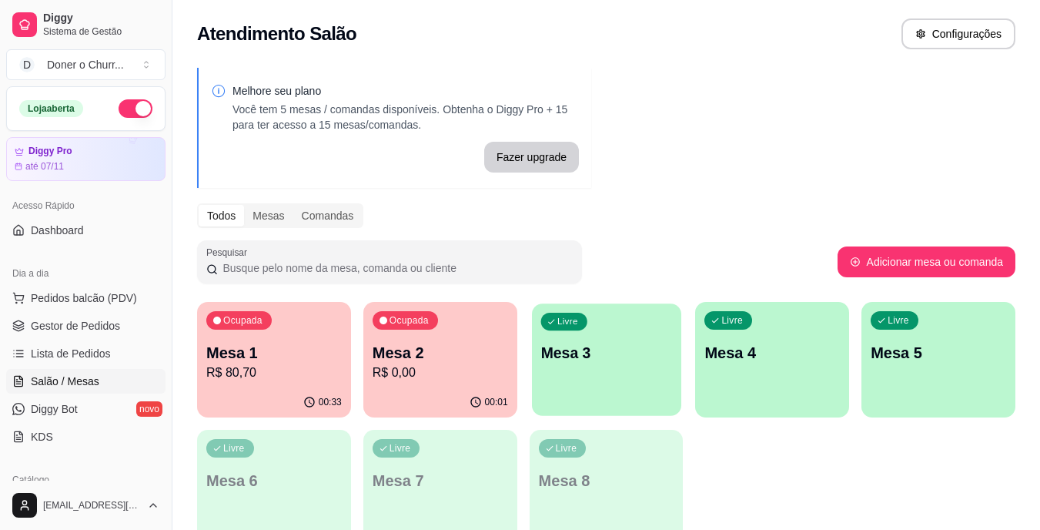
click at [628, 353] on p "Mesa 3" at bounding box center [606, 353] width 132 height 21
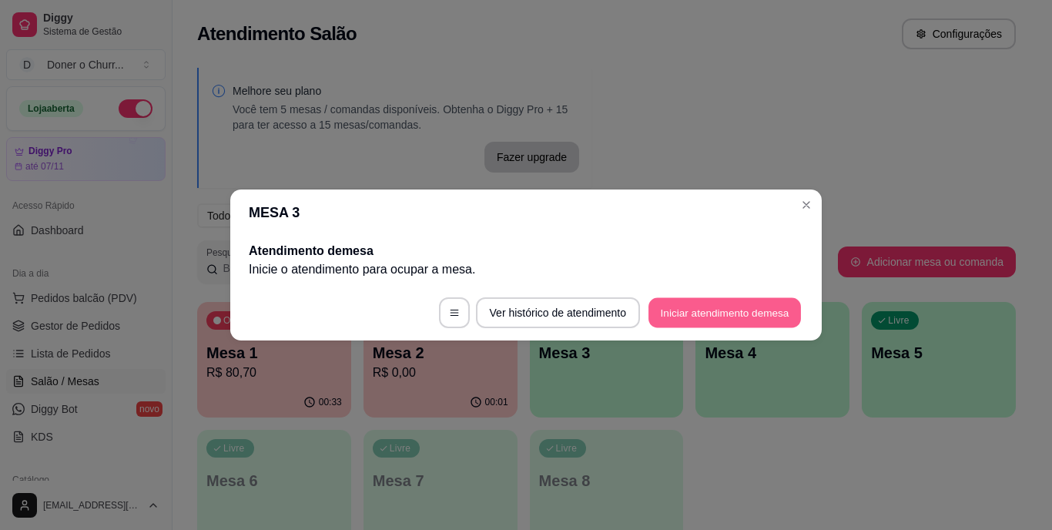
click at [706, 320] on button "Iniciar atendimento de mesa" at bounding box center [724, 313] width 152 height 30
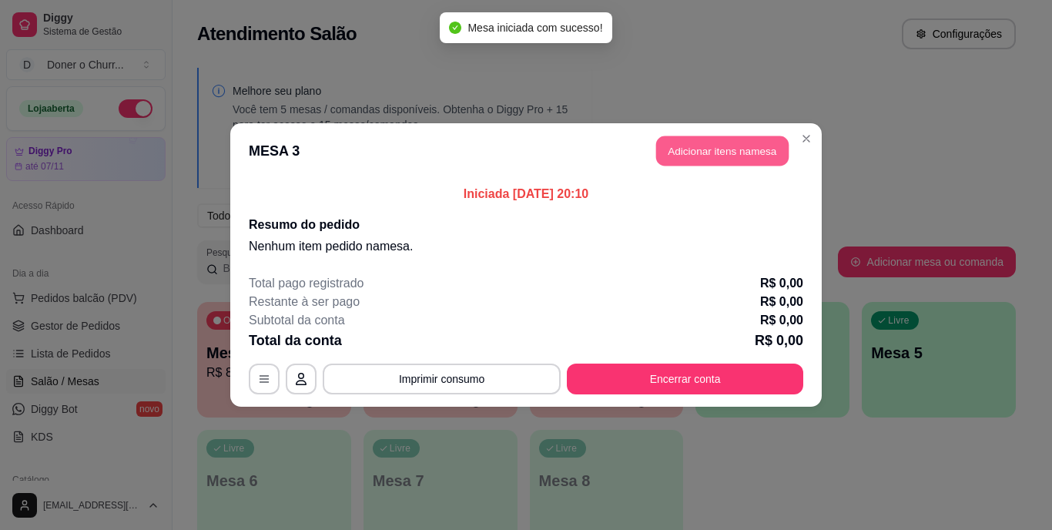
click at [690, 150] on button "Adicionar itens na mesa" at bounding box center [722, 151] width 132 height 30
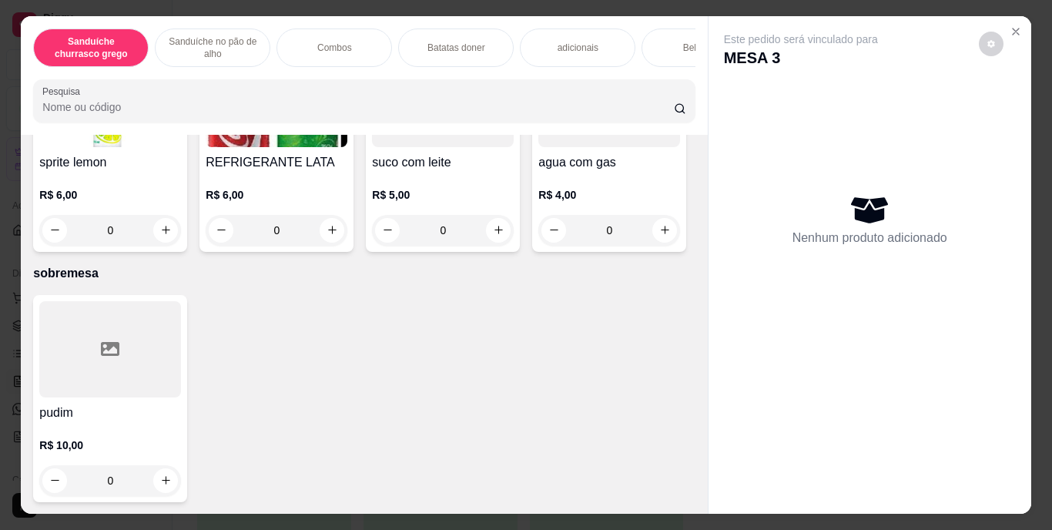
scroll to position [2836, 0]
click at [659, 16] on icon "increase-product-quantity" at bounding box center [665, 11] width 12 height 12
type input "1"
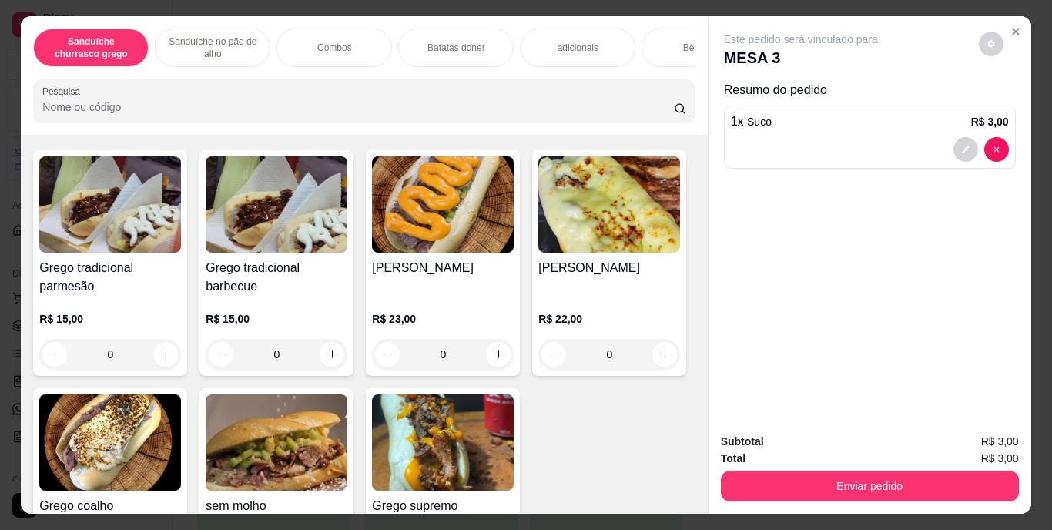
scroll to position [0, 0]
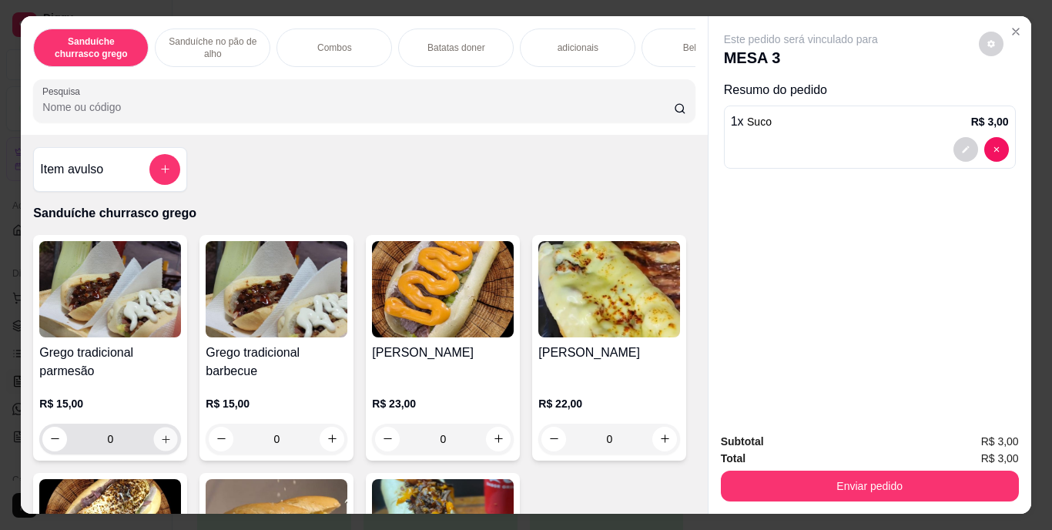
click at [161, 443] on icon "increase-product-quantity" at bounding box center [166, 439] width 12 height 12
type input "1"
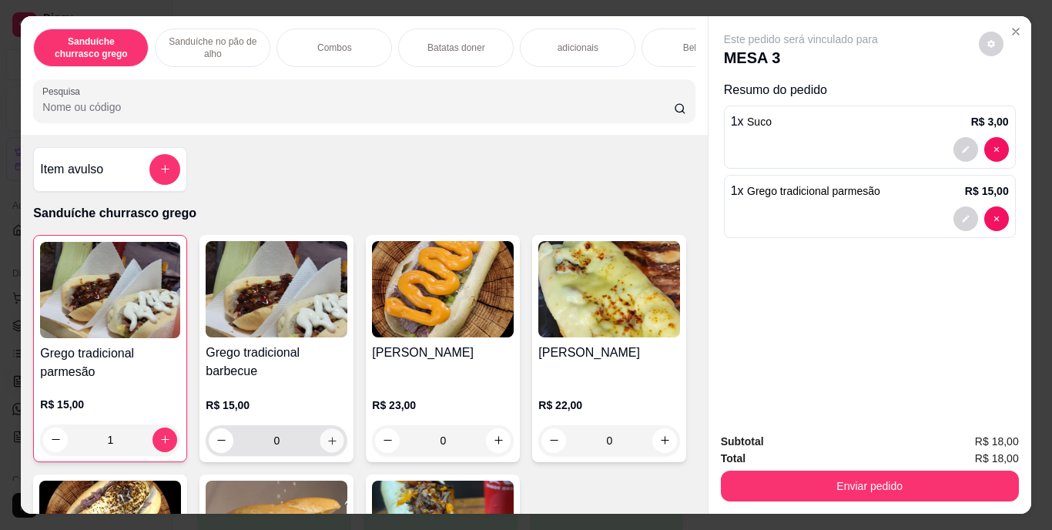
click at [329, 438] on button "increase-product-quantity" at bounding box center [332, 440] width 24 height 24
type input "1"
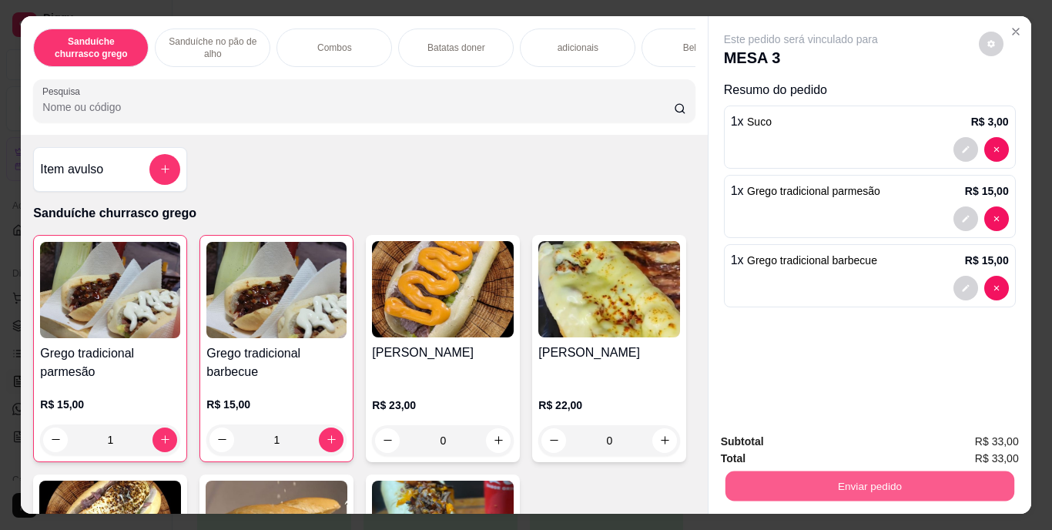
click at [856, 474] on button "Enviar pedido" at bounding box center [868, 486] width 289 height 30
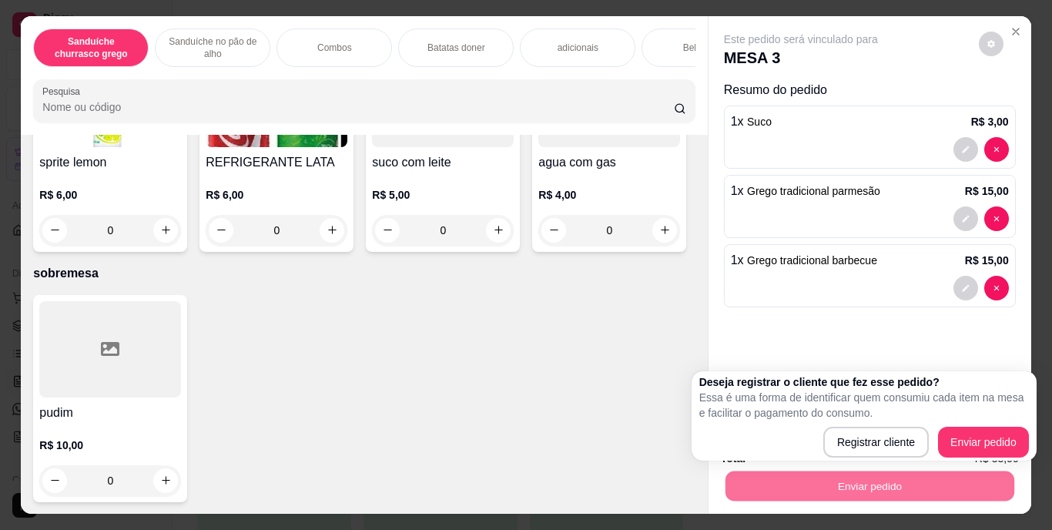
scroll to position [2669, 0]
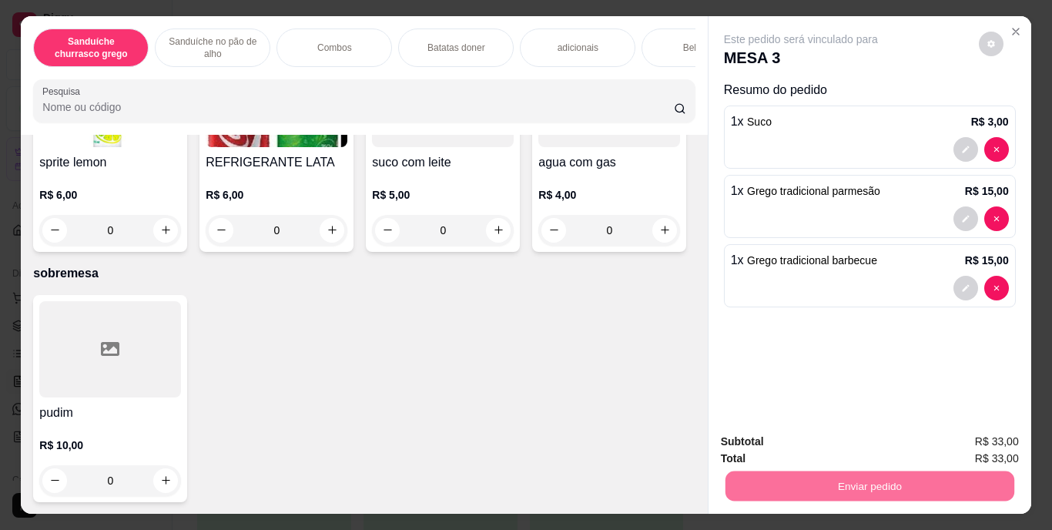
click at [328, 15] on icon "increase-product-quantity" at bounding box center [332, 10] width 8 height 8
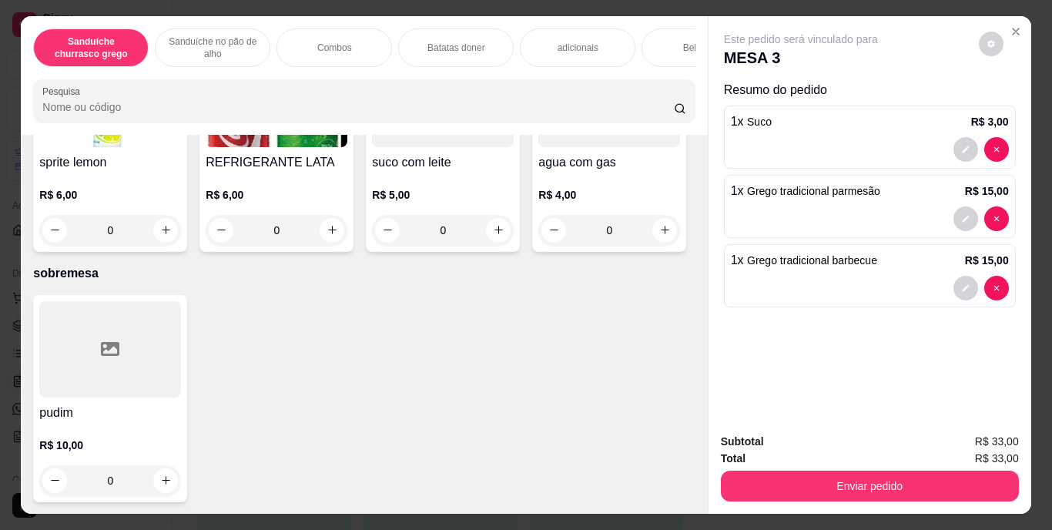
click at [326, 16] on icon "increase-product-quantity" at bounding box center [332, 11] width 12 height 12
type input "1"
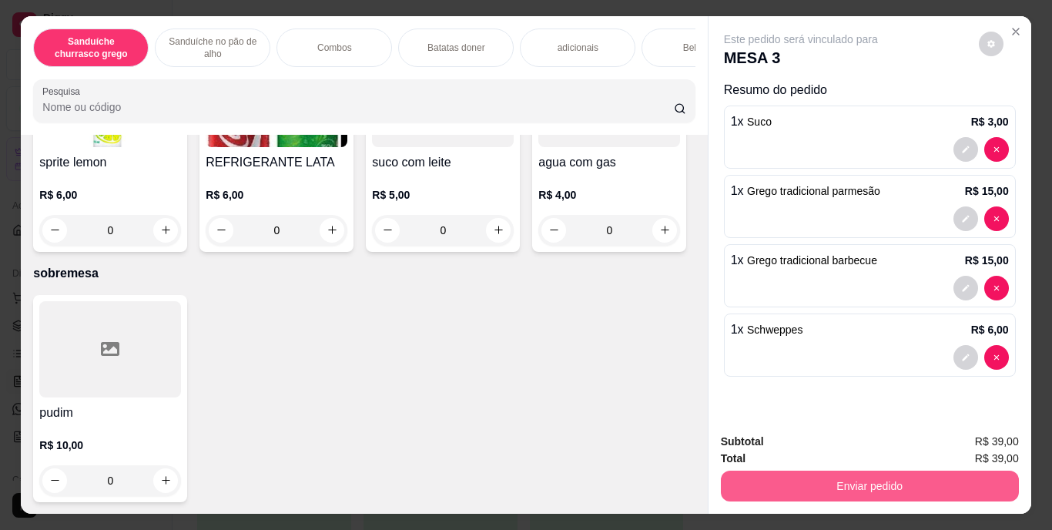
click at [837, 486] on button "Enviar pedido" at bounding box center [870, 485] width 298 height 31
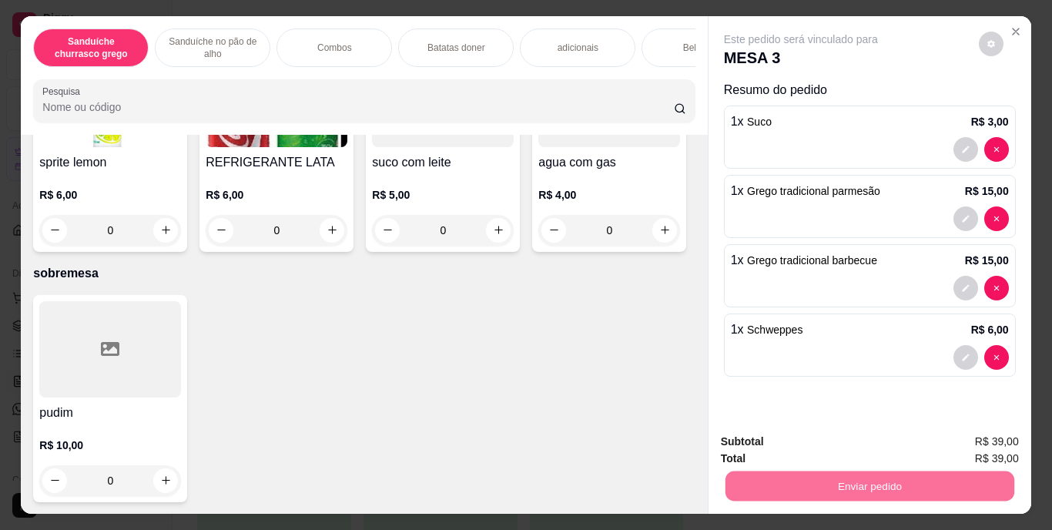
click at [984, 440] on button "Enviar pedido" at bounding box center [978, 442] width 85 height 28
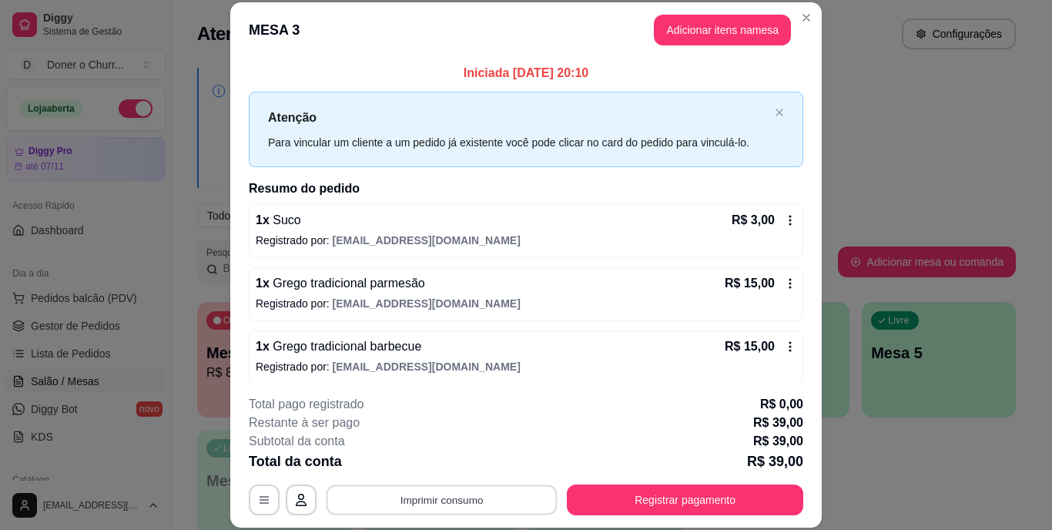
click at [436, 492] on button "Imprimir consumo" at bounding box center [441, 499] width 231 height 30
click at [430, 466] on button "IMPRESSORA" at bounding box center [440, 464] width 108 height 24
click at [431, 503] on button "Imprimir consumo" at bounding box center [442, 499] width 238 height 31
click at [437, 462] on button "IMPRESSORA" at bounding box center [440, 464] width 108 height 24
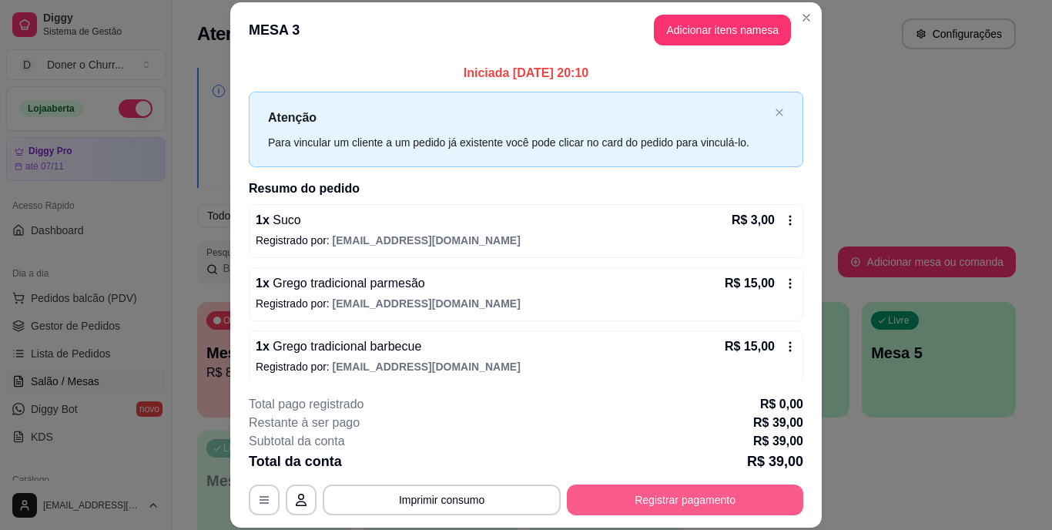
click at [635, 500] on button "Registrar pagamento" at bounding box center [685, 499] width 236 height 31
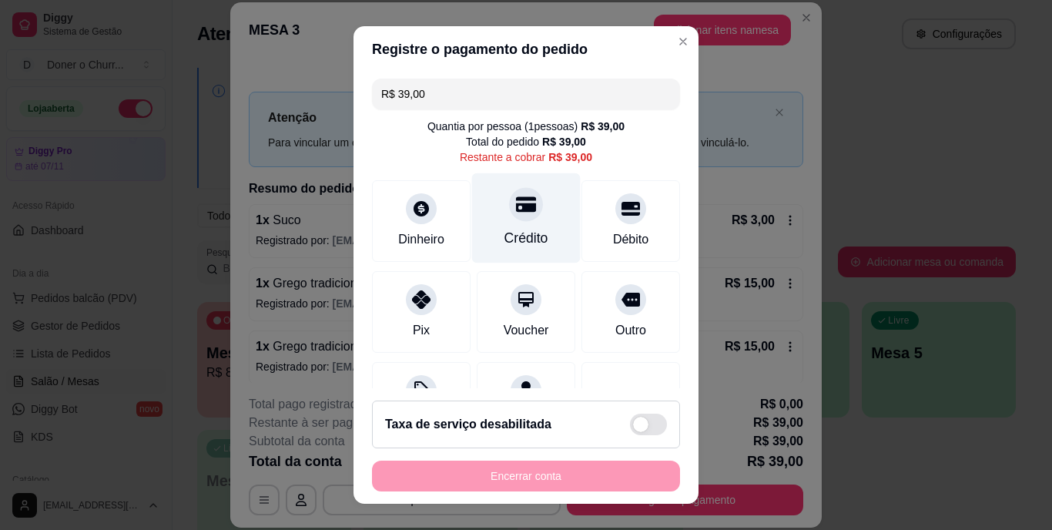
click at [504, 243] on div "Crédito" at bounding box center [526, 239] width 44 height 20
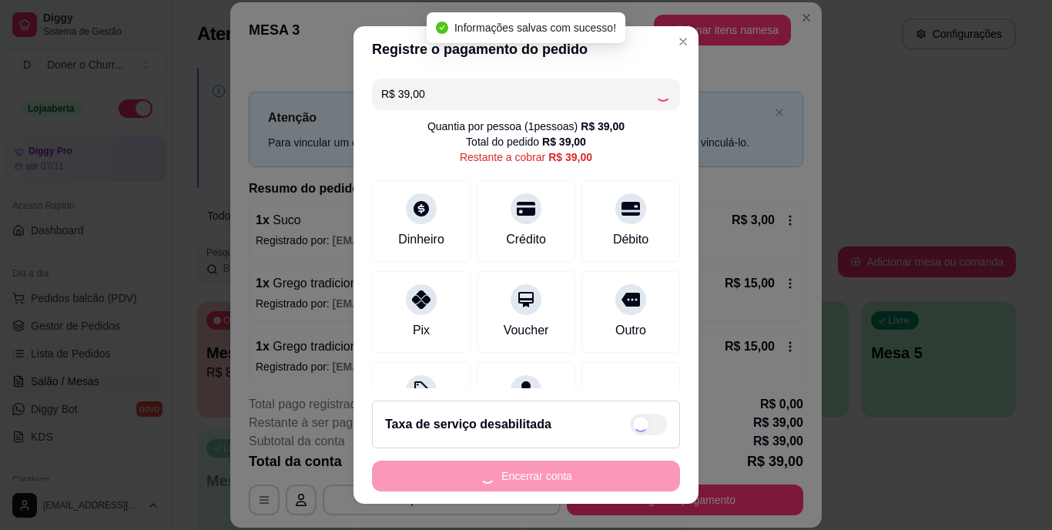
type input "R$ 0,00"
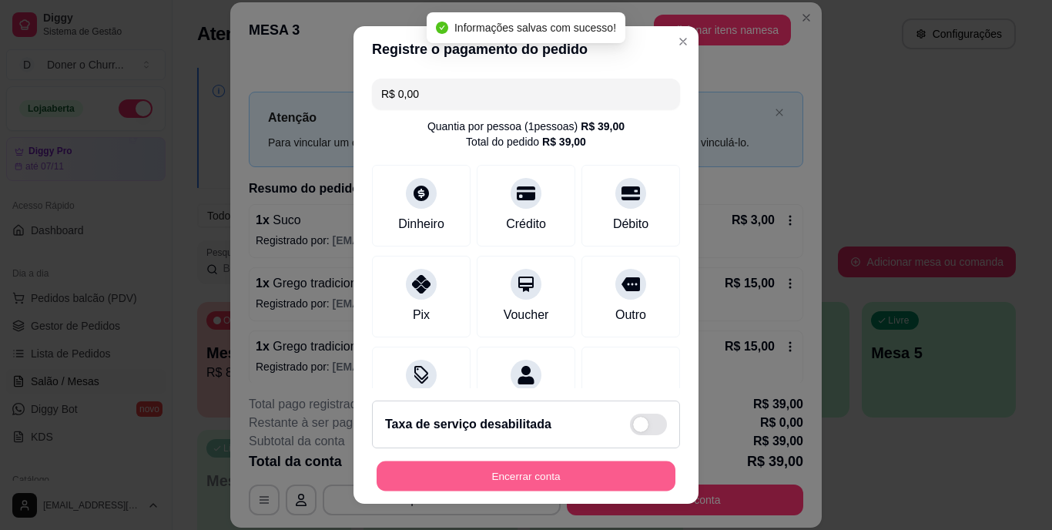
click at [522, 466] on button "Encerrar conta" at bounding box center [525, 475] width 299 height 30
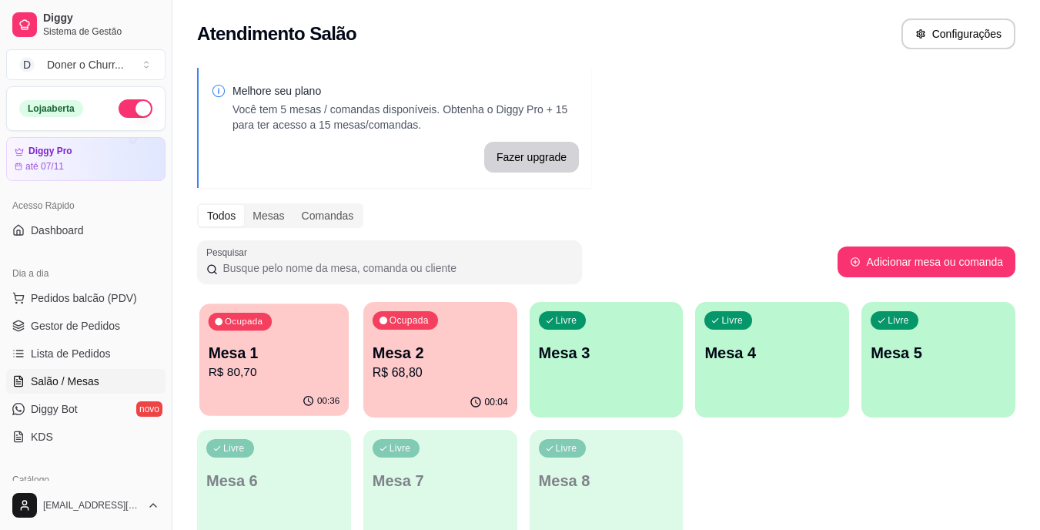
click at [278, 408] on div "00:36" at bounding box center [273, 400] width 149 height 29
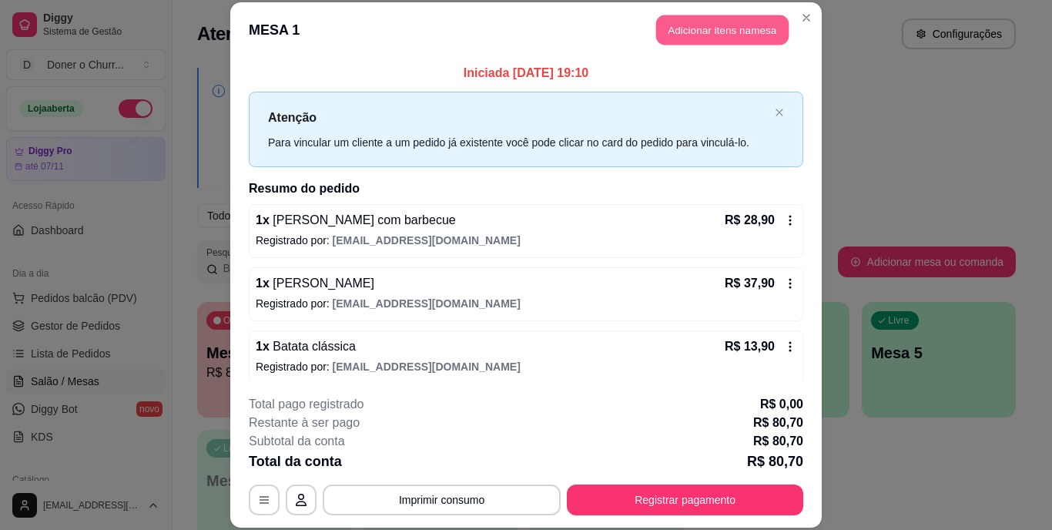
click at [718, 22] on button "Adicionar itens na mesa" at bounding box center [722, 30] width 132 height 30
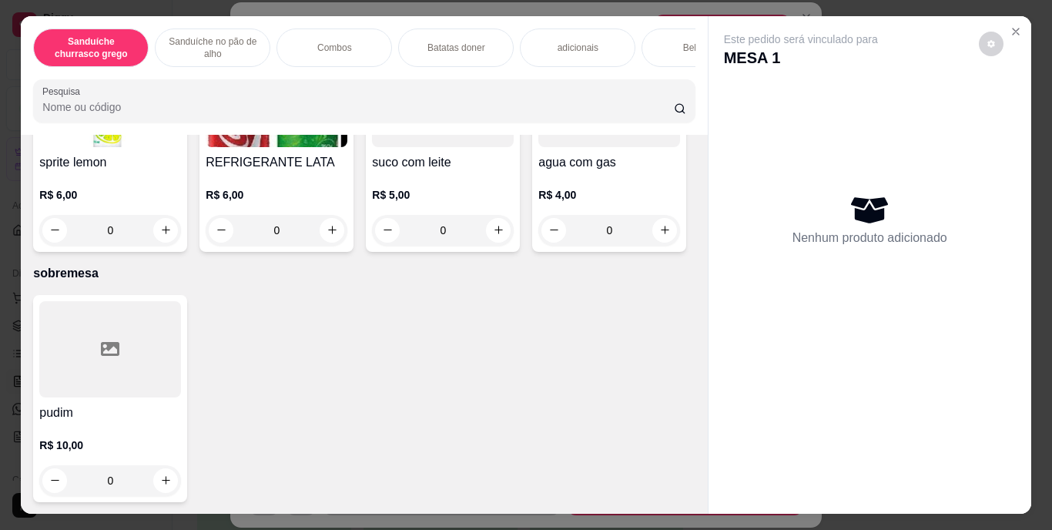
scroll to position [2836, 0]
click at [338, 236] on icon "increase-product-quantity" at bounding box center [332, 230] width 12 height 12
type input "1"
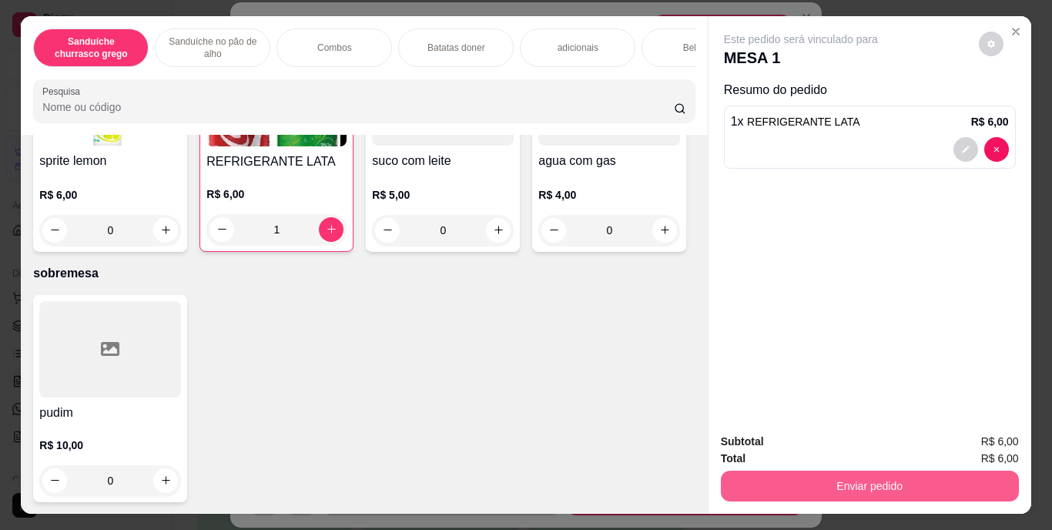
click at [861, 475] on button "Enviar pedido" at bounding box center [870, 485] width 298 height 31
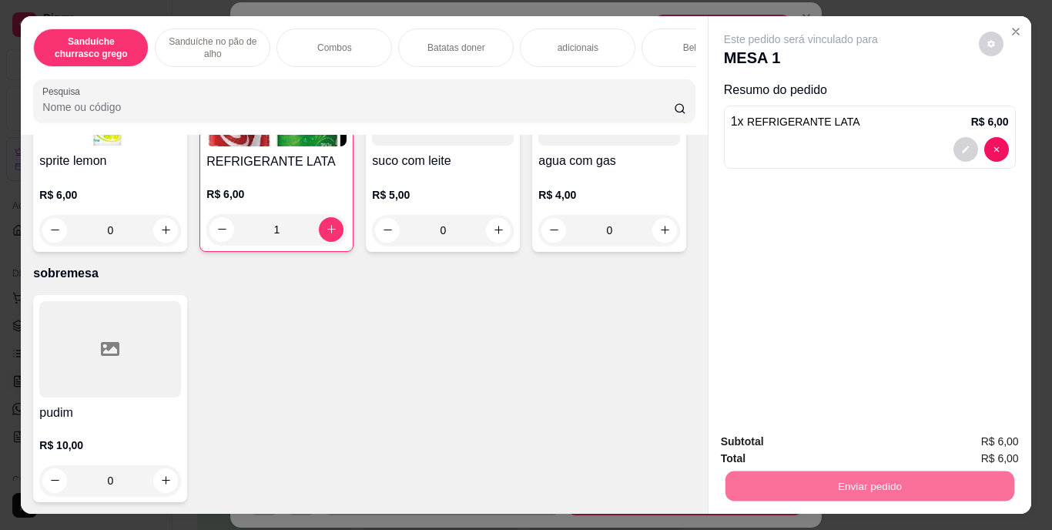
click at [986, 443] on button "Enviar pedido" at bounding box center [978, 442] width 85 height 28
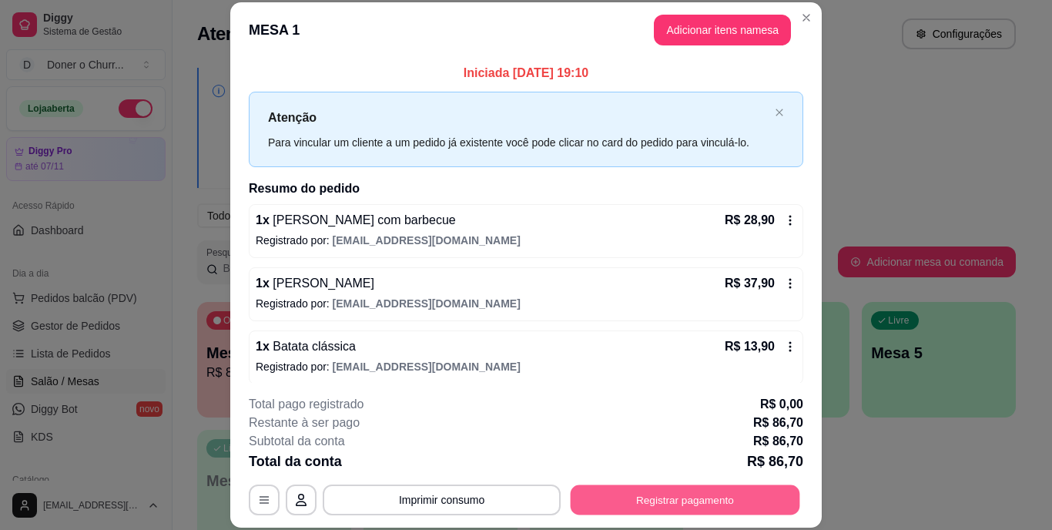
click at [693, 492] on button "Registrar pagamento" at bounding box center [684, 499] width 229 height 30
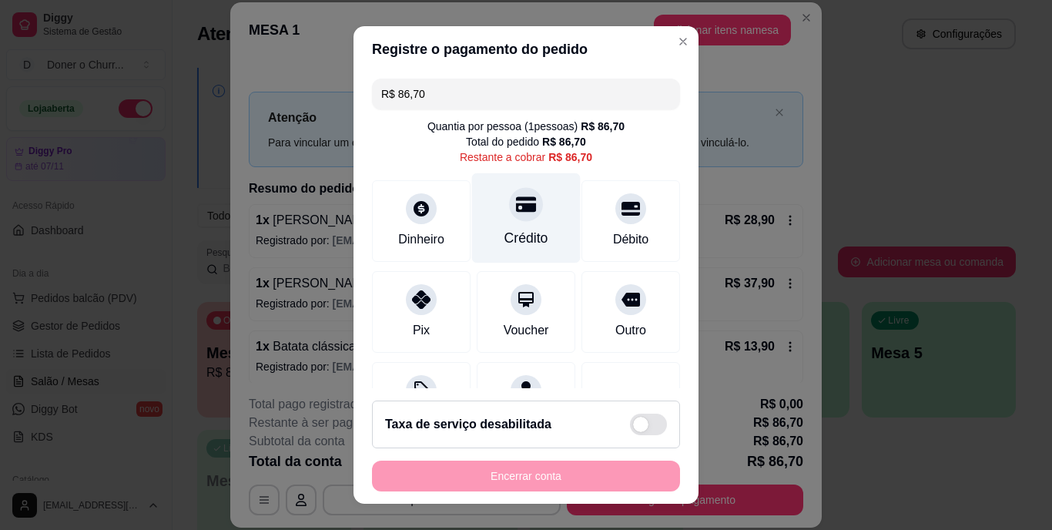
click at [525, 218] on div "Crédito" at bounding box center [526, 218] width 109 height 90
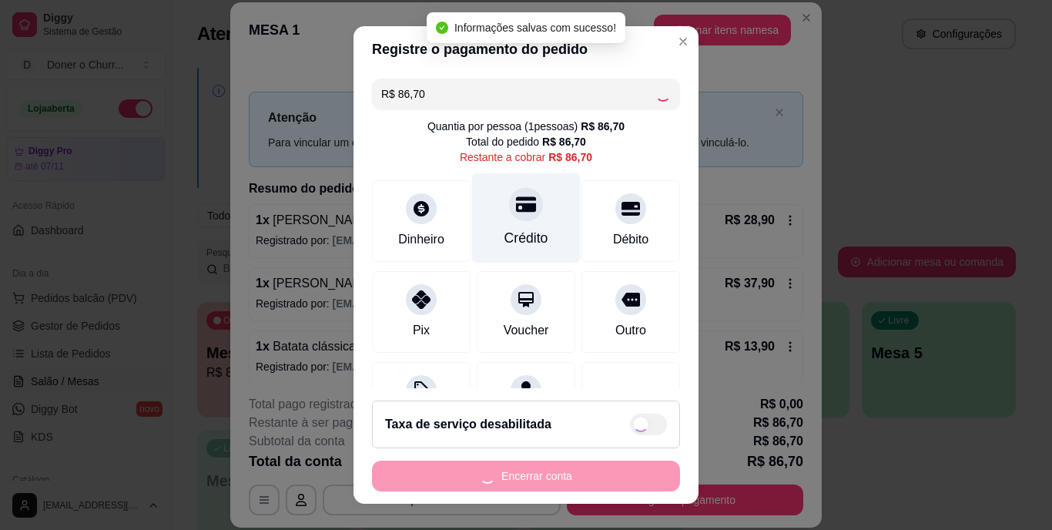
type input "R$ 0,00"
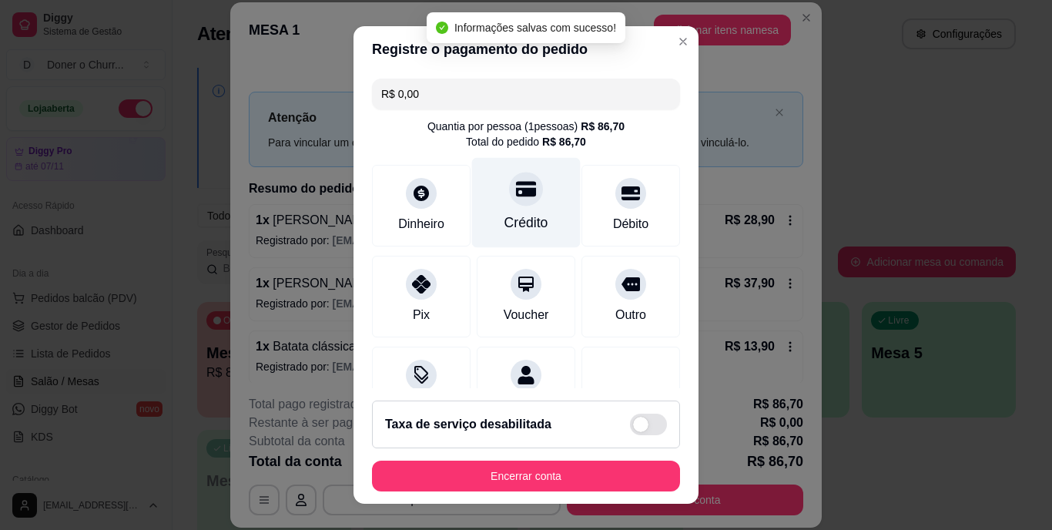
click at [504, 223] on div "Crédito" at bounding box center [526, 223] width 44 height 20
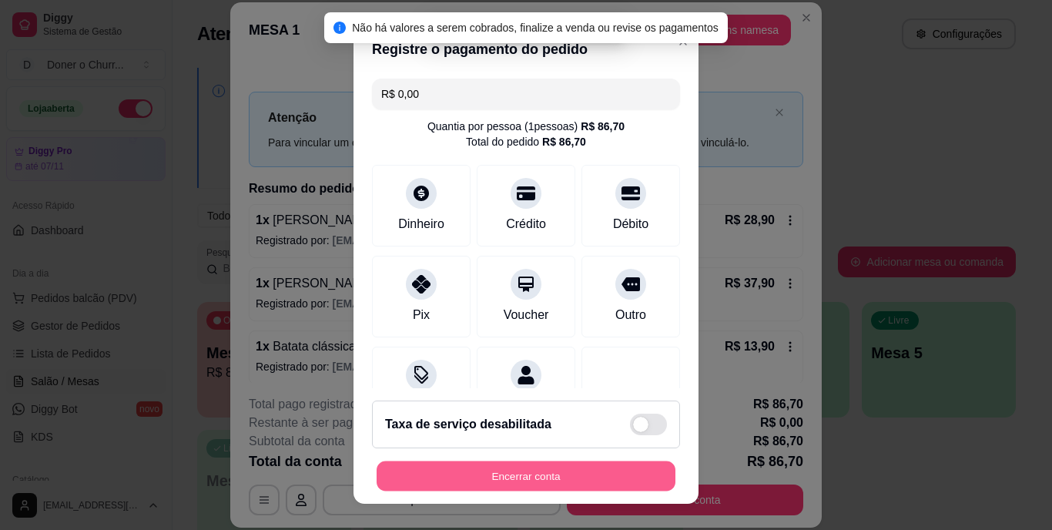
click at [522, 473] on button "Encerrar conta" at bounding box center [525, 475] width 299 height 30
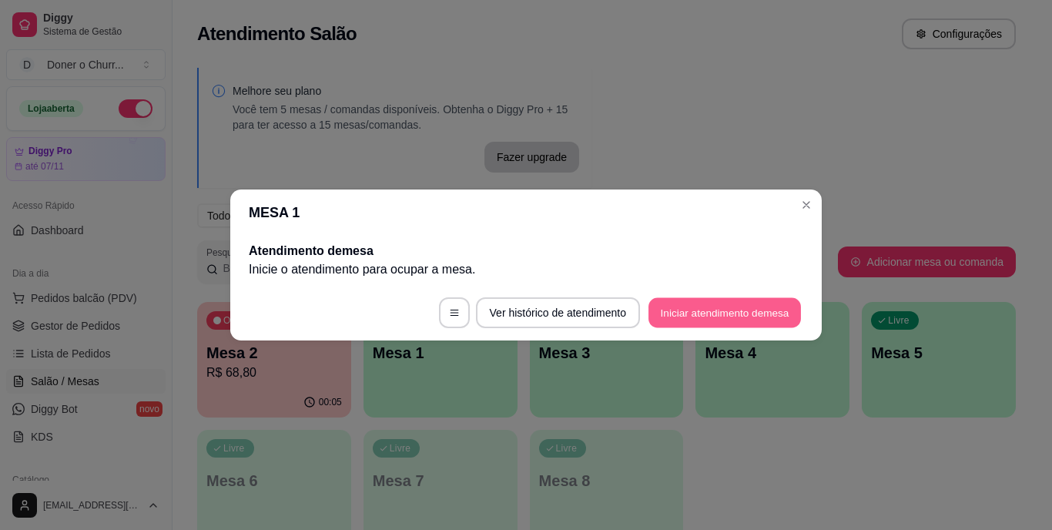
click at [725, 310] on button "Iniciar atendimento de mesa" at bounding box center [724, 313] width 152 height 30
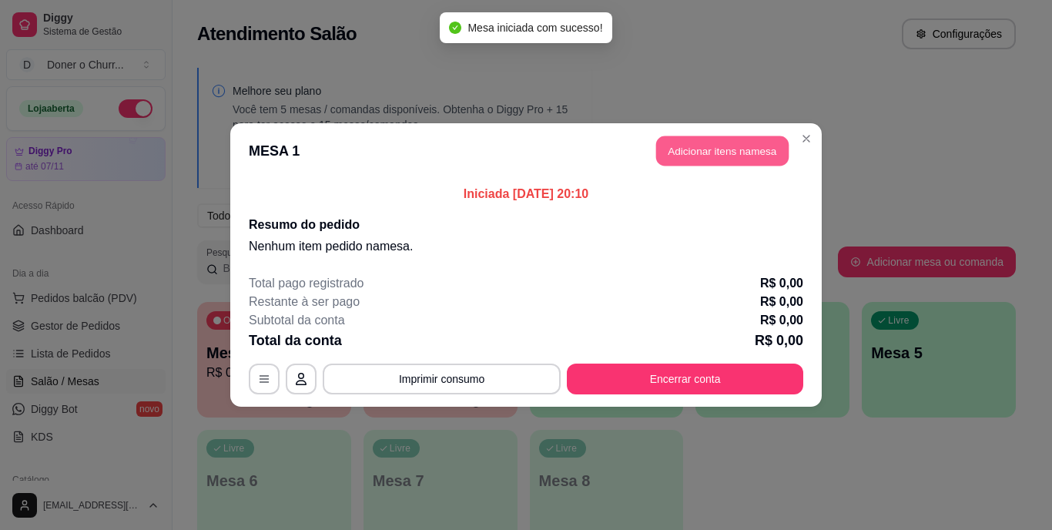
click at [703, 146] on button "Adicionar itens na mesa" at bounding box center [722, 151] width 132 height 30
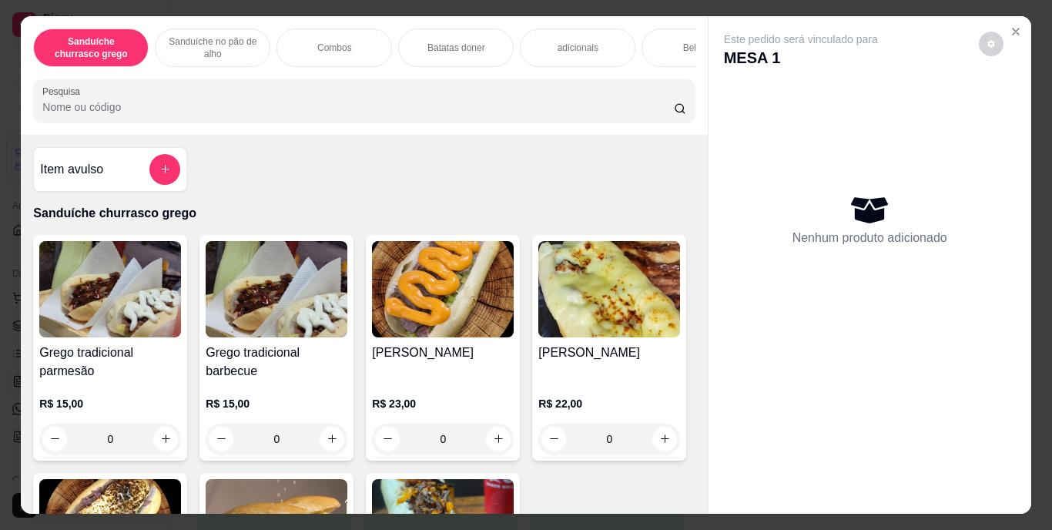
scroll to position [806, 0]
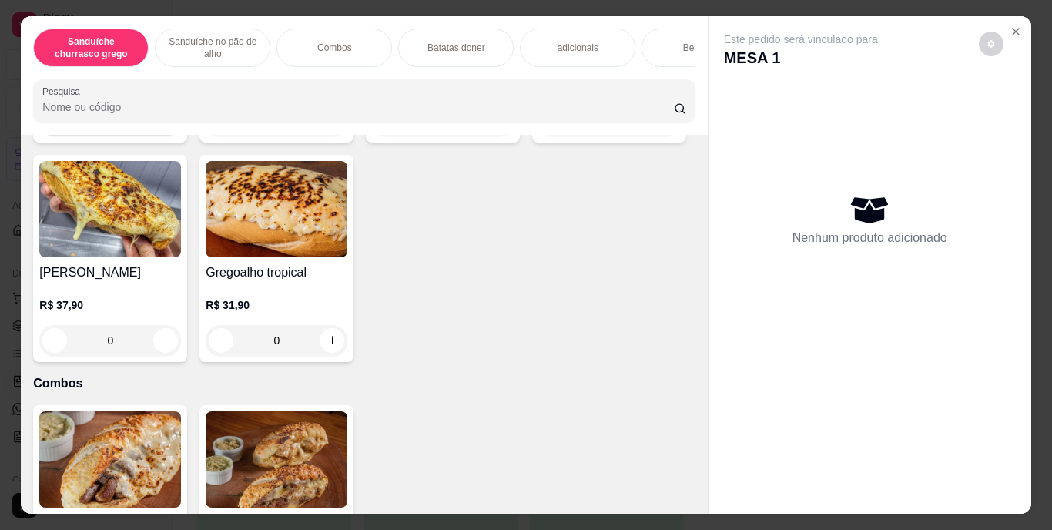
click at [156, 132] on button "increase-product-quantity" at bounding box center [166, 121] width 24 height 24
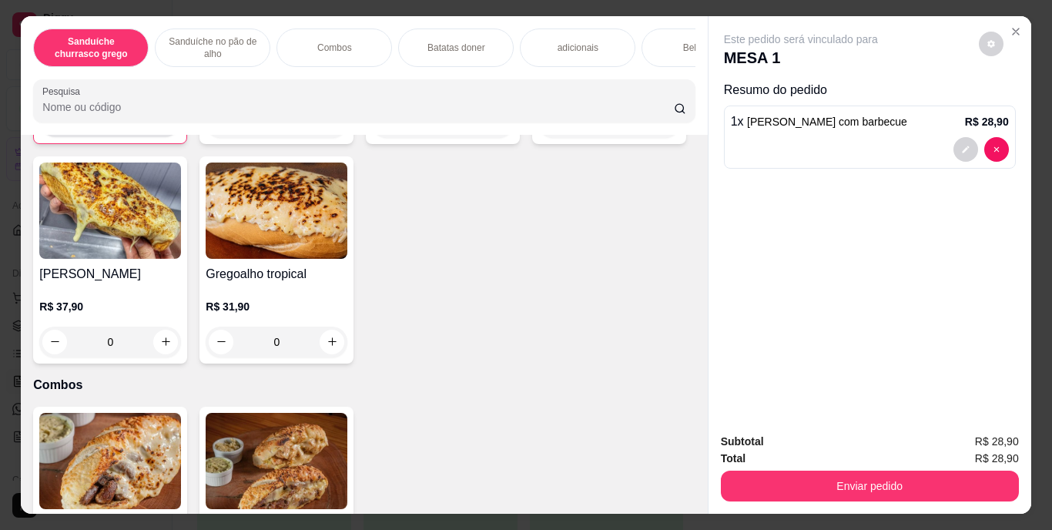
type input "1"
click at [494, 126] on icon "increase-product-quantity" at bounding box center [498, 123] width 8 height 8
type input "1"
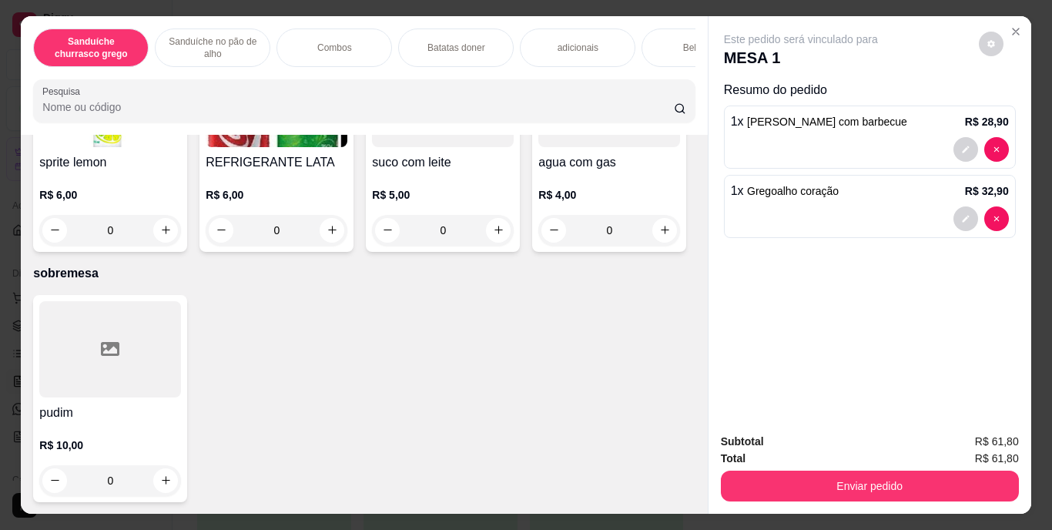
scroll to position [2765, 0]
click at [330, 16] on icon "increase-product-quantity" at bounding box center [332, 11] width 12 height 12
type input "1"
click at [172, 236] on icon "increase-product-quantity" at bounding box center [166, 230] width 12 height 12
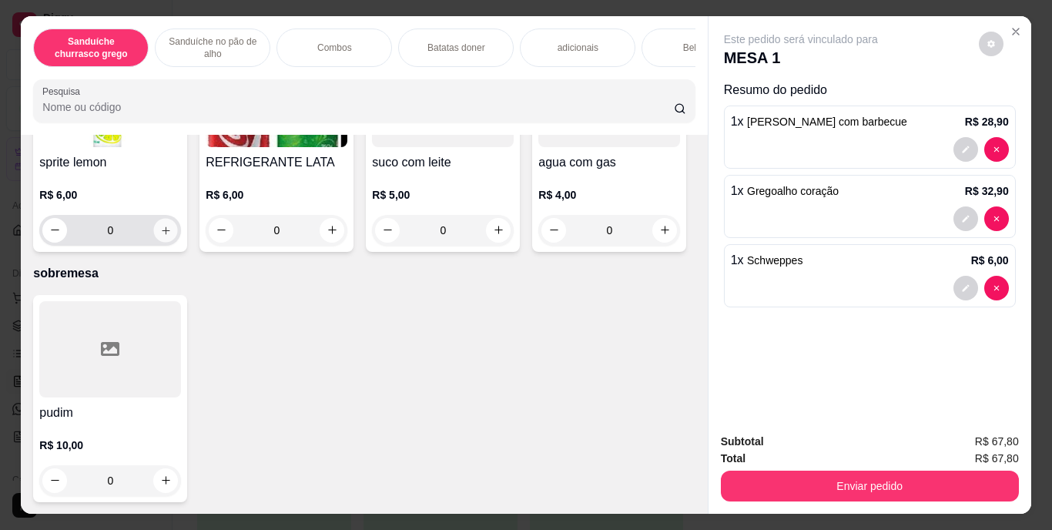
type input "1"
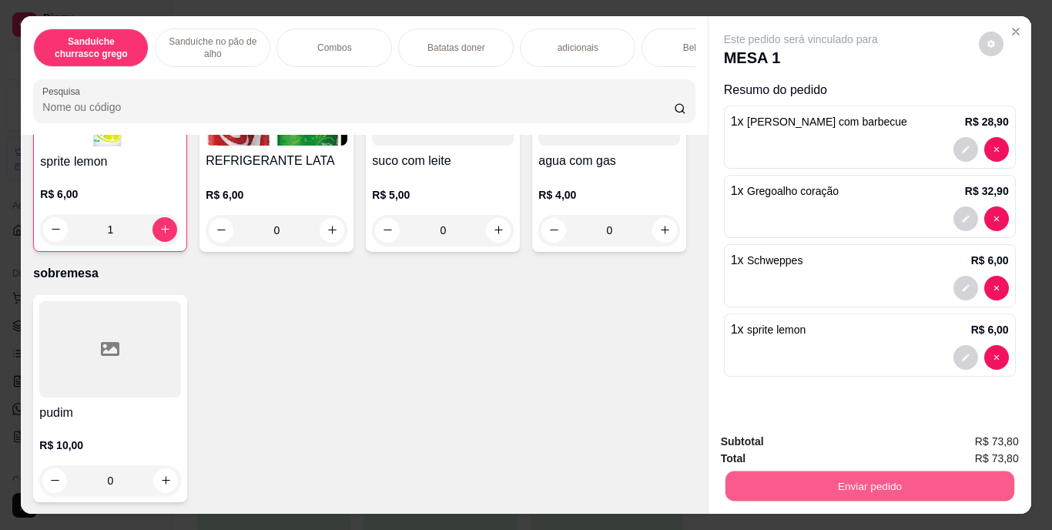
click at [835, 471] on button "Enviar pedido" at bounding box center [868, 486] width 289 height 30
click at [970, 433] on button "Enviar pedido" at bounding box center [978, 442] width 85 height 28
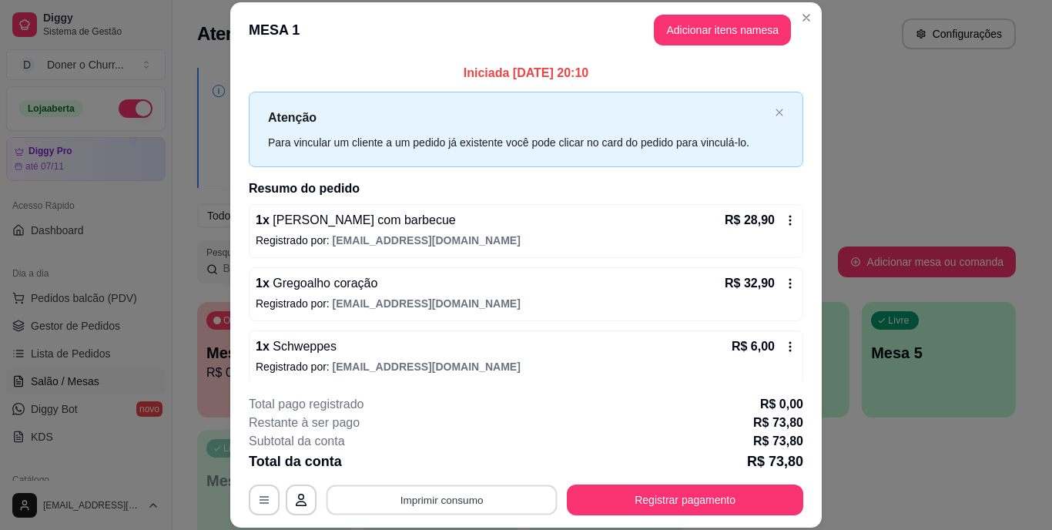
click at [425, 496] on button "Imprimir consumo" at bounding box center [441, 499] width 231 height 30
click at [435, 469] on button "IMPRESSORA" at bounding box center [440, 464] width 108 height 24
click at [439, 507] on button "Imprimir consumo" at bounding box center [441, 499] width 231 height 30
click at [432, 461] on button "IMPRESSORA" at bounding box center [440, 464] width 108 height 24
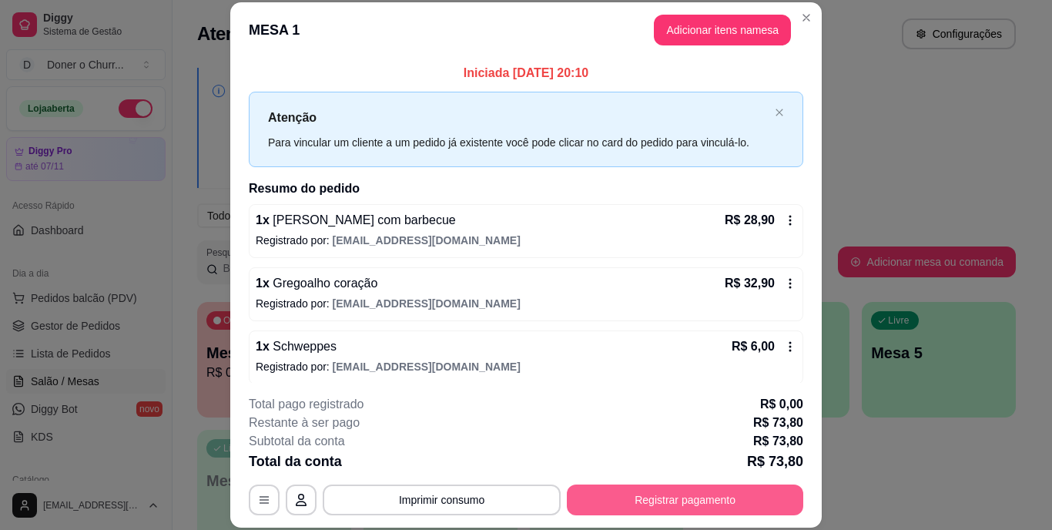
click at [661, 501] on button "Registrar pagamento" at bounding box center [685, 499] width 236 height 31
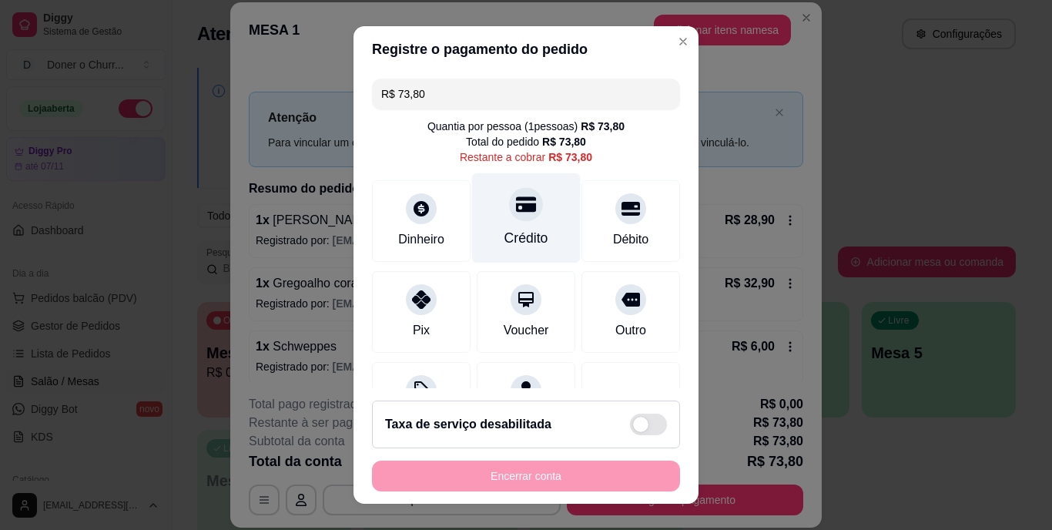
click at [504, 236] on div "Crédito" at bounding box center [526, 239] width 44 height 20
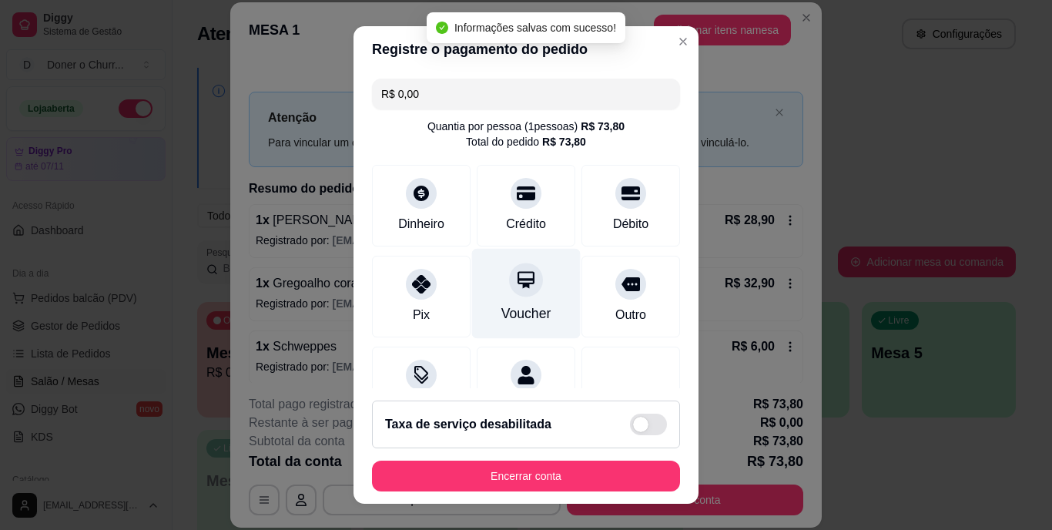
type input "R$ 0,00"
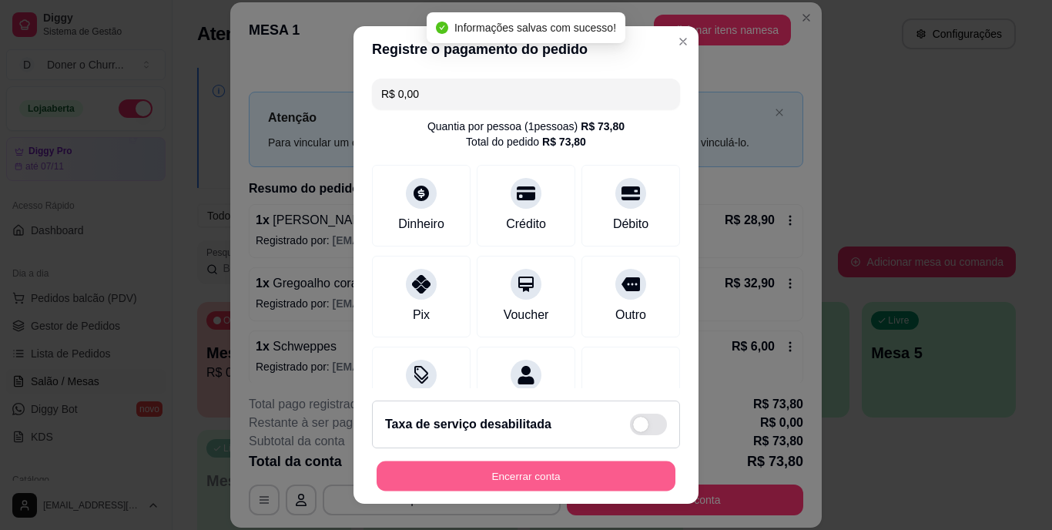
click at [547, 466] on button "Encerrar conta" at bounding box center [525, 475] width 299 height 30
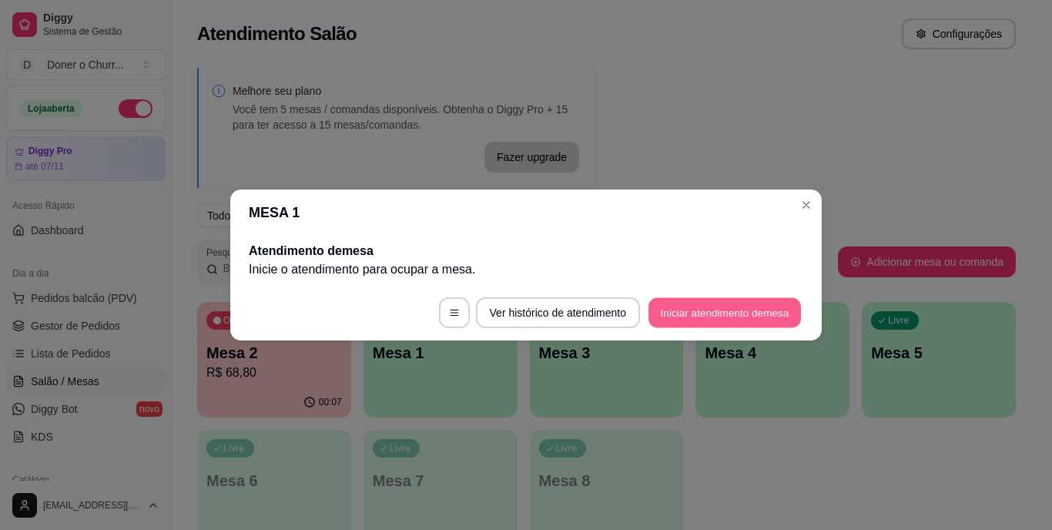
click at [721, 313] on button "Iniciar atendimento de mesa" at bounding box center [724, 313] width 152 height 30
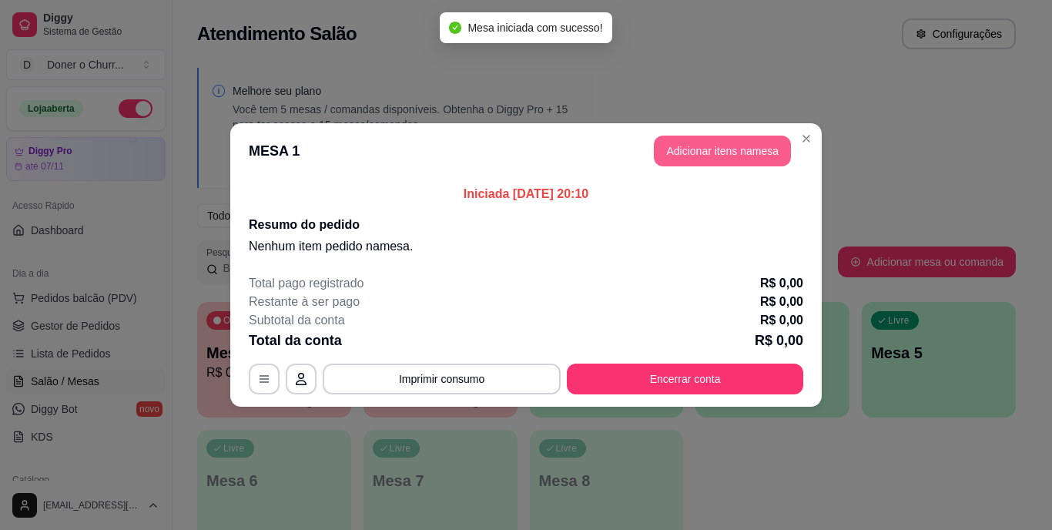
click at [712, 148] on button "Adicionar itens na mesa" at bounding box center [722, 151] width 137 height 31
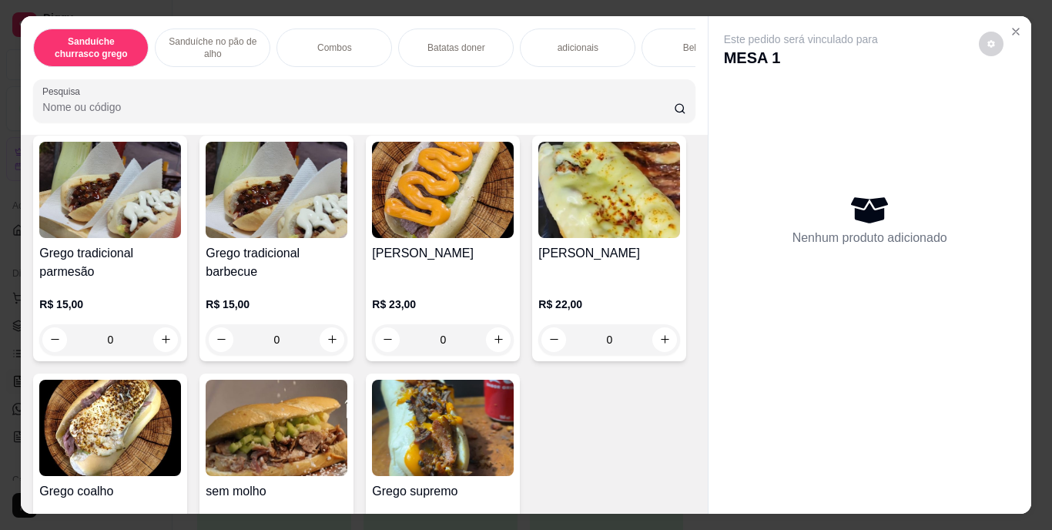
scroll to position [188, 0]
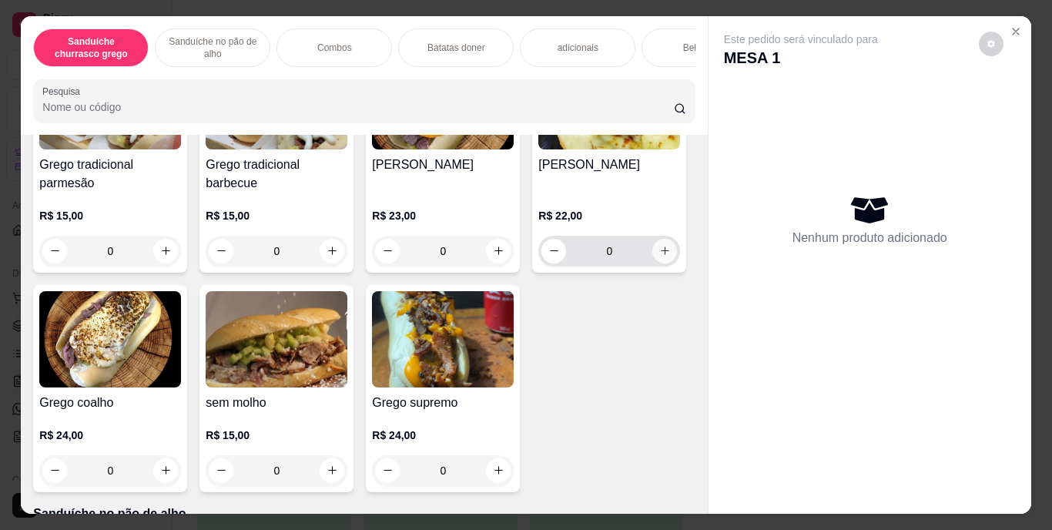
click at [661, 255] on icon "increase-product-quantity" at bounding box center [665, 250] width 8 height 8
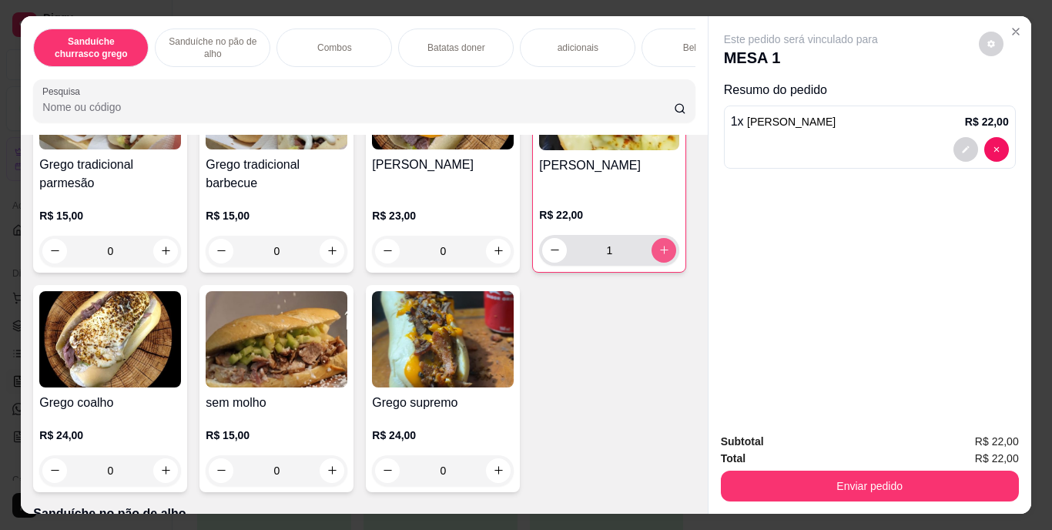
type input "1"
click at [178, 470] on button "increase-product-quantity" at bounding box center [166, 470] width 24 height 24
type input "1"
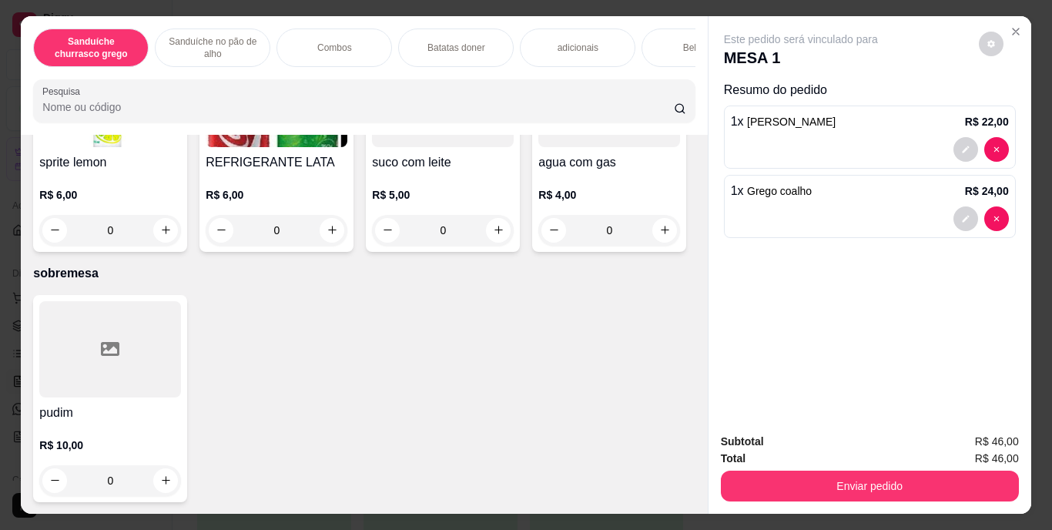
scroll to position [2804, 0]
click at [326, 16] on icon "increase-product-quantity" at bounding box center [332, 11] width 12 height 12
type input "1"
click at [338, 236] on icon "increase-product-quantity" at bounding box center [332, 230] width 12 height 12
type input "1"
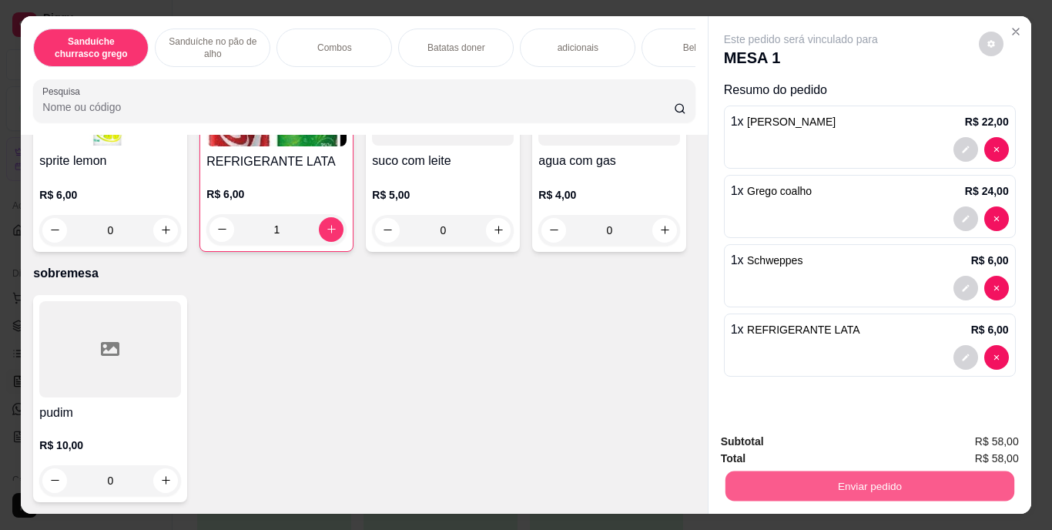
click at [864, 477] on button "Enviar pedido" at bounding box center [868, 486] width 289 height 30
click at [963, 442] on button "Enviar pedido" at bounding box center [978, 442] width 85 height 28
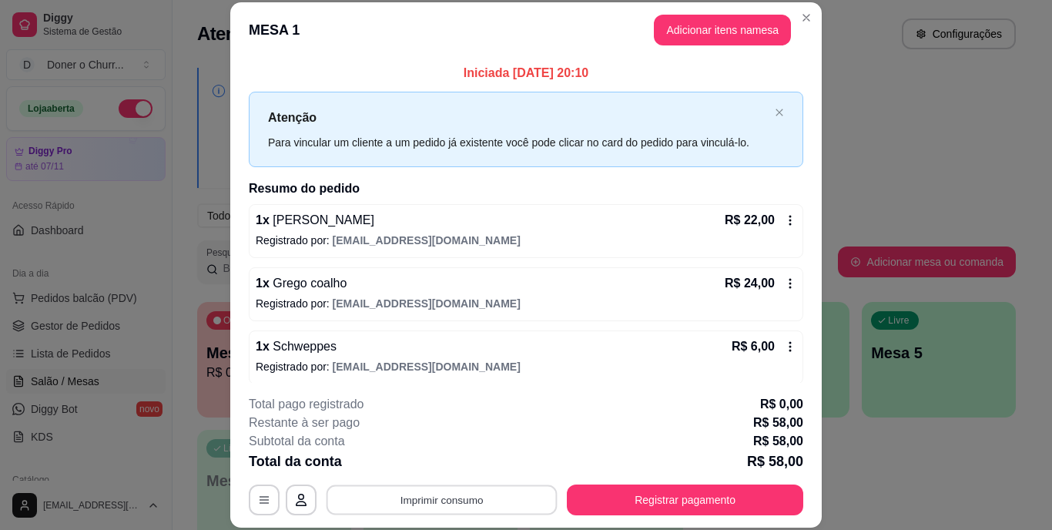
click at [440, 503] on button "Imprimir consumo" at bounding box center [441, 499] width 231 height 30
click at [438, 460] on button "IMPRESSORA" at bounding box center [440, 464] width 108 height 24
click at [430, 505] on button "Imprimir consumo" at bounding box center [441, 499] width 231 height 30
click at [430, 462] on button "IMPRESSORA" at bounding box center [441, 464] width 112 height 25
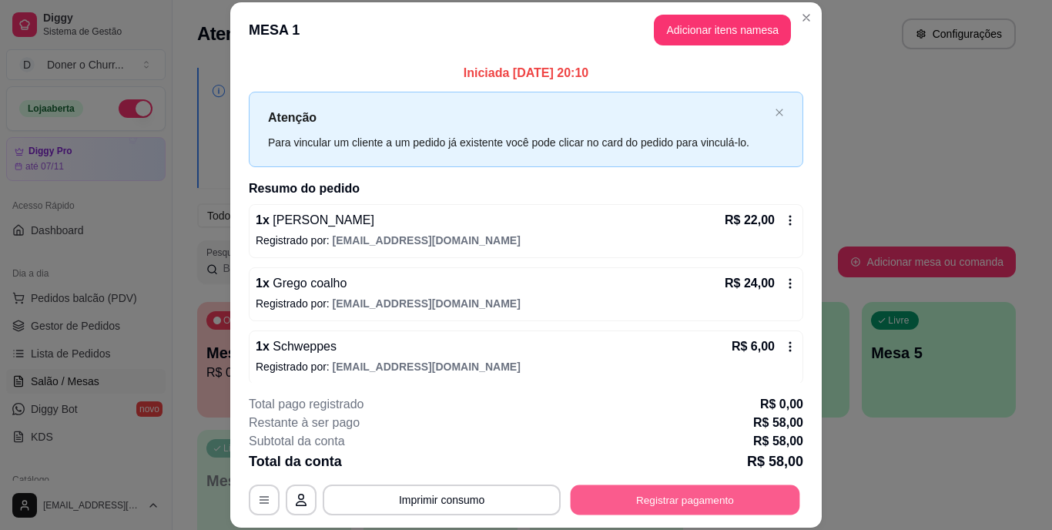
click at [698, 494] on button "Registrar pagamento" at bounding box center [684, 499] width 229 height 30
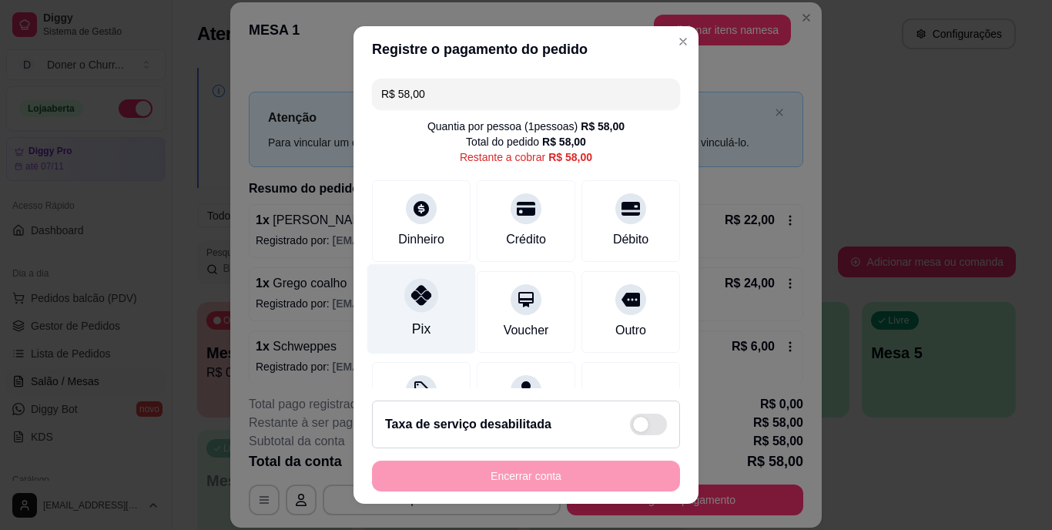
click at [419, 296] on icon at bounding box center [421, 296] width 20 height 20
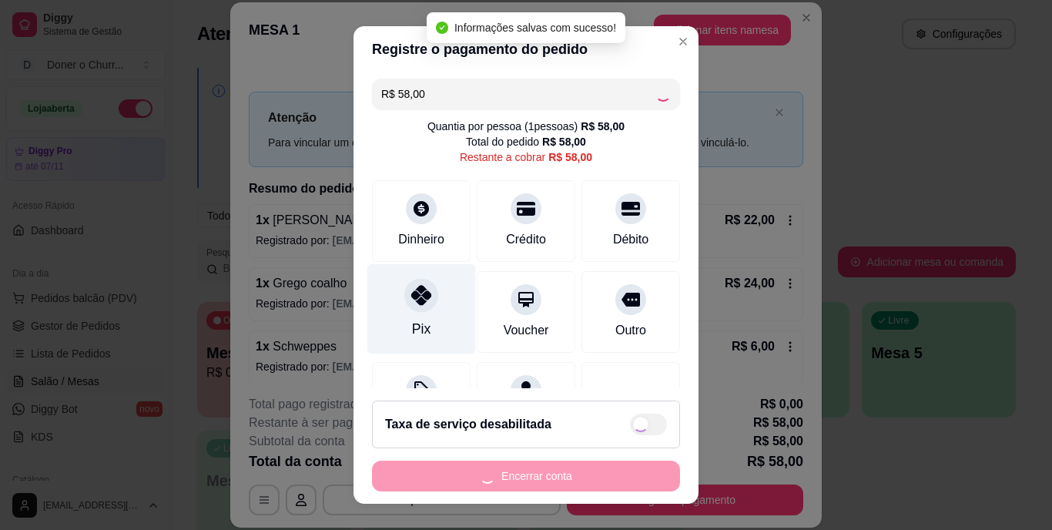
type input "R$ 0,00"
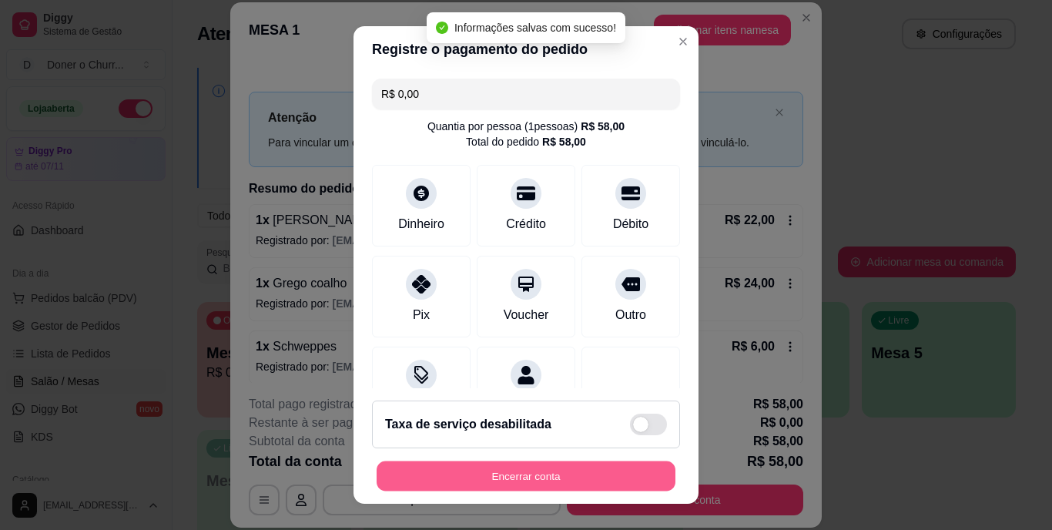
click at [497, 484] on button "Encerrar conta" at bounding box center [525, 475] width 299 height 30
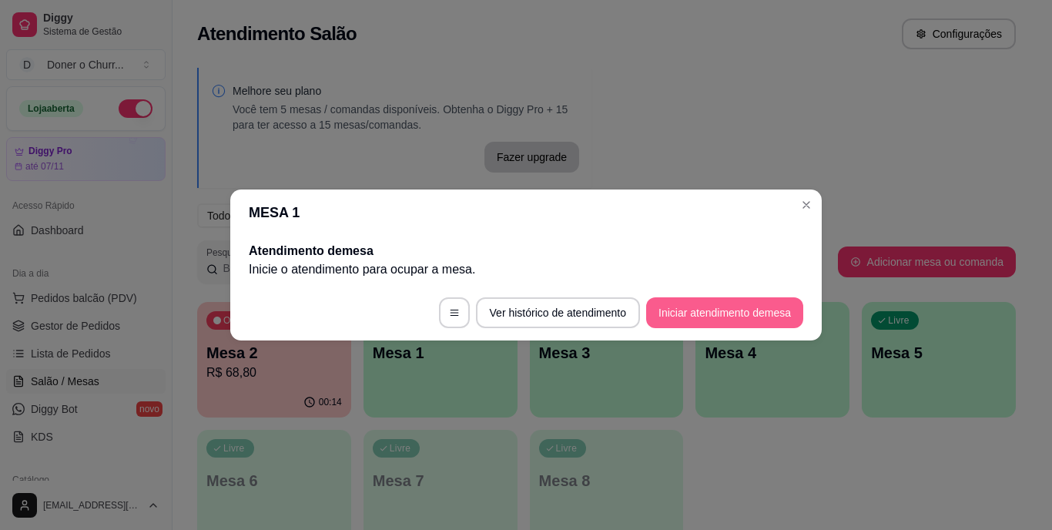
click at [750, 303] on button "Iniciar atendimento de mesa" at bounding box center [724, 312] width 157 height 31
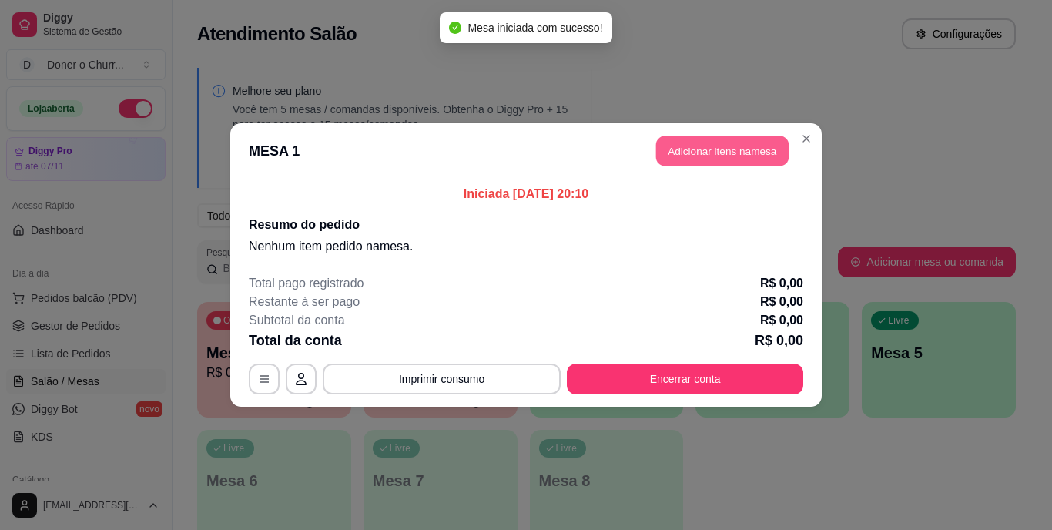
click at [704, 140] on button "Adicionar itens na mesa" at bounding box center [722, 151] width 132 height 30
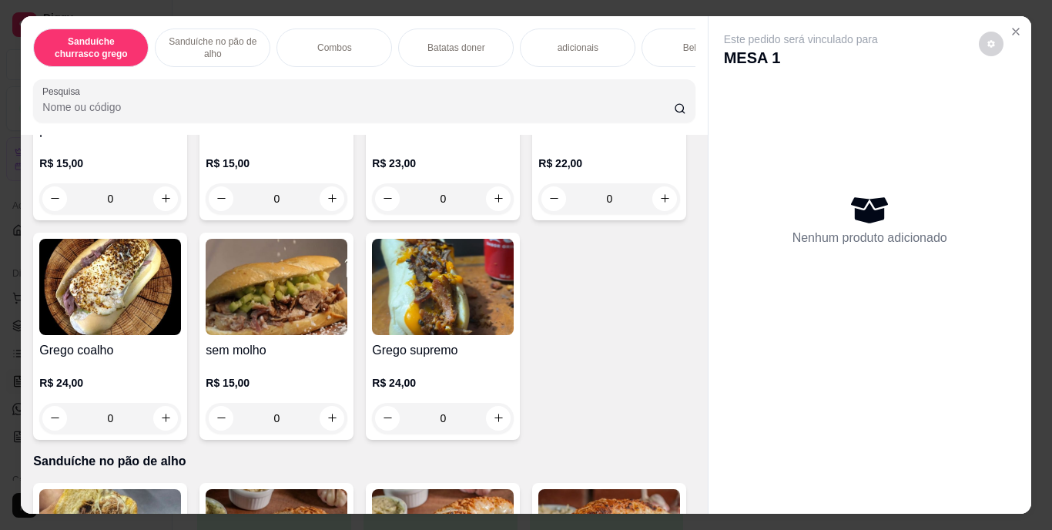
scroll to position [253, 0]
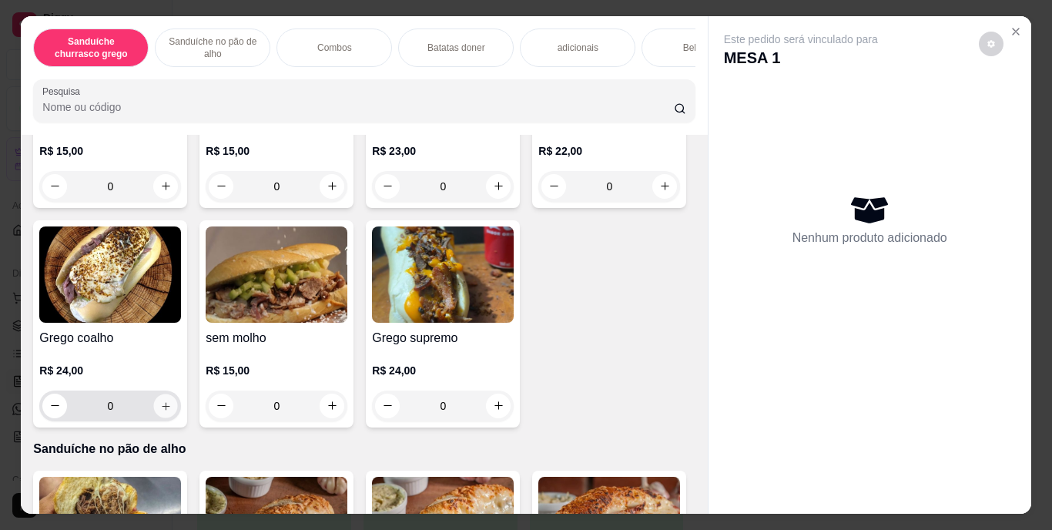
click at [172, 411] on icon "increase-product-quantity" at bounding box center [166, 406] width 12 height 12
type input "1"
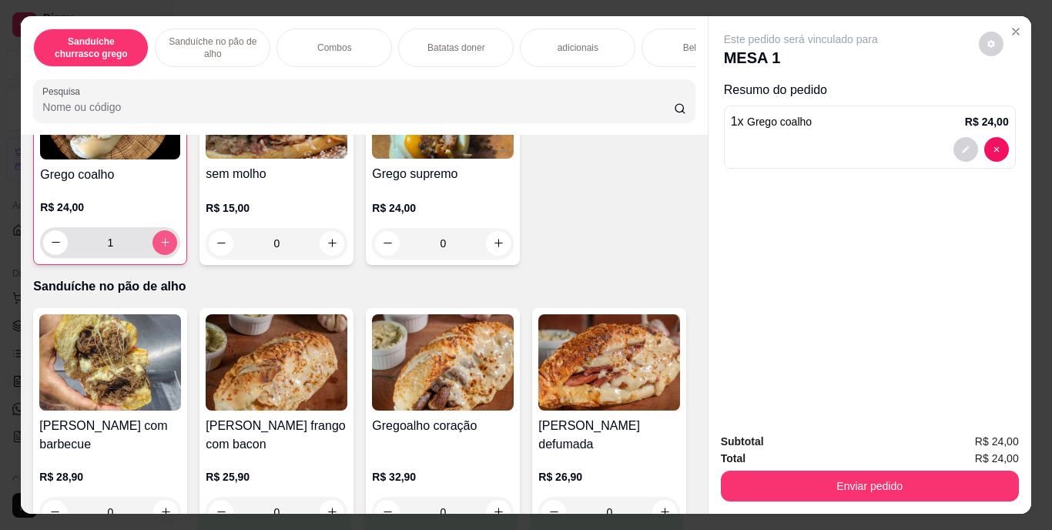
scroll to position [417, 0]
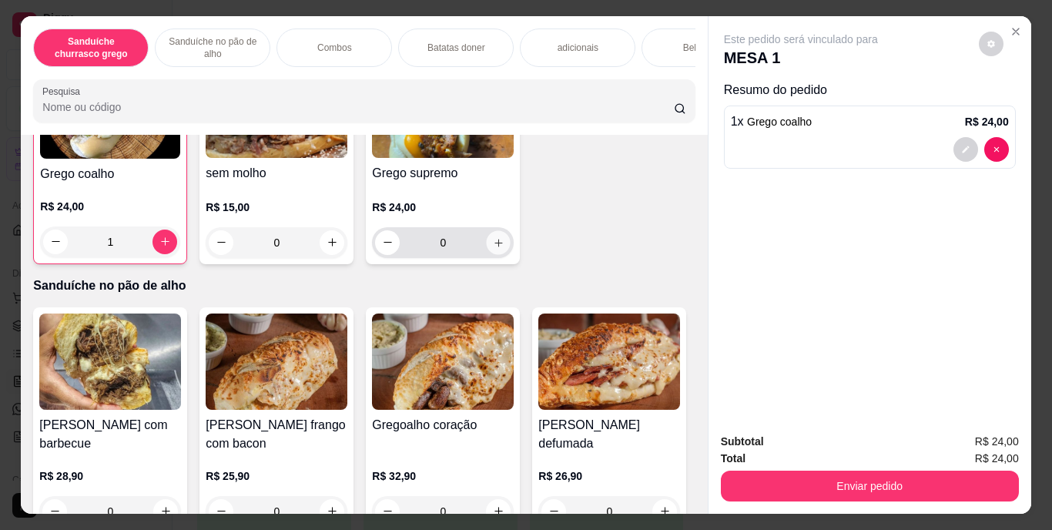
click at [493, 248] on icon "increase-product-quantity" at bounding box center [499, 242] width 12 height 12
type input "1"
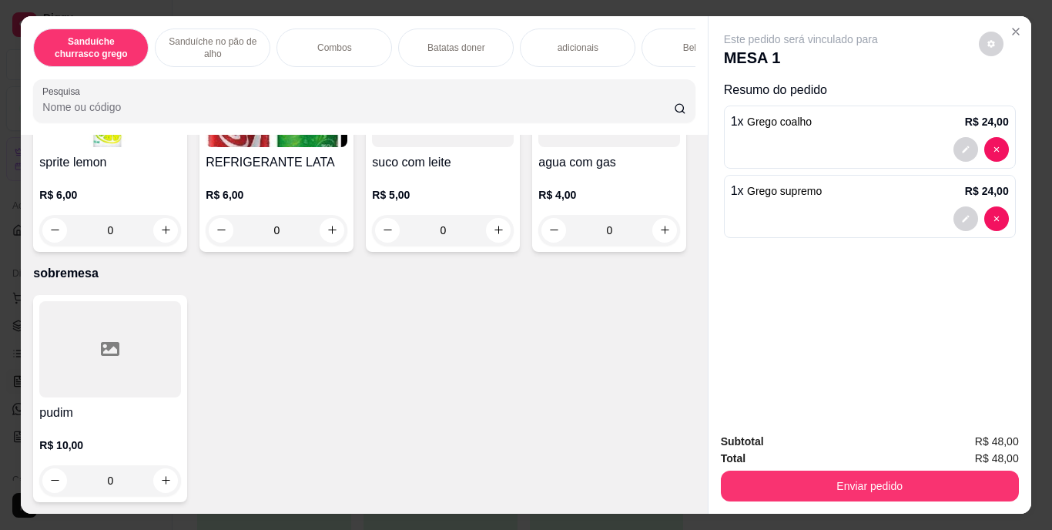
scroll to position [2888, 0]
click at [172, 236] on icon "increase-product-quantity" at bounding box center [166, 230] width 12 height 12
type input "1"
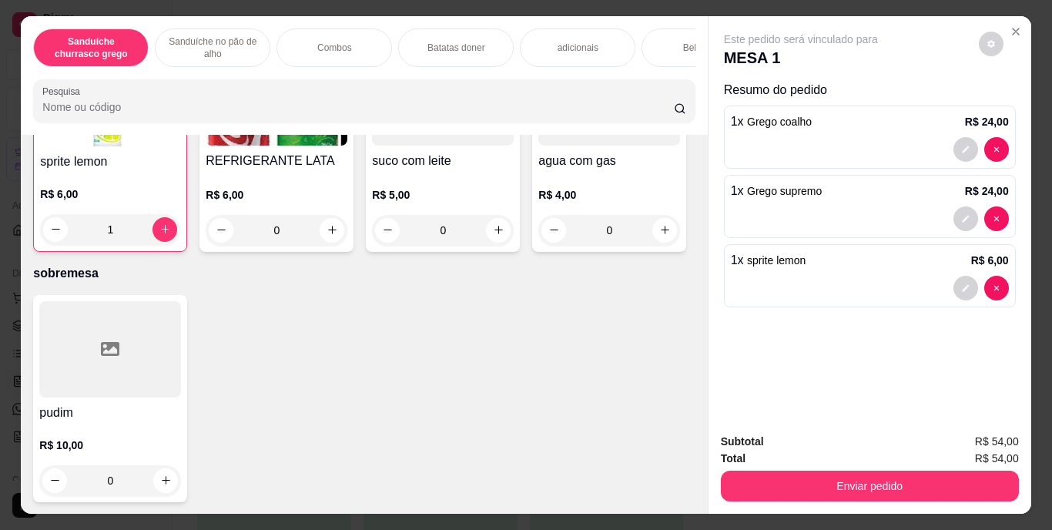
click at [659, 15] on icon "increase-product-quantity" at bounding box center [665, 9] width 12 height 12
type input "1"
click at [492, 21] on button "increase-product-quantity" at bounding box center [499, 9] width 24 height 24
type input "1"
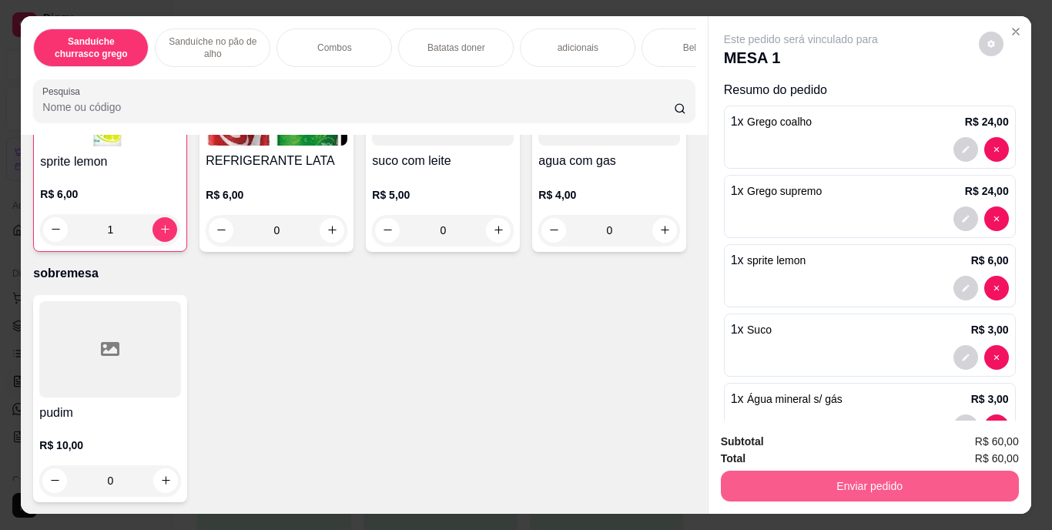
click at [844, 485] on button "Enviar pedido" at bounding box center [870, 485] width 298 height 31
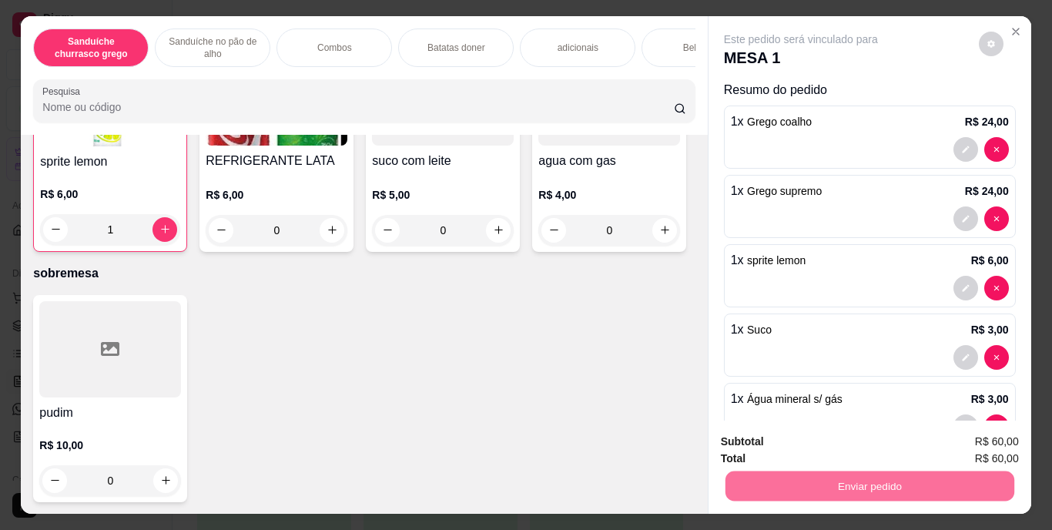
click at [858, 313] on div "1 x Suco R$ 3,00" at bounding box center [870, 344] width 292 height 63
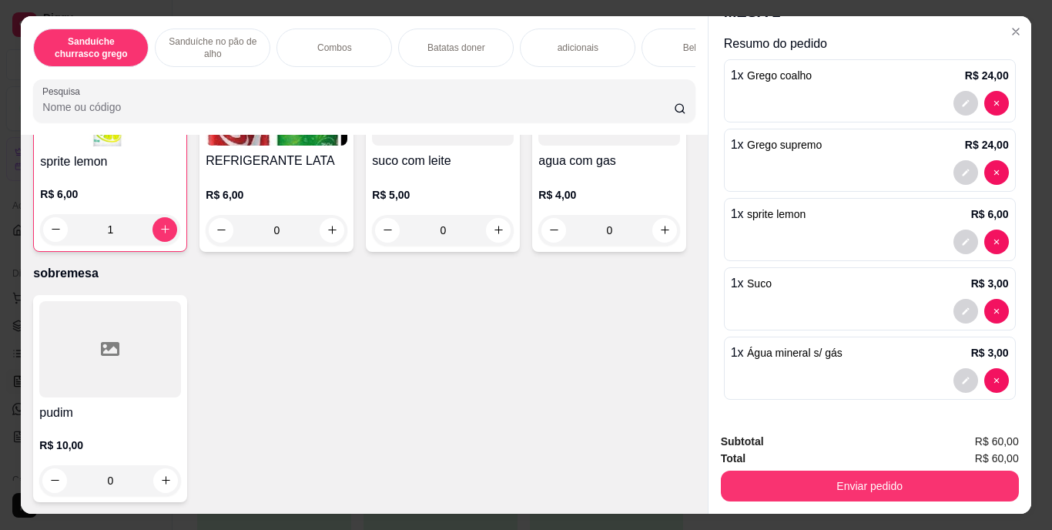
scroll to position [46, 0]
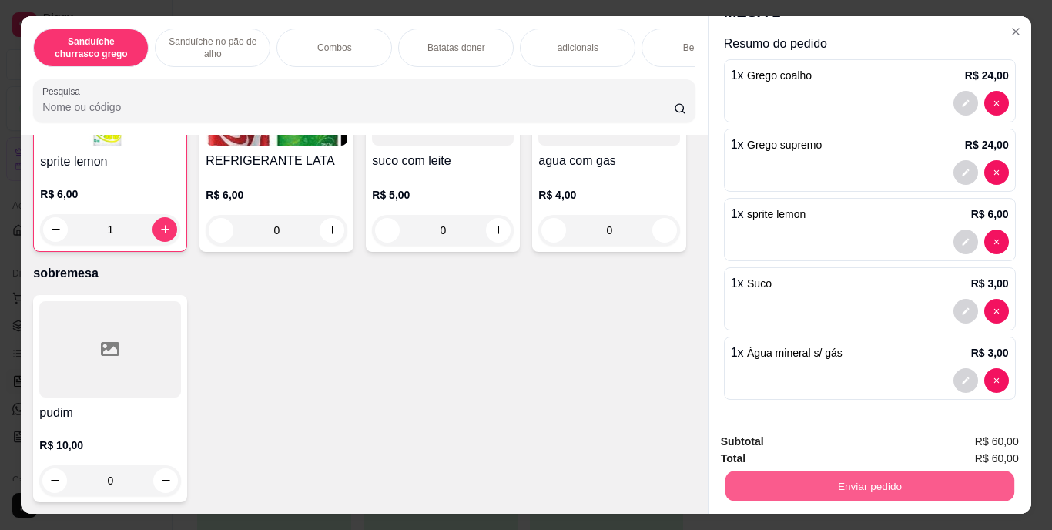
click at [852, 480] on button "Enviar pedido" at bounding box center [868, 486] width 289 height 30
click at [991, 436] on button "Enviar pedido" at bounding box center [978, 442] width 85 height 28
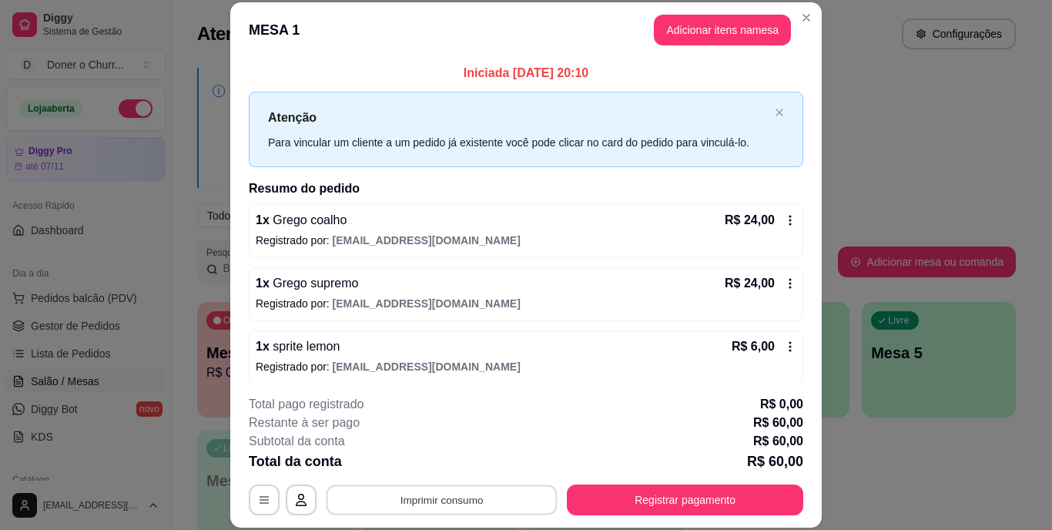
click at [443, 493] on button "Imprimir consumo" at bounding box center [441, 499] width 231 height 30
click at [433, 468] on button "IMPRESSORA" at bounding box center [440, 464] width 108 height 24
click at [425, 500] on button "Imprimir consumo" at bounding box center [441, 499] width 231 height 30
click at [436, 460] on button "IMPRESSORA" at bounding box center [440, 464] width 108 height 24
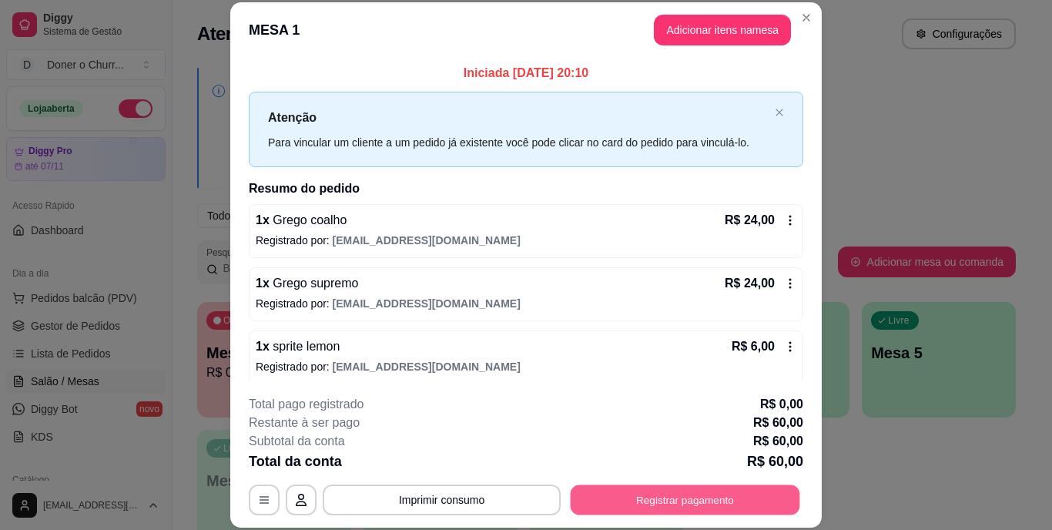
click at [661, 494] on button "Registrar pagamento" at bounding box center [684, 499] width 229 height 30
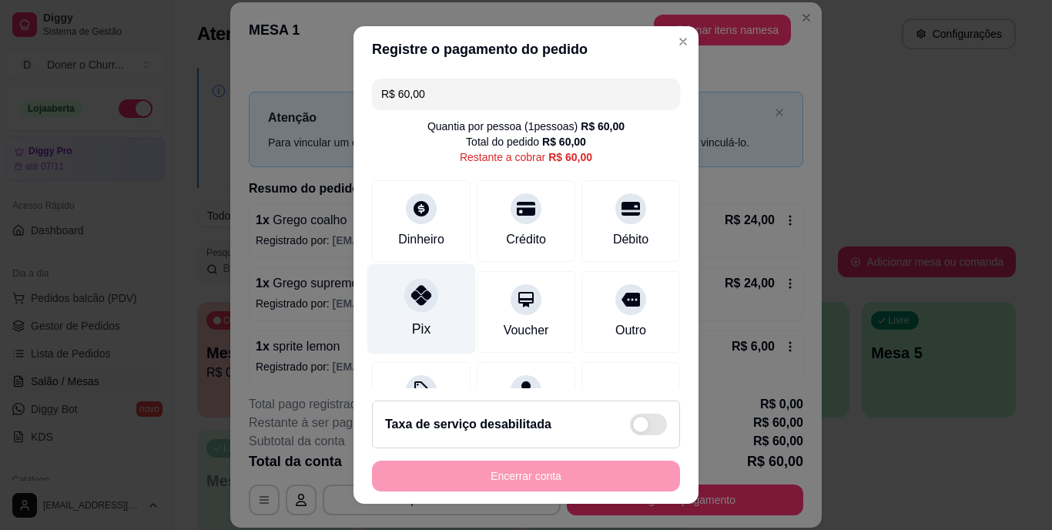
click at [404, 299] on div at bounding box center [421, 296] width 34 height 34
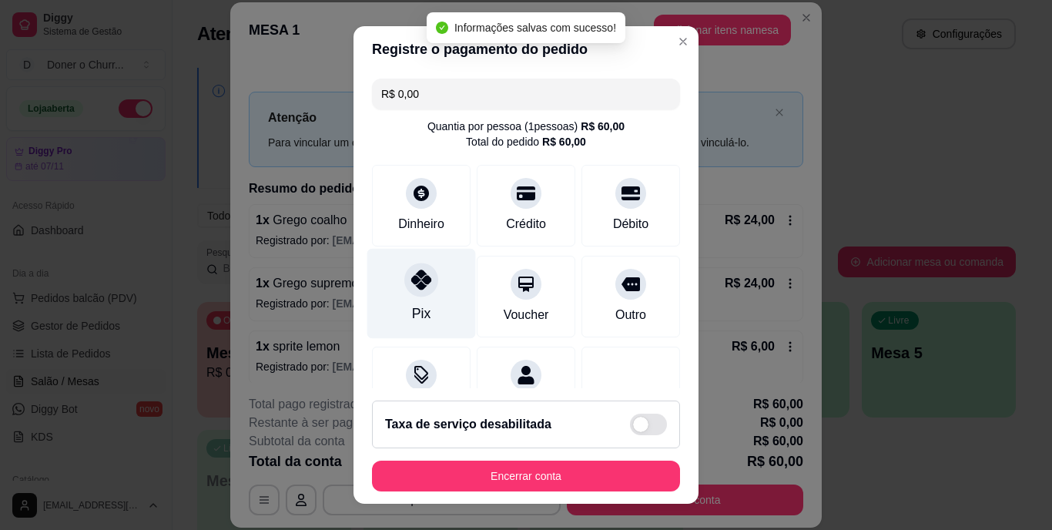
type input "R$ 0,00"
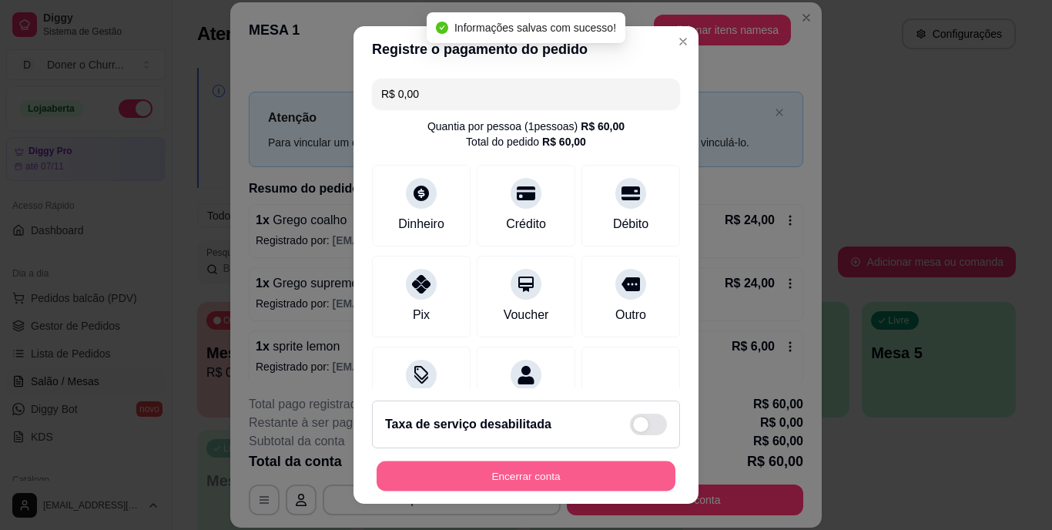
click at [535, 473] on button "Encerrar conta" at bounding box center [525, 475] width 299 height 30
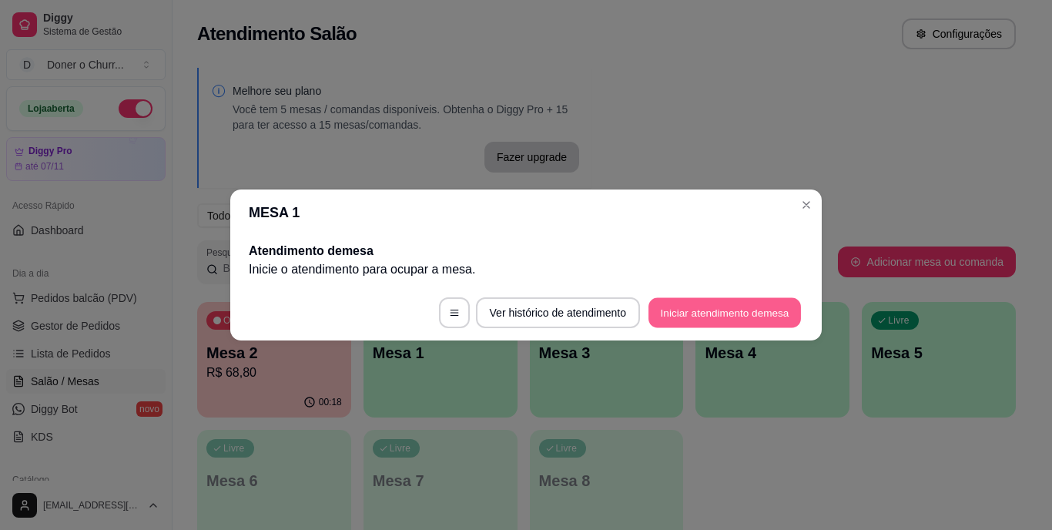
click at [708, 313] on button "Iniciar atendimento de mesa" at bounding box center [724, 313] width 152 height 30
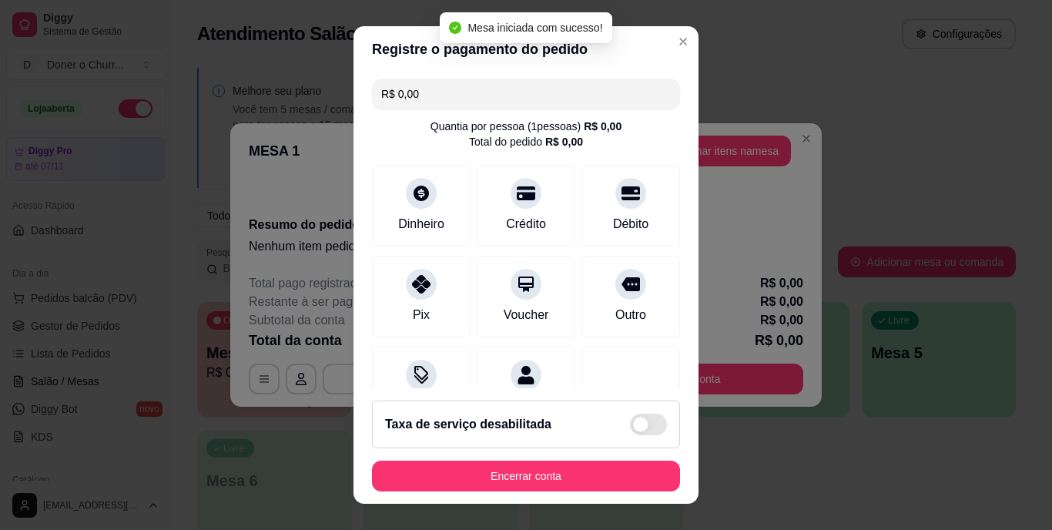
click at [731, 189] on p "Iniciada [DATE] 20:10" at bounding box center [526, 194] width 554 height 18
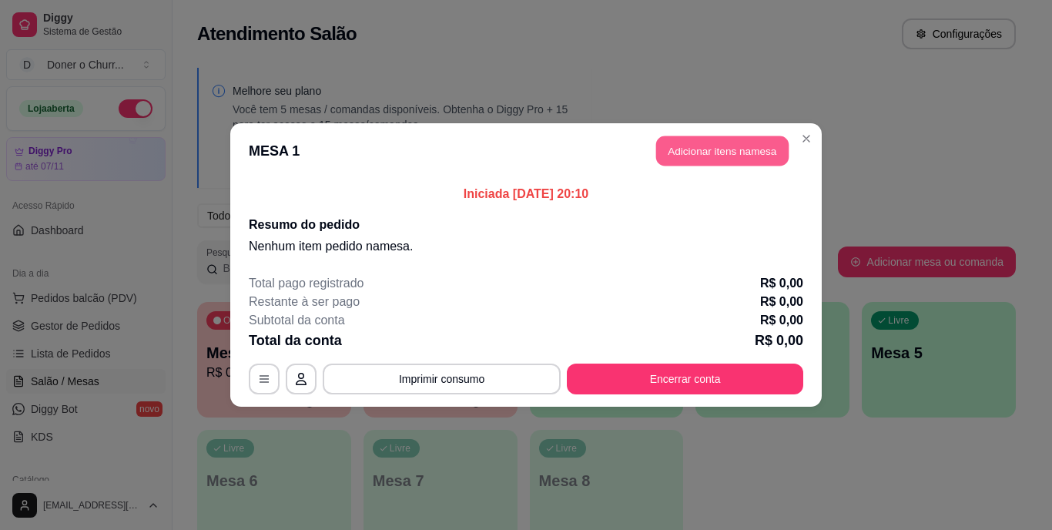
click at [721, 158] on button "Adicionar itens na mesa" at bounding box center [722, 151] width 132 height 30
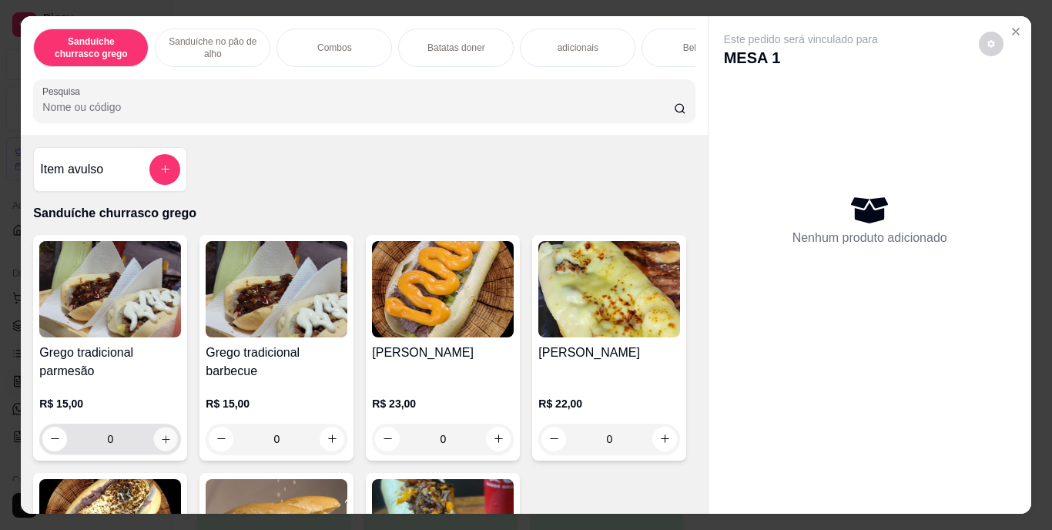
click at [160, 444] on icon "increase-product-quantity" at bounding box center [166, 439] width 12 height 12
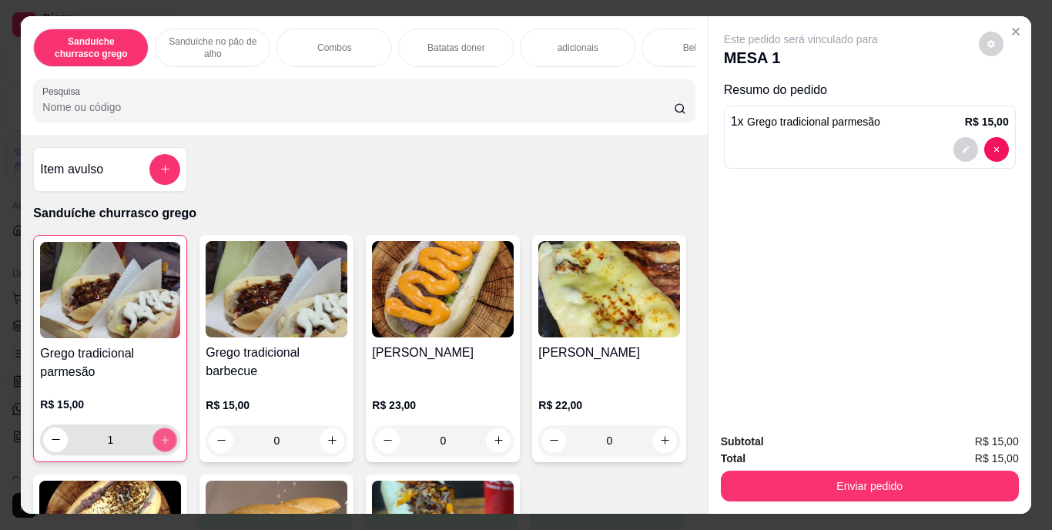
click at [159, 445] on icon "increase-product-quantity" at bounding box center [165, 439] width 12 height 12
type input "2"
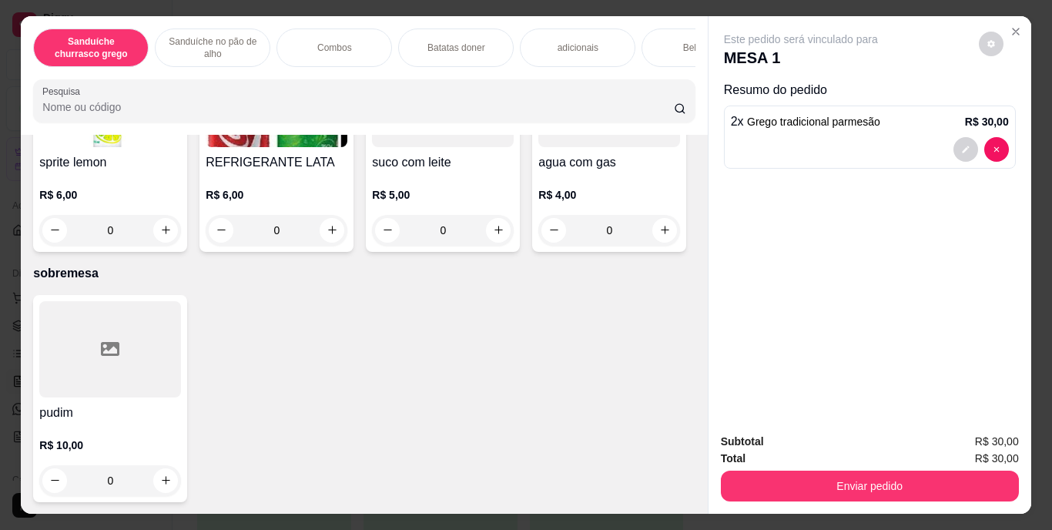
scroll to position [2668, 0]
click at [162, 16] on icon "increase-product-quantity" at bounding box center [166, 11] width 12 height 12
type input "1"
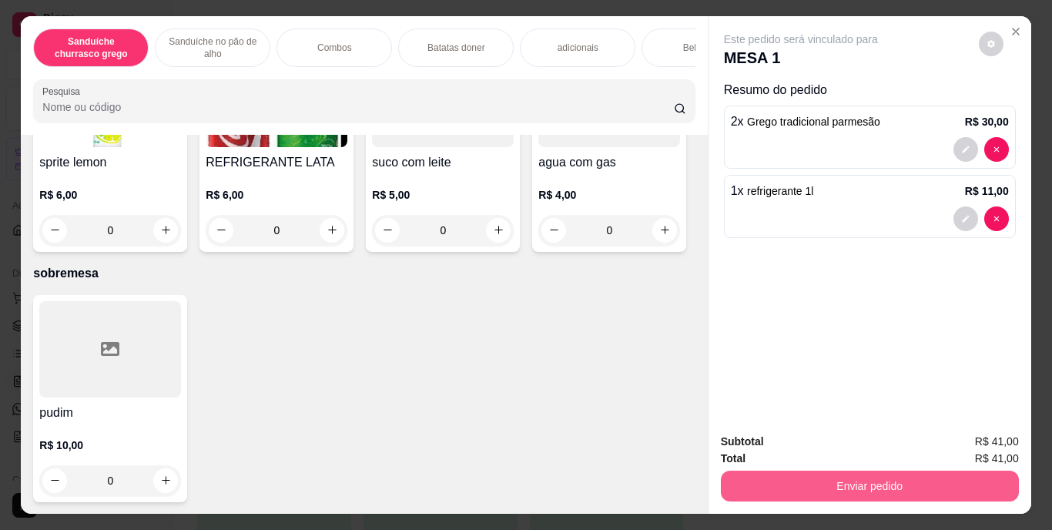
click at [904, 473] on button "Enviar pedido" at bounding box center [870, 485] width 298 height 31
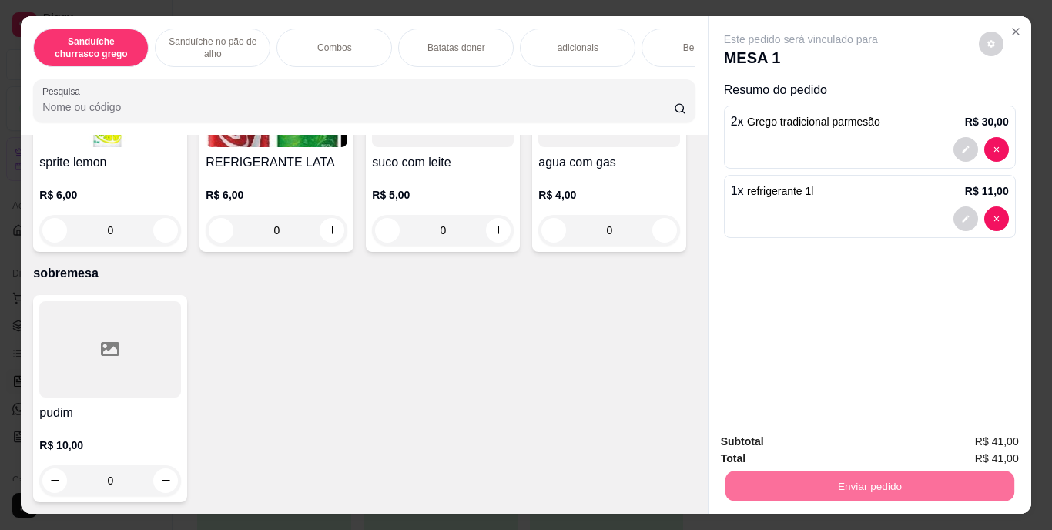
click at [947, 446] on button "Enviar pedido" at bounding box center [978, 441] width 85 height 28
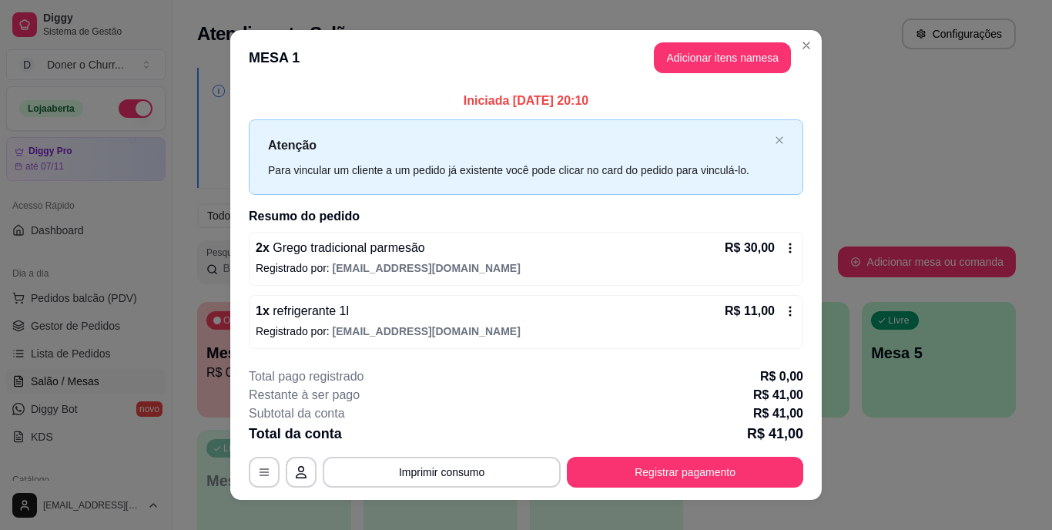
click at [431, 470] on button "Imprimir consumo" at bounding box center [442, 472] width 238 height 31
click at [436, 430] on button "IMPRESSORA" at bounding box center [441, 435] width 112 height 25
click at [438, 470] on button "Imprimir consumo" at bounding box center [442, 472] width 238 height 31
click at [428, 438] on button "IMPRESSORA" at bounding box center [441, 435] width 112 height 25
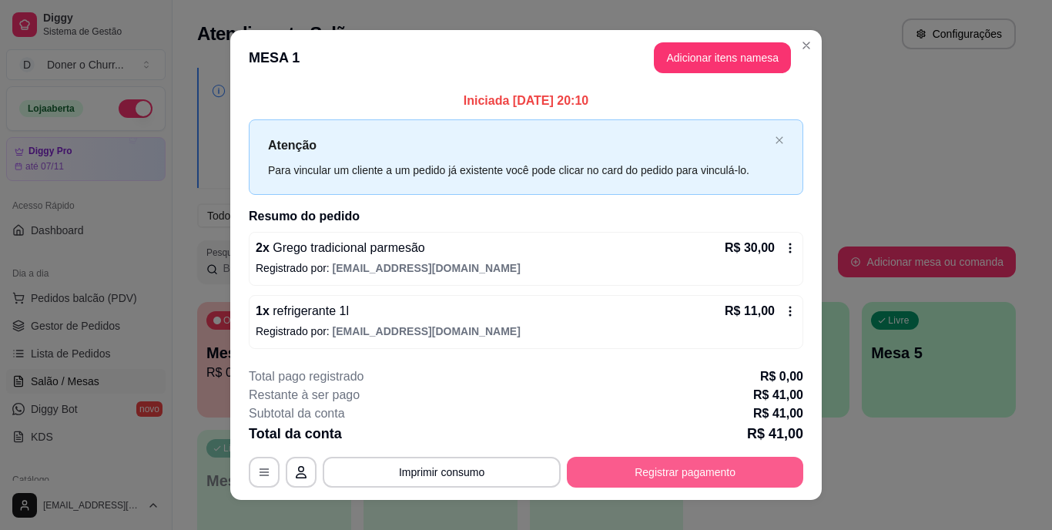
click at [597, 475] on button "Registrar pagamento" at bounding box center [685, 472] width 236 height 31
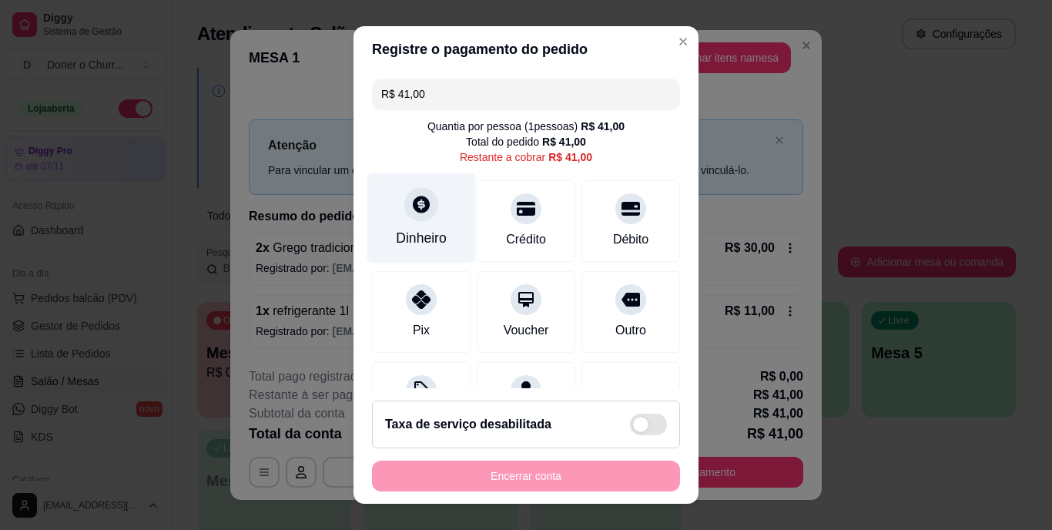
click at [410, 220] on div at bounding box center [421, 205] width 34 height 34
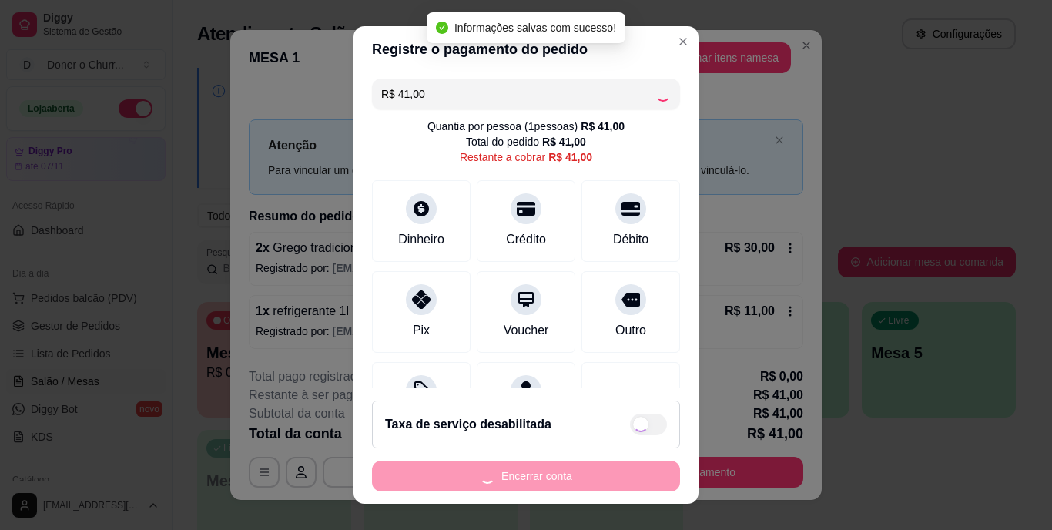
type input "R$ 0,00"
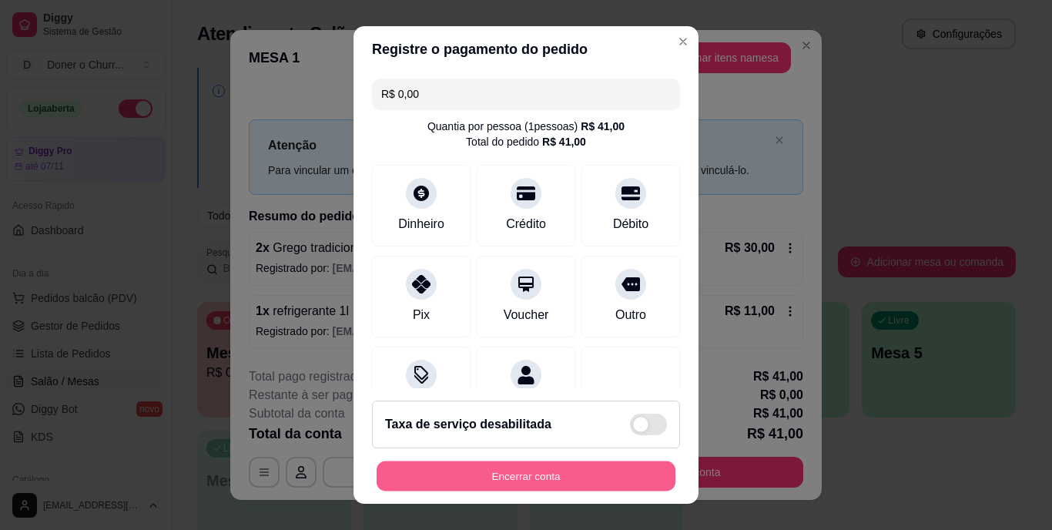
click at [561, 468] on button "Encerrar conta" at bounding box center [525, 475] width 299 height 30
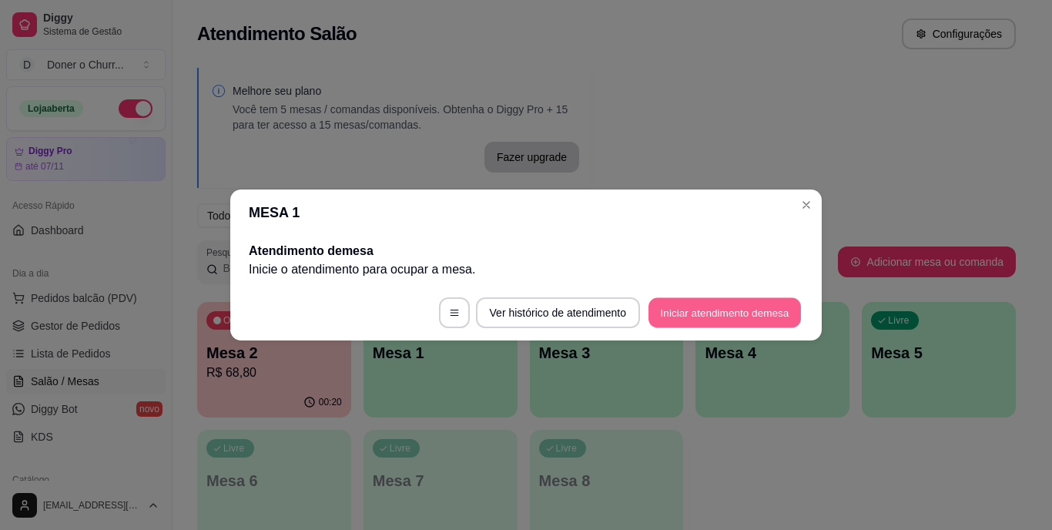
click at [714, 308] on button "Iniciar atendimento de mesa" at bounding box center [724, 313] width 152 height 30
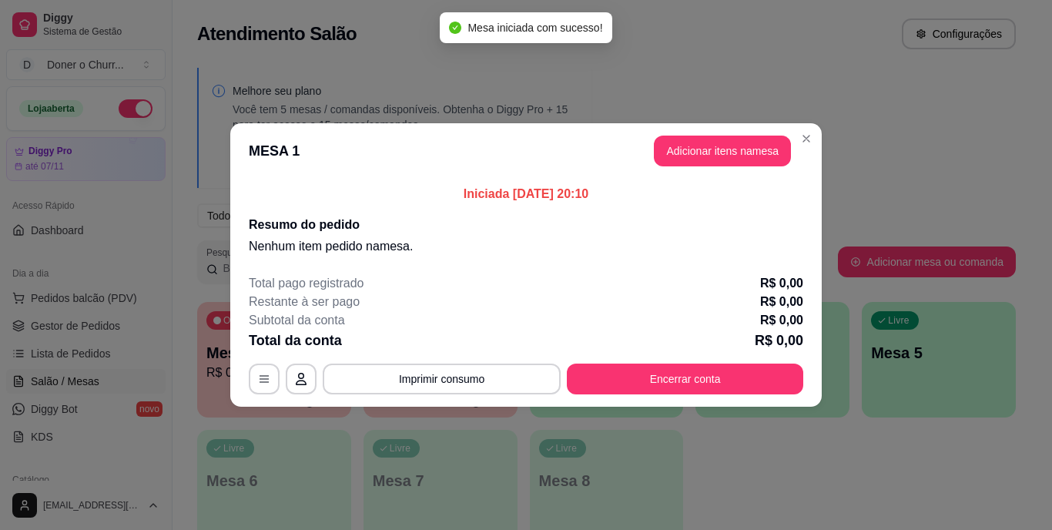
click at [741, 181] on div "Iniciada [DATE] 20:10 Resumo do pedido Nenhum item pedido na mesa ." at bounding box center [525, 220] width 591 height 83
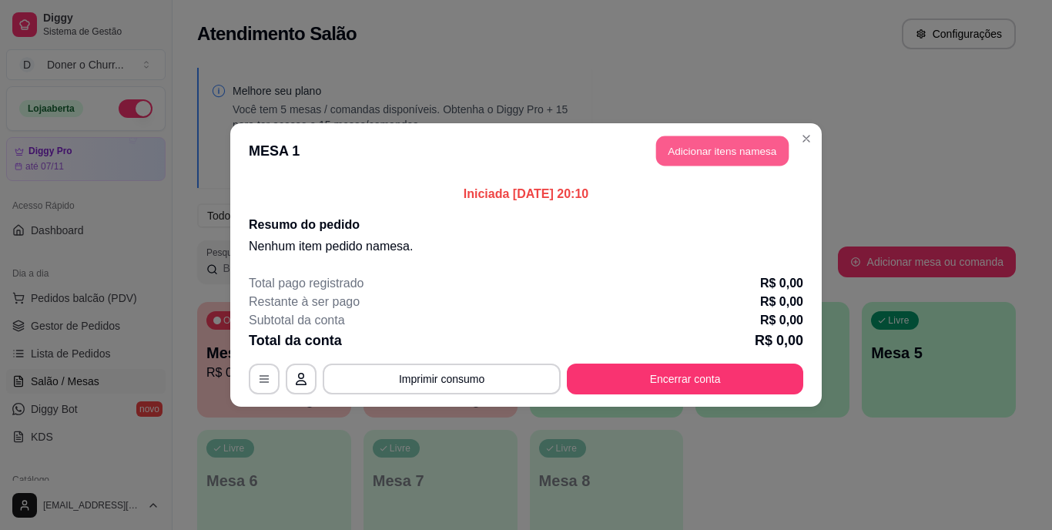
click at [721, 151] on button "Adicionar itens na mesa" at bounding box center [722, 151] width 132 height 30
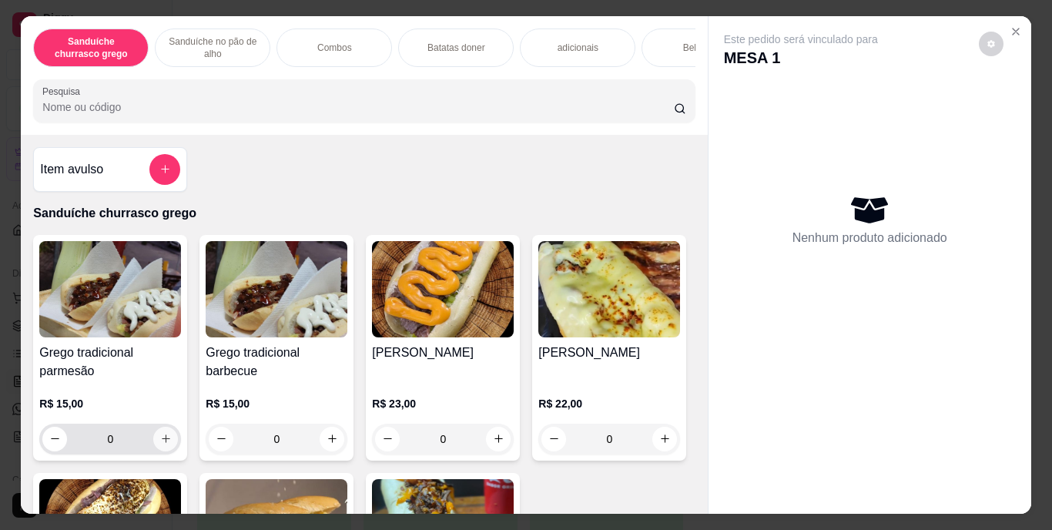
click at [162, 441] on icon "increase-product-quantity" at bounding box center [166, 438] width 8 height 8
type input "1"
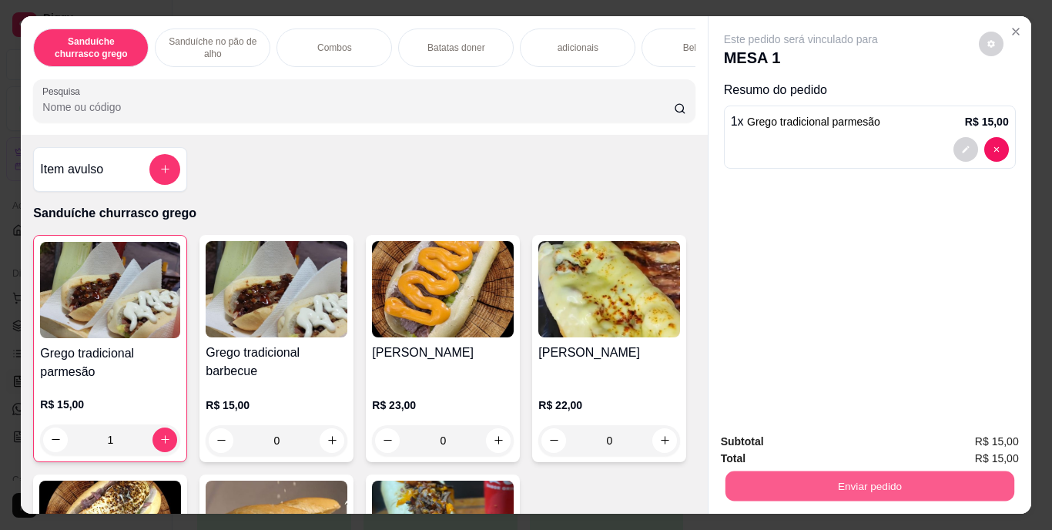
click at [824, 477] on button "Enviar pedido" at bounding box center [868, 486] width 289 height 30
click at [982, 440] on button "Enviar pedido" at bounding box center [978, 442] width 85 height 28
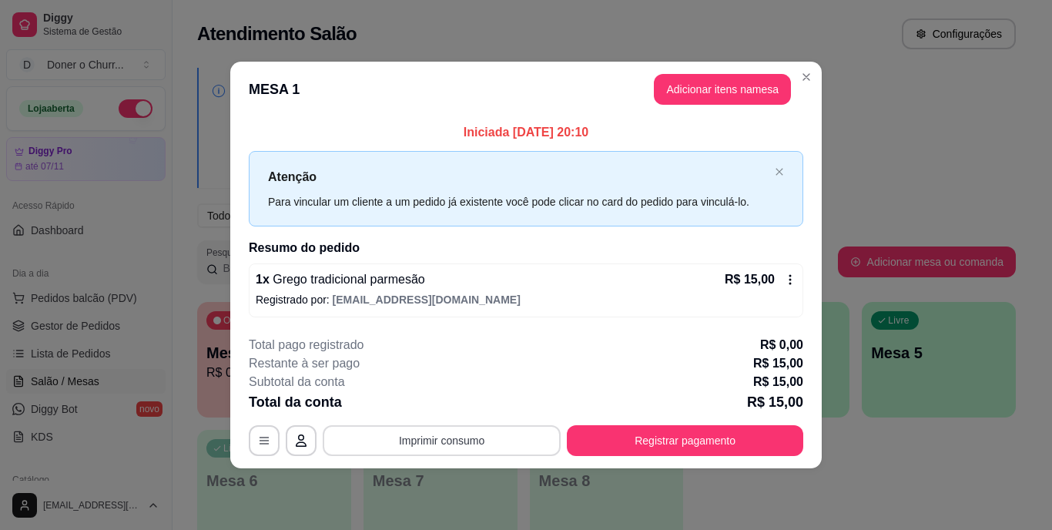
click at [433, 440] on button "Imprimir consumo" at bounding box center [442, 440] width 238 height 31
click at [435, 403] on button "IMPRESSORA" at bounding box center [447, 404] width 108 height 24
click at [430, 439] on button "Imprimir consumo" at bounding box center [441, 440] width 231 height 30
click at [444, 411] on button "IMPRESSORA" at bounding box center [447, 405] width 108 height 24
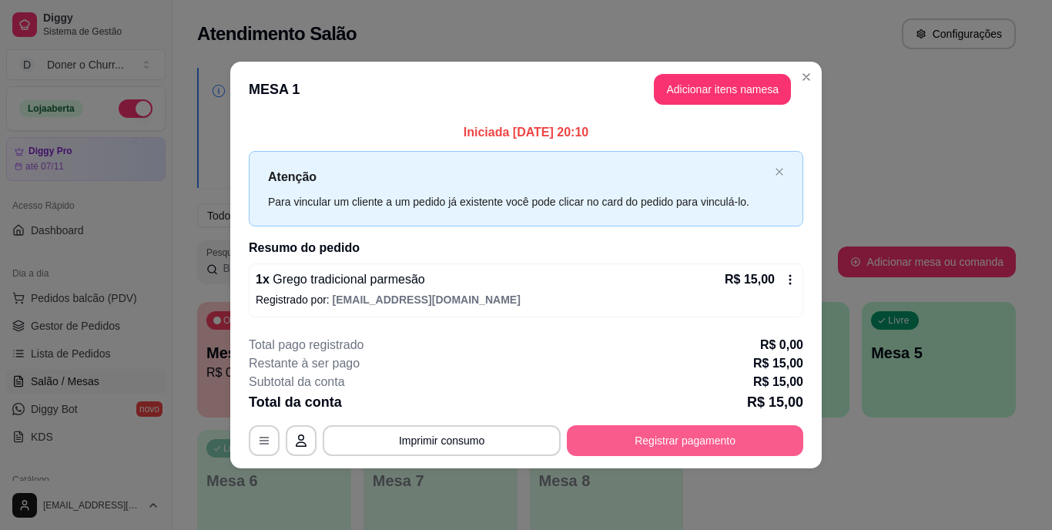
click at [638, 450] on button "Registrar pagamento" at bounding box center [685, 440] width 236 height 31
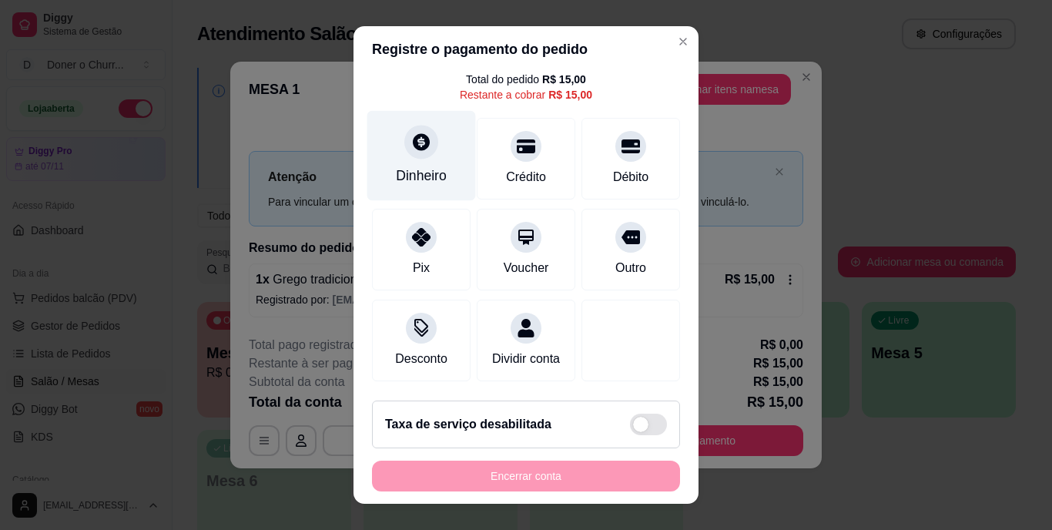
scroll to position [23, 0]
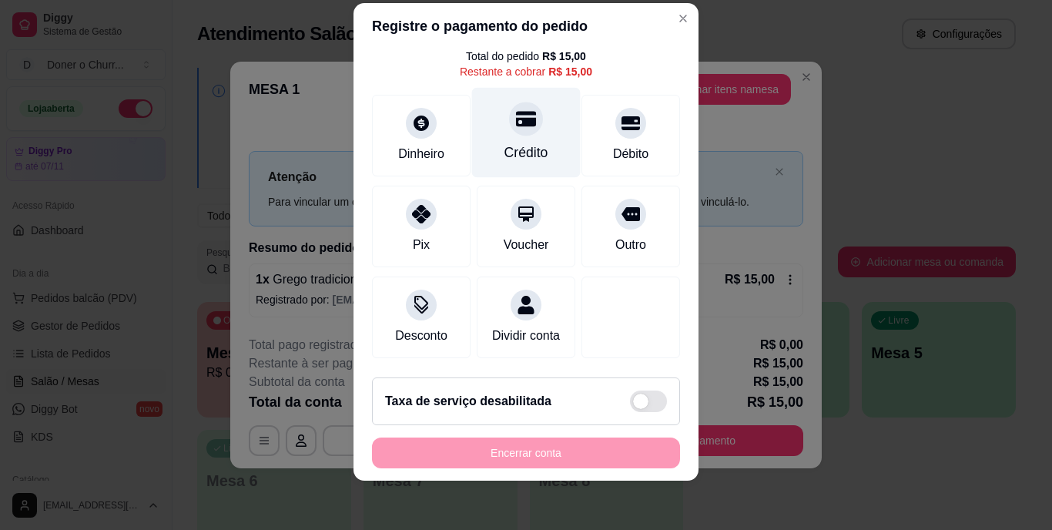
click at [520, 115] on div "Crédito" at bounding box center [526, 133] width 109 height 90
type input "R$ 0,00"
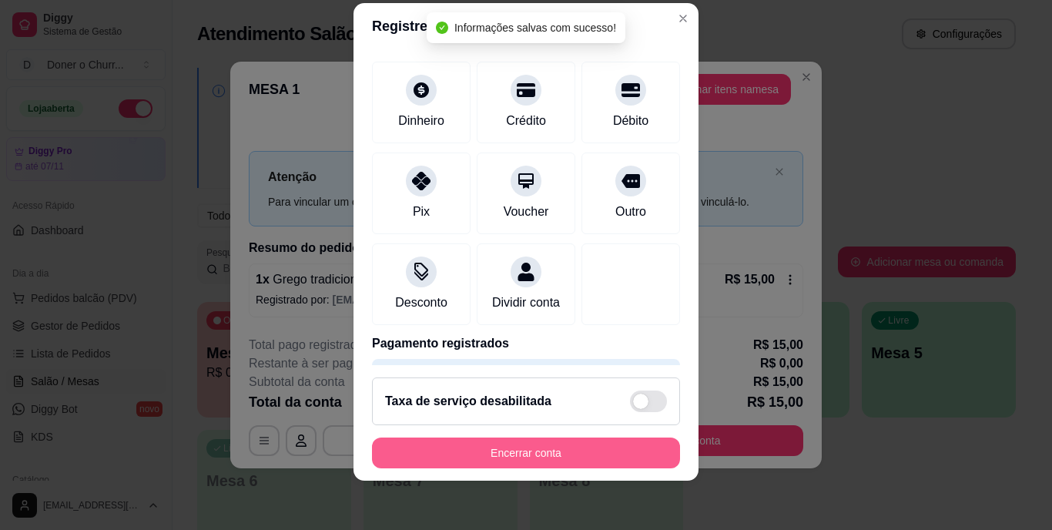
click at [463, 451] on button "Encerrar conta" at bounding box center [526, 452] width 308 height 31
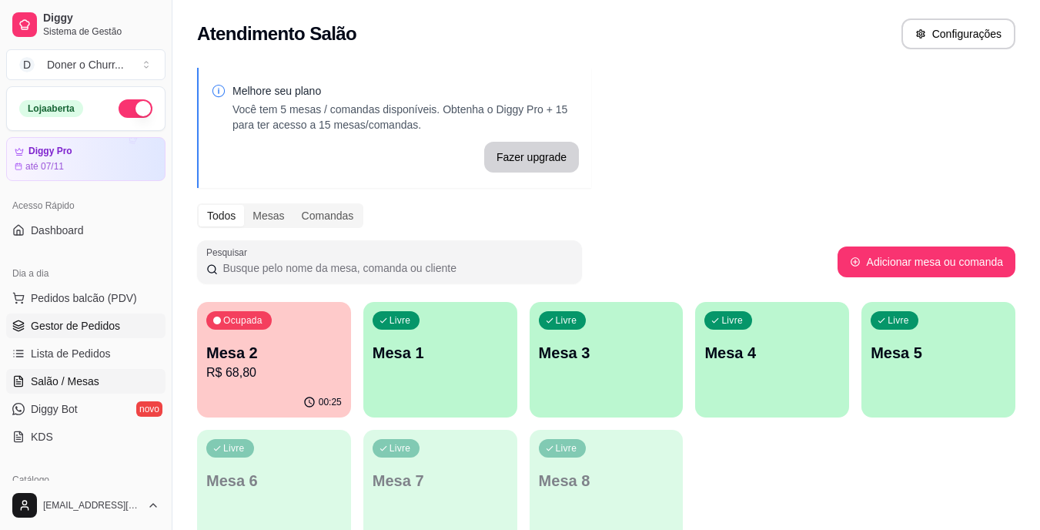
click at [88, 333] on span "Gestor de Pedidos" at bounding box center [75, 325] width 89 height 15
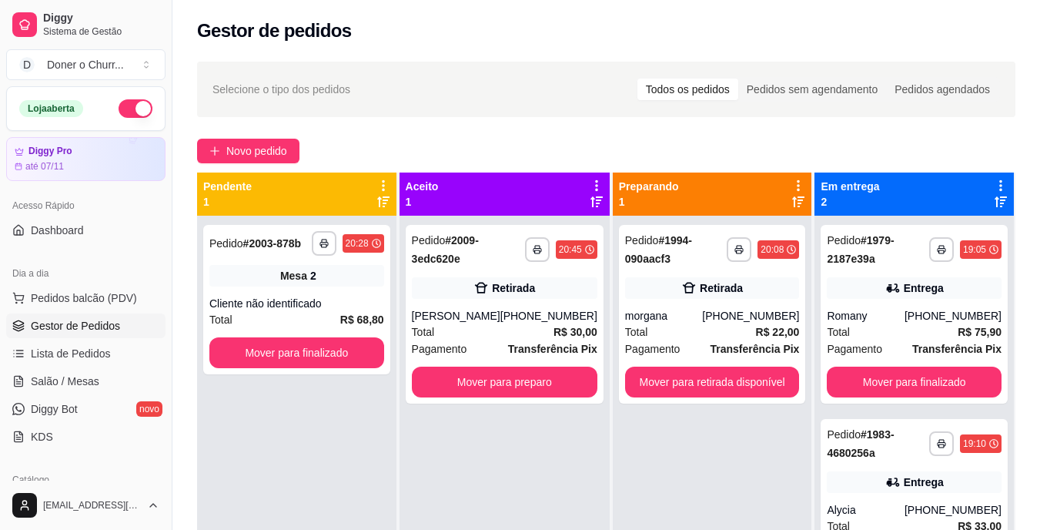
click at [88, 333] on span "Gestor de Pedidos" at bounding box center [75, 325] width 89 height 15
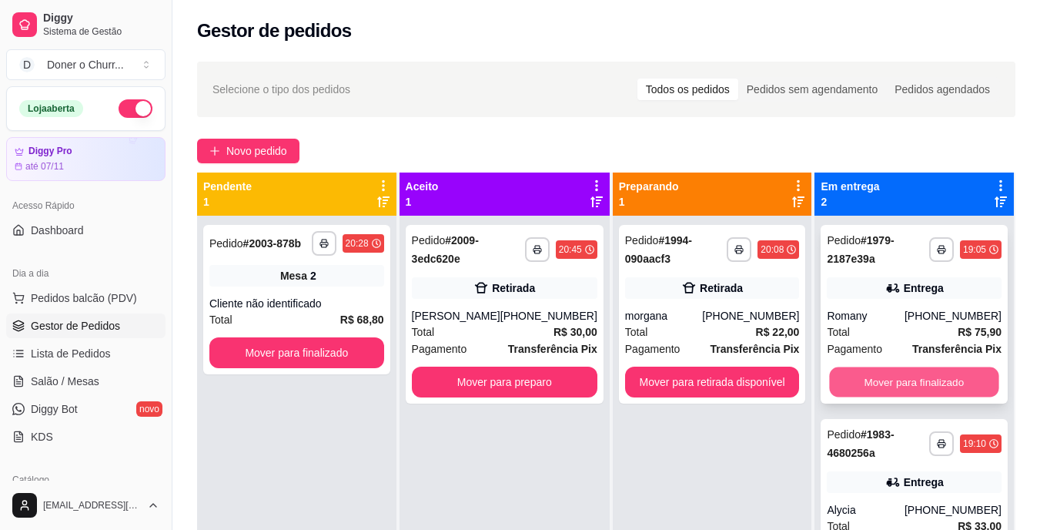
click at [905, 376] on button "Mover para finalizado" at bounding box center [914, 382] width 169 height 30
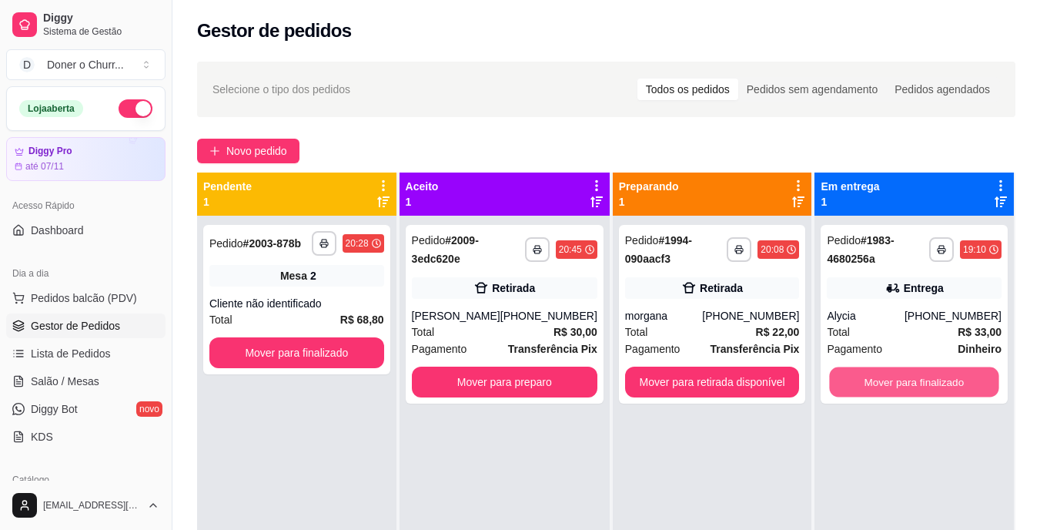
click at [905, 376] on button "Mover para finalizado" at bounding box center [914, 382] width 169 height 30
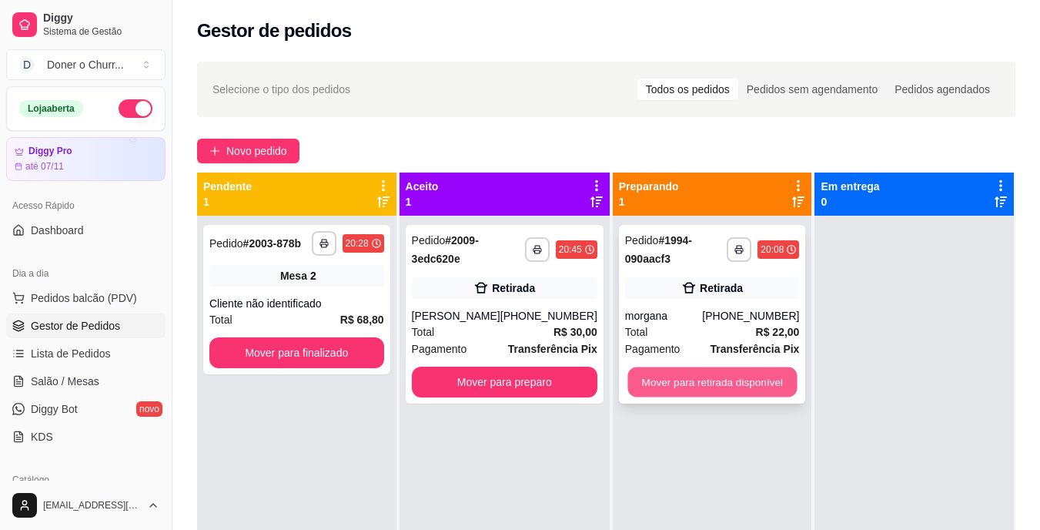
click at [752, 378] on button "Mover para retirada disponível" at bounding box center [711, 382] width 169 height 30
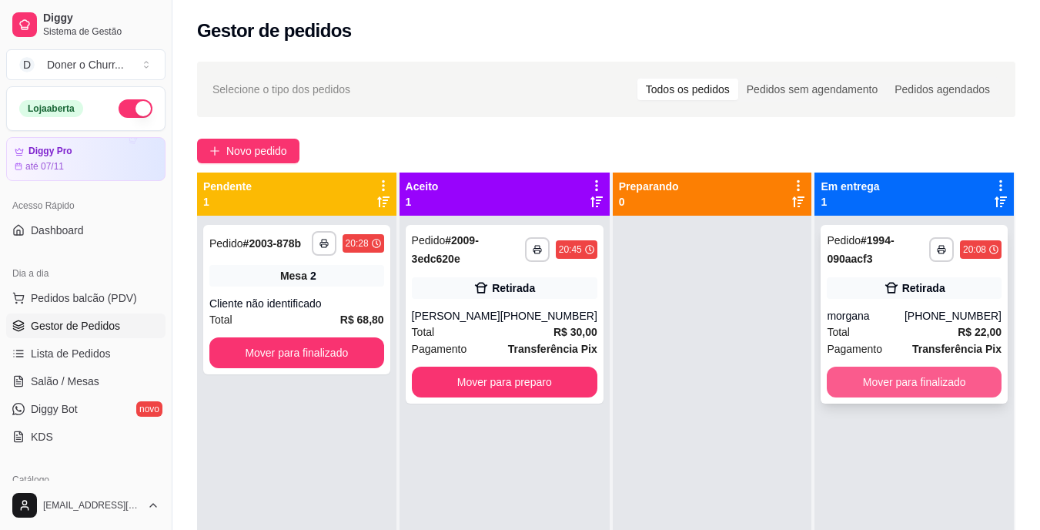
click at [873, 383] on button "Mover para finalizado" at bounding box center [914, 381] width 175 height 31
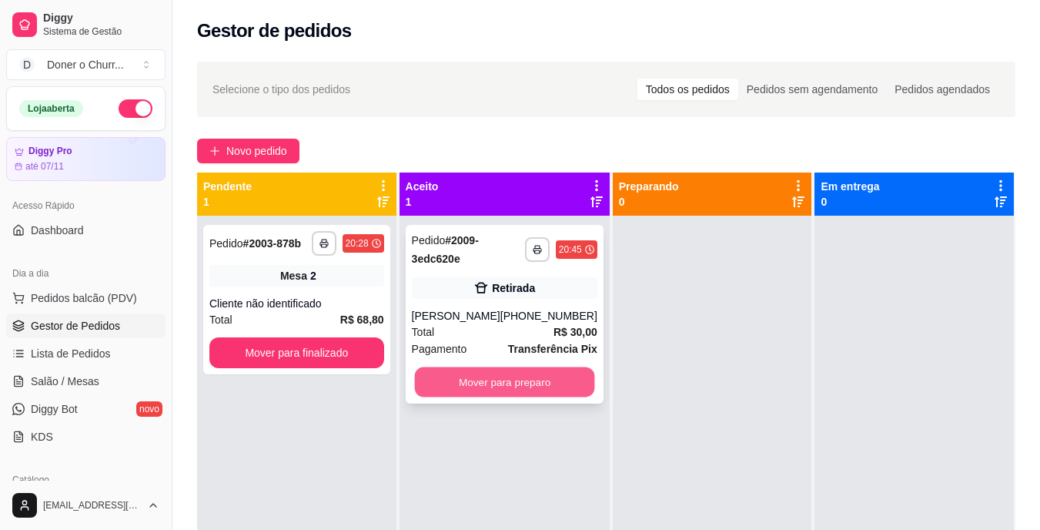
click at [530, 384] on button "Mover para preparo" at bounding box center [504, 382] width 180 height 30
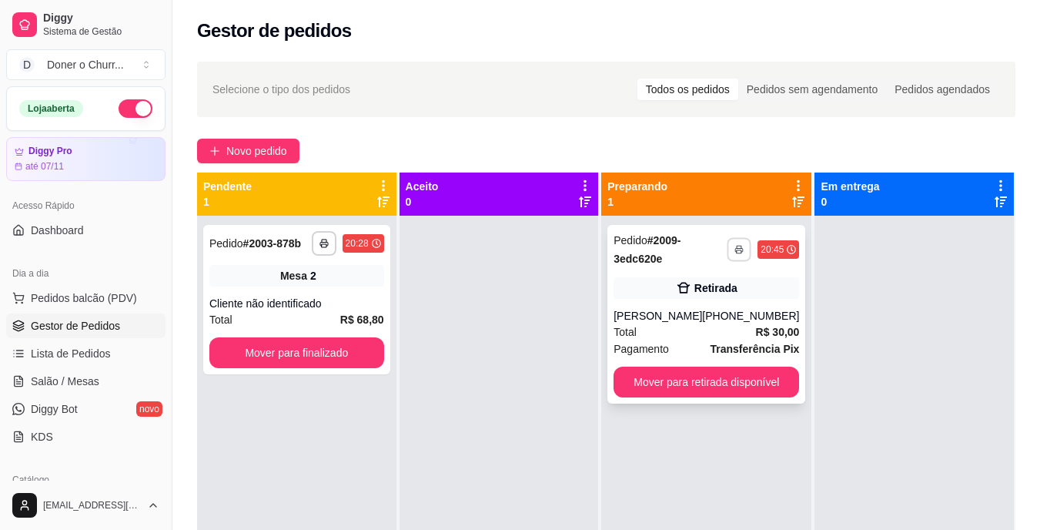
click at [737, 250] on rect "button" at bounding box center [739, 251] width 5 height 3
click at [674, 303] on button "IMPRESSORA" at bounding box center [687, 303] width 108 height 24
click at [55, 383] on span "Salão / Mesas" at bounding box center [65, 380] width 69 height 15
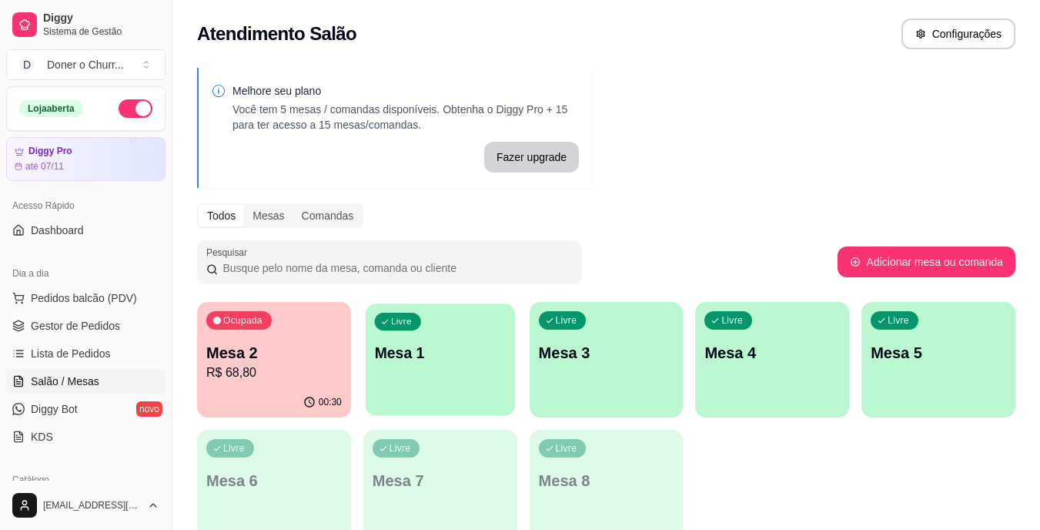
click at [446, 349] on p "Mesa 1" at bounding box center [440, 353] width 132 height 21
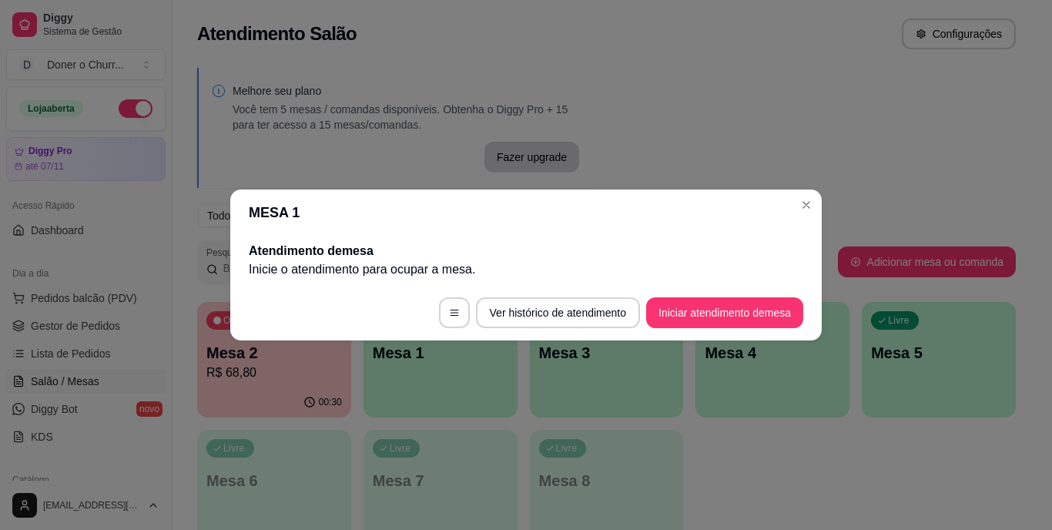
click at [711, 289] on footer "Ver histórico de atendimento Iniciar atendimento de mesa" at bounding box center [525, 312] width 591 height 55
click at [711, 312] on button "Iniciar atendimento de mesa" at bounding box center [724, 313] width 152 height 30
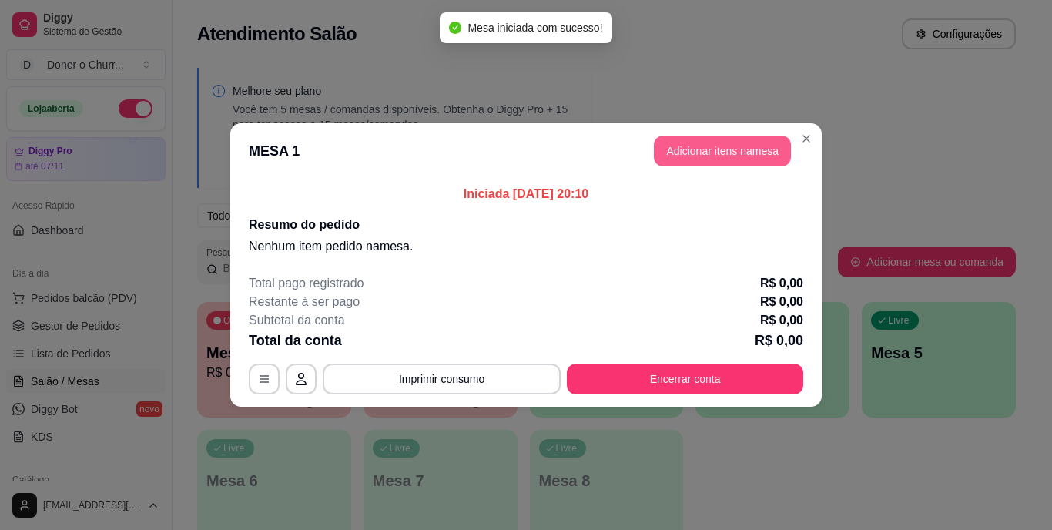
click at [711, 157] on button "Adicionar itens na mesa" at bounding box center [722, 151] width 137 height 31
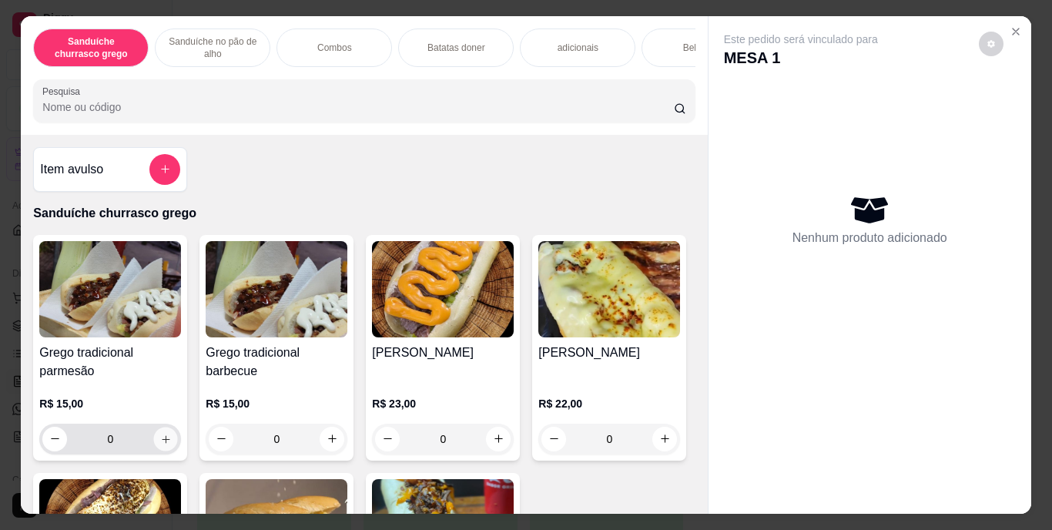
click at [160, 443] on icon "increase-product-quantity" at bounding box center [166, 439] width 12 height 12
type input "1"
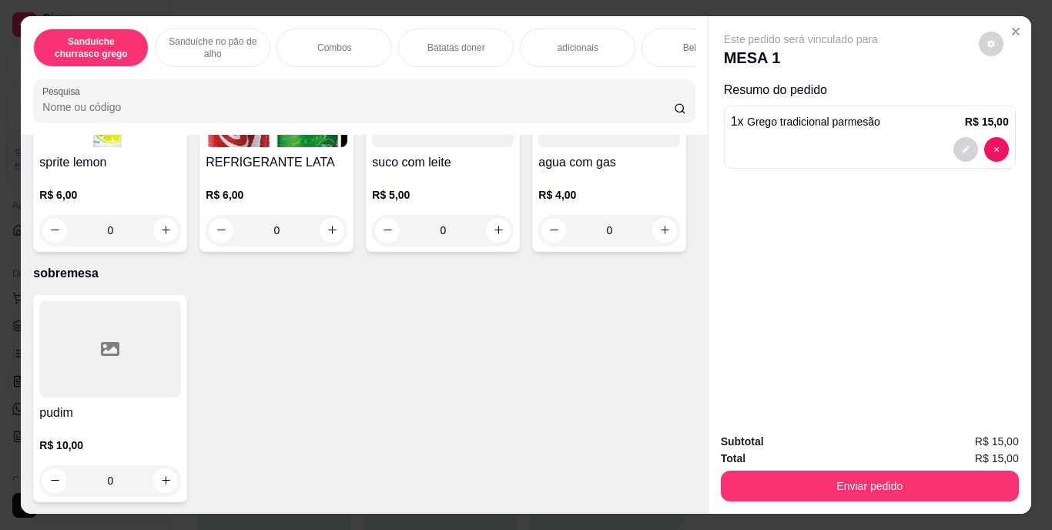
scroll to position [2852, 0]
click at [338, 236] on icon "increase-product-quantity" at bounding box center [332, 230] width 12 height 12
type input "1"
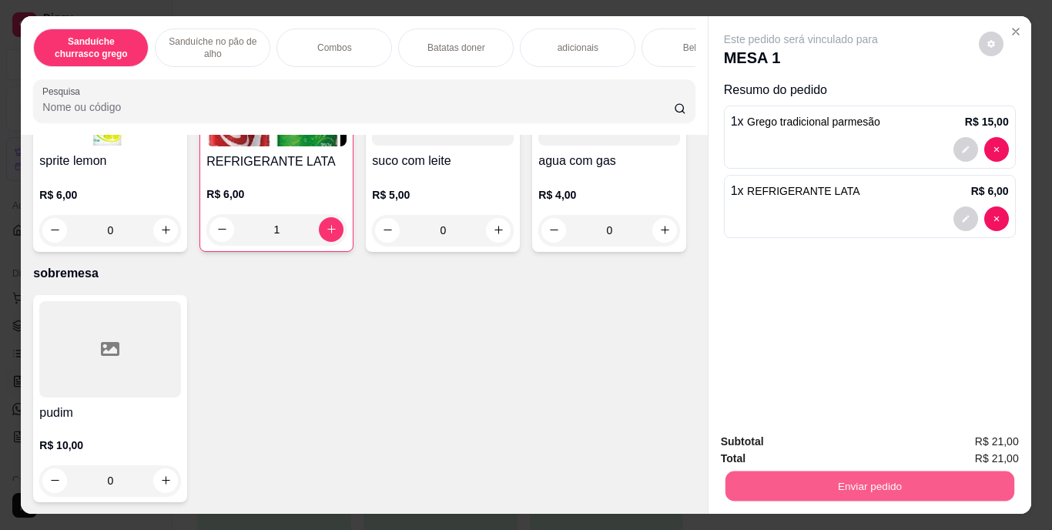
click at [858, 477] on button "Enviar pedido" at bounding box center [868, 486] width 289 height 30
click at [959, 438] on button "Enviar pedido" at bounding box center [978, 442] width 85 height 28
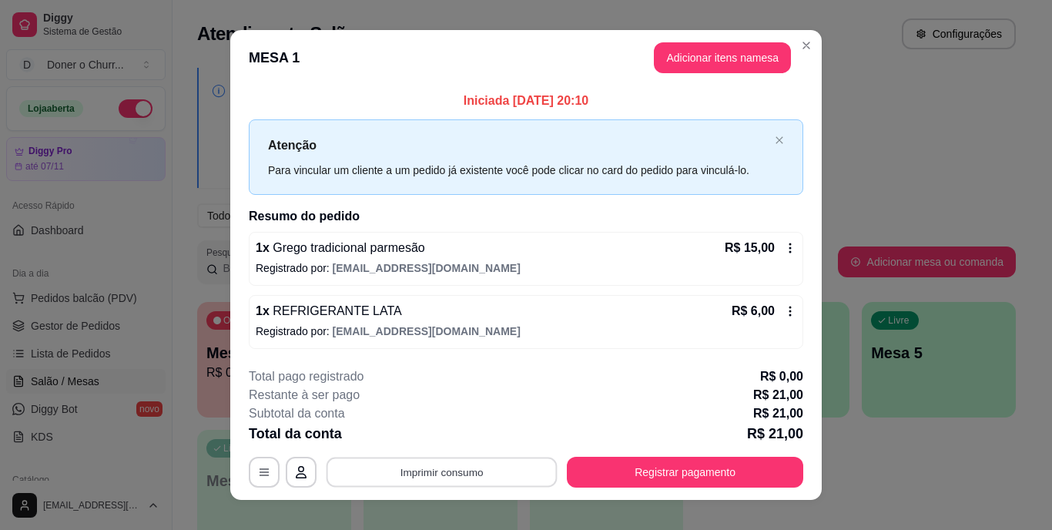
click at [417, 474] on button "Imprimir consumo" at bounding box center [441, 472] width 231 height 30
click at [453, 428] on button "IMPRESSORA" at bounding box center [440, 436] width 108 height 24
click at [430, 480] on button "Imprimir consumo" at bounding box center [441, 472] width 231 height 30
click at [441, 446] on button "IMPRESSORA" at bounding box center [440, 436] width 108 height 24
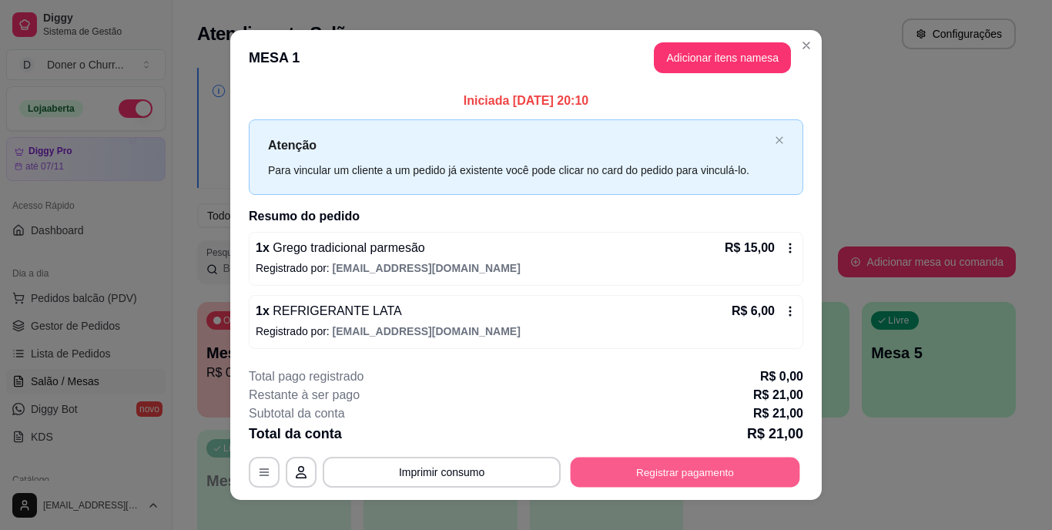
click at [664, 465] on button "Registrar pagamento" at bounding box center [684, 472] width 229 height 30
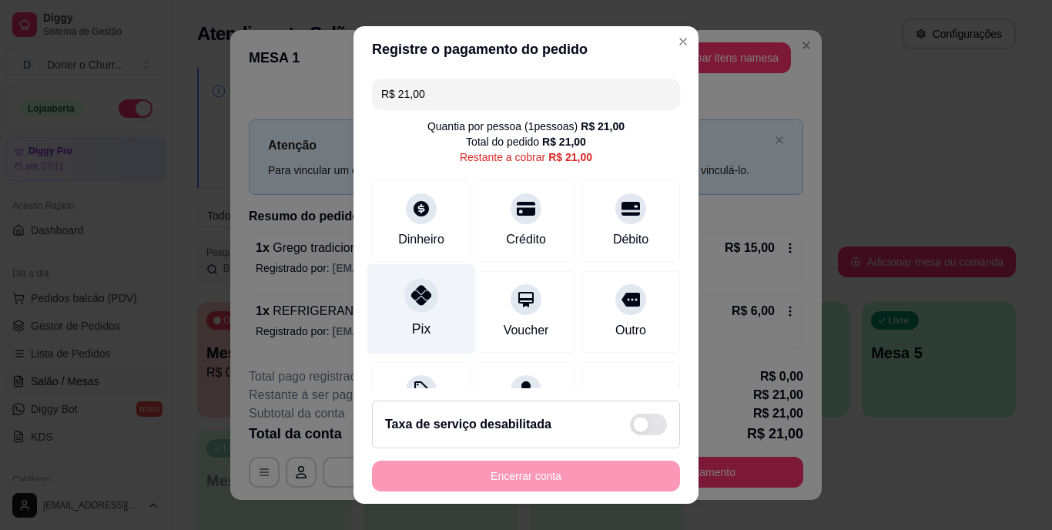
click at [418, 304] on icon at bounding box center [421, 296] width 20 height 20
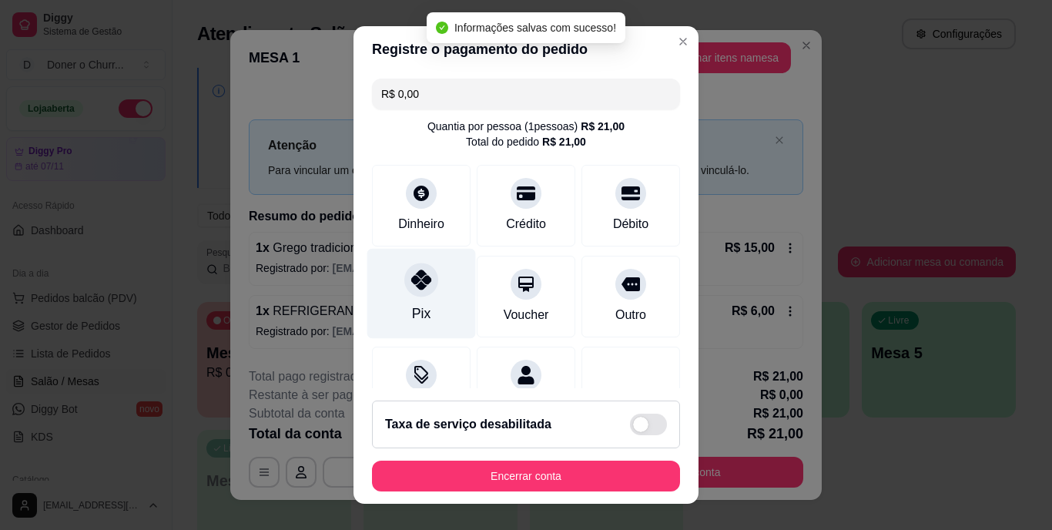
type input "R$ 0,00"
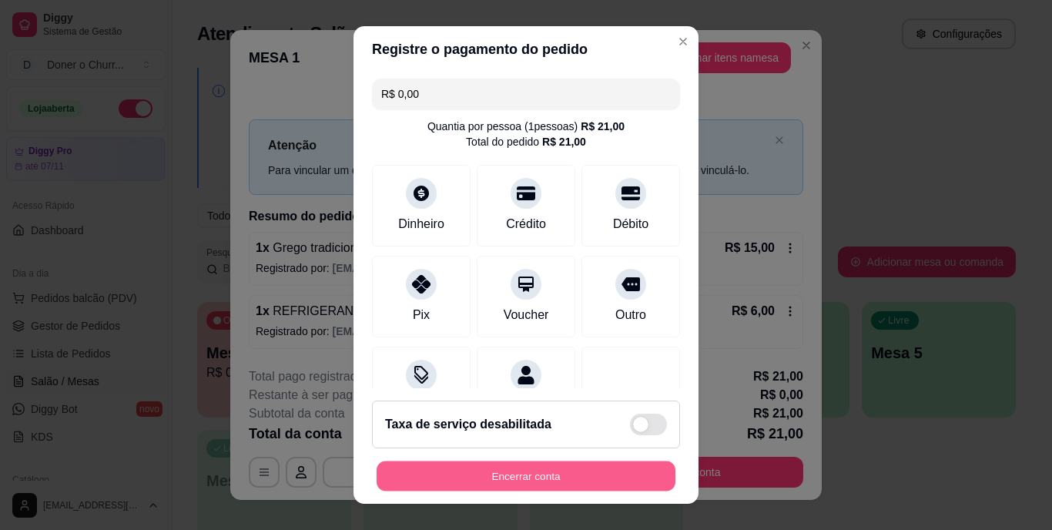
click at [510, 476] on button "Encerrar conta" at bounding box center [525, 475] width 299 height 30
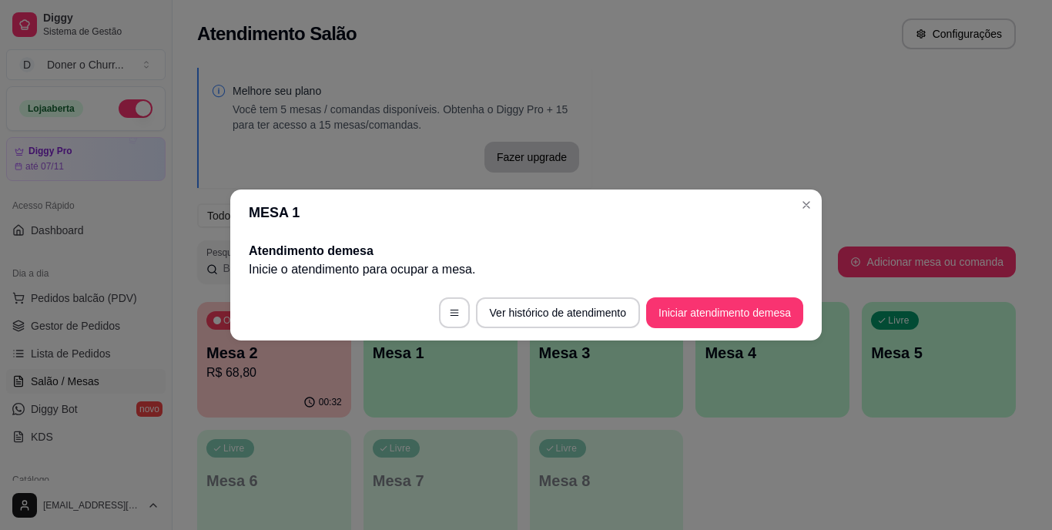
click at [731, 314] on button "Iniciar atendimento de mesa" at bounding box center [724, 312] width 157 height 31
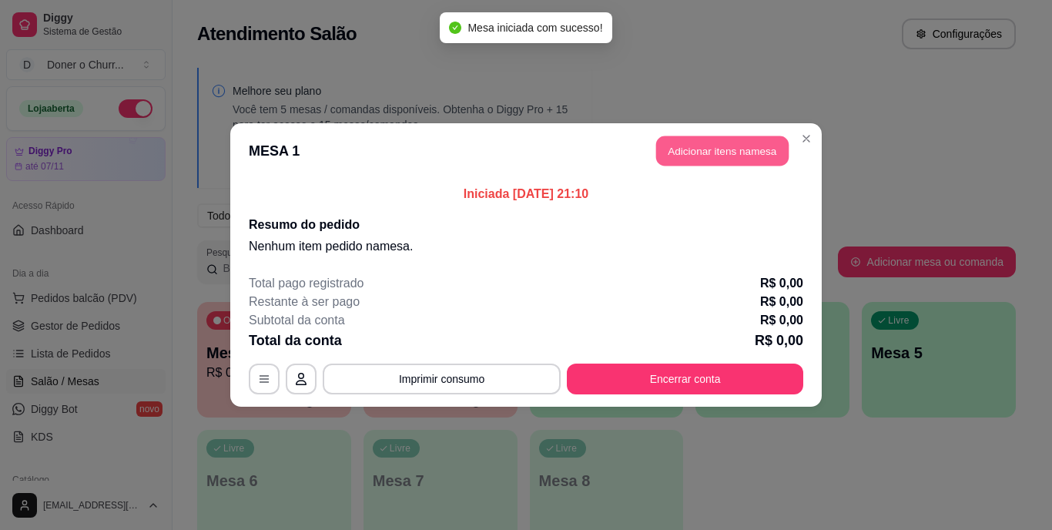
click at [707, 143] on button "Adicionar itens na mesa" at bounding box center [722, 151] width 132 height 30
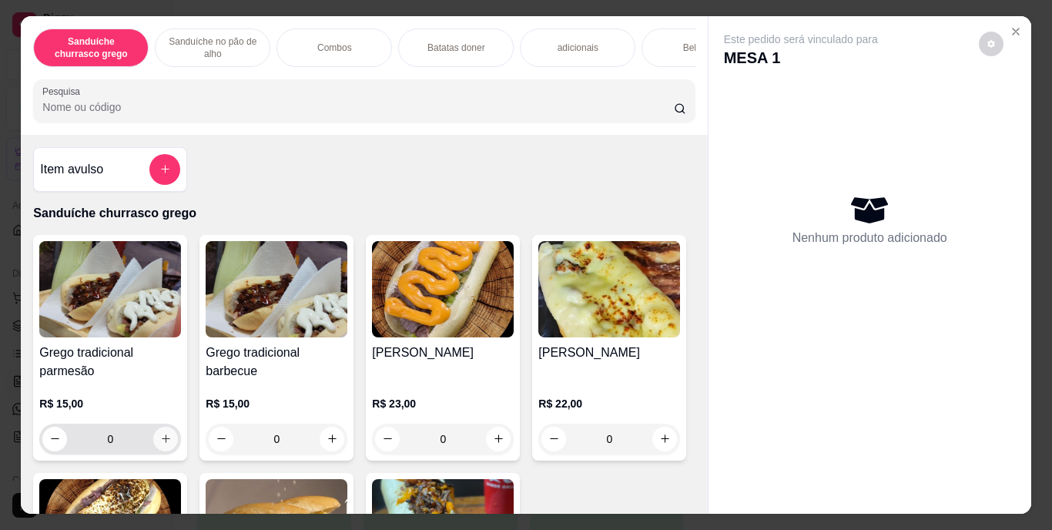
click at [160, 444] on icon "increase-product-quantity" at bounding box center [166, 439] width 12 height 12
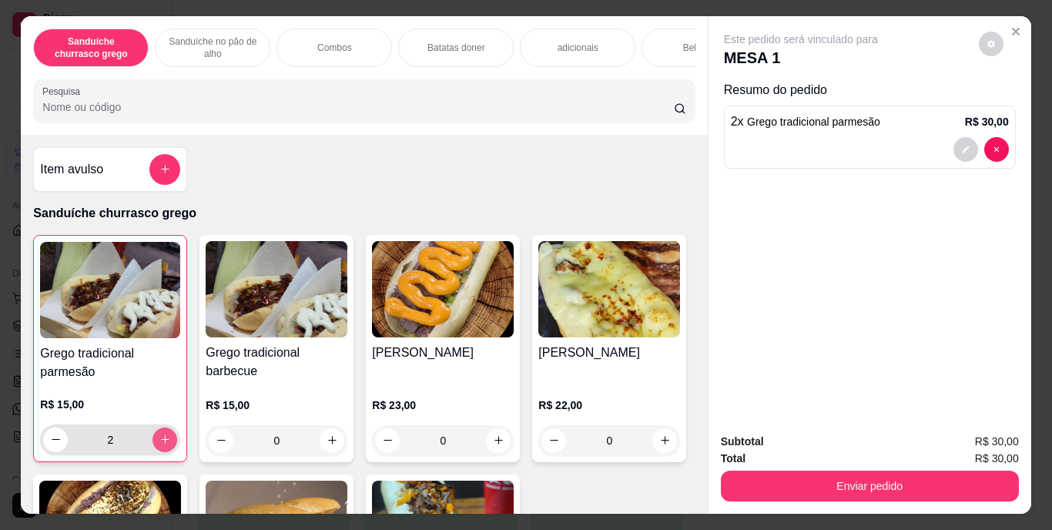
type input "2"
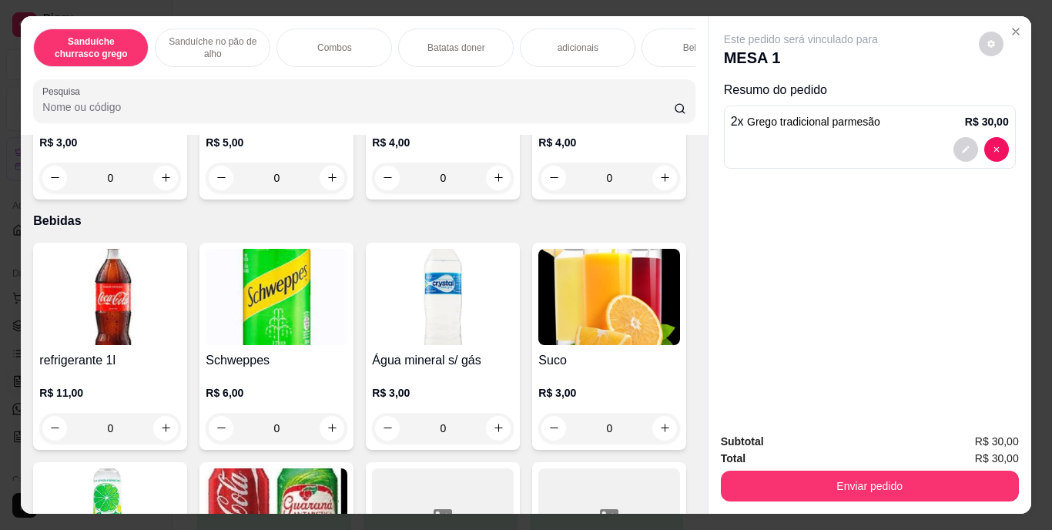
scroll to position [1838, 0]
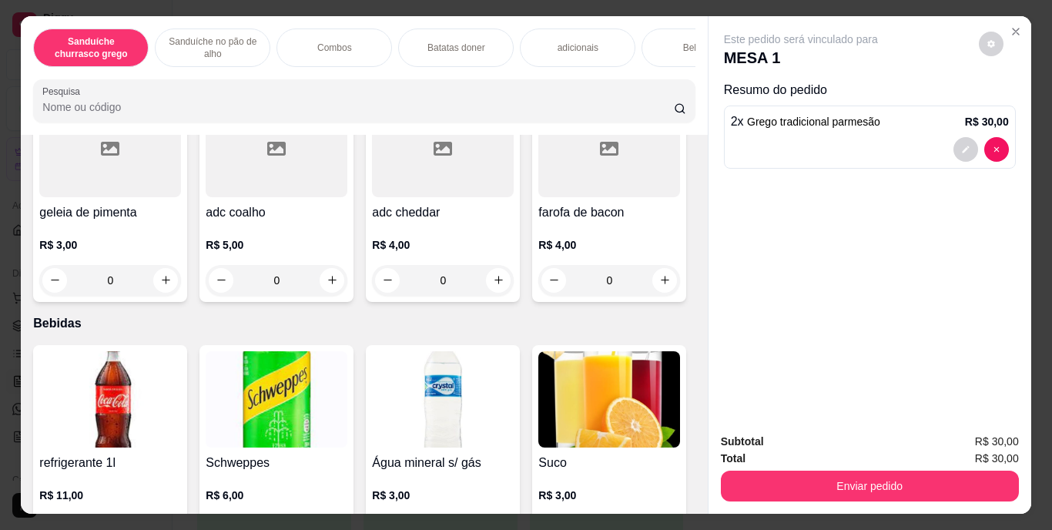
type input "1"
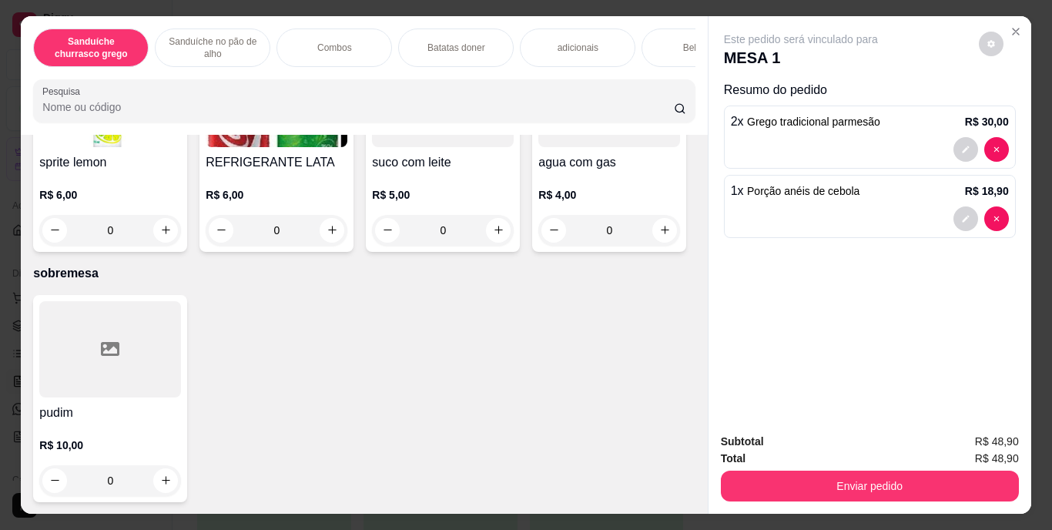
scroll to position [2910, 0]
click at [338, 236] on icon "increase-product-quantity" at bounding box center [332, 230] width 12 height 12
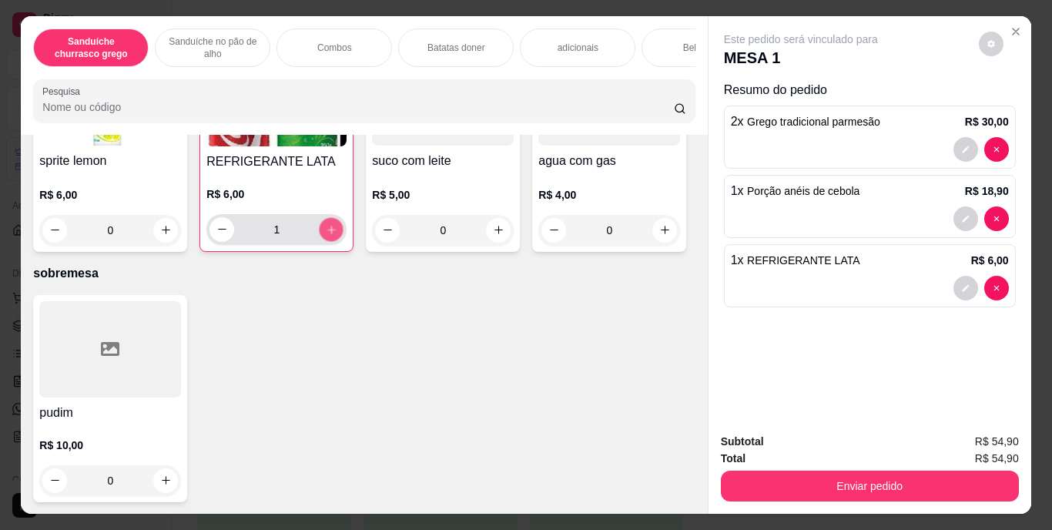
click at [337, 235] on icon "increase-product-quantity" at bounding box center [332, 229] width 12 height 12
type input "2"
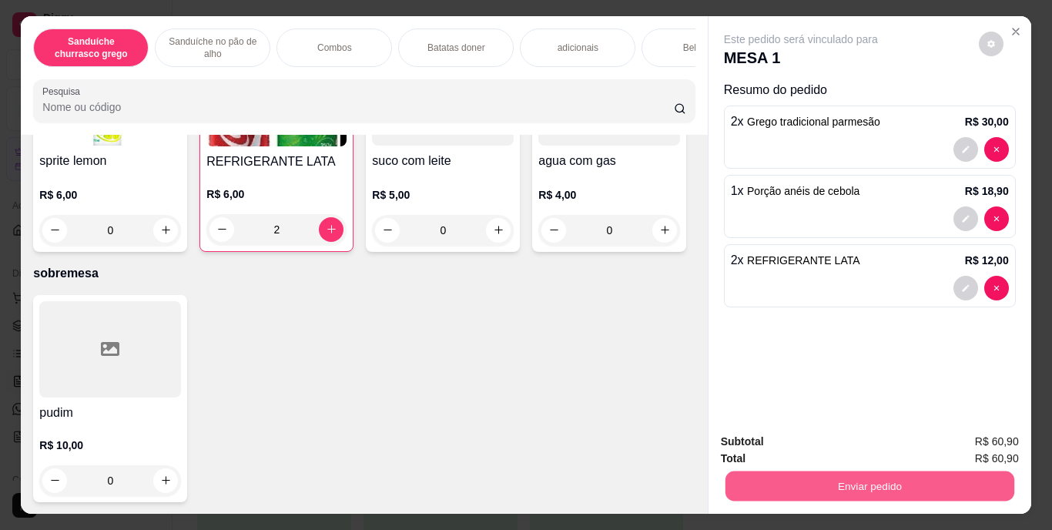
click at [831, 473] on button "Enviar pedido" at bounding box center [868, 486] width 289 height 30
click at [1004, 440] on button "Enviar pedido" at bounding box center [978, 442] width 85 height 28
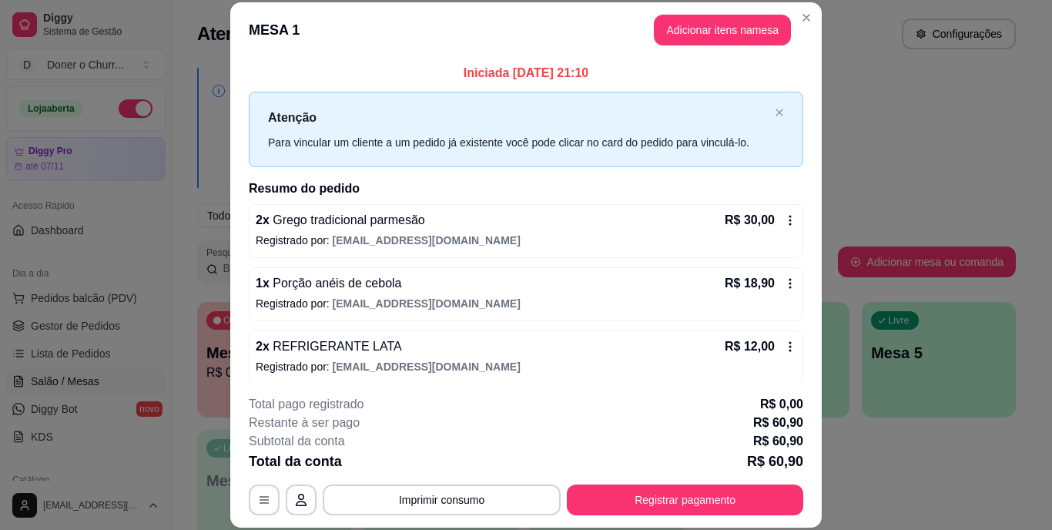
click at [453, 501] on button "Imprimir consumo" at bounding box center [442, 499] width 238 height 31
click at [427, 467] on button "IMPRESSORA" at bounding box center [440, 463] width 108 height 24
click at [446, 493] on button "Imprimir consumo" at bounding box center [441, 499] width 231 height 30
click at [434, 458] on button "IMPRESSORA" at bounding box center [440, 464] width 108 height 24
click at [437, 494] on button "Imprimir consumo" at bounding box center [441, 499] width 231 height 30
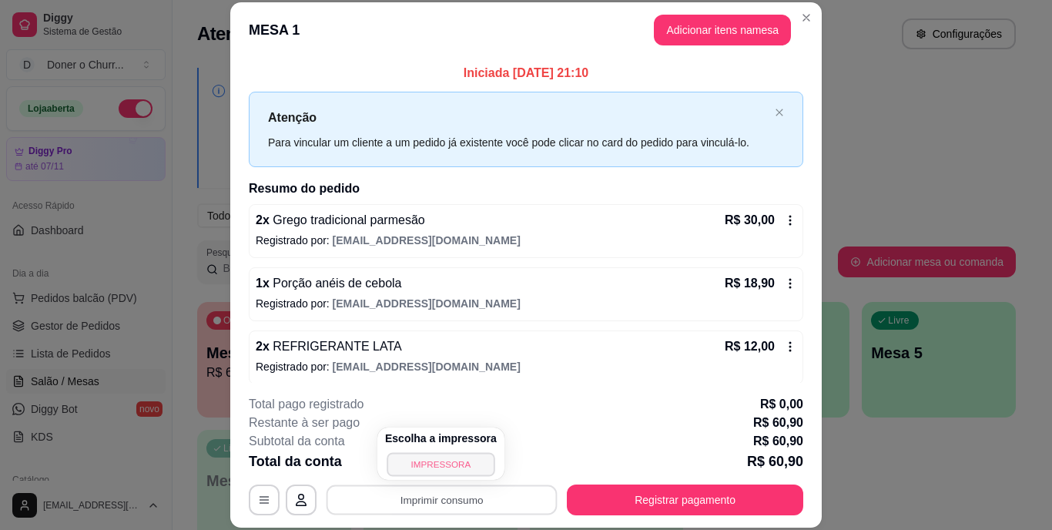
click at [447, 467] on button "IMPRESSORA" at bounding box center [440, 464] width 108 height 24
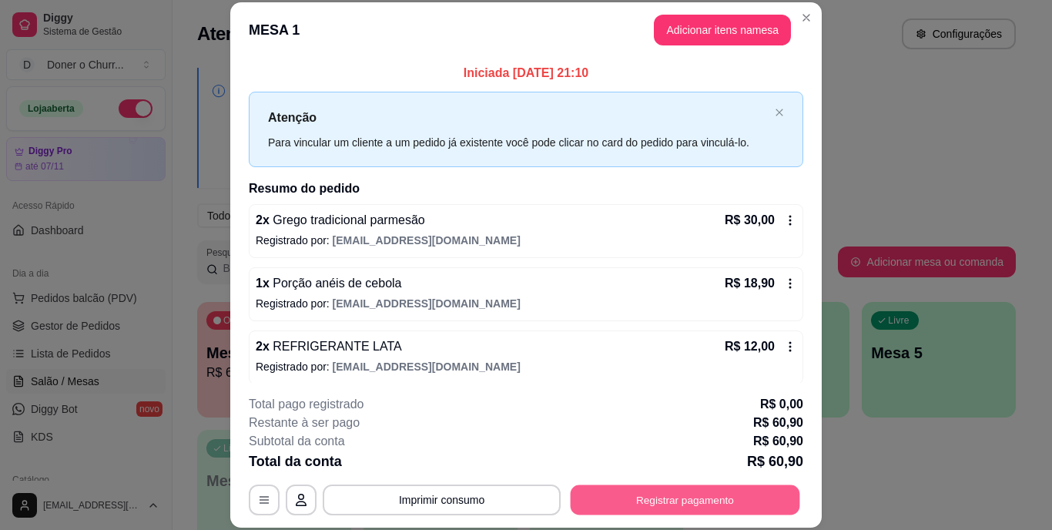
click at [606, 487] on button "Registrar pagamento" at bounding box center [684, 499] width 229 height 30
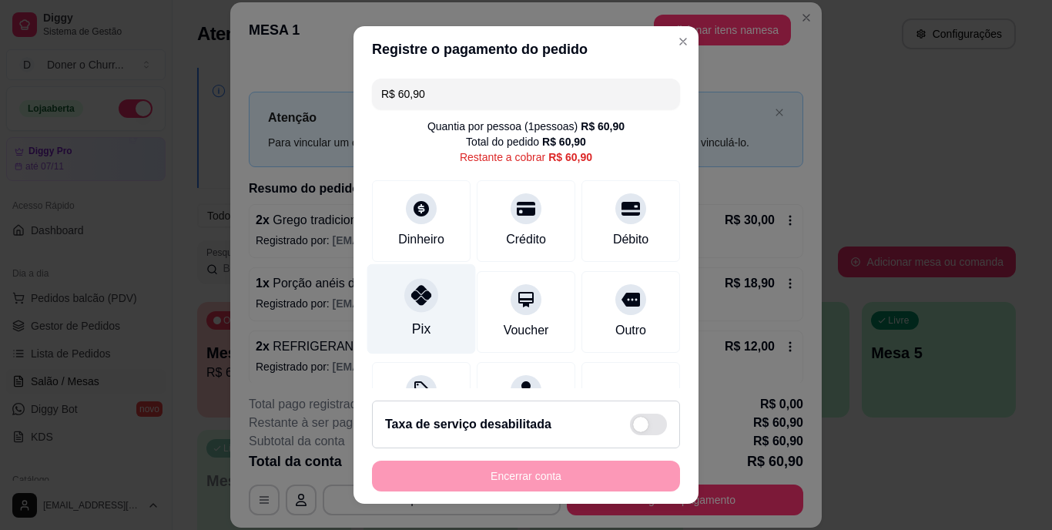
click at [407, 307] on div at bounding box center [421, 296] width 34 height 34
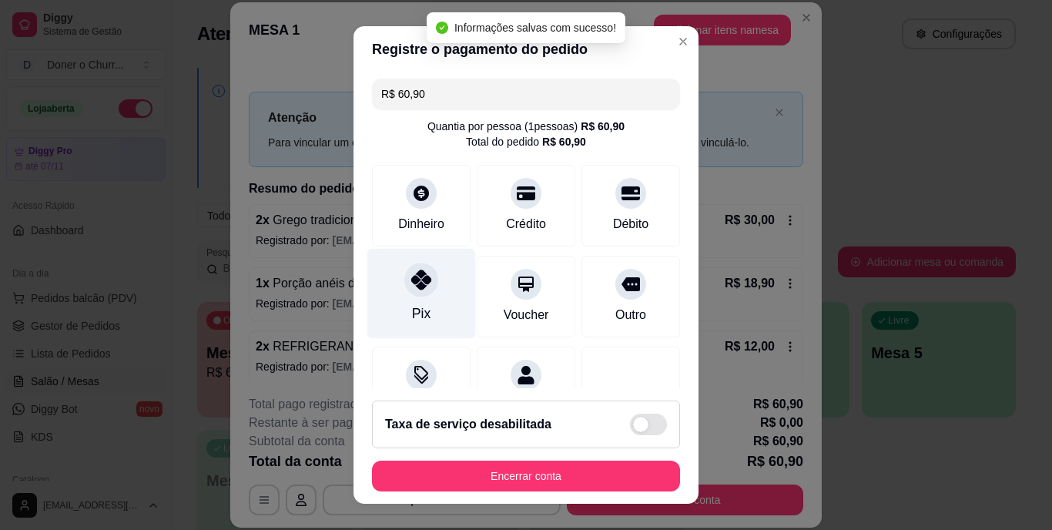
type input "R$ 0,00"
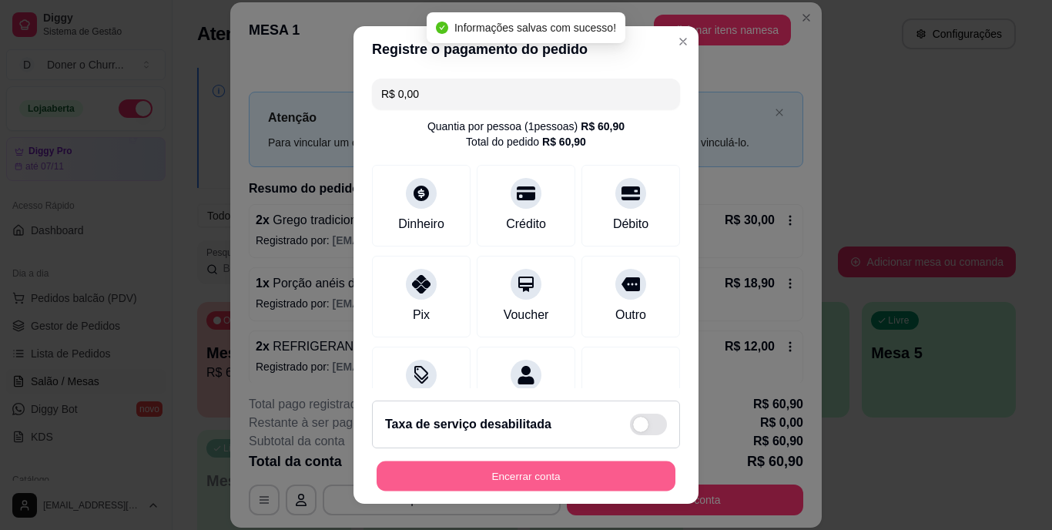
click at [470, 464] on button "Encerrar conta" at bounding box center [525, 475] width 299 height 30
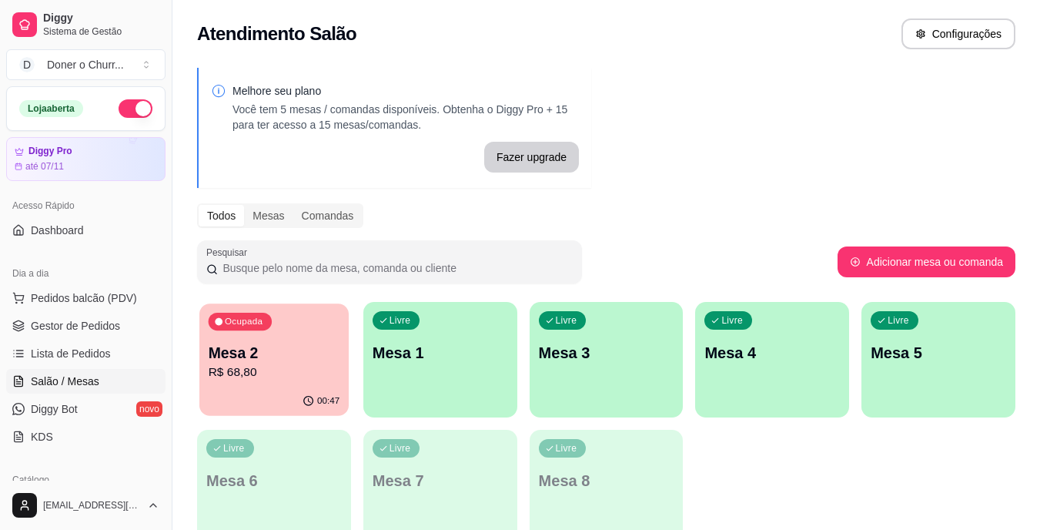
click at [279, 373] on p "R$ 68,80" at bounding box center [275, 372] width 132 height 18
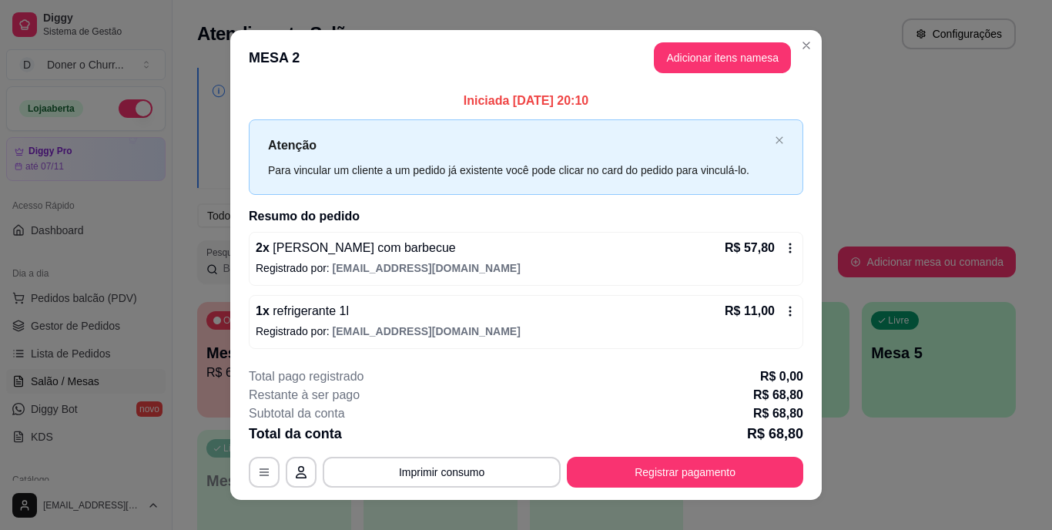
scroll to position [19, 0]
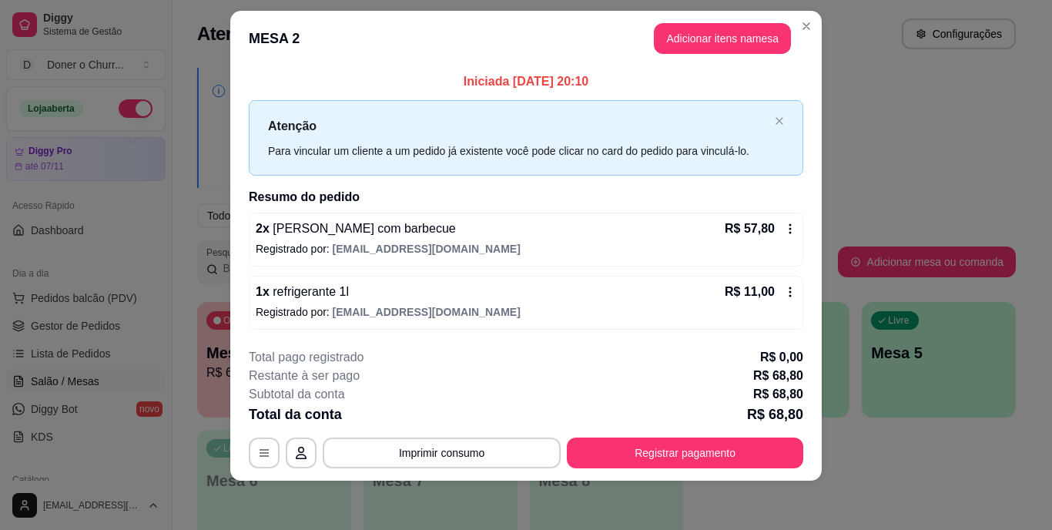
click at [493, 363] on div "Total pago registrado R$ 0,00" at bounding box center [526, 357] width 554 height 18
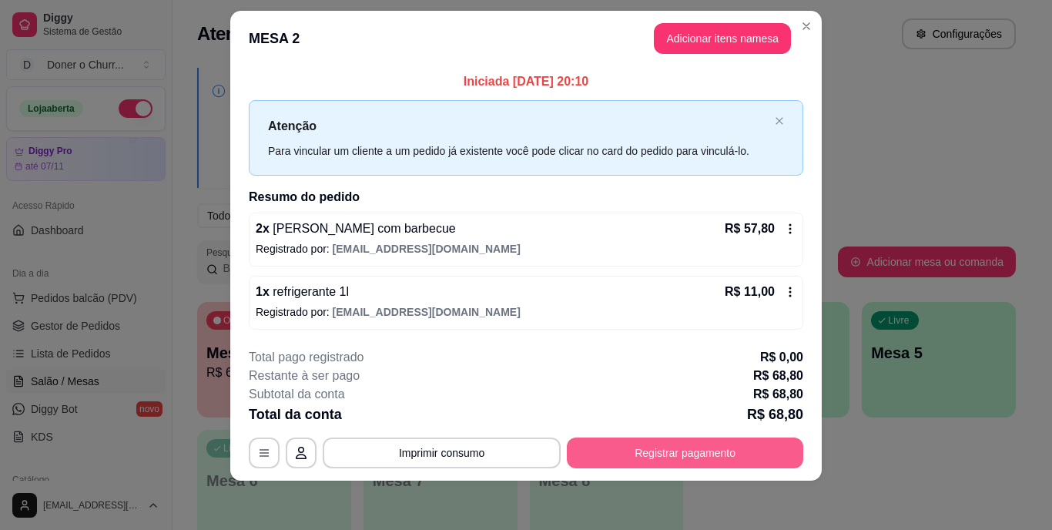
click at [644, 444] on button "Registrar pagamento" at bounding box center [685, 452] width 236 height 31
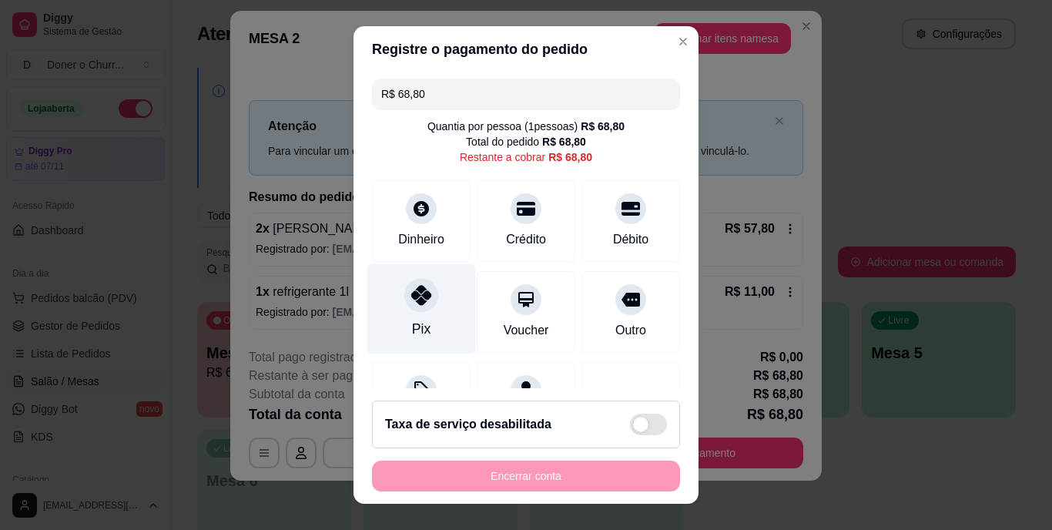
click at [414, 314] on div "Pix" at bounding box center [421, 309] width 109 height 90
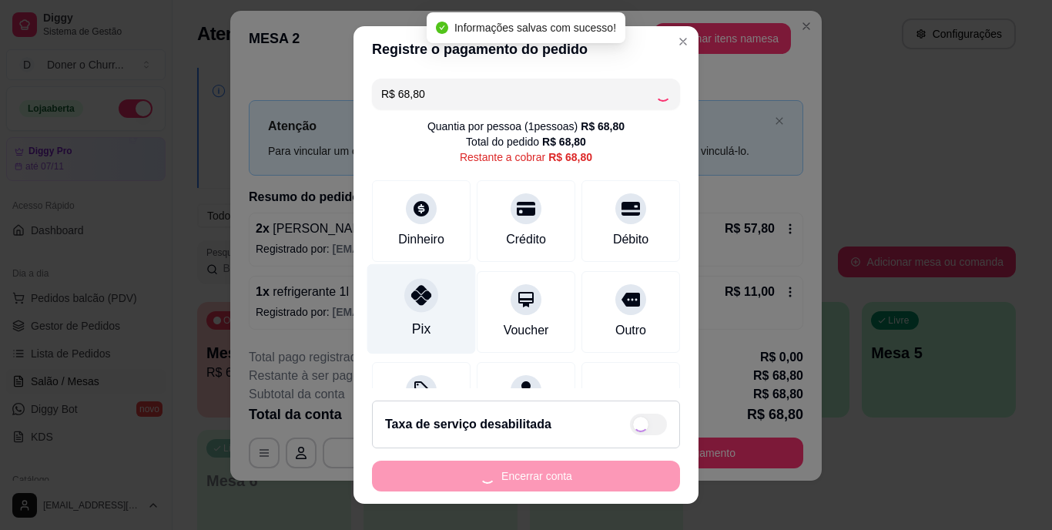
type input "R$ 0,00"
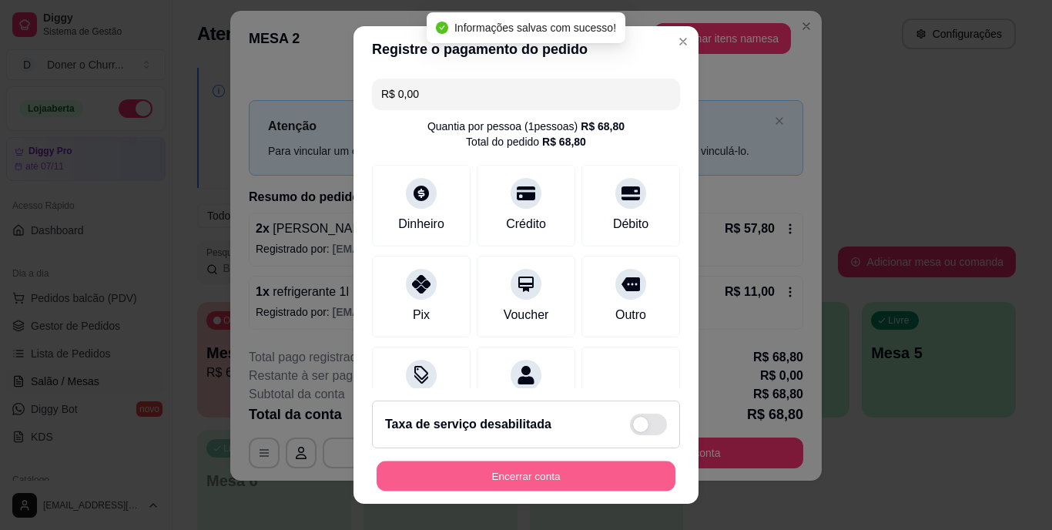
click at [540, 470] on button "Encerrar conta" at bounding box center [525, 475] width 299 height 30
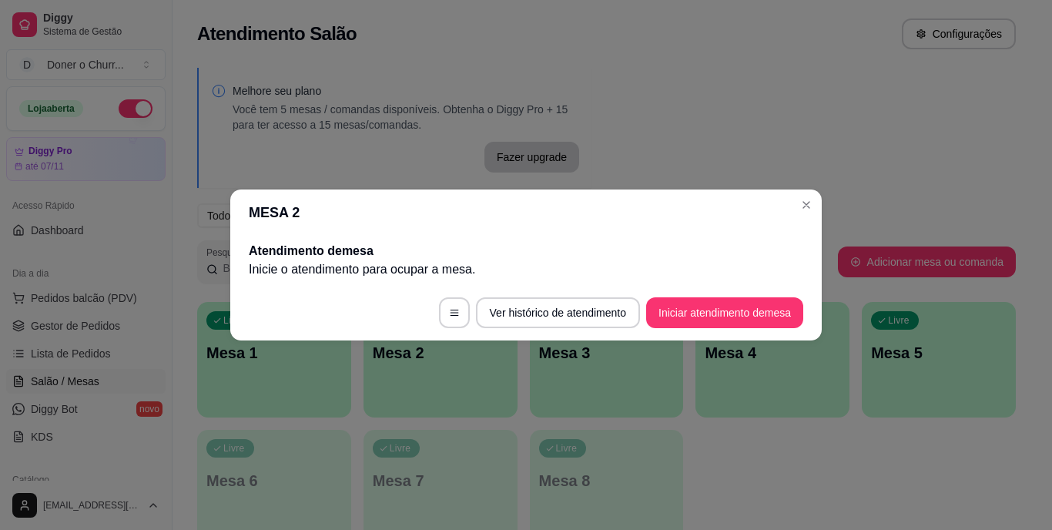
scroll to position [0, 0]
click at [704, 304] on button "Iniciar atendimento de mesa" at bounding box center [724, 313] width 152 height 30
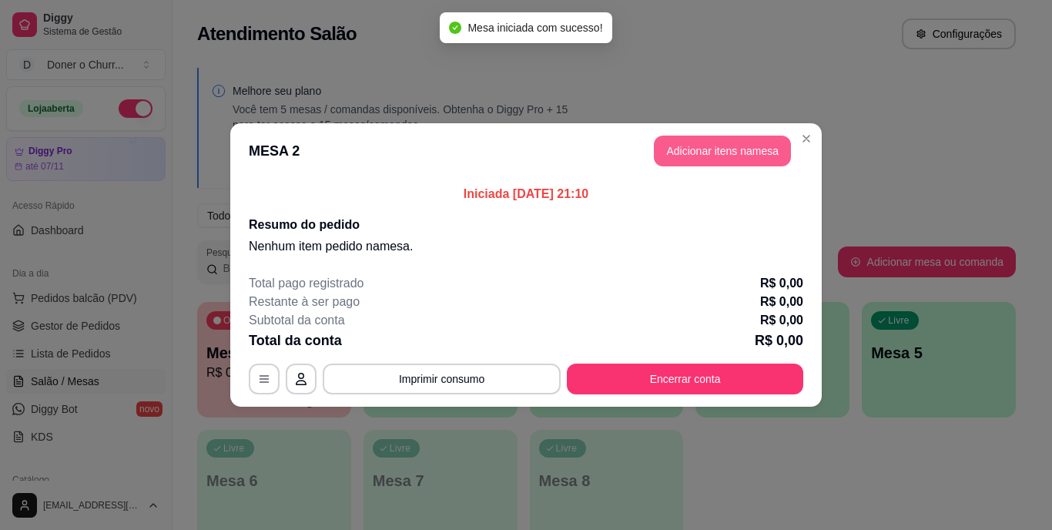
click at [737, 152] on button "Adicionar itens na mesa" at bounding box center [722, 151] width 137 height 31
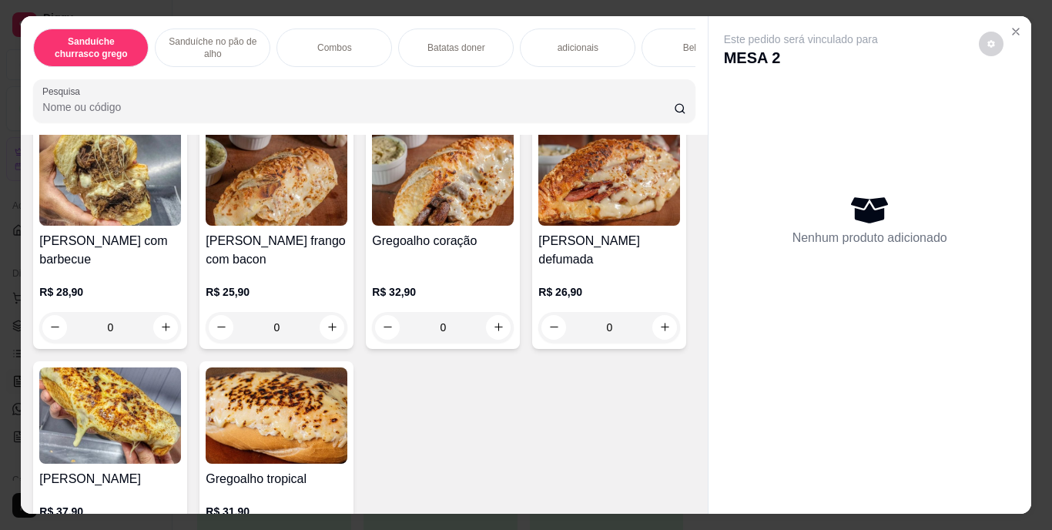
scroll to position [655, 0]
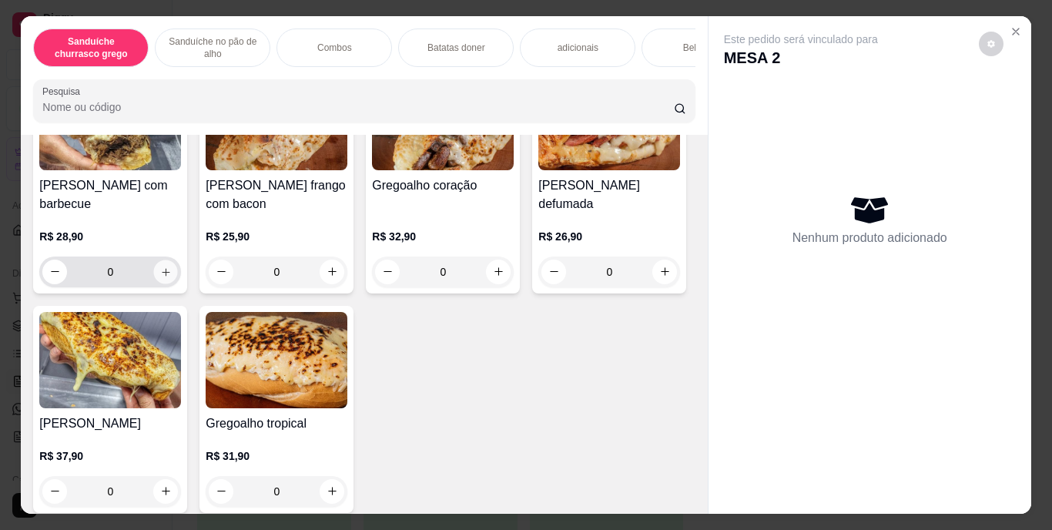
click at [159, 283] on button "increase-product-quantity" at bounding box center [166, 271] width 24 height 24
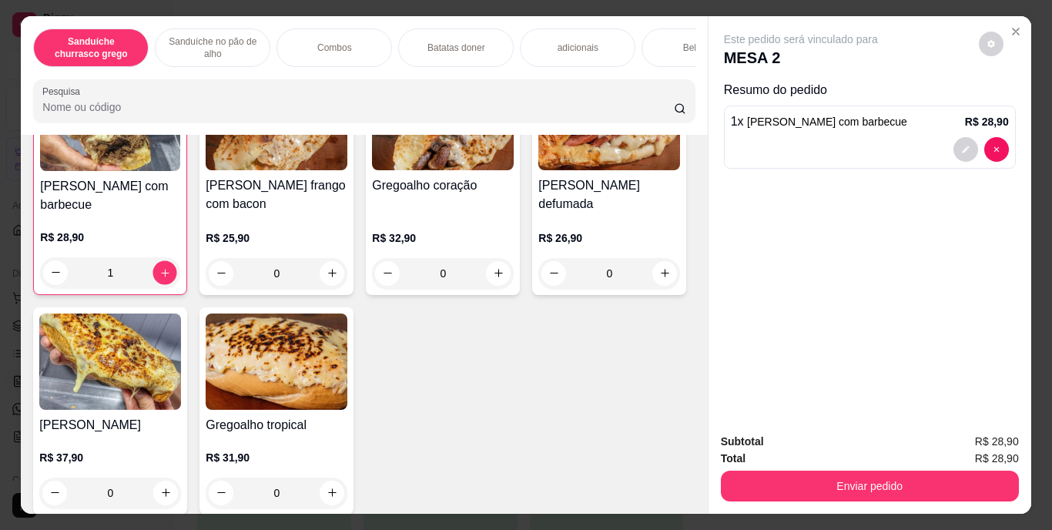
click at [159, 278] on icon "increase-product-quantity" at bounding box center [165, 272] width 12 height 12
type input "2"
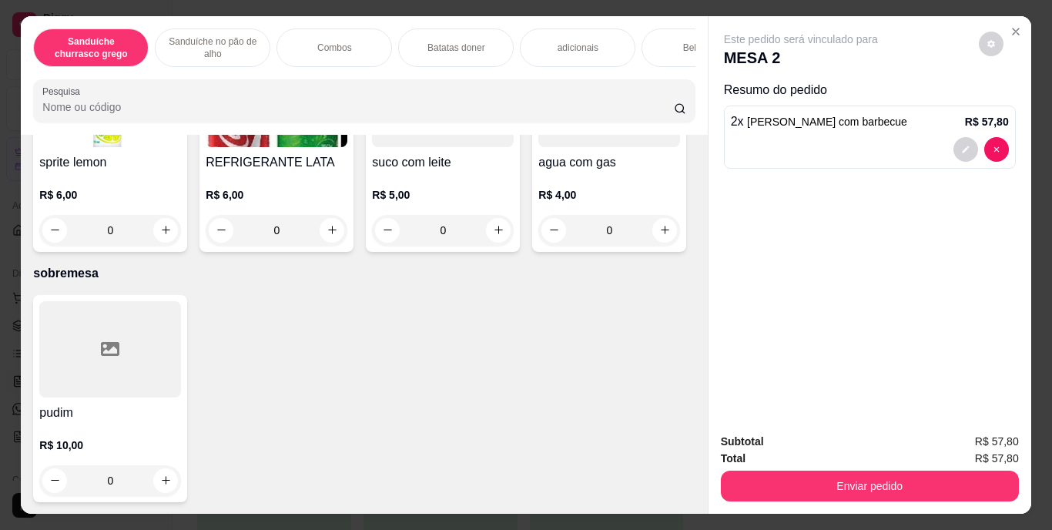
scroll to position [2787, 0]
click at [163, 16] on icon "increase-product-quantity" at bounding box center [166, 11] width 12 height 12
type input "1"
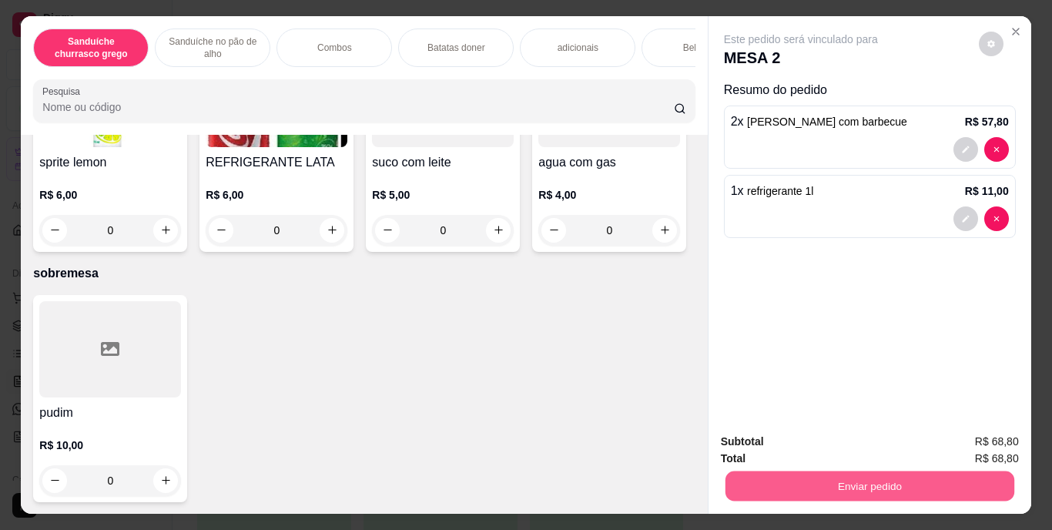
click at [845, 478] on button "Enviar pedido" at bounding box center [868, 486] width 289 height 30
click at [974, 433] on button "Enviar pedido" at bounding box center [978, 442] width 87 height 29
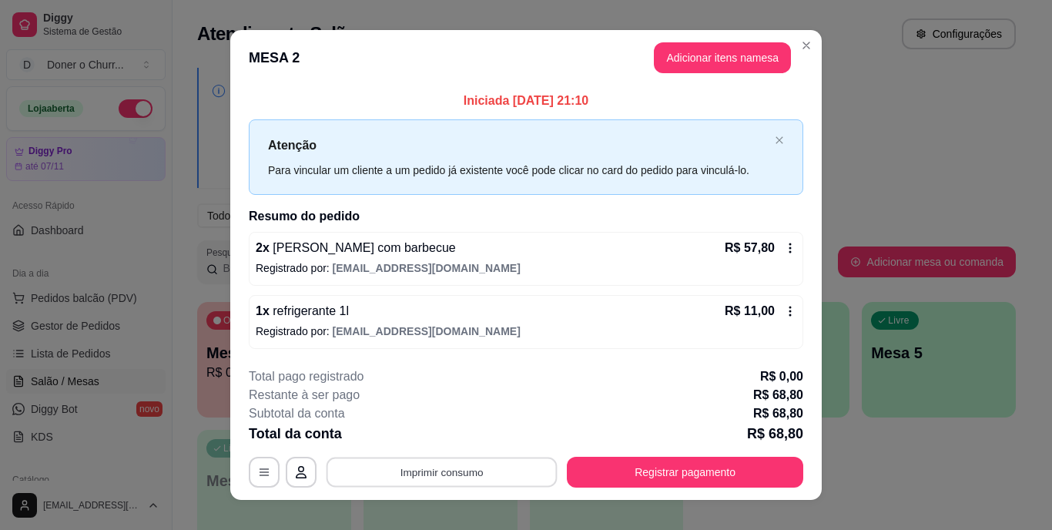
click at [431, 466] on button "Imprimir consumo" at bounding box center [441, 472] width 231 height 30
click at [437, 430] on button "IMPRESSORA" at bounding box center [440, 436] width 108 height 24
click at [440, 482] on button "Imprimir consumo" at bounding box center [442, 472] width 238 height 31
click at [432, 437] on button "IMPRESSORA" at bounding box center [440, 435] width 108 height 24
click at [544, 407] on div "Subtotal da conta R$ 68,80" at bounding box center [526, 413] width 554 height 18
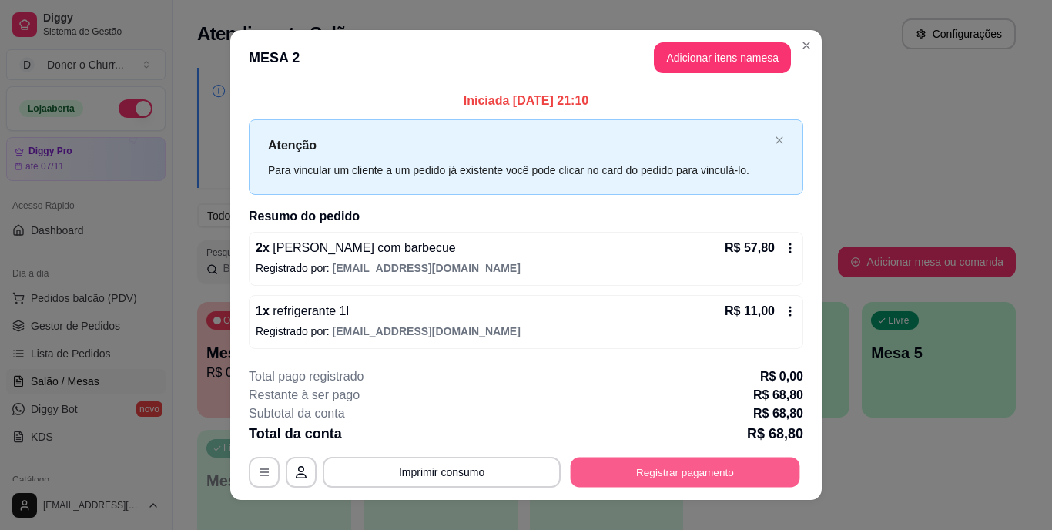
click at [621, 481] on button "Registrar pagamento" at bounding box center [684, 472] width 229 height 30
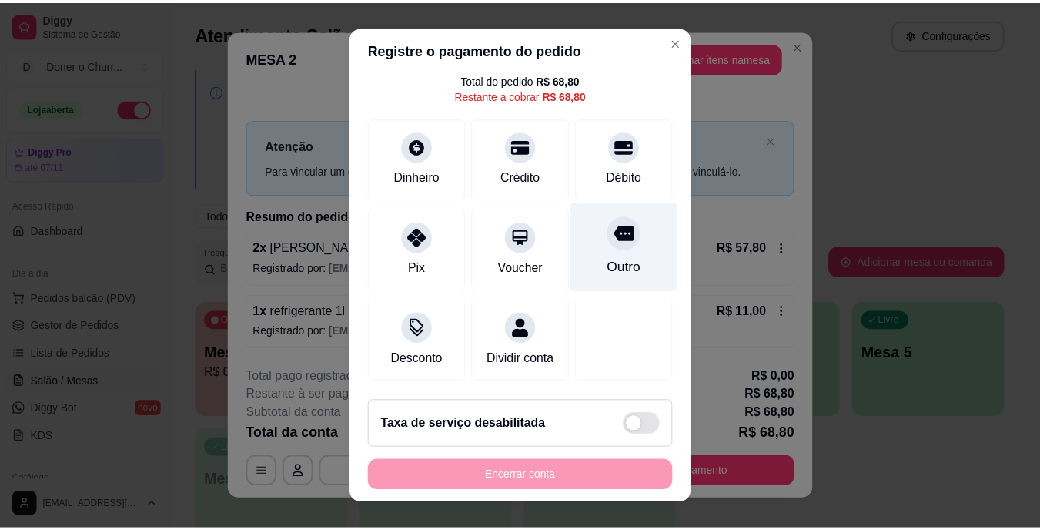
scroll to position [23, 0]
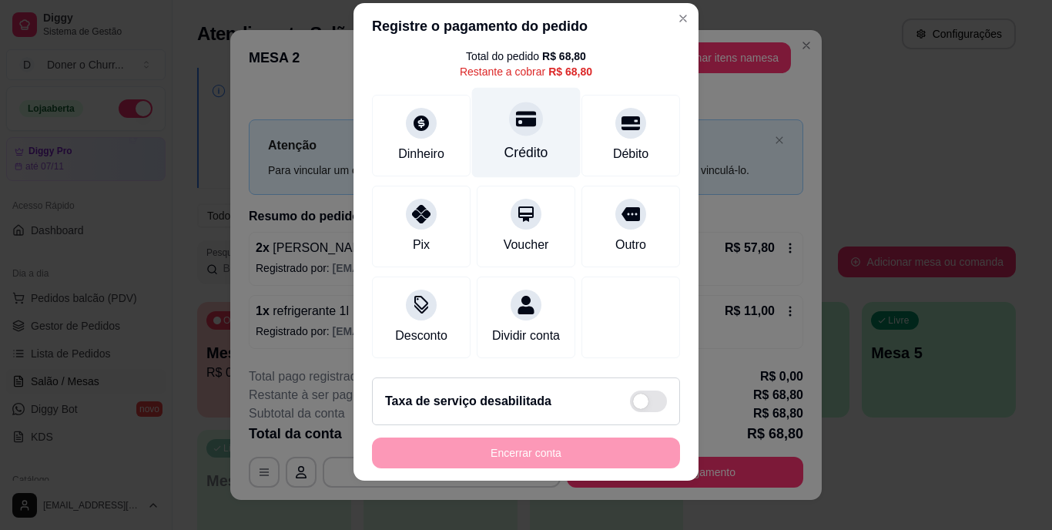
click at [520, 143] on div "Crédito" at bounding box center [526, 153] width 44 height 20
type input "R$ 0,00"
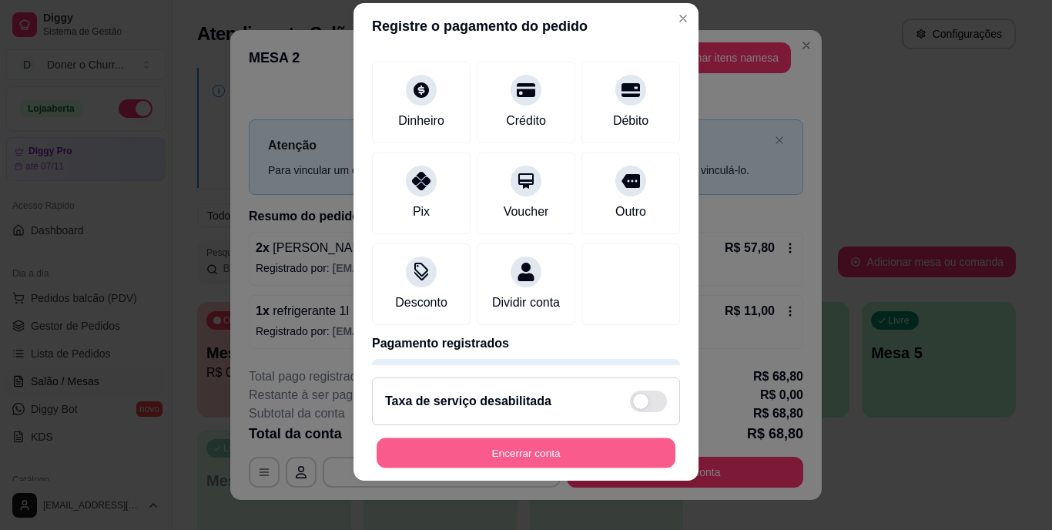
click at [499, 443] on button "Encerrar conta" at bounding box center [525, 452] width 299 height 30
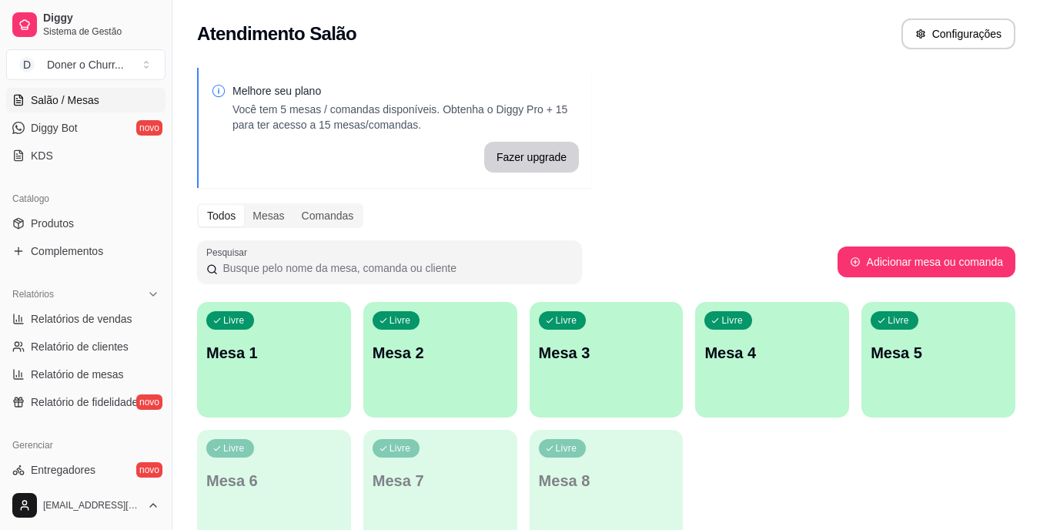
scroll to position [294, 0]
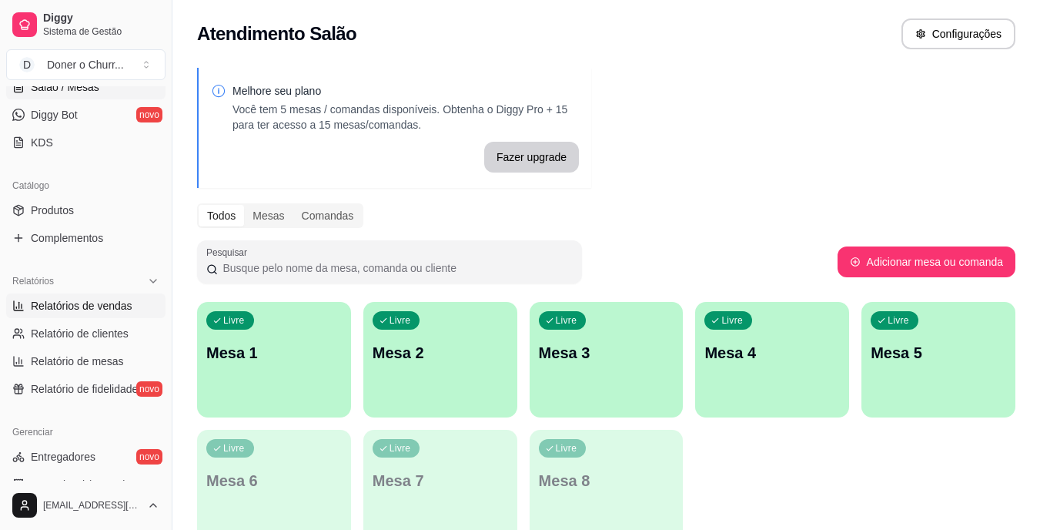
click at [90, 304] on span "Relatórios de vendas" at bounding box center [82, 305] width 102 height 15
select select "ALL"
select select "0"
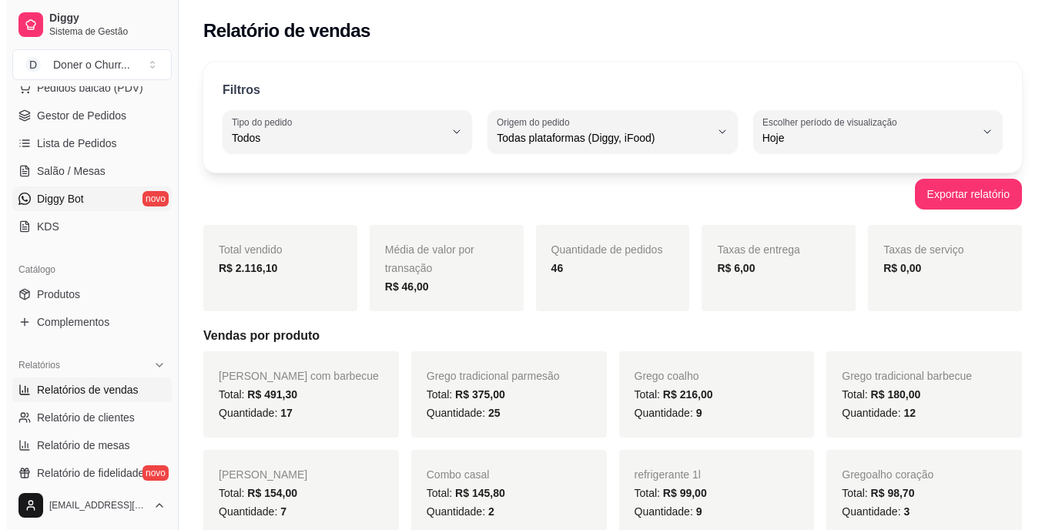
scroll to position [209, 0]
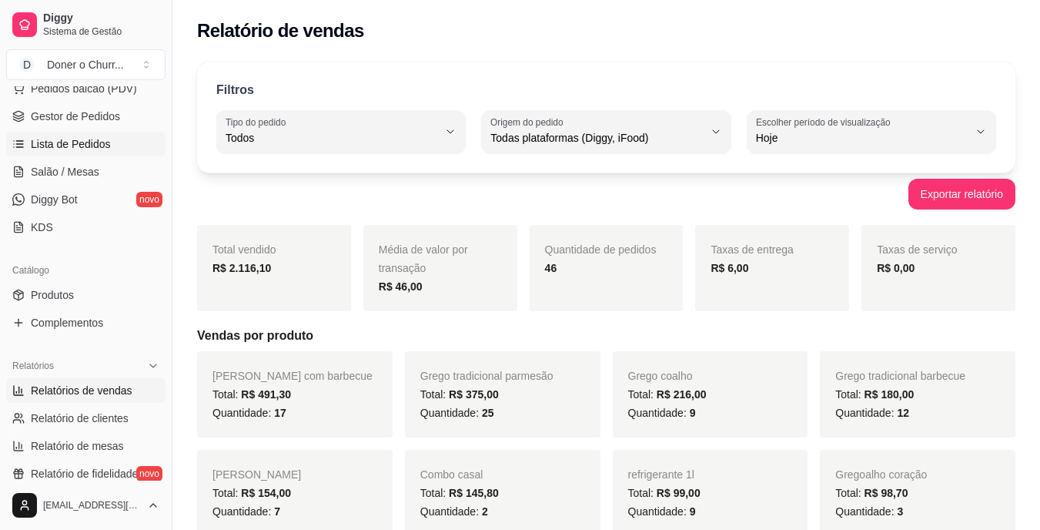
click at [83, 142] on span "Lista de Pedidos" at bounding box center [71, 143] width 80 height 15
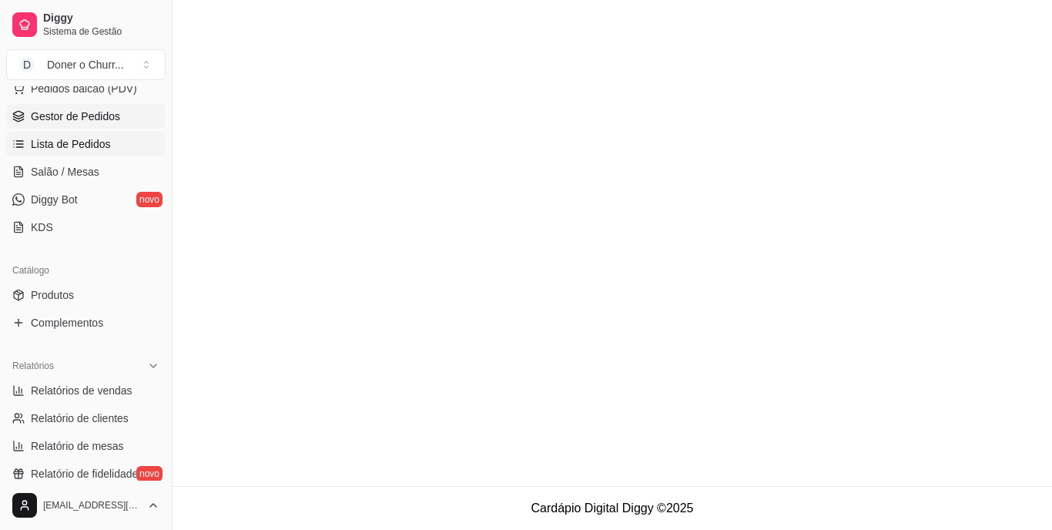
click at [80, 116] on span "Gestor de Pedidos" at bounding box center [75, 116] width 89 height 15
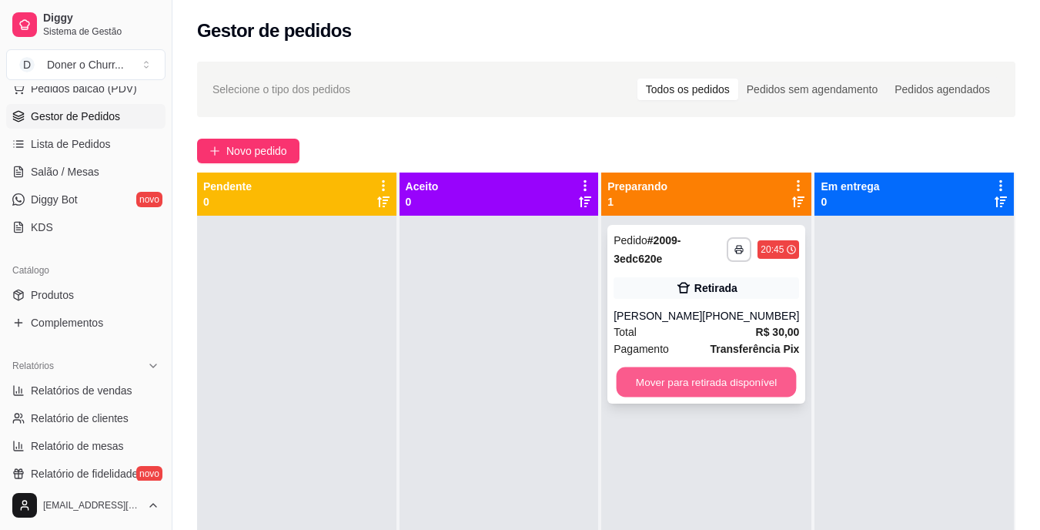
click at [698, 380] on button "Mover para retirada disponível" at bounding box center [707, 382] width 180 height 30
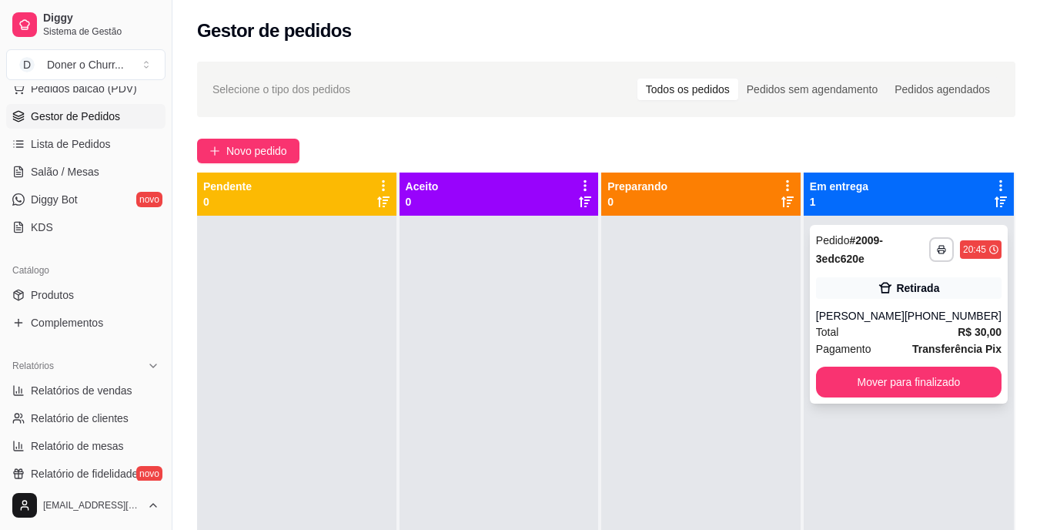
click at [932, 366] on div "**********" at bounding box center [909, 314] width 198 height 179
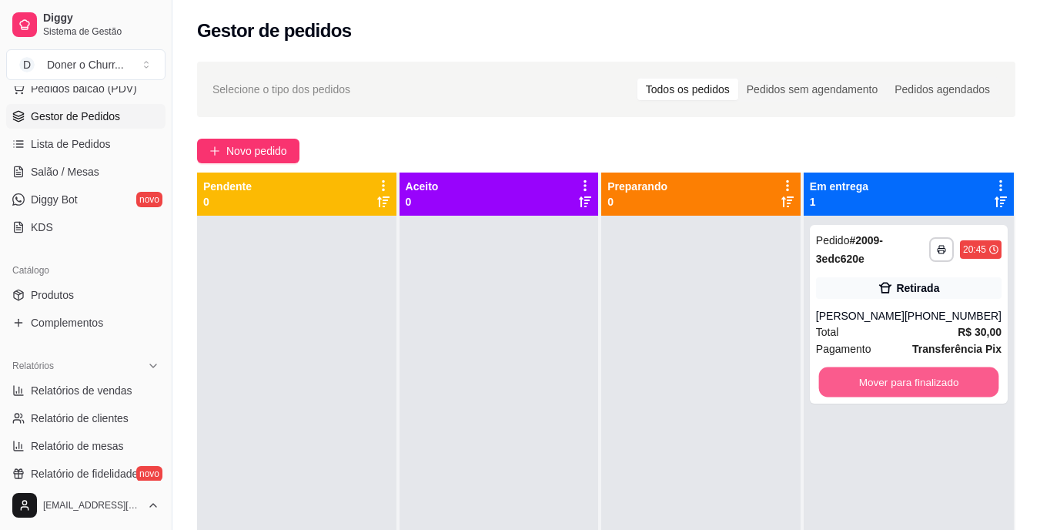
click at [928, 378] on button "Mover para finalizado" at bounding box center [908, 382] width 180 height 30
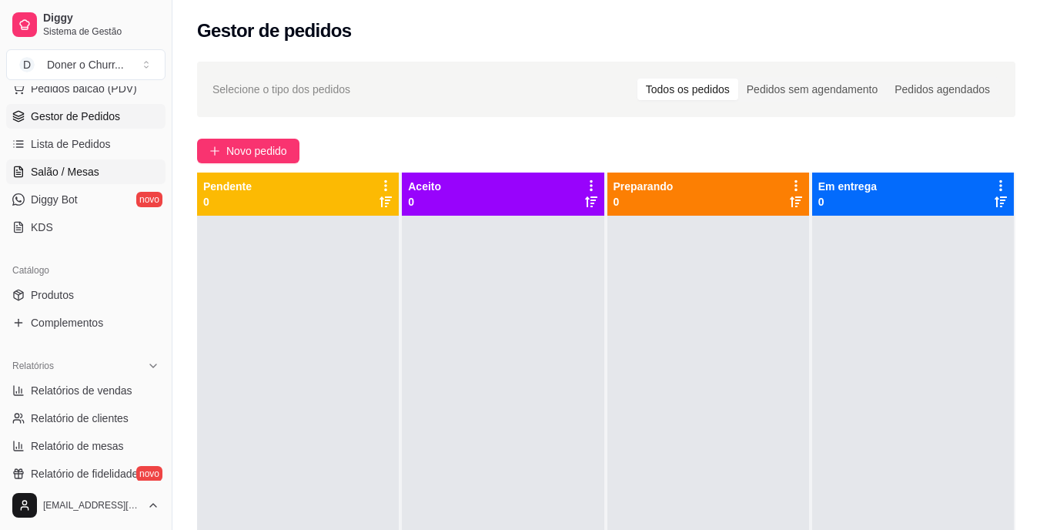
click at [77, 162] on link "Salão / Mesas" at bounding box center [85, 171] width 159 height 25
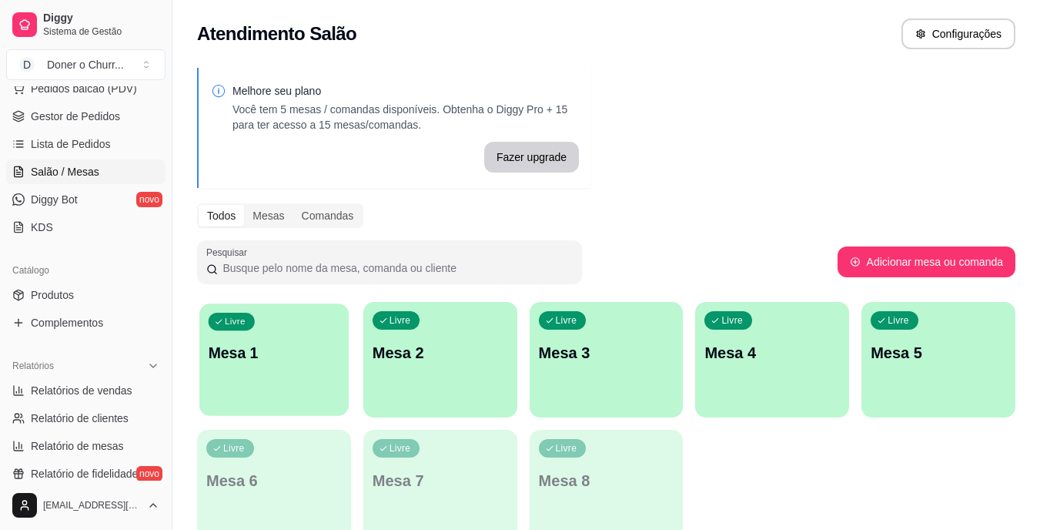
click at [268, 363] on p "Mesa 1" at bounding box center [275, 353] width 132 height 21
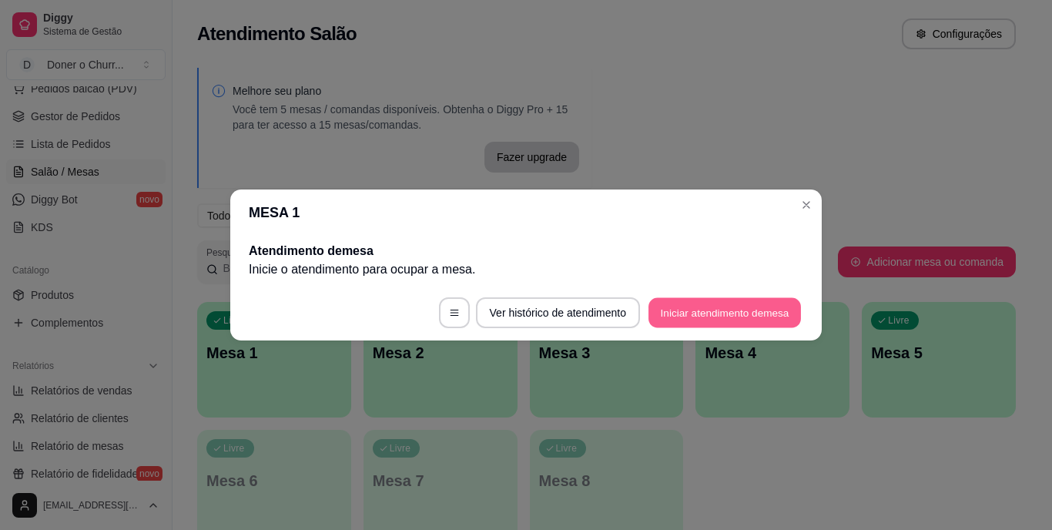
click at [722, 312] on button "Iniciar atendimento de mesa" at bounding box center [724, 313] width 152 height 30
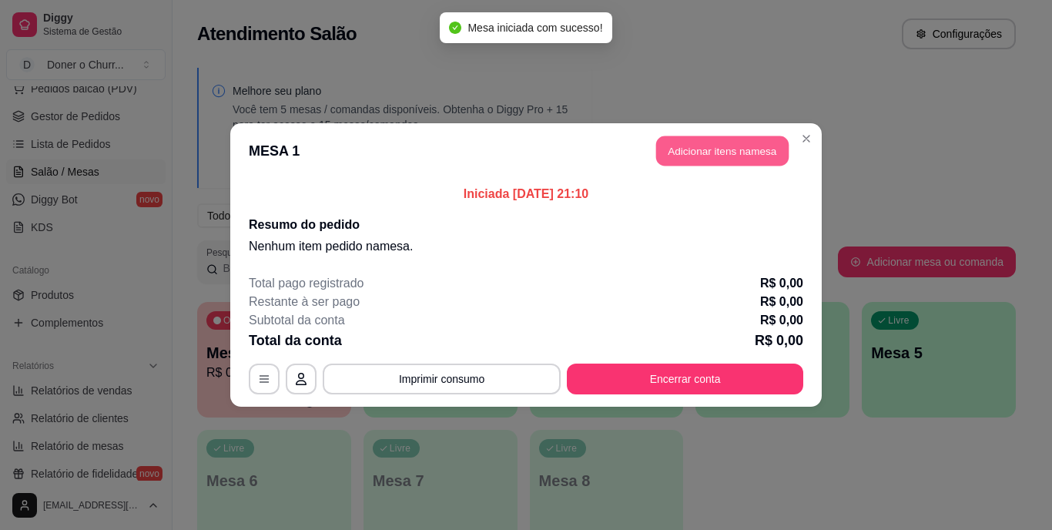
click at [709, 144] on button "Adicionar itens na mesa" at bounding box center [722, 151] width 132 height 30
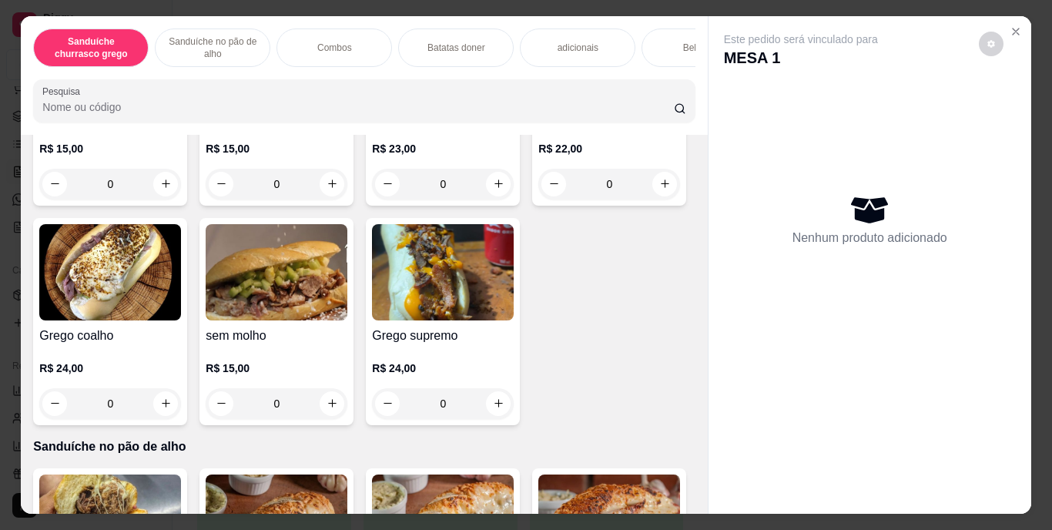
scroll to position [494, 0]
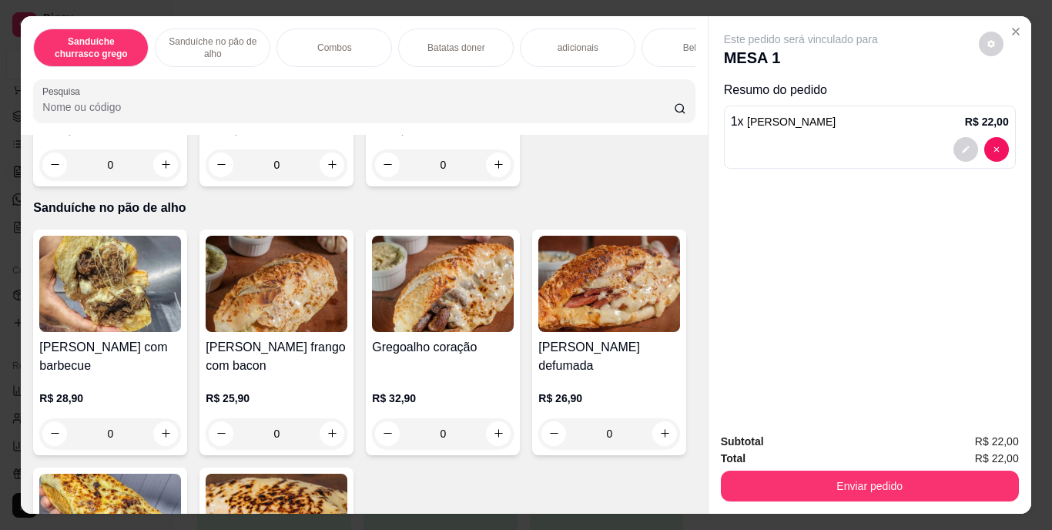
scroll to position [494, 0]
type input "3"
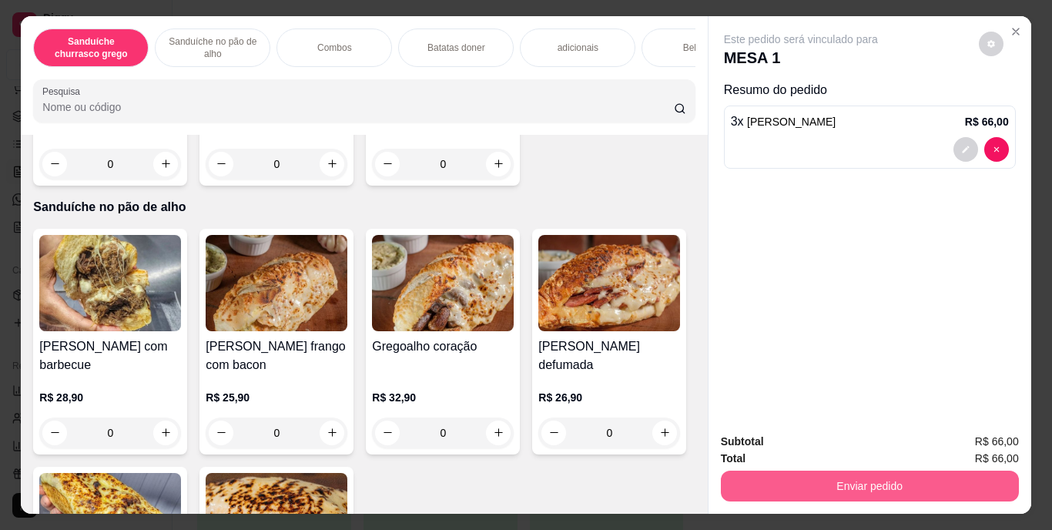
click at [894, 470] on button "Enviar pedido" at bounding box center [870, 485] width 298 height 31
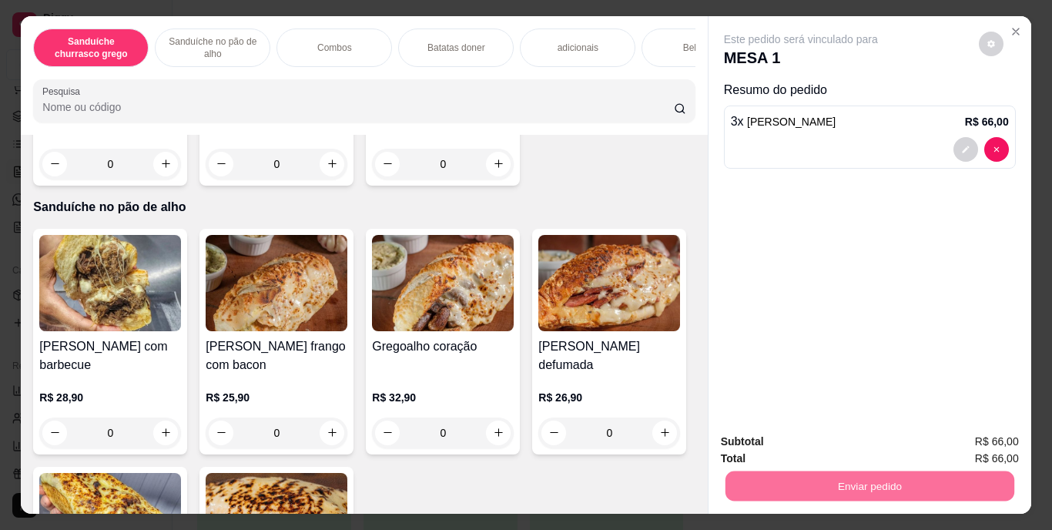
click at [975, 451] on button "Enviar pedido" at bounding box center [978, 442] width 85 height 28
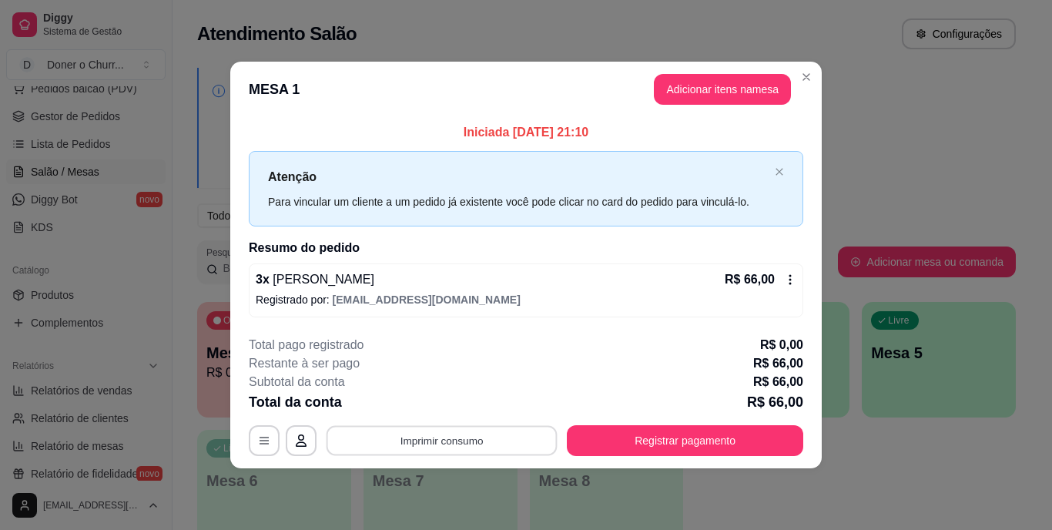
click at [424, 432] on button "Imprimir consumo" at bounding box center [441, 440] width 231 height 30
click at [415, 399] on button "IMPRESSORA" at bounding box center [447, 405] width 108 height 24
click at [436, 433] on button "Imprimir consumo" at bounding box center [441, 440] width 231 height 30
click at [429, 410] on button "IMPRESSORA" at bounding box center [447, 405] width 108 height 24
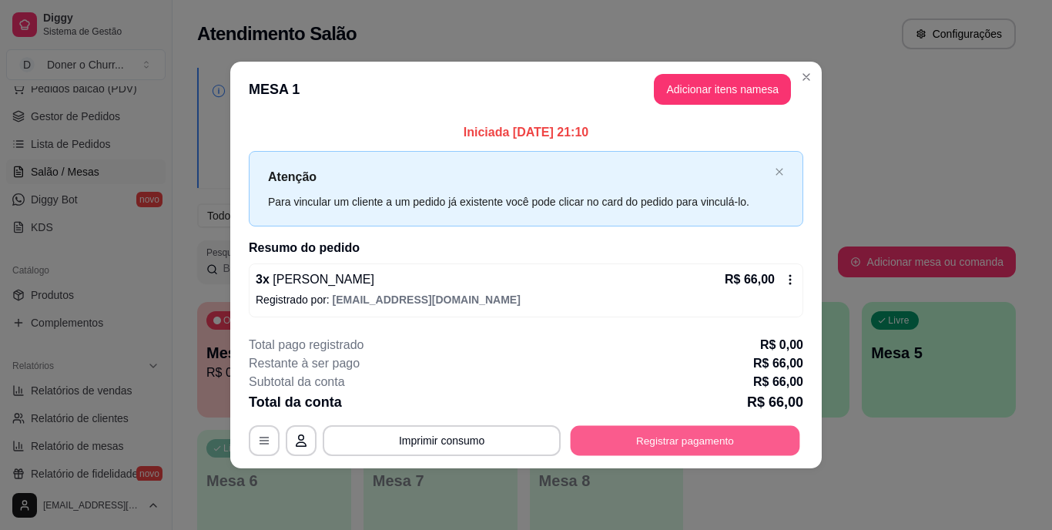
click at [704, 448] on button "Registrar pagamento" at bounding box center [684, 440] width 229 height 30
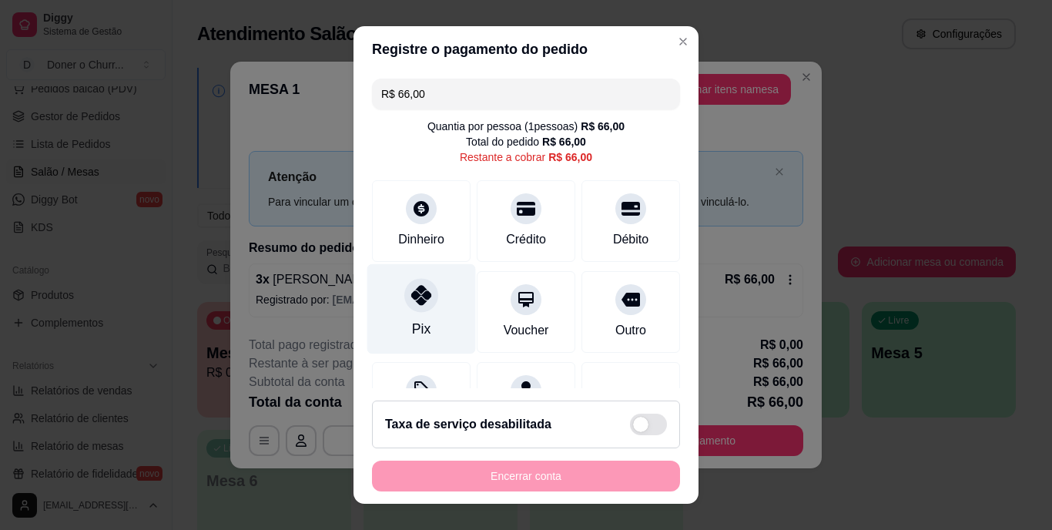
click at [410, 316] on div "Pix" at bounding box center [421, 309] width 109 height 90
type input "R$ 0,00"
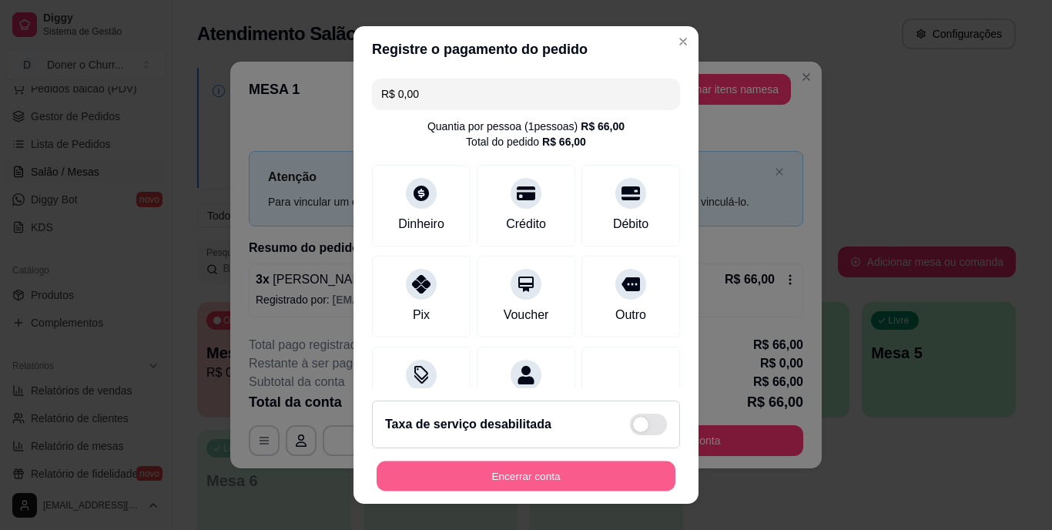
click at [454, 473] on button "Encerrar conta" at bounding box center [525, 475] width 299 height 30
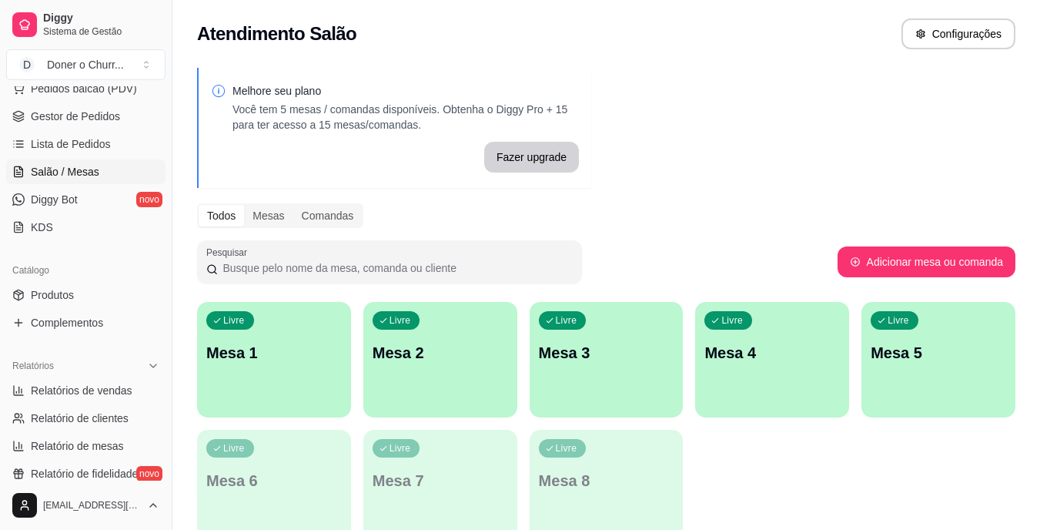
click at [256, 391] on div "Livre Mesa 1" at bounding box center [274, 350] width 154 height 97
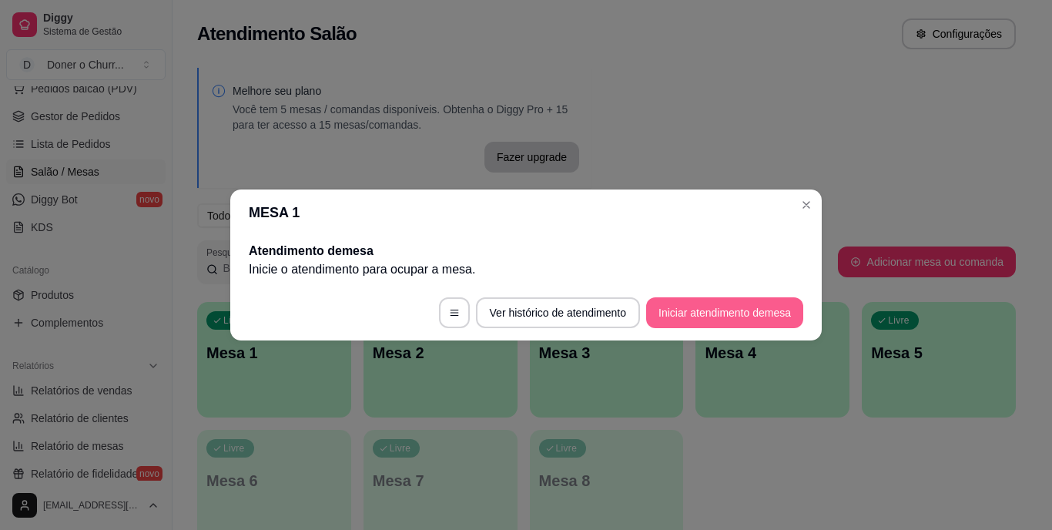
drag, startPoint x: 698, startPoint y: 296, endPoint x: 707, endPoint y: 323, distance: 29.2
click at [707, 323] on footer "Ver histórico de atendimento Iniciar atendimento de mesa" at bounding box center [525, 312] width 591 height 55
click at [707, 323] on button "Iniciar atendimento de mesa" at bounding box center [724, 313] width 152 height 30
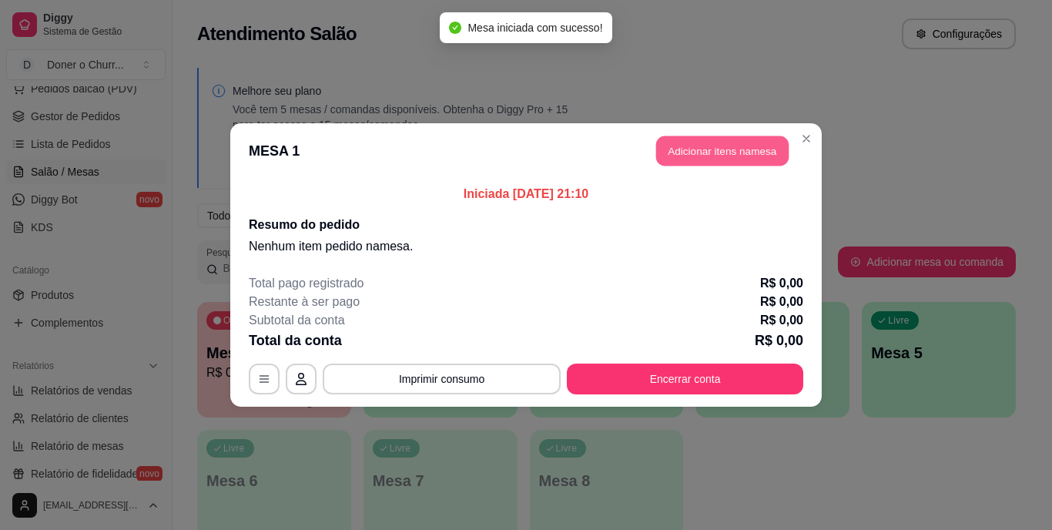
click at [680, 161] on button "Adicionar itens na mesa" at bounding box center [722, 151] width 132 height 30
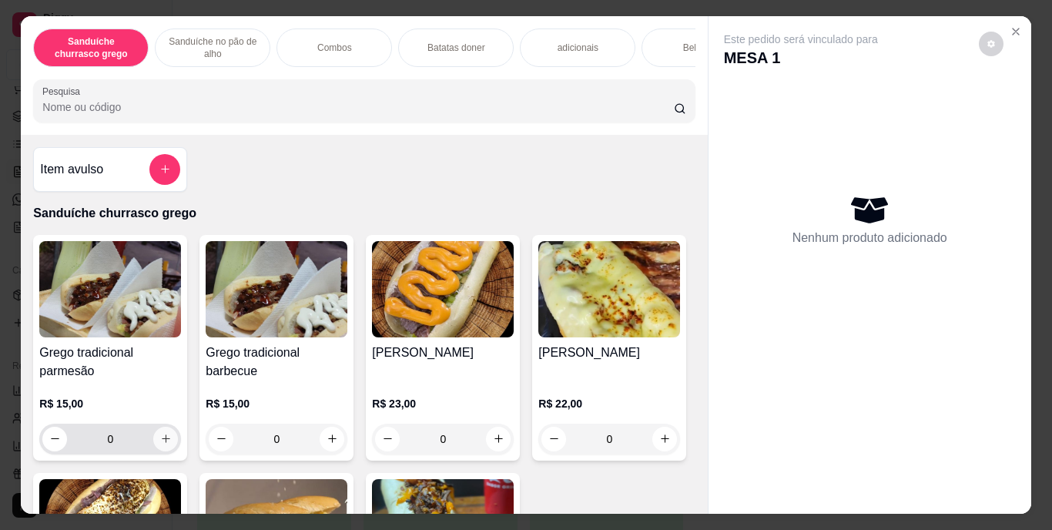
click at [160, 440] on icon "increase-product-quantity" at bounding box center [166, 439] width 12 height 12
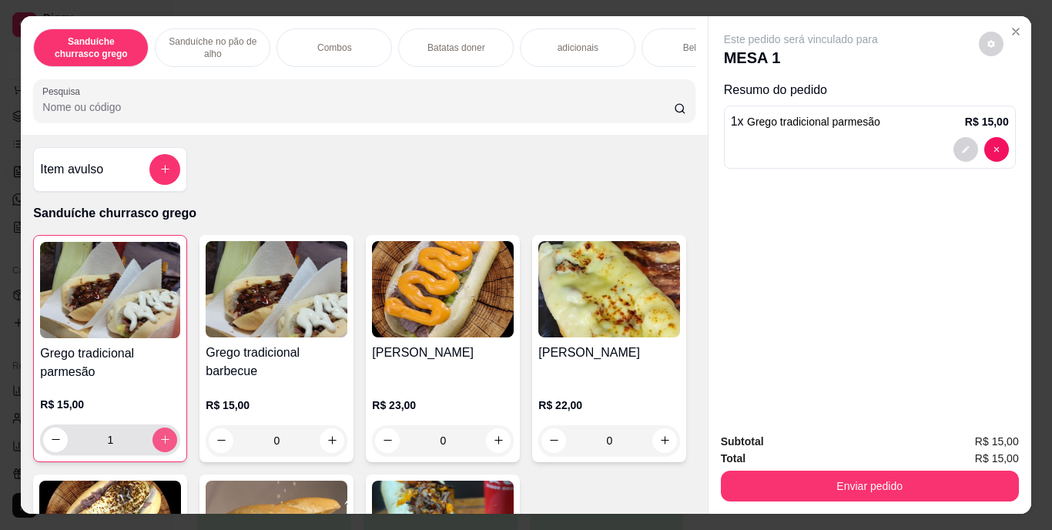
type input "1"
click at [664, 35] on div "Bebidas" at bounding box center [698, 47] width 115 height 38
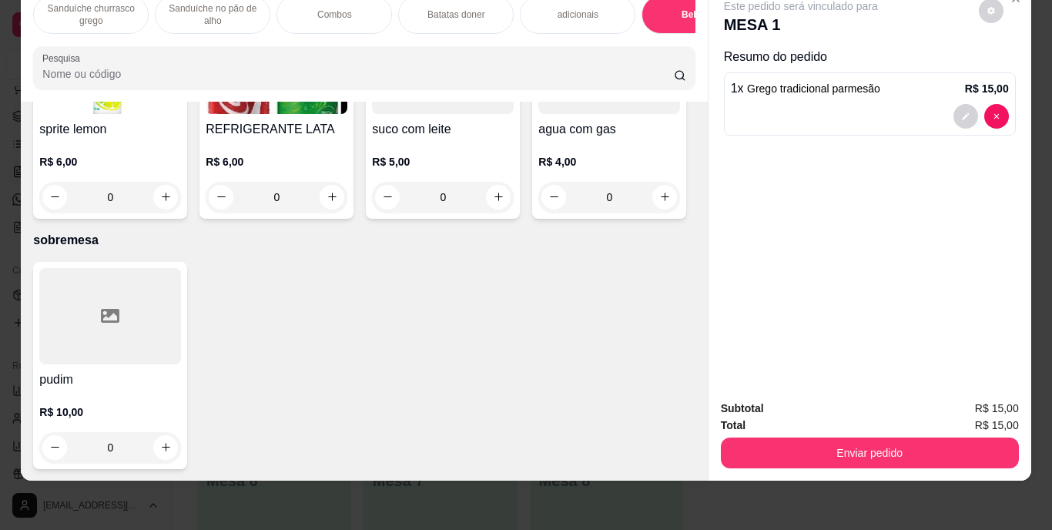
scroll to position [2822, 0]
click at [338, 202] on icon "increase-product-quantity" at bounding box center [332, 197] width 12 height 12
type input "1"
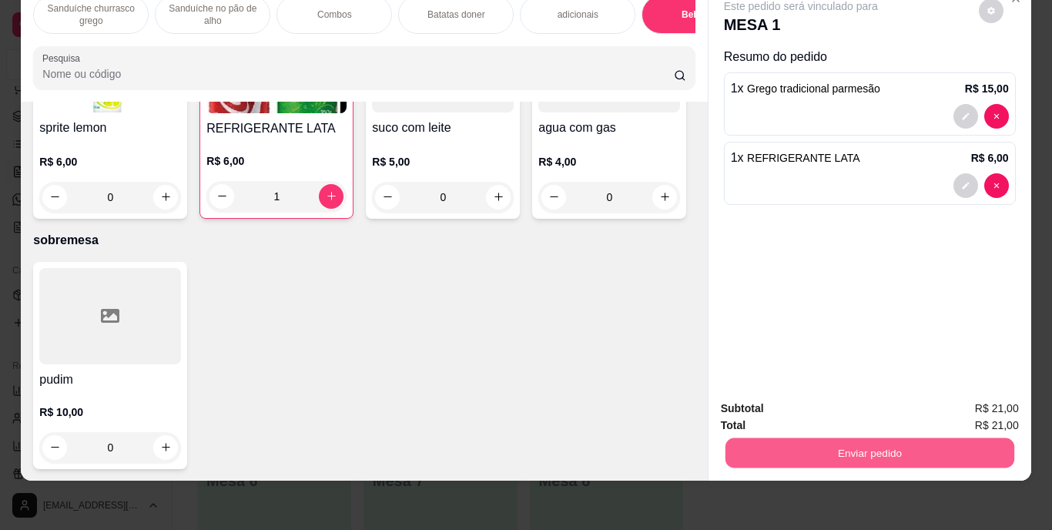
click at [907, 446] on button "Enviar pedido" at bounding box center [868, 453] width 289 height 30
click at [978, 398] on button "Enviar pedido" at bounding box center [978, 403] width 85 height 28
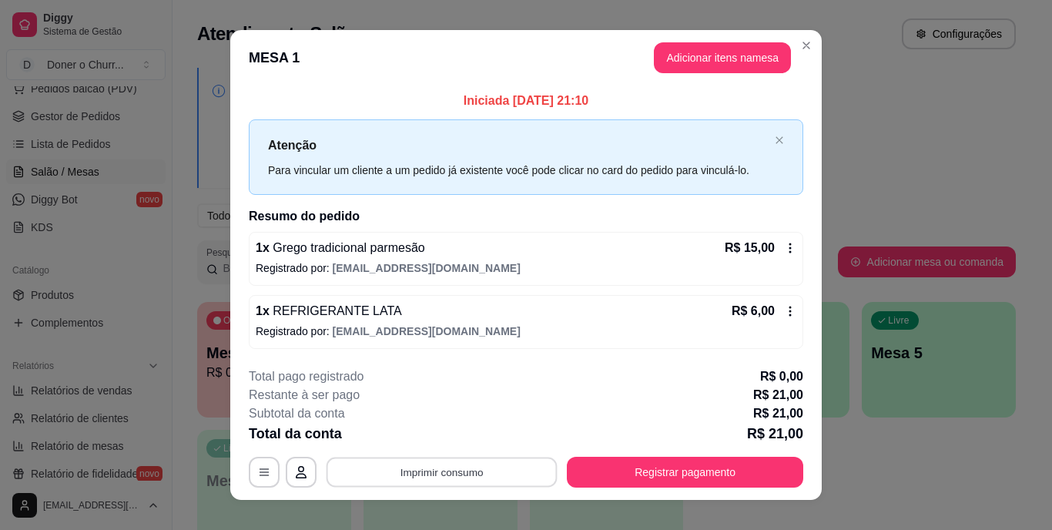
click at [483, 466] on button "Imprimir consumo" at bounding box center [441, 472] width 231 height 30
click at [425, 430] on button "IMPRESSORA" at bounding box center [440, 436] width 108 height 24
click at [436, 457] on button "Imprimir consumo" at bounding box center [441, 472] width 231 height 30
click at [437, 430] on button "IMPRESSORA" at bounding box center [440, 436] width 108 height 24
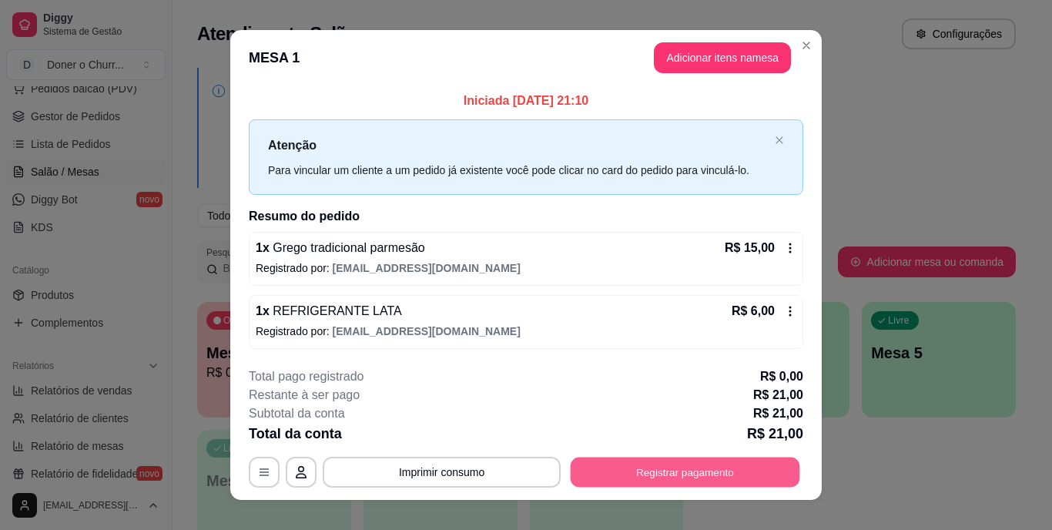
click at [634, 467] on button "Registrar pagamento" at bounding box center [684, 472] width 229 height 30
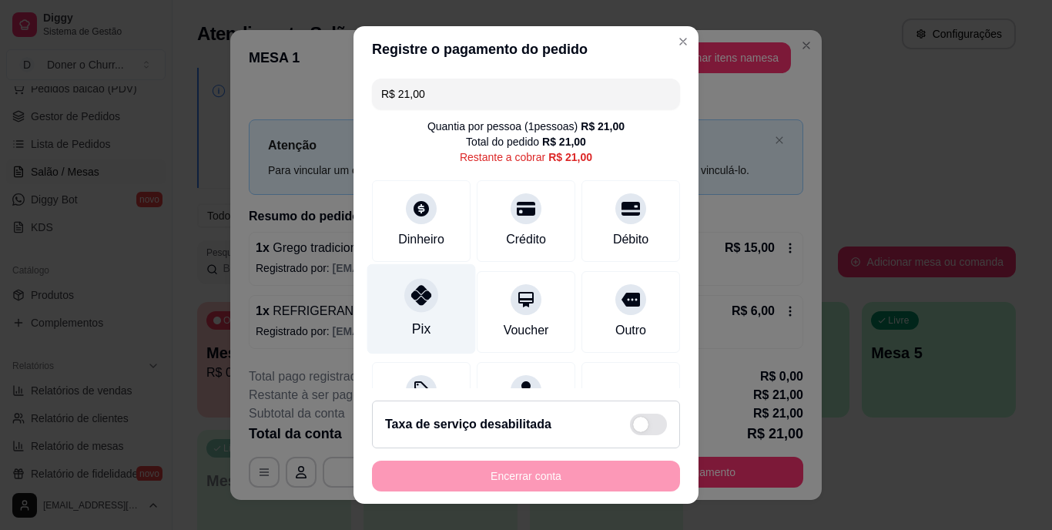
click at [420, 296] on icon at bounding box center [421, 296] width 20 height 20
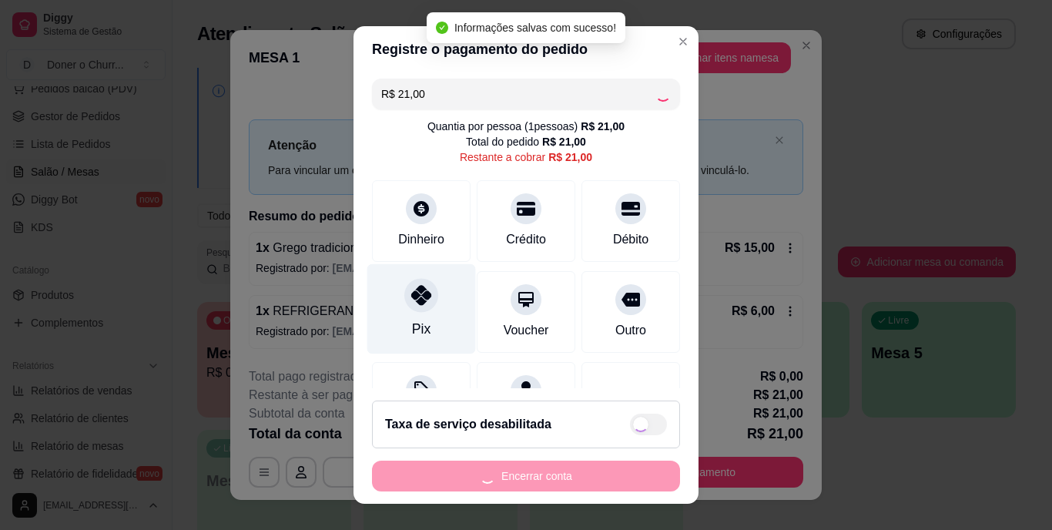
type input "R$ 0,00"
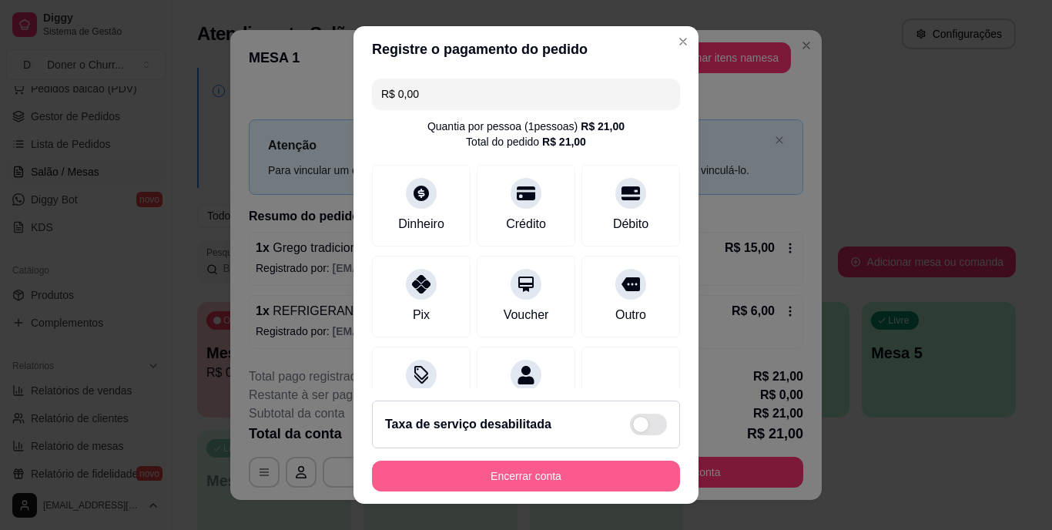
click at [486, 481] on button "Encerrar conta" at bounding box center [526, 475] width 308 height 31
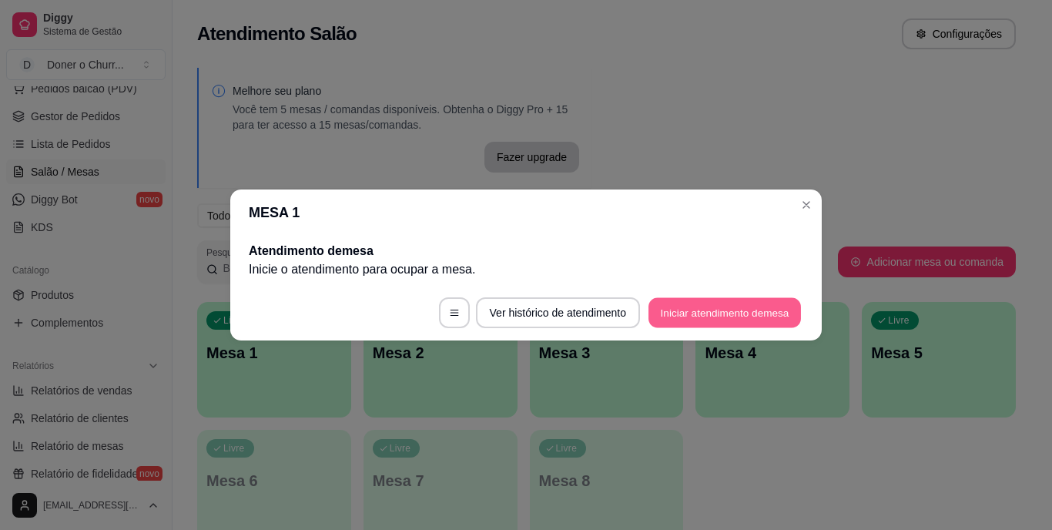
click at [719, 315] on button "Iniciar atendimento de mesa" at bounding box center [724, 313] width 152 height 30
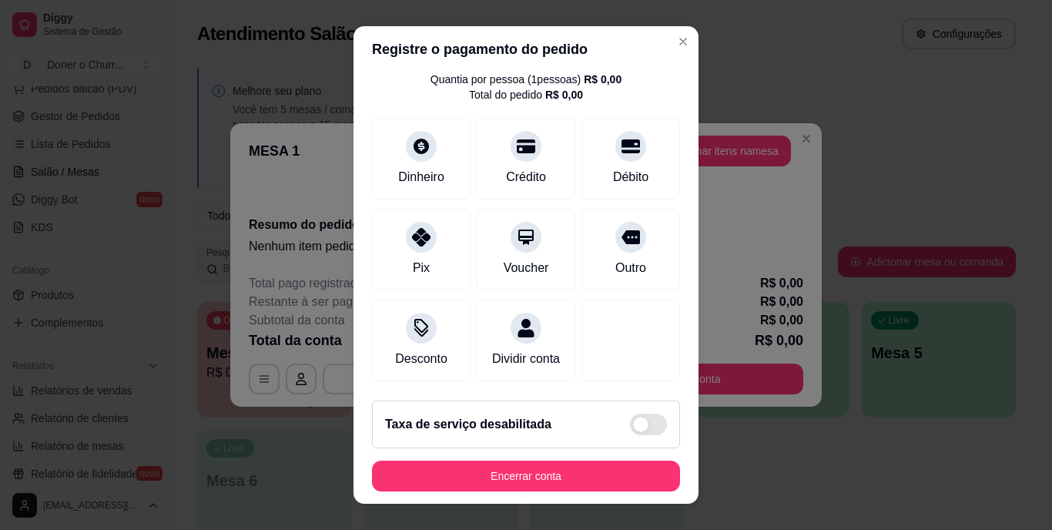
scroll to position [65, 0]
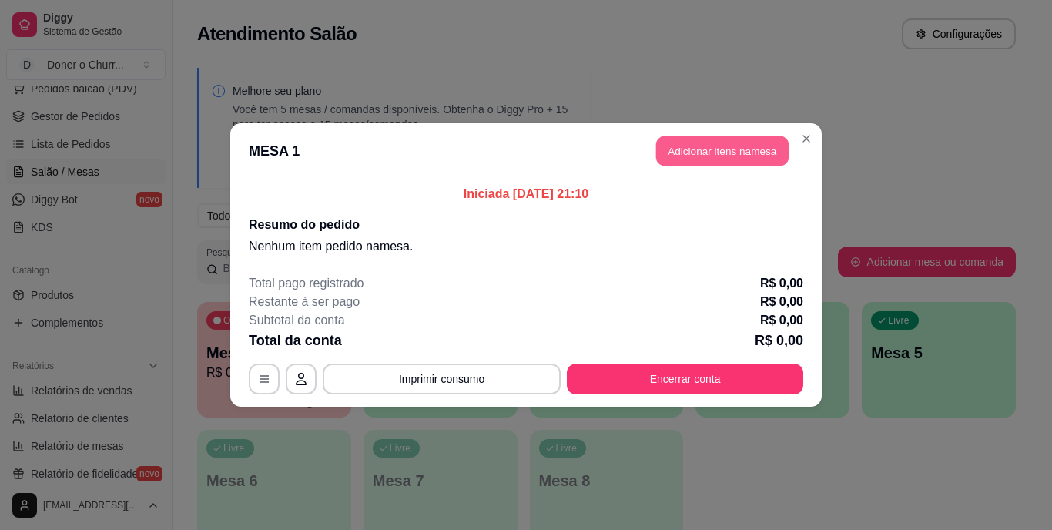
click at [718, 143] on button "Adicionar itens na mesa" at bounding box center [722, 151] width 132 height 30
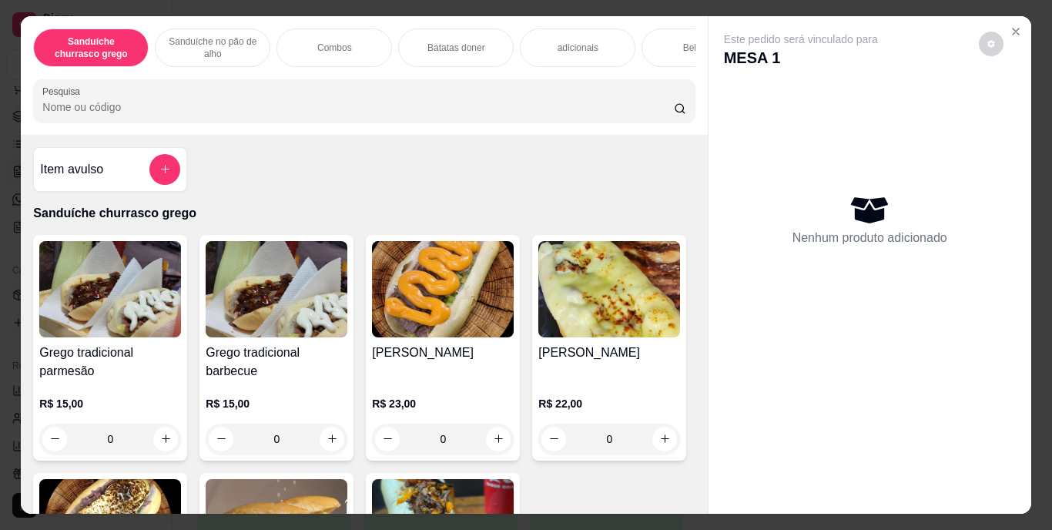
click at [686, 177] on div "Item avulso Sanduíche churrasco grego Grego tradicional parmesão R$ 15,00 0 Gre…" at bounding box center [364, 325] width 686 height 380
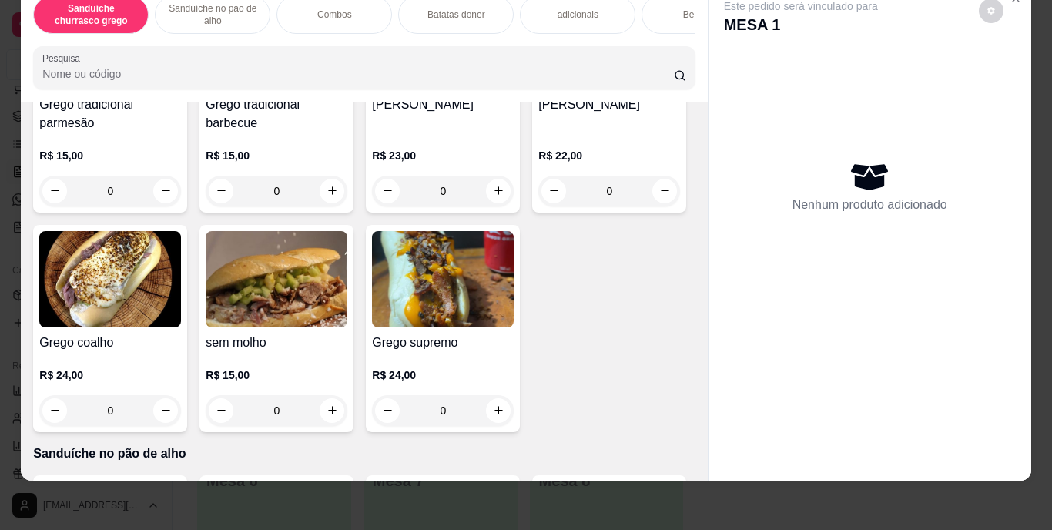
scroll to position [216, 0]
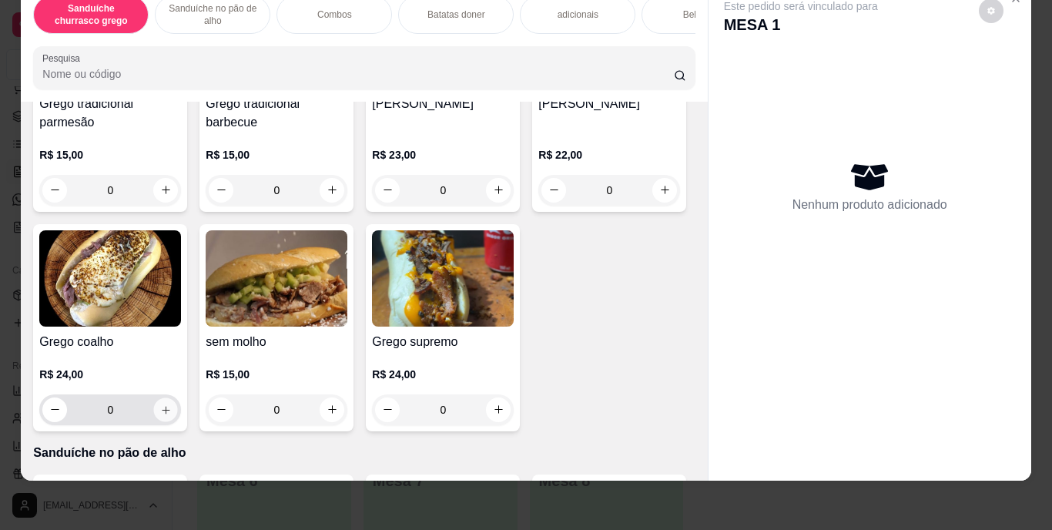
click at [172, 407] on icon "increase-product-quantity" at bounding box center [166, 409] width 12 height 12
type input "1"
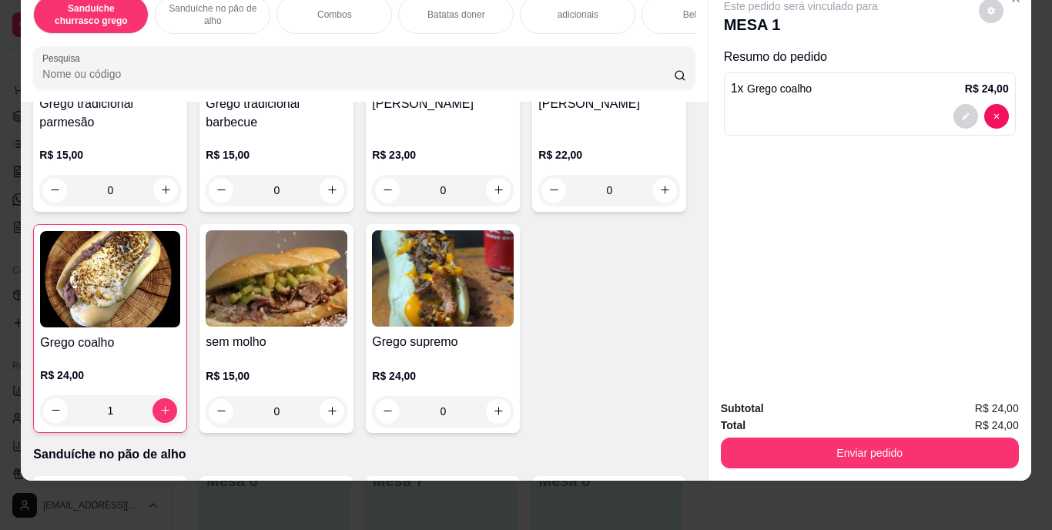
click at [647, 9] on div "Bebidas" at bounding box center [698, 14] width 115 height 38
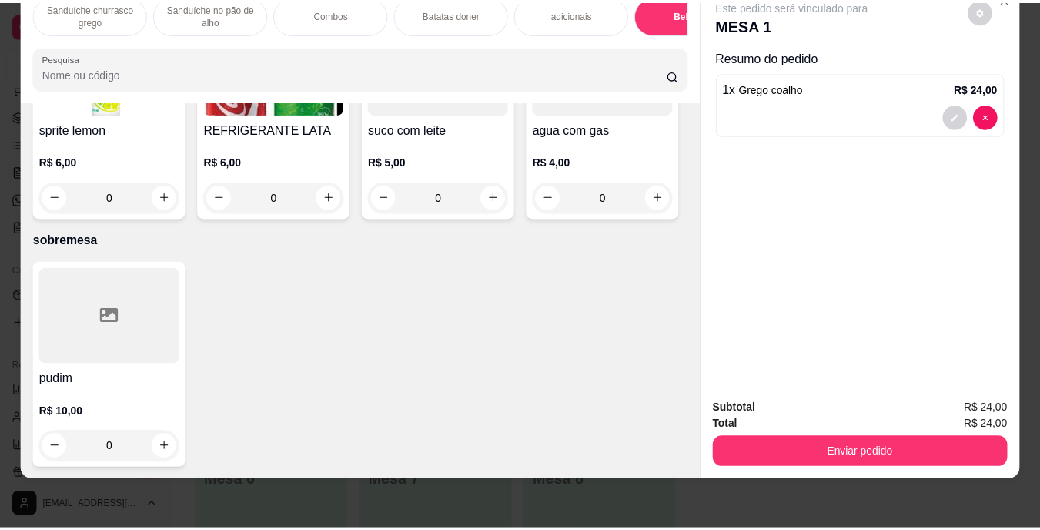
scroll to position [2817, 0]
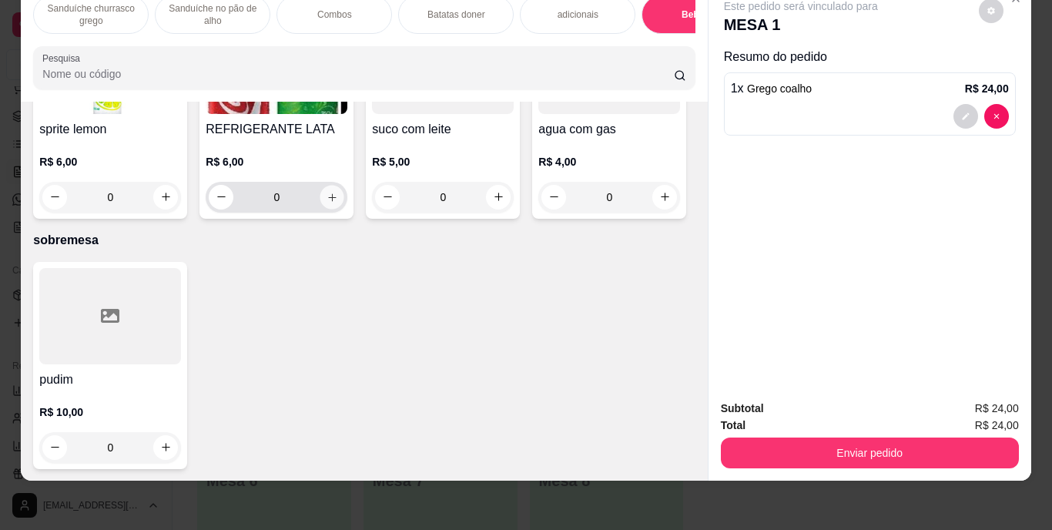
click at [338, 202] on icon "increase-product-quantity" at bounding box center [332, 197] width 12 height 12
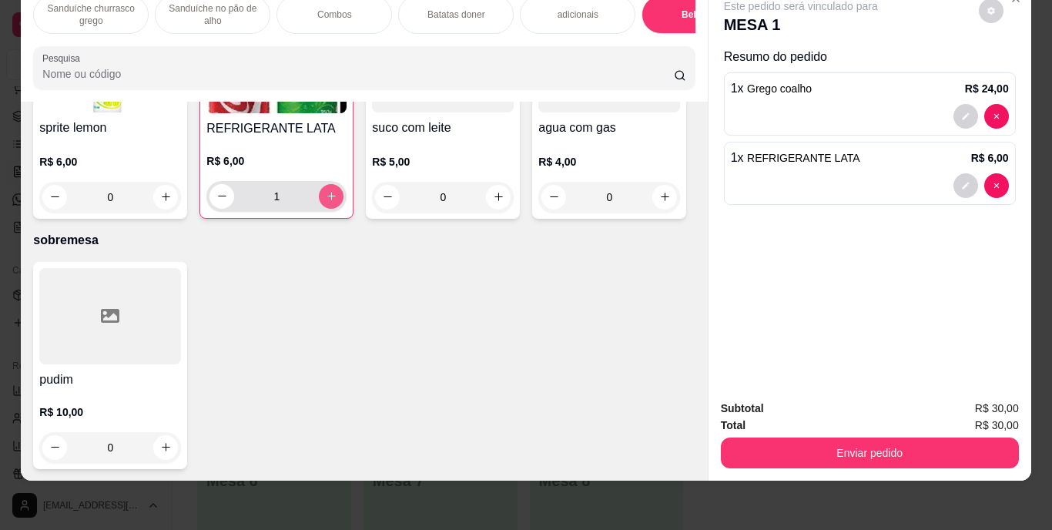
type input "1"
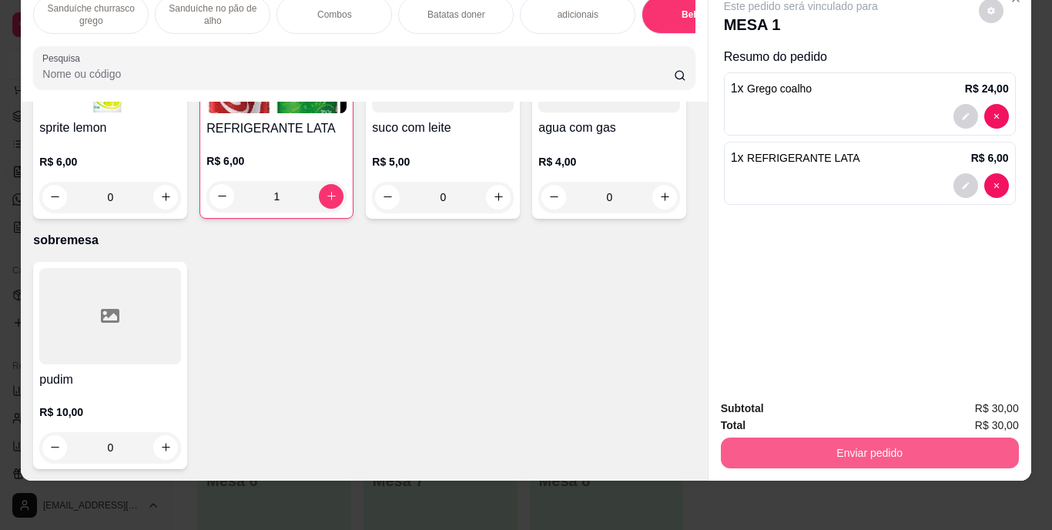
click at [855, 437] on button "Enviar pedido" at bounding box center [870, 452] width 298 height 31
click at [874, 440] on button "Enviar pedido" at bounding box center [868, 453] width 289 height 30
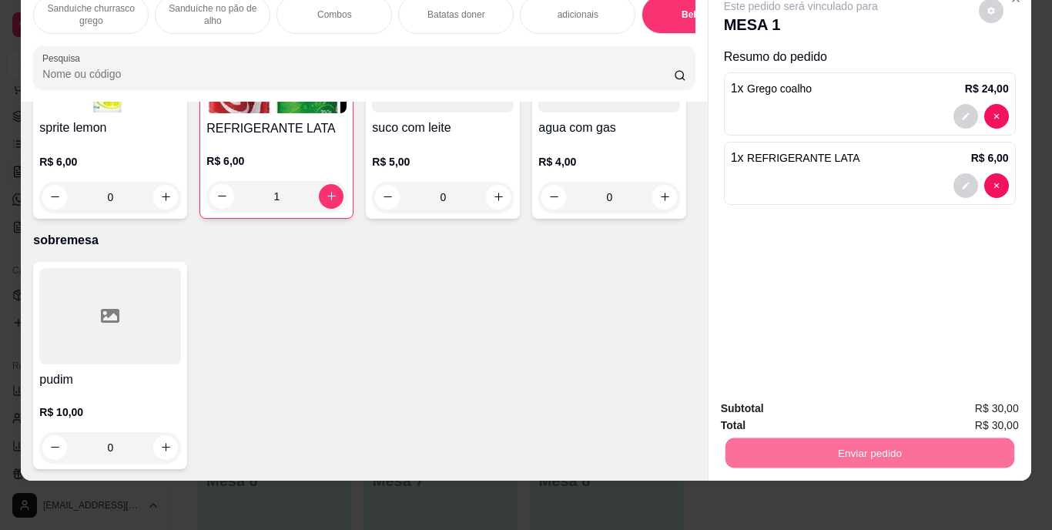
click at [959, 400] on button "Enviar pedido" at bounding box center [978, 403] width 85 height 28
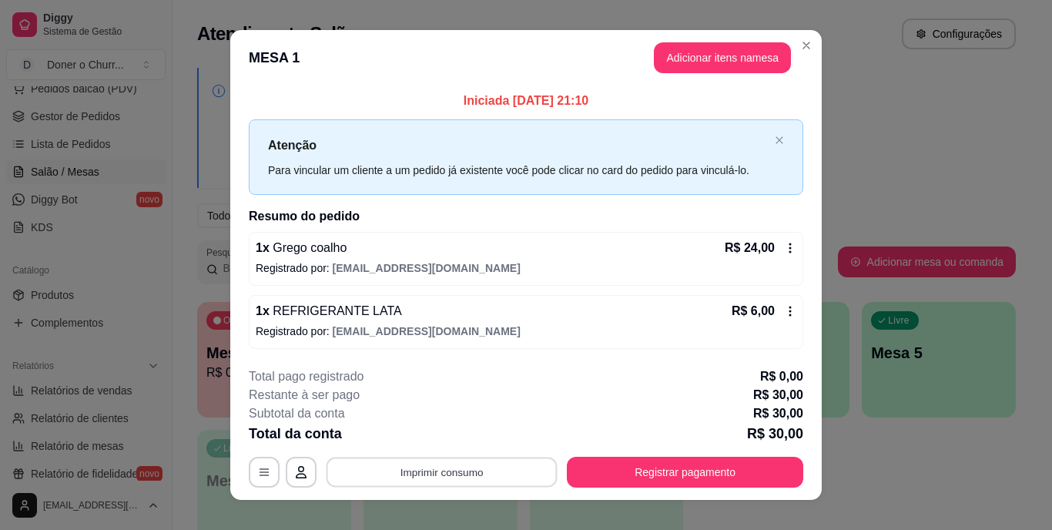
click at [494, 471] on button "Imprimir consumo" at bounding box center [441, 472] width 231 height 30
click at [432, 437] on button "IMPRESSORA" at bounding box center [441, 436] width 112 height 25
click at [480, 470] on button "Imprimir consumo" at bounding box center [441, 472] width 231 height 30
click at [443, 430] on button "IMPRESSORA" at bounding box center [440, 436] width 108 height 24
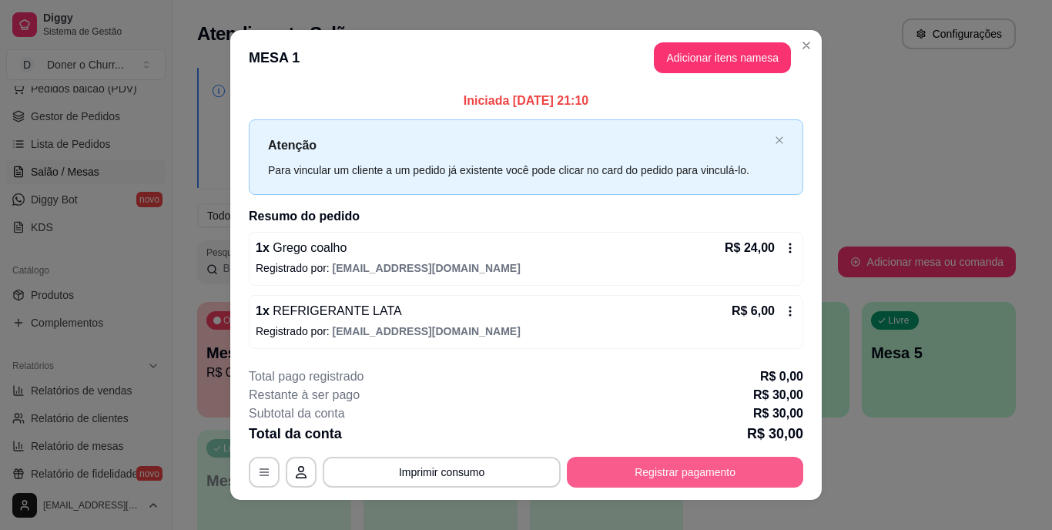
click at [669, 475] on button "Registrar pagamento" at bounding box center [685, 472] width 236 height 31
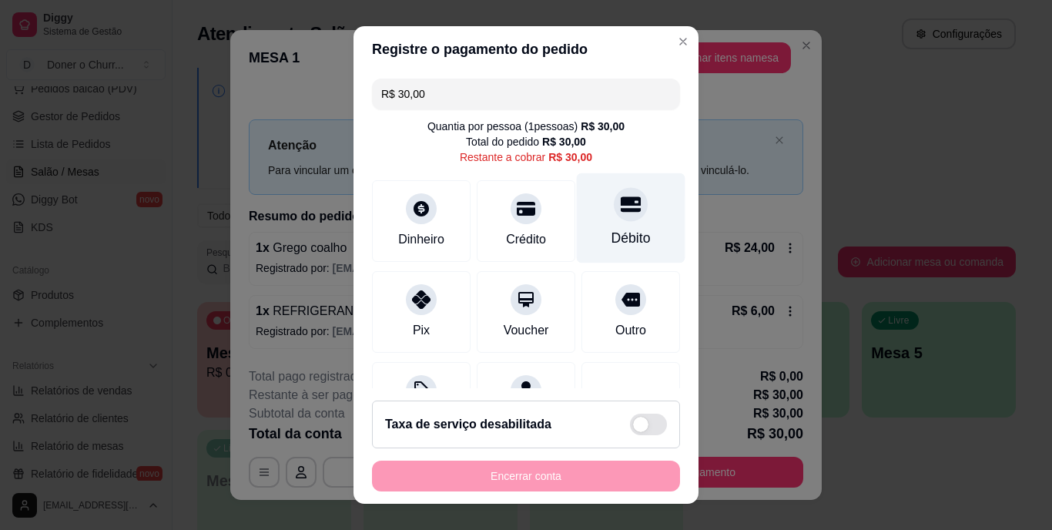
click at [601, 224] on div "Débito" at bounding box center [631, 218] width 109 height 90
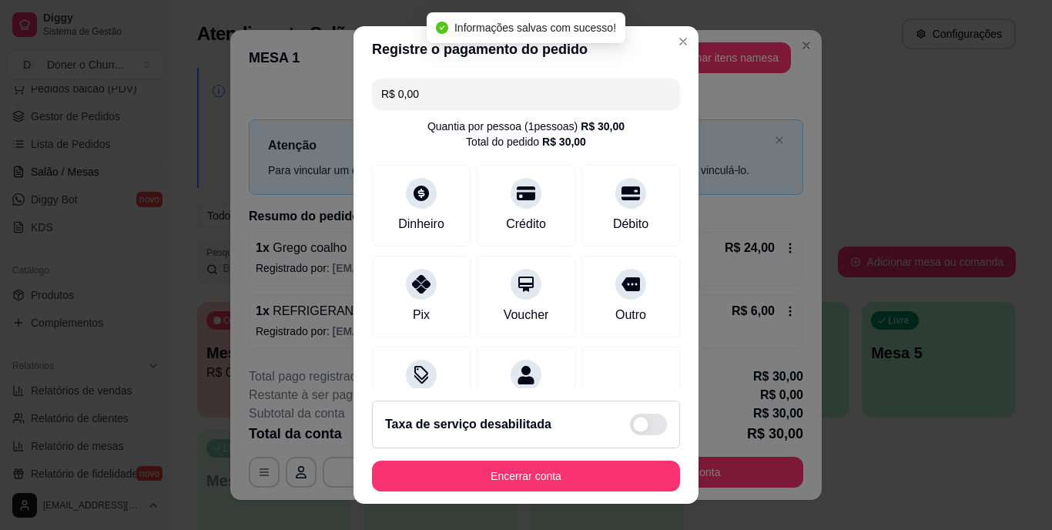
type input "R$ 0,00"
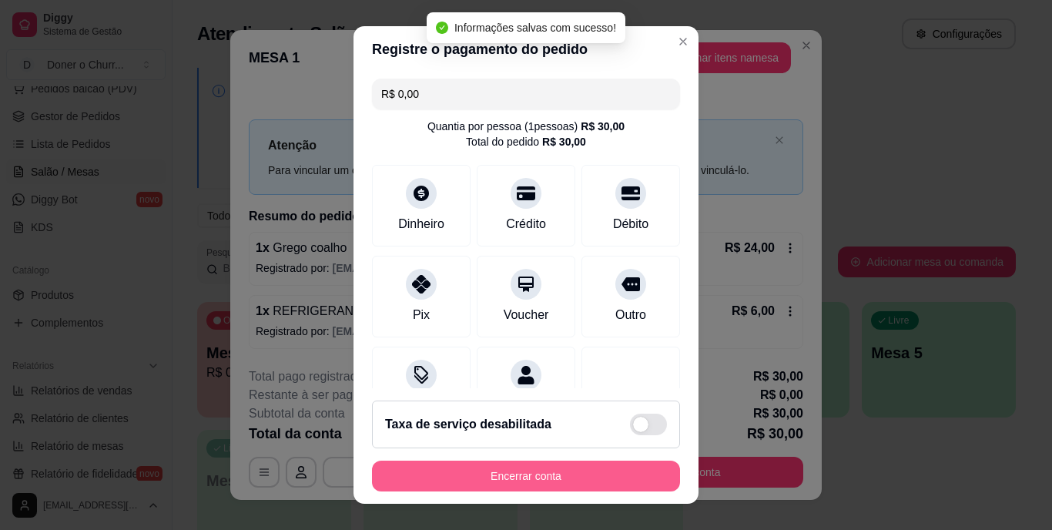
click at [575, 470] on button "Encerrar conta" at bounding box center [526, 475] width 308 height 31
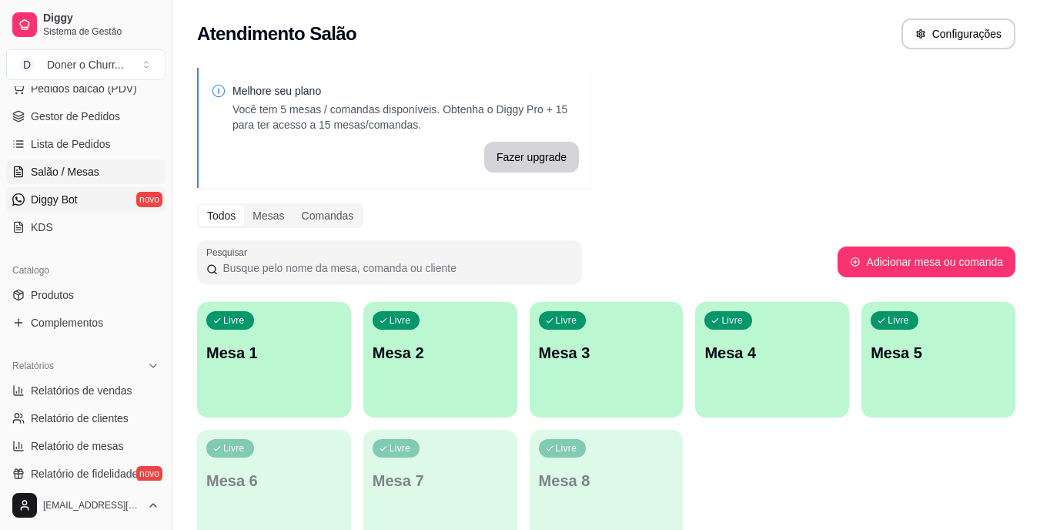
click at [119, 200] on link "Diggy Bot novo" at bounding box center [85, 199] width 159 height 25
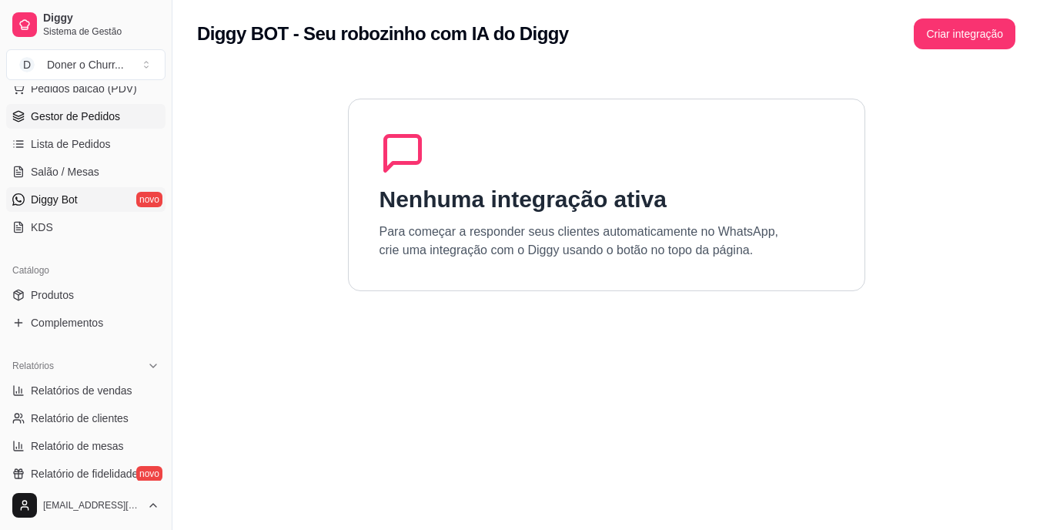
click at [65, 118] on span "Gestor de Pedidos" at bounding box center [75, 116] width 89 height 15
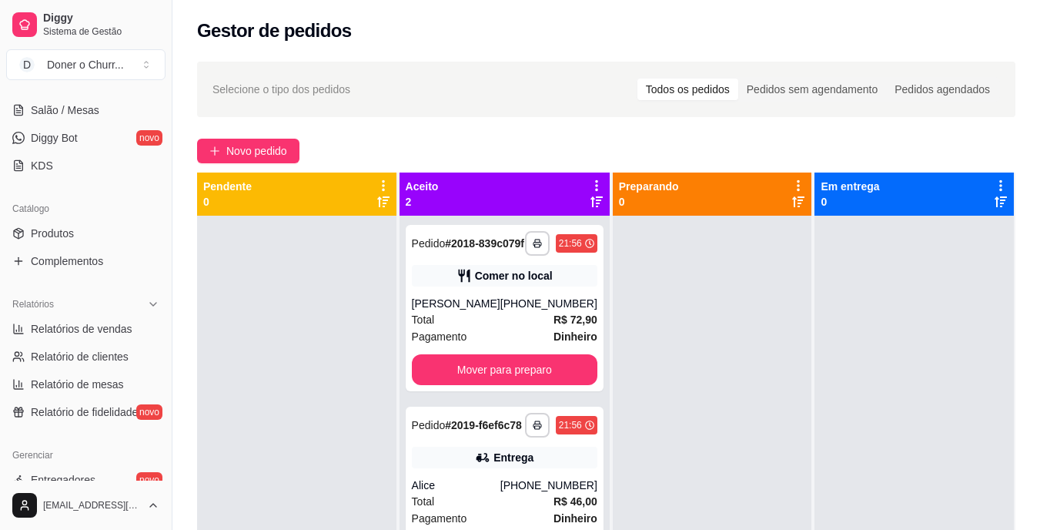
scroll to position [302, 0]
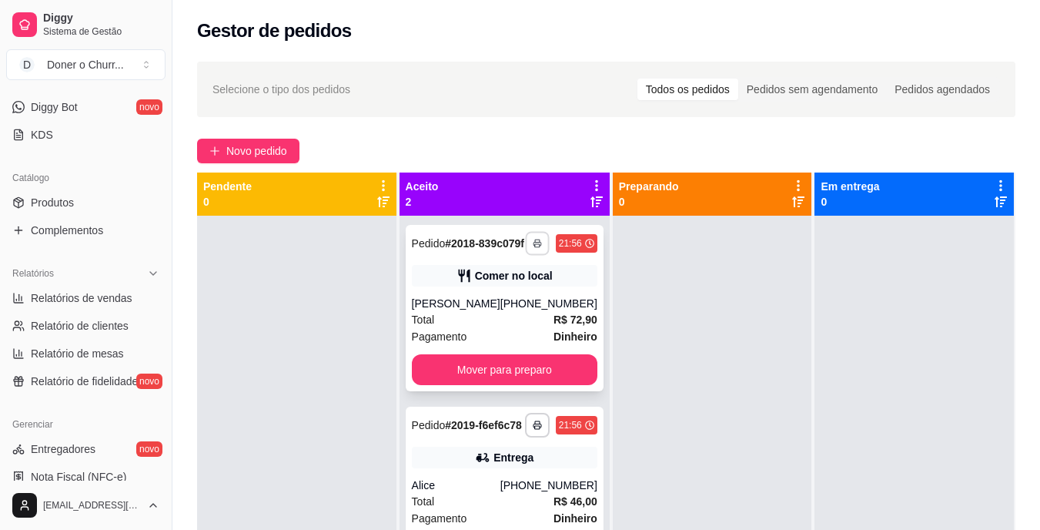
click at [529, 243] on button "button" at bounding box center [537, 243] width 24 height 24
click at [477, 296] on button "IMPRESSORA" at bounding box center [485, 303] width 108 height 24
click at [534, 428] on icon "button" at bounding box center [538, 426] width 8 height 4
click at [497, 497] on button "IMPRESSORA" at bounding box center [485, 498] width 108 height 24
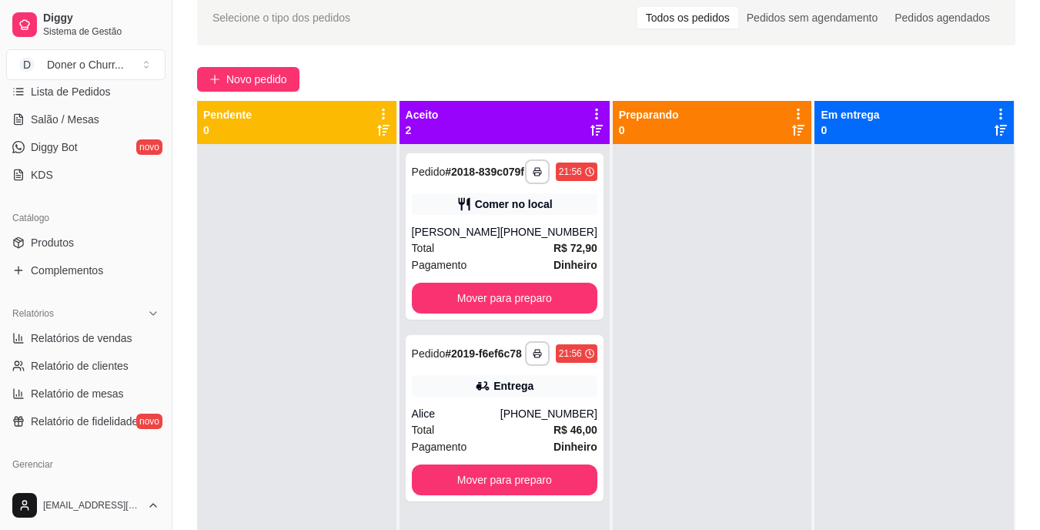
scroll to position [210, 0]
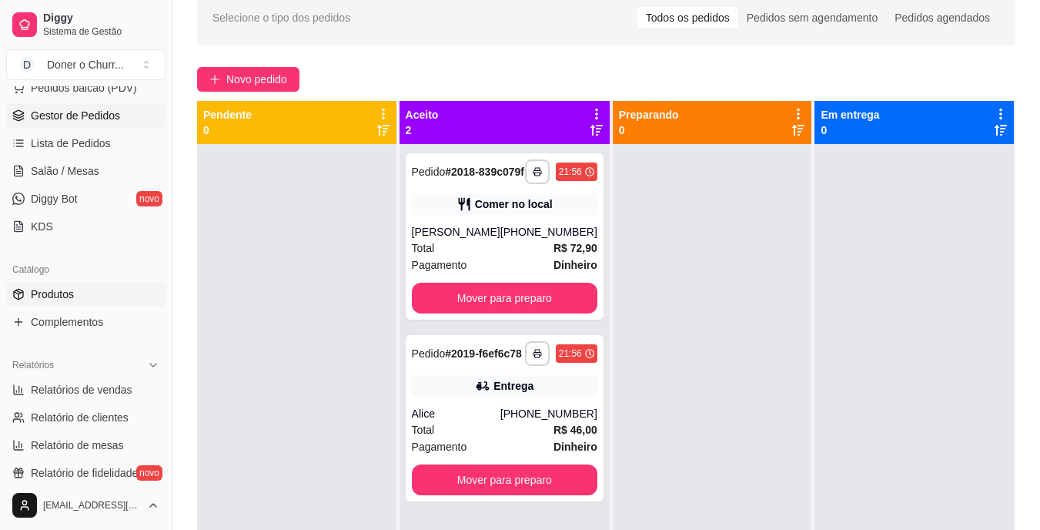
click at [78, 295] on link "Produtos" at bounding box center [85, 294] width 159 height 25
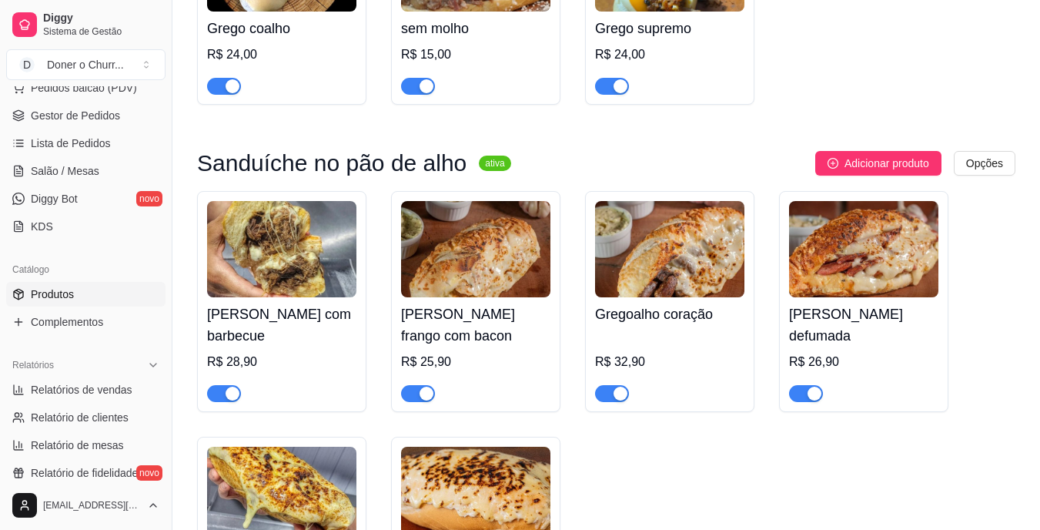
scroll to position [554, 0]
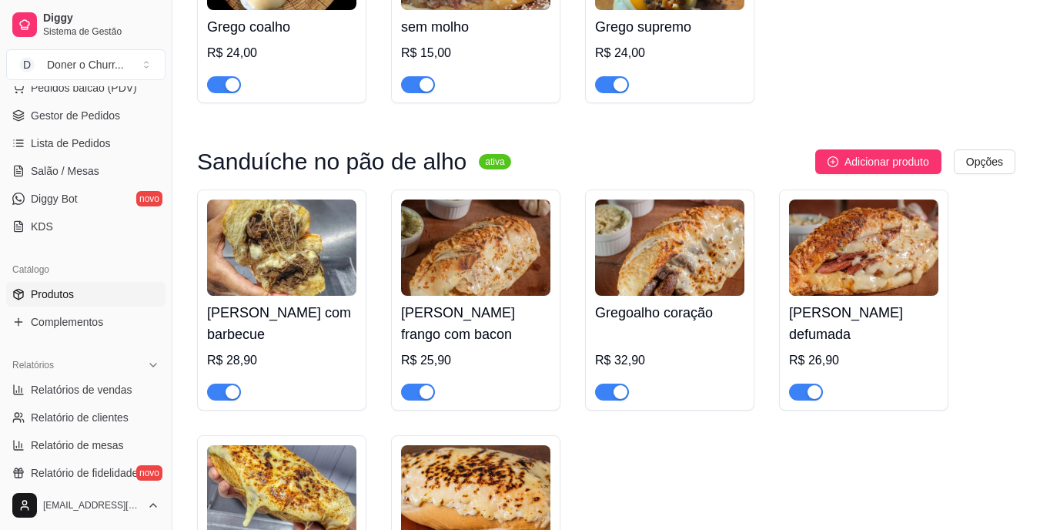
click at [229, 396] on div "button" at bounding box center [233, 392] width 14 height 14
click at [881, 156] on span "Adicionar produto" at bounding box center [887, 161] width 85 height 17
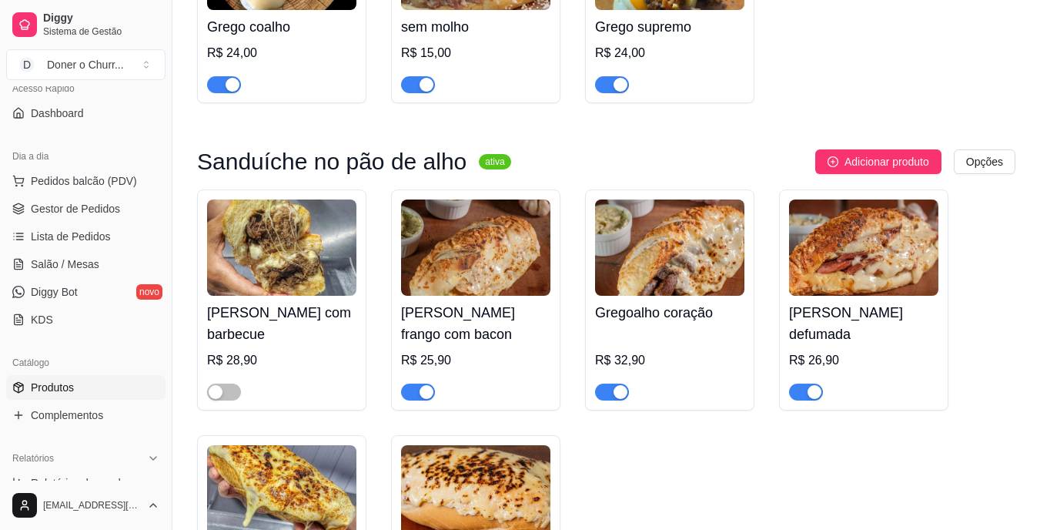
scroll to position [55, 0]
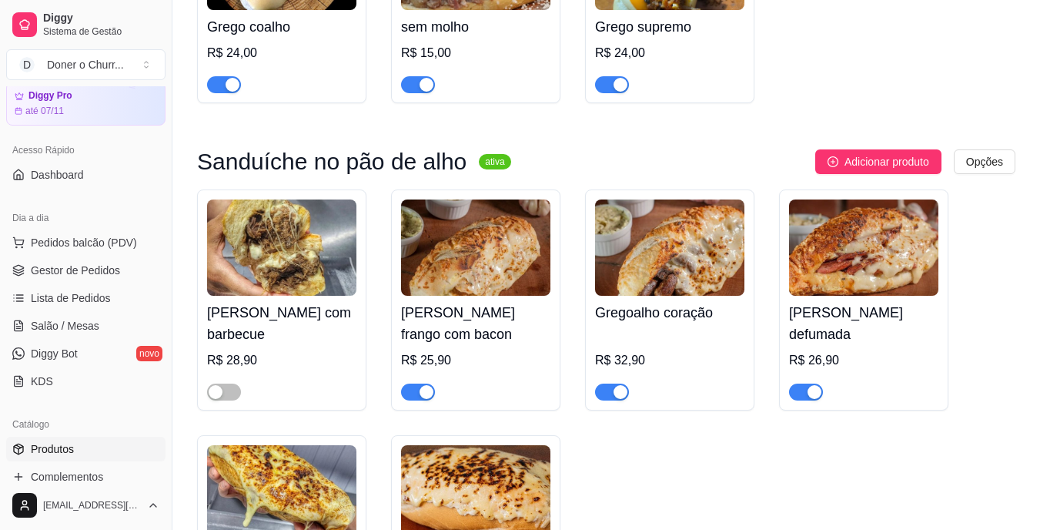
click at [44, 446] on span "Produtos" at bounding box center [52, 448] width 43 height 15
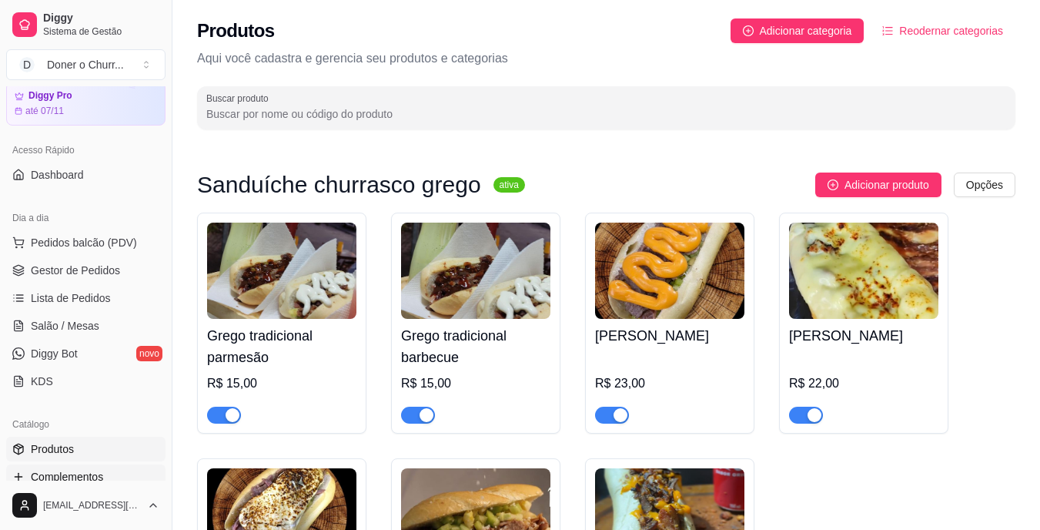
click at [75, 475] on span "Complementos" at bounding box center [67, 476] width 72 height 15
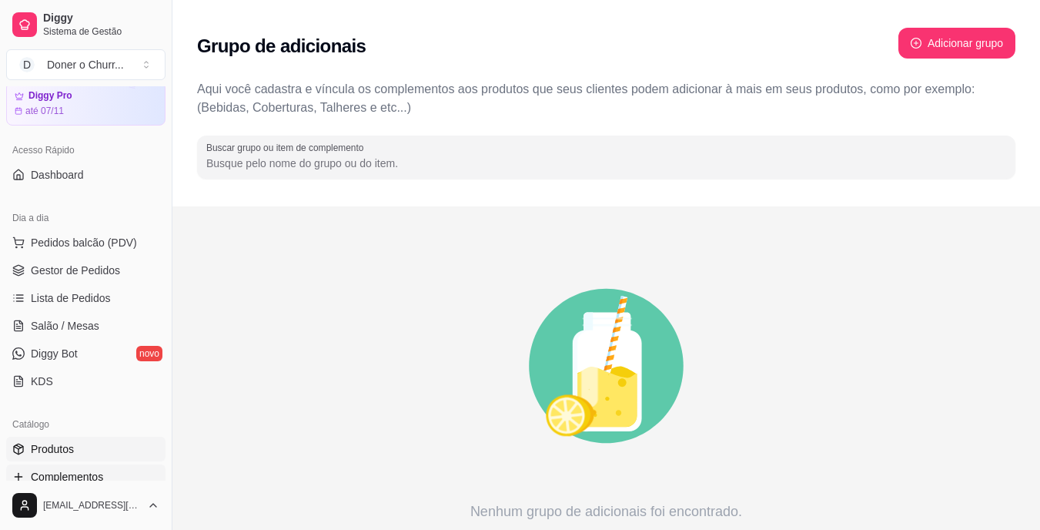
click at [59, 446] on span "Produtos" at bounding box center [52, 448] width 43 height 15
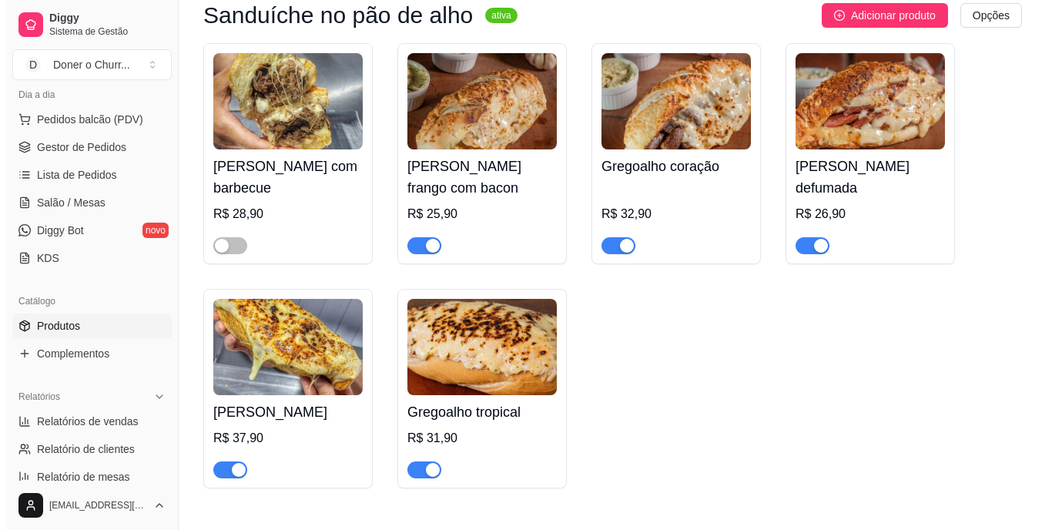
scroll to position [696, 0]
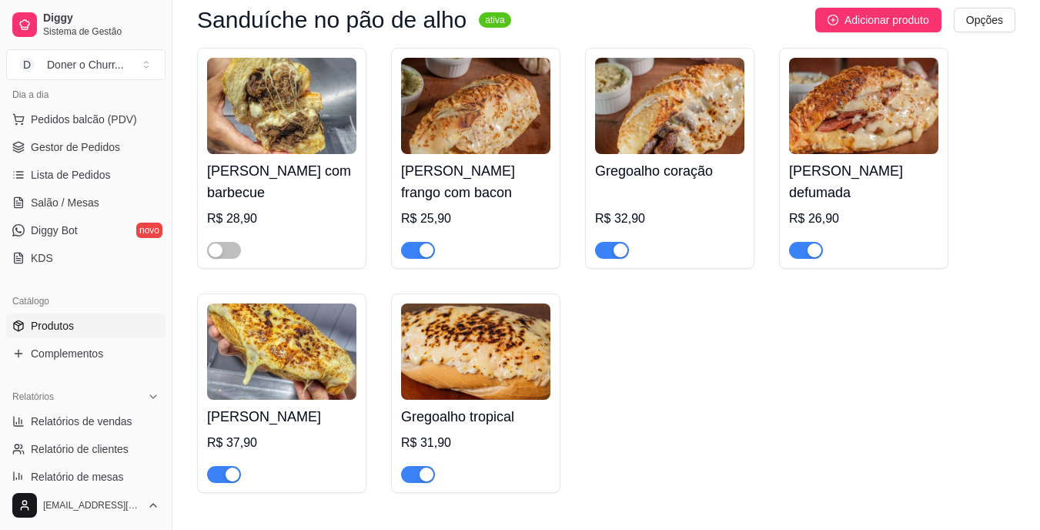
click at [221, 238] on div at bounding box center [281, 243] width 149 height 31
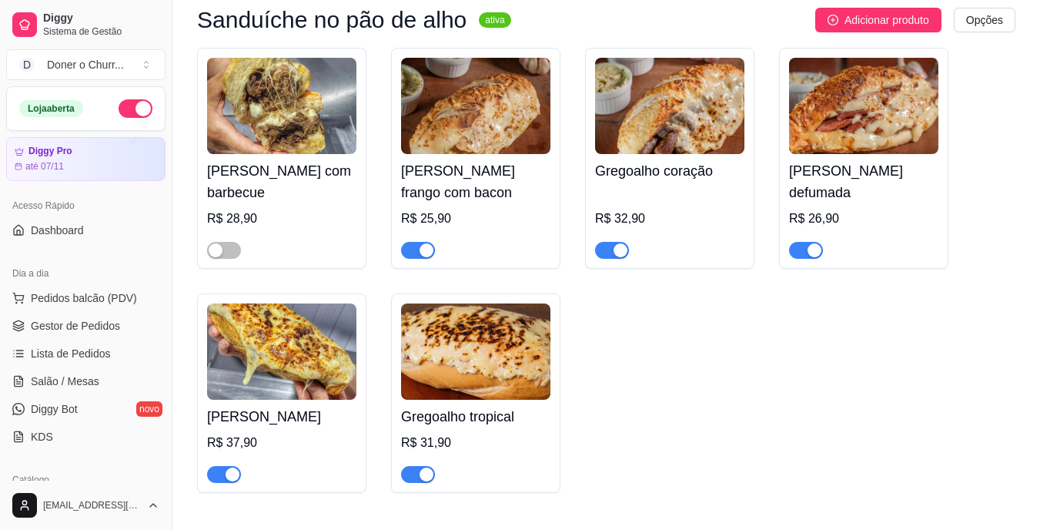
scroll to position [179, 0]
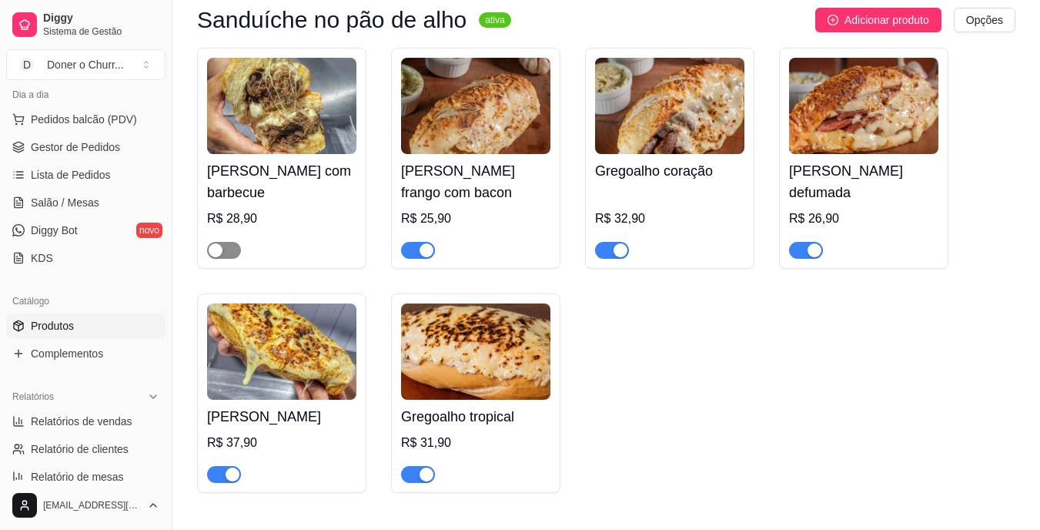
click at [221, 253] on div "button" at bounding box center [216, 250] width 14 height 14
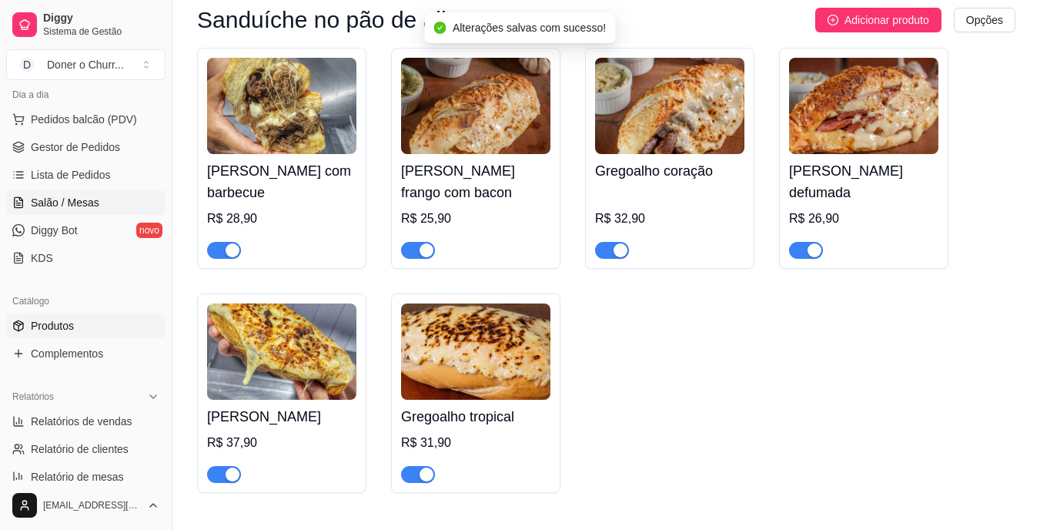
click at [89, 199] on span "Salão / Mesas" at bounding box center [65, 202] width 69 height 15
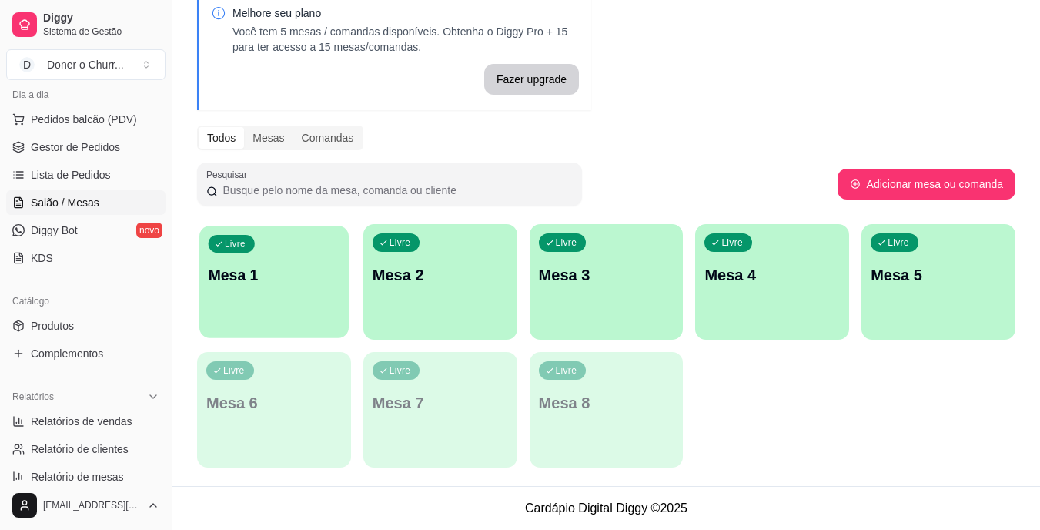
click at [225, 286] on p "Mesa 1" at bounding box center [275, 275] width 132 height 21
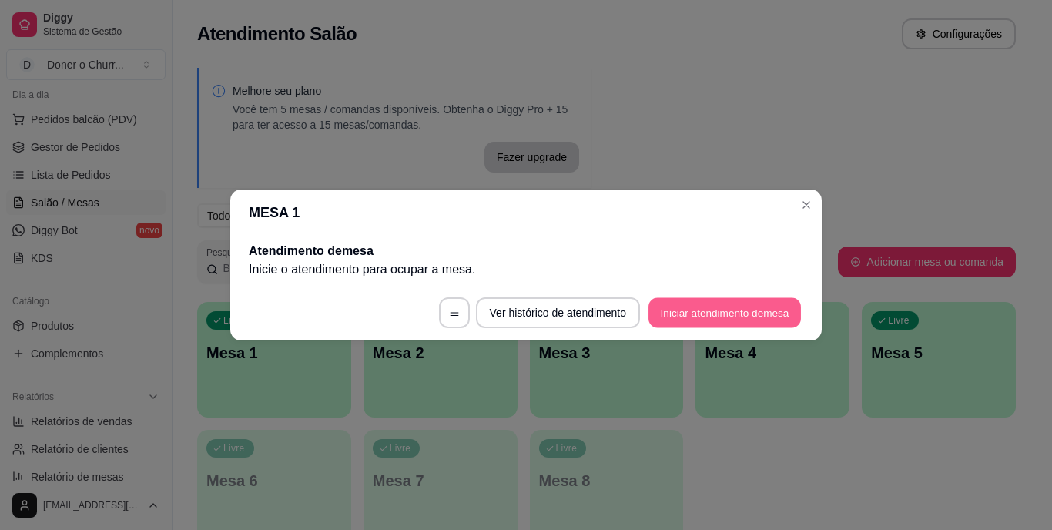
click at [691, 300] on button "Iniciar atendimento de mesa" at bounding box center [724, 313] width 152 height 30
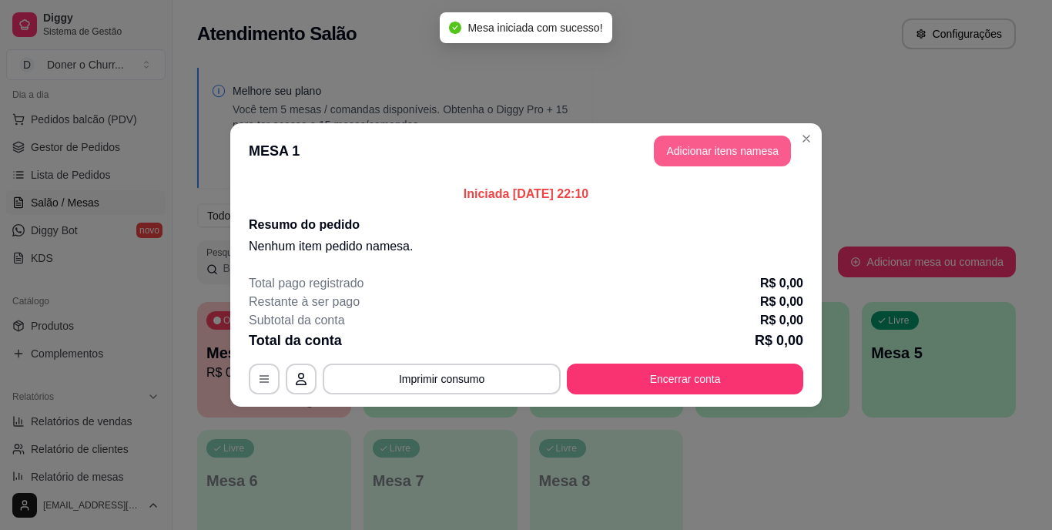
click at [704, 142] on button "Adicionar itens na mesa" at bounding box center [722, 151] width 137 height 31
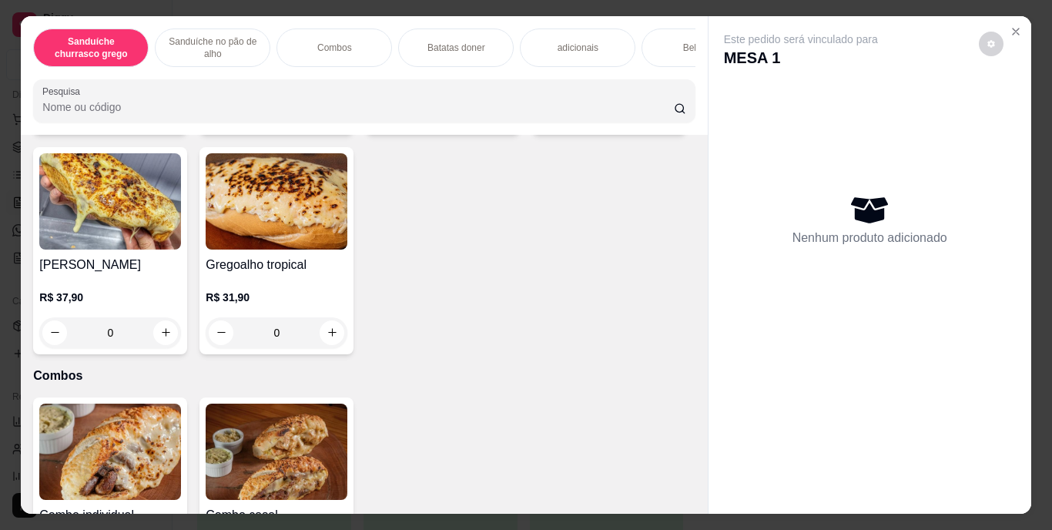
scroll to position [798, 0]
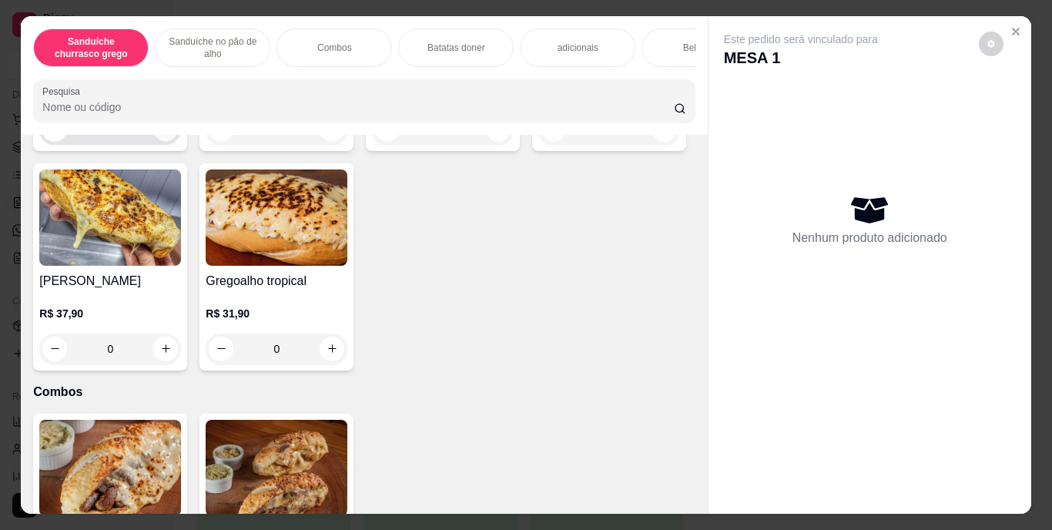
click at [160, 135] on icon "increase-product-quantity" at bounding box center [166, 129] width 12 height 12
type input "1"
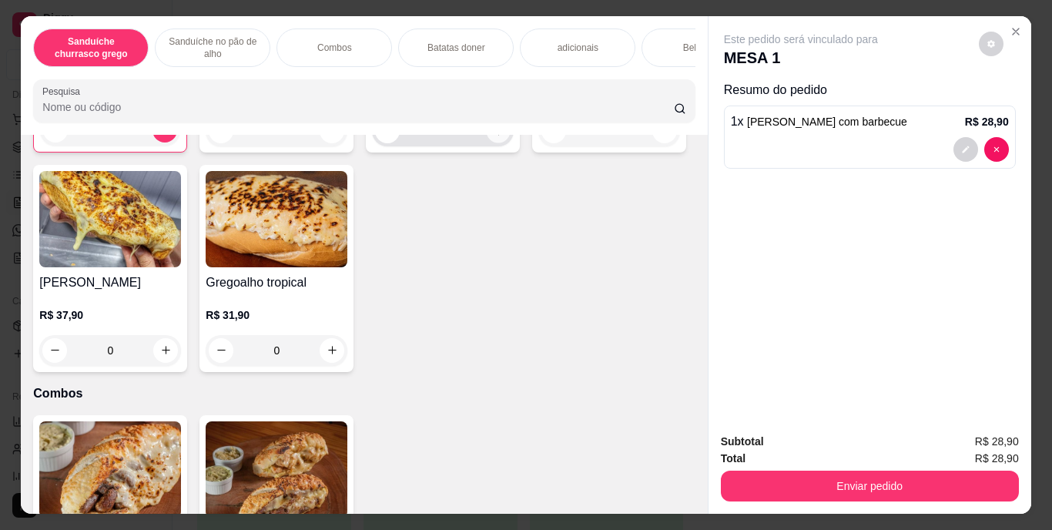
click at [487, 142] on button "increase-product-quantity" at bounding box center [499, 131] width 24 height 24
type input "1"
click at [675, 45] on div "Bebidas" at bounding box center [698, 47] width 115 height 38
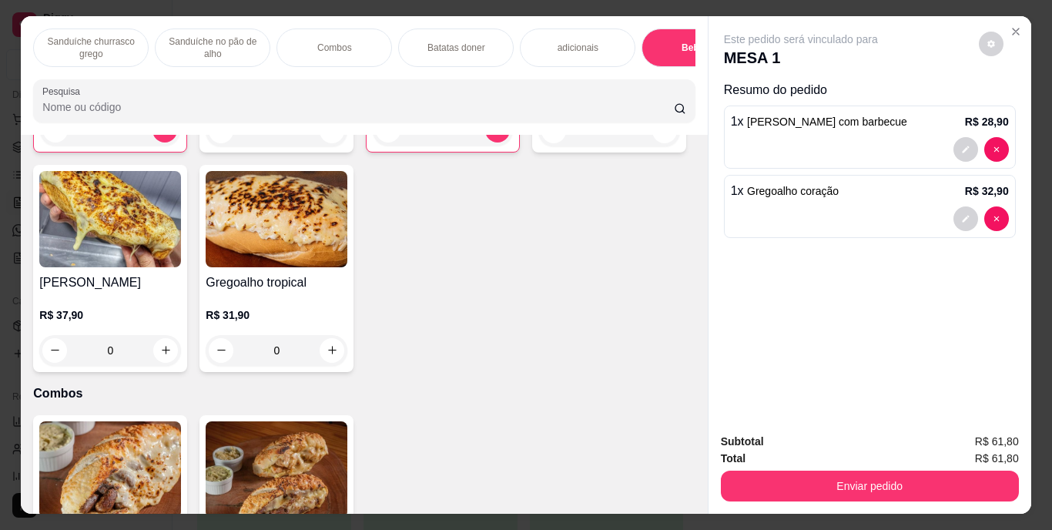
scroll to position [39, 0]
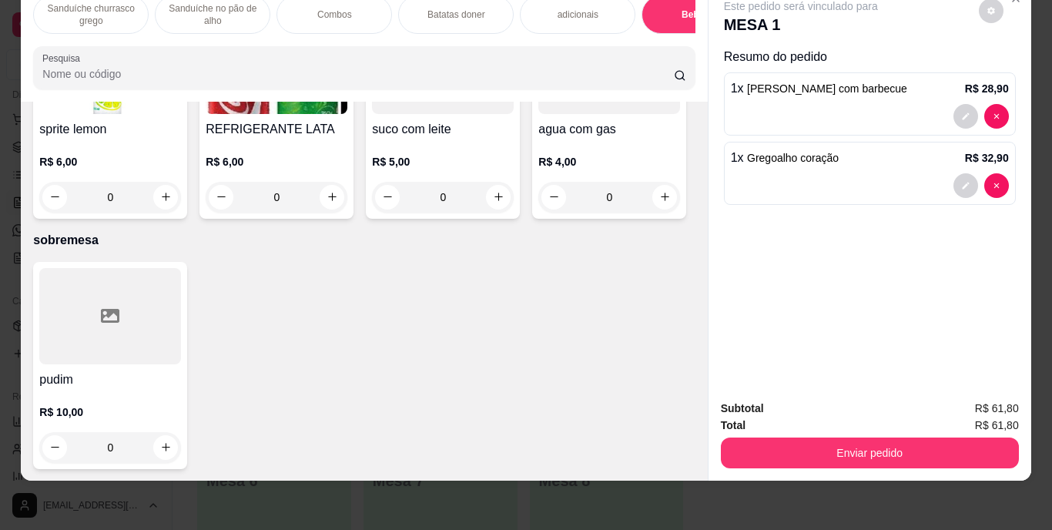
click at [347, 114] on img at bounding box center [277, 66] width 142 height 96
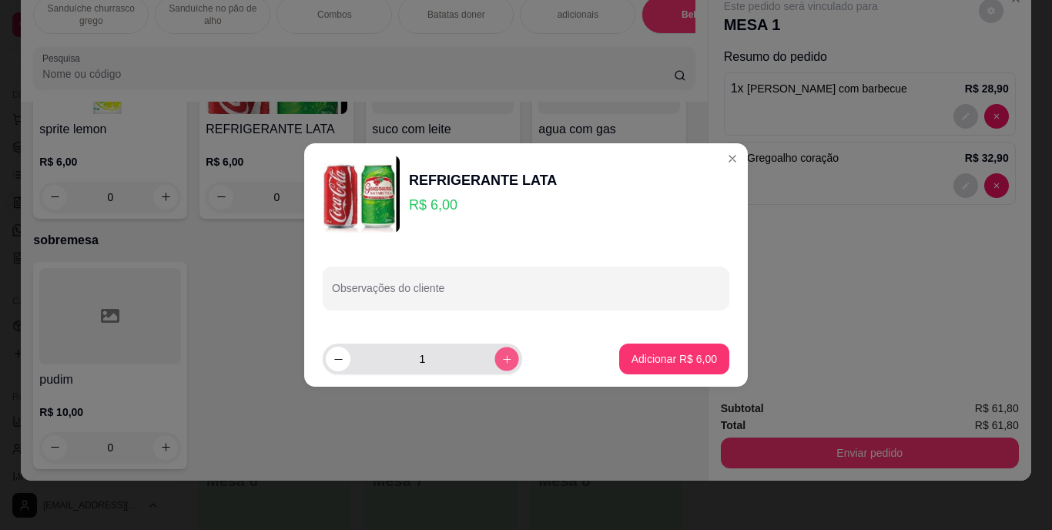
click at [501, 360] on icon "increase-product-quantity" at bounding box center [507, 359] width 12 height 12
click at [343, 364] on icon "decrease-product-quantity" at bounding box center [339, 359] width 12 height 12
type input "1"
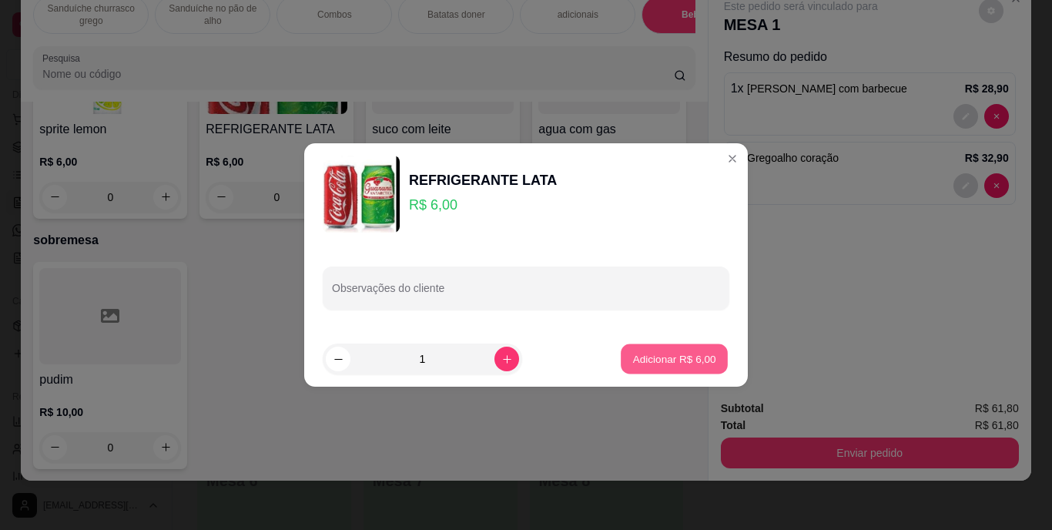
click at [635, 363] on p "Adicionar R$ 6,00" at bounding box center [673, 358] width 83 height 15
type input "1"
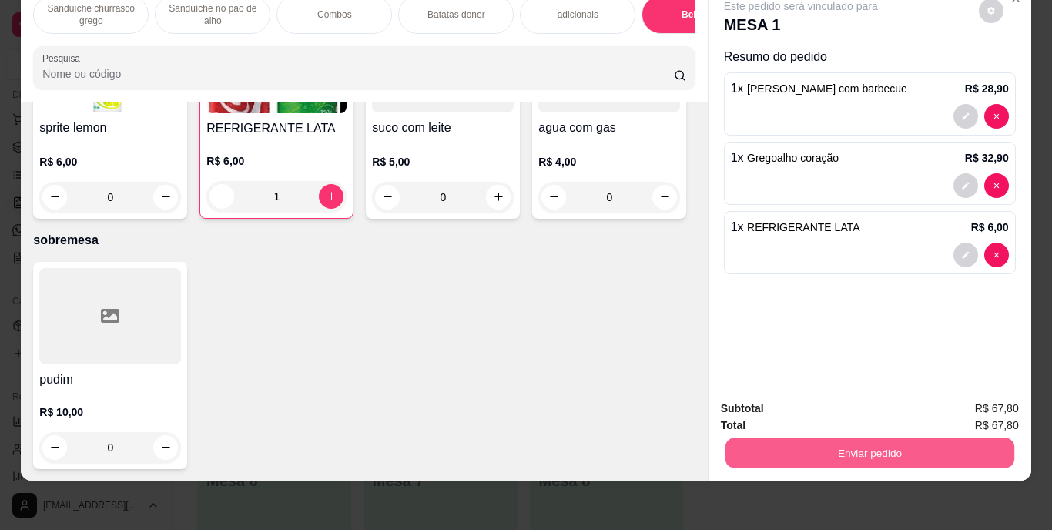
click at [869, 438] on button "Enviar pedido" at bounding box center [868, 453] width 289 height 30
click at [971, 402] on button "Enviar pedido" at bounding box center [978, 403] width 85 height 28
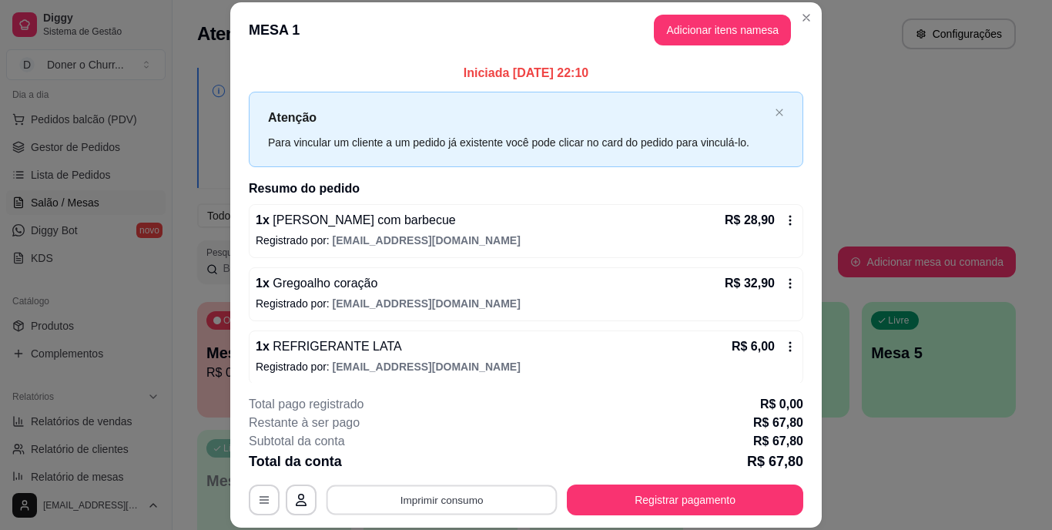
click at [460, 496] on button "Imprimir consumo" at bounding box center [441, 499] width 231 height 30
click at [436, 462] on button "IMPRESSORA" at bounding box center [441, 464] width 112 height 25
click at [420, 497] on button "Imprimir consumo" at bounding box center [442, 499] width 238 height 31
click at [427, 460] on button "IMPRESSORA" at bounding box center [440, 464] width 108 height 24
click at [363, 502] on button "Imprimir consumo" at bounding box center [441, 499] width 231 height 30
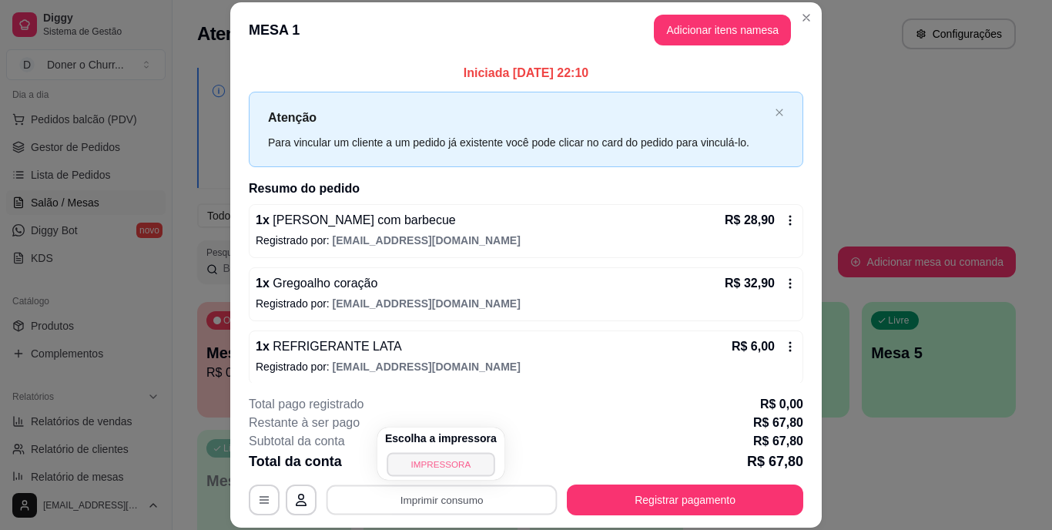
click at [423, 463] on button "IMPRESSORA" at bounding box center [440, 464] width 108 height 24
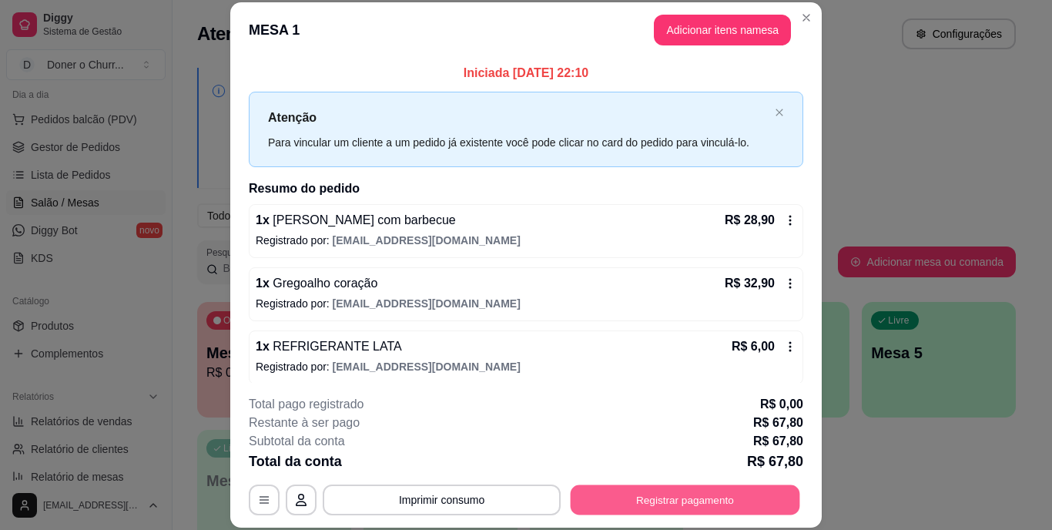
click at [636, 499] on button "Registrar pagamento" at bounding box center [684, 499] width 229 height 30
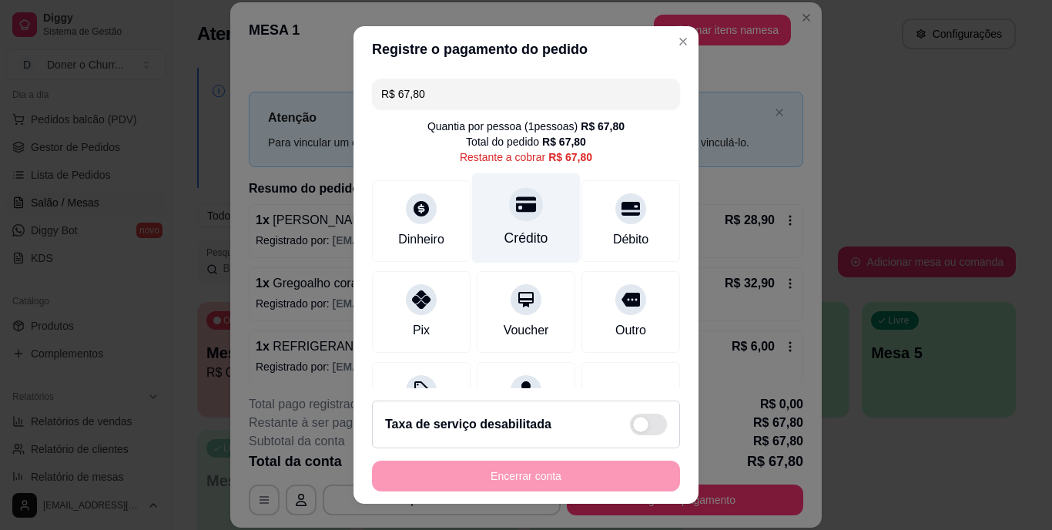
click at [504, 229] on div "Crédito" at bounding box center [526, 239] width 44 height 20
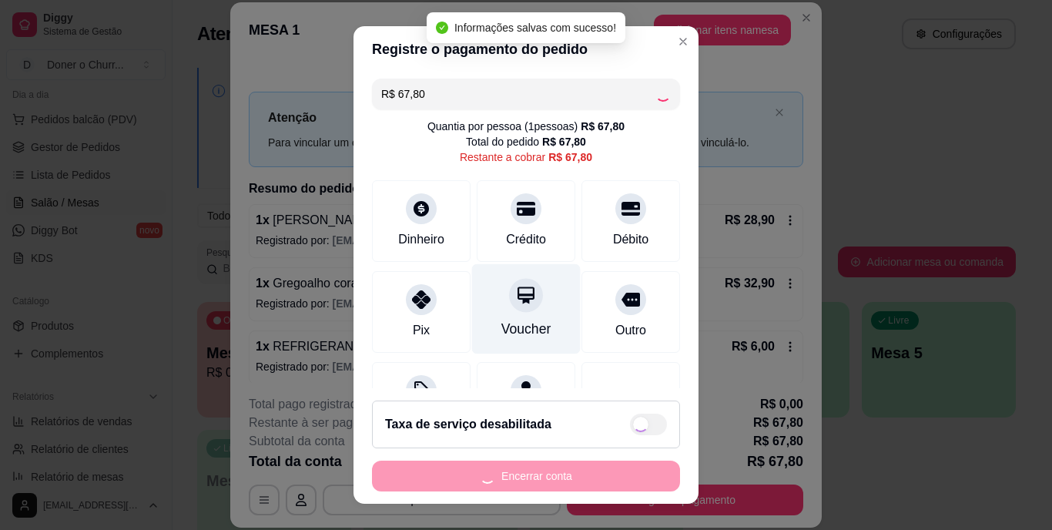
type input "R$ 0,00"
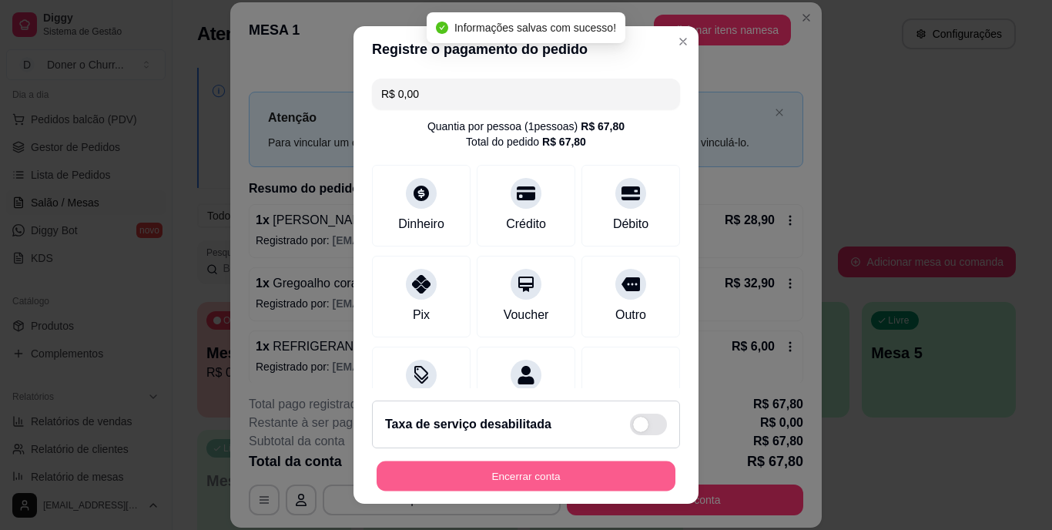
click at [535, 477] on button "Encerrar conta" at bounding box center [525, 475] width 299 height 30
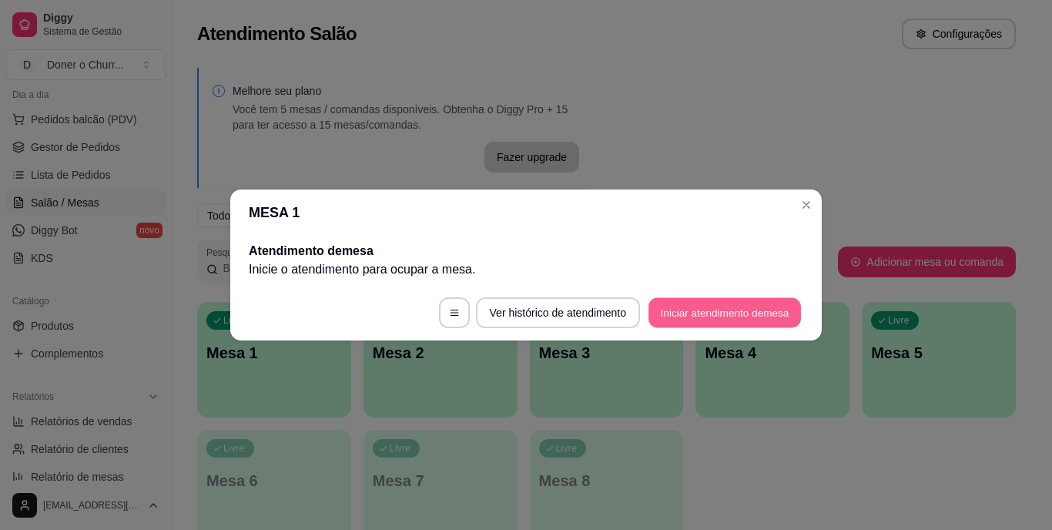
click at [681, 313] on button "Iniciar atendimento de mesa" at bounding box center [724, 313] width 152 height 30
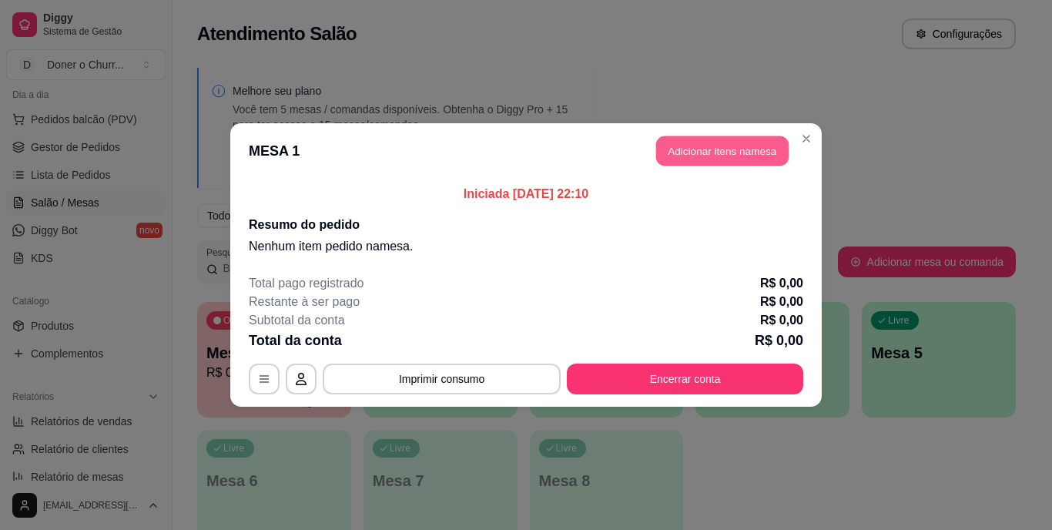
click at [714, 146] on button "Adicionar itens na mesa" at bounding box center [722, 151] width 132 height 30
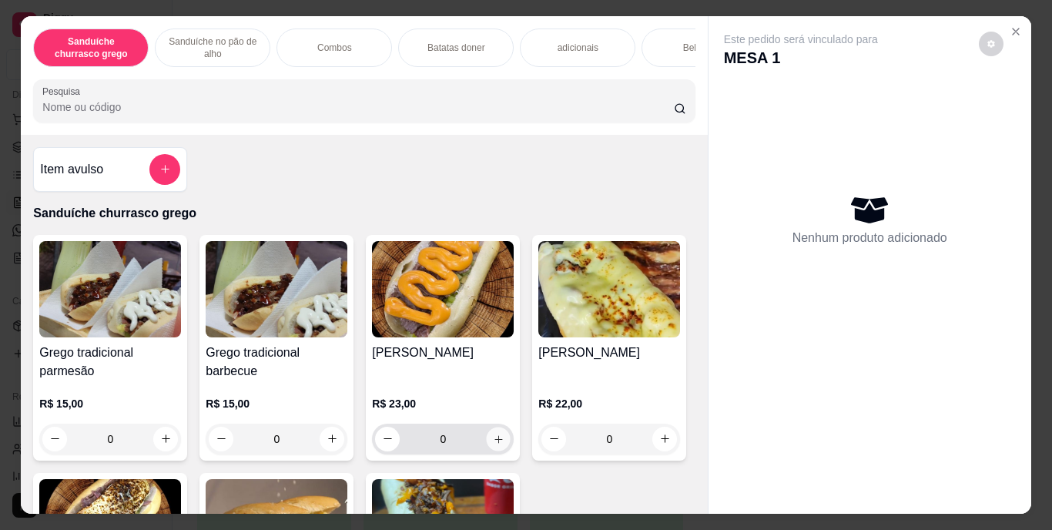
click at [493, 441] on icon "increase-product-quantity" at bounding box center [499, 439] width 12 height 12
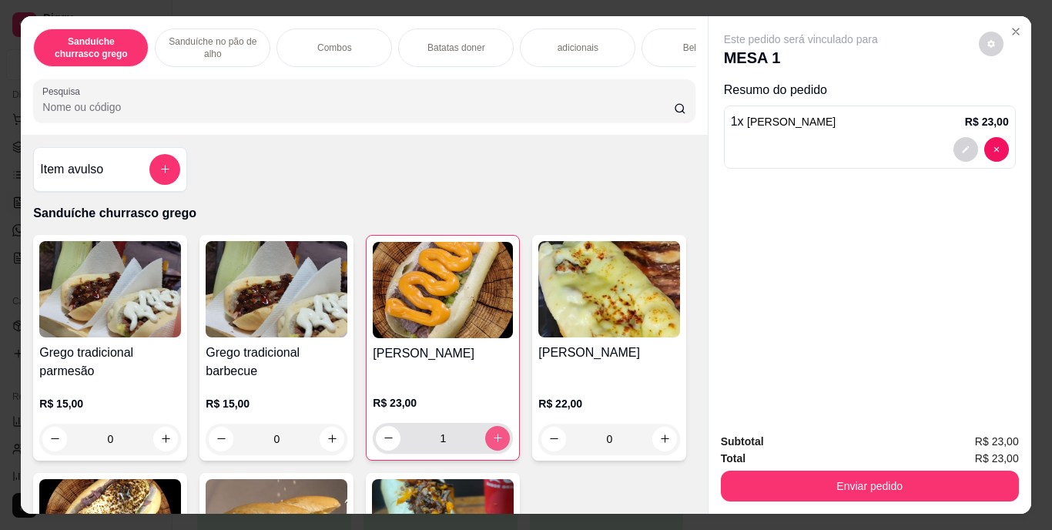
type input "1"
click at [658, 45] on div "Bebidas" at bounding box center [698, 47] width 115 height 38
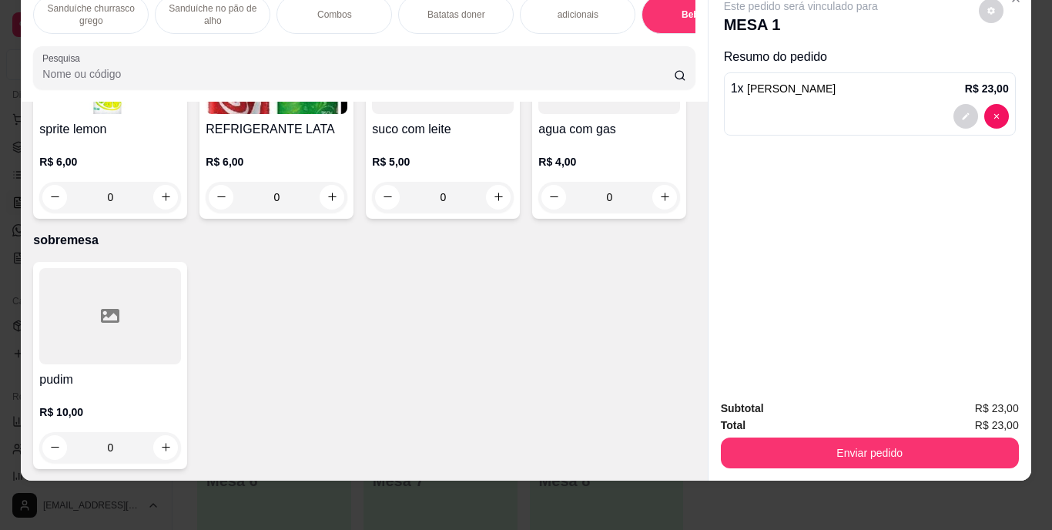
click at [347, 114] on img at bounding box center [277, 66] width 142 height 96
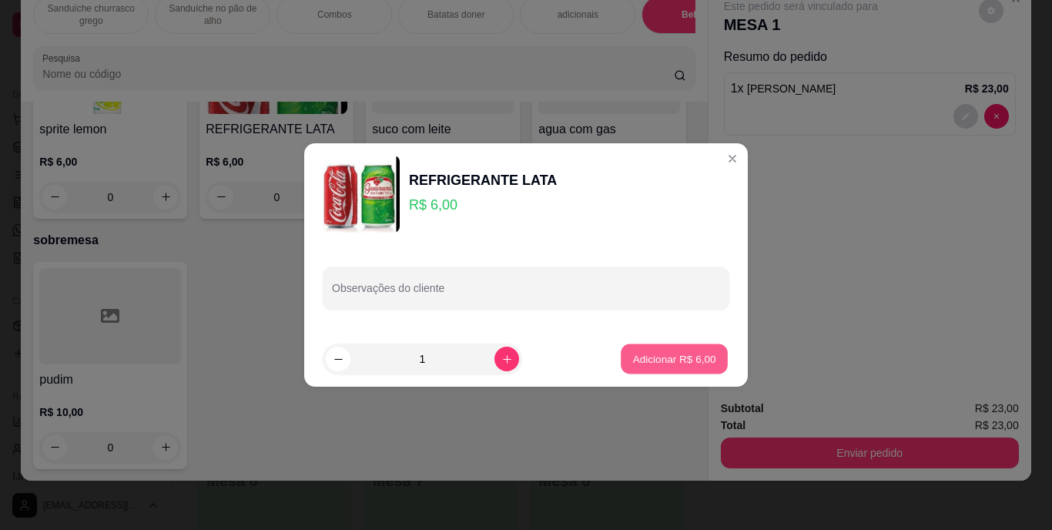
click at [632, 356] on p "Adicionar R$ 6,00" at bounding box center [673, 358] width 83 height 15
type input "1"
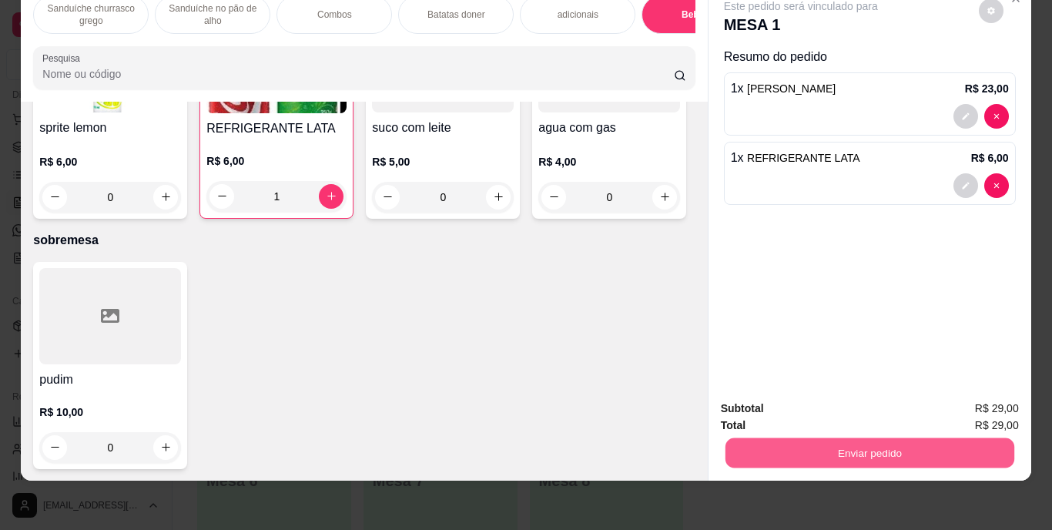
click at [791, 440] on button "Enviar pedido" at bounding box center [868, 453] width 289 height 30
click at [952, 403] on button "Enviar pedido" at bounding box center [978, 403] width 85 height 28
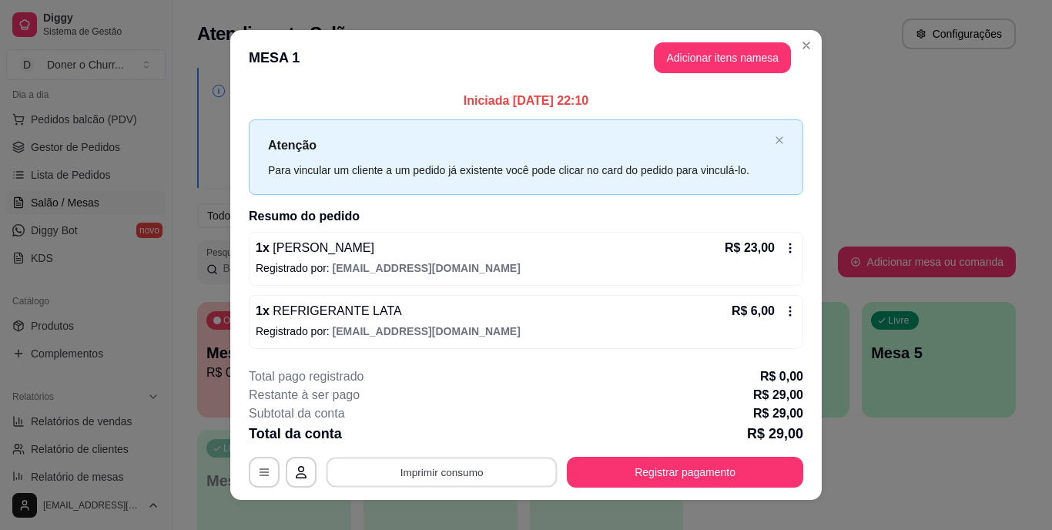
click at [487, 473] on button "Imprimir consumo" at bounding box center [441, 472] width 231 height 30
click at [446, 426] on button "IMPRESSORA" at bounding box center [440, 436] width 108 height 24
click at [417, 469] on button "Imprimir consumo" at bounding box center [441, 472] width 231 height 30
click at [430, 437] on button "IMPRESSORA" at bounding box center [440, 436] width 108 height 24
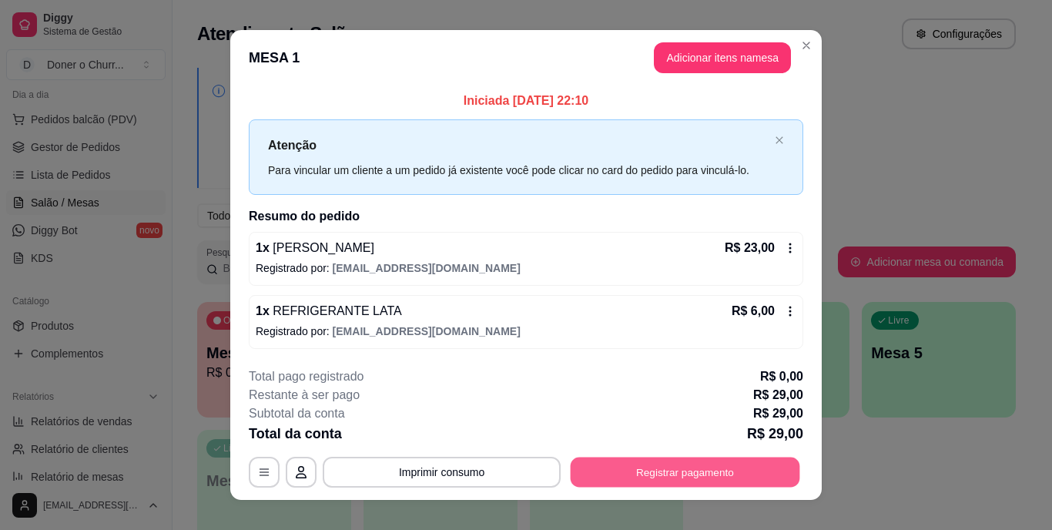
click at [646, 470] on button "Registrar pagamento" at bounding box center [684, 472] width 229 height 30
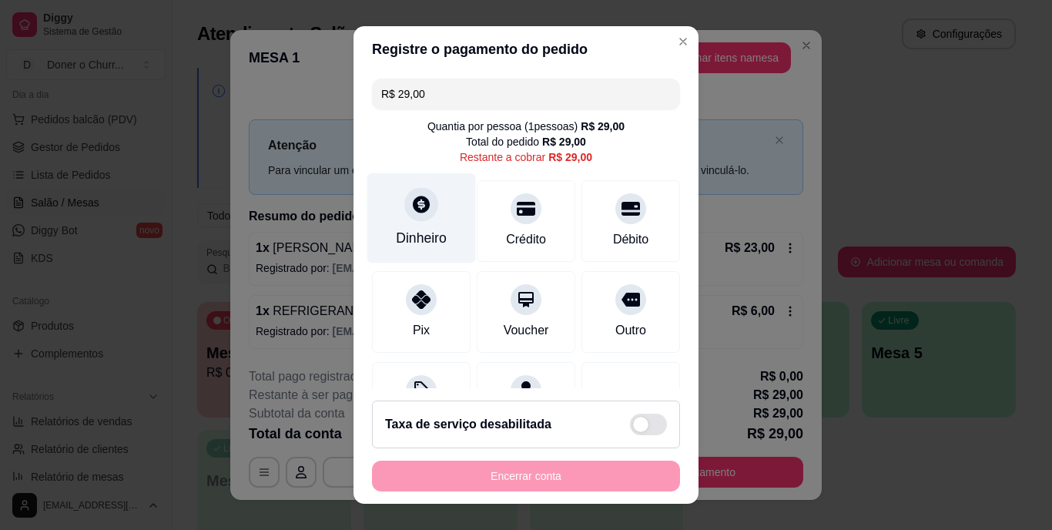
click at [396, 235] on div "Dinheiro" at bounding box center [421, 239] width 51 height 20
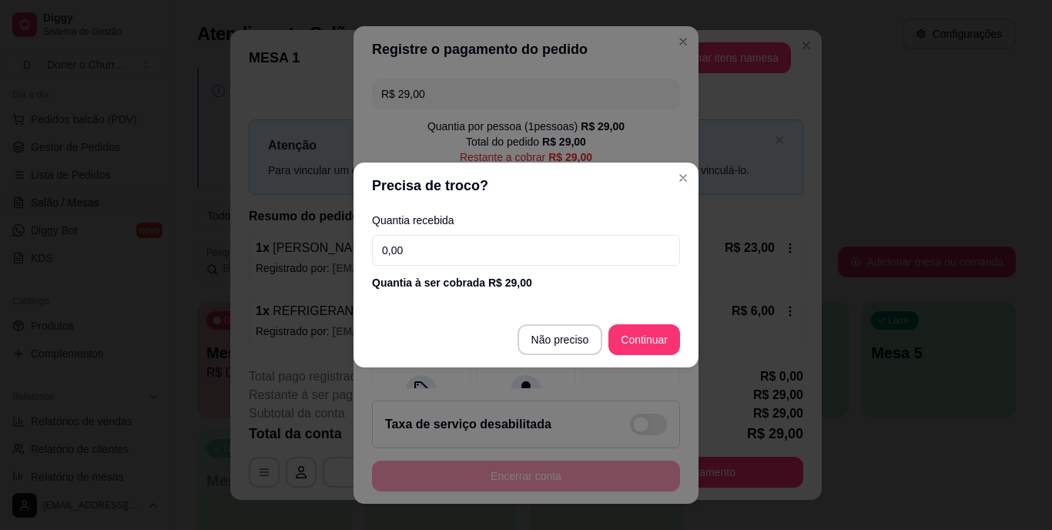
click at [447, 253] on input "0,00" at bounding box center [526, 250] width 308 height 31
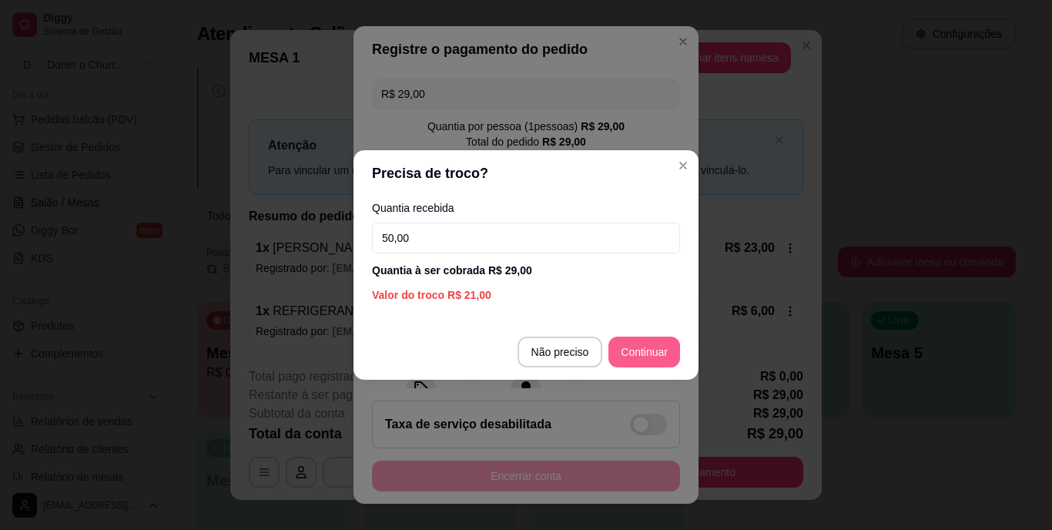
type input "50,00"
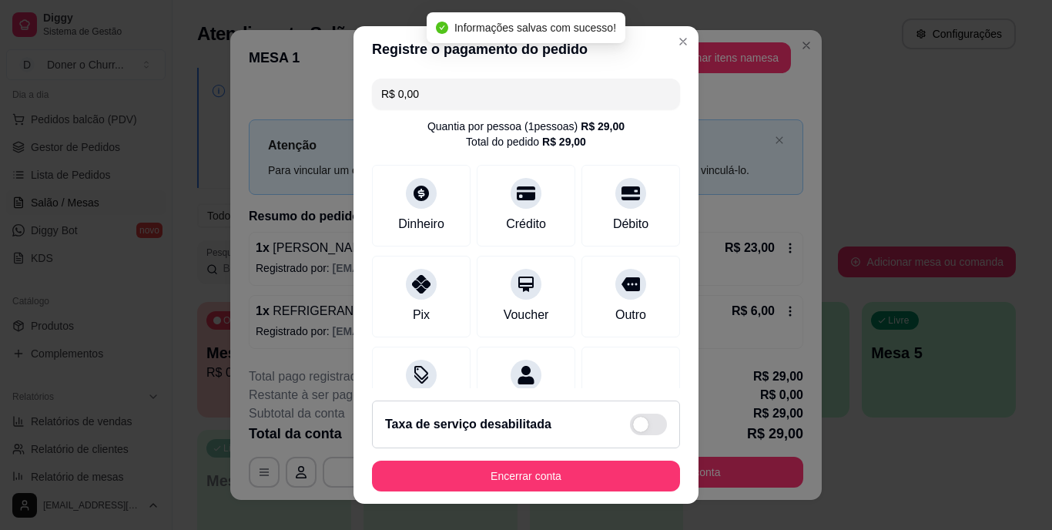
type input "R$ 0,00"
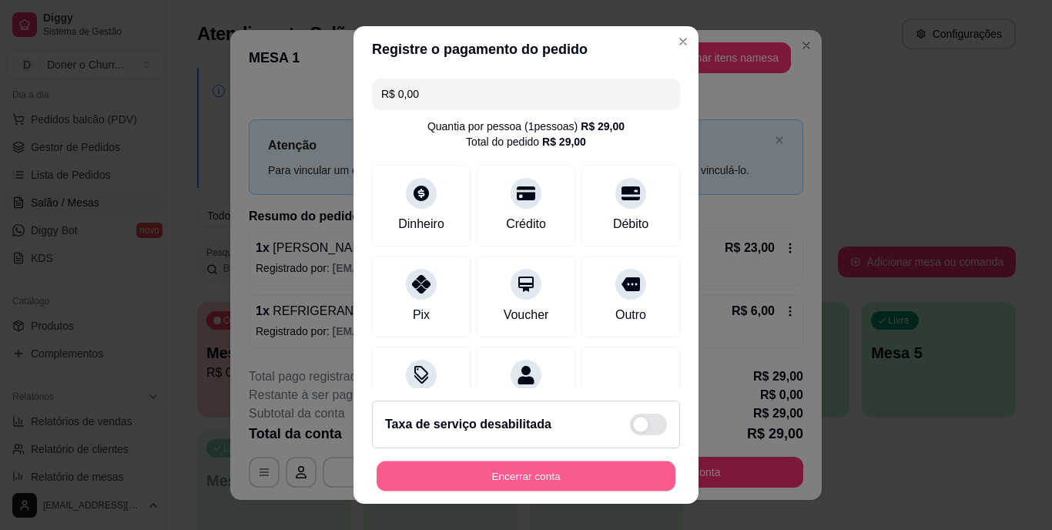
click at [561, 477] on button "Encerrar conta" at bounding box center [525, 475] width 299 height 30
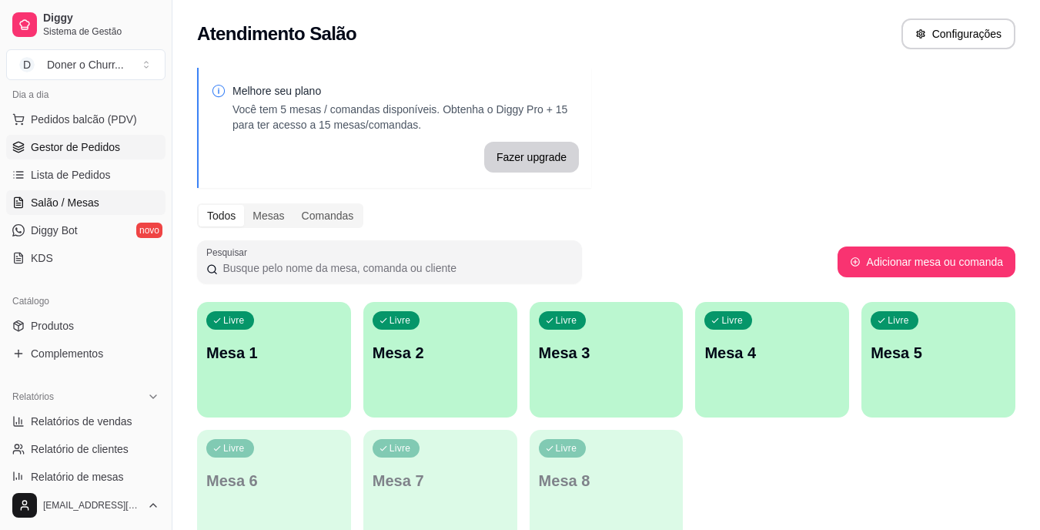
click at [89, 149] on span "Gestor de Pedidos" at bounding box center [75, 146] width 89 height 15
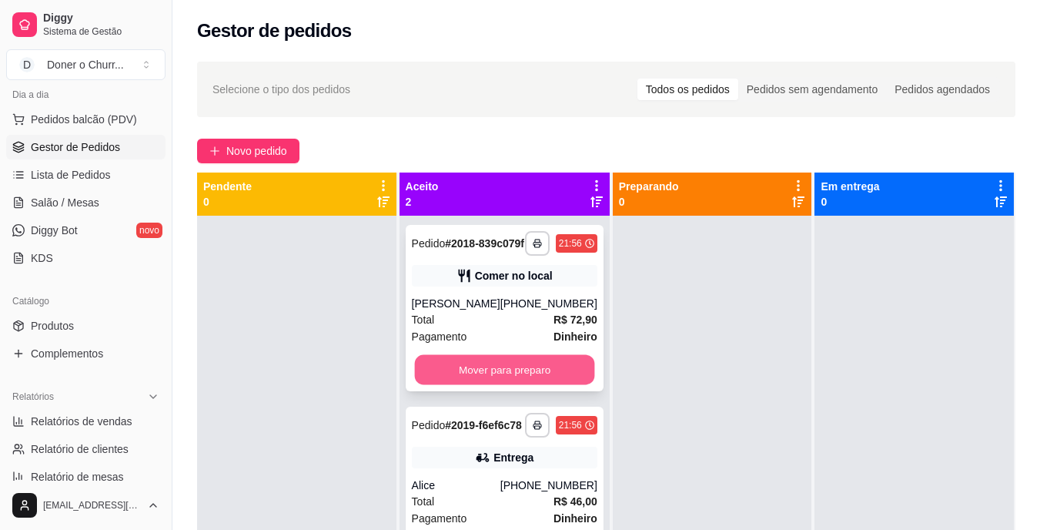
click at [494, 373] on button "Mover para preparo" at bounding box center [504, 370] width 180 height 30
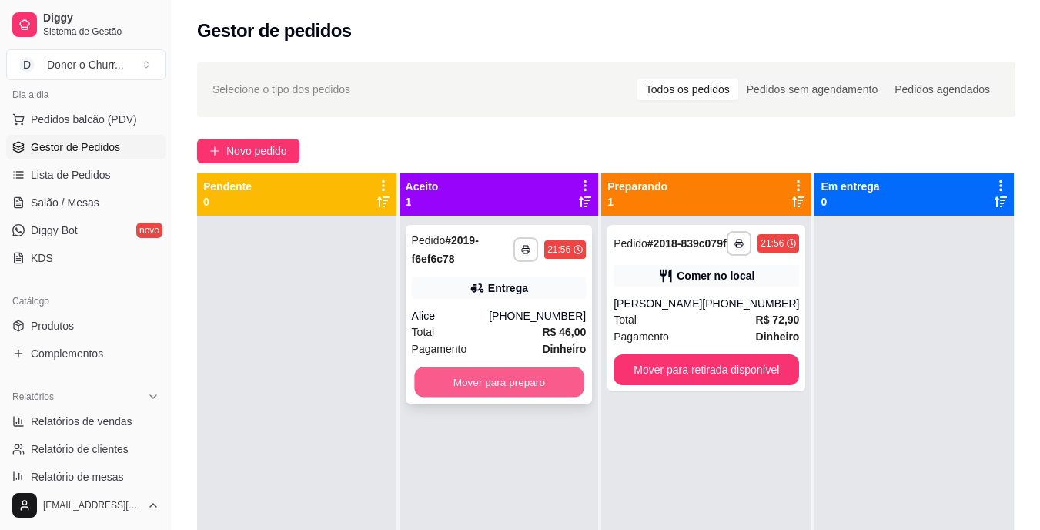
click at [469, 385] on button "Mover para preparo" at bounding box center [498, 382] width 169 height 30
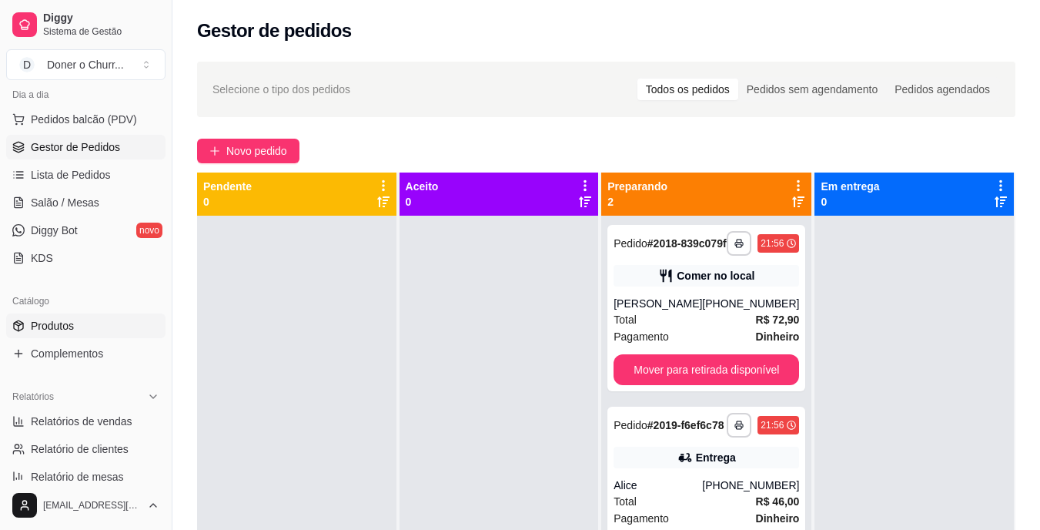
click at [56, 321] on span "Produtos" at bounding box center [52, 325] width 43 height 15
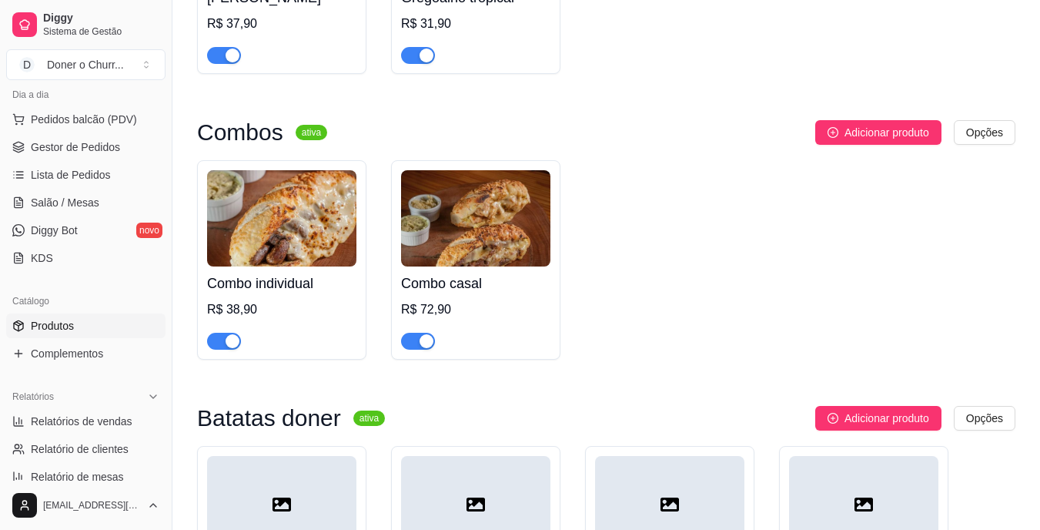
scroll to position [1124, 0]
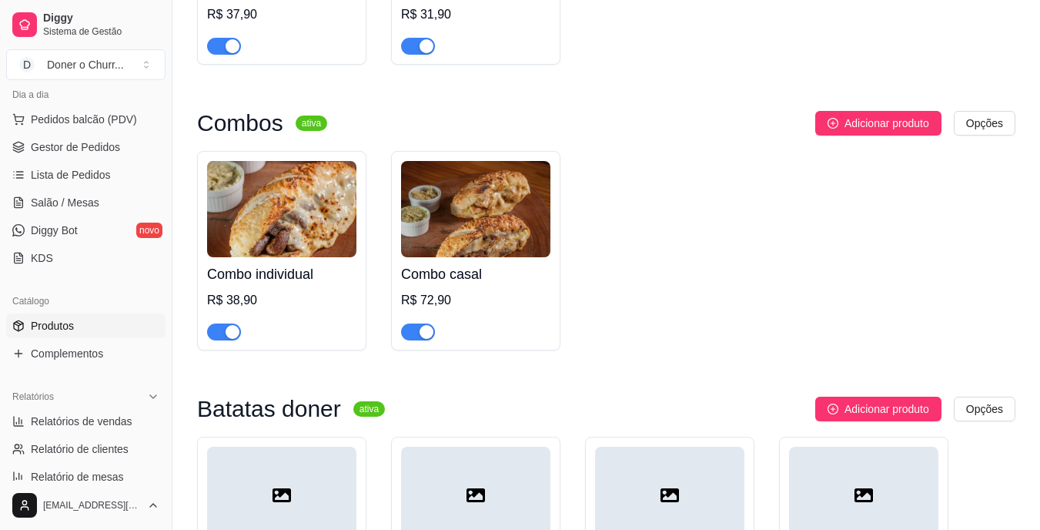
click at [417, 332] on button "button" at bounding box center [418, 331] width 34 height 17
click at [229, 330] on div "button" at bounding box center [233, 332] width 14 height 14
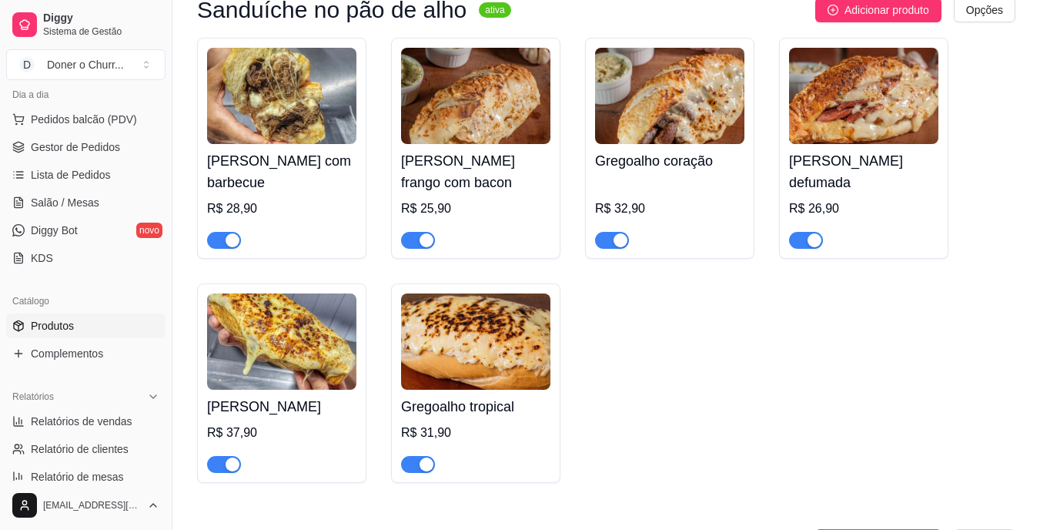
scroll to position [686, 0]
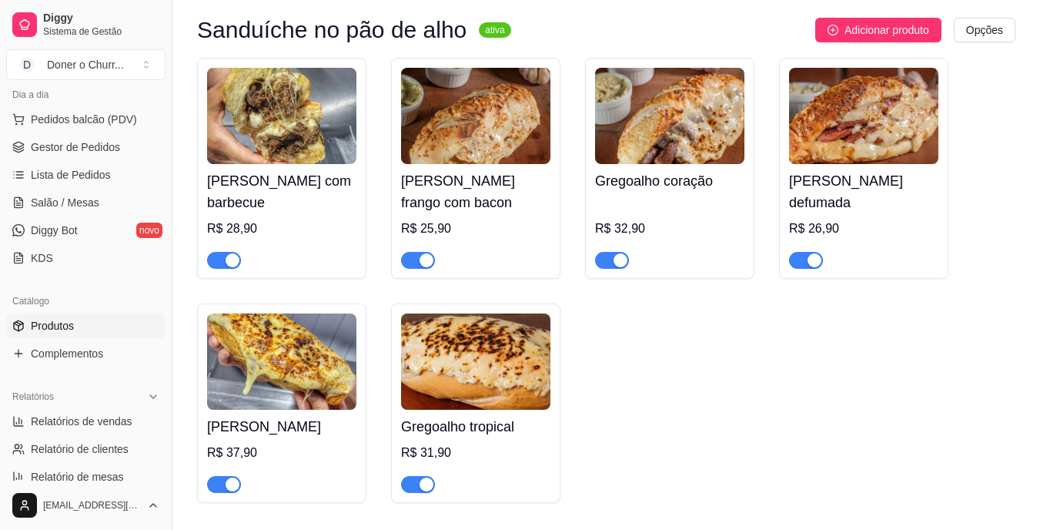
click at [223, 258] on button "button" at bounding box center [224, 260] width 34 height 17
click at [55, 149] on span "Gestor de Pedidos" at bounding box center [75, 146] width 89 height 15
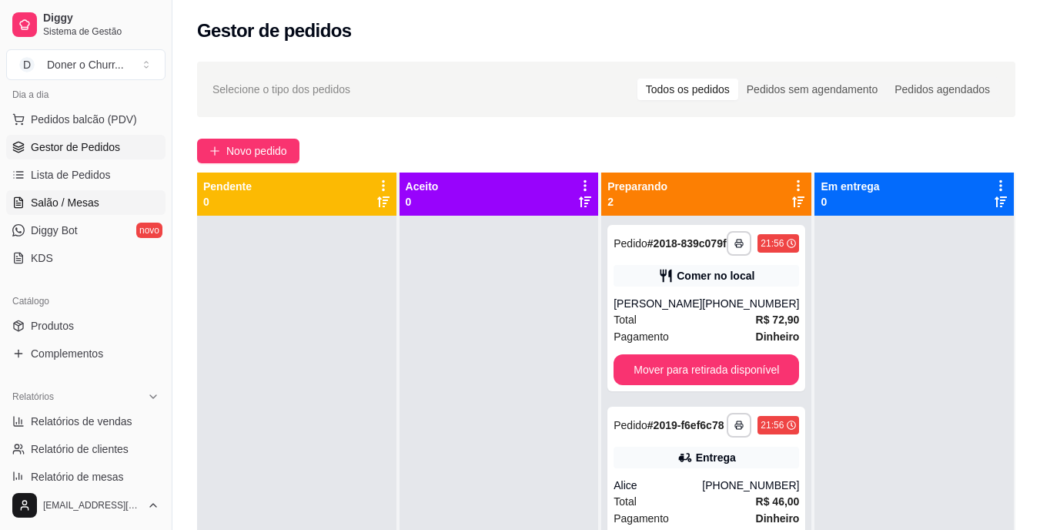
click at [22, 193] on link "Salão / Mesas" at bounding box center [85, 202] width 159 height 25
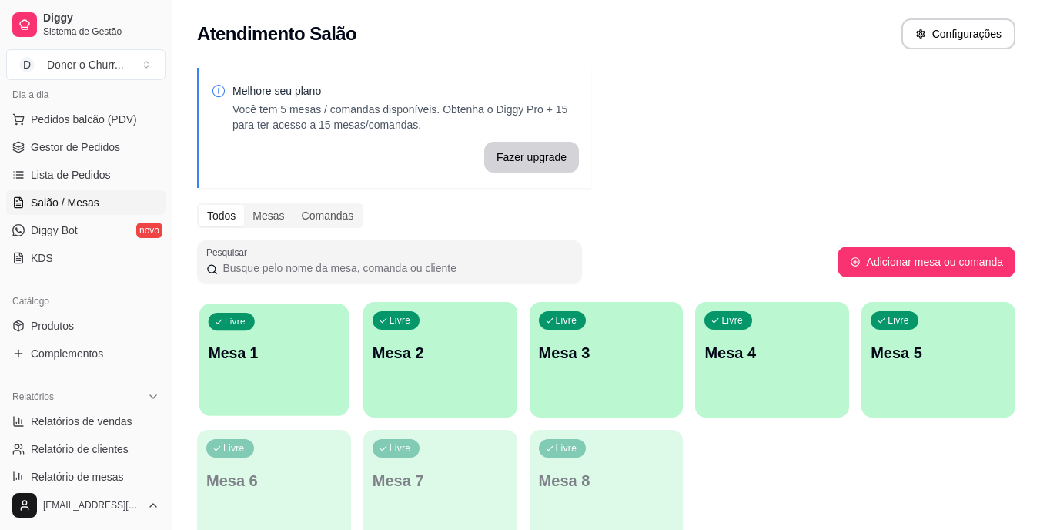
click at [236, 326] on div "Livre" at bounding box center [232, 322] width 46 height 18
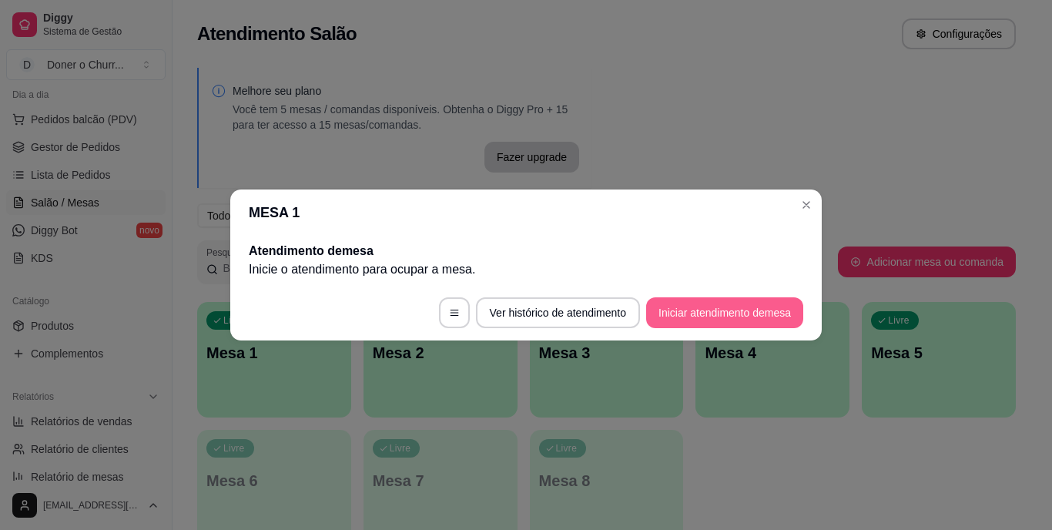
click at [705, 305] on button "Iniciar atendimento de mesa" at bounding box center [724, 312] width 157 height 31
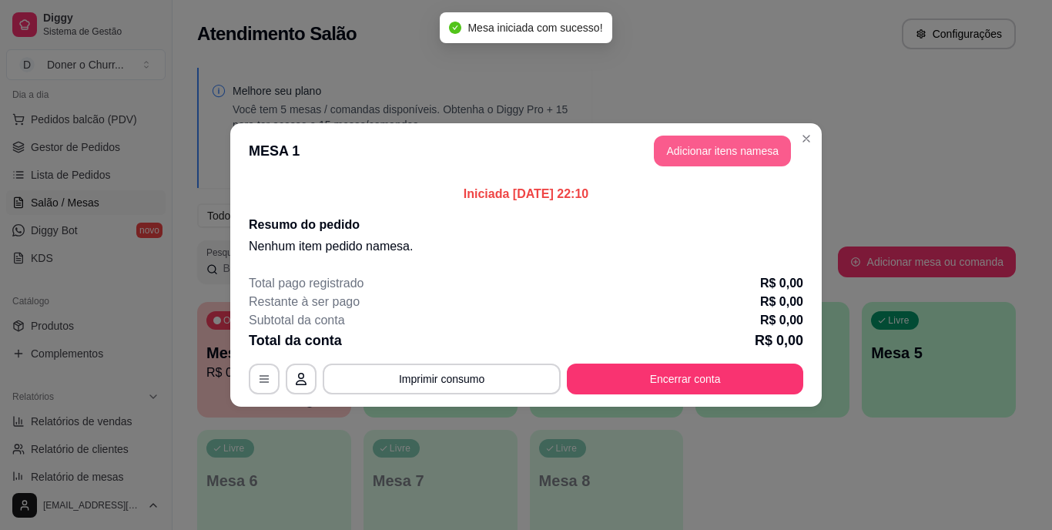
click at [701, 149] on button "Adicionar itens na mesa" at bounding box center [722, 151] width 137 height 31
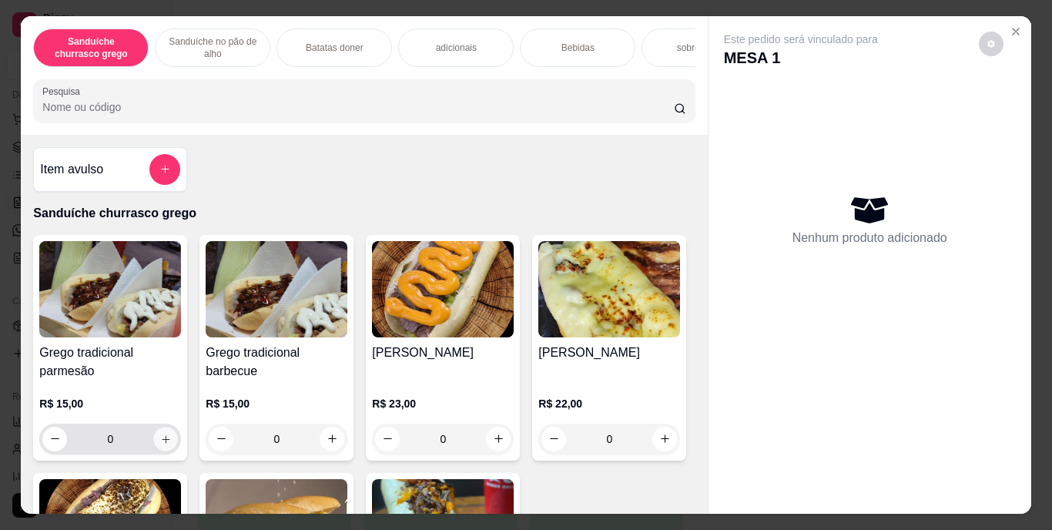
click at [160, 444] on icon "increase-product-quantity" at bounding box center [166, 439] width 12 height 12
type input "1"
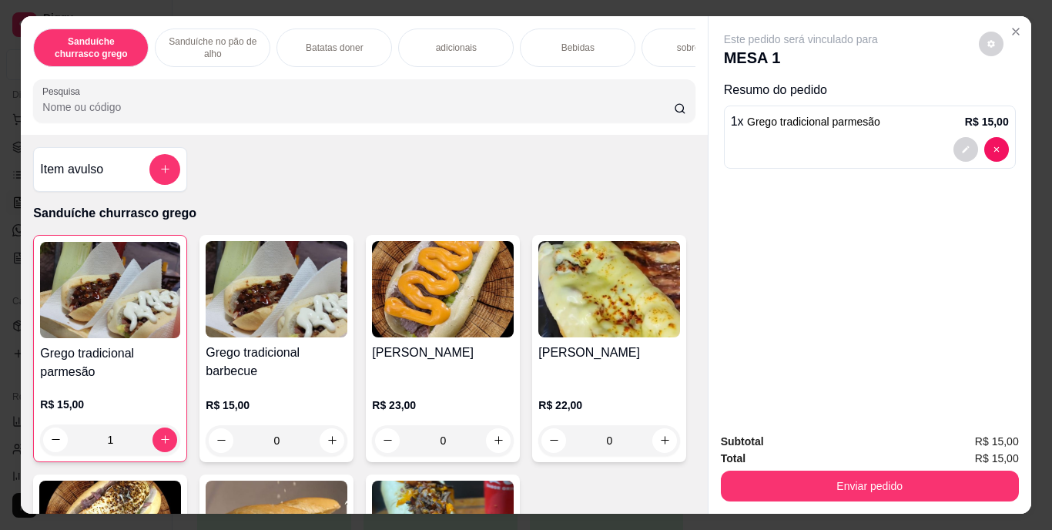
click at [652, 40] on div "sobremesa" at bounding box center [698, 47] width 115 height 38
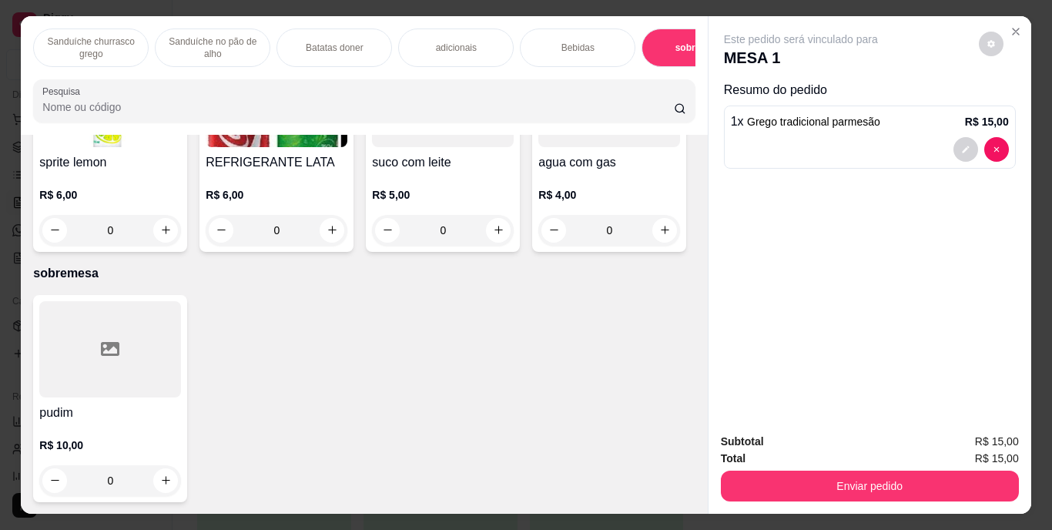
scroll to position [39, 0]
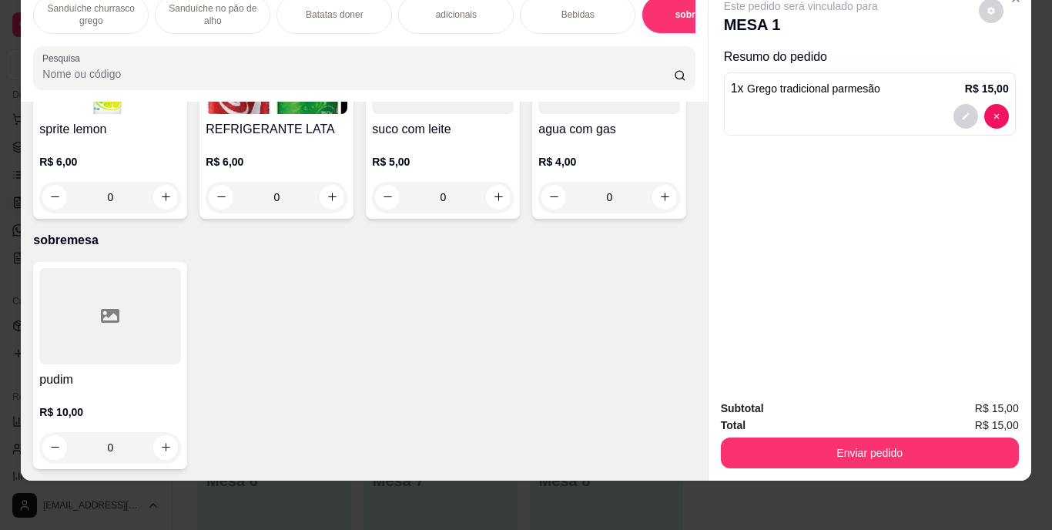
click at [554, 0] on div "Bebidas" at bounding box center [577, 14] width 115 height 38
click at [347, 114] on img at bounding box center [277, 66] width 142 height 96
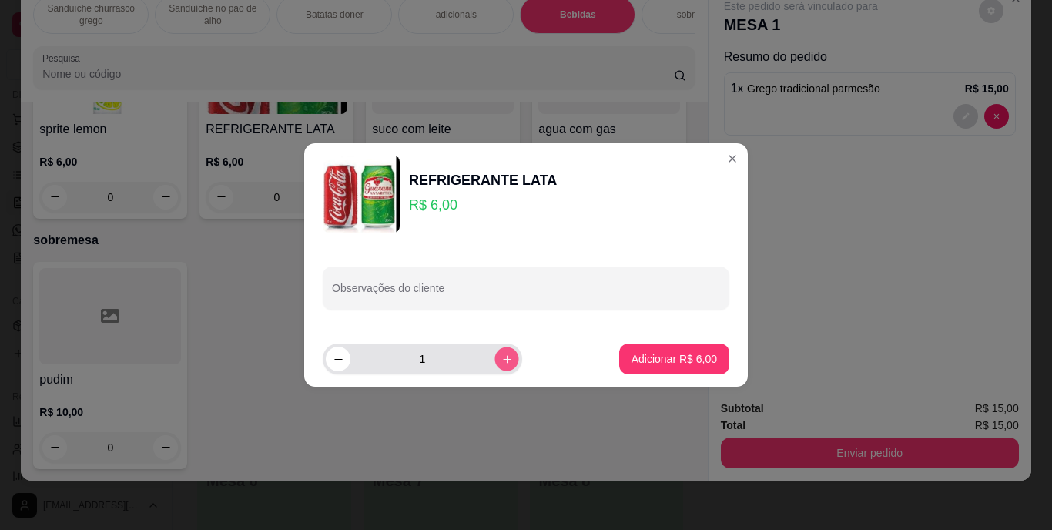
click at [494, 350] on button "increase-product-quantity" at bounding box center [506, 358] width 24 height 24
click at [337, 353] on icon "decrease-product-quantity" at bounding box center [339, 359] width 12 height 12
type input "1"
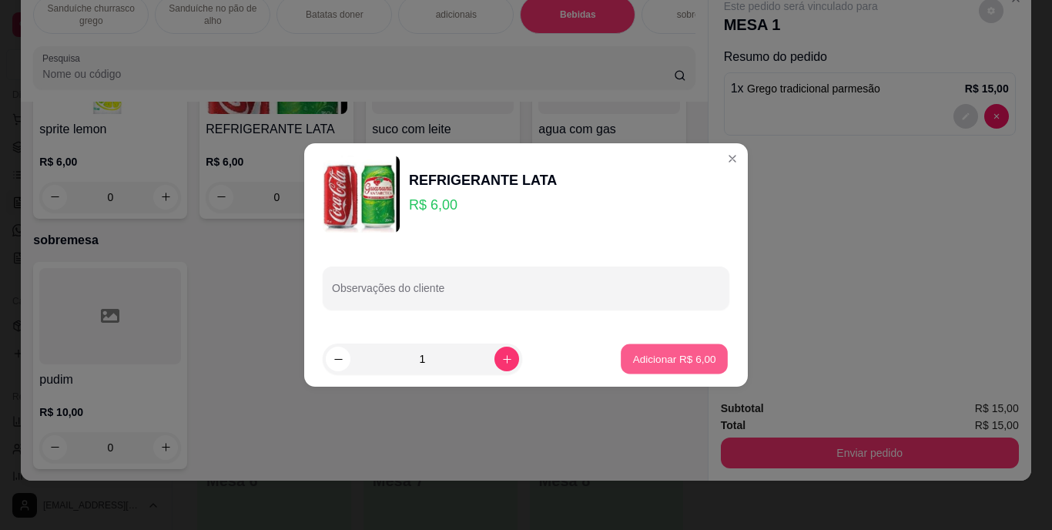
click at [656, 355] on p "Adicionar R$ 6,00" at bounding box center [673, 358] width 83 height 15
type input "1"
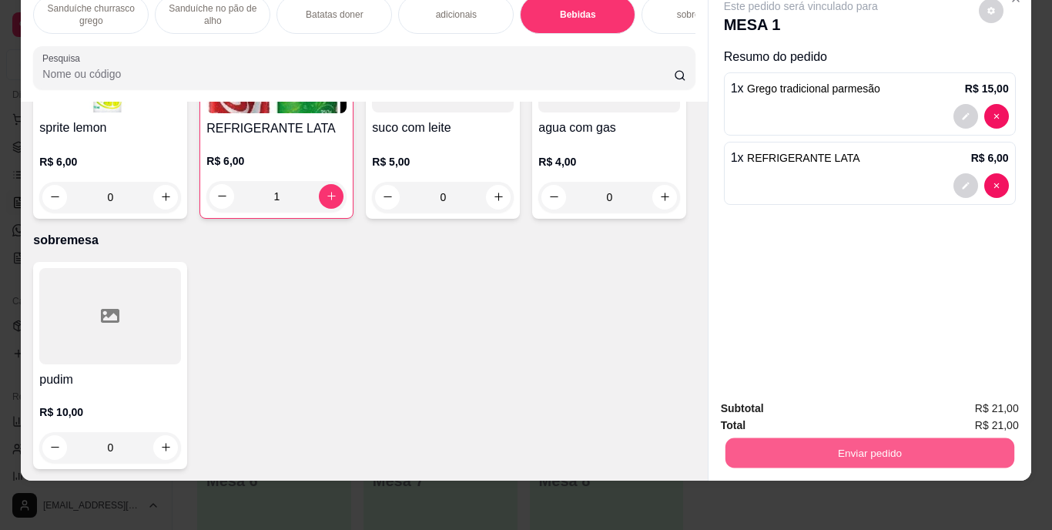
click at [783, 438] on button "Enviar pedido" at bounding box center [868, 453] width 289 height 30
click at [971, 405] on button "Enviar pedido" at bounding box center [978, 403] width 85 height 28
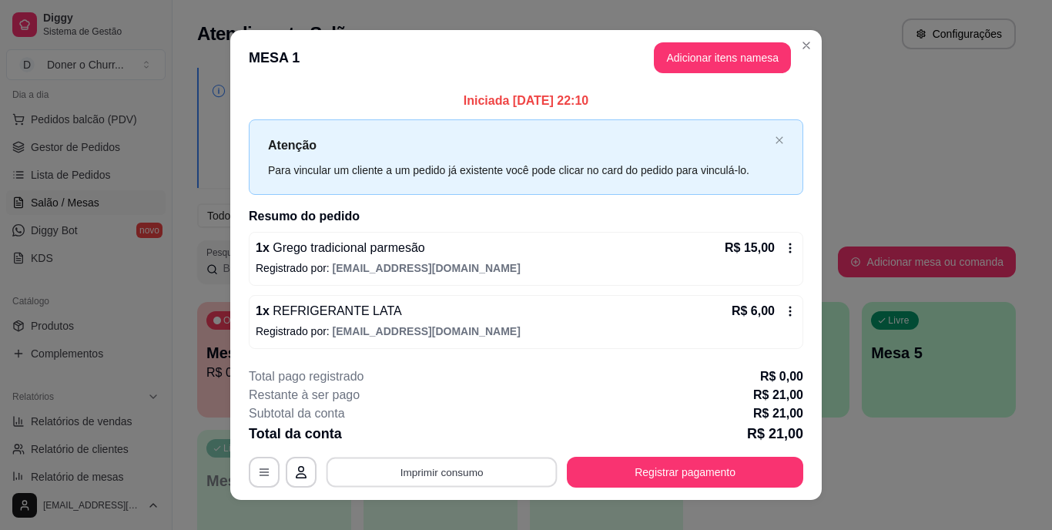
click at [496, 476] on button "Imprimir consumo" at bounding box center [441, 472] width 231 height 30
click at [453, 430] on button "IMPRESSORA" at bounding box center [440, 436] width 108 height 24
click at [424, 473] on button "Imprimir consumo" at bounding box center [441, 472] width 231 height 30
click at [430, 427] on button "IMPRESSORA" at bounding box center [440, 436] width 108 height 24
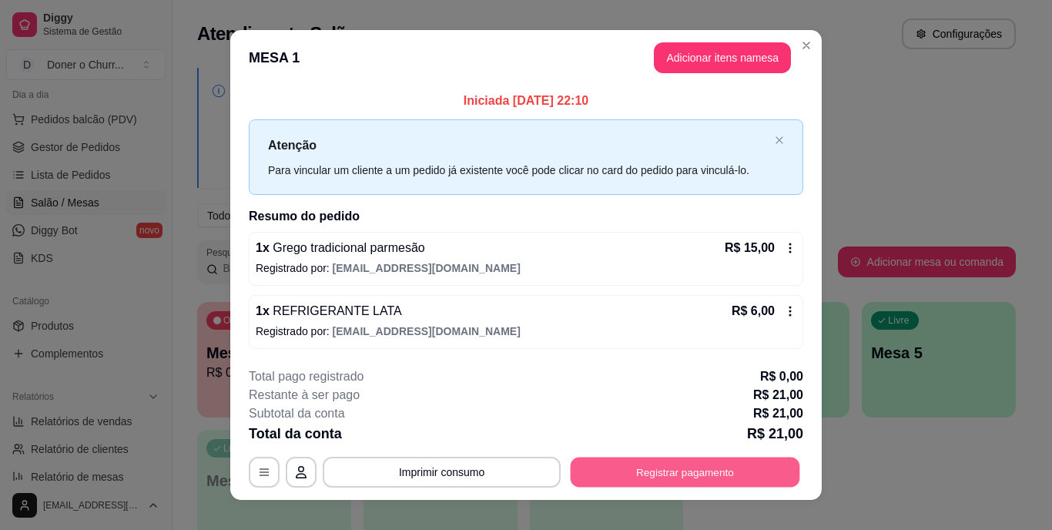
click at [635, 463] on button "Registrar pagamento" at bounding box center [684, 472] width 229 height 30
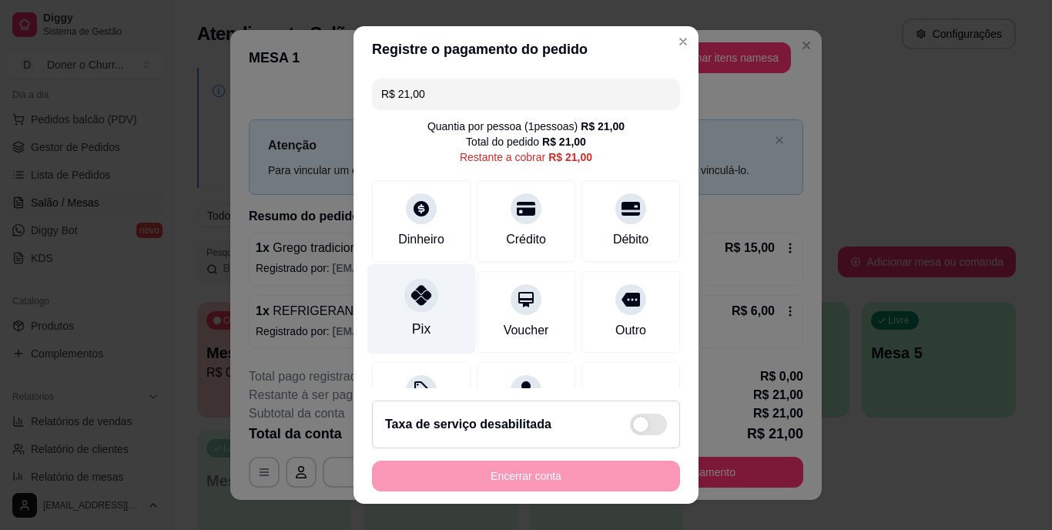
click at [383, 315] on div "Pix" at bounding box center [421, 309] width 109 height 90
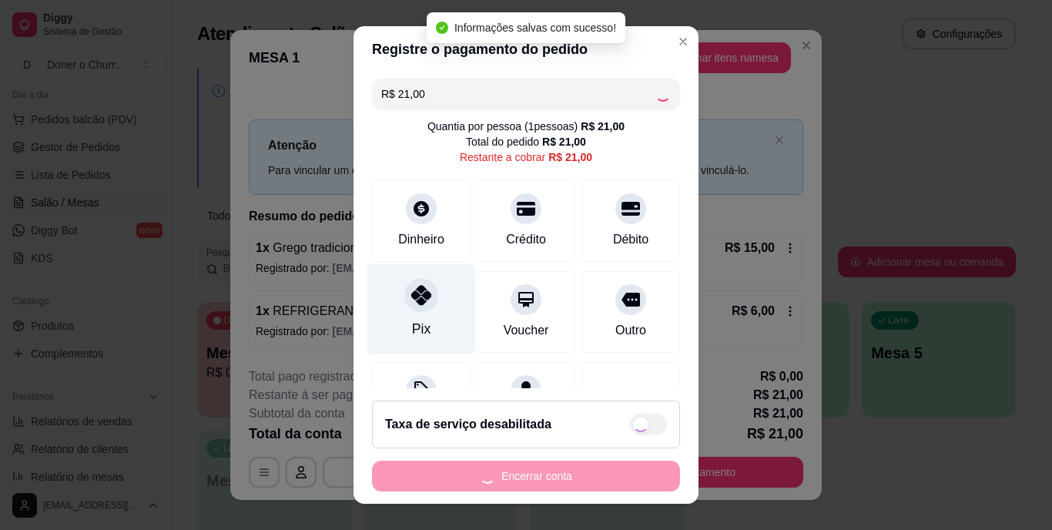
type input "R$ 0,00"
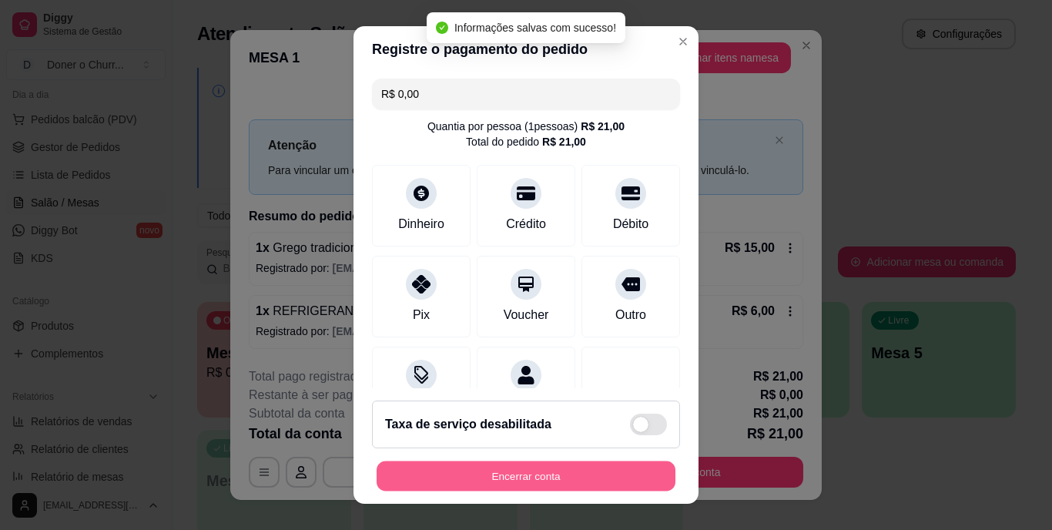
click at [477, 477] on button "Encerrar conta" at bounding box center [525, 475] width 299 height 30
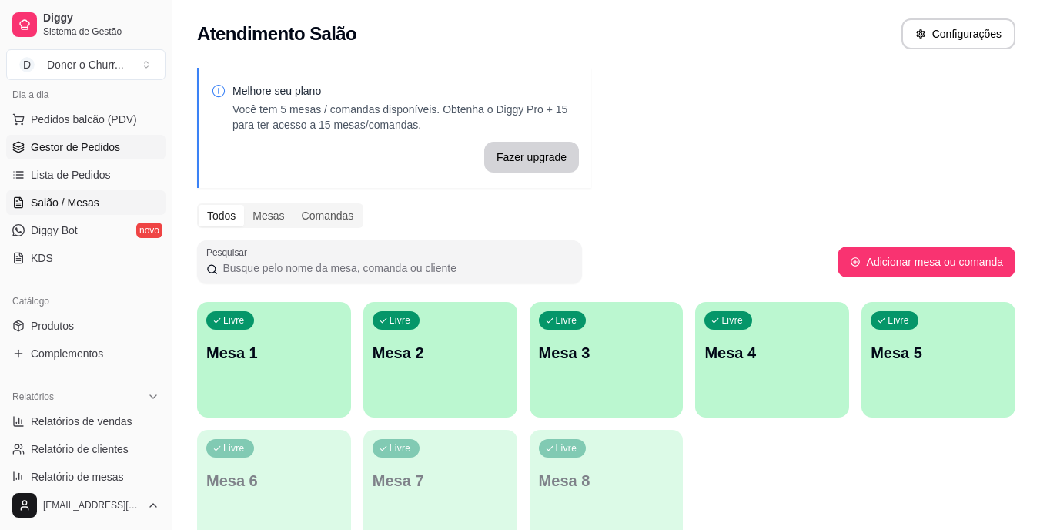
click at [49, 146] on span "Gestor de Pedidos" at bounding box center [75, 146] width 89 height 15
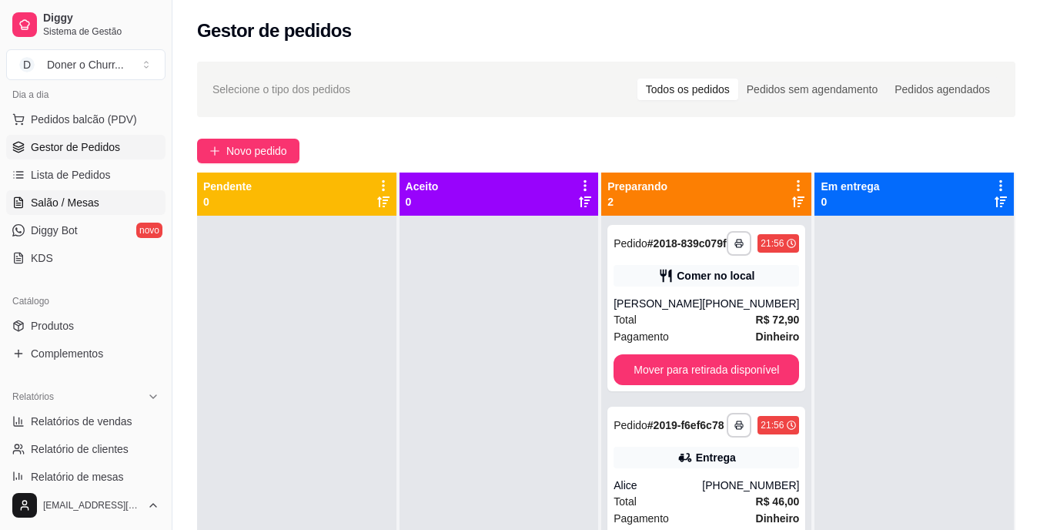
click at [79, 195] on span "Salão / Mesas" at bounding box center [65, 202] width 69 height 15
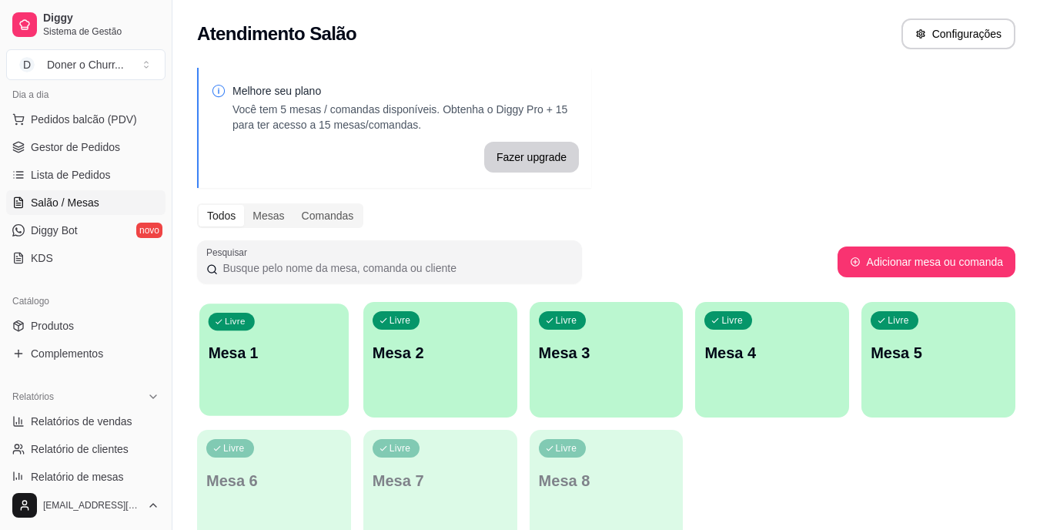
click at [294, 360] on p "Mesa 1" at bounding box center [275, 353] width 132 height 21
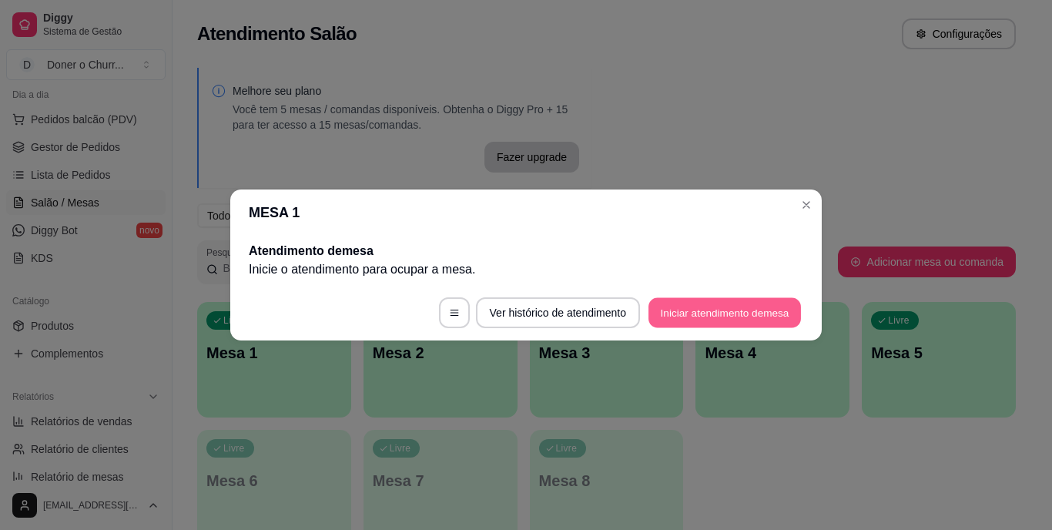
click at [697, 307] on button "Iniciar atendimento de mesa" at bounding box center [724, 313] width 152 height 30
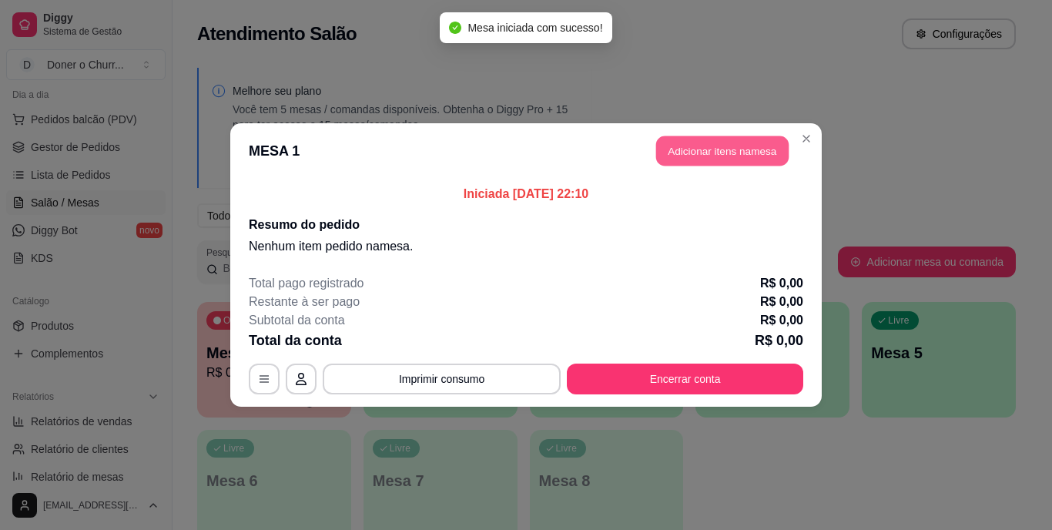
click at [746, 137] on button "Adicionar itens na mesa" at bounding box center [722, 151] width 132 height 30
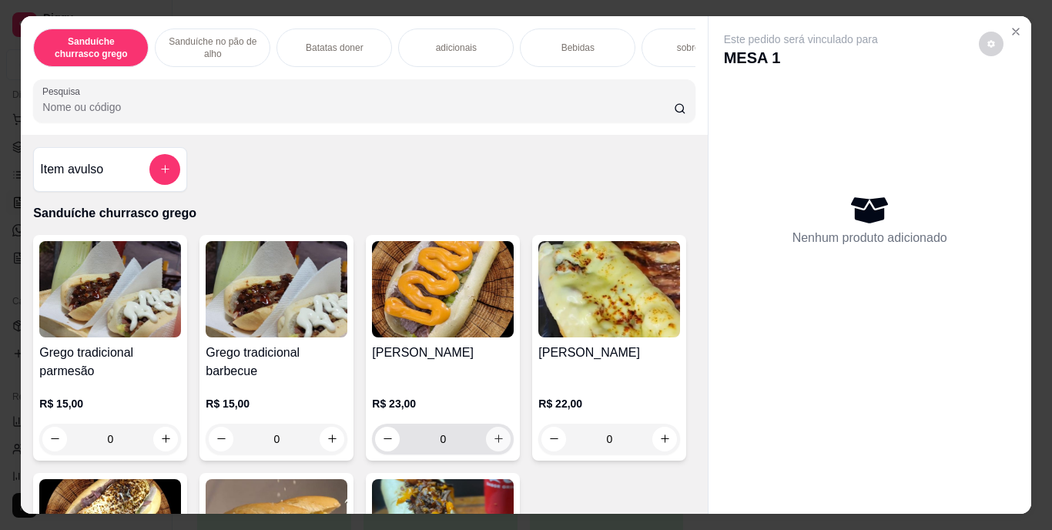
click at [493, 443] on icon "increase-product-quantity" at bounding box center [499, 439] width 12 height 12
type input "1"
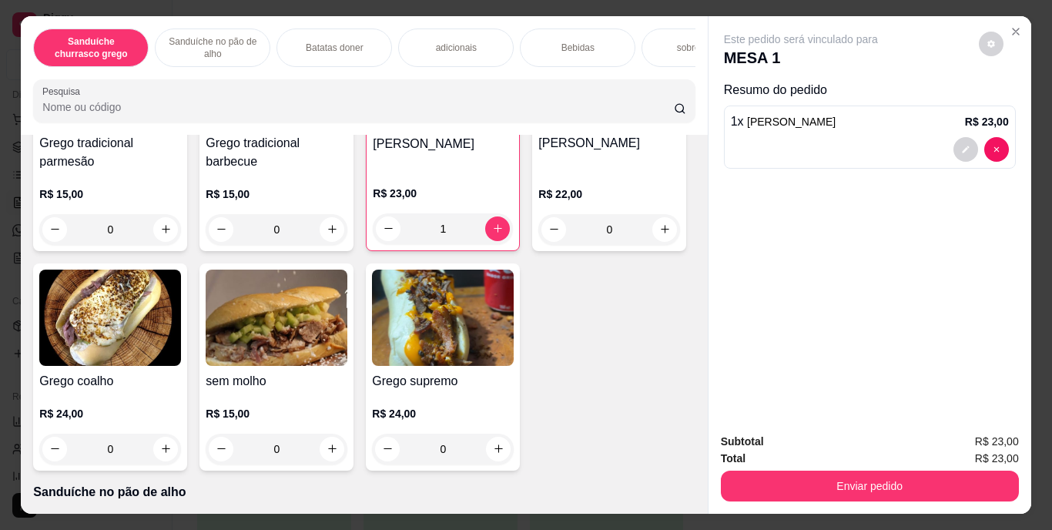
scroll to position [239, 0]
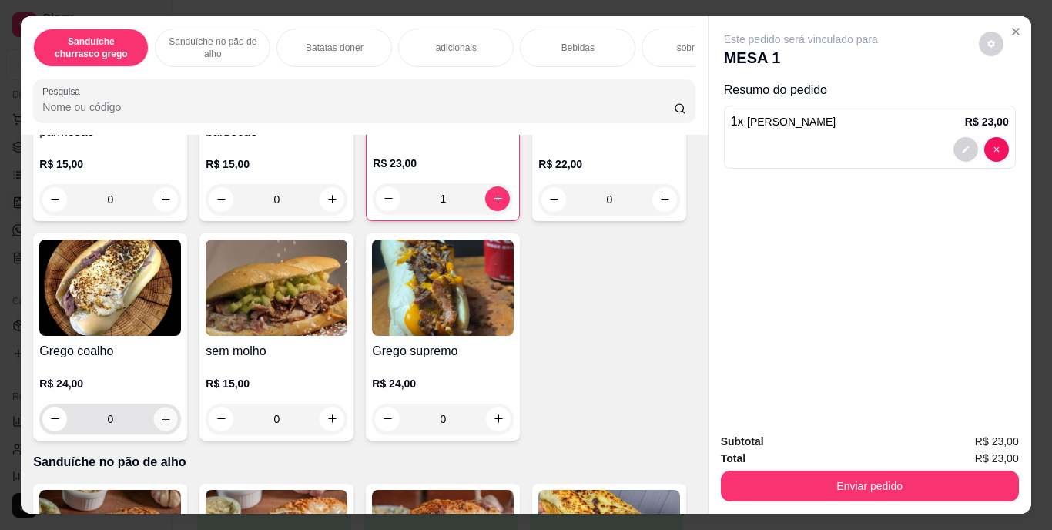
click at [169, 423] on icon "increase-product-quantity" at bounding box center [166, 419] width 8 height 8
type input "1"
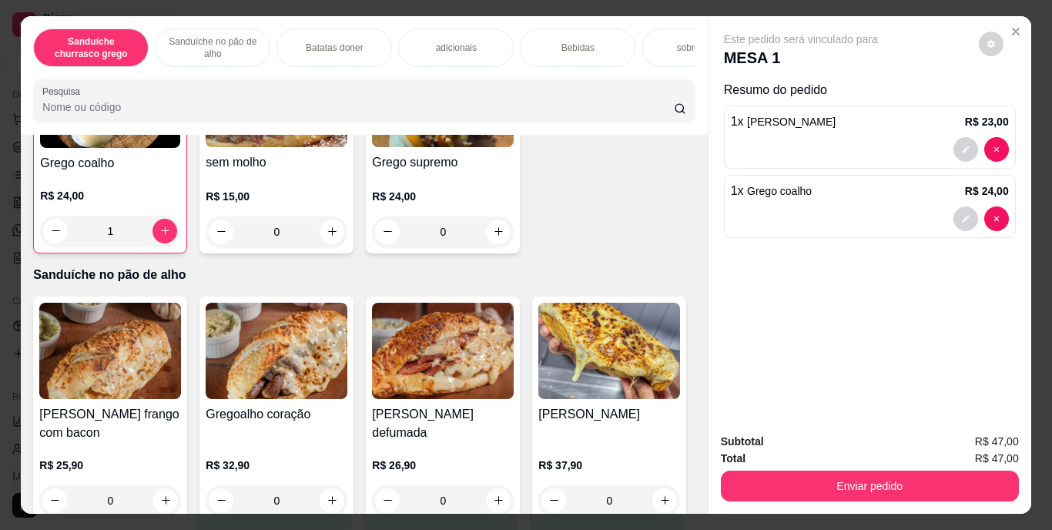
scroll to position [428, 0]
click at [493, 237] on icon "increase-product-quantity" at bounding box center [499, 232] width 12 height 12
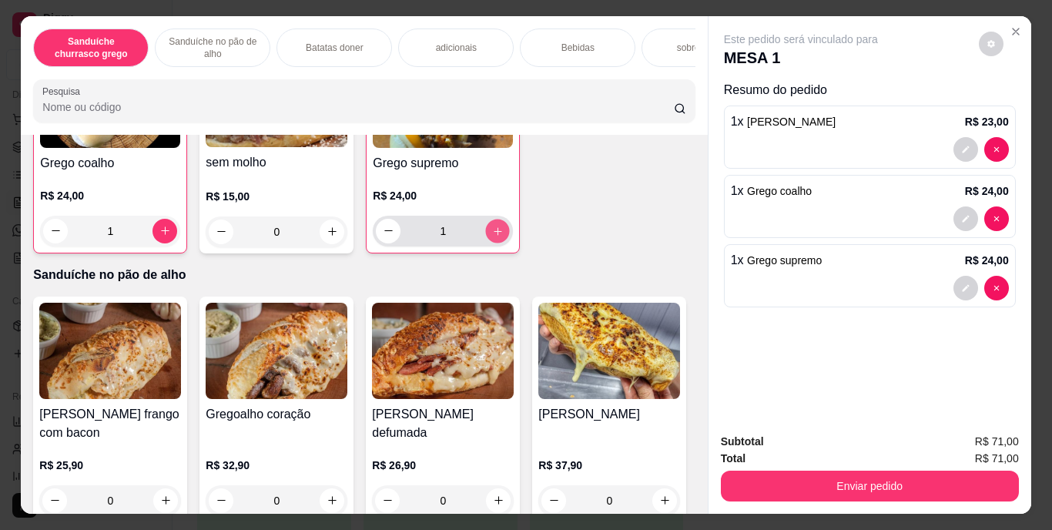
click at [492, 236] on icon "increase-product-quantity" at bounding box center [498, 231] width 12 height 12
type input "2"
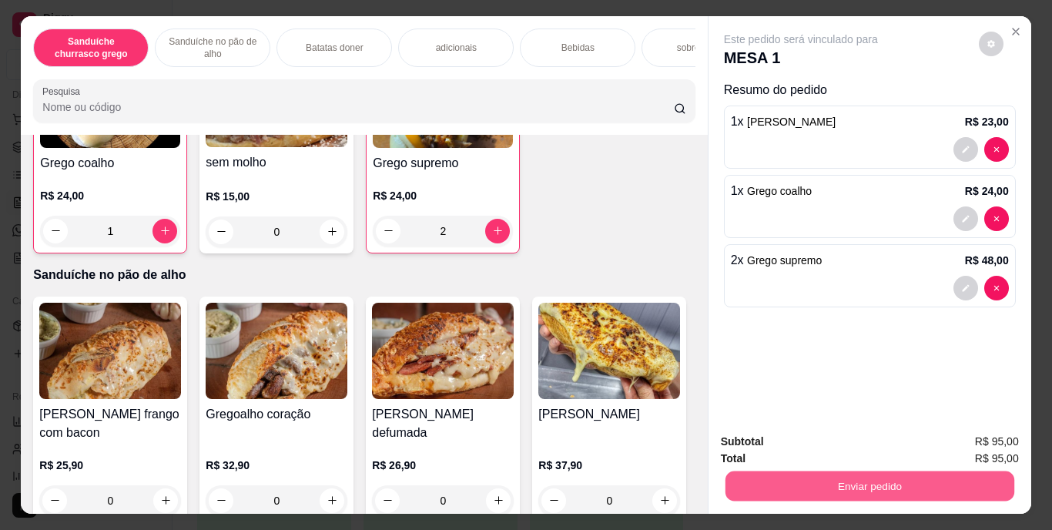
click at [786, 483] on button "Enviar pedido" at bounding box center [868, 486] width 289 height 30
click at [965, 445] on button "Enviar pedido" at bounding box center [978, 442] width 85 height 28
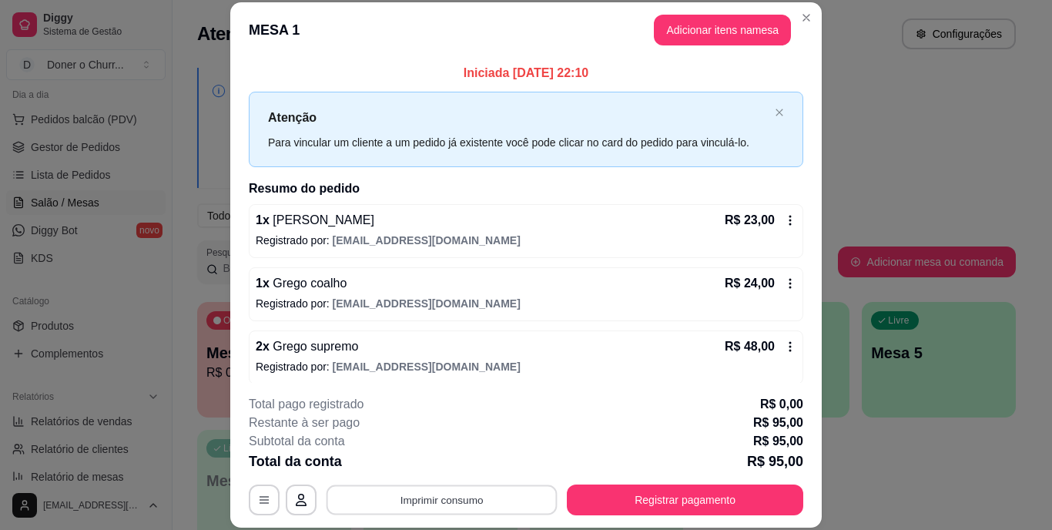
click at [527, 494] on button "Imprimir consumo" at bounding box center [441, 499] width 231 height 30
click at [422, 462] on button "IMPRESSORA" at bounding box center [440, 464] width 108 height 24
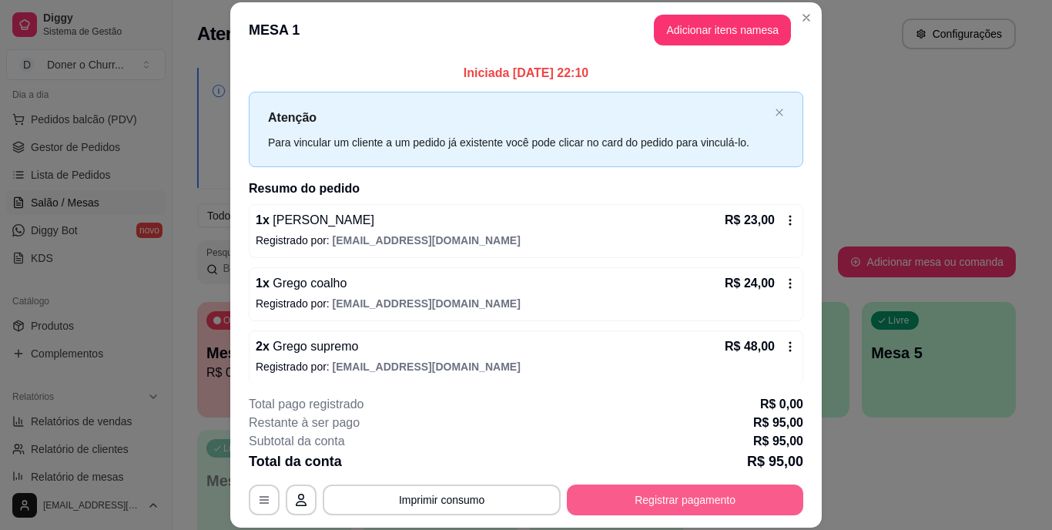
click at [626, 500] on button "Registrar pagamento" at bounding box center [685, 499] width 236 height 31
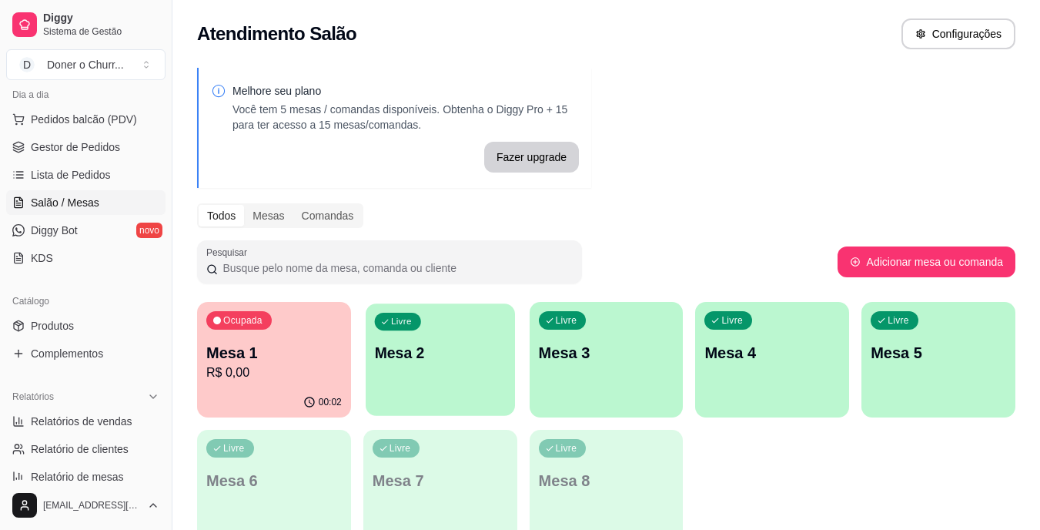
click at [407, 358] on p "Mesa 2" at bounding box center [440, 353] width 132 height 21
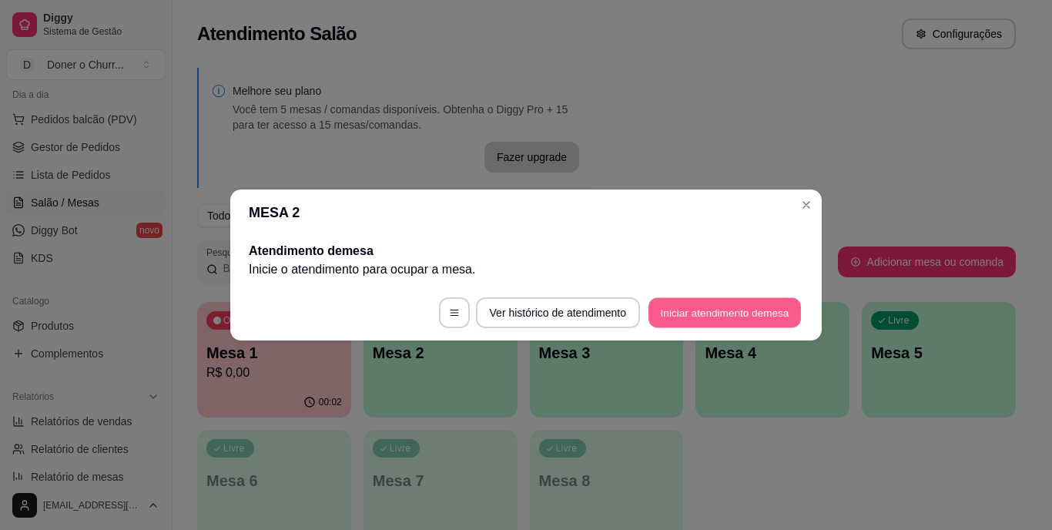
click at [679, 307] on button "Iniciar atendimento de mesa" at bounding box center [724, 313] width 152 height 30
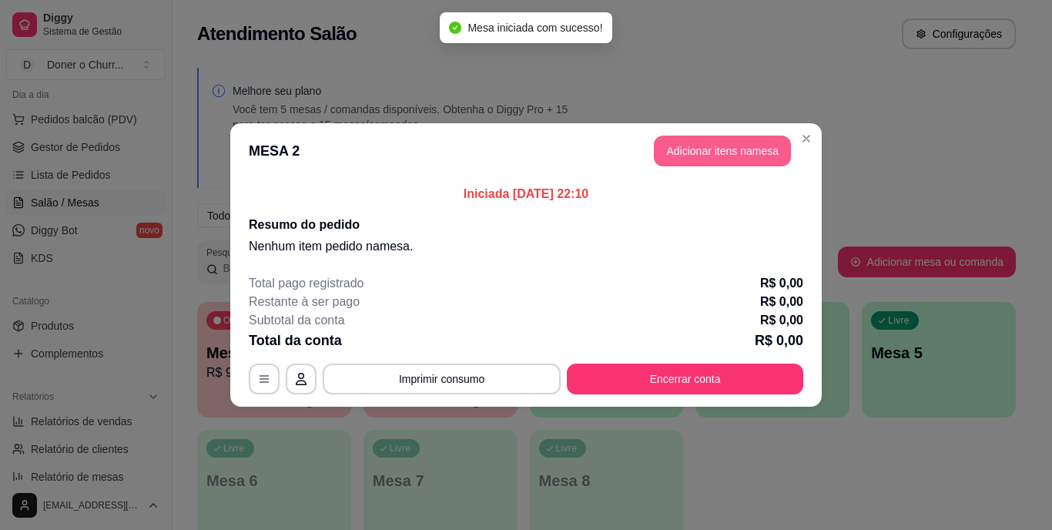
click at [690, 153] on button "Adicionar itens na mesa" at bounding box center [722, 151] width 137 height 31
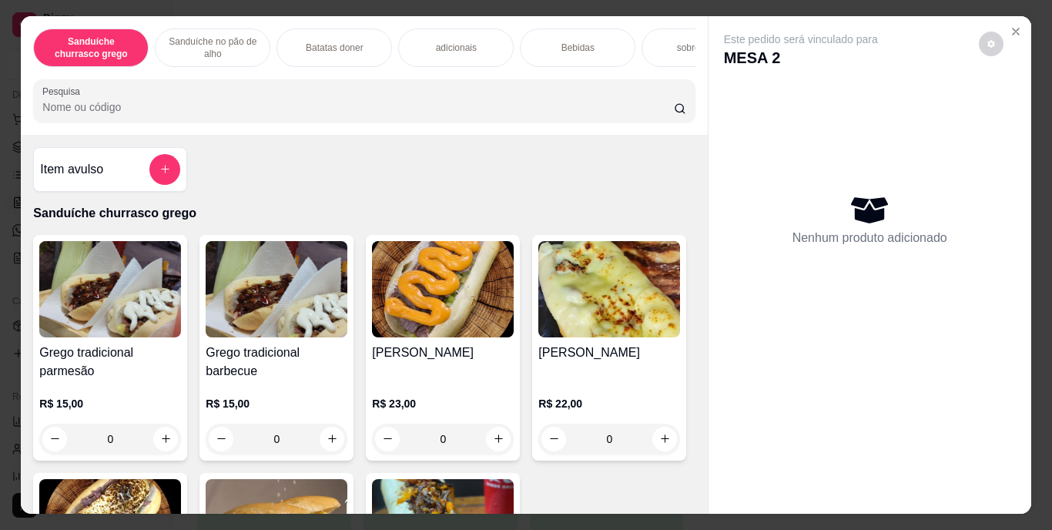
scroll to position [98, 0]
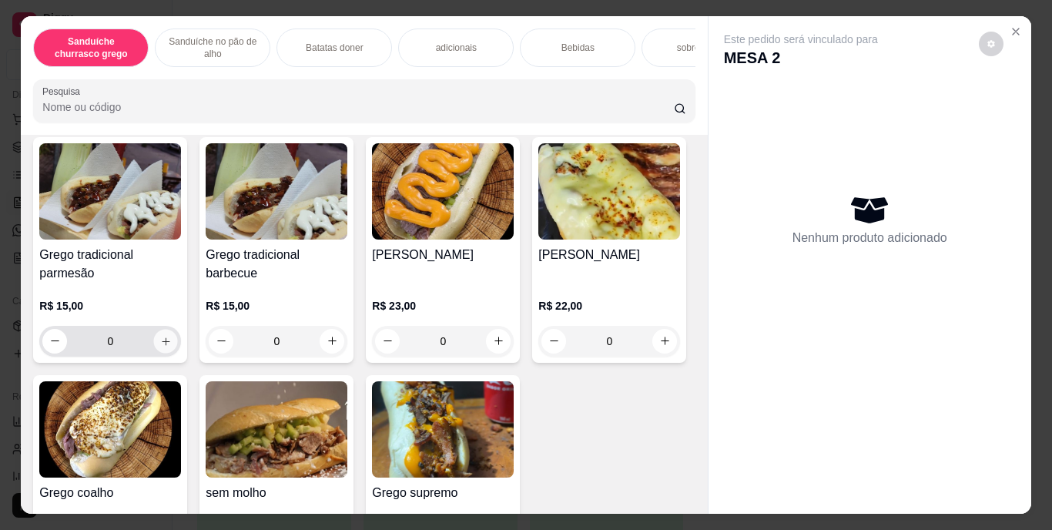
click at [160, 346] on icon "increase-product-quantity" at bounding box center [166, 341] width 12 height 12
type input "1"
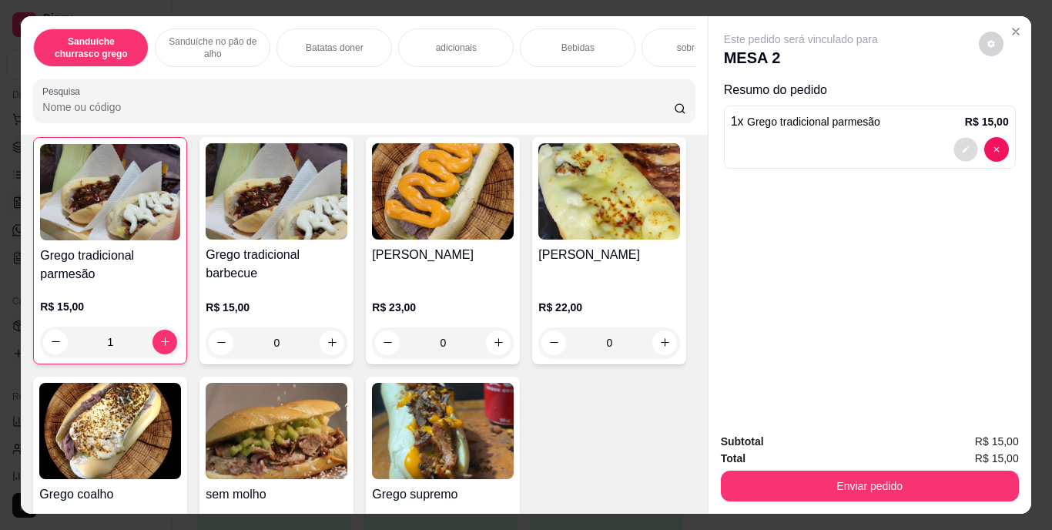
click at [964, 143] on button "decrease-product-quantity" at bounding box center [965, 149] width 24 height 24
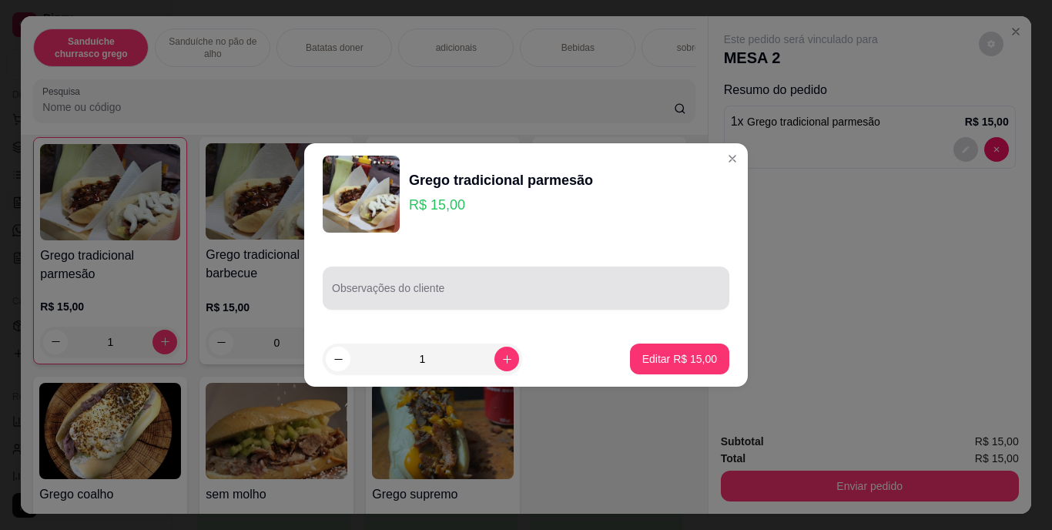
click at [447, 286] on div "Observações do cliente" at bounding box center [526, 287] width 407 height 43
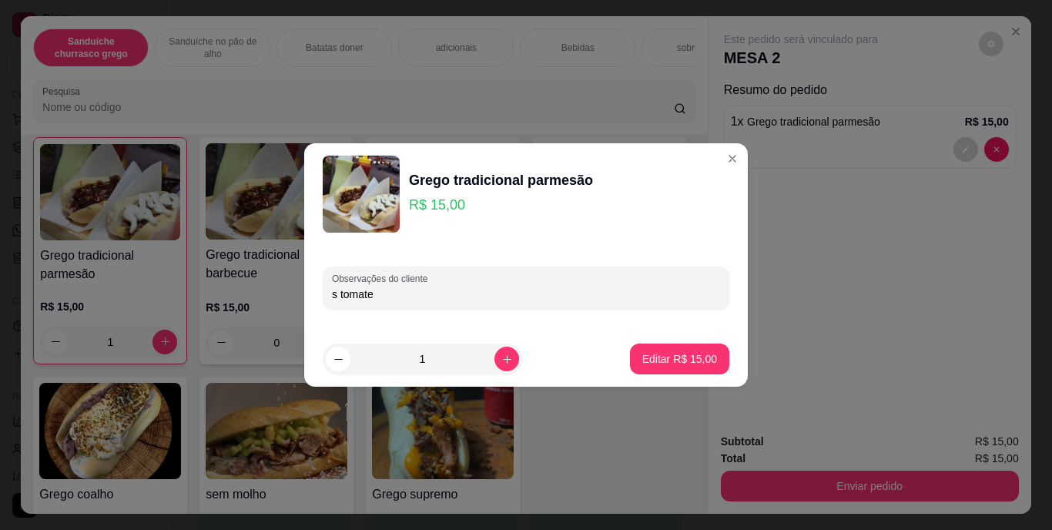
click at [335, 292] on input "s tomate" at bounding box center [526, 293] width 388 height 15
type input "s tomate"
click at [654, 357] on p "Editar R$ 15,00" at bounding box center [679, 358] width 75 height 15
type input "0"
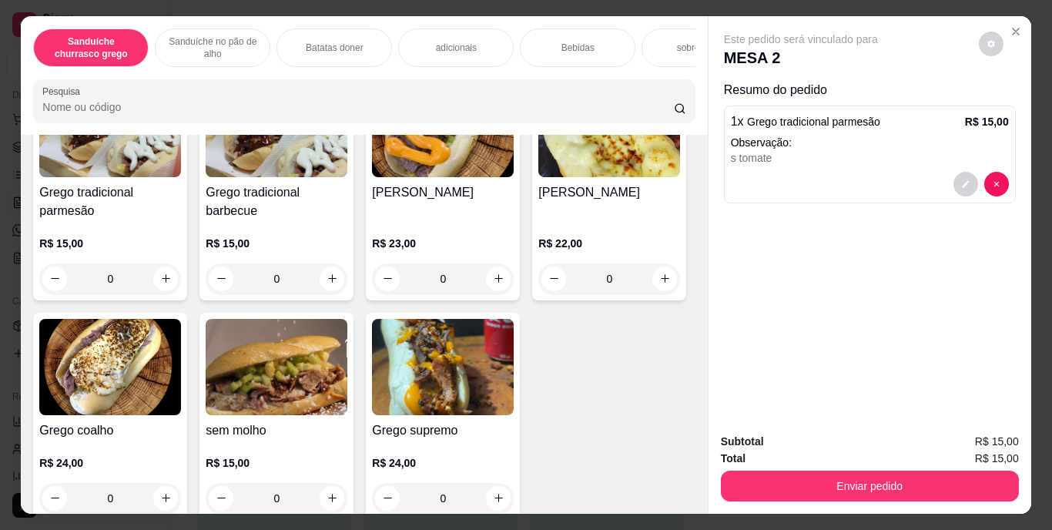
scroll to position [185, 0]
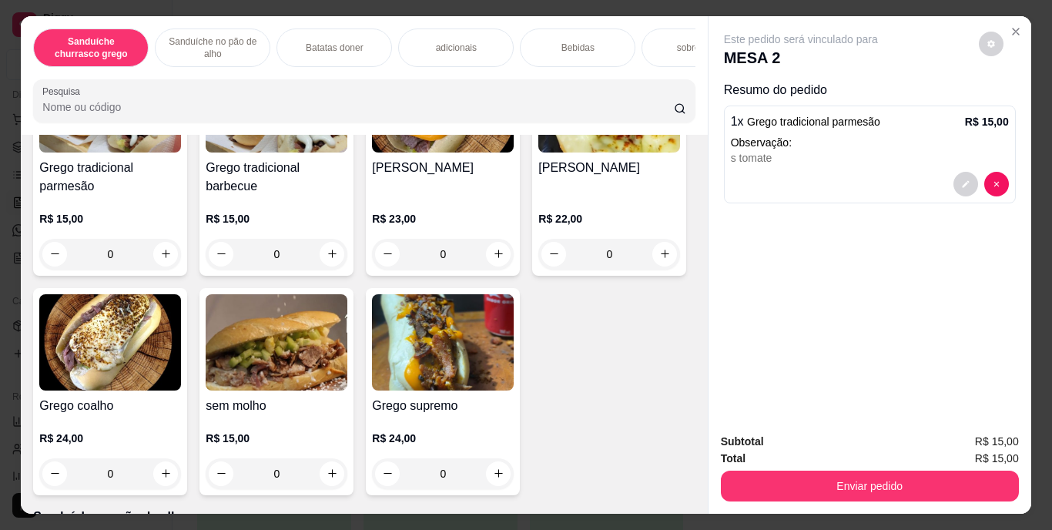
click at [561, 380] on div "Grego tradicional parmesão R$ 15,00 0 Grego tradicional barbecue R$ 15,00 0 Gre…" at bounding box center [363, 272] width 661 height 445
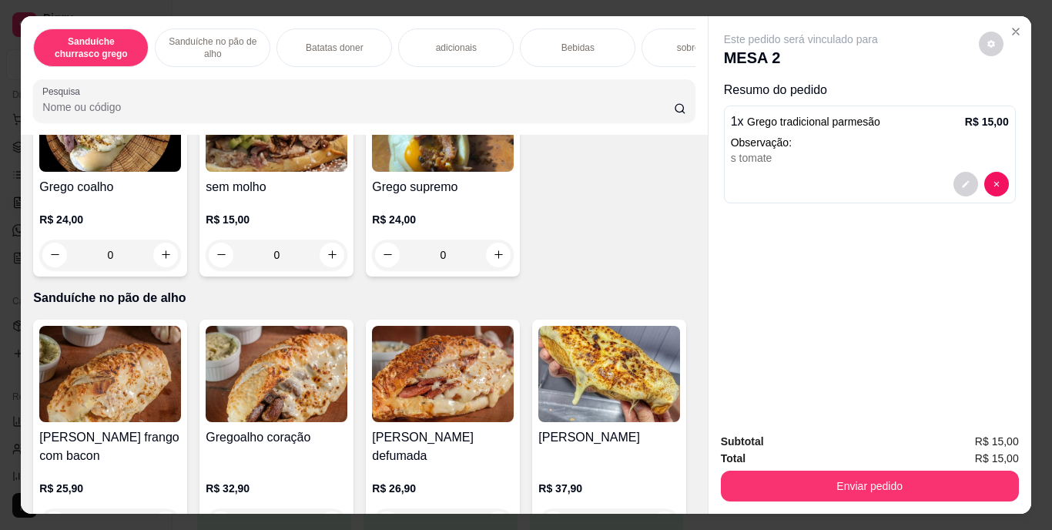
scroll to position [405, 0]
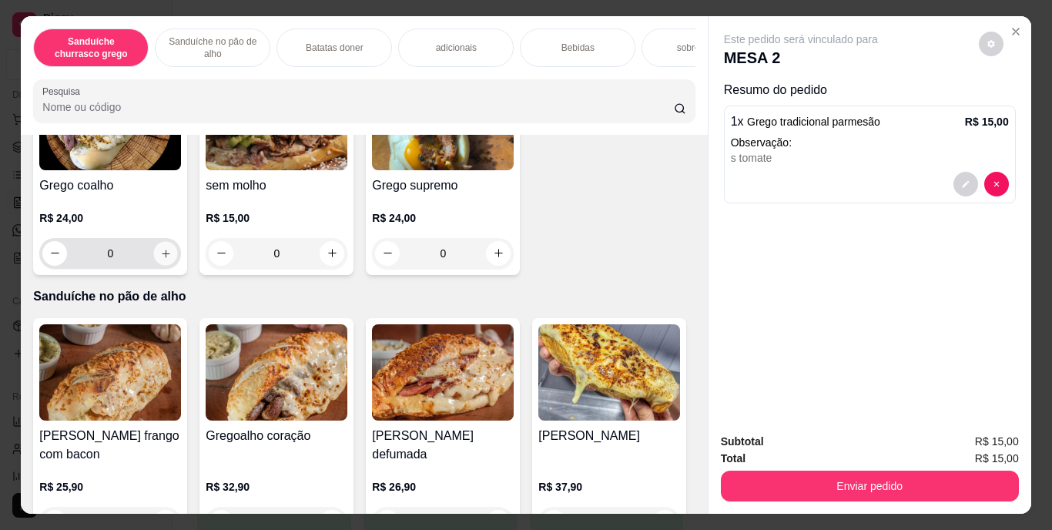
click at [172, 258] on icon "increase-product-quantity" at bounding box center [166, 253] width 12 height 12
type input "1"
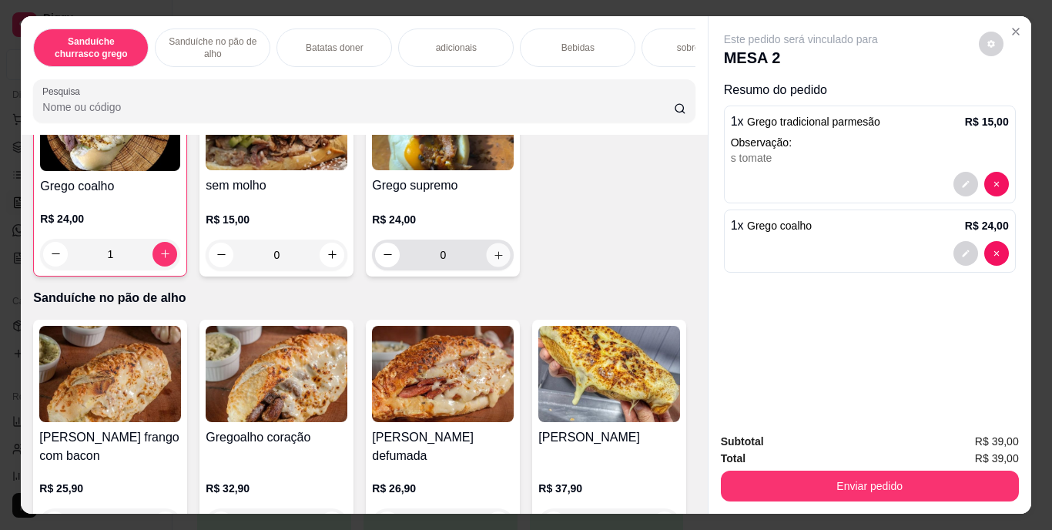
click at [494, 259] on icon "increase-product-quantity" at bounding box center [498, 255] width 8 height 8
type input "1"
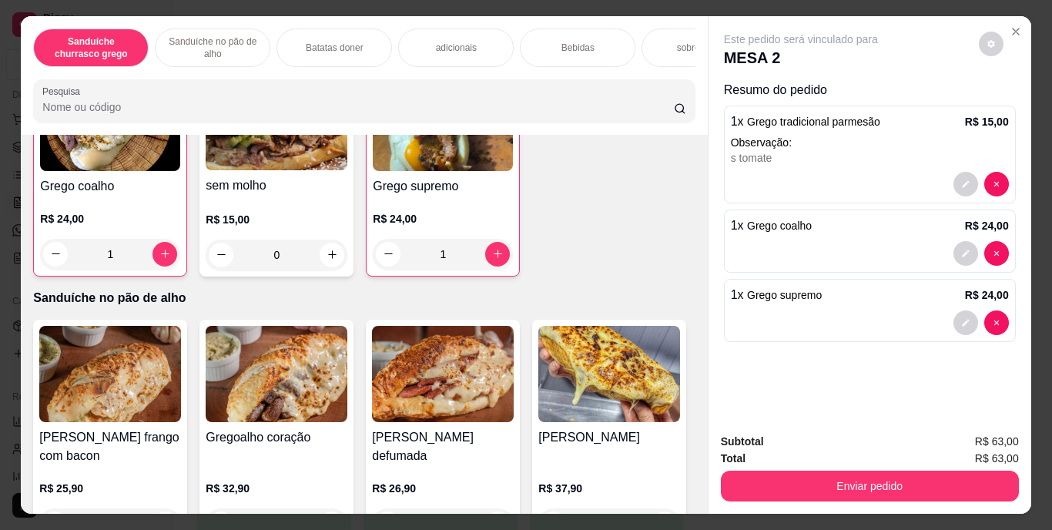
click at [578, 42] on p "Bebidas" at bounding box center [577, 48] width 33 height 12
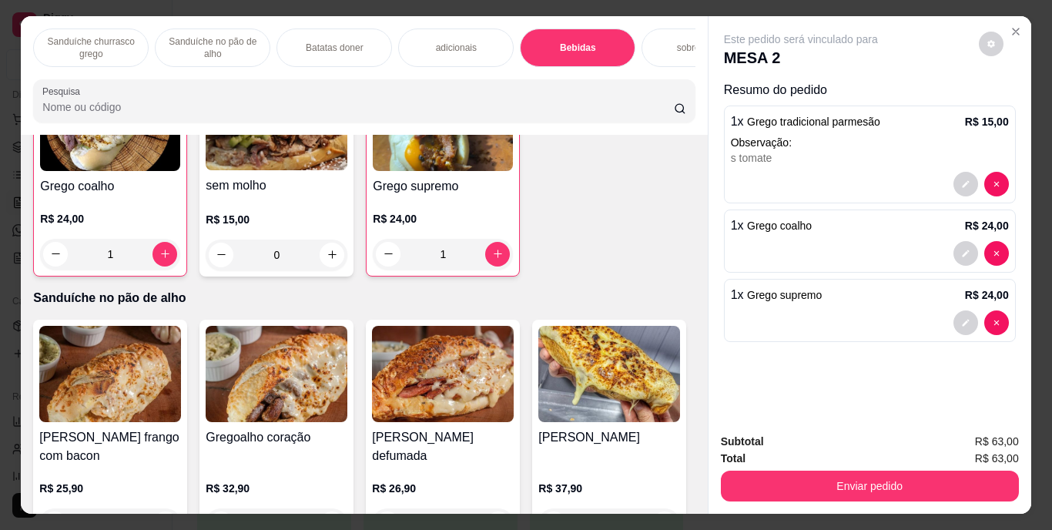
scroll to position [39, 0]
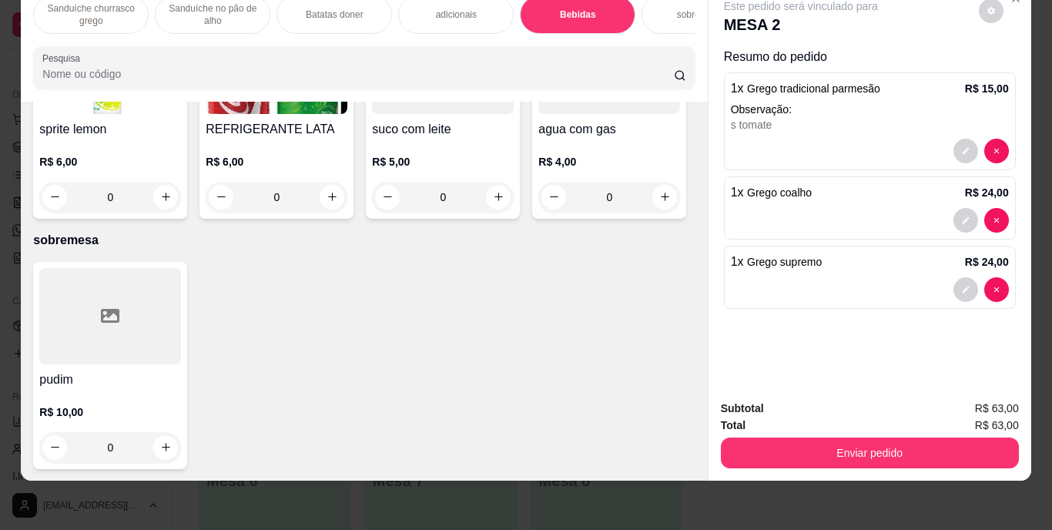
click at [181, 114] on img at bounding box center [110, 66] width 142 height 96
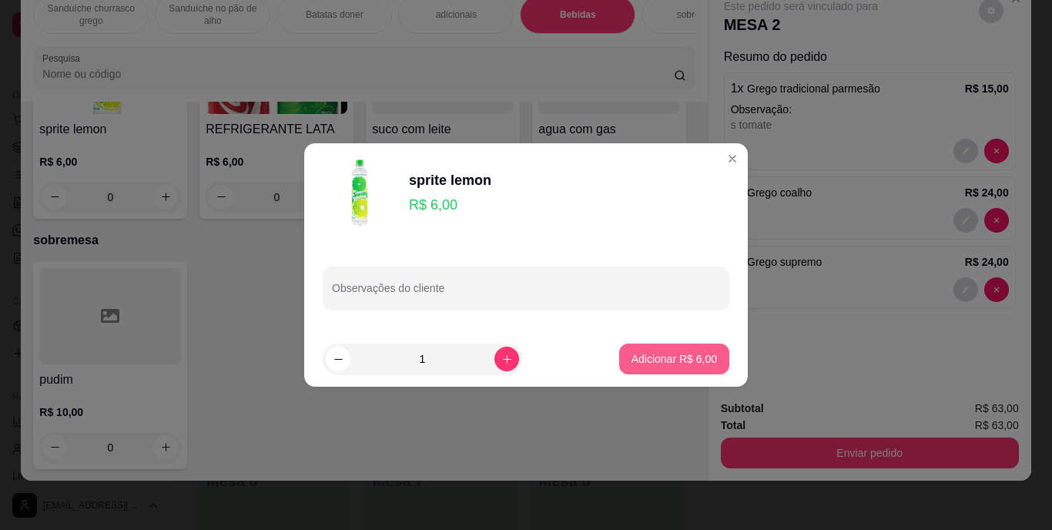
click at [671, 363] on p "Adicionar R$ 6,00" at bounding box center [673, 358] width 85 height 15
type input "1"
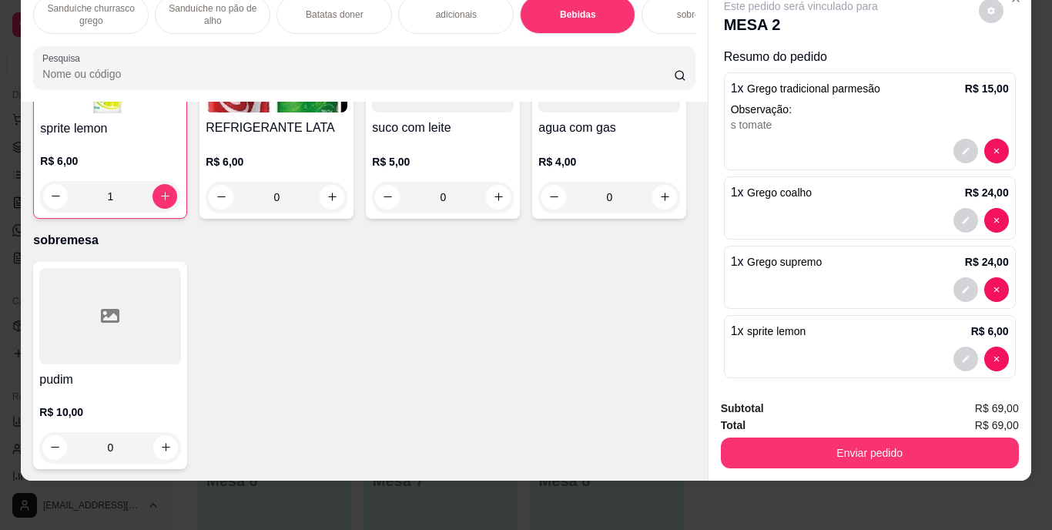
click at [347, 112] on img at bounding box center [277, 64] width 142 height 96
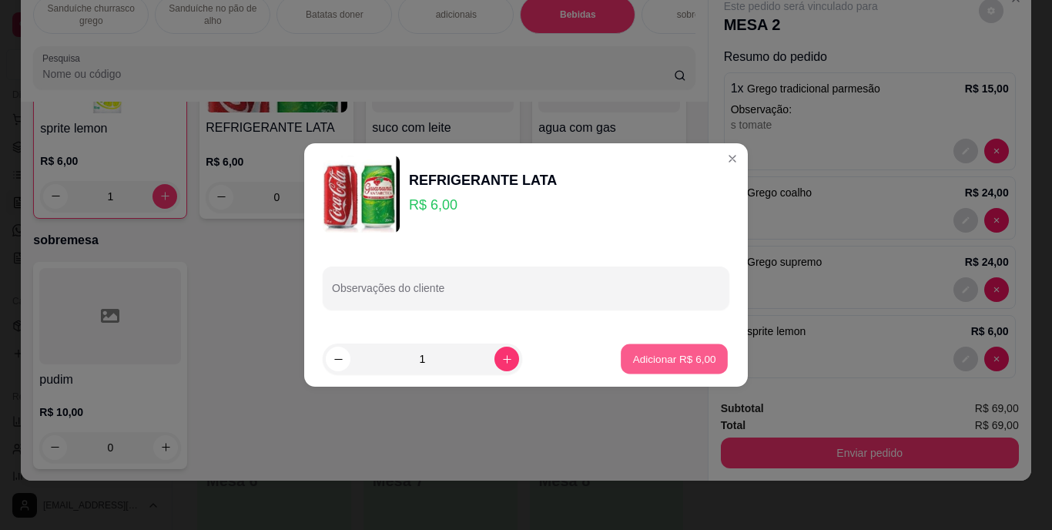
click at [645, 359] on p "Adicionar R$ 6,00" at bounding box center [673, 358] width 83 height 15
type input "1"
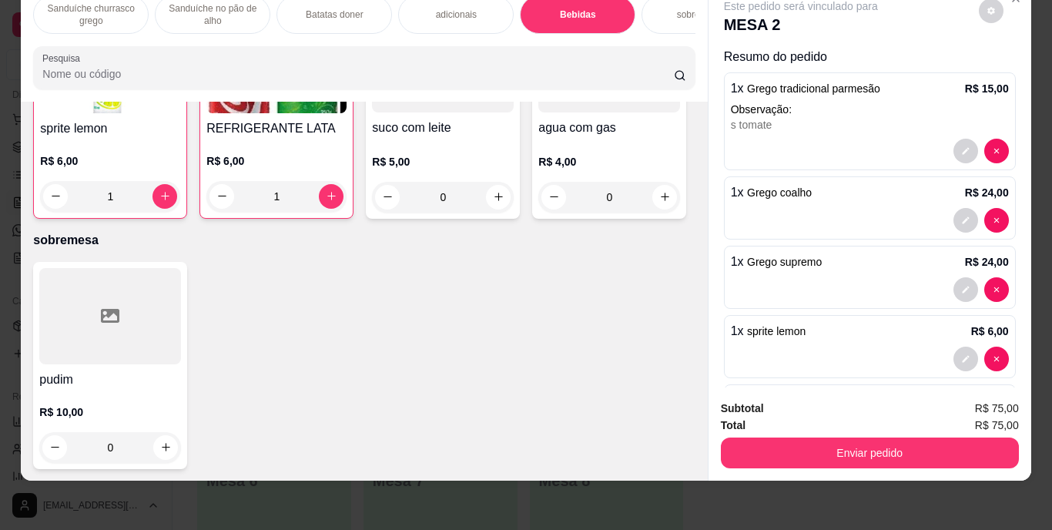
click at [775, 208] on div at bounding box center [870, 220] width 278 height 25
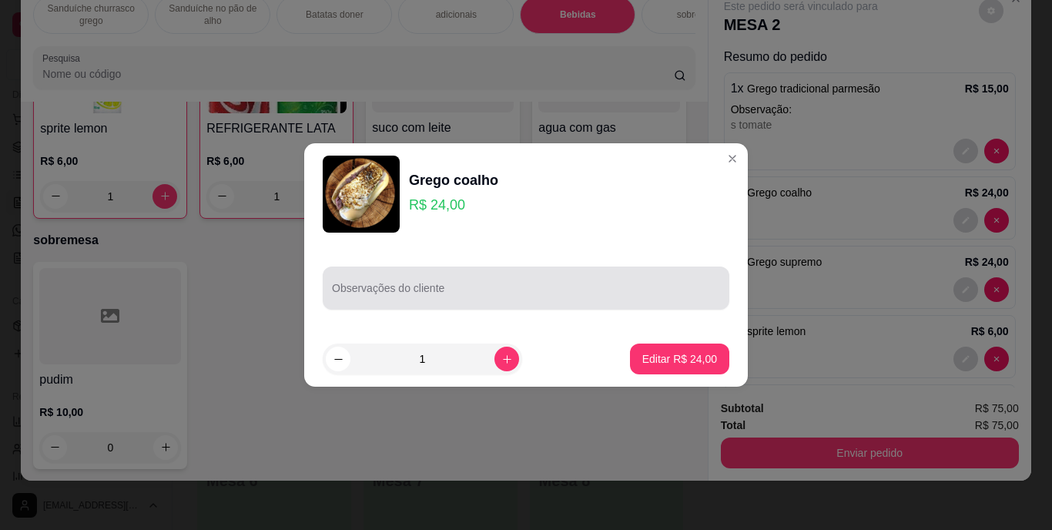
click at [414, 277] on div at bounding box center [526, 288] width 388 height 31
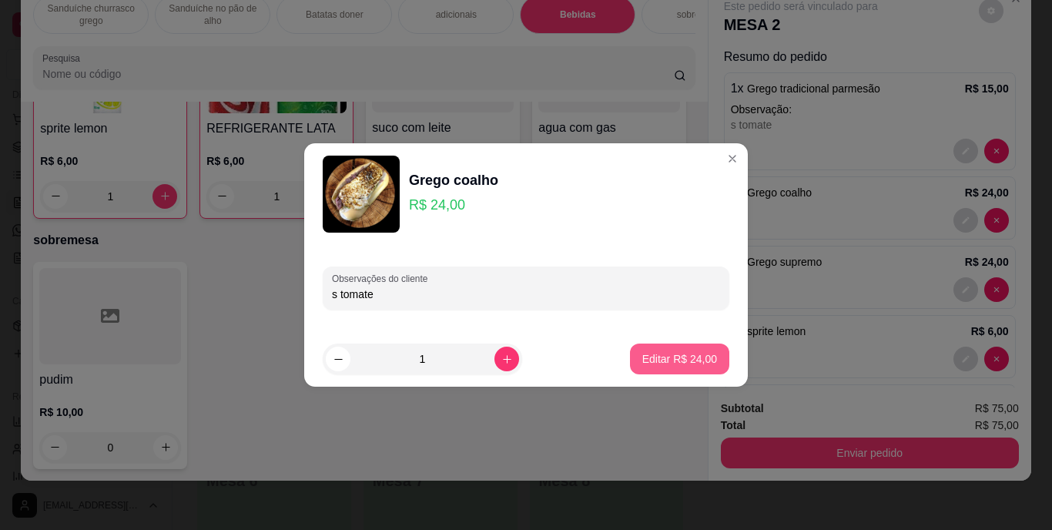
type input "s tomate"
click at [668, 360] on p "Editar R$ 24,00" at bounding box center [679, 358] width 72 height 15
type input "0"
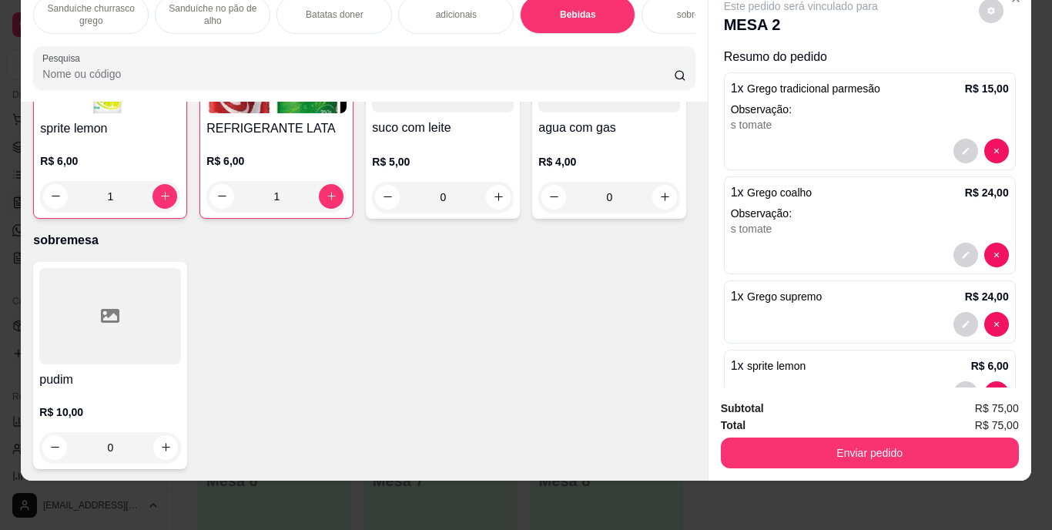
scroll to position [2425, 0]
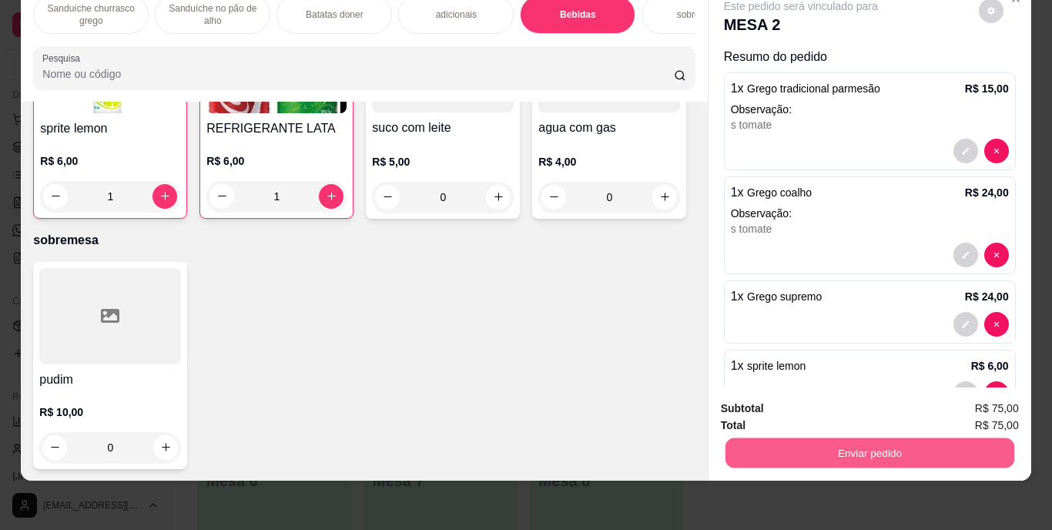
click at [869, 440] on button "Enviar pedido" at bounding box center [868, 453] width 289 height 30
click at [960, 399] on button "Enviar pedido" at bounding box center [978, 403] width 85 height 28
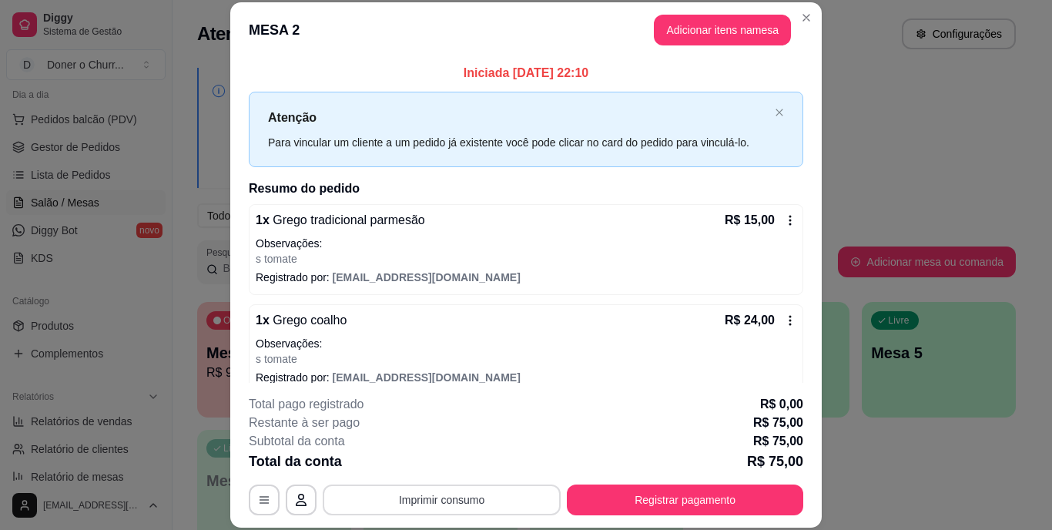
click at [472, 495] on button "Imprimir consumo" at bounding box center [442, 499] width 238 height 31
click at [441, 457] on button "IMPRESSORA" at bounding box center [440, 464] width 108 height 24
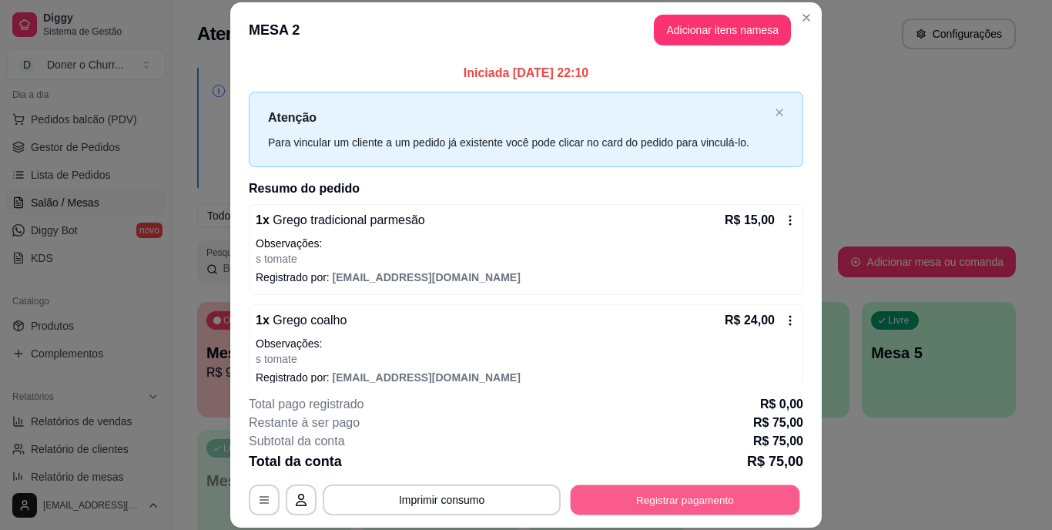
click at [627, 500] on button "Registrar pagamento" at bounding box center [684, 499] width 229 height 30
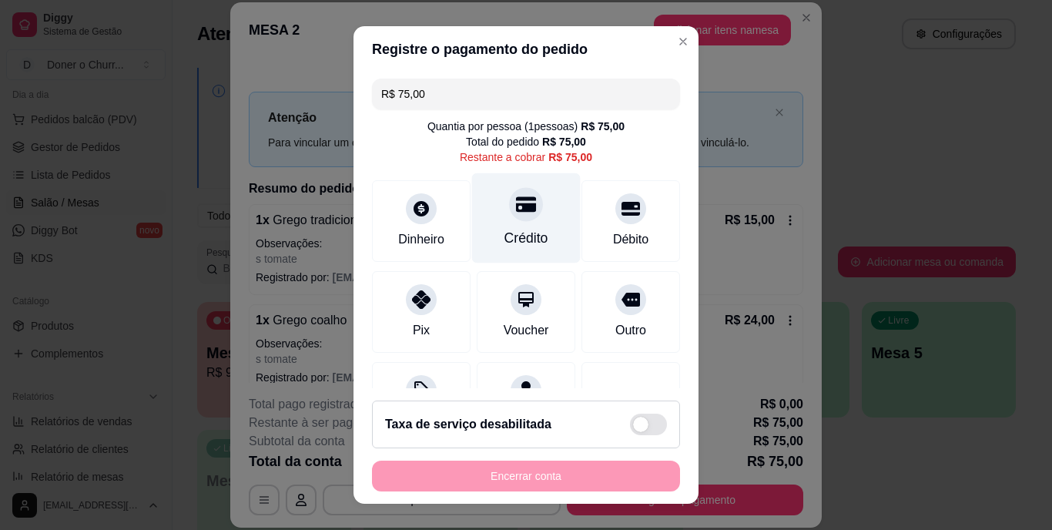
click at [510, 226] on div "Crédito" at bounding box center [526, 218] width 109 height 90
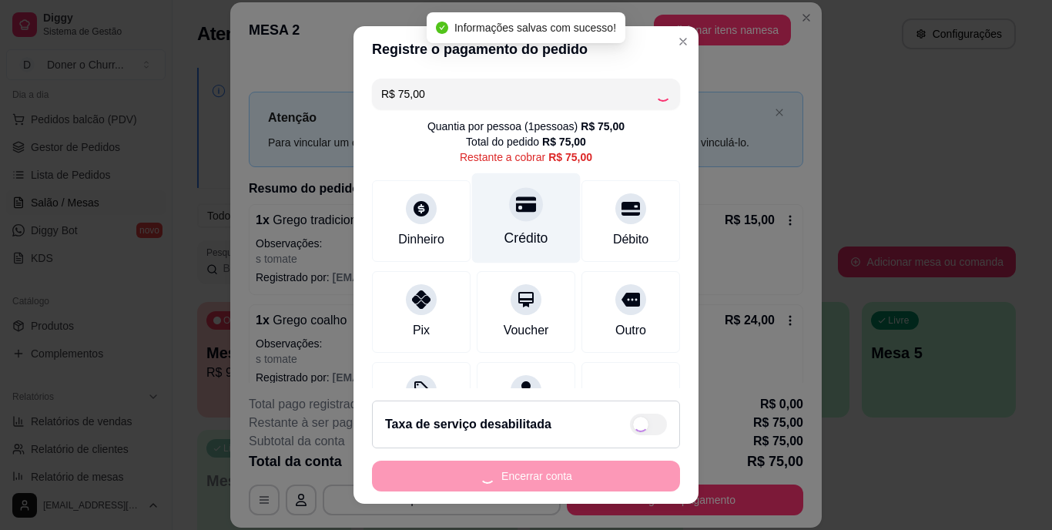
type input "R$ 0,00"
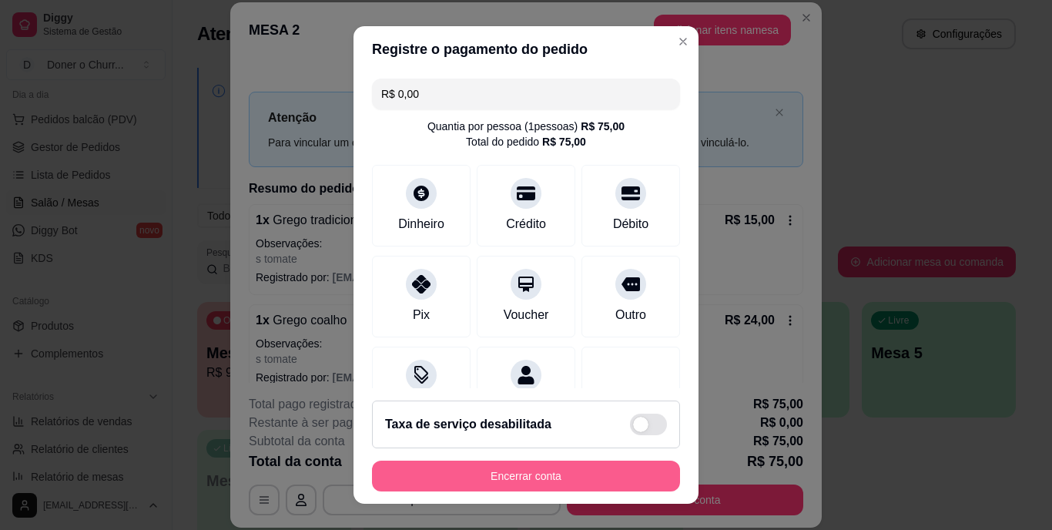
click at [564, 470] on button "Encerrar conta" at bounding box center [526, 475] width 308 height 31
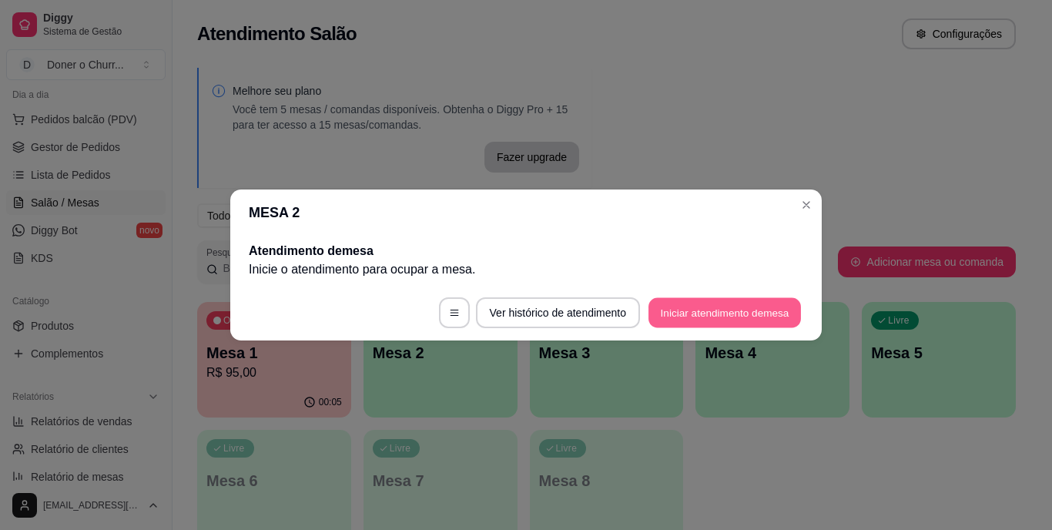
click at [721, 313] on button "Iniciar atendimento de mesa" at bounding box center [724, 313] width 152 height 30
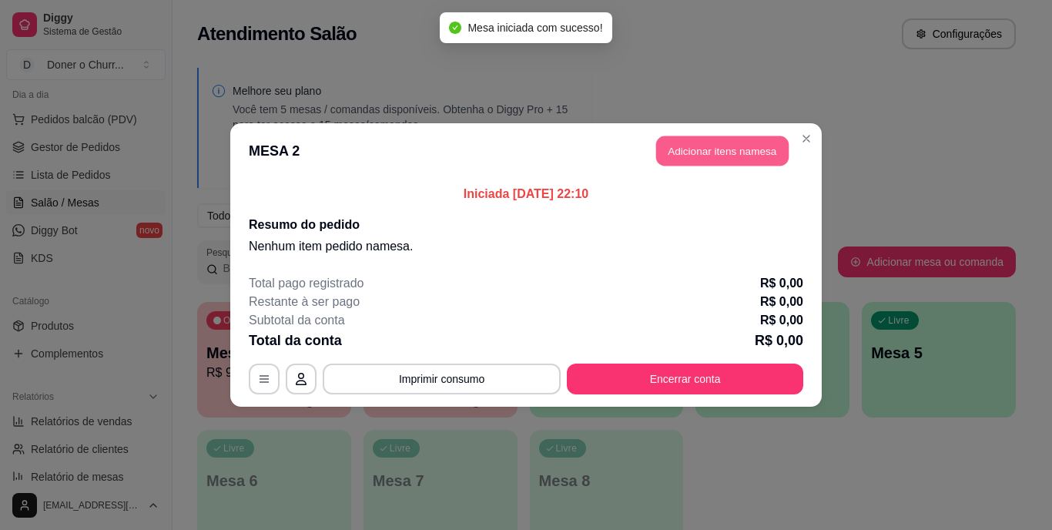
click at [696, 143] on button "Adicionar itens na mesa" at bounding box center [722, 151] width 132 height 30
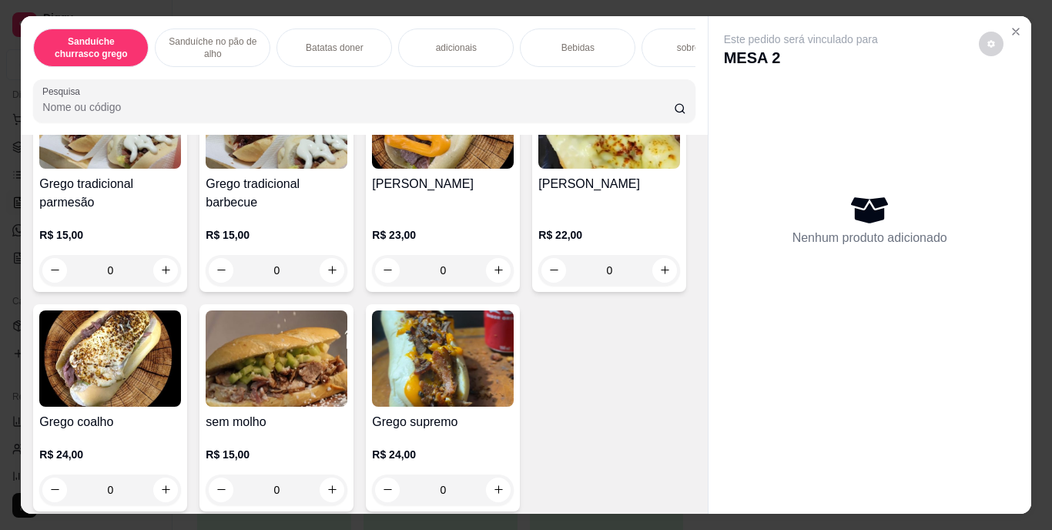
scroll to position [206, 0]
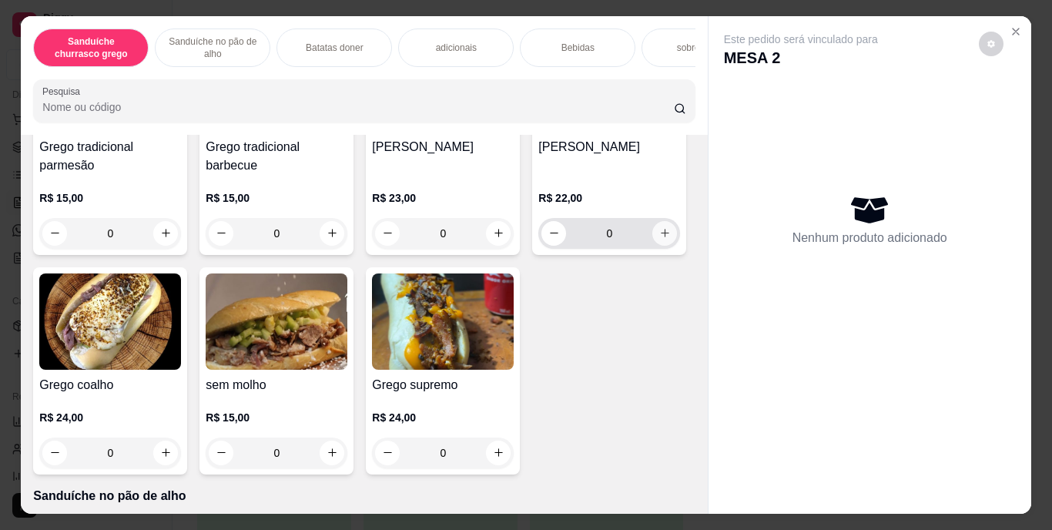
click at [661, 237] on icon "increase-product-quantity" at bounding box center [665, 233] width 8 height 8
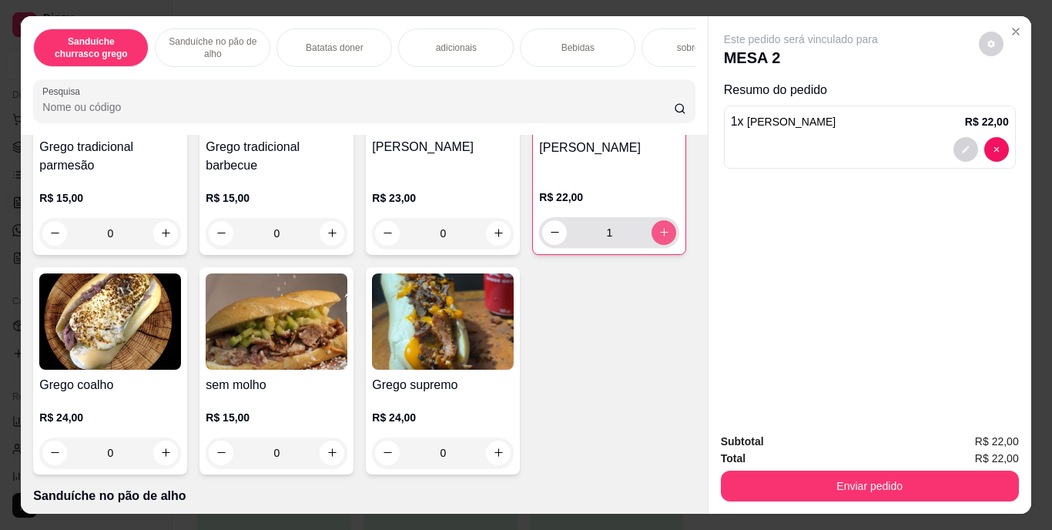
type input "1"
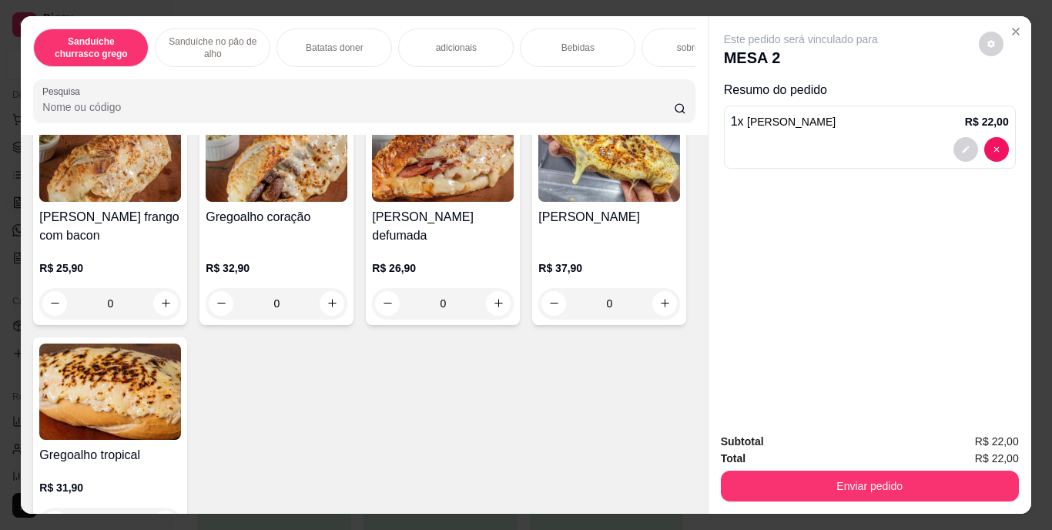
scroll to position [631, 0]
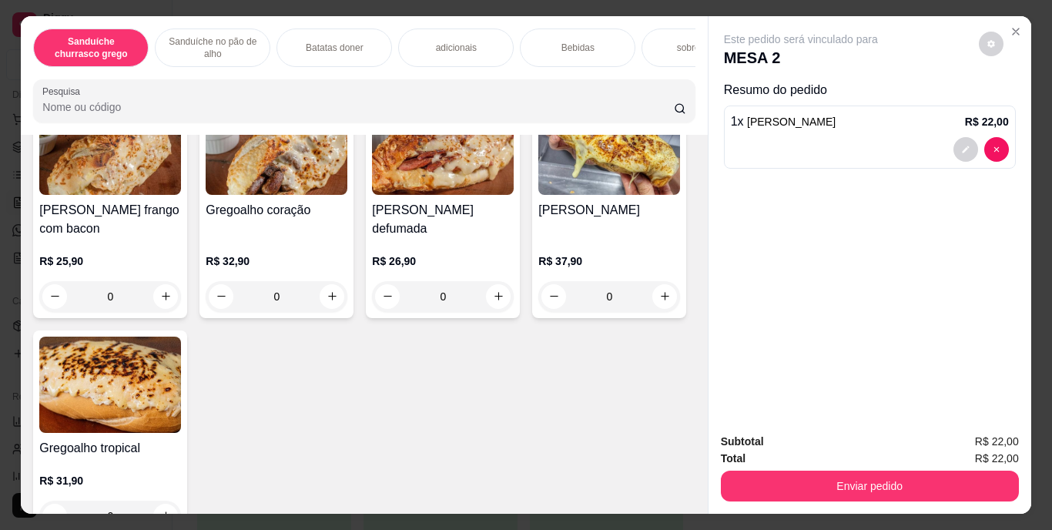
click at [487, 39] on button "increase-product-quantity" at bounding box center [499, 27] width 24 height 24
type input "1"
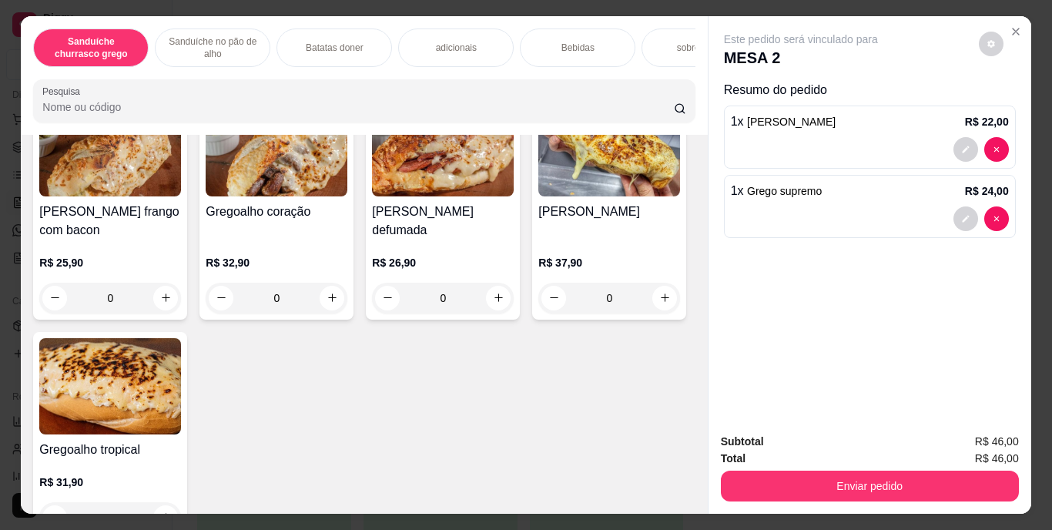
scroll to position [631, 0]
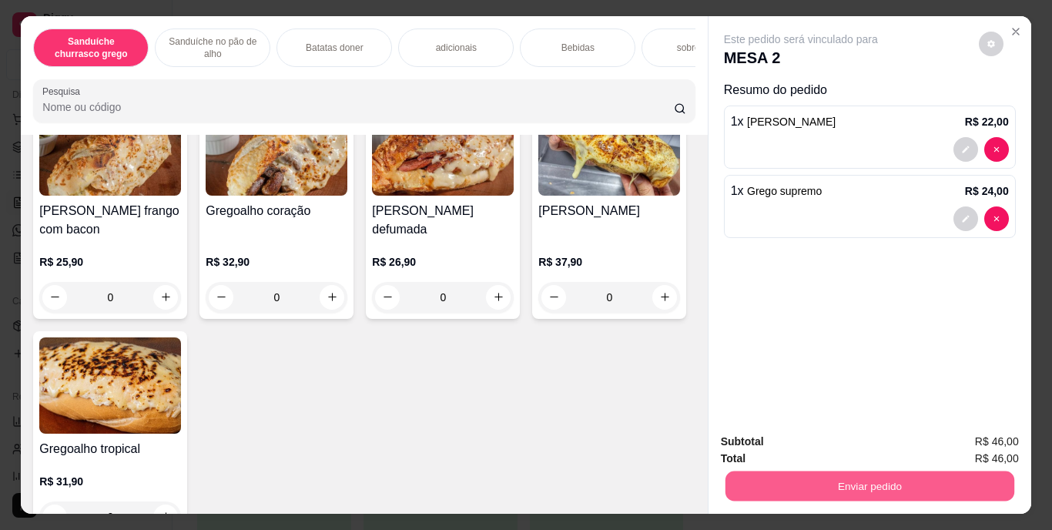
click at [955, 479] on button "Enviar pedido" at bounding box center [868, 486] width 289 height 30
click at [992, 433] on button "Enviar pedido" at bounding box center [978, 442] width 85 height 28
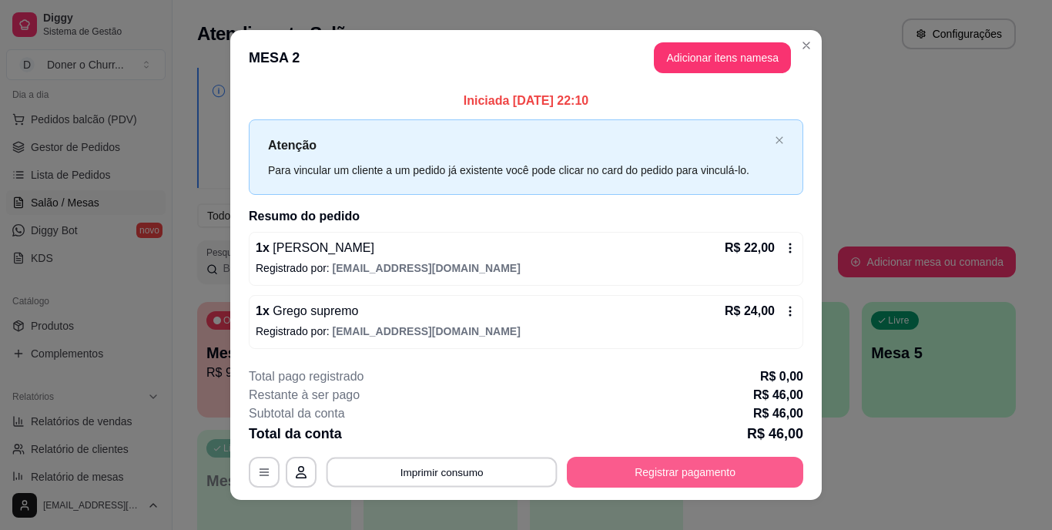
click at [496, 477] on button "Imprimir consumo" at bounding box center [441, 472] width 231 height 30
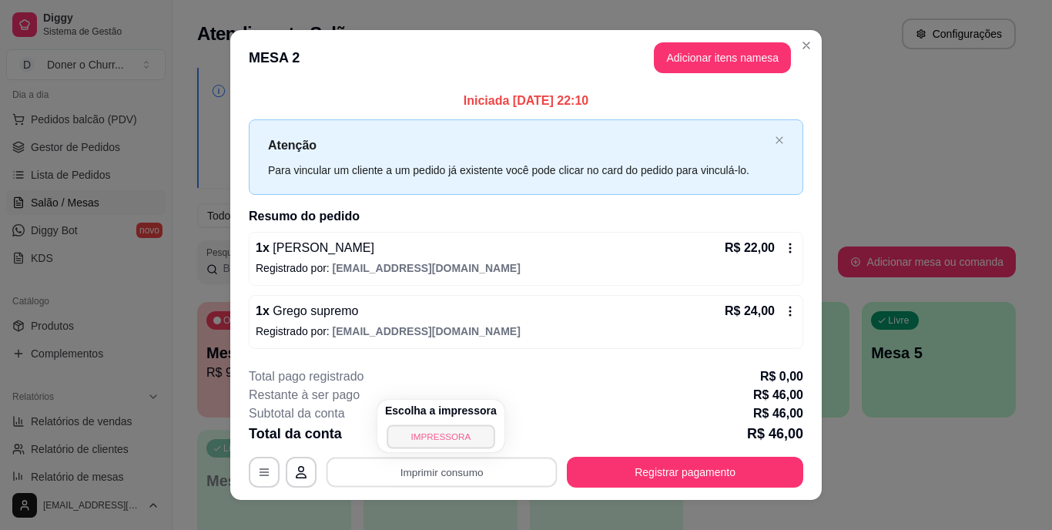
click at [433, 442] on button "IMPRESSORA" at bounding box center [440, 436] width 108 height 24
click at [430, 467] on button "Imprimir consumo" at bounding box center [441, 472] width 231 height 30
click at [443, 430] on button "IMPRESSORA" at bounding box center [441, 436] width 112 height 25
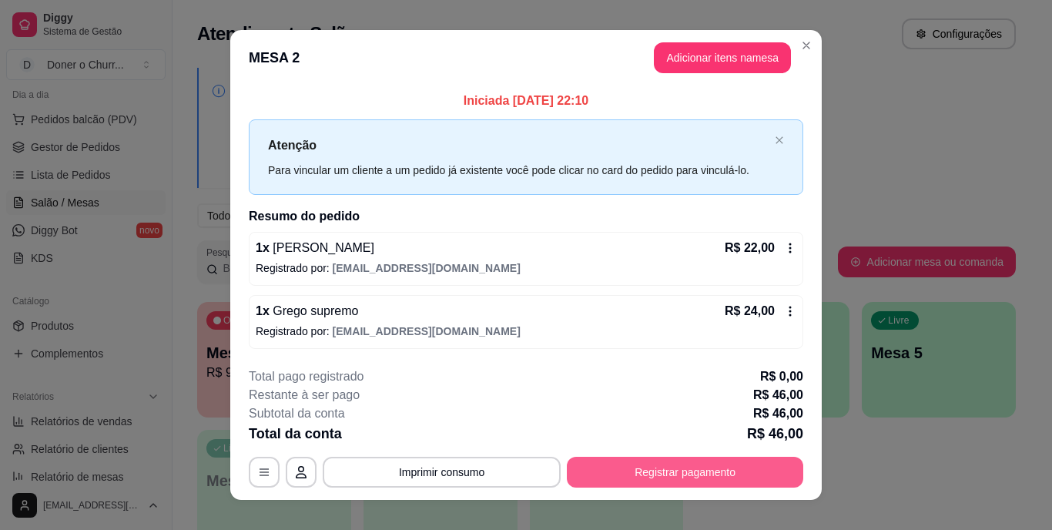
click at [689, 470] on button "Registrar pagamento" at bounding box center [685, 472] width 236 height 31
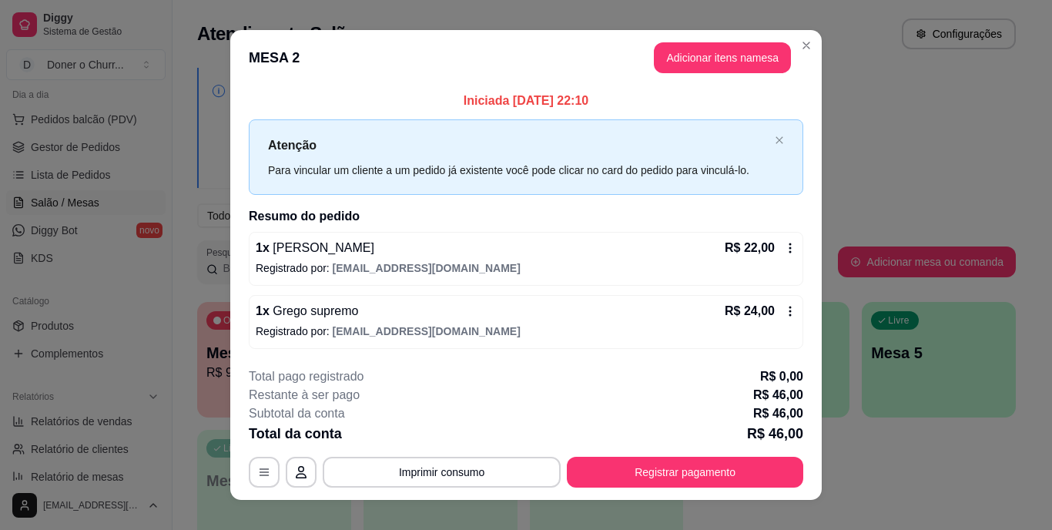
click at [621, 205] on icon at bounding box center [631, 204] width 20 height 15
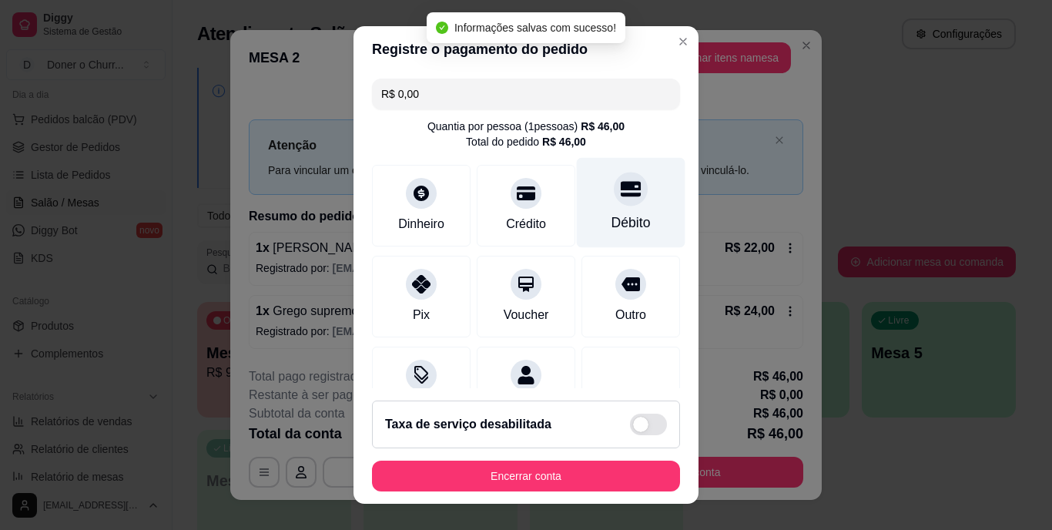
type input "R$ 0,00"
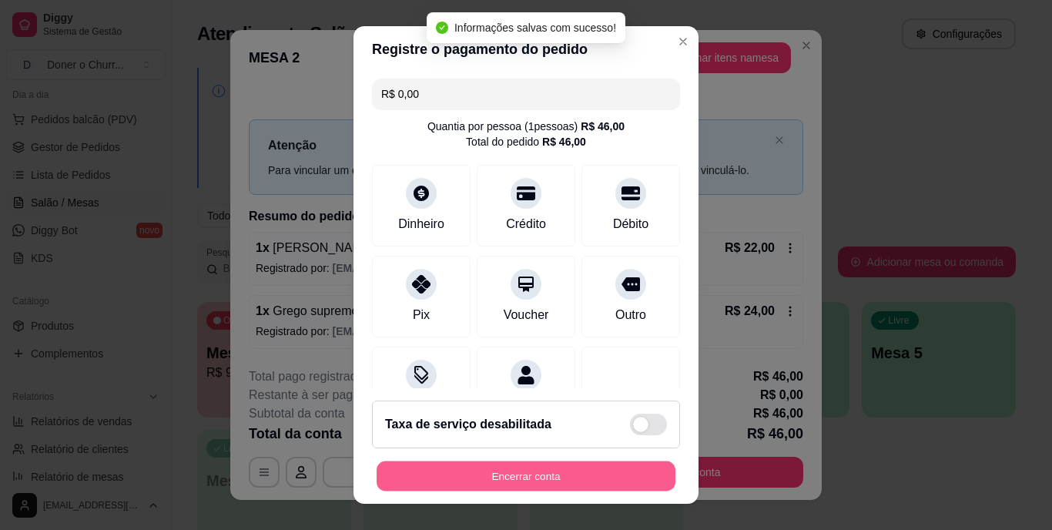
click at [518, 475] on button "Encerrar conta" at bounding box center [525, 475] width 299 height 30
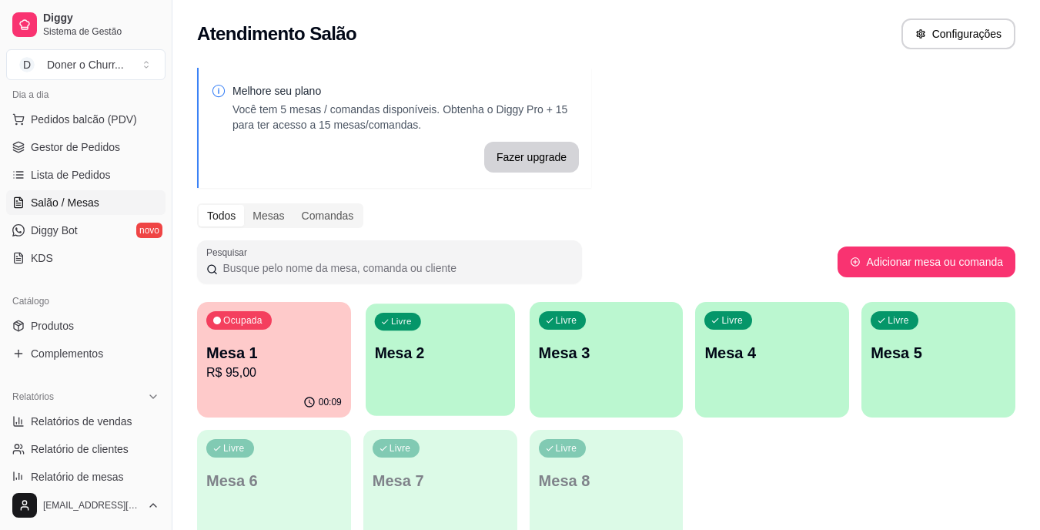
click at [497, 369] on div "Livre Mesa 2" at bounding box center [440, 350] width 149 height 94
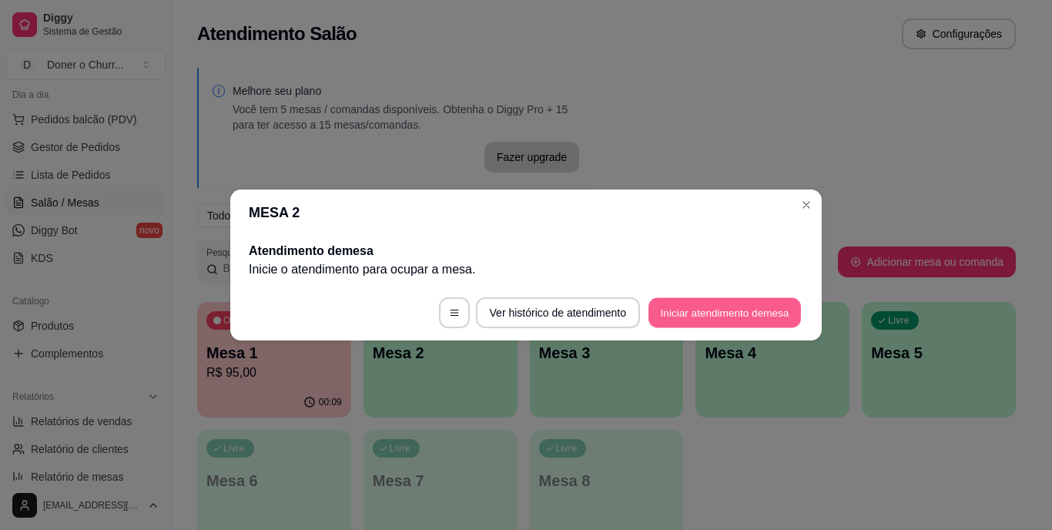
click at [691, 317] on button "Iniciar atendimento de mesa" at bounding box center [724, 313] width 152 height 30
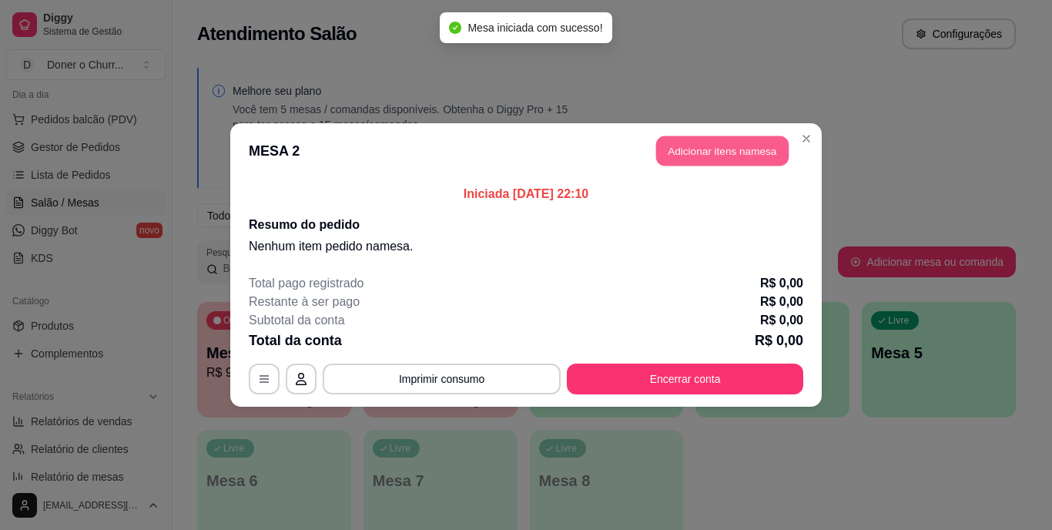
click at [703, 149] on button "Adicionar itens na mesa" at bounding box center [722, 151] width 132 height 30
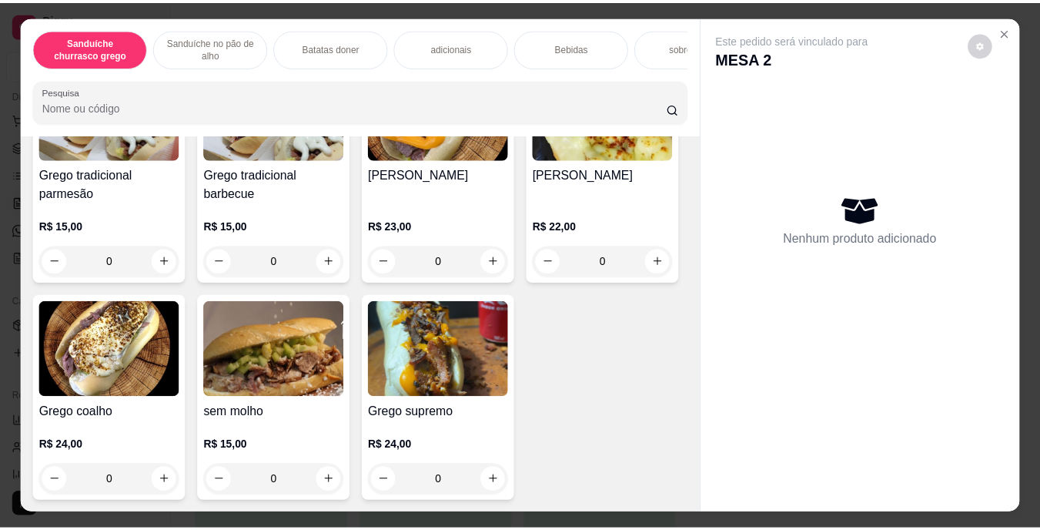
scroll to position [235, 0]
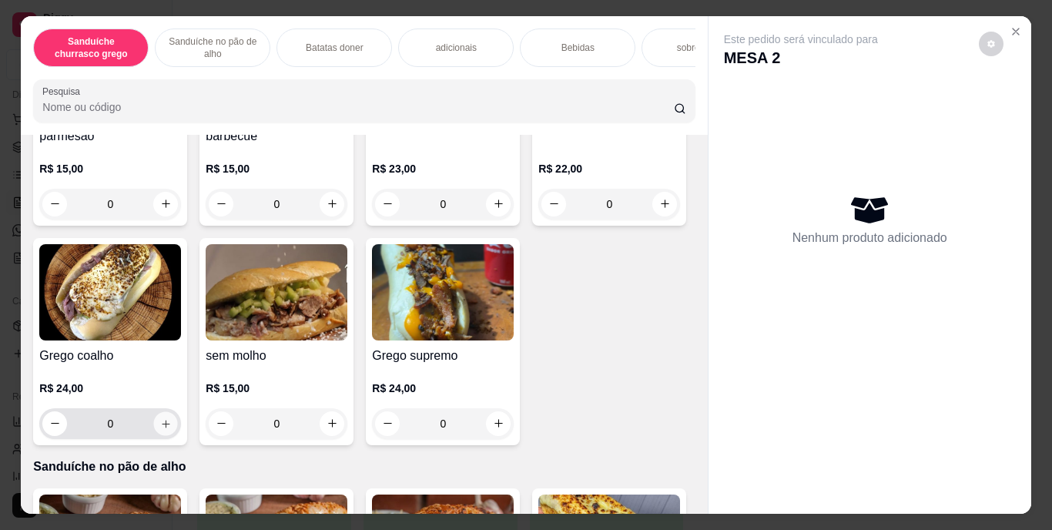
click at [172, 425] on icon "increase-product-quantity" at bounding box center [166, 423] width 12 height 12
type input "1"
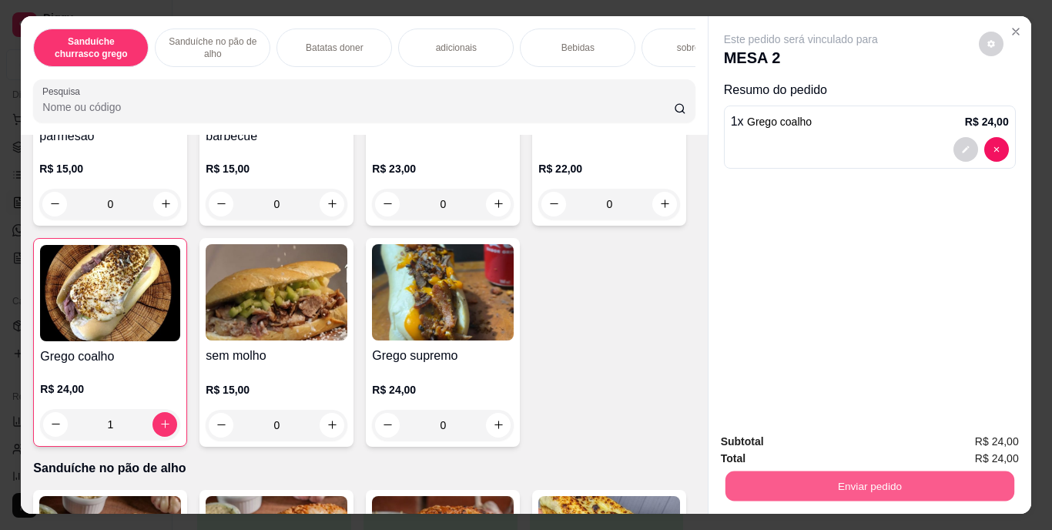
click at [835, 477] on button "Enviar pedido" at bounding box center [868, 486] width 289 height 30
click at [964, 437] on button "Enviar pedido" at bounding box center [978, 442] width 85 height 28
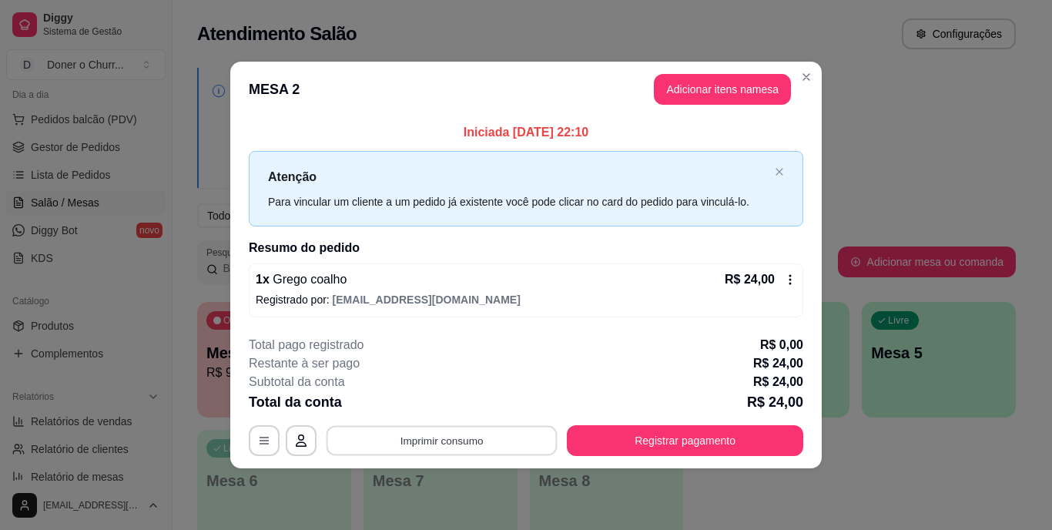
click at [447, 440] on button "Imprimir consumo" at bounding box center [441, 440] width 231 height 30
click at [445, 396] on button "IMPRESSORA" at bounding box center [447, 405] width 108 height 24
click at [446, 433] on button "Imprimir consumo" at bounding box center [441, 440] width 231 height 30
click at [443, 410] on button "IMPRESSORA" at bounding box center [447, 405] width 108 height 24
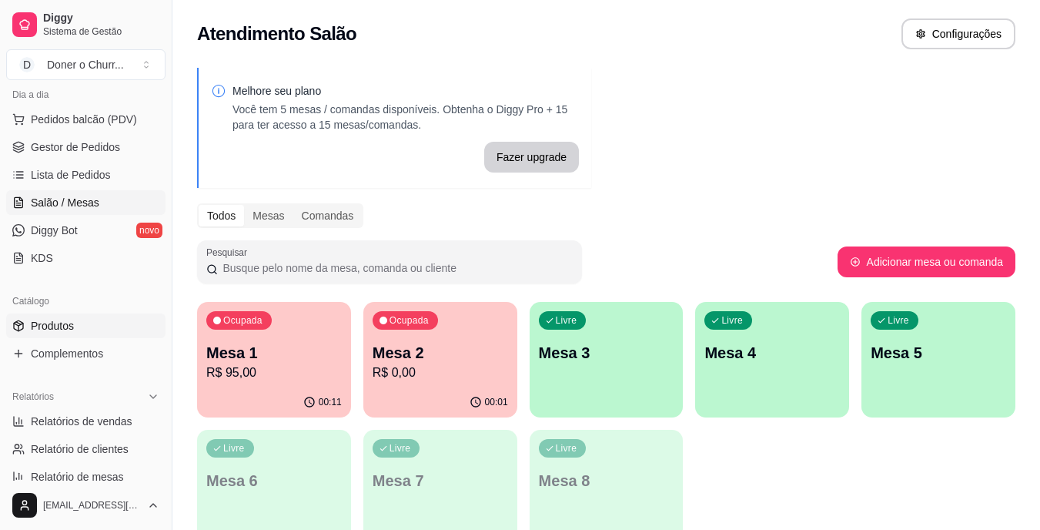
click at [60, 326] on span "Produtos" at bounding box center [52, 325] width 43 height 15
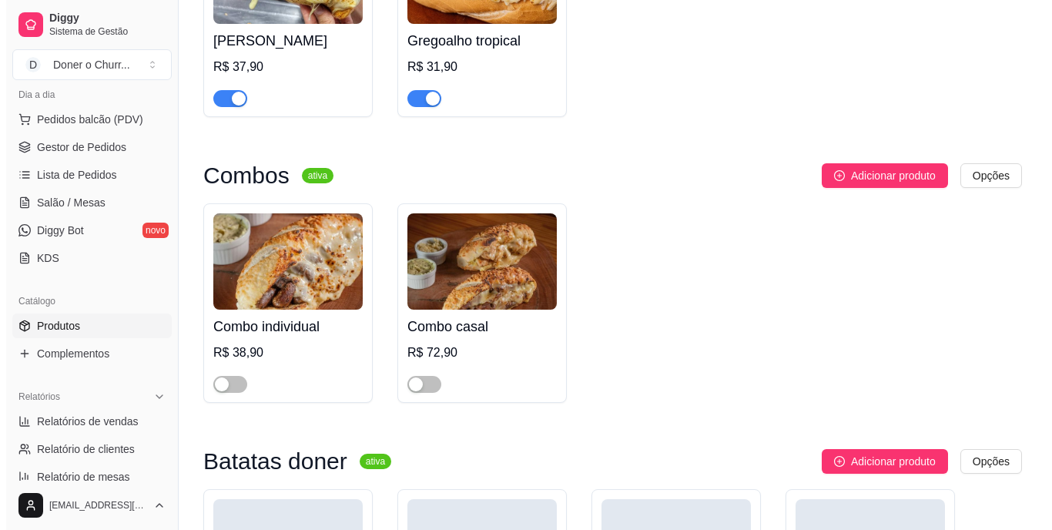
scroll to position [1071, 0]
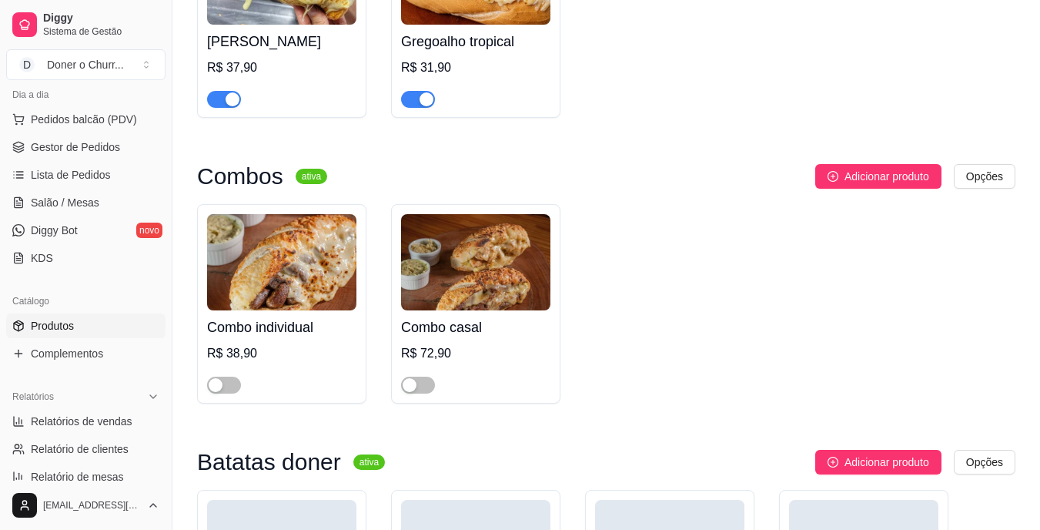
click at [443, 331] on h4 "Combo casal" at bounding box center [475, 327] width 149 height 22
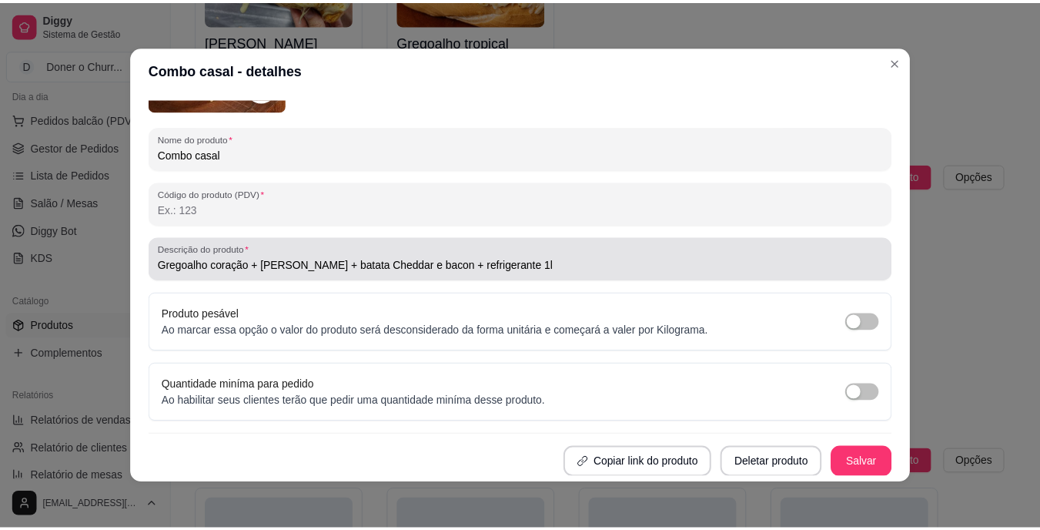
scroll to position [183, 0]
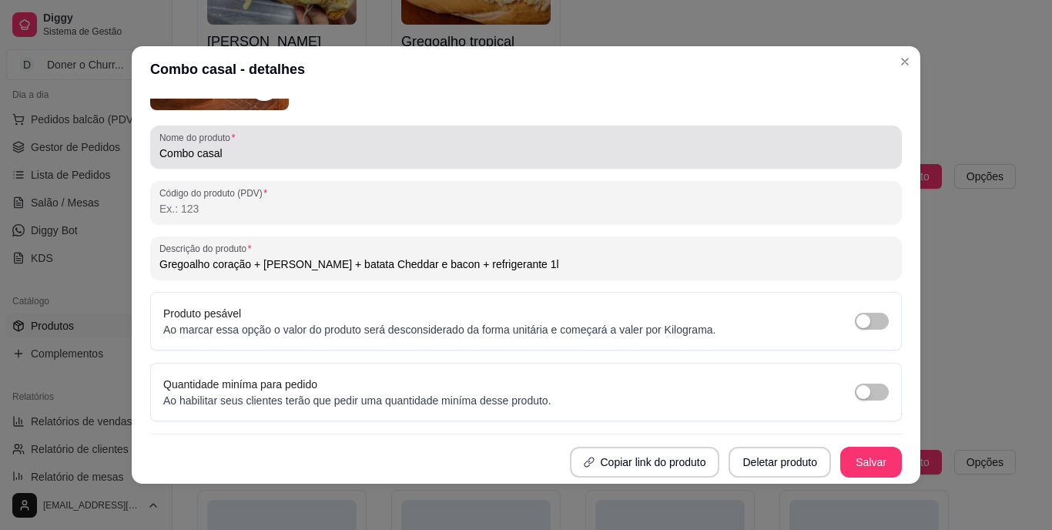
click at [345, 163] on div "Nome do produto Combo casal" at bounding box center [525, 146] width 751 height 43
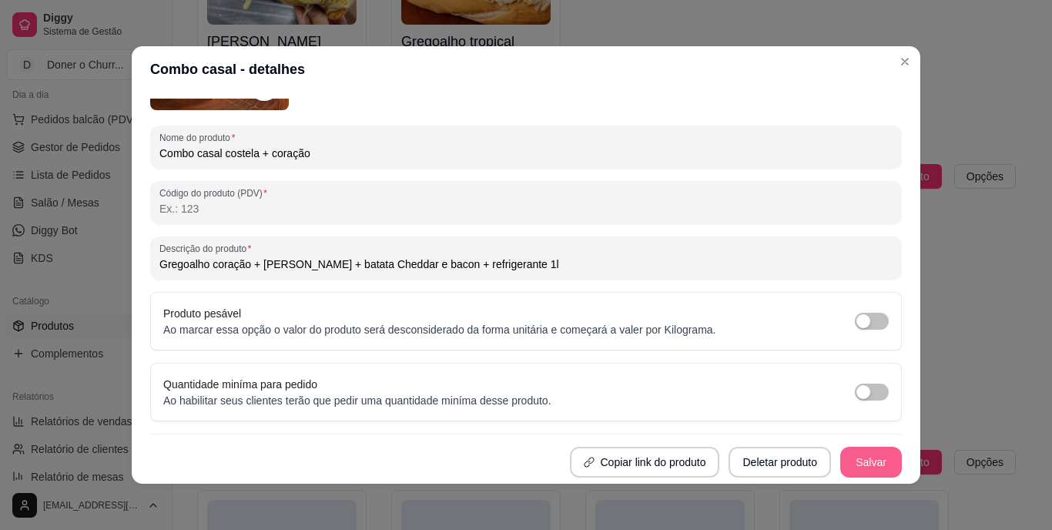
type input "Combo casal costela + coração"
click at [863, 458] on button "Salvar" at bounding box center [871, 462] width 60 height 30
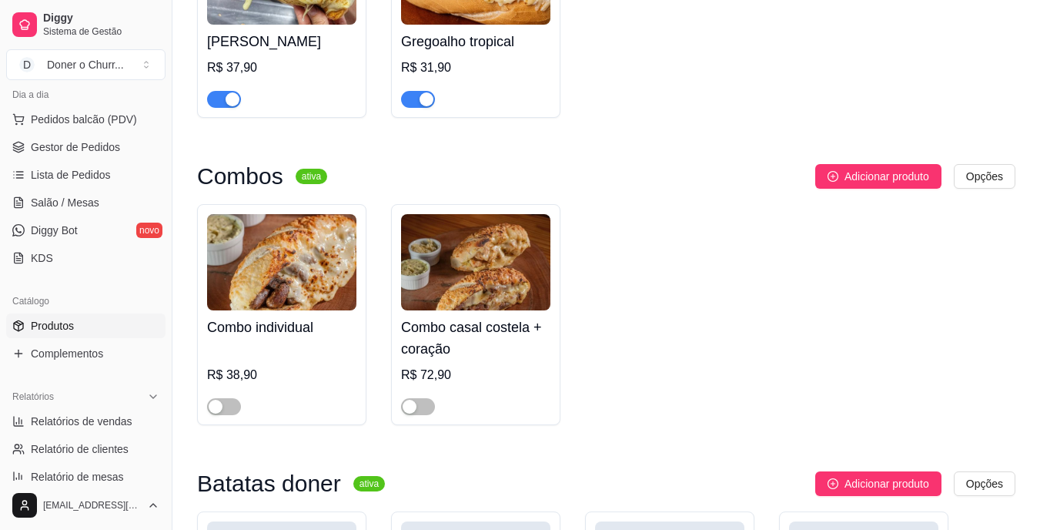
click at [267, 296] on img at bounding box center [281, 262] width 149 height 96
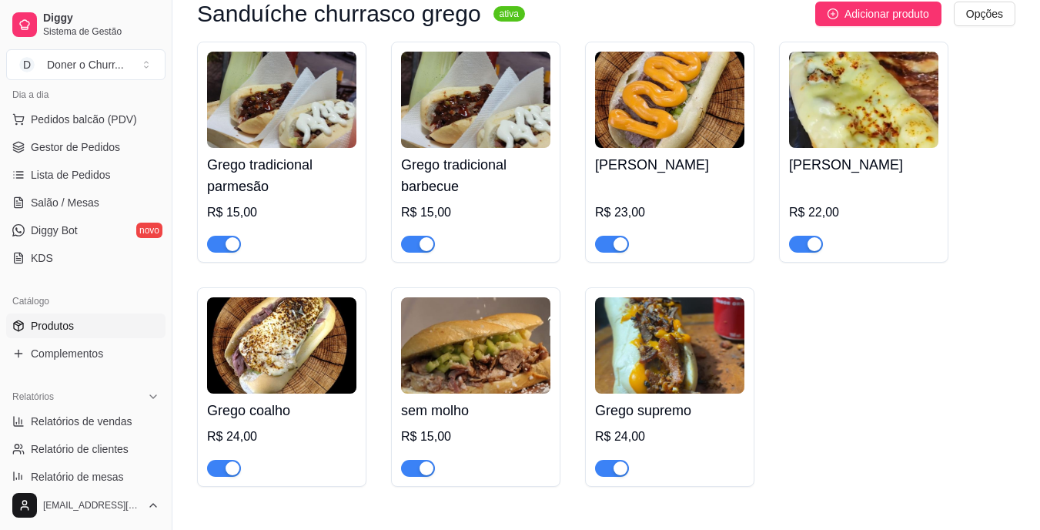
scroll to position [126, 0]
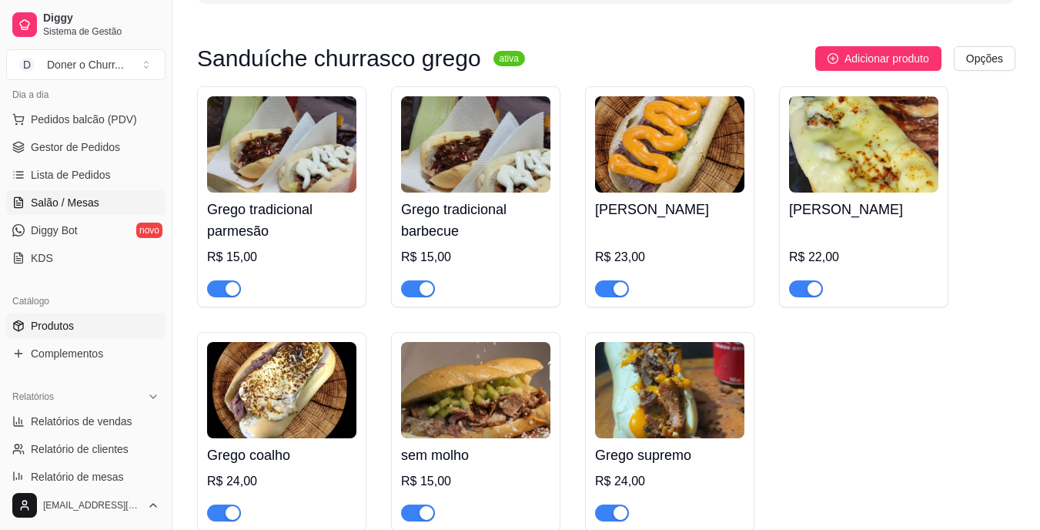
click at [79, 204] on span "Salão / Mesas" at bounding box center [65, 202] width 69 height 15
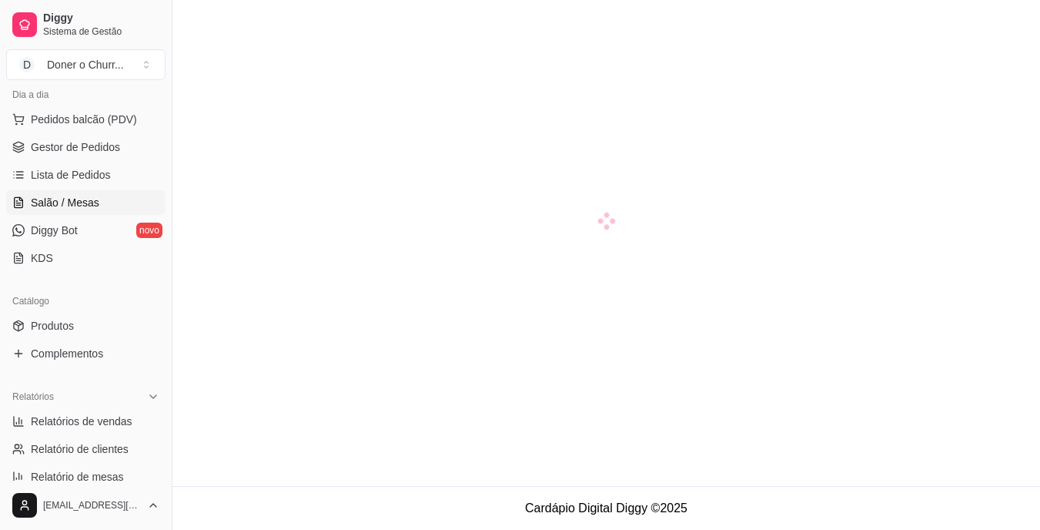
click at [56, 196] on span "Salão / Mesas" at bounding box center [65, 202] width 69 height 15
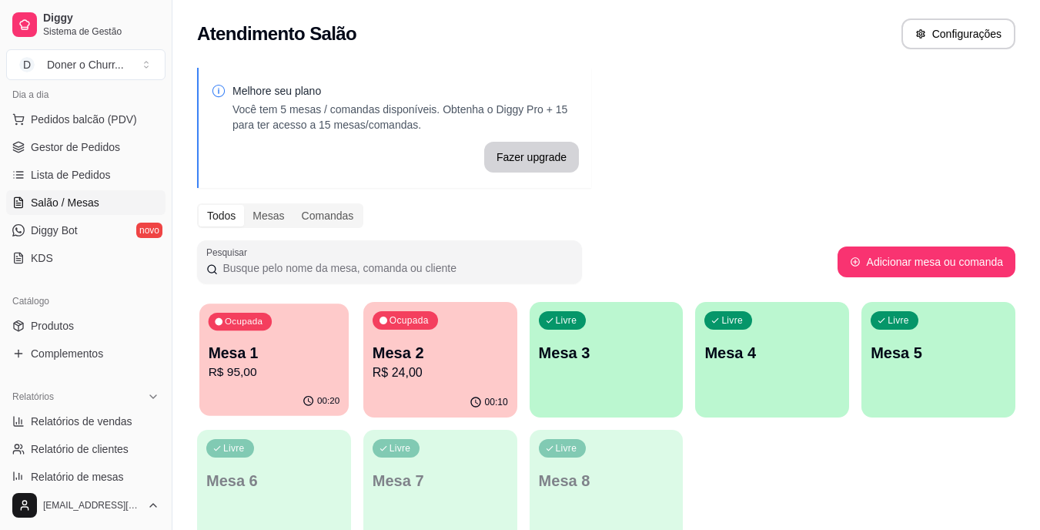
click at [298, 322] on div "Ocupada Mesa 1 R$ 95,00" at bounding box center [273, 344] width 149 height 83
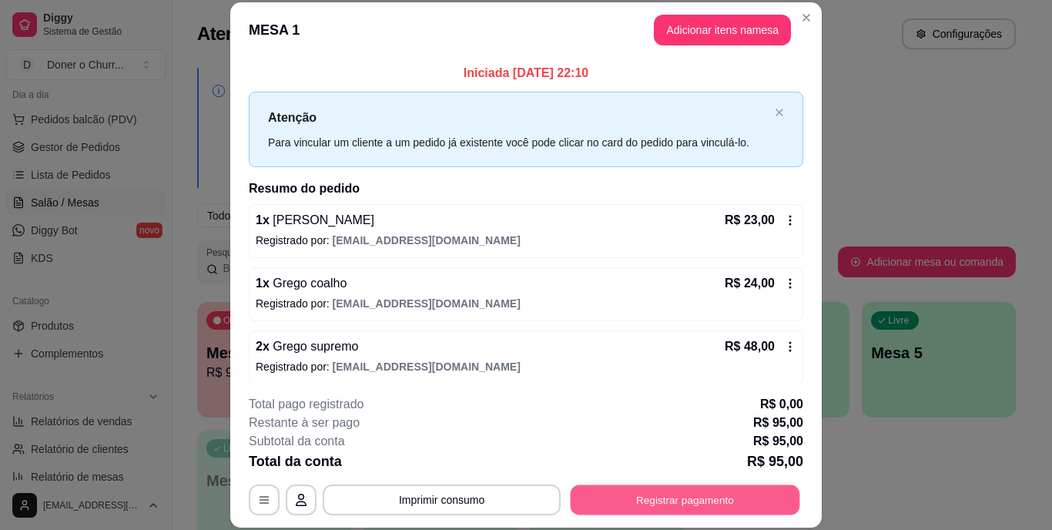
click at [684, 500] on button "Registrar pagamento" at bounding box center [684, 499] width 229 height 30
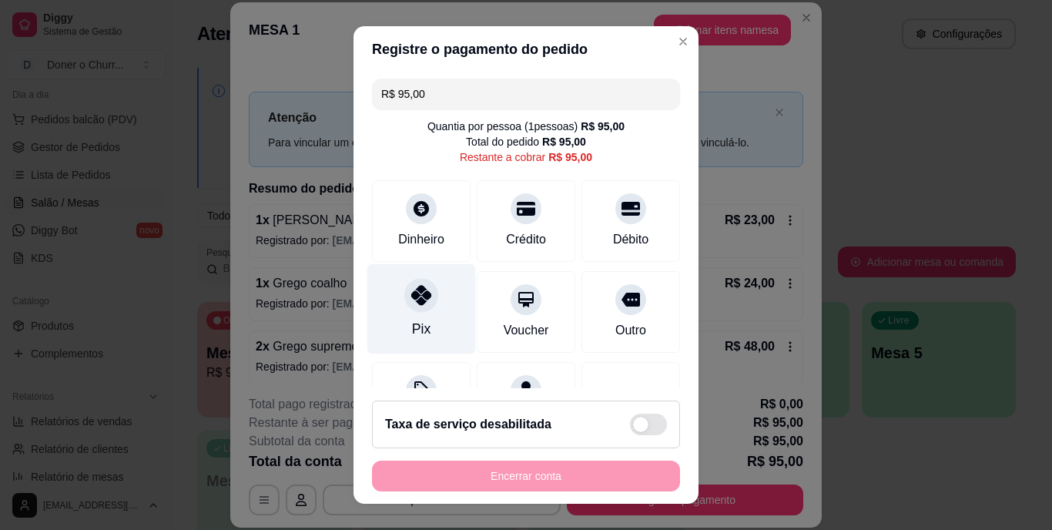
click at [406, 316] on div "Pix" at bounding box center [421, 309] width 109 height 90
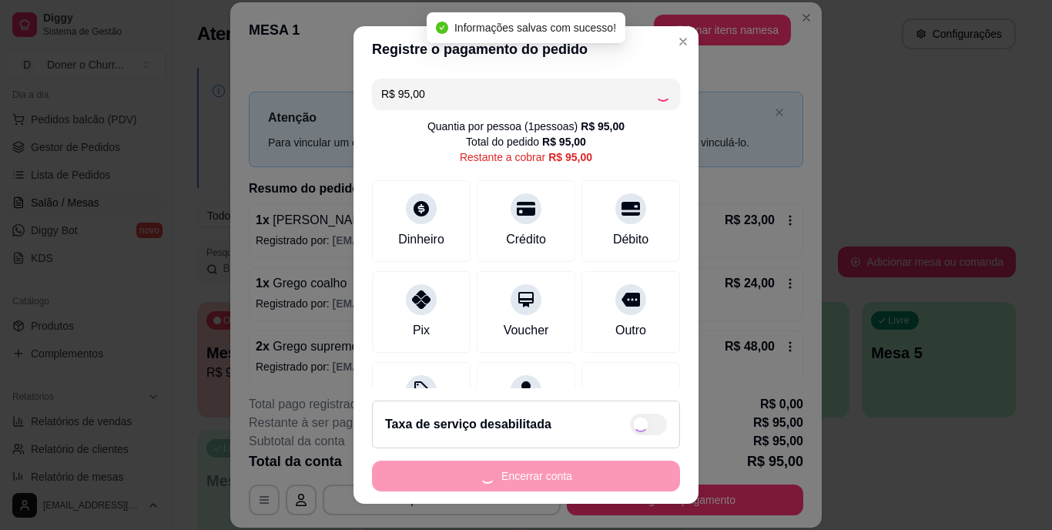
type input "R$ 0,00"
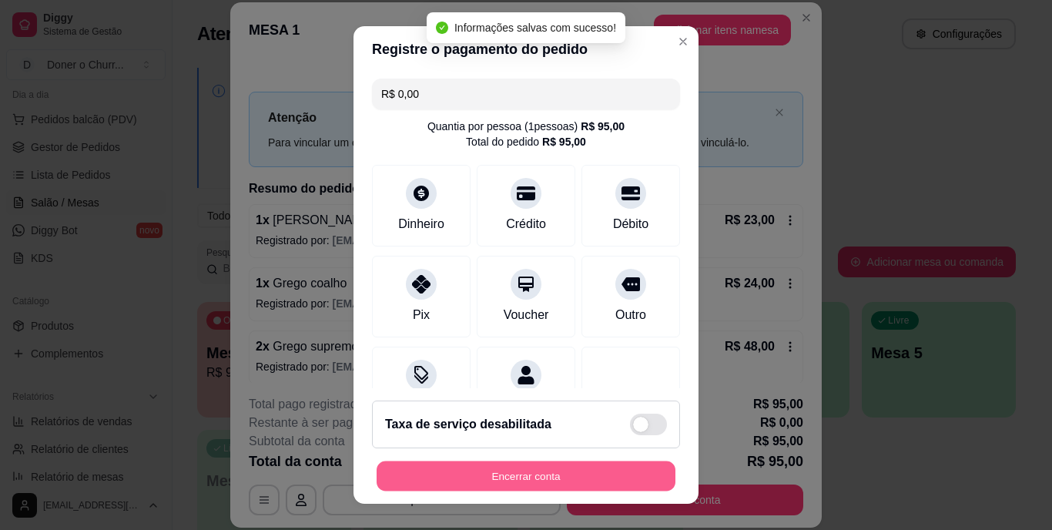
click at [501, 465] on button "Encerrar conta" at bounding box center [525, 475] width 299 height 30
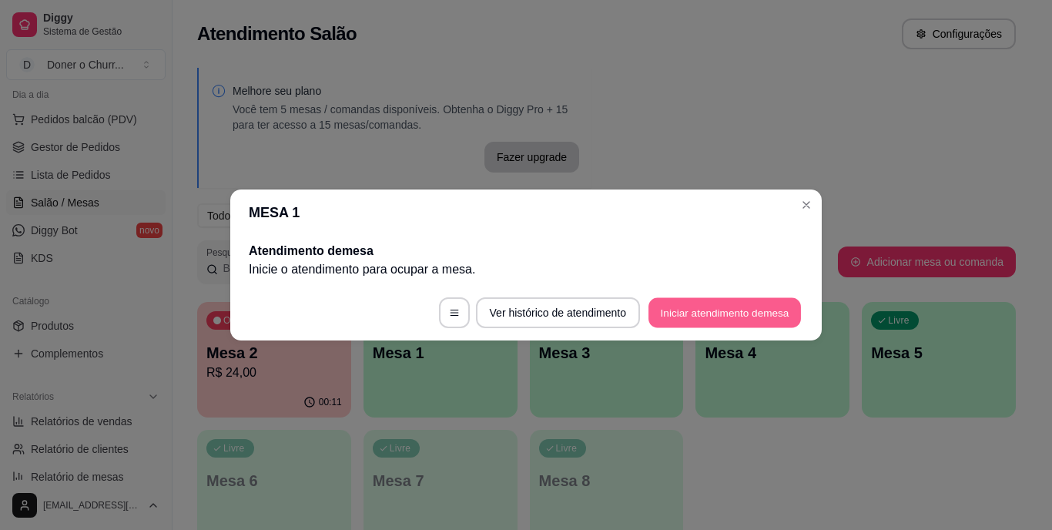
click at [739, 305] on button "Iniciar atendimento de mesa" at bounding box center [724, 313] width 152 height 30
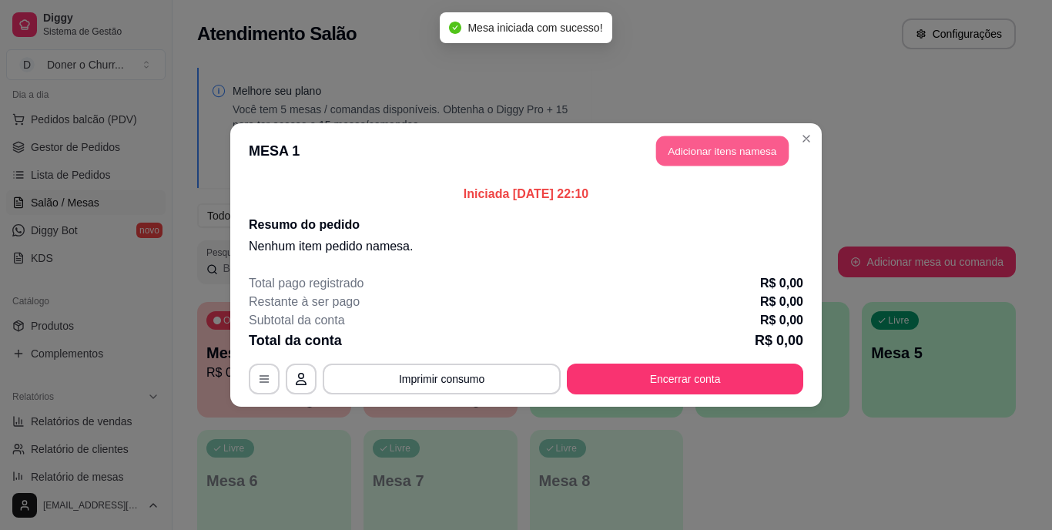
click at [724, 156] on button "Adicionar itens na mesa" at bounding box center [722, 151] width 132 height 30
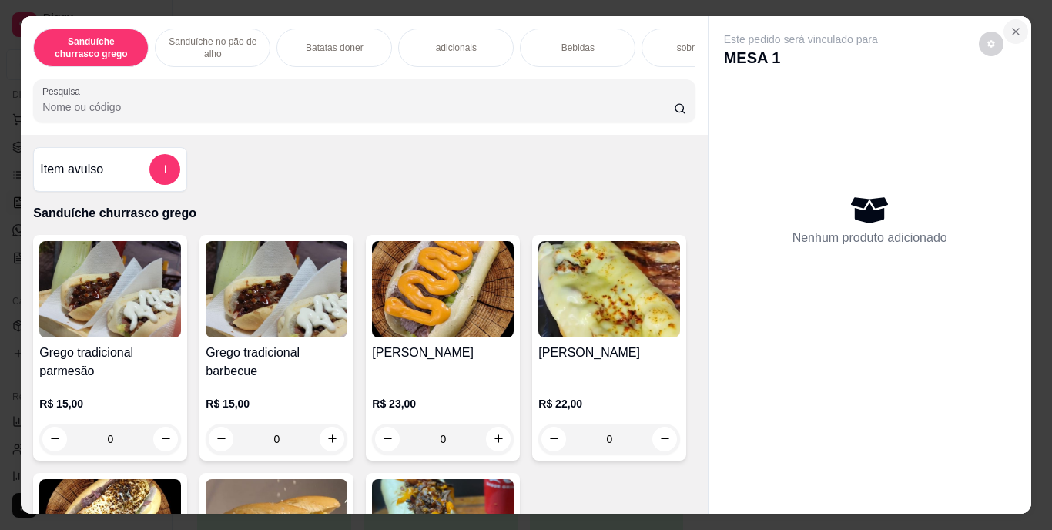
click at [1012, 28] on icon "Close" at bounding box center [1015, 31] width 6 height 6
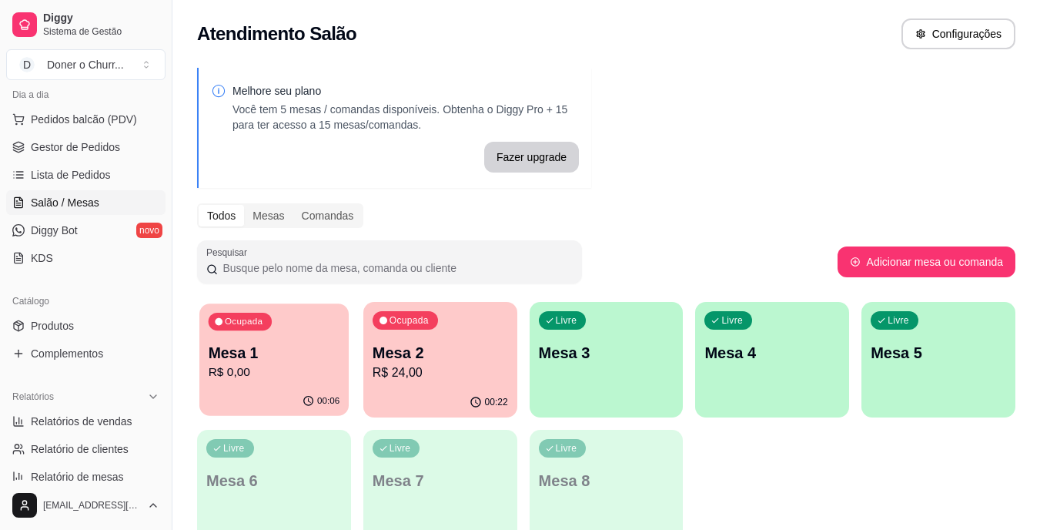
click at [324, 330] on div "Ocupada Mesa 1 R$ 0,00" at bounding box center [273, 344] width 149 height 83
click at [596, 377] on div "Livre Mesa 3" at bounding box center [607, 350] width 154 height 97
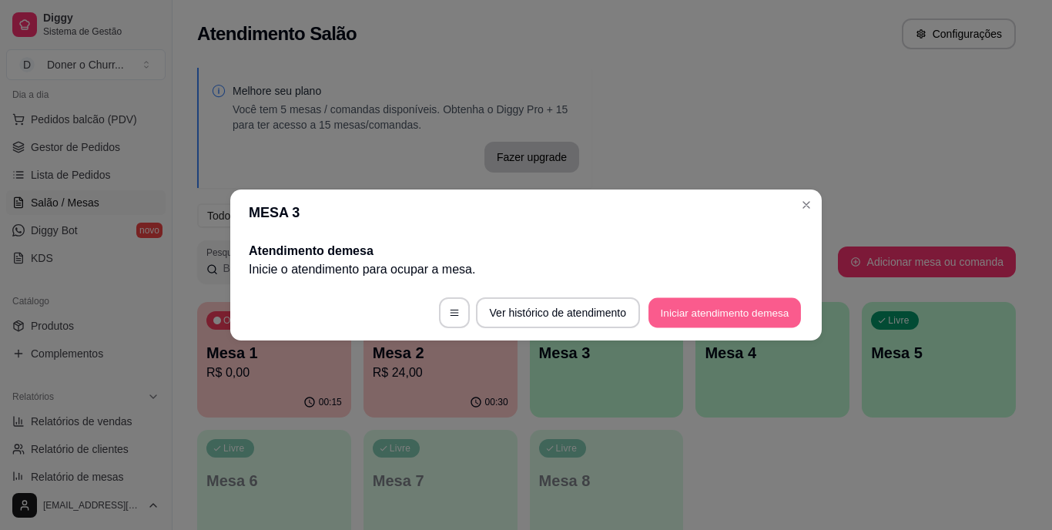
click at [701, 309] on button "Iniciar atendimento de mesa" at bounding box center [724, 313] width 152 height 30
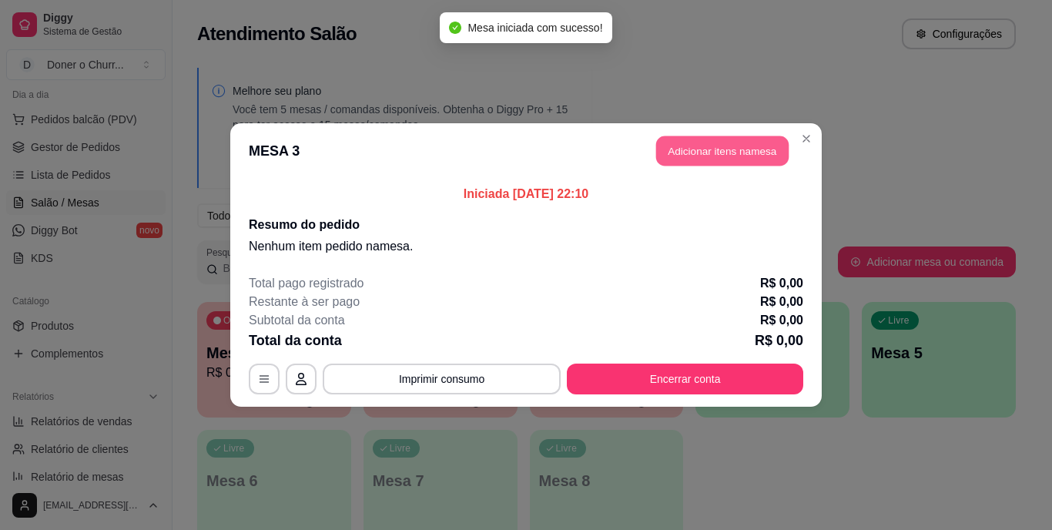
click at [759, 162] on button "Adicionar itens na mesa" at bounding box center [722, 151] width 132 height 30
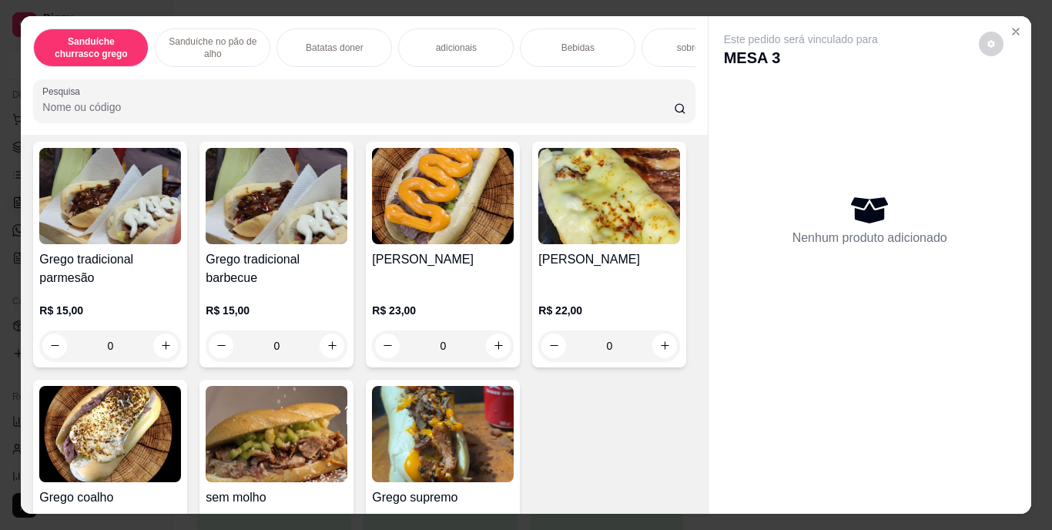
scroll to position [94, 0]
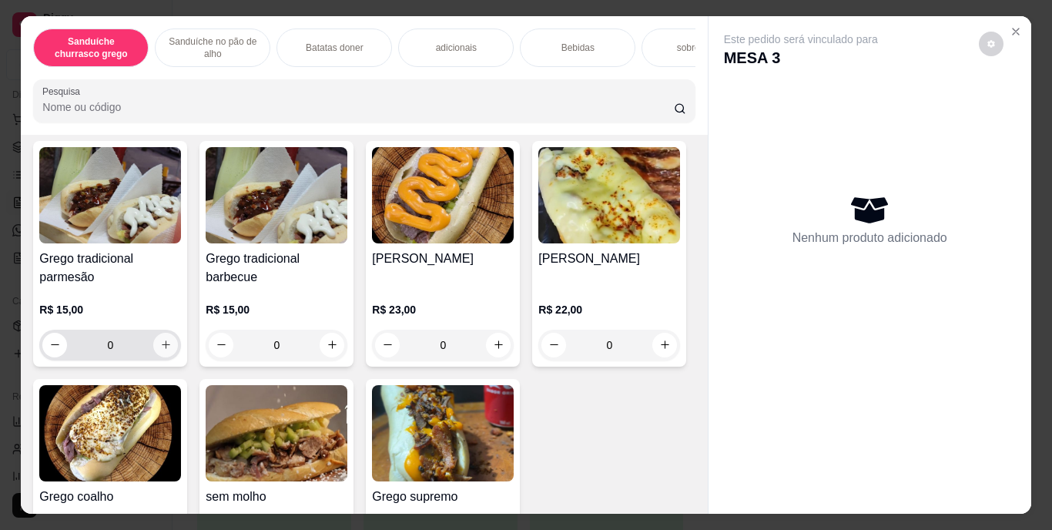
click at [167, 353] on button "increase-product-quantity" at bounding box center [165, 345] width 25 height 25
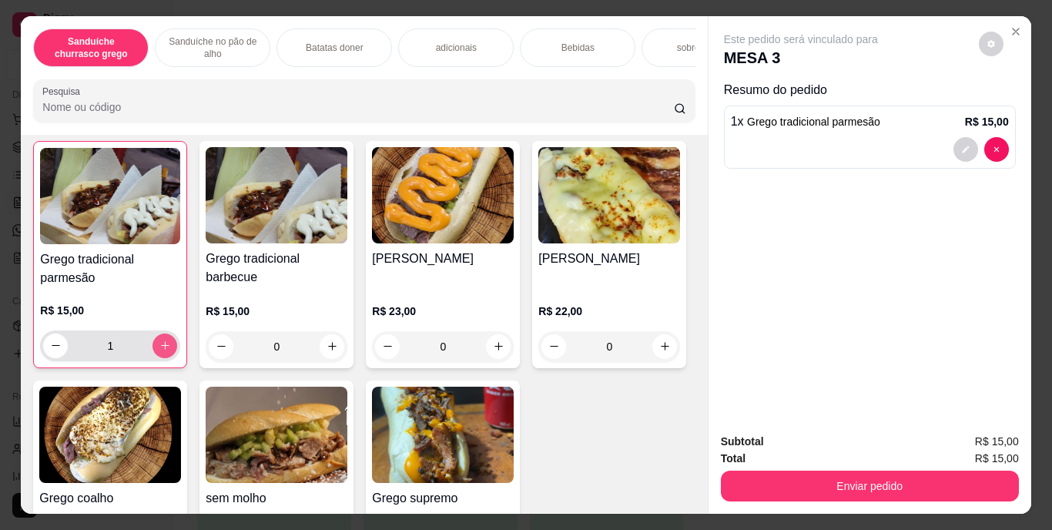
type input "1"
click at [583, 42] on p "Bebidas" at bounding box center [577, 48] width 33 height 12
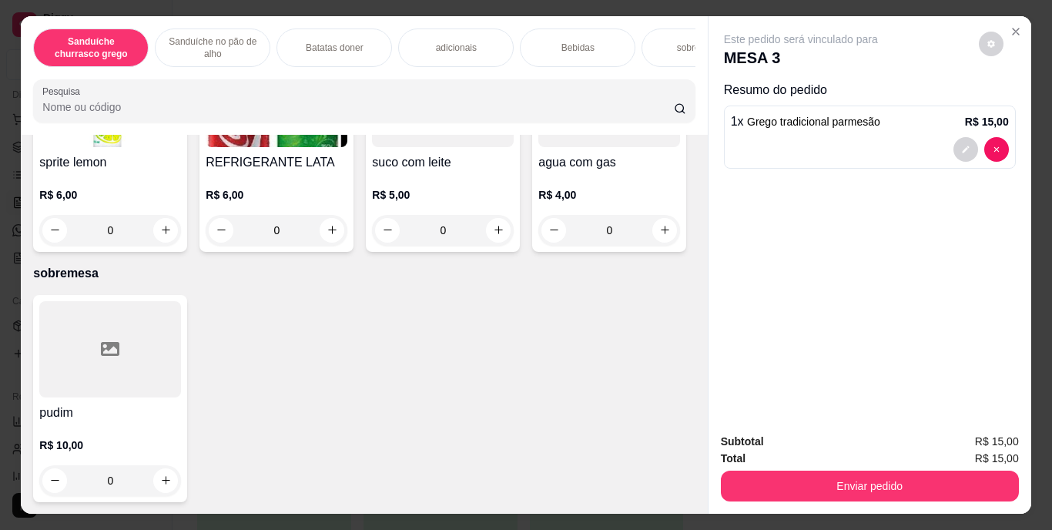
scroll to position [39, 0]
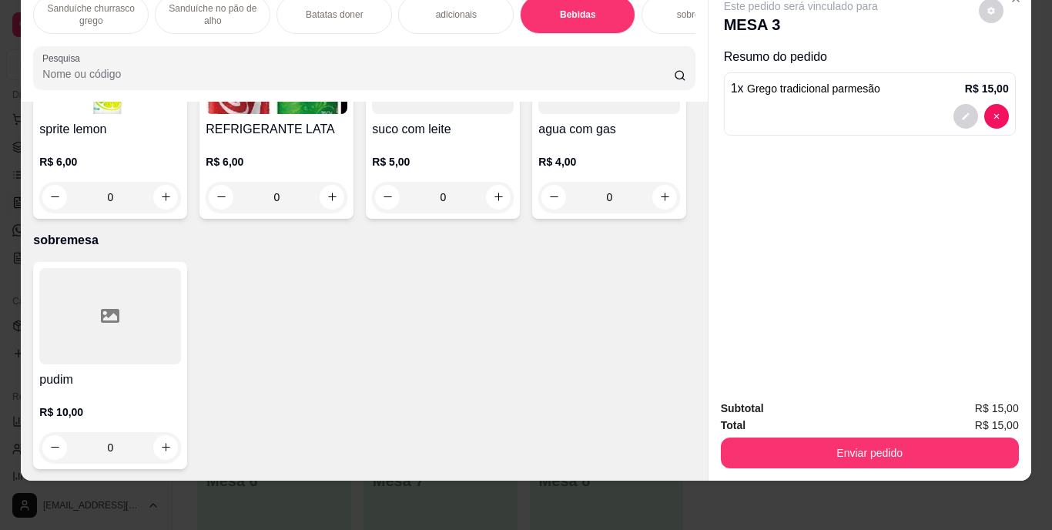
type input "1"
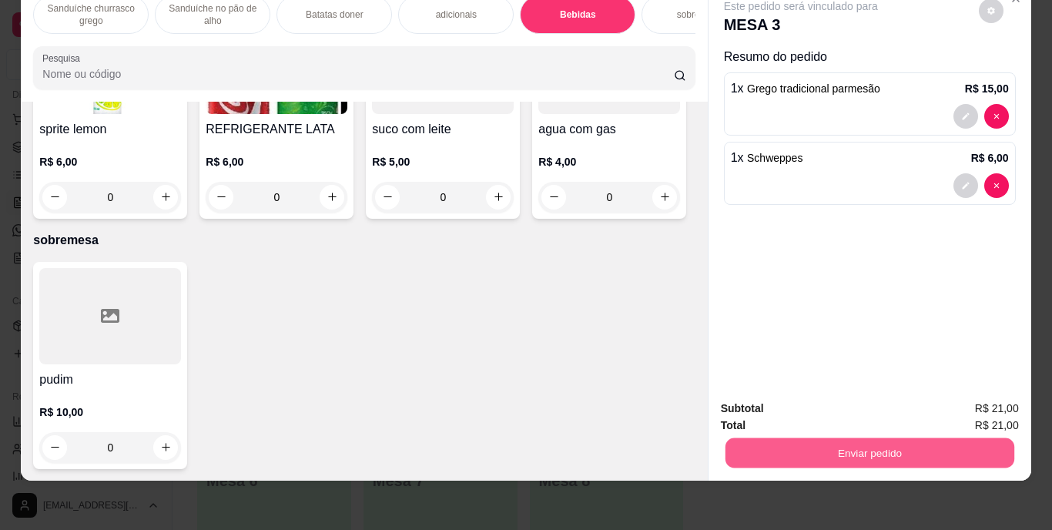
click at [788, 438] on button "Enviar pedido" at bounding box center [868, 453] width 289 height 30
click at [967, 406] on button "Enviar pedido" at bounding box center [978, 403] width 85 height 28
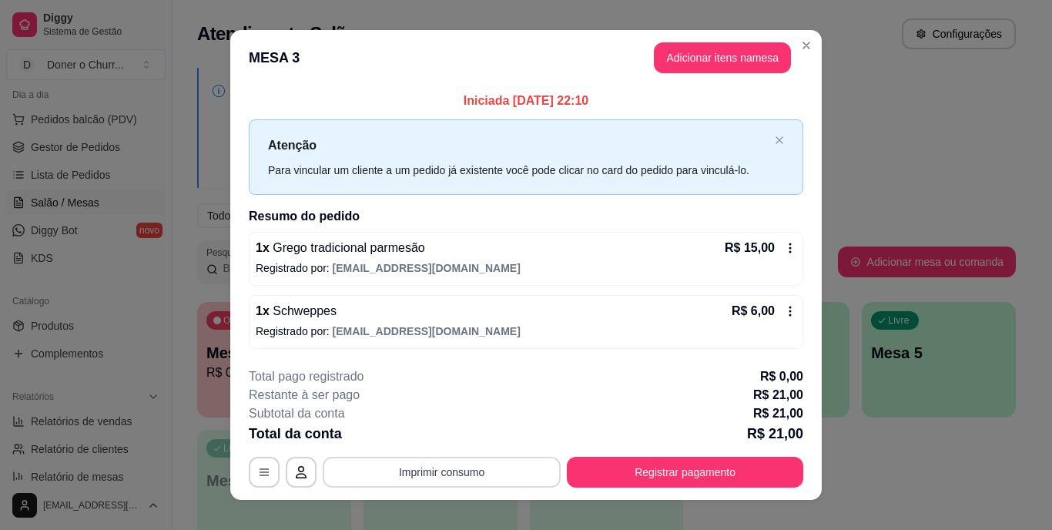
click at [473, 467] on button "Imprimir consumo" at bounding box center [442, 472] width 238 height 31
click at [439, 432] on button "IMPRESSORA" at bounding box center [440, 436] width 108 height 24
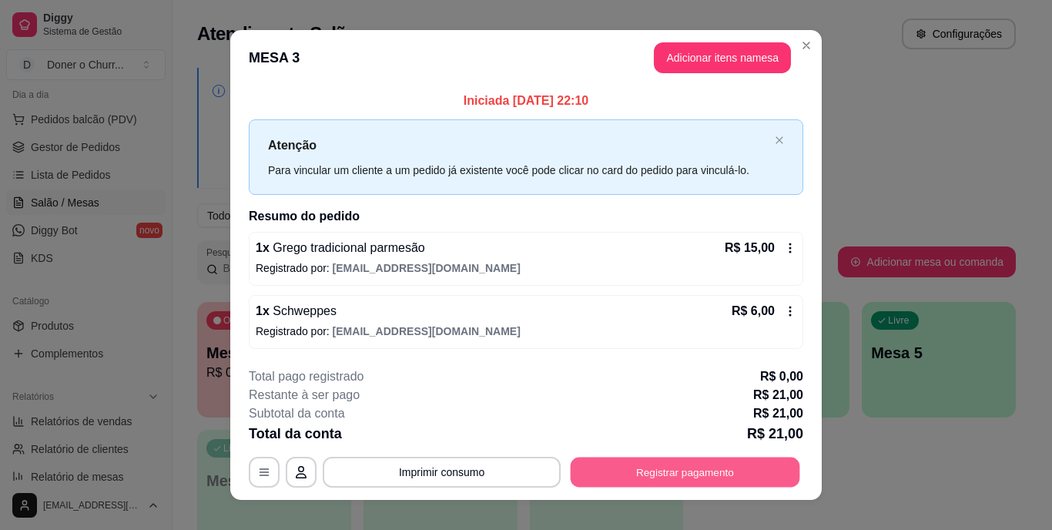
click at [621, 472] on button "Registrar pagamento" at bounding box center [684, 472] width 229 height 30
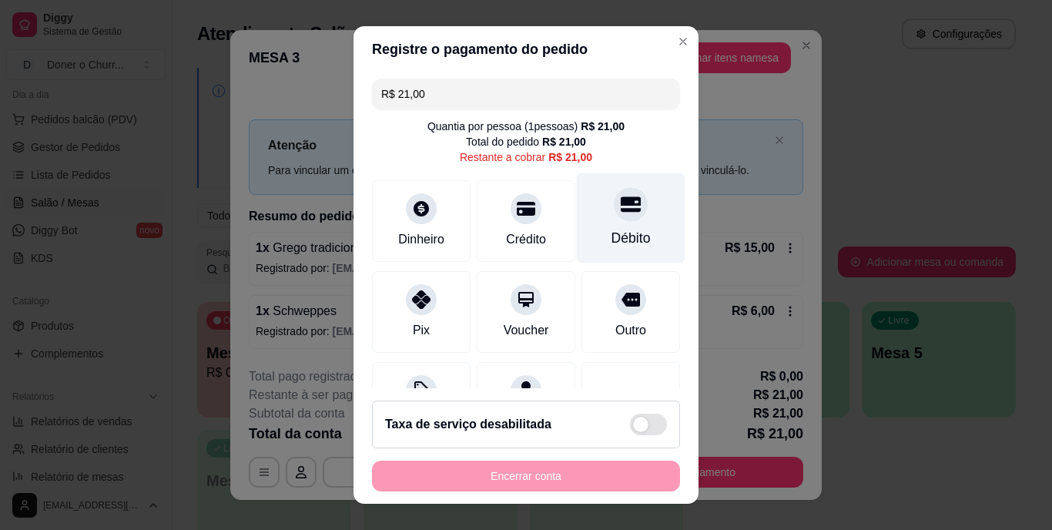
click at [614, 219] on div at bounding box center [631, 205] width 34 height 34
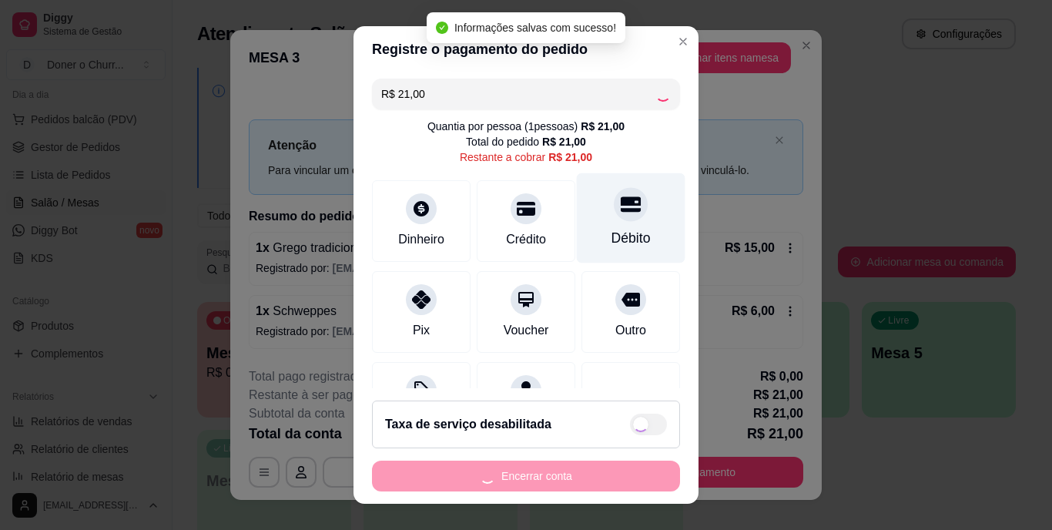
type input "R$ 0,00"
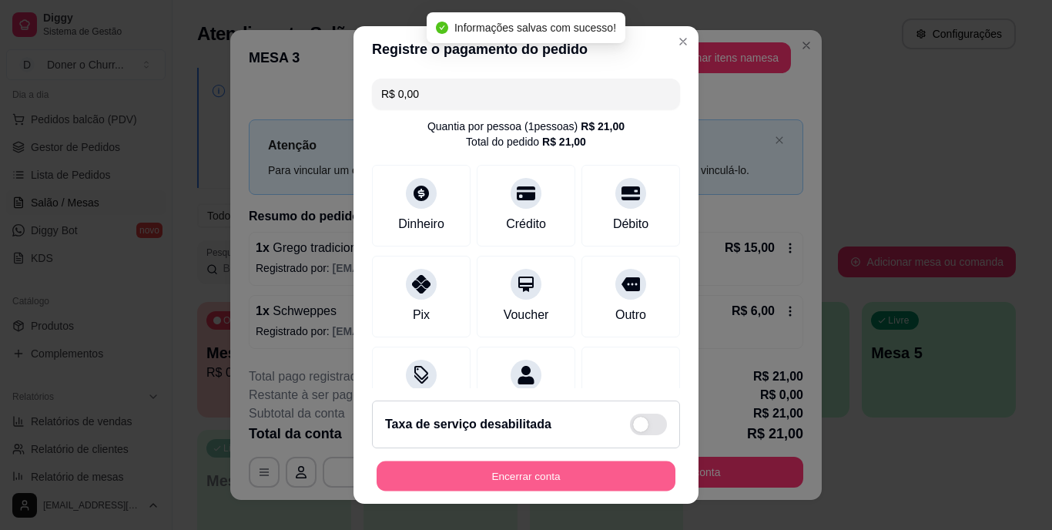
click at [542, 470] on button "Encerrar conta" at bounding box center [525, 475] width 299 height 30
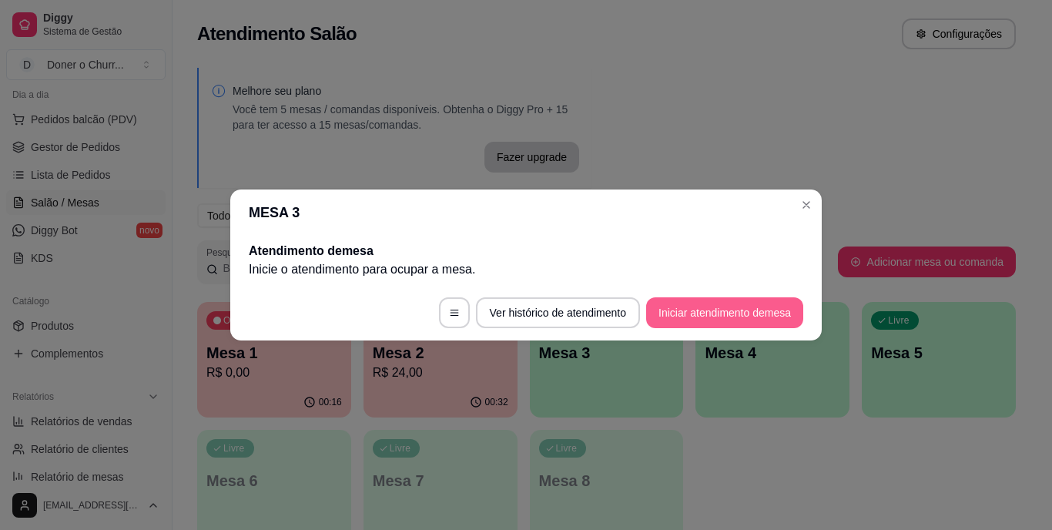
click at [724, 301] on button "Iniciar atendimento de mesa" at bounding box center [724, 312] width 157 height 31
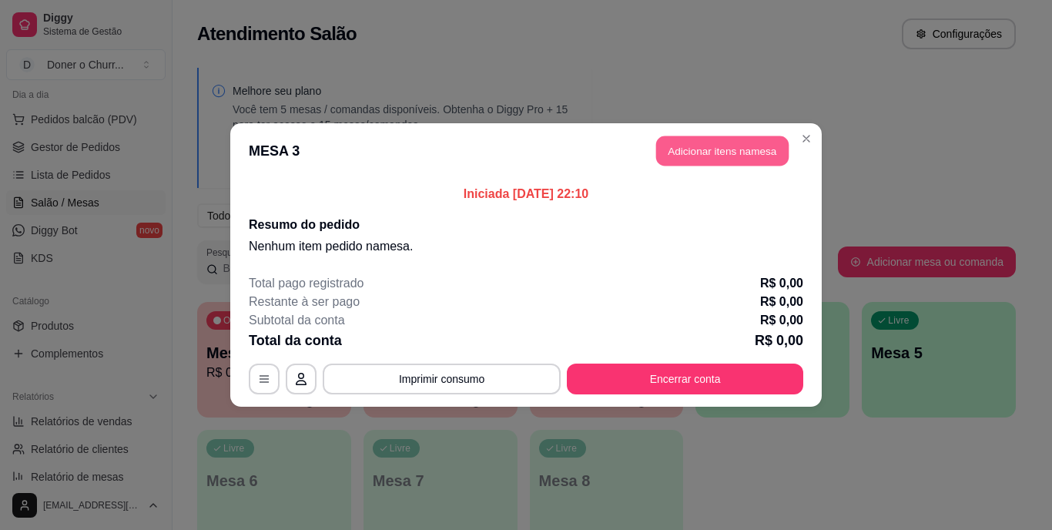
click at [689, 146] on button "Adicionar itens na mesa" at bounding box center [722, 151] width 132 height 30
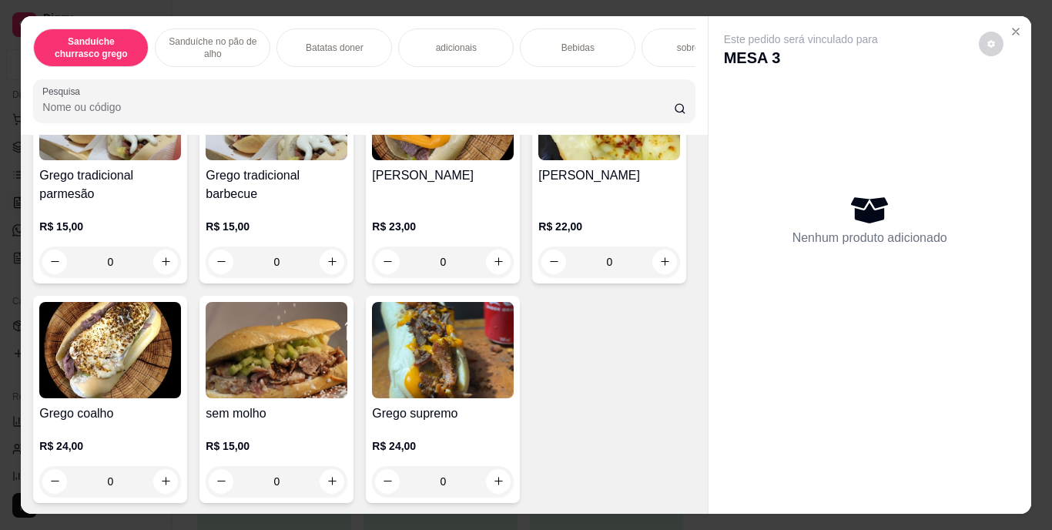
scroll to position [178, 0]
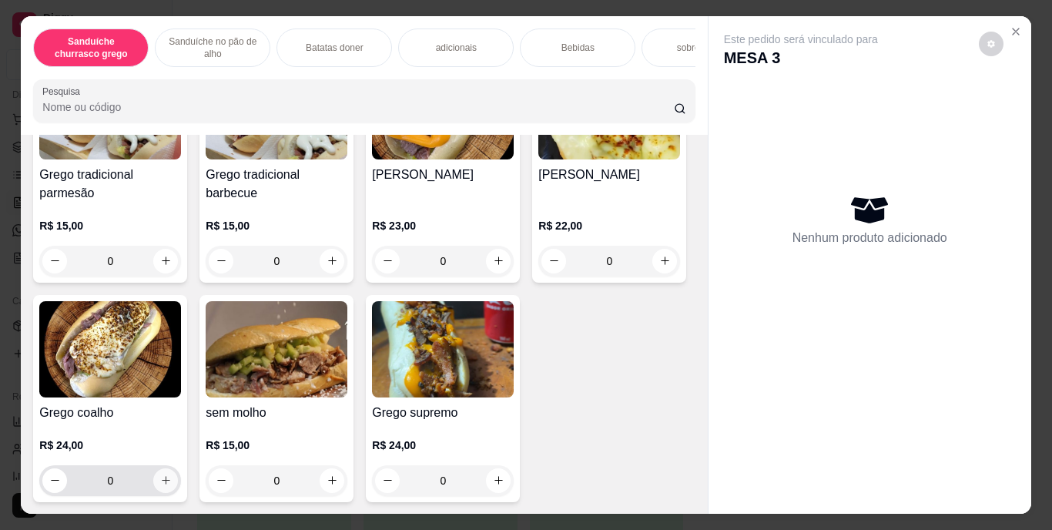
click at [172, 485] on icon "increase-product-quantity" at bounding box center [166, 480] width 12 height 12
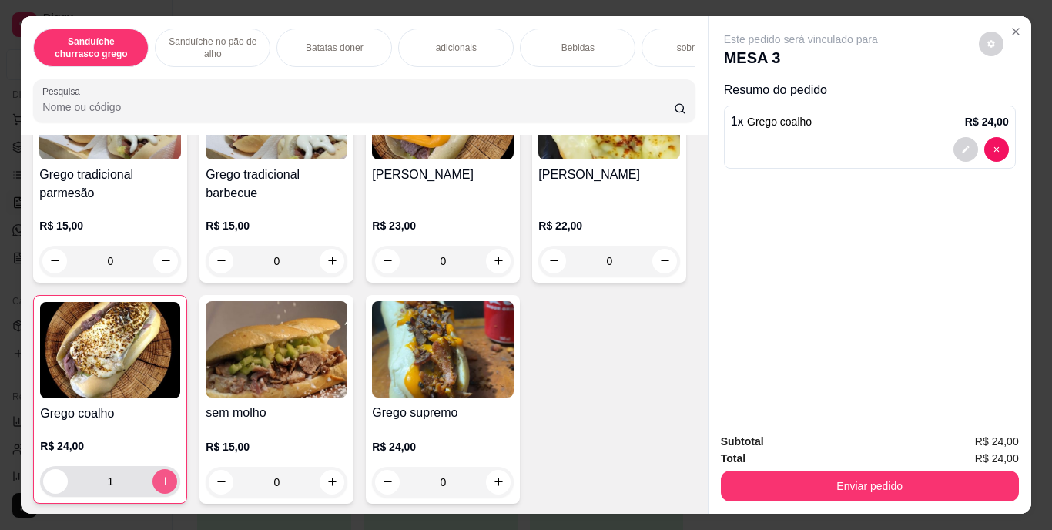
type input "1"
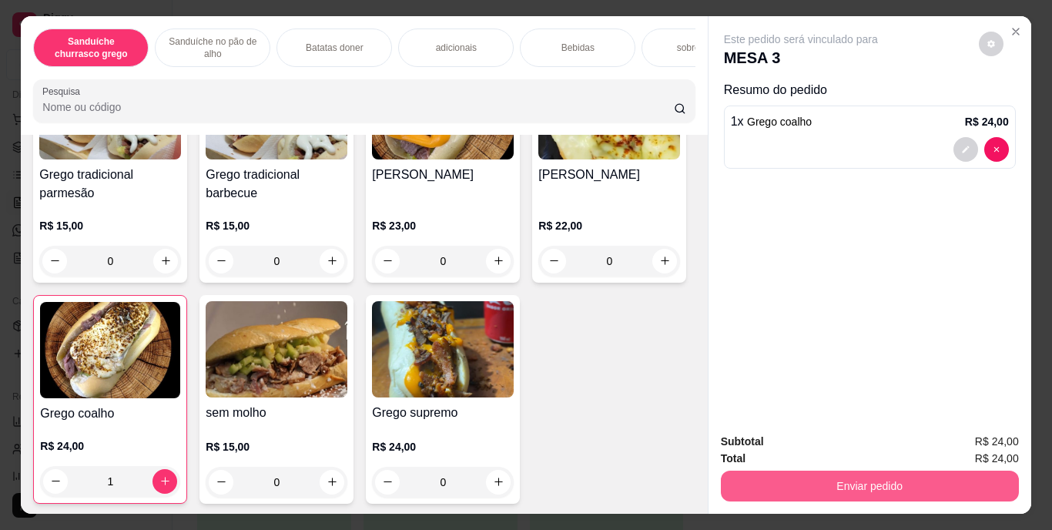
click at [821, 477] on button "Enviar pedido" at bounding box center [870, 485] width 298 height 31
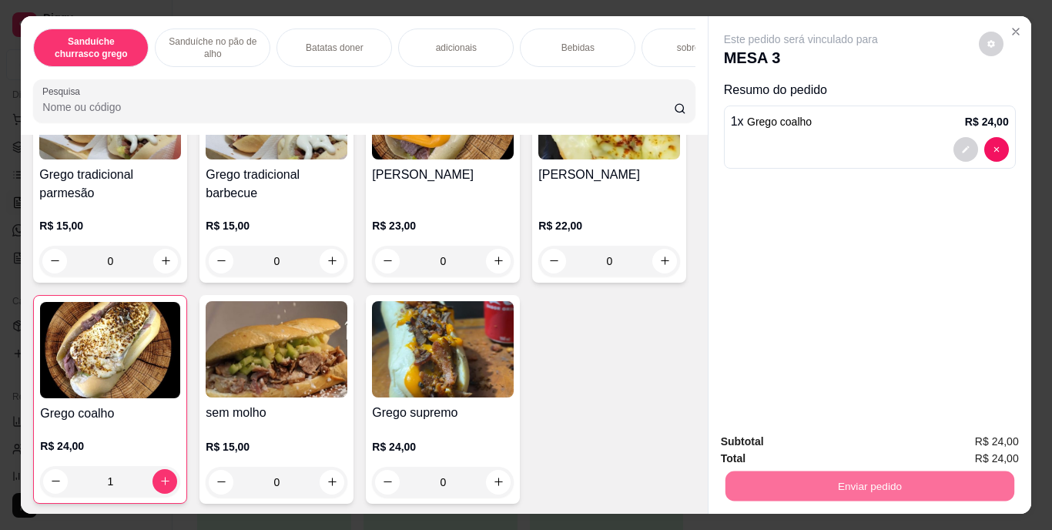
click at [971, 433] on button "Enviar pedido" at bounding box center [978, 442] width 85 height 28
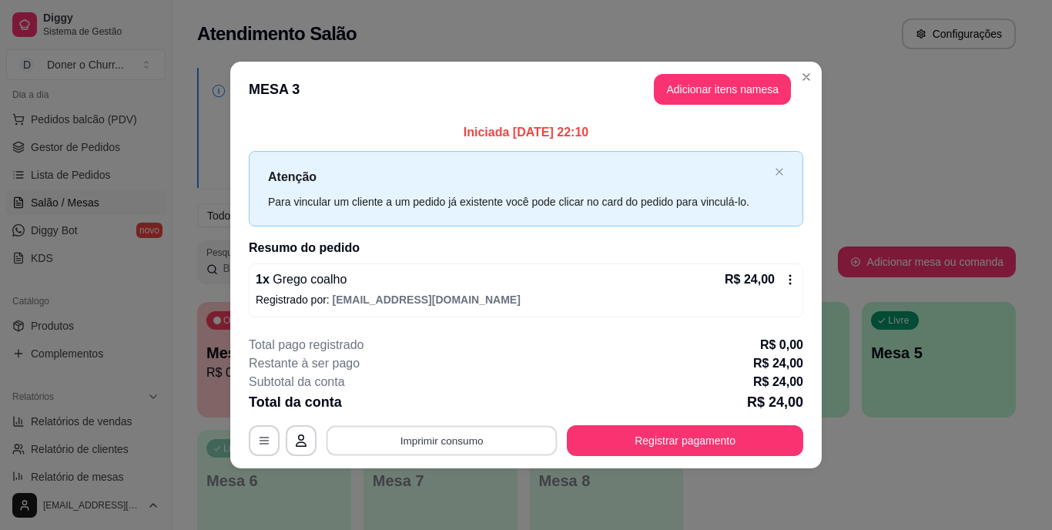
click at [524, 438] on button "Imprimir consumo" at bounding box center [441, 440] width 231 height 30
click at [436, 402] on button "IMPRESSORA" at bounding box center [447, 405] width 108 height 24
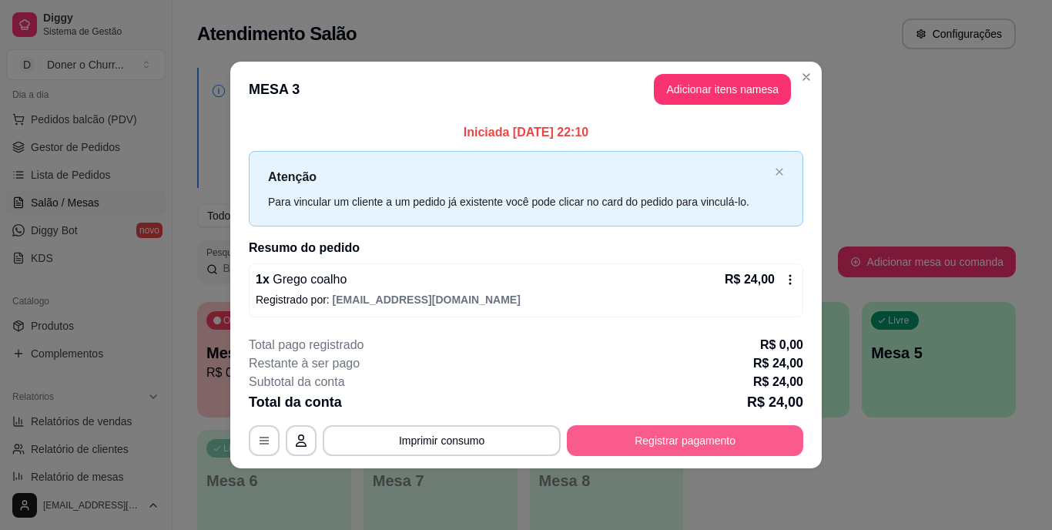
click at [667, 444] on button "Registrar pagamento" at bounding box center [685, 440] width 236 height 31
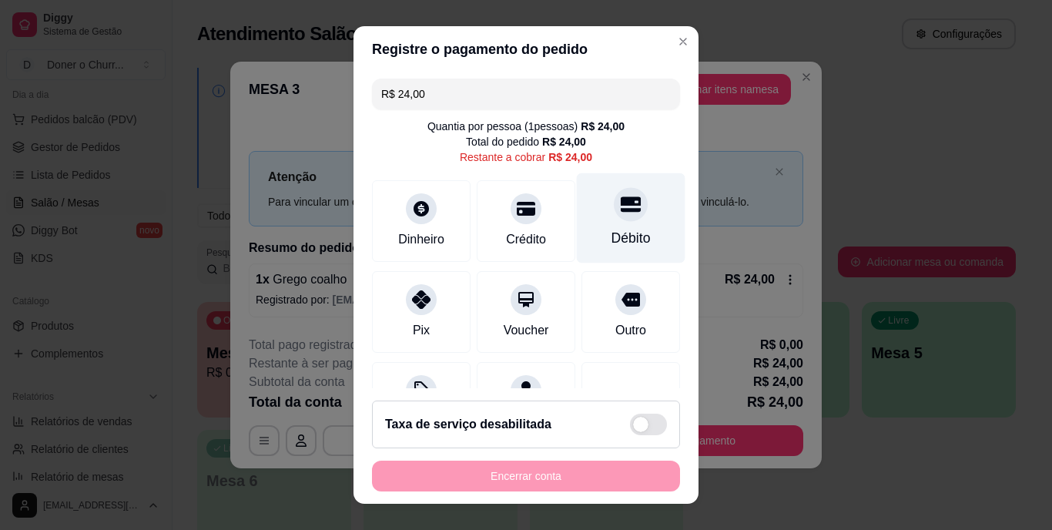
click at [586, 215] on div "Débito" at bounding box center [631, 218] width 109 height 90
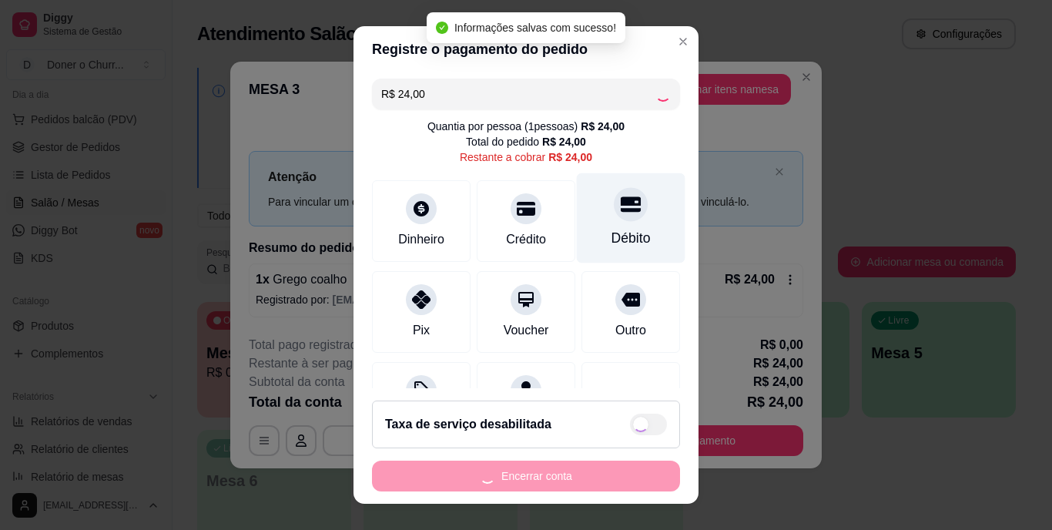
type input "R$ 0,00"
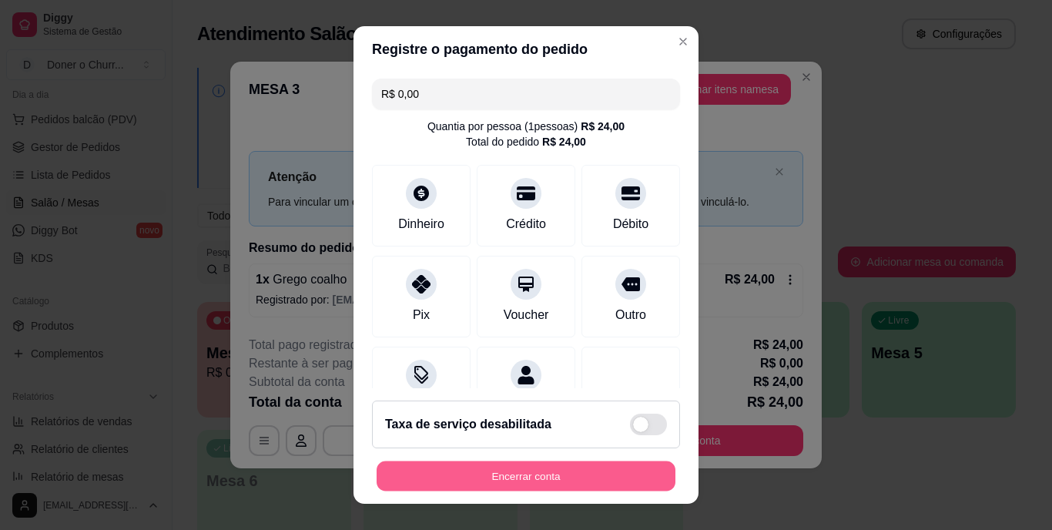
click at [501, 483] on button "Encerrar conta" at bounding box center [525, 475] width 299 height 30
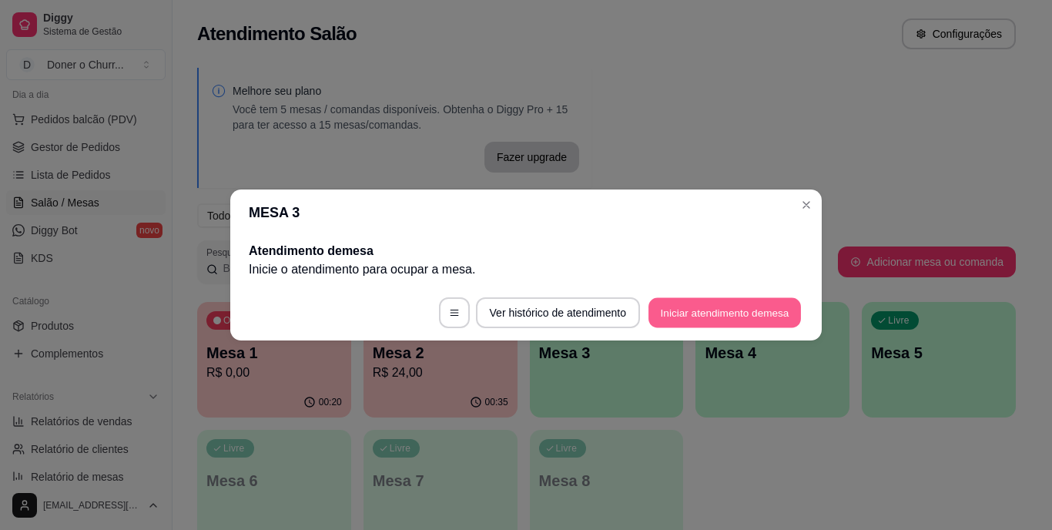
click at [701, 307] on button "Iniciar atendimento de mesa" at bounding box center [724, 313] width 152 height 30
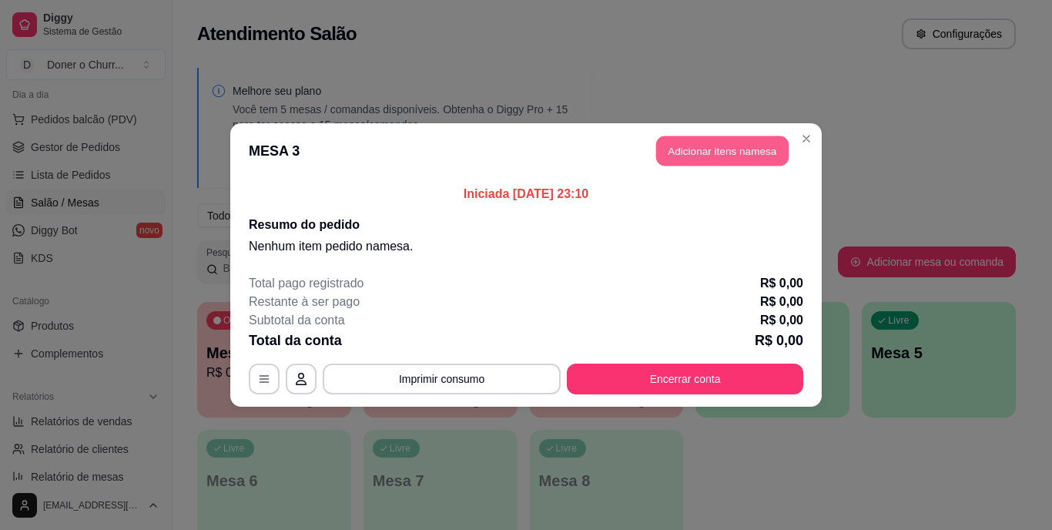
click at [702, 146] on button "Adicionar itens na mesa" at bounding box center [722, 151] width 132 height 30
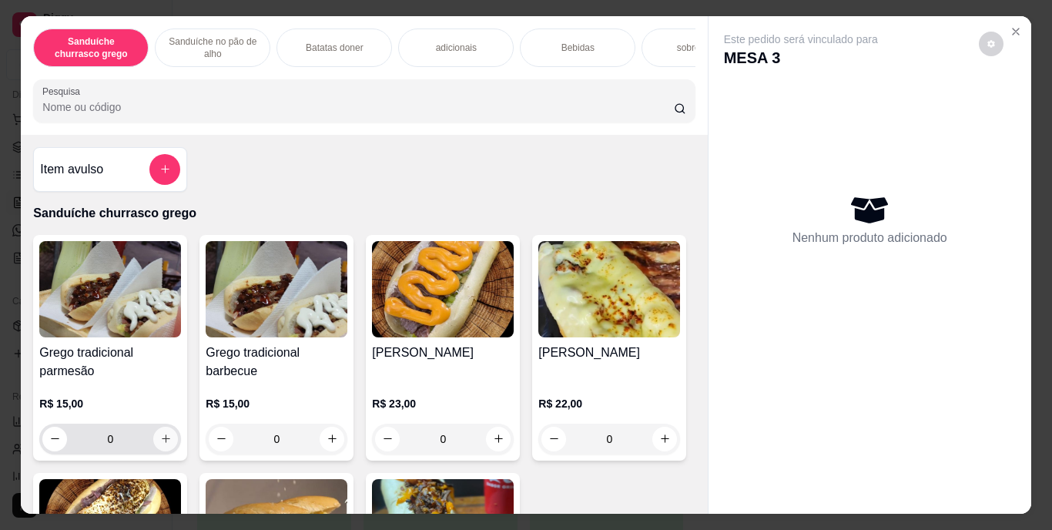
click at [160, 438] on icon "increase-product-quantity" at bounding box center [166, 439] width 12 height 12
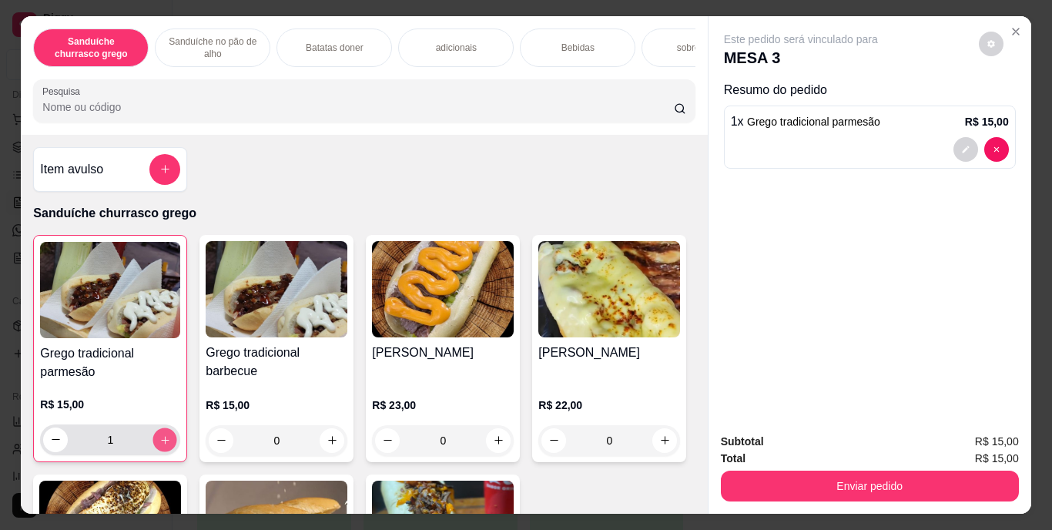
click at [156, 438] on button "increase-product-quantity" at bounding box center [165, 439] width 24 height 24
type input "3"
click at [576, 46] on p "Bebidas" at bounding box center [577, 48] width 33 height 12
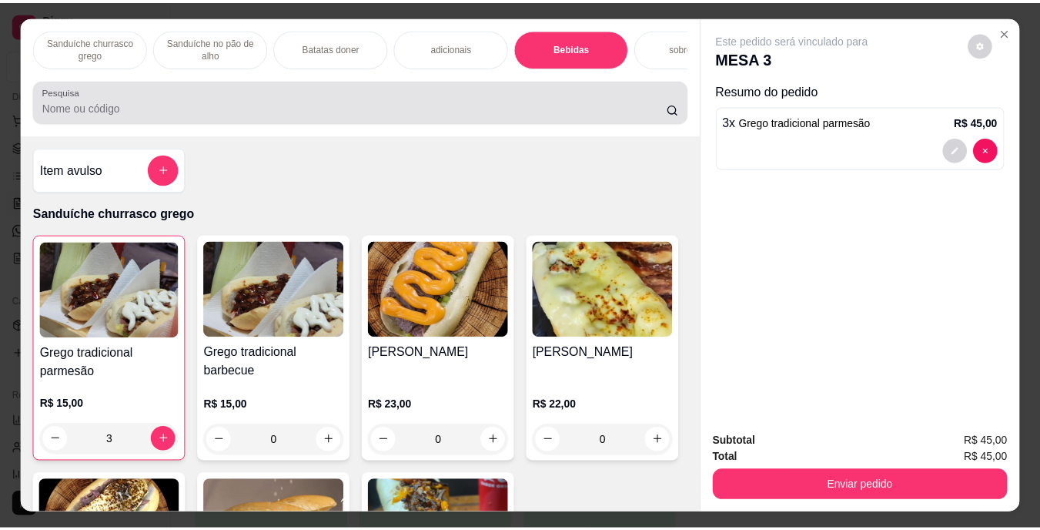
scroll to position [39, 0]
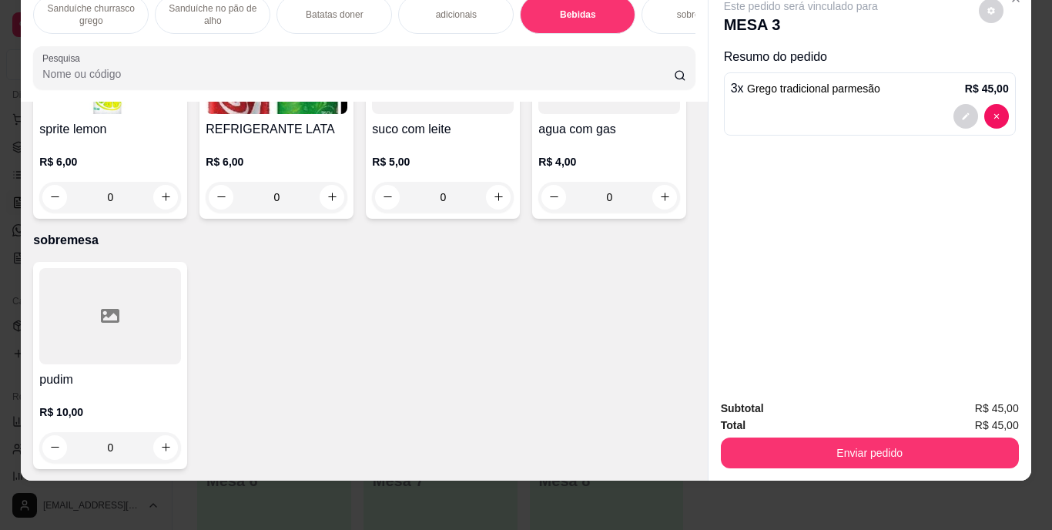
click at [347, 114] on img at bounding box center [277, 66] width 142 height 96
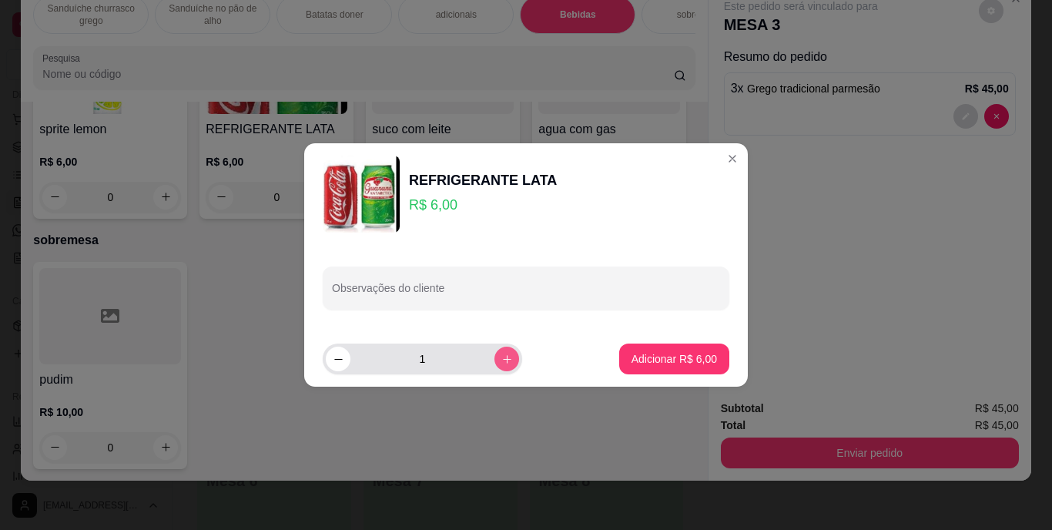
click at [501, 356] on icon "increase-product-quantity" at bounding box center [507, 359] width 12 height 12
type input "2"
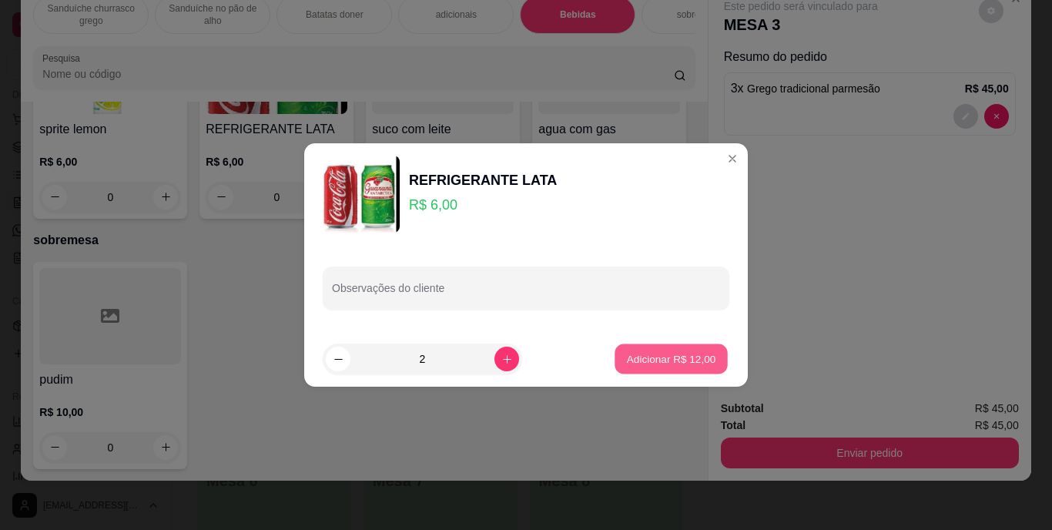
click at [666, 363] on p "Adicionar R$ 12,00" at bounding box center [671, 358] width 89 height 15
type input "2"
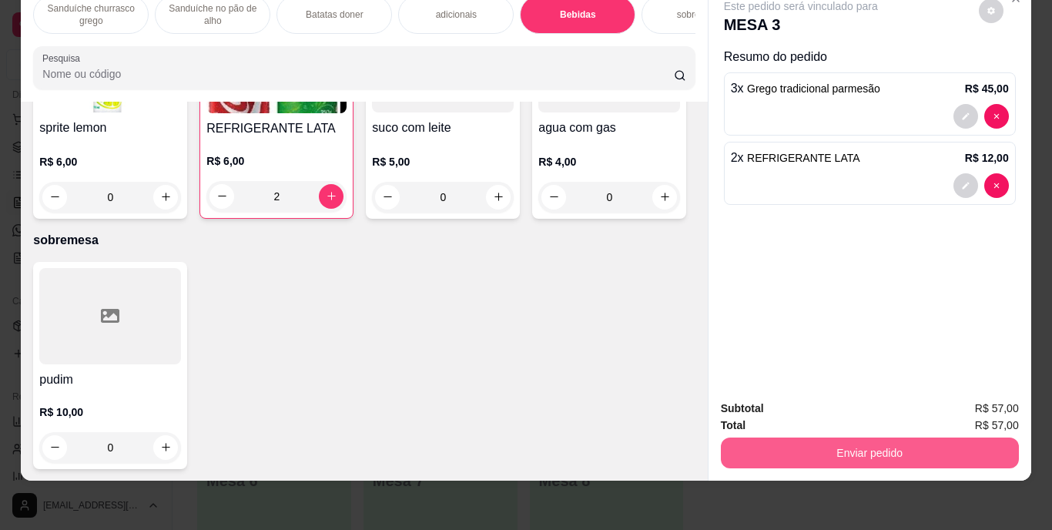
click at [795, 444] on button "Enviar pedido" at bounding box center [870, 452] width 298 height 31
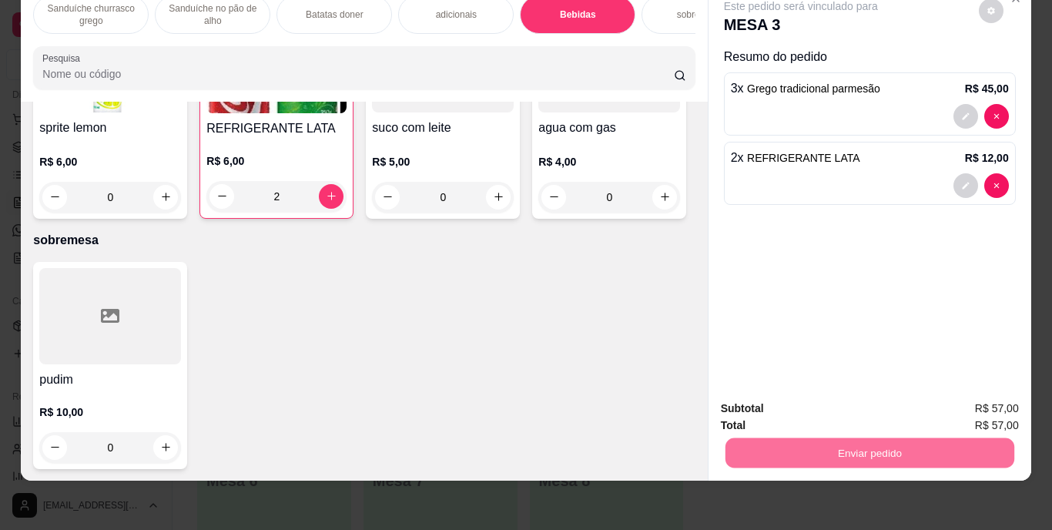
click at [953, 401] on button "Enviar pedido" at bounding box center [978, 403] width 85 height 28
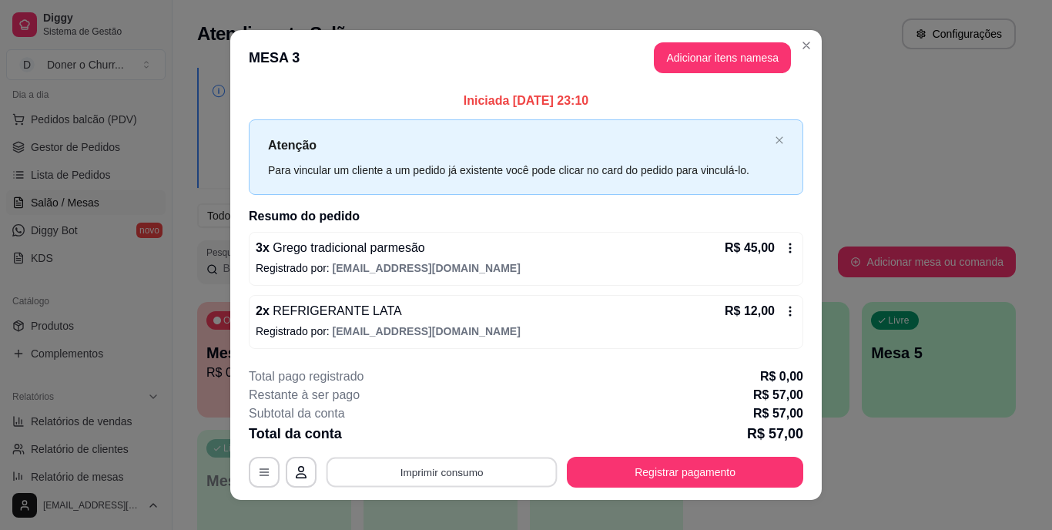
click at [475, 472] on button "Imprimir consumo" at bounding box center [441, 472] width 231 height 30
click at [450, 433] on button "IMPRESSORA" at bounding box center [440, 436] width 108 height 24
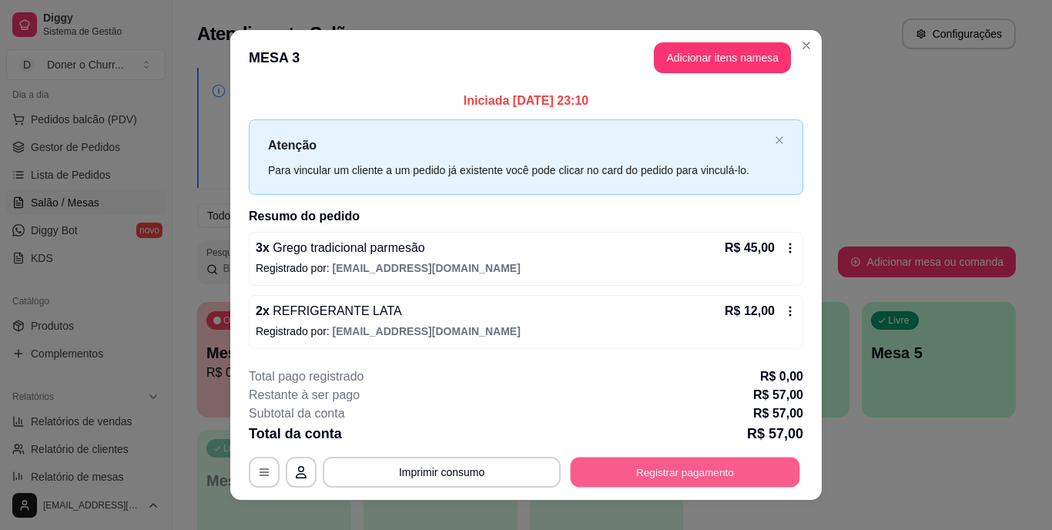
click at [637, 474] on button "Registrar pagamento" at bounding box center [684, 472] width 229 height 30
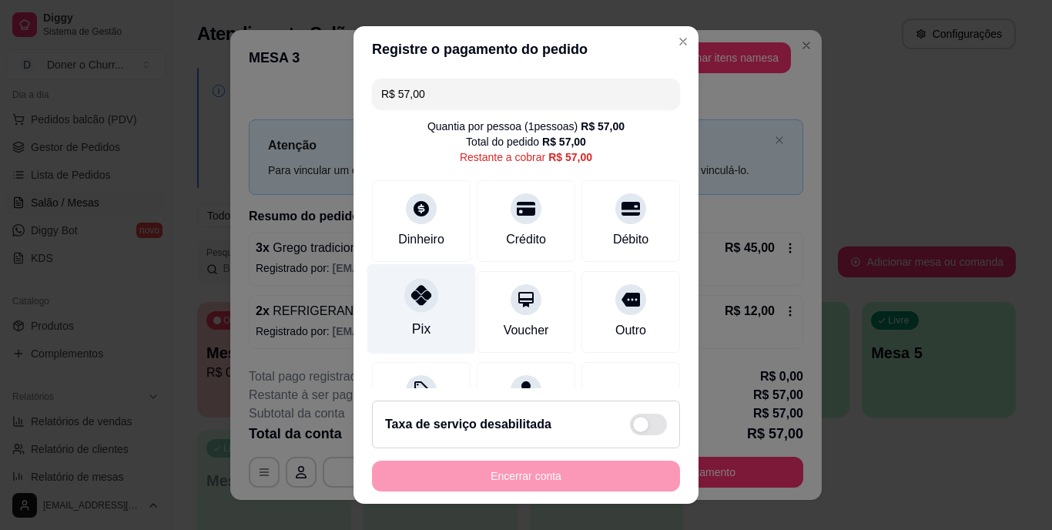
click at [380, 312] on div "Pix" at bounding box center [421, 309] width 109 height 90
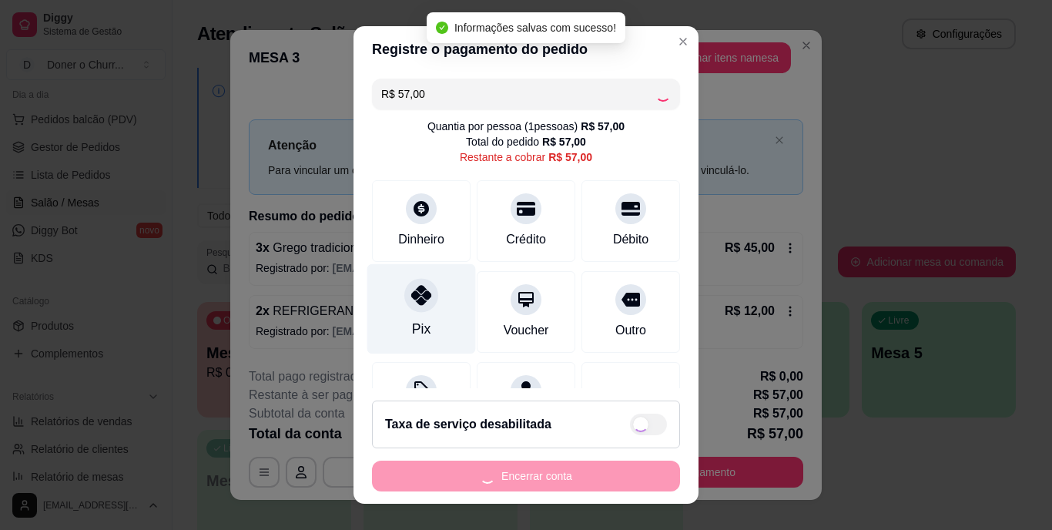
type input "R$ 0,00"
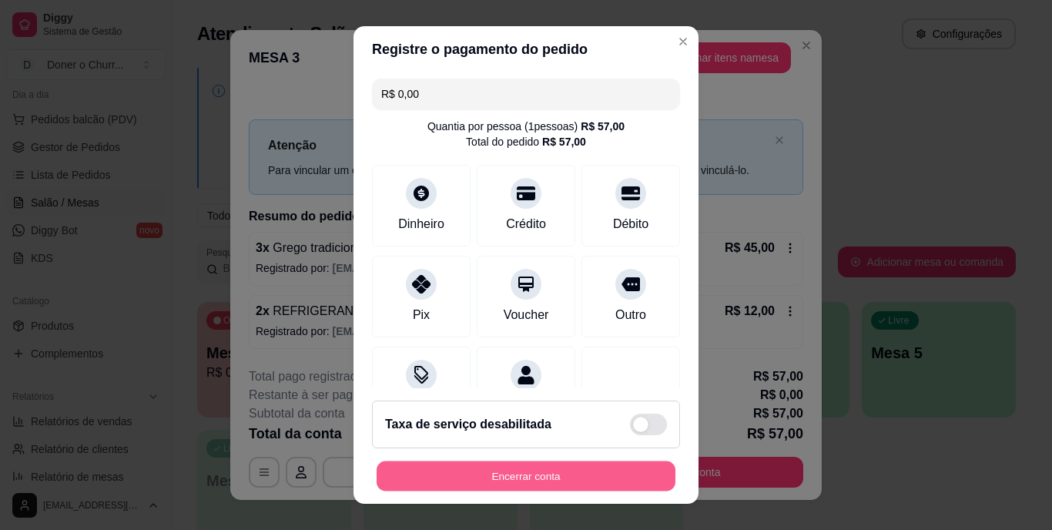
click at [469, 473] on button "Encerrar conta" at bounding box center [525, 475] width 299 height 30
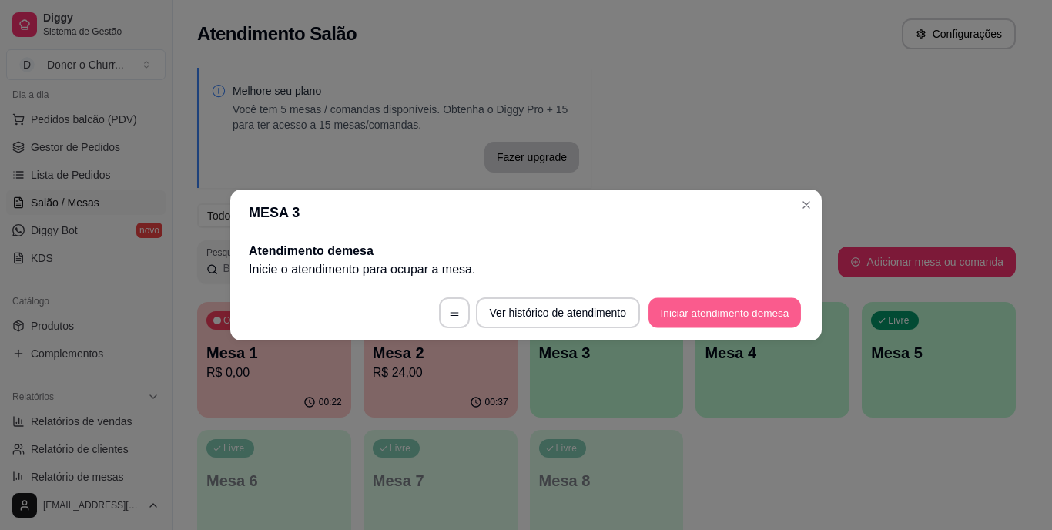
click at [692, 313] on button "Iniciar atendimento de mesa" at bounding box center [724, 313] width 152 height 30
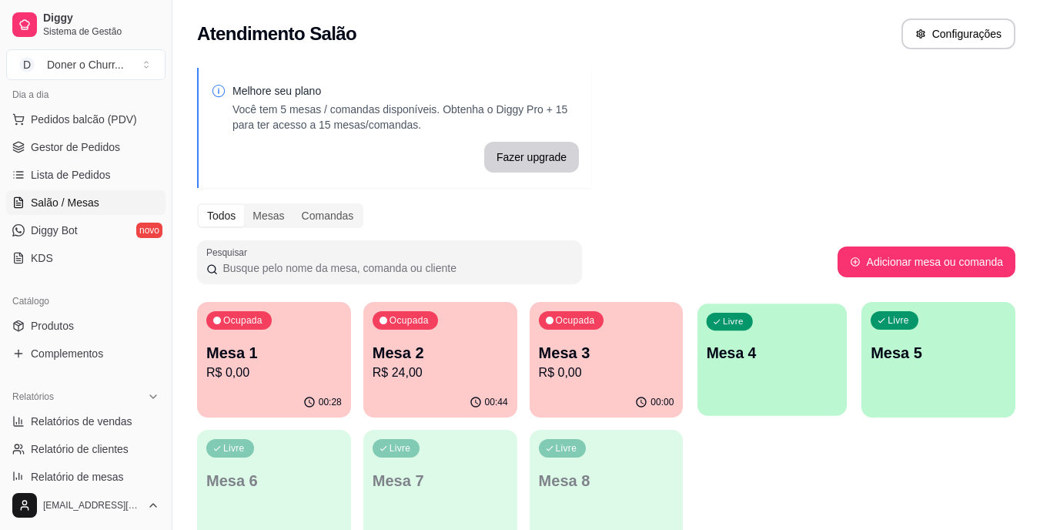
click at [704, 357] on div "Livre Mesa 4" at bounding box center [772, 350] width 149 height 94
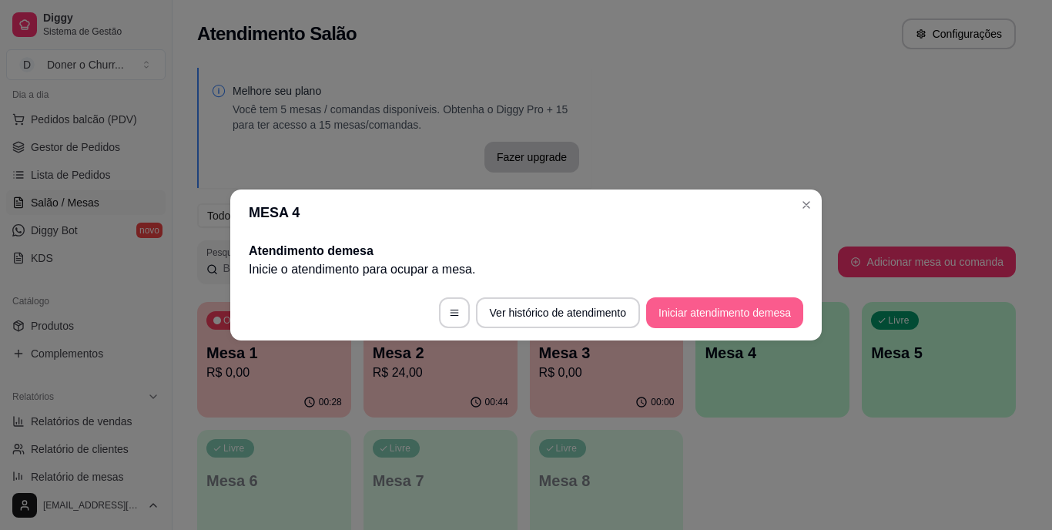
click at [714, 315] on button "Iniciar atendimento de mesa" at bounding box center [724, 312] width 157 height 31
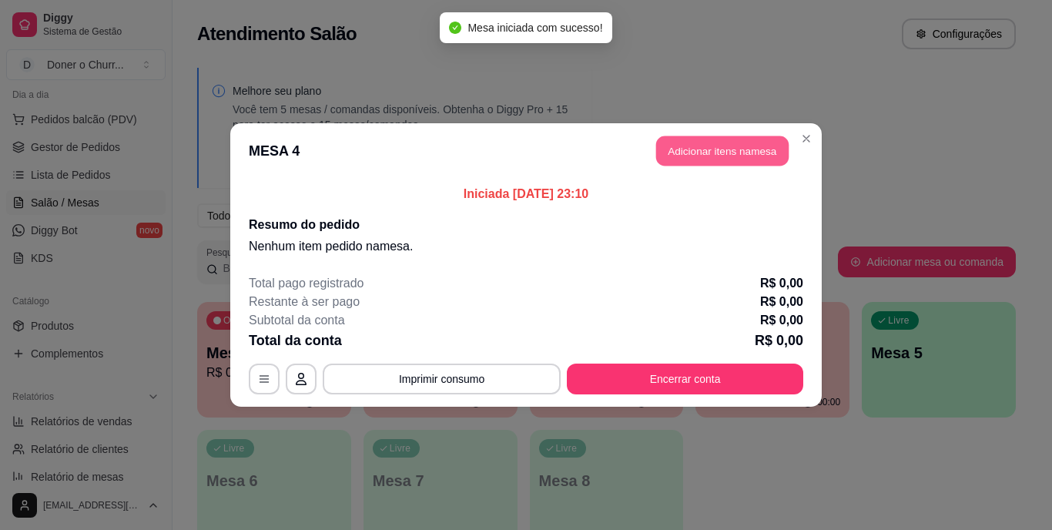
click at [736, 155] on button "Adicionar itens na mesa" at bounding box center [722, 151] width 132 height 30
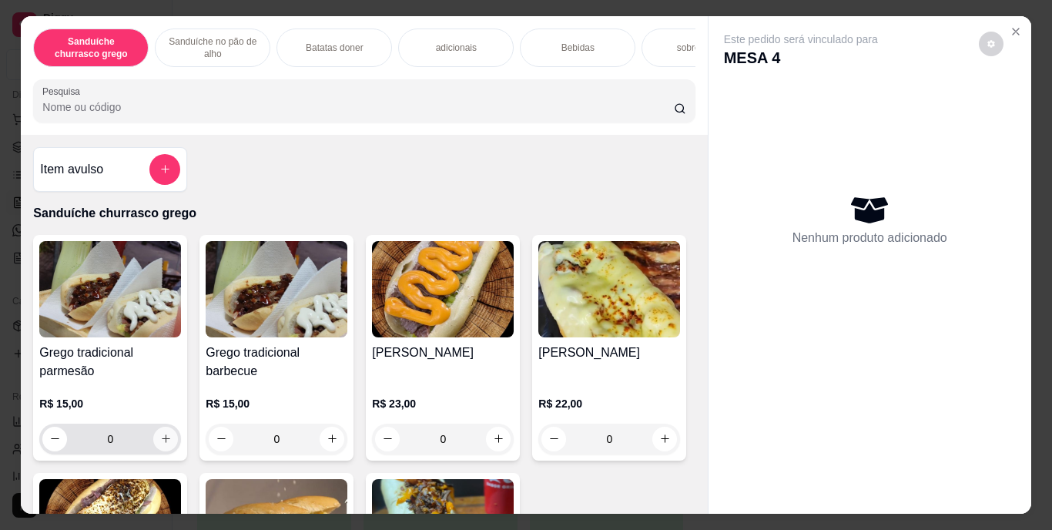
click at [160, 444] on icon "increase-product-quantity" at bounding box center [166, 439] width 12 height 12
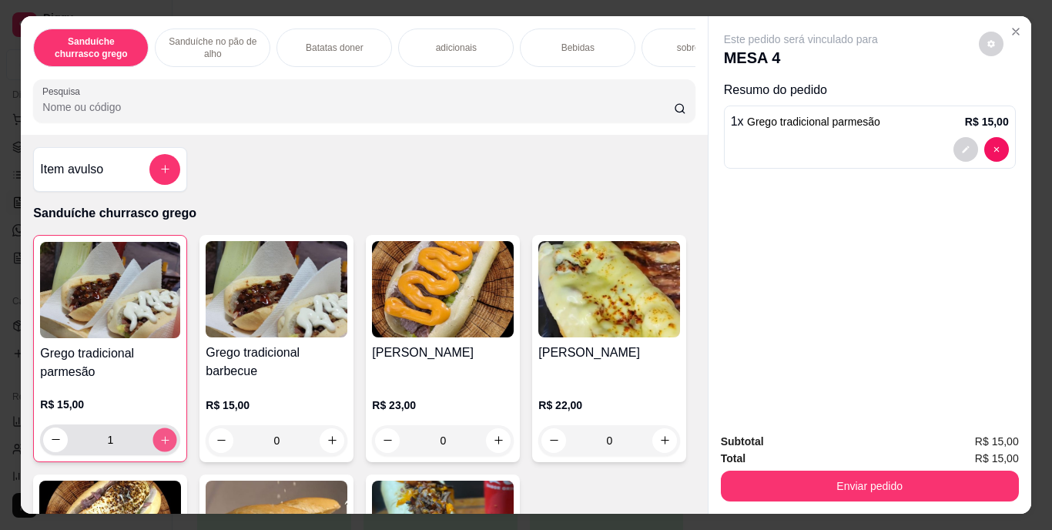
click at [161, 443] on icon "increase-product-quantity" at bounding box center [165, 440] width 8 height 8
type input "2"
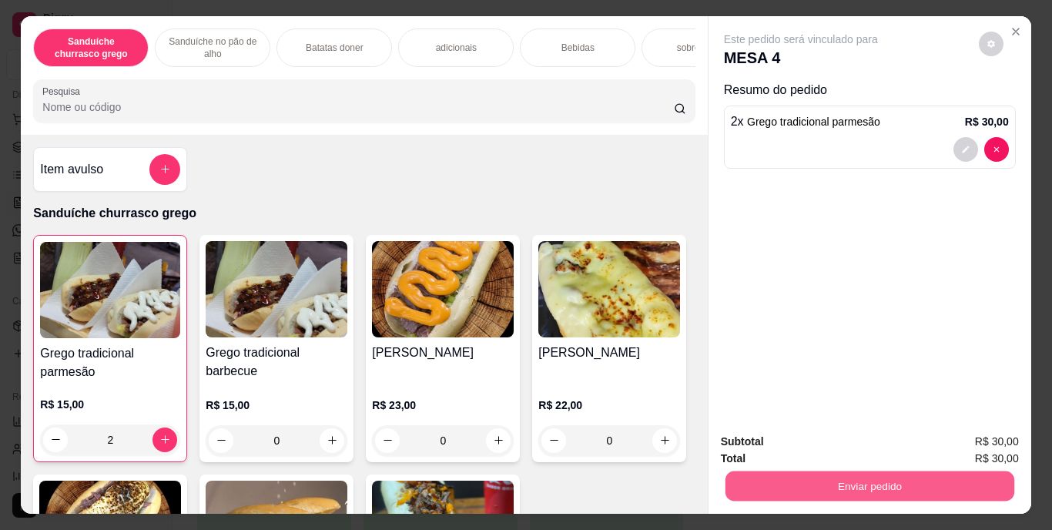
click at [800, 477] on button "Enviar pedido" at bounding box center [868, 486] width 289 height 30
click at [983, 434] on button "Enviar pedido" at bounding box center [978, 442] width 85 height 28
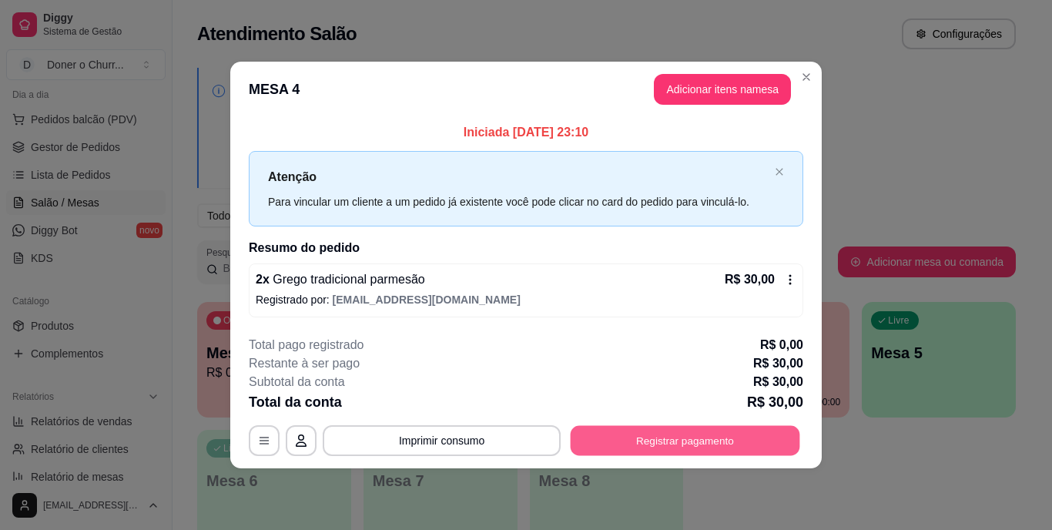
click at [647, 436] on button "Registrar pagamento" at bounding box center [684, 440] width 229 height 30
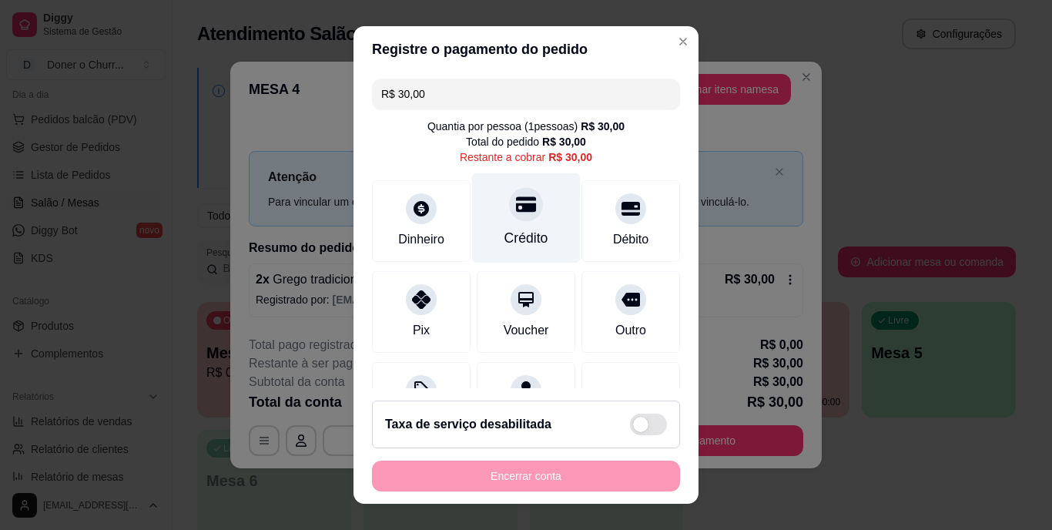
click at [524, 240] on div "Crédito" at bounding box center [526, 239] width 44 height 20
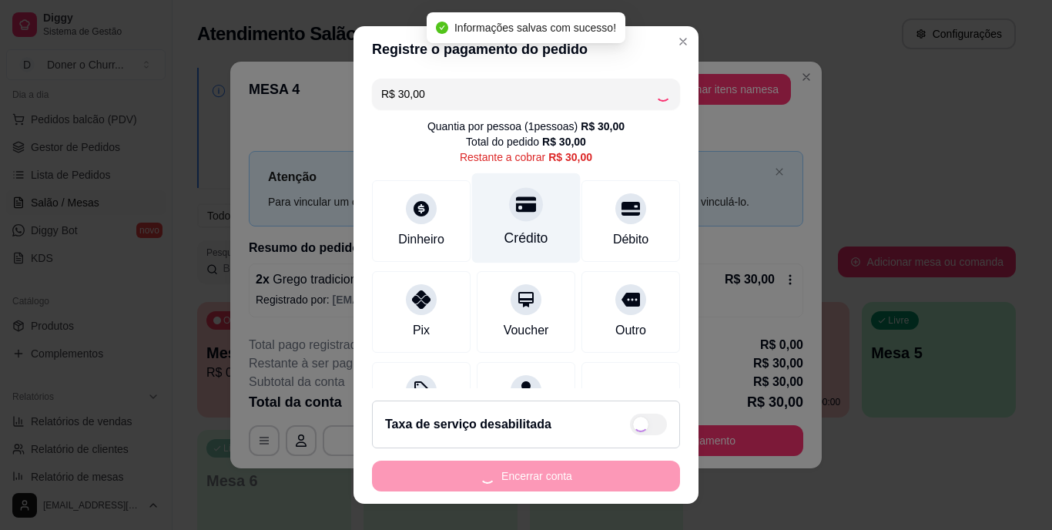
type input "R$ 0,00"
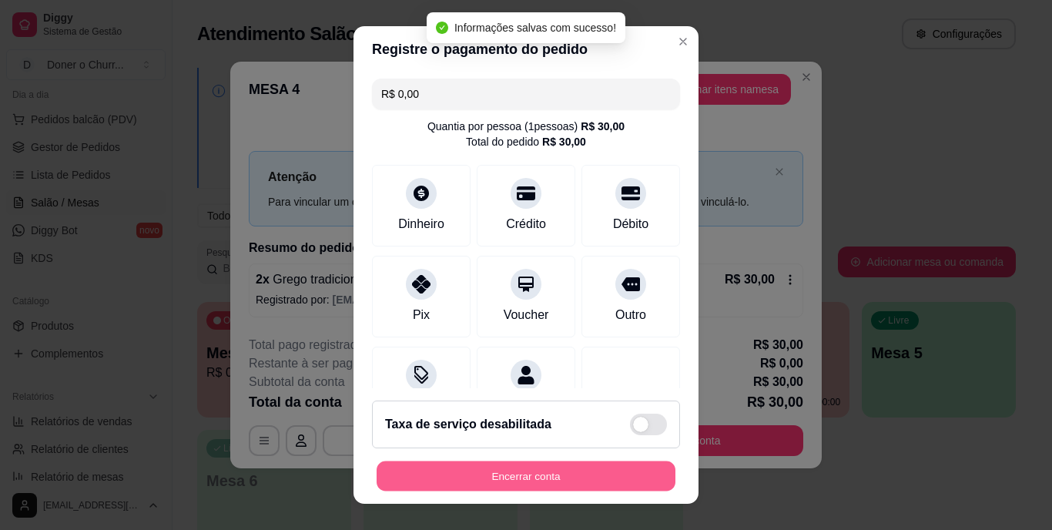
click at [581, 473] on button "Encerrar conta" at bounding box center [525, 475] width 299 height 30
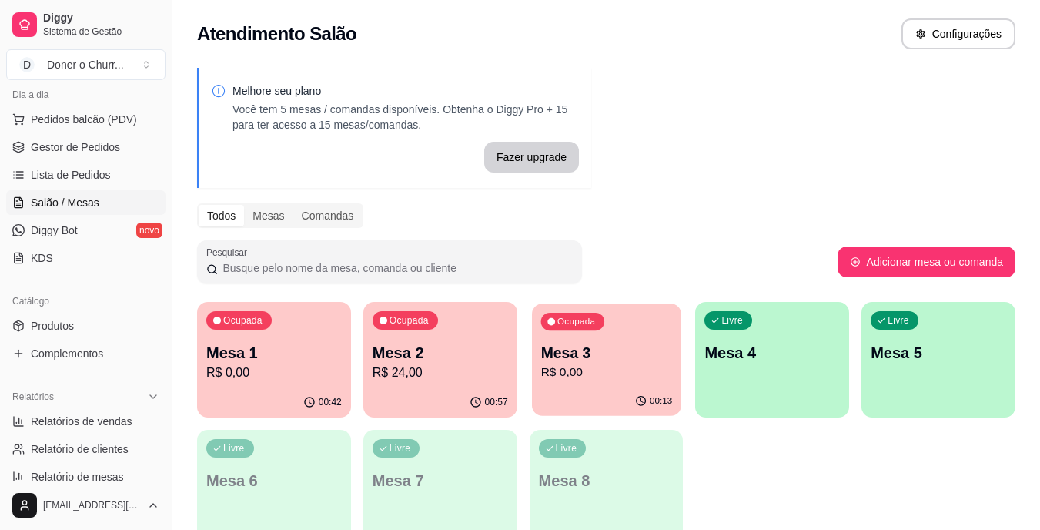
click at [588, 326] on p "Ocupada" at bounding box center [576, 322] width 38 height 12
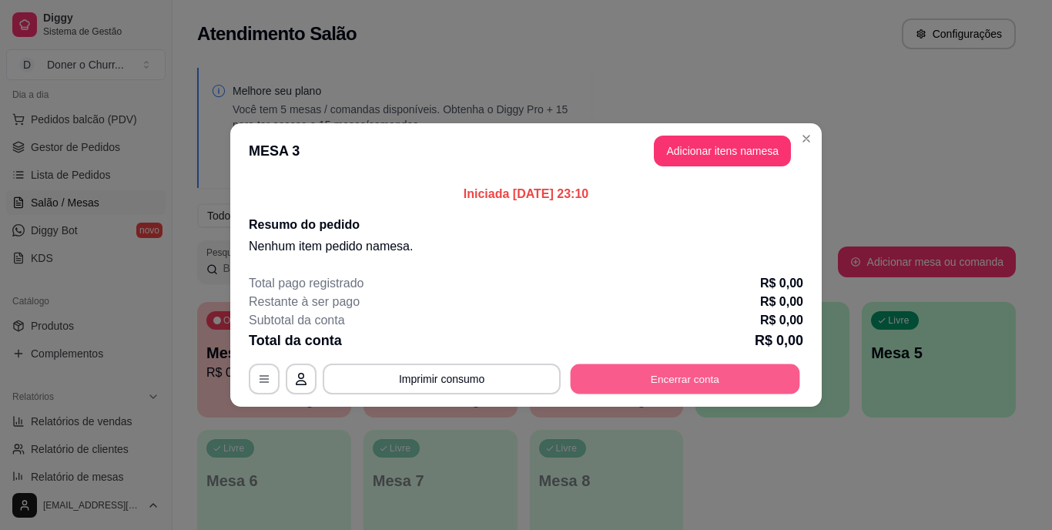
click at [687, 375] on button "Encerrar conta" at bounding box center [684, 379] width 229 height 30
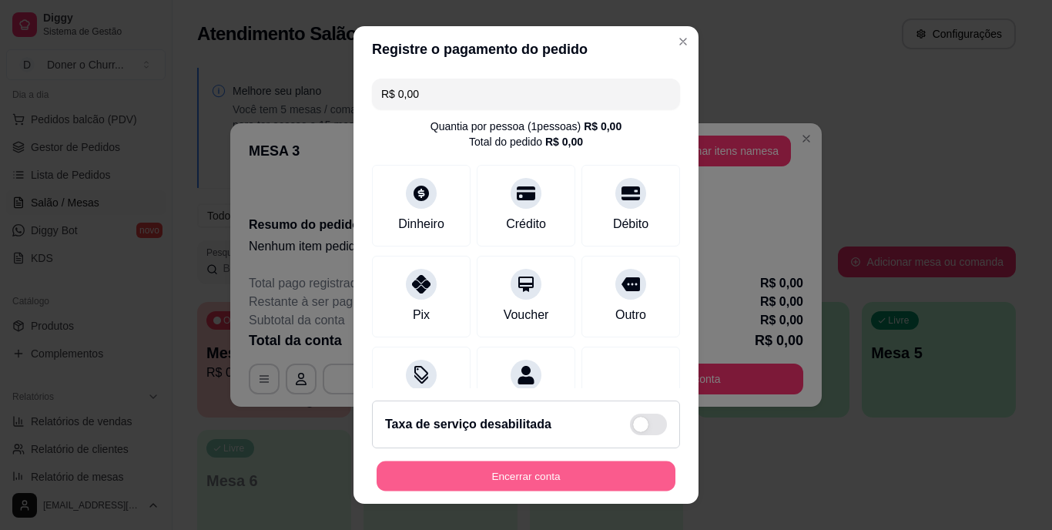
click at [557, 476] on button "Encerrar conta" at bounding box center [525, 475] width 299 height 30
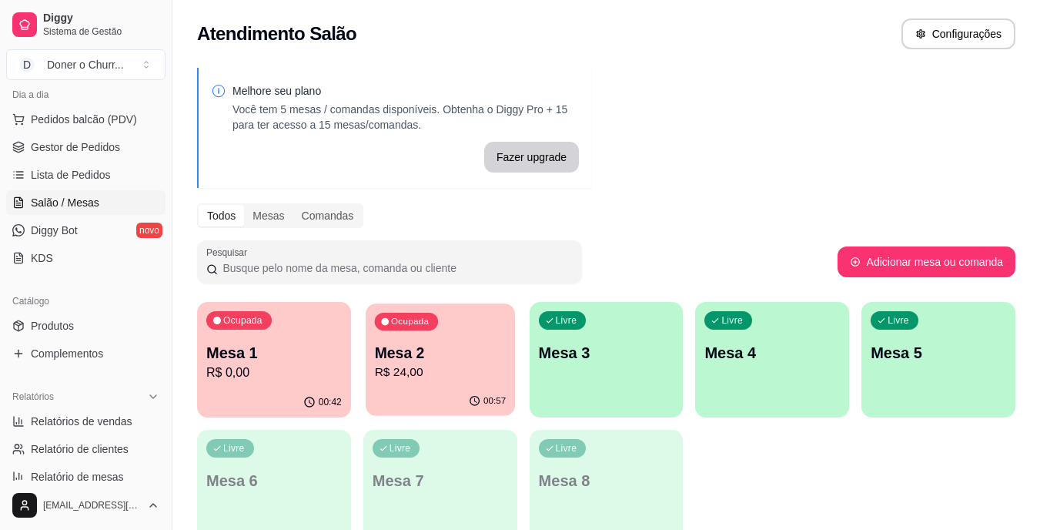
click at [466, 387] on div "00:57" at bounding box center [440, 400] width 149 height 29
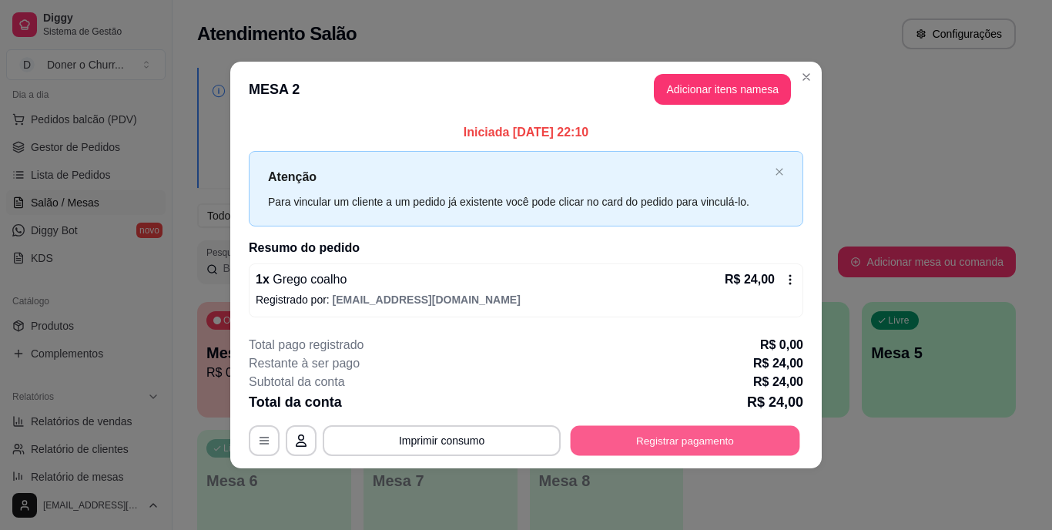
click at [643, 438] on button "Registrar pagamento" at bounding box center [684, 440] width 229 height 30
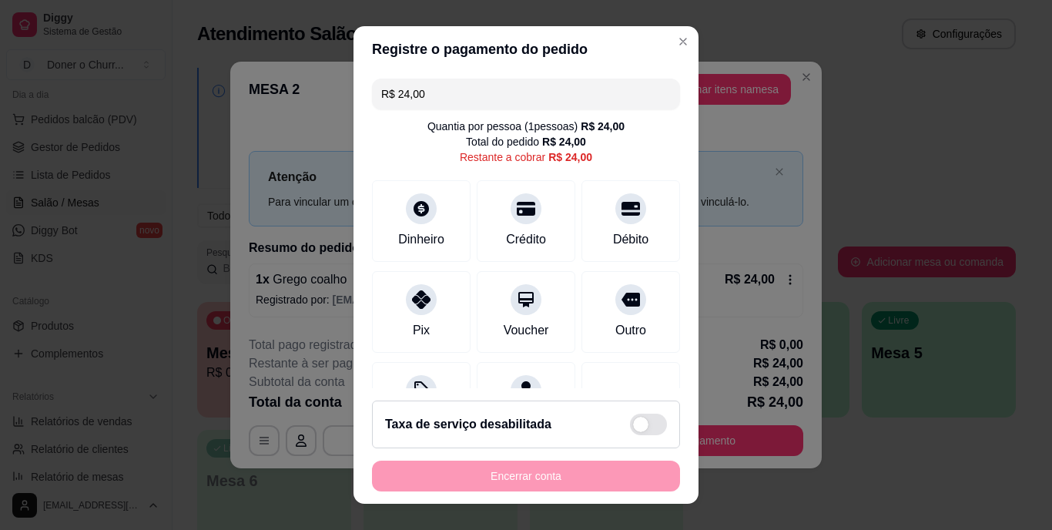
click at [570, 474] on div "Encerrar conta" at bounding box center [526, 475] width 308 height 31
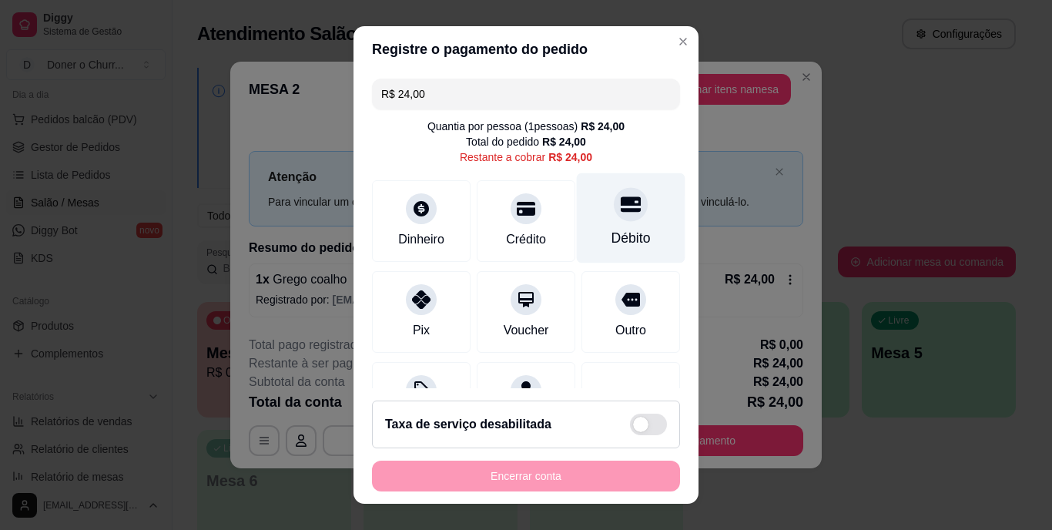
click at [584, 228] on div "Débito" at bounding box center [631, 218] width 109 height 90
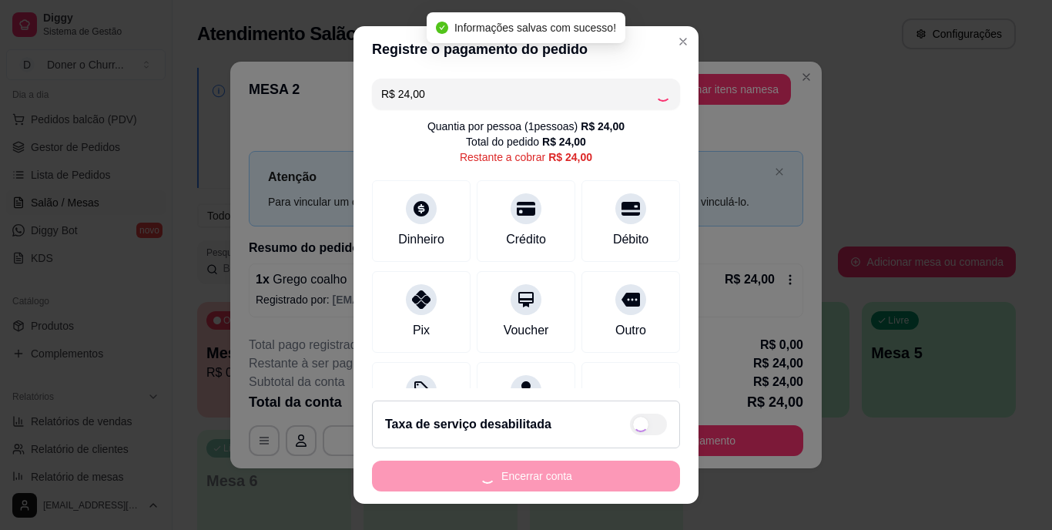
type input "R$ 0,00"
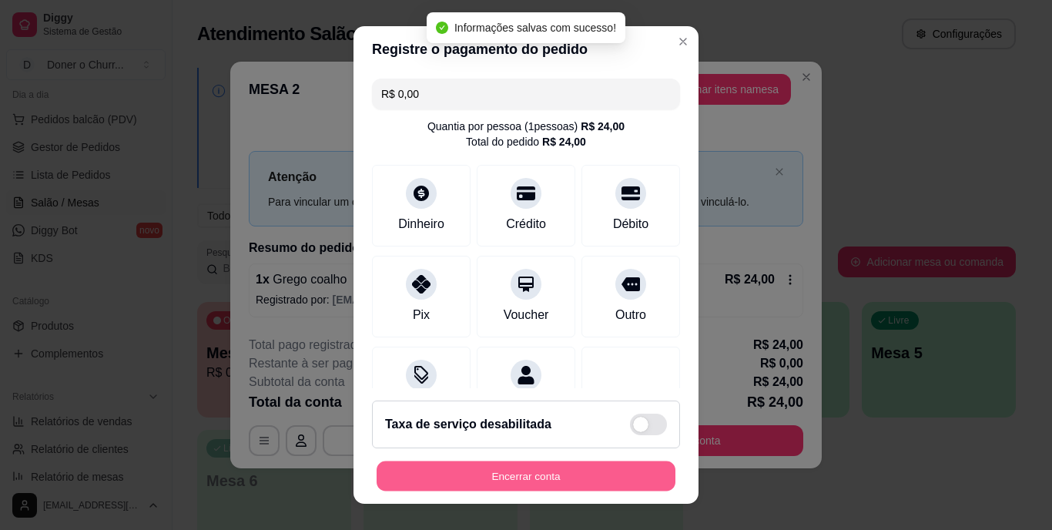
click at [540, 477] on button "Encerrar conta" at bounding box center [525, 475] width 299 height 30
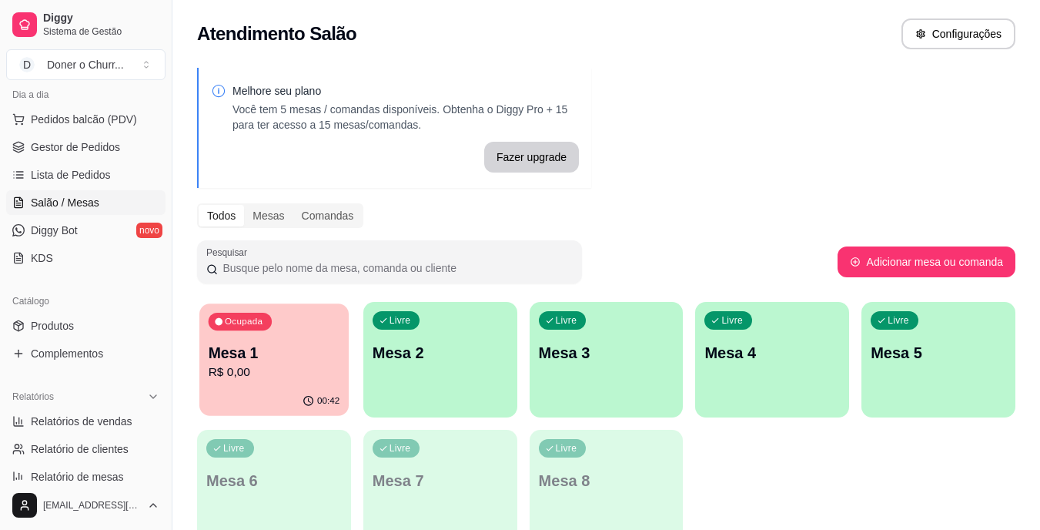
click at [300, 354] on p "Mesa 1" at bounding box center [275, 353] width 132 height 21
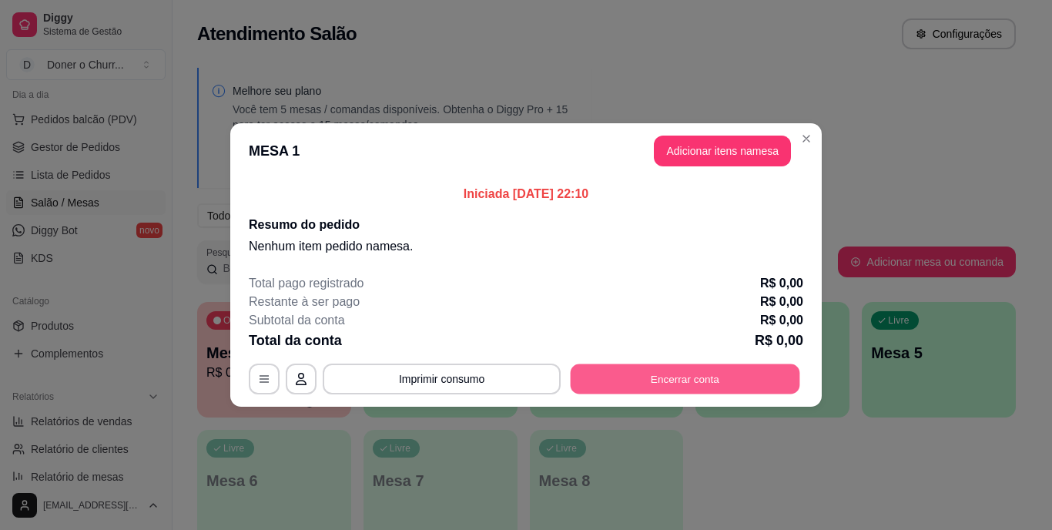
click at [619, 379] on button "Encerrar conta" at bounding box center [684, 379] width 229 height 30
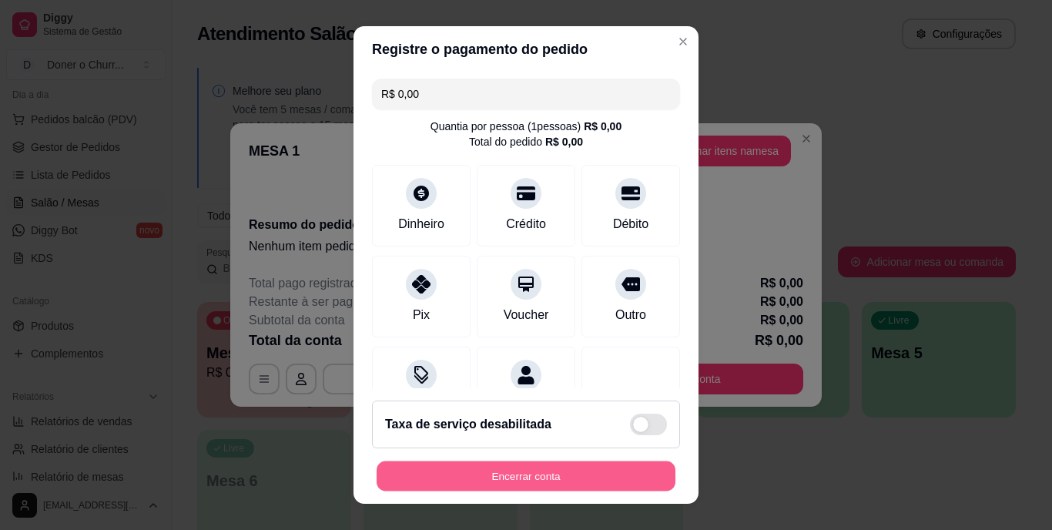
click at [507, 468] on button "Encerrar conta" at bounding box center [525, 475] width 299 height 30
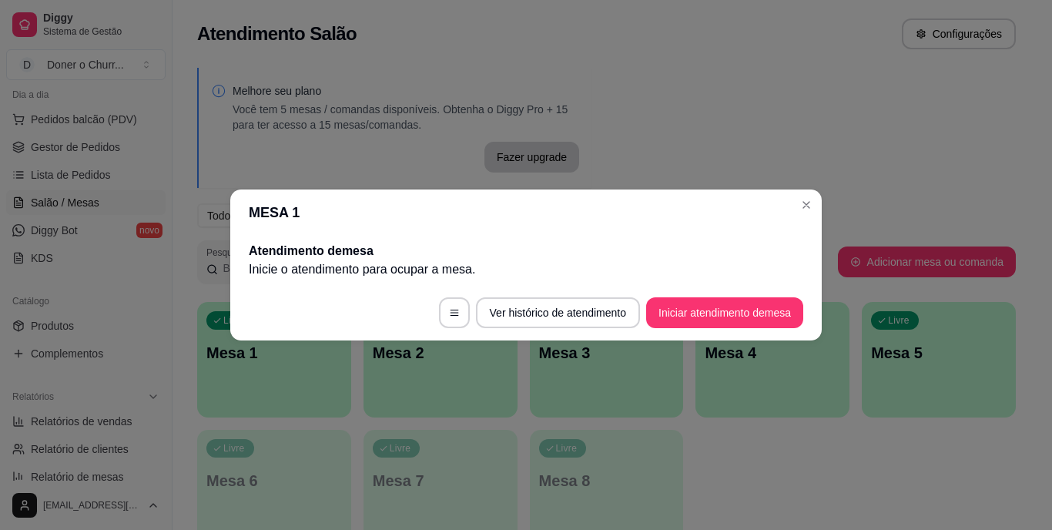
click at [794, 199] on header "MESA 1" at bounding box center [525, 212] width 591 height 46
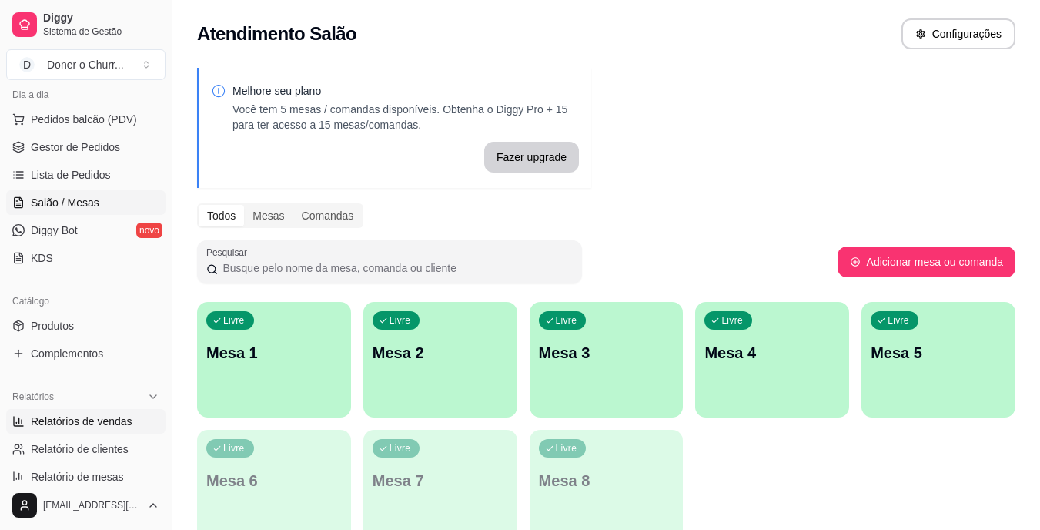
click at [86, 420] on span "Relatórios de vendas" at bounding box center [82, 420] width 102 height 15
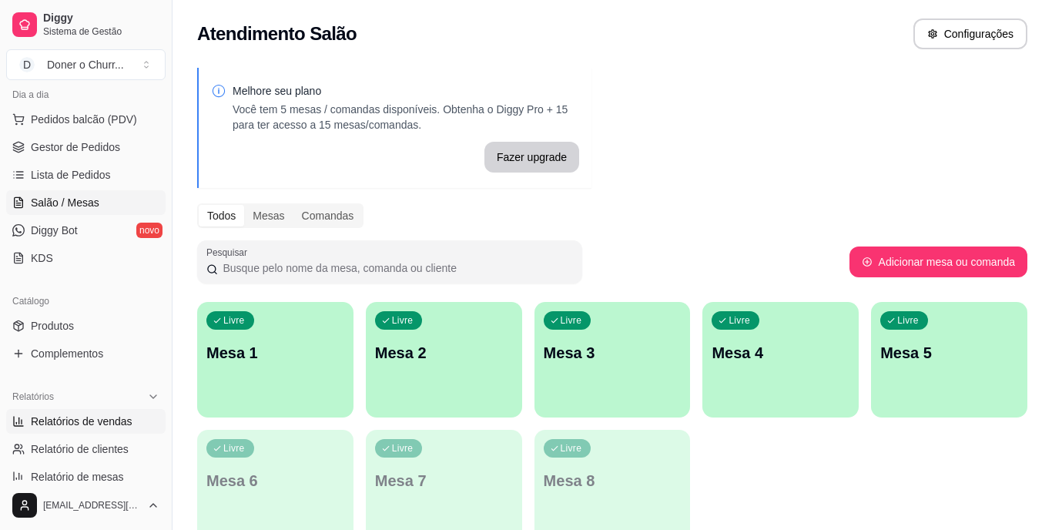
select select "ALL"
select select "0"
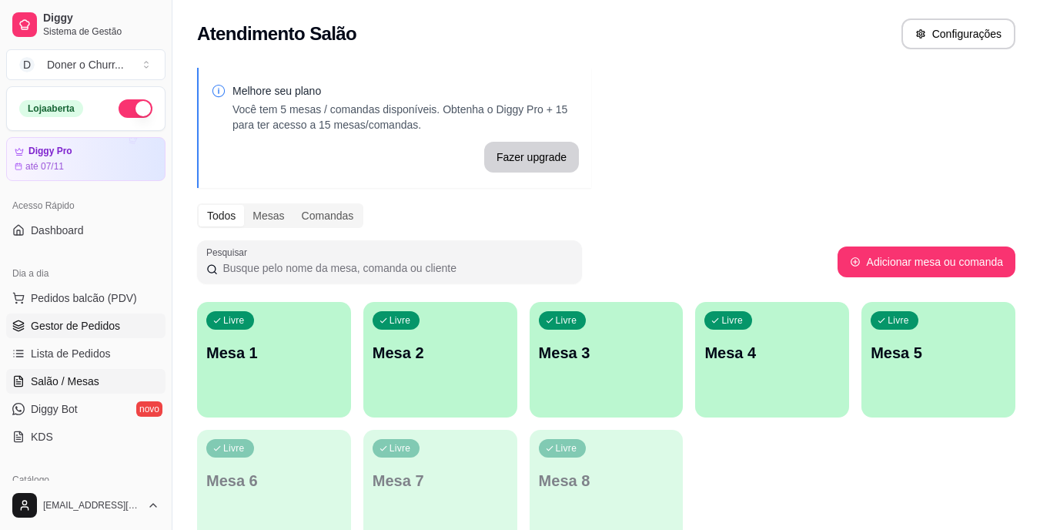
click at [105, 323] on span "Gestor de Pedidos" at bounding box center [75, 325] width 89 height 15
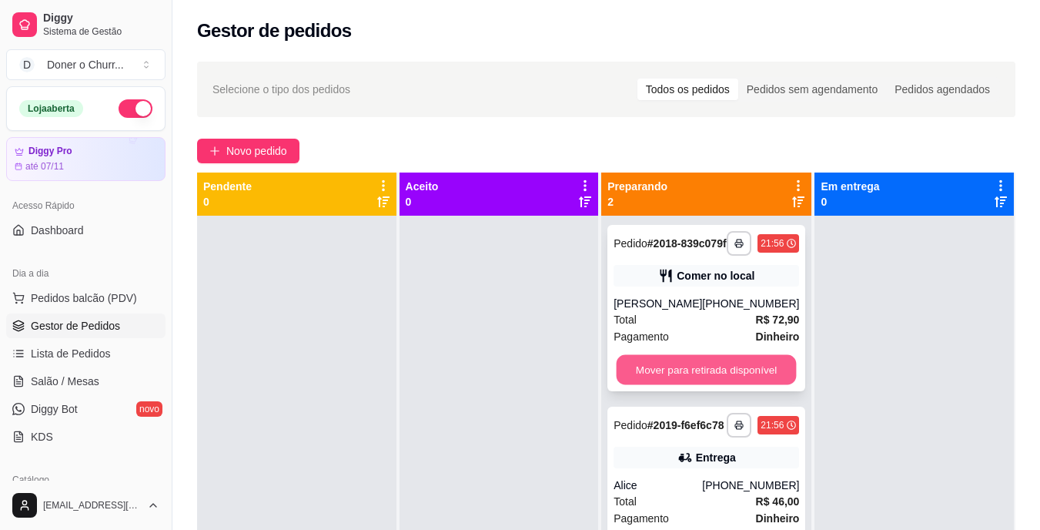
click at [748, 382] on button "Mover para retirada disponível" at bounding box center [707, 370] width 180 height 30
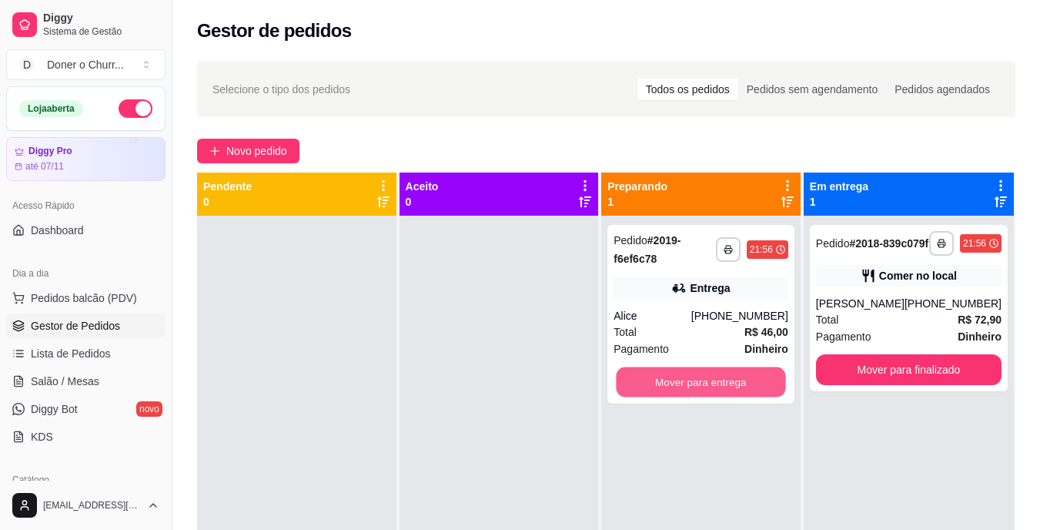
click at [748, 382] on button "Mover para entrega" at bounding box center [701, 382] width 169 height 30
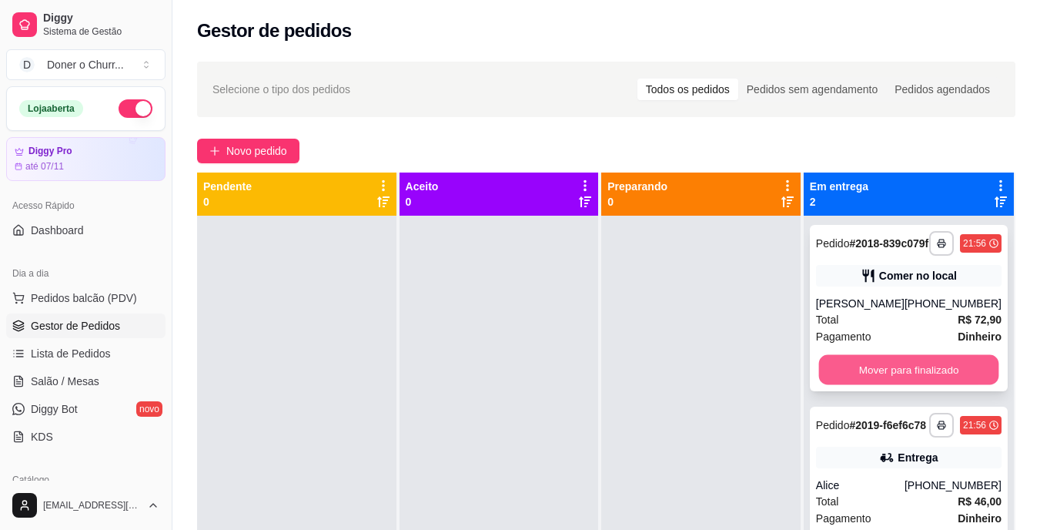
click at [784, 370] on button "Mover para finalizado" at bounding box center [908, 370] width 180 height 30
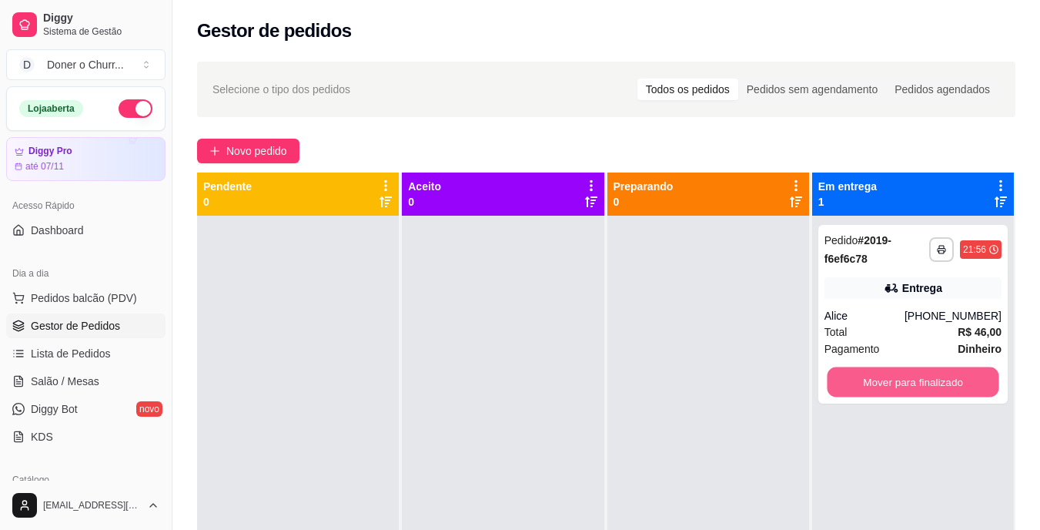
click at [784, 370] on button "Mover para finalizado" at bounding box center [913, 382] width 172 height 30
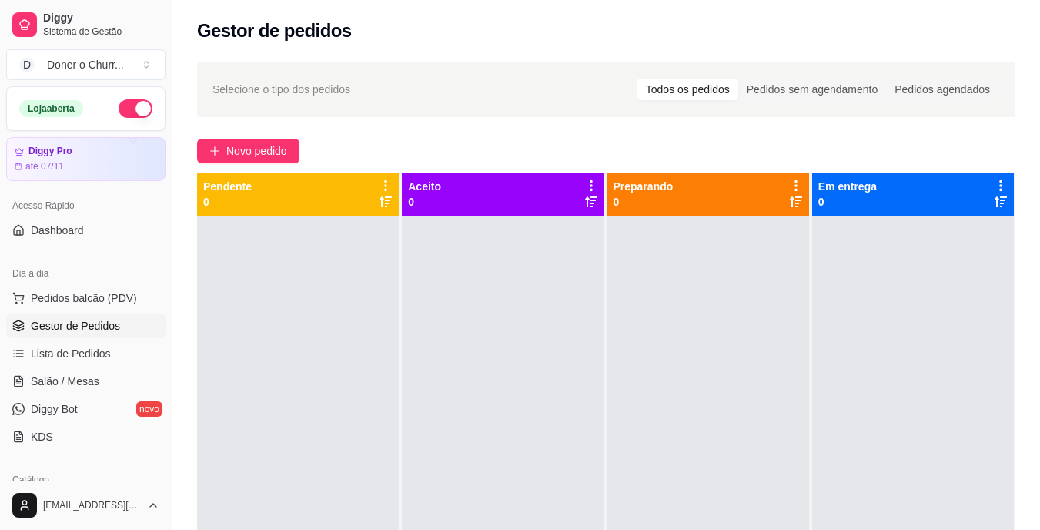
click at [120, 104] on button "button" at bounding box center [136, 108] width 34 height 18
